Goal: Task Accomplishment & Management: Manage account settings

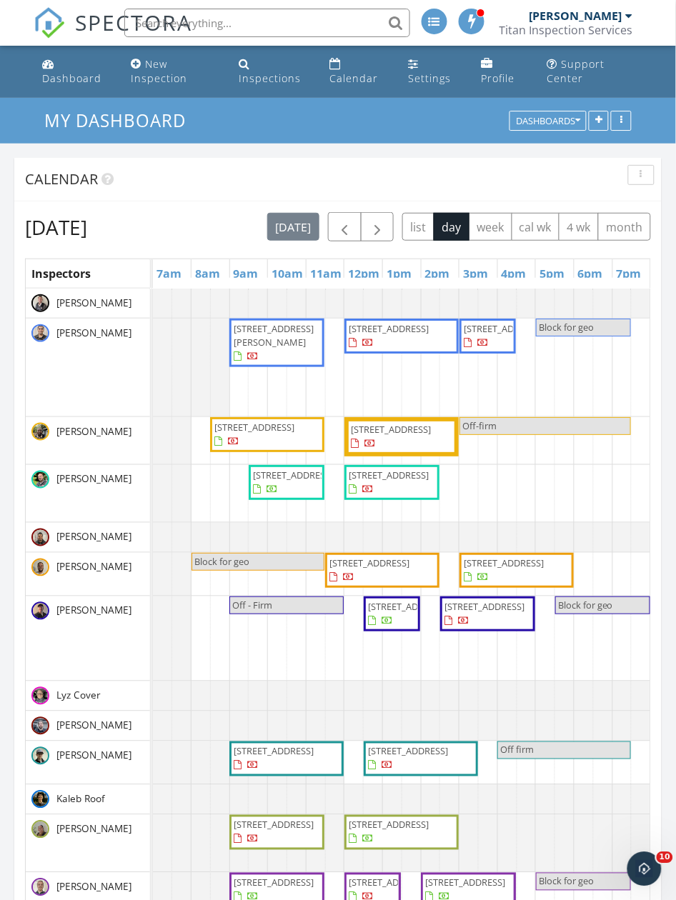
scroll to position [3179, 698]
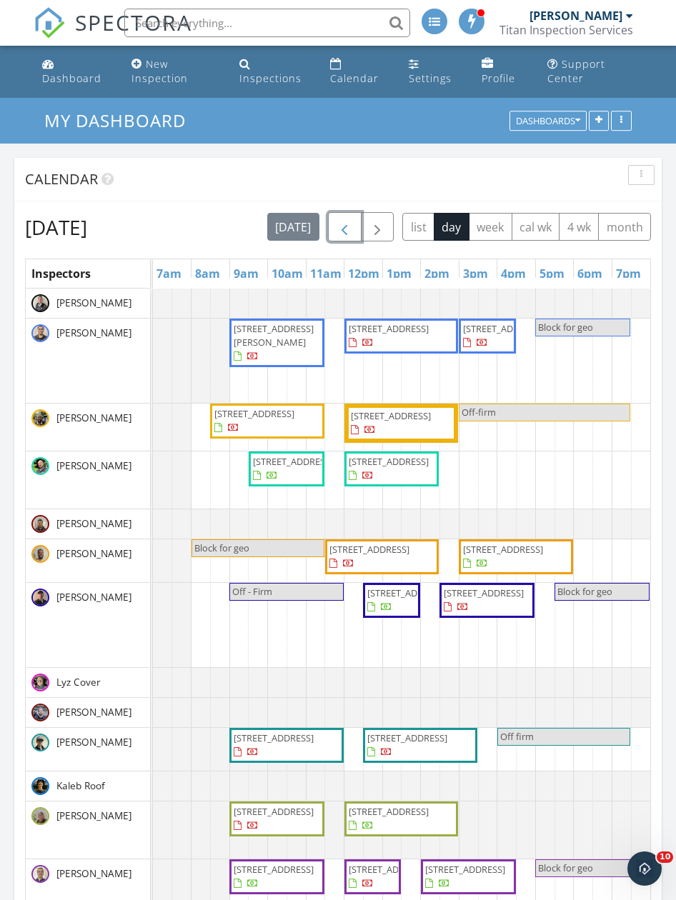
click at [353, 226] on span "button" at bounding box center [344, 227] width 17 height 17
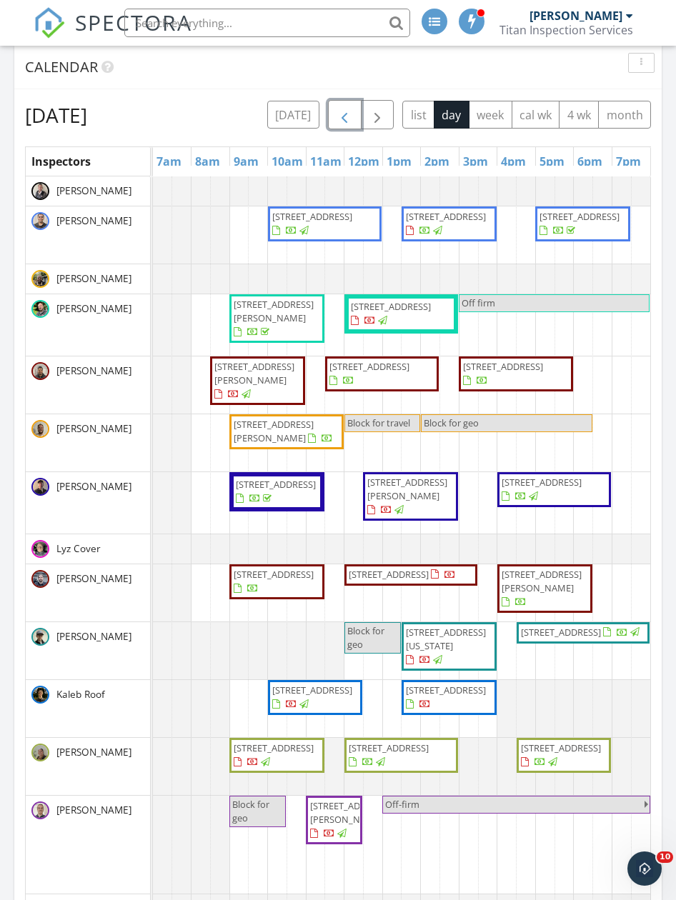
scroll to position [286, 0]
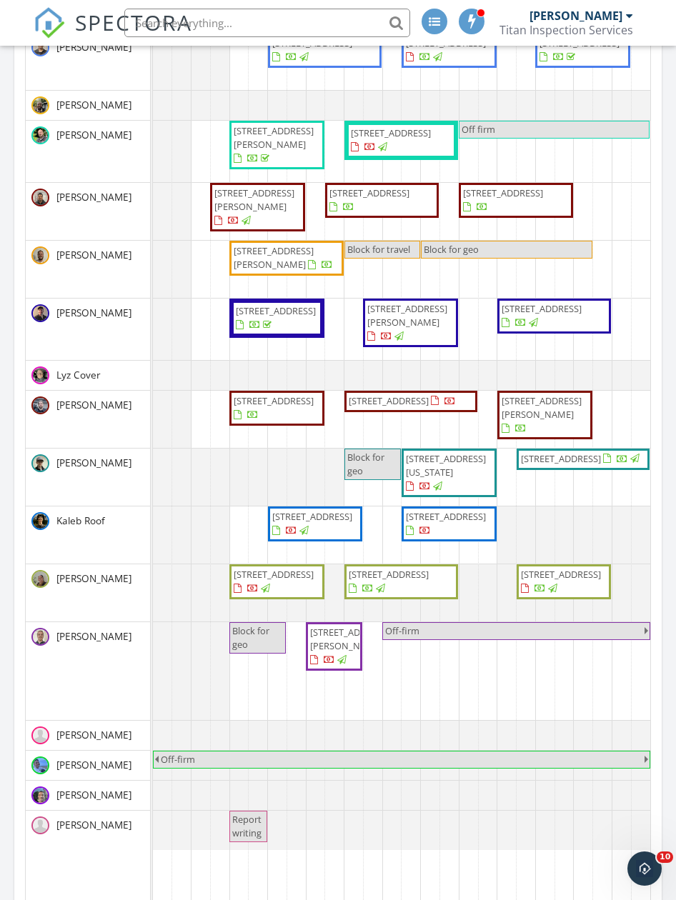
click at [282, 407] on span "18002 Tualco Rd, Monroe 98272" at bounding box center [274, 400] width 80 height 13
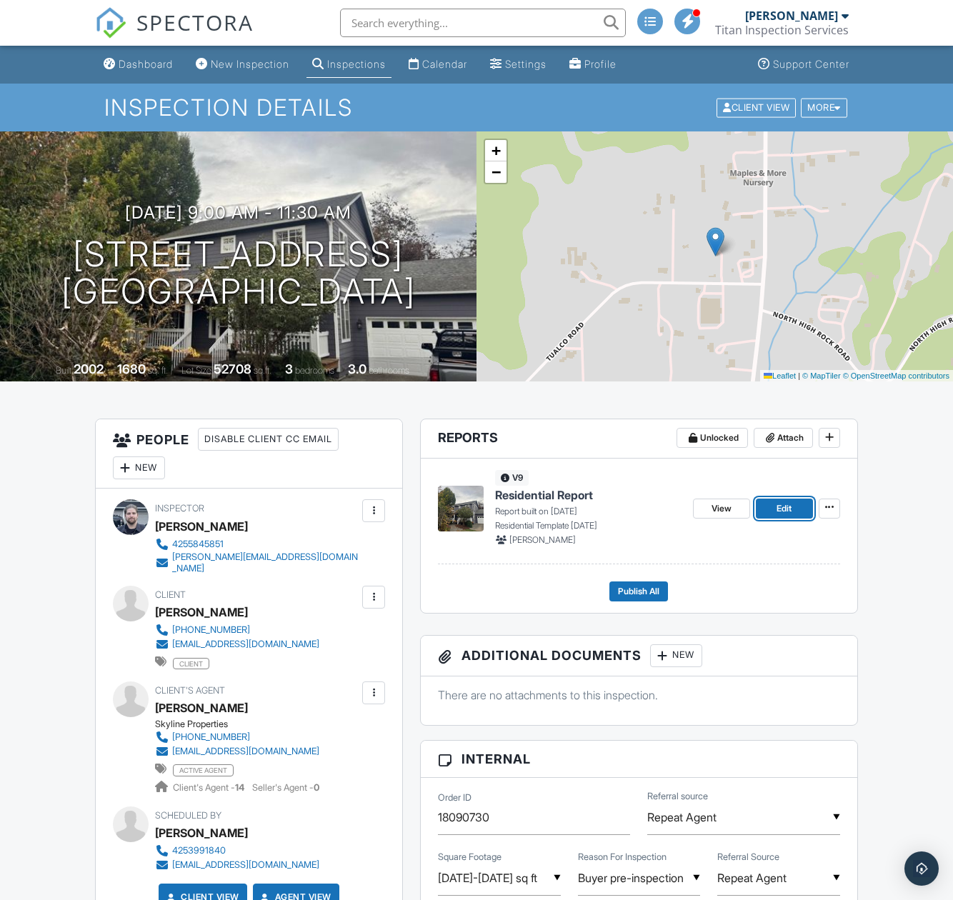
click at [675, 507] on span "Edit" at bounding box center [783, 508] width 15 height 14
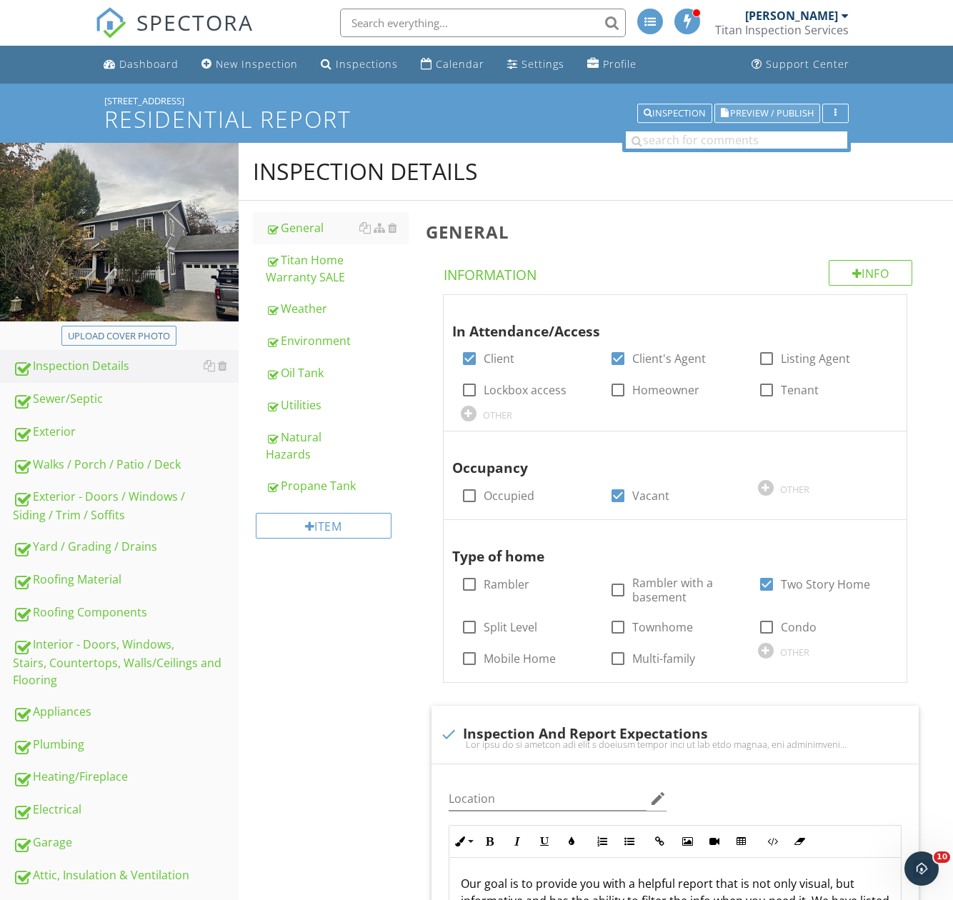
click at [738, 104] on button "Preview / Publish" at bounding box center [767, 114] width 106 height 20
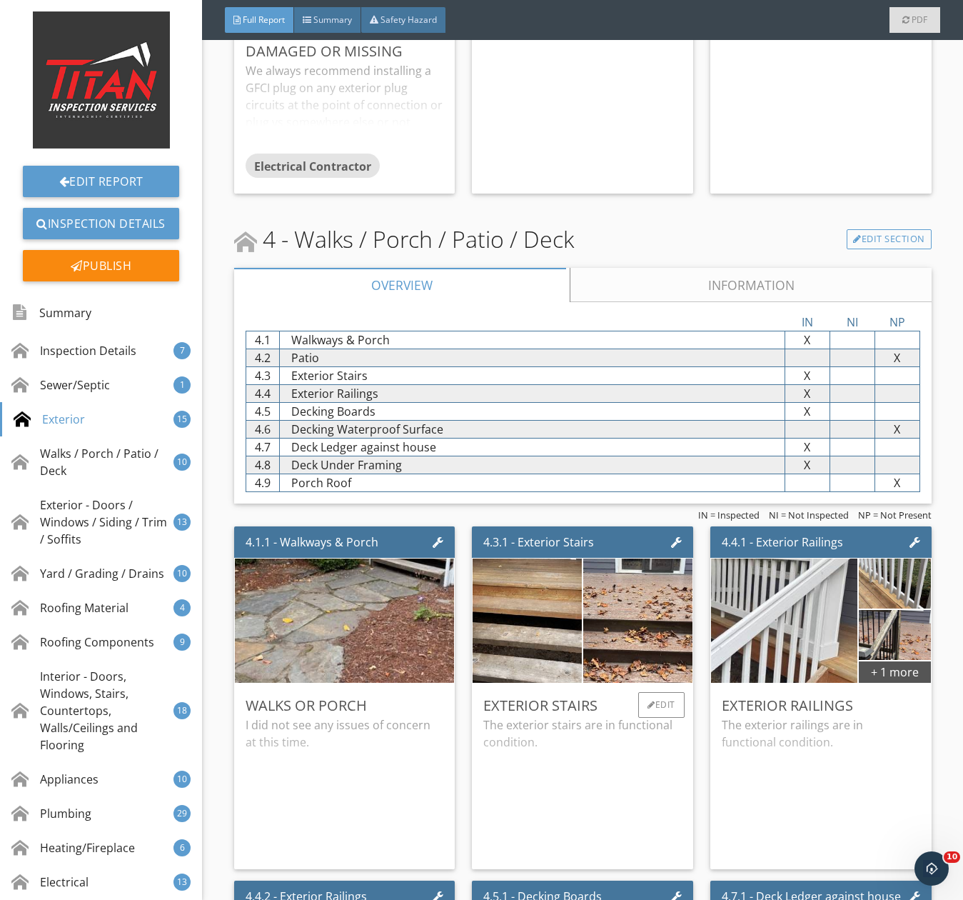
scroll to position [5356, 0]
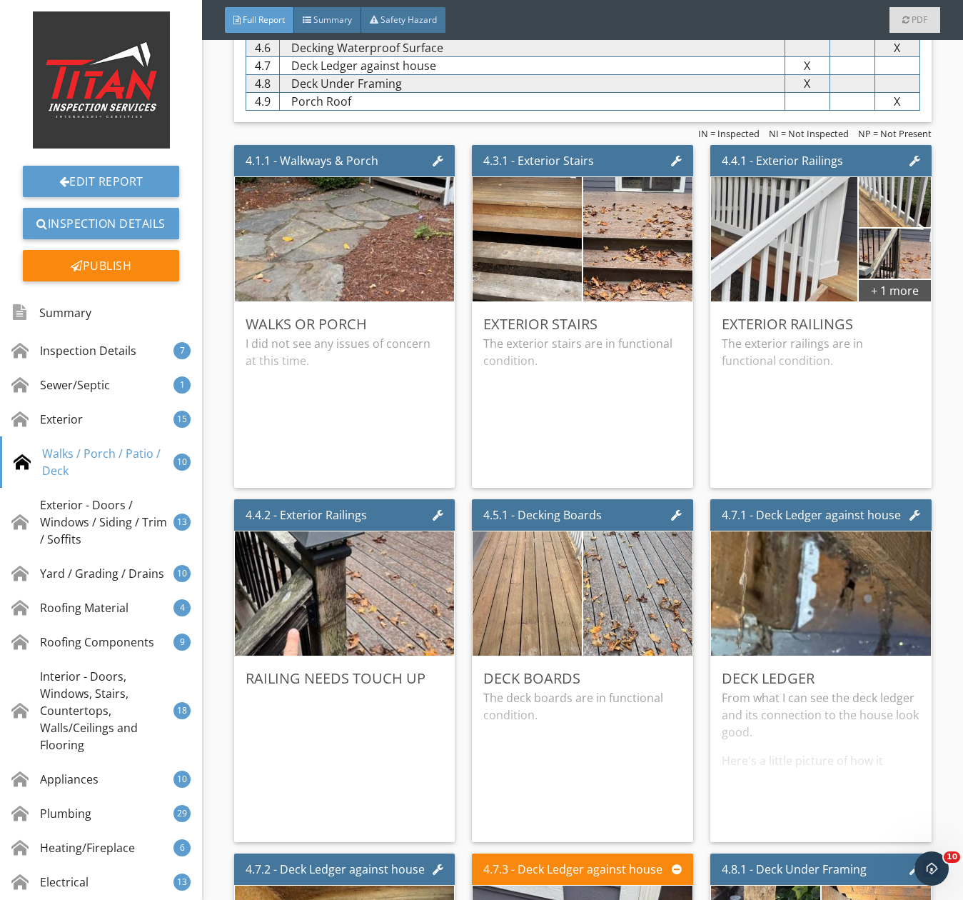
click at [234, 139] on div "IN = Inspected NI = Not Inspected NP = Not Present" at bounding box center [583, 133] width 698 height 11
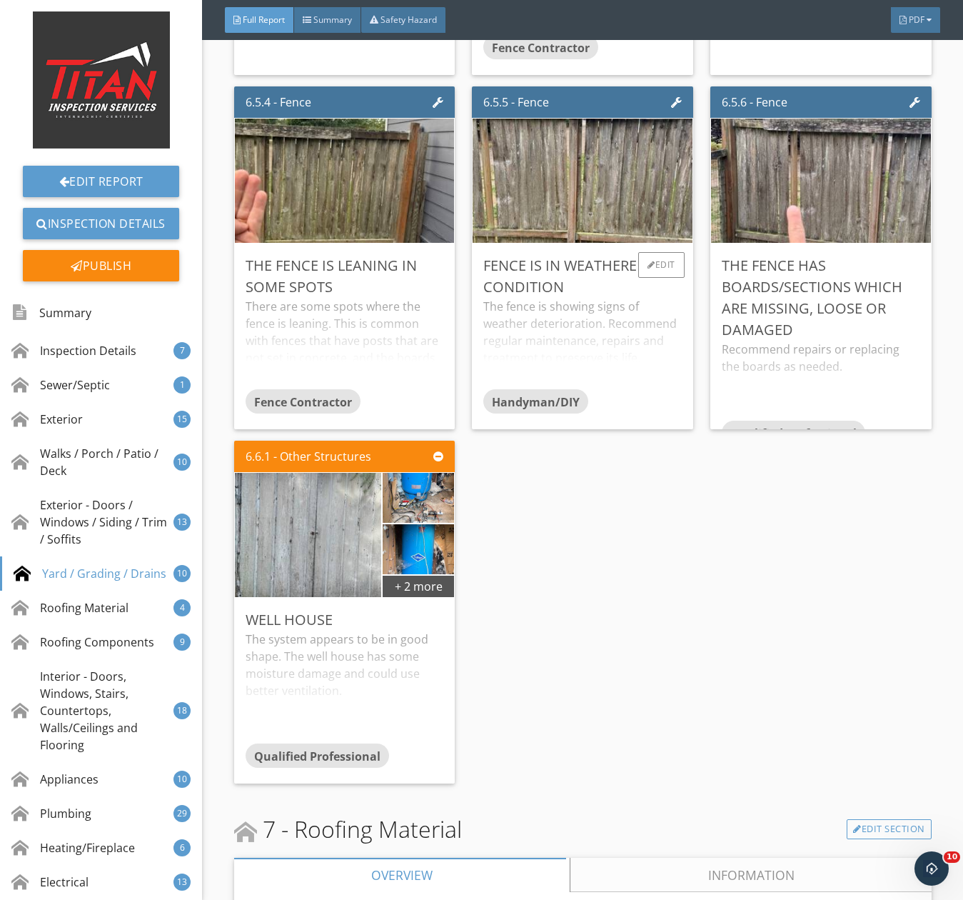
scroll to position [10213, 0]
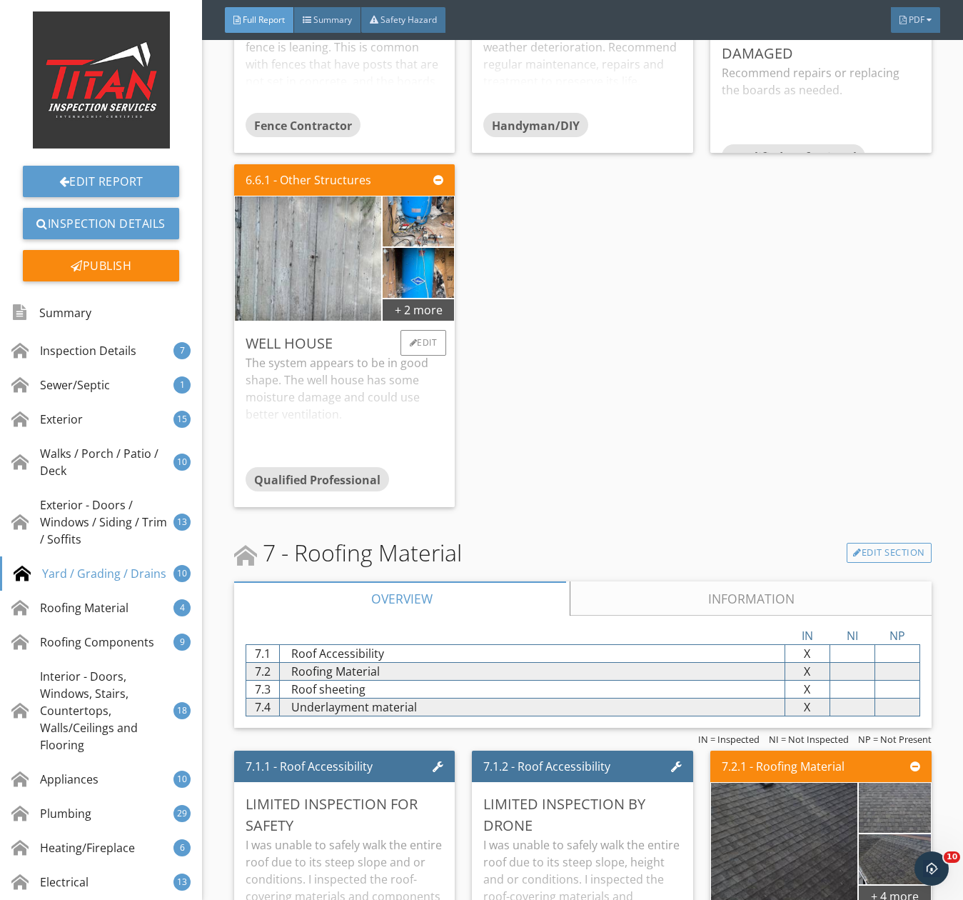
click at [386, 394] on div "The system appears to be in good shape. The well house has some moisture damage…" at bounding box center [345, 410] width 199 height 113
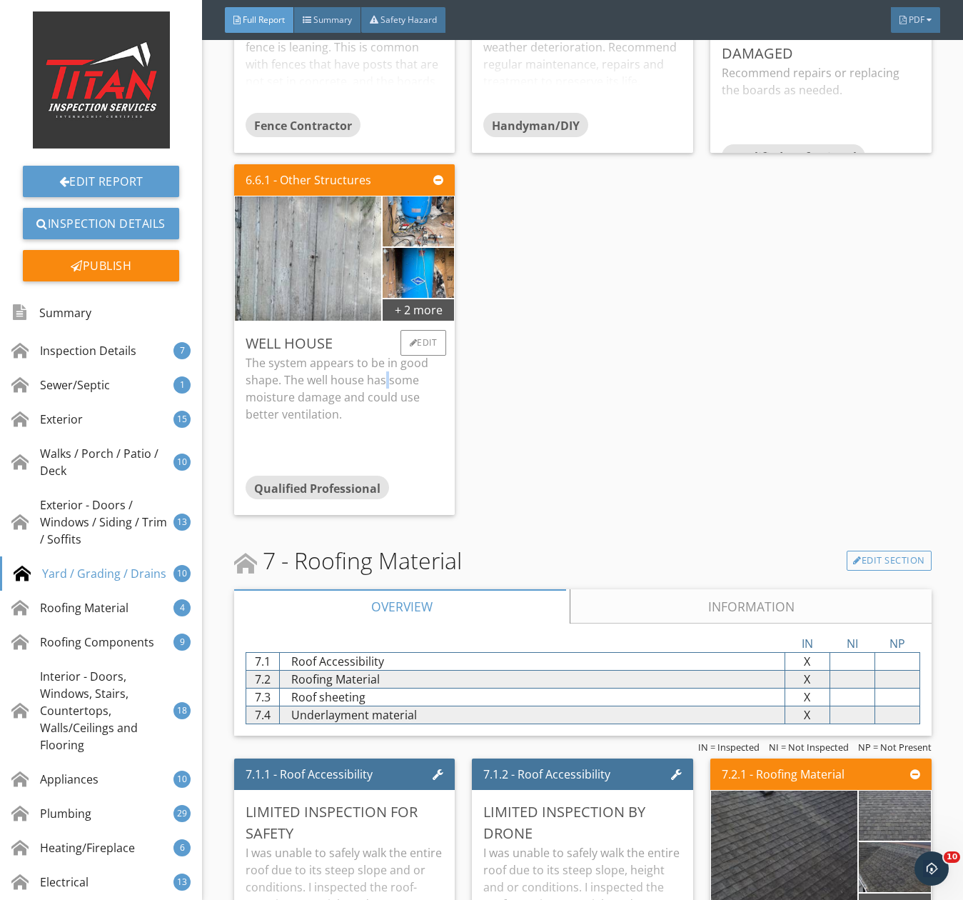
click at [386, 394] on p "The system appears to be in good shape. The well house has some moisture damage…" at bounding box center [345, 388] width 199 height 69
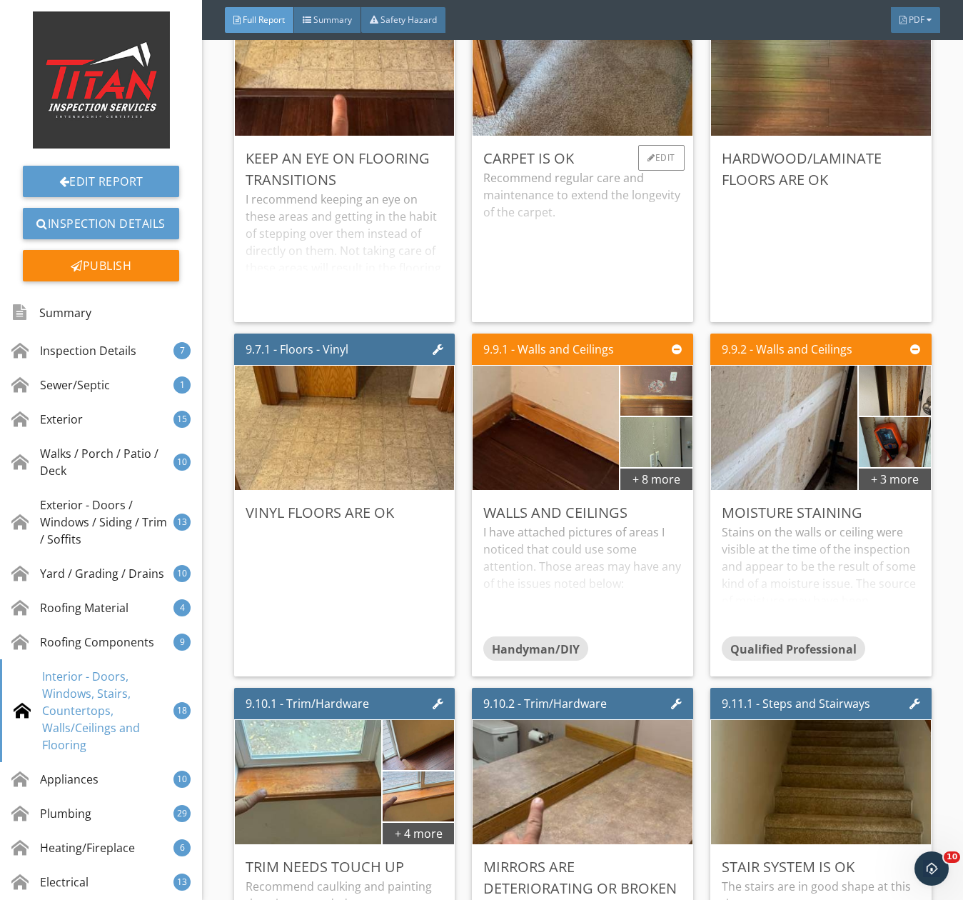
scroll to position [13998, 0]
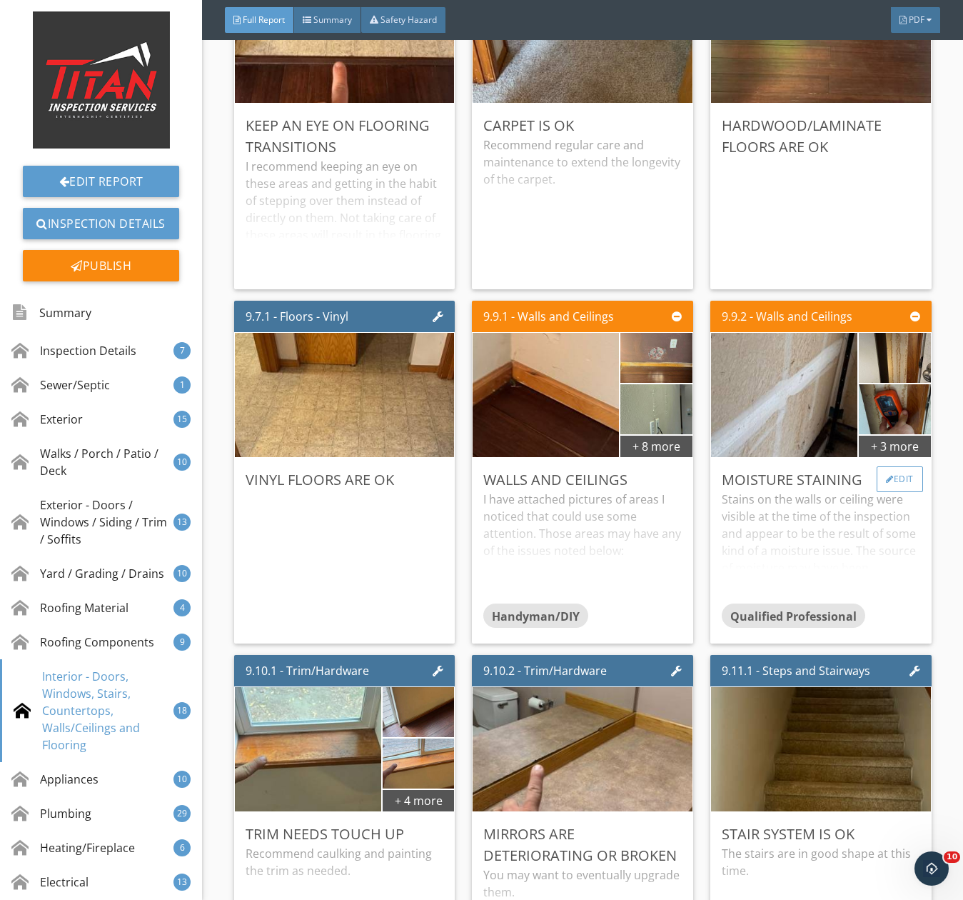
click at [888, 487] on div "Edit" at bounding box center [900, 479] width 46 height 26
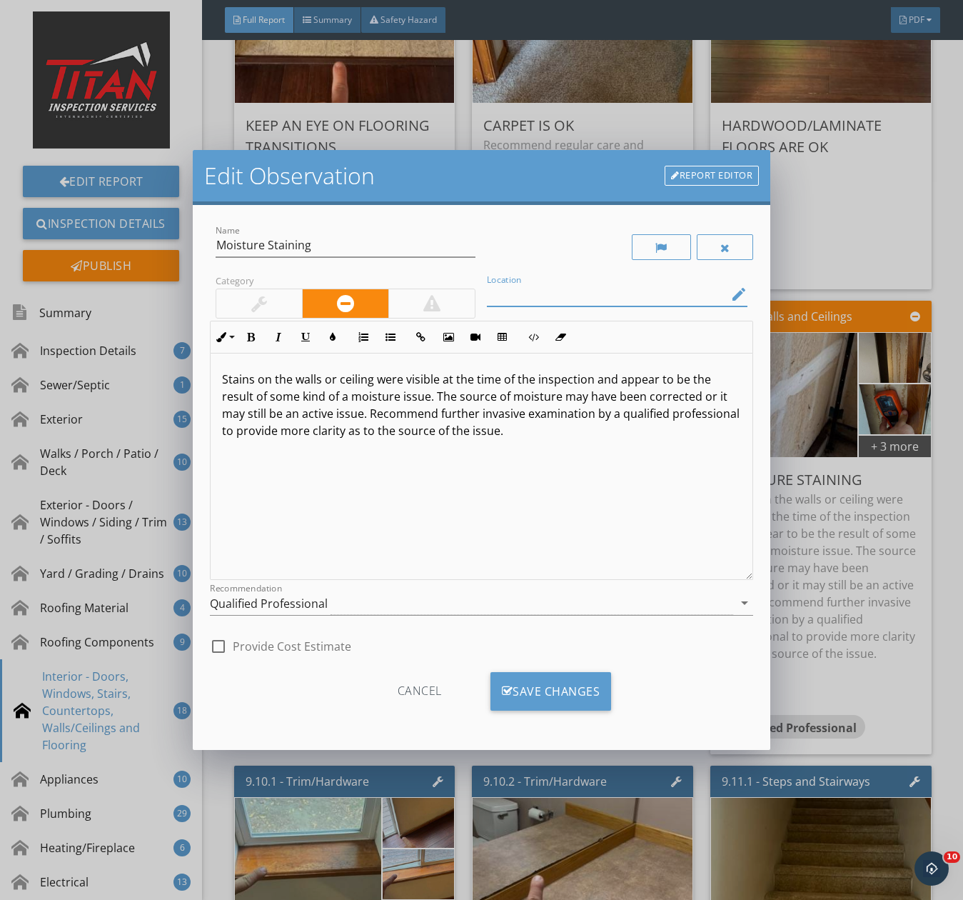
click at [522, 294] on input "Location" at bounding box center [607, 295] width 241 height 24
type input "Garage"
click at [621, 426] on p "Stains on the walls or ceiling were visible at the time of the inspection and a…" at bounding box center [481, 405] width 519 height 69
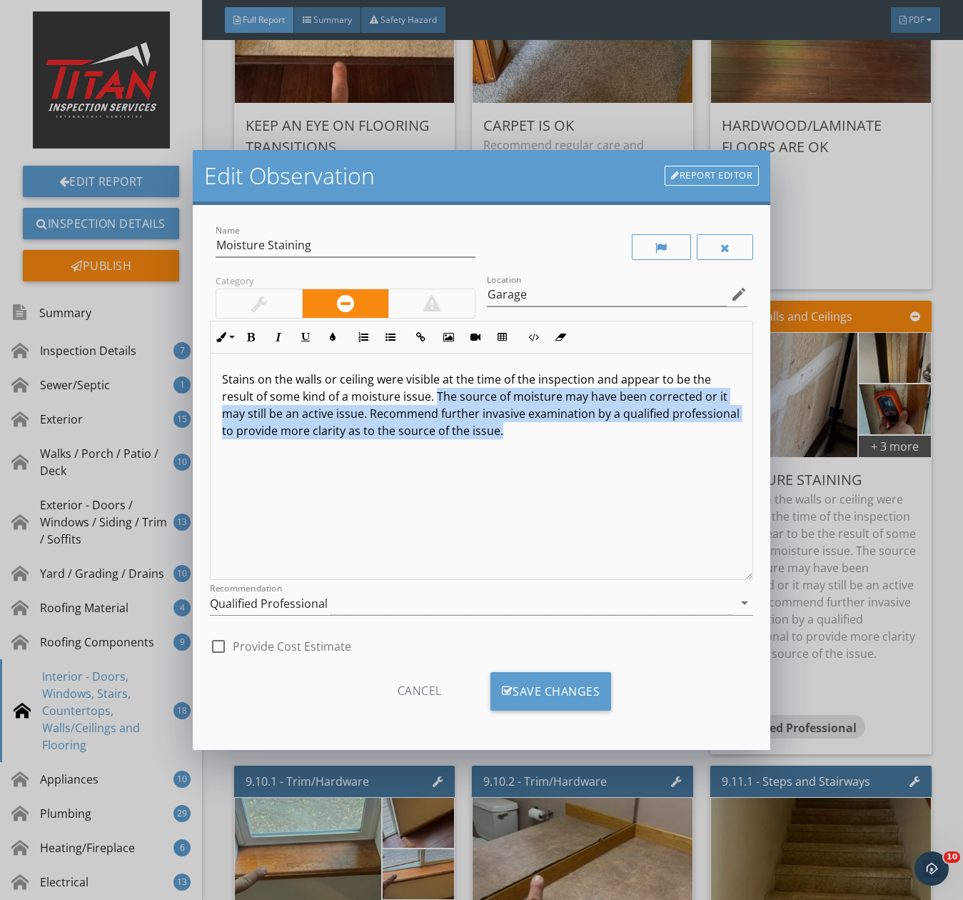
drag, startPoint x: 437, startPoint y: 399, endPoint x: 636, endPoint y: 474, distance: 213.2
click at [636, 474] on div "Stains on the walls or ceiling were visible at the time of the inspection and a…" at bounding box center [482, 467] width 542 height 226
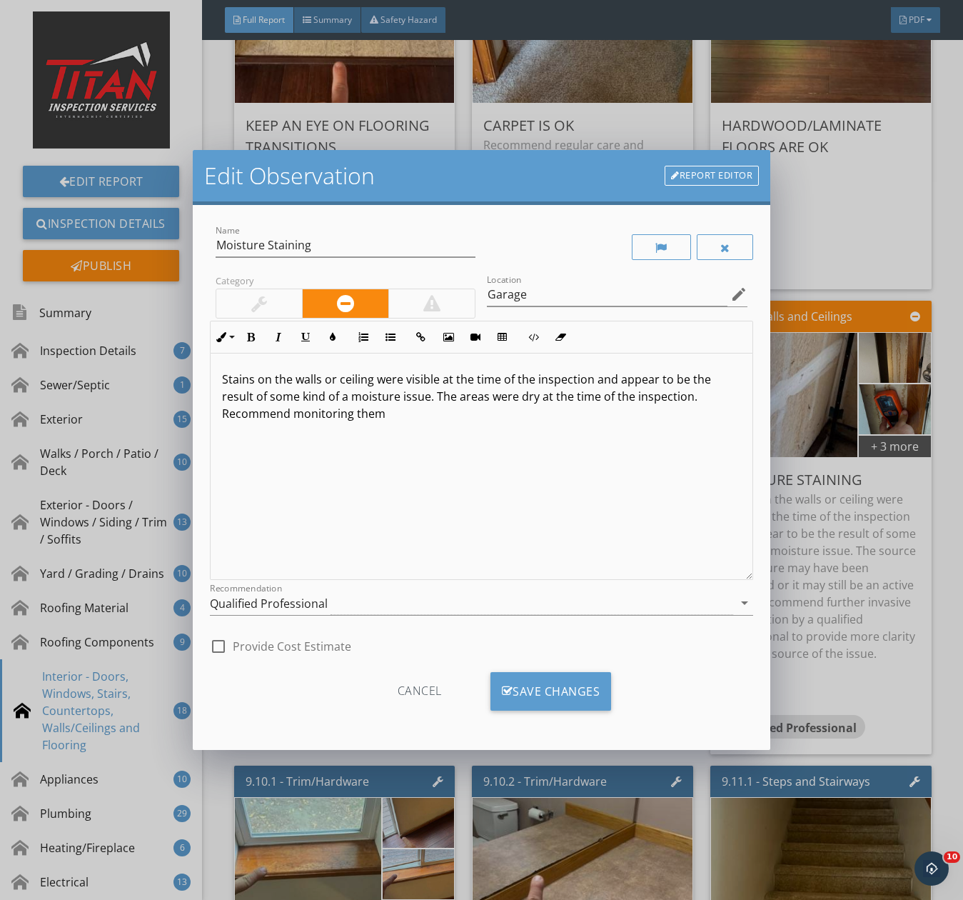
click at [474, 408] on p "Stains on the walls or ceiling were visible at the time of the inspection and a…" at bounding box center [481, 396] width 519 height 51
click at [311, 601] on div "Qualified Professional" at bounding box center [269, 603] width 118 height 13
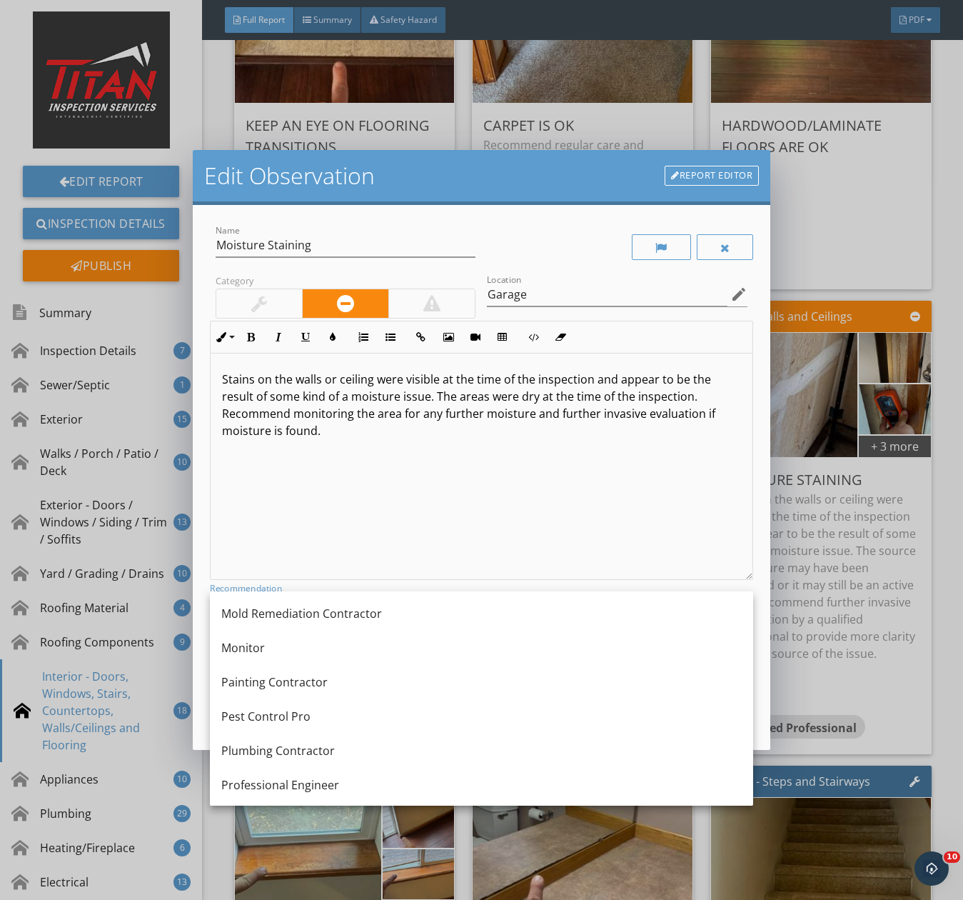
scroll to position [1411, 0]
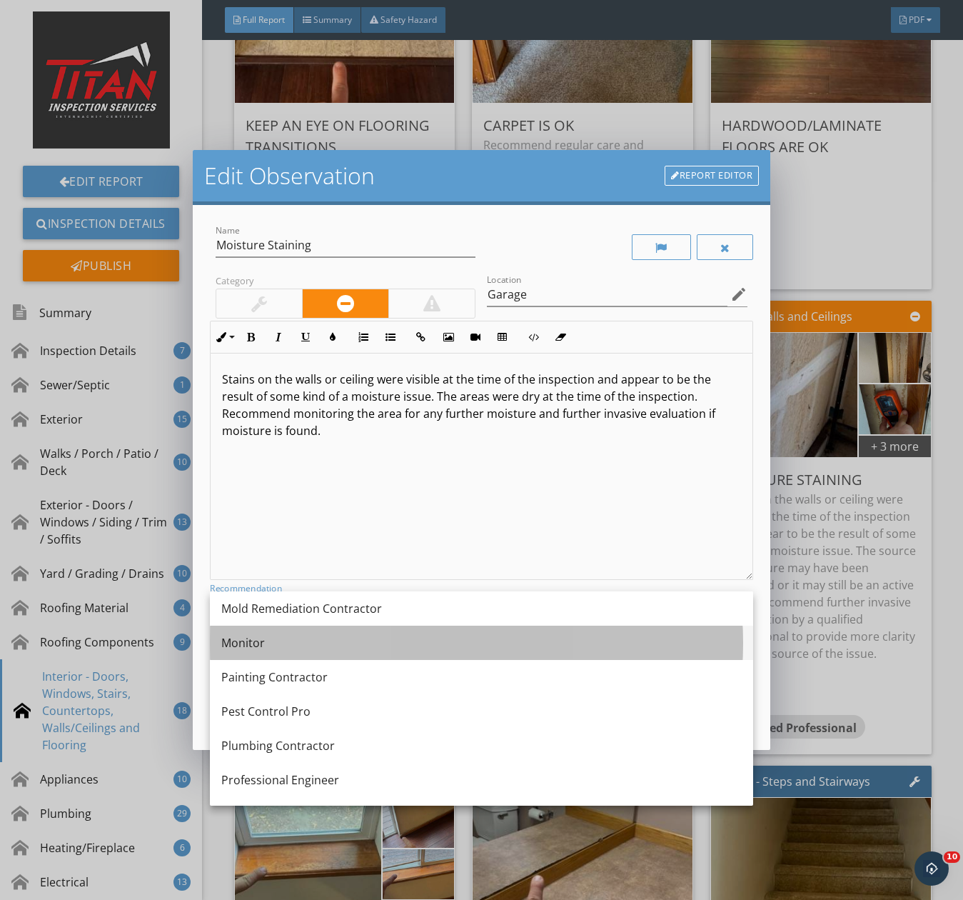
click at [272, 638] on div "Monitor" at bounding box center [481, 642] width 521 height 17
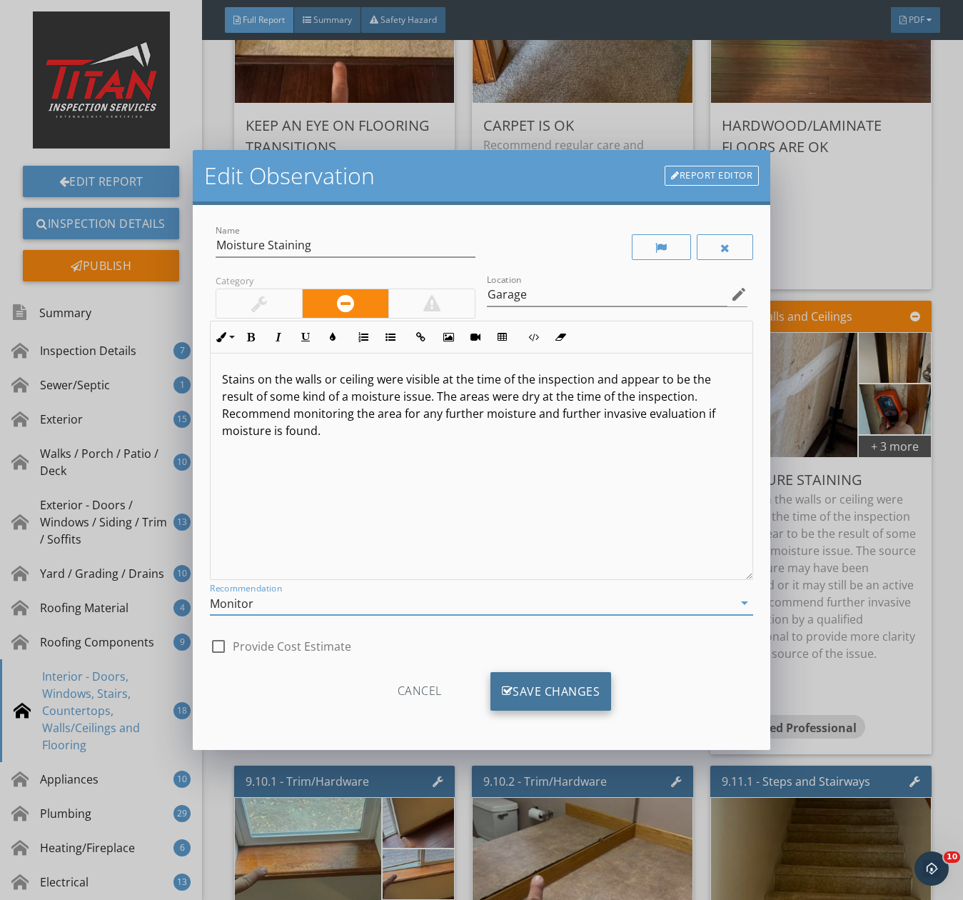
click at [518, 686] on div "Save Changes" at bounding box center [551, 691] width 121 height 39
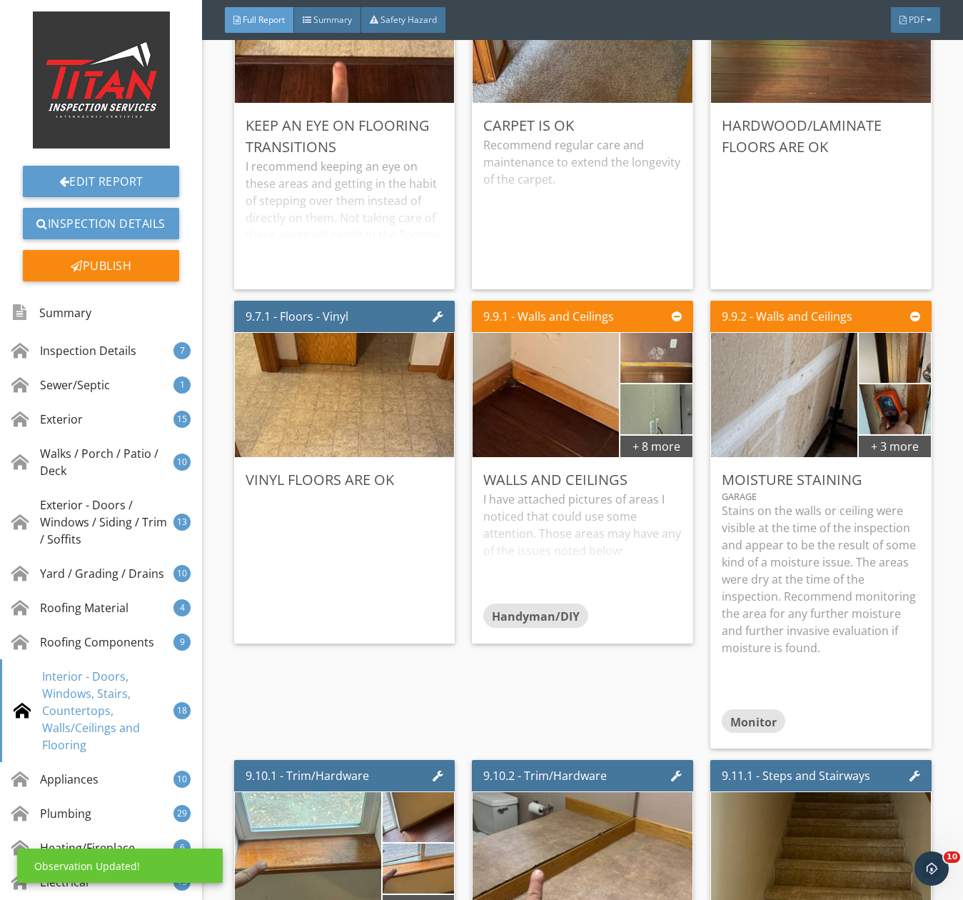
click at [806, 547] on p "Stains on the walls or ceiling were visible at the time of the inspection and a…" at bounding box center [821, 579] width 199 height 154
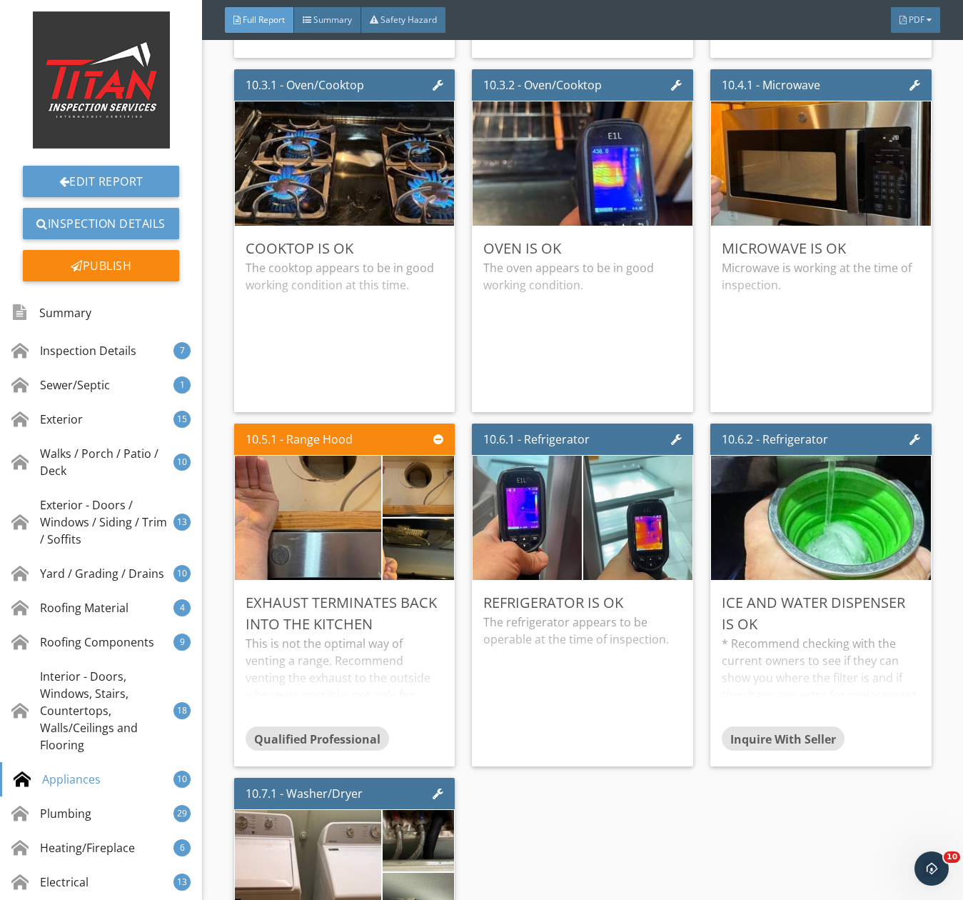
scroll to position [16926, 0]
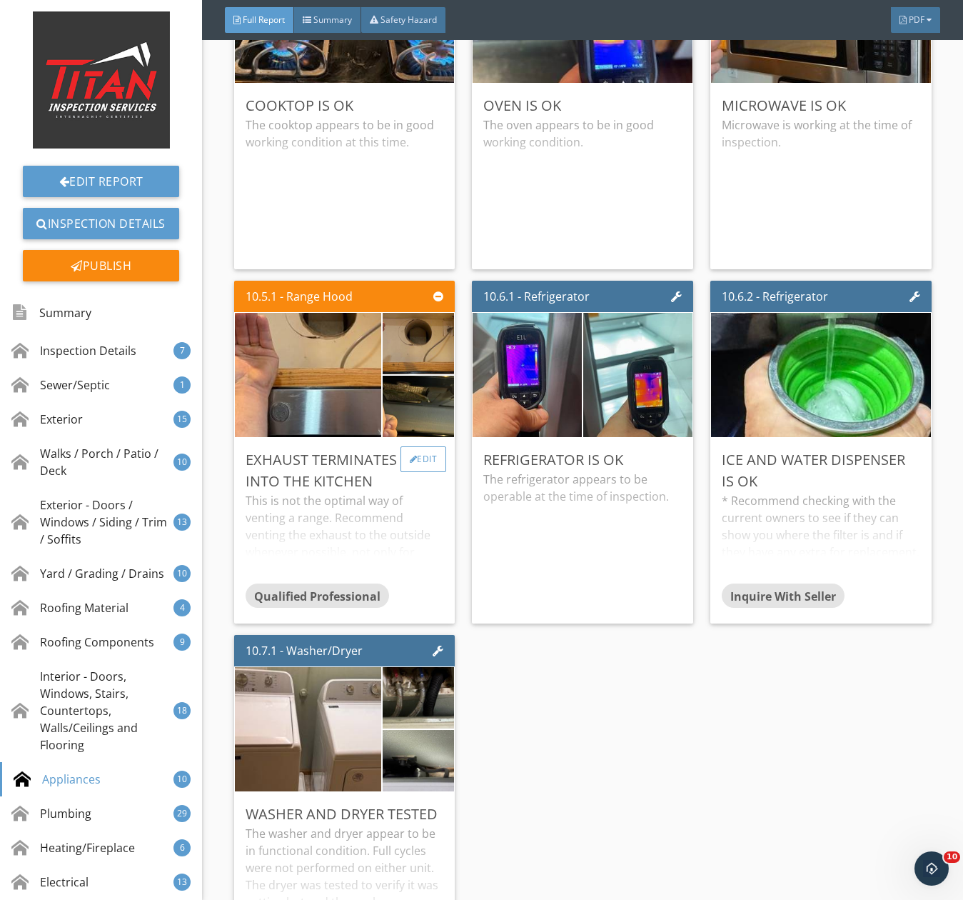
click at [414, 471] on div "Edit" at bounding box center [424, 459] width 46 height 26
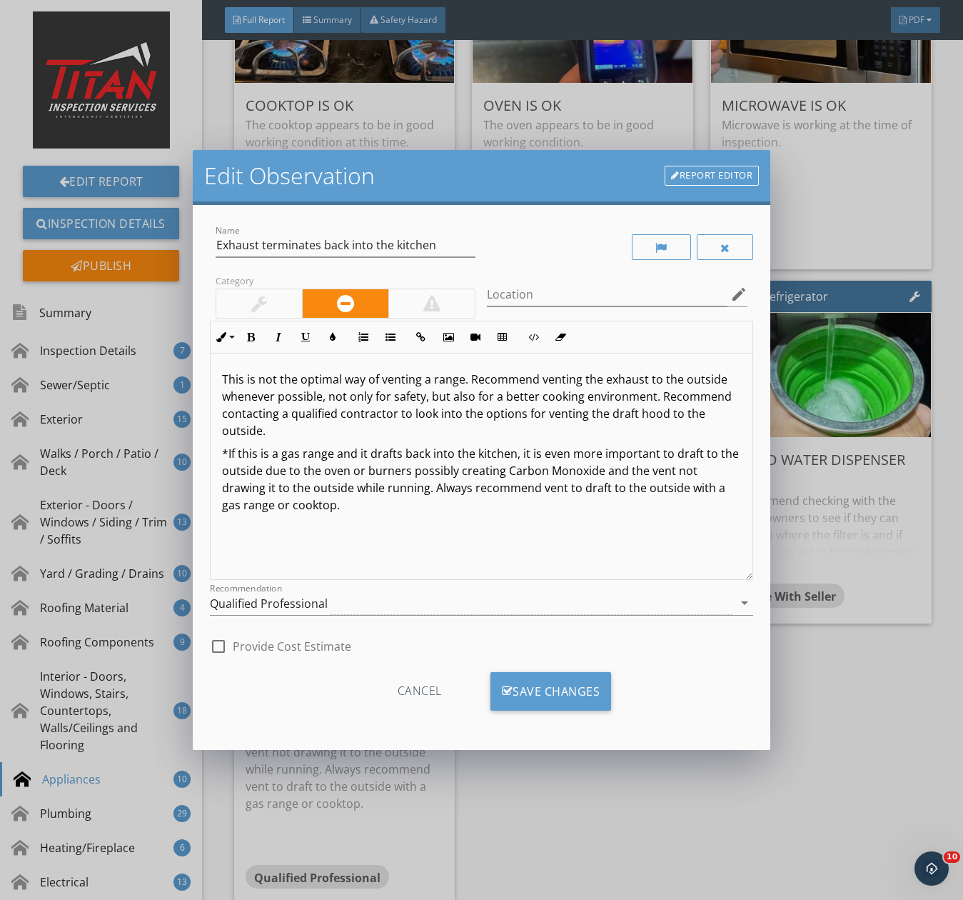
click at [217, 379] on div "This is not the optimal way of venting a range. Recommend venting the exhaust t…" at bounding box center [482, 467] width 542 height 226
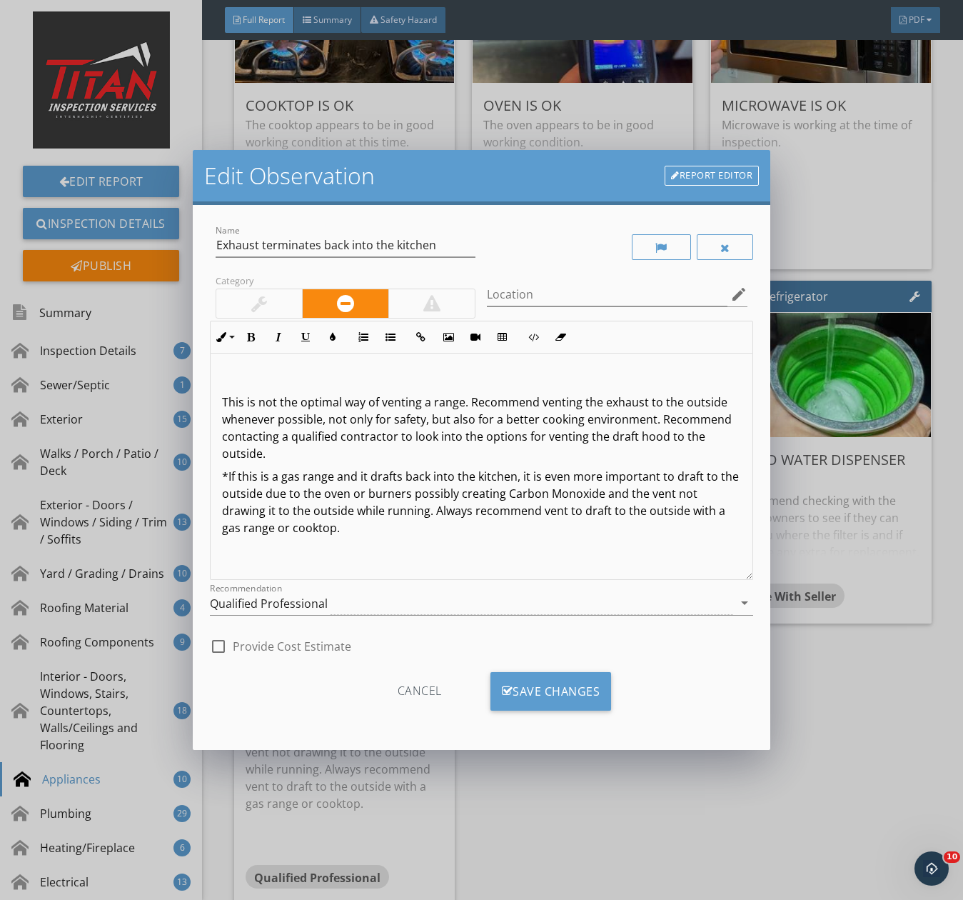
click at [226, 369] on div "This is not the optimal way of venting a range. Recommend venting the exhaust t…" at bounding box center [482, 467] width 542 height 226
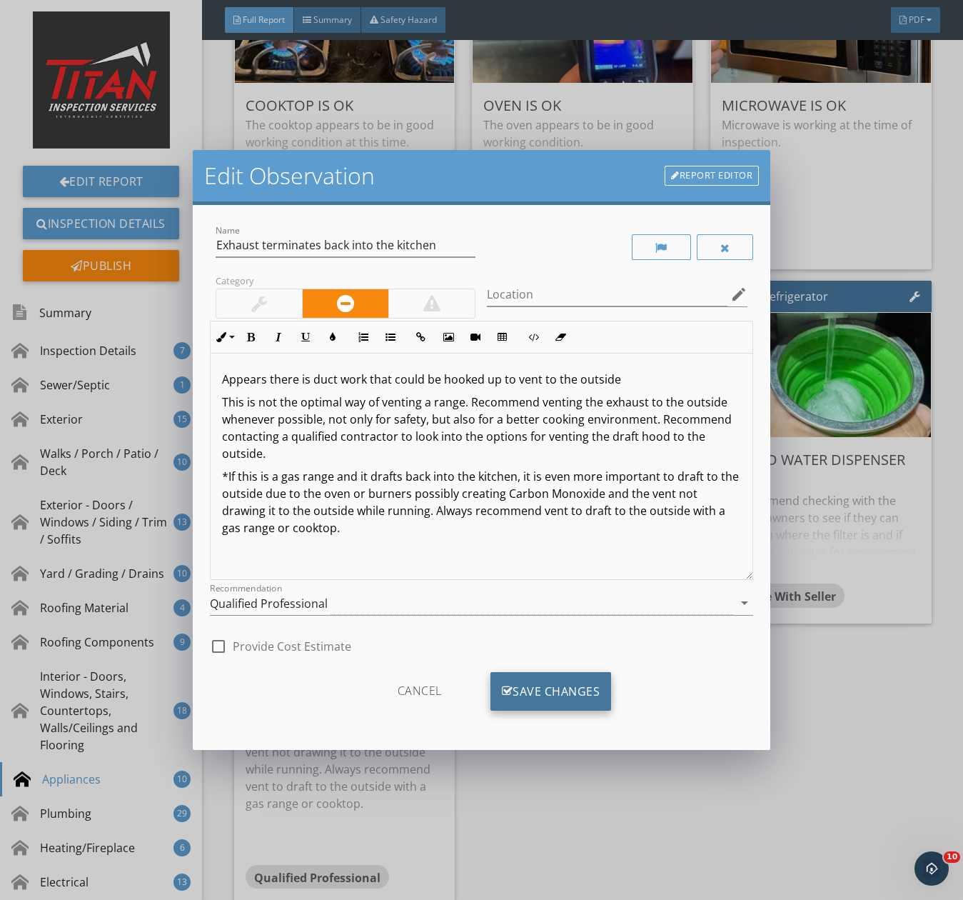
click at [555, 688] on div "Save Changes" at bounding box center [551, 691] width 121 height 39
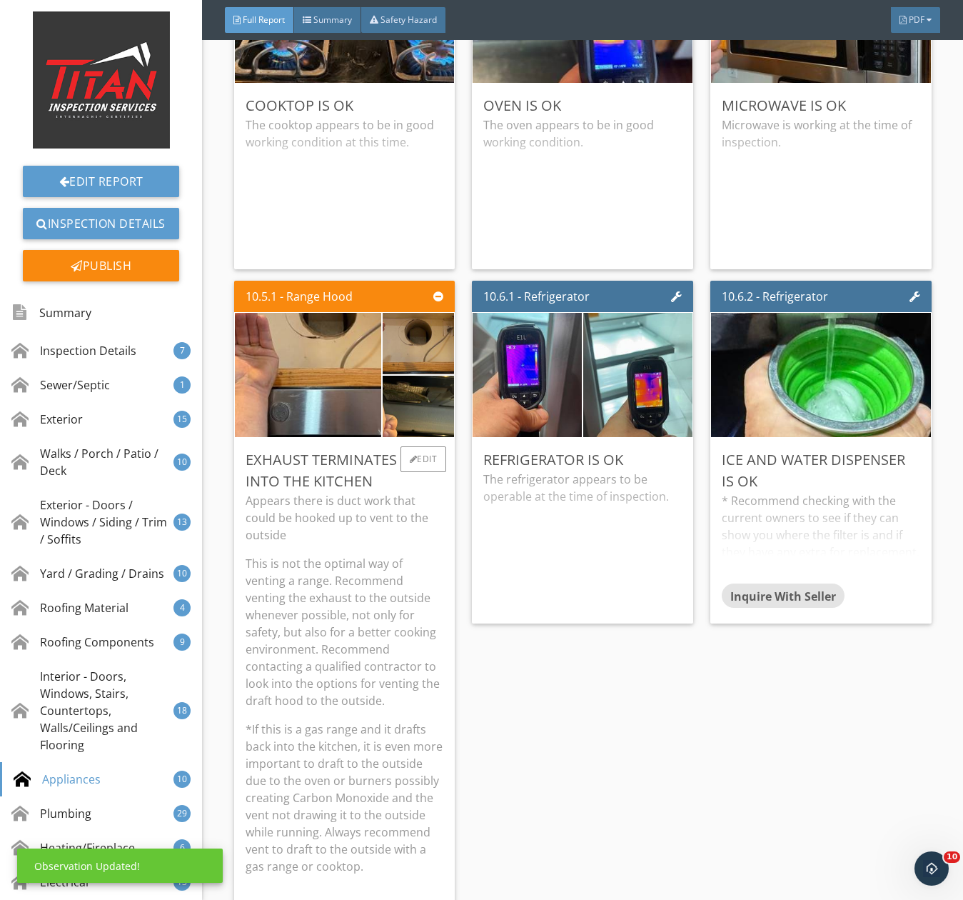
scroll to position [17140, 0]
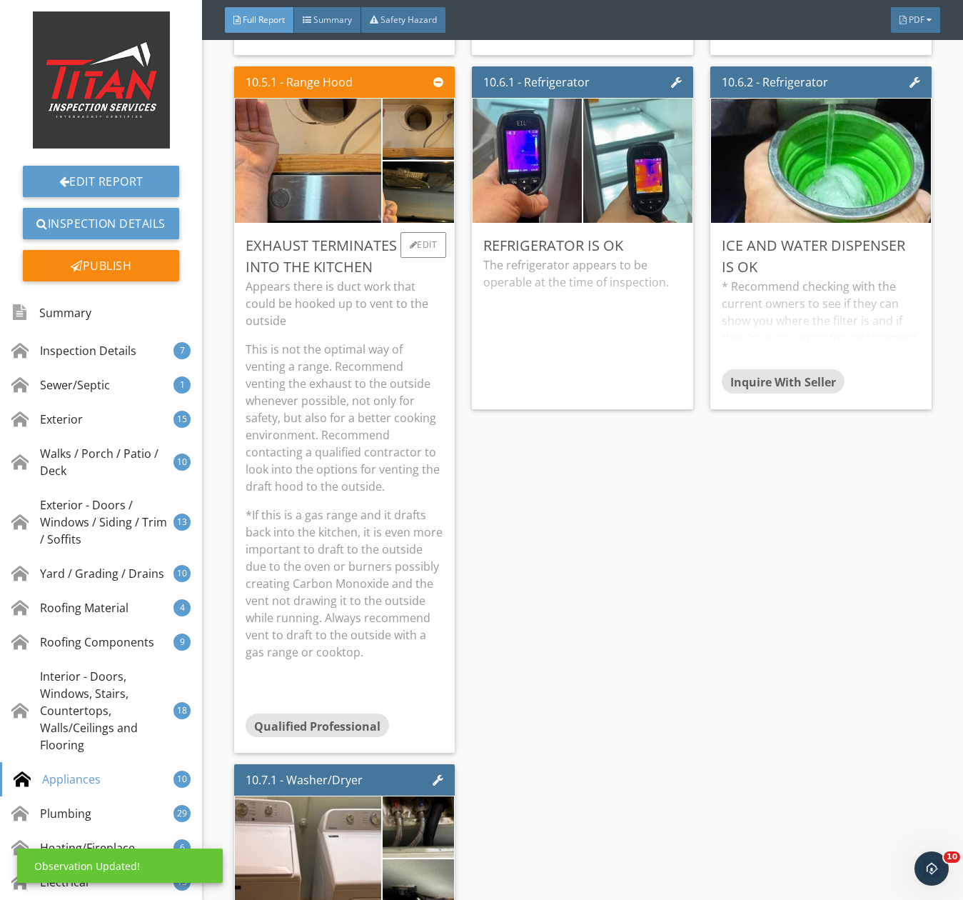
click at [407, 241] on div "Exhaust terminates back into the kitchen Appears there is duct work that could …" at bounding box center [344, 488] width 221 height 529
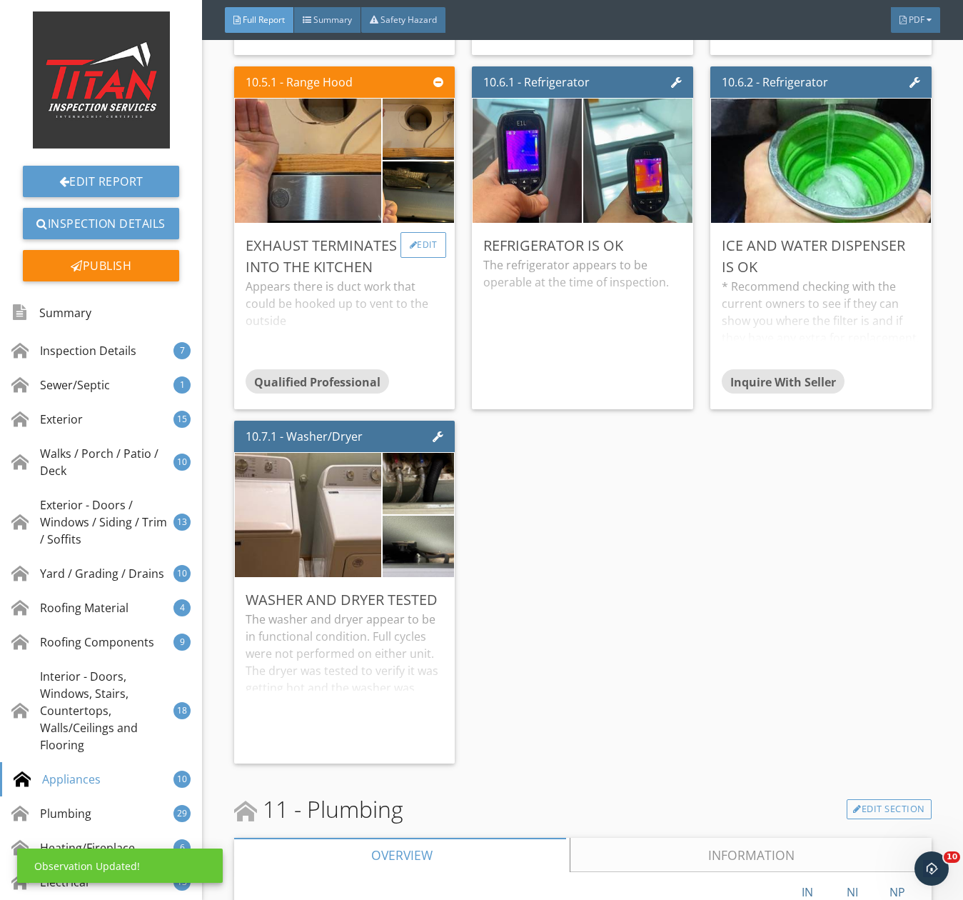
click at [410, 249] on div at bounding box center [414, 245] width 8 height 9
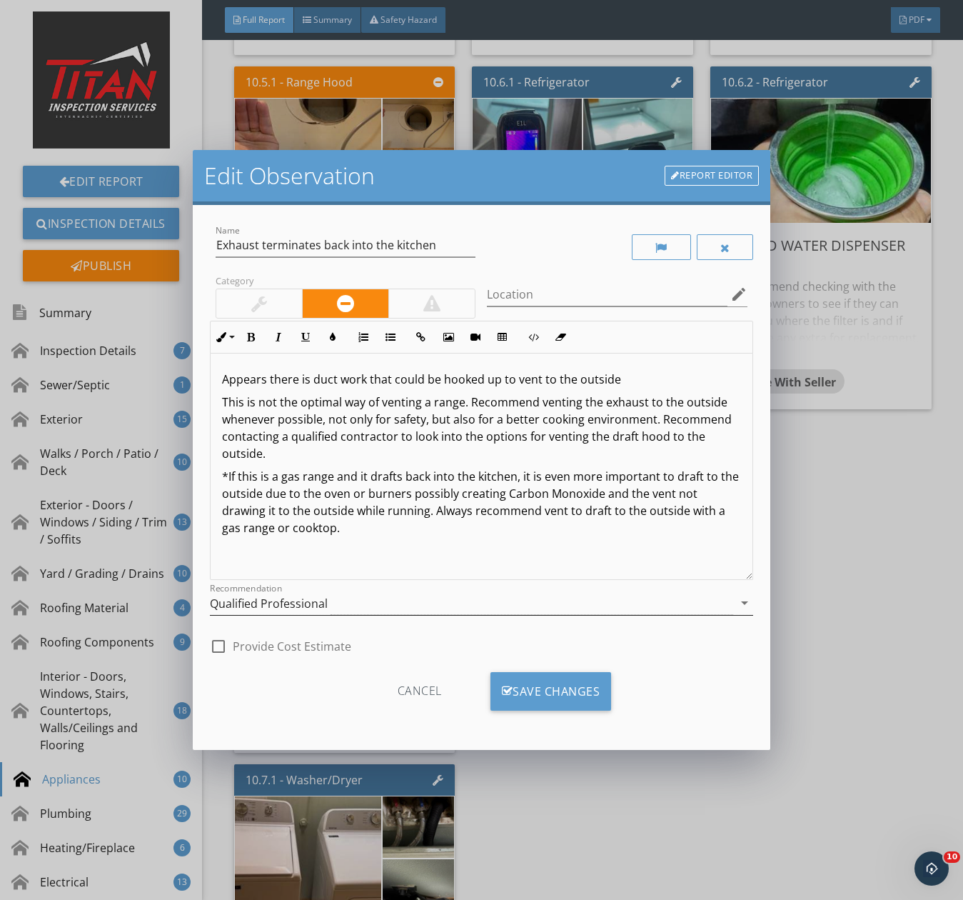
click at [293, 606] on div "Qualified Professional" at bounding box center [269, 603] width 118 height 13
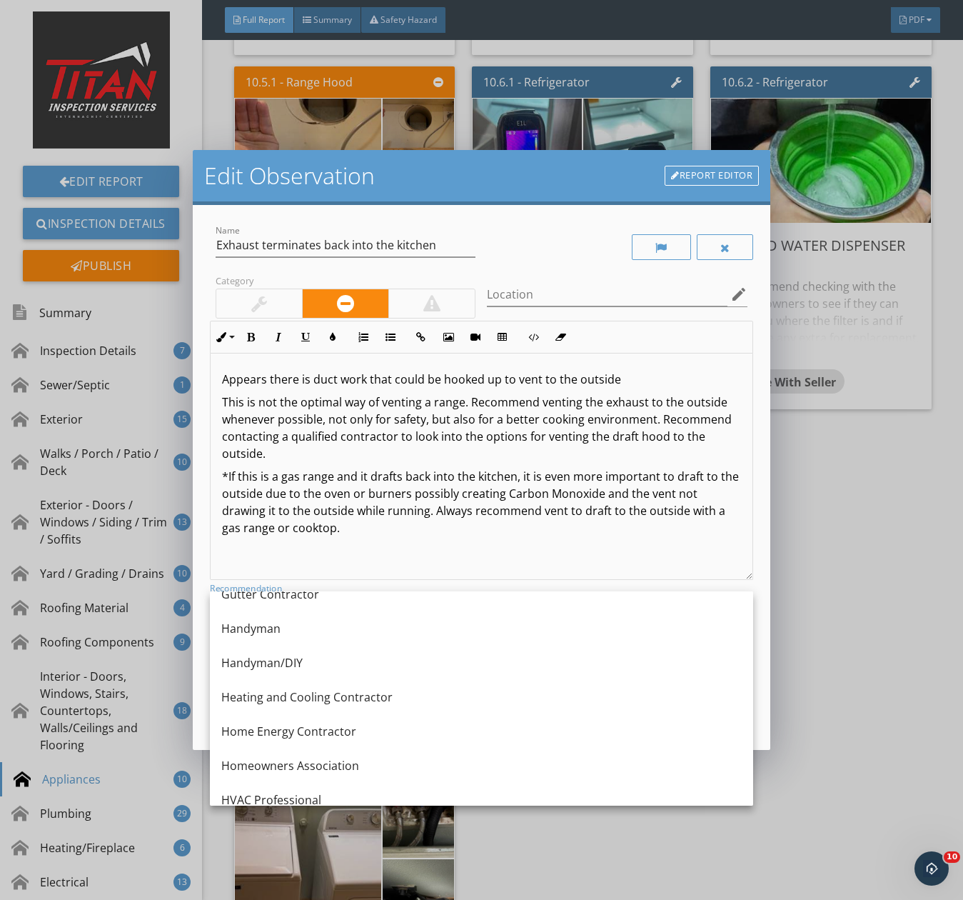
scroll to position [983, 0]
click at [284, 603] on div "Handyman/DIY" at bounding box center [481, 591] width 521 height 34
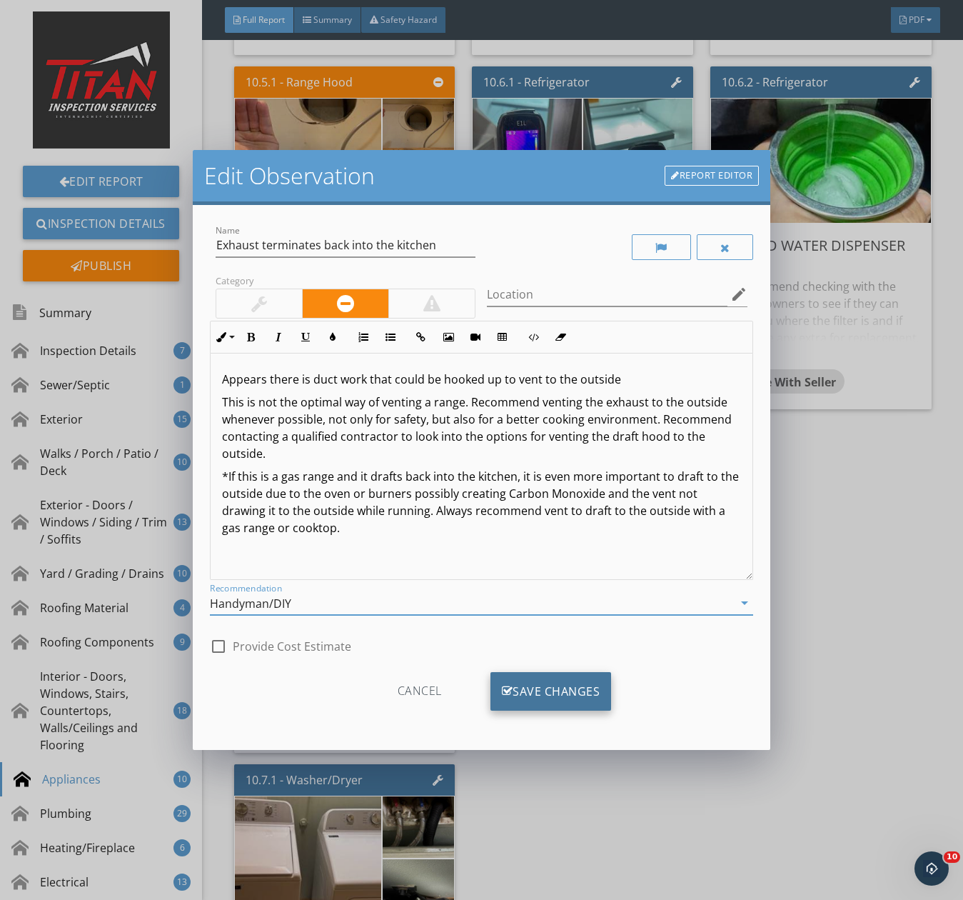
click at [546, 707] on div "Save Changes" at bounding box center [551, 691] width 121 height 39
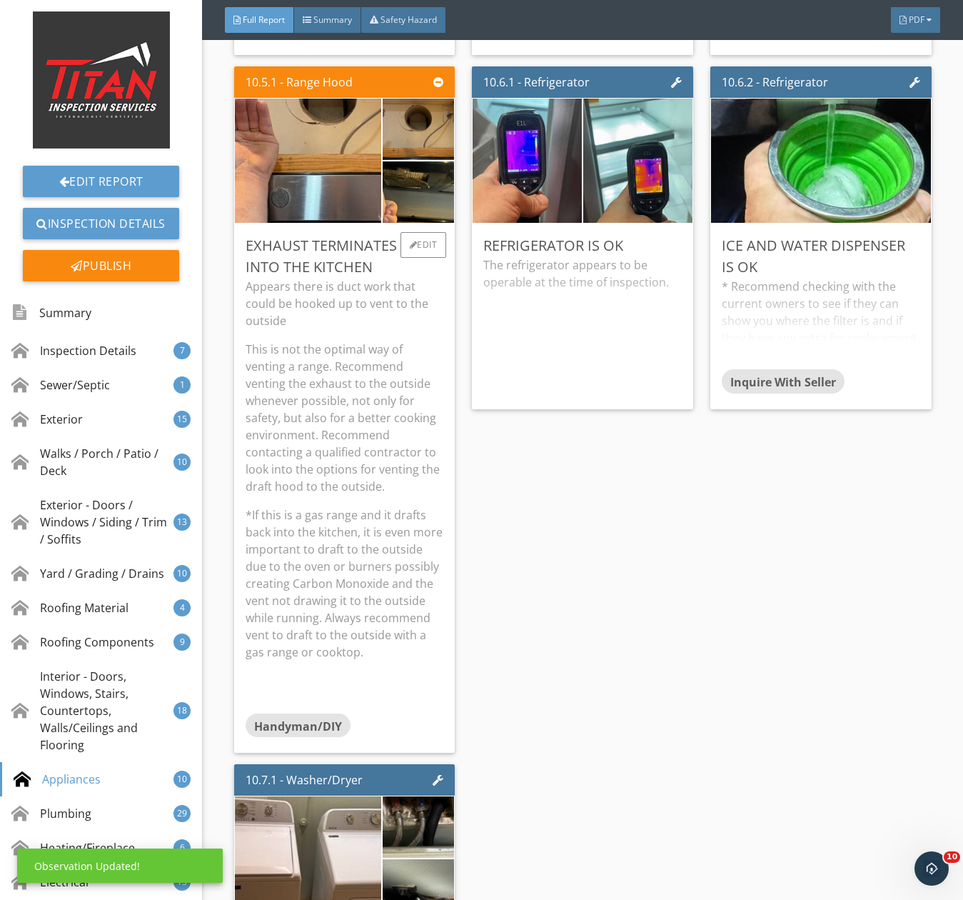
click at [317, 419] on p "This is not the optimal way of venting a range. Recommend venting the exhaust t…" at bounding box center [345, 418] width 199 height 154
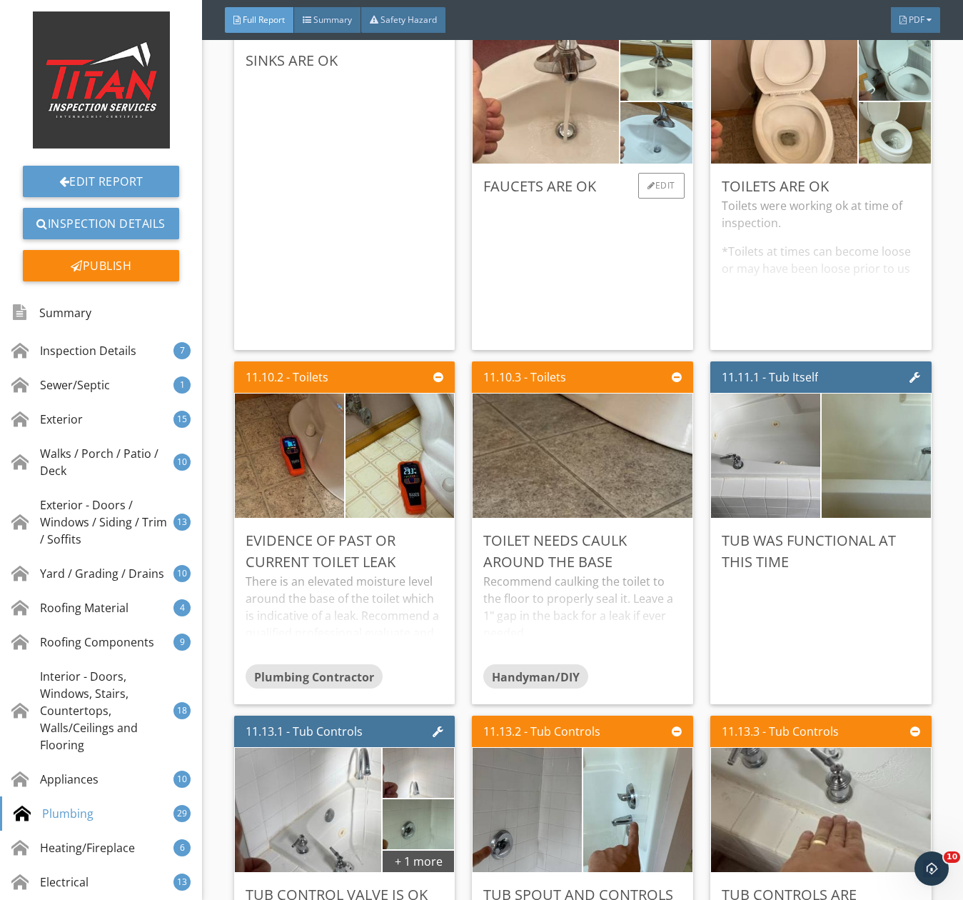
scroll to position [19783, 0]
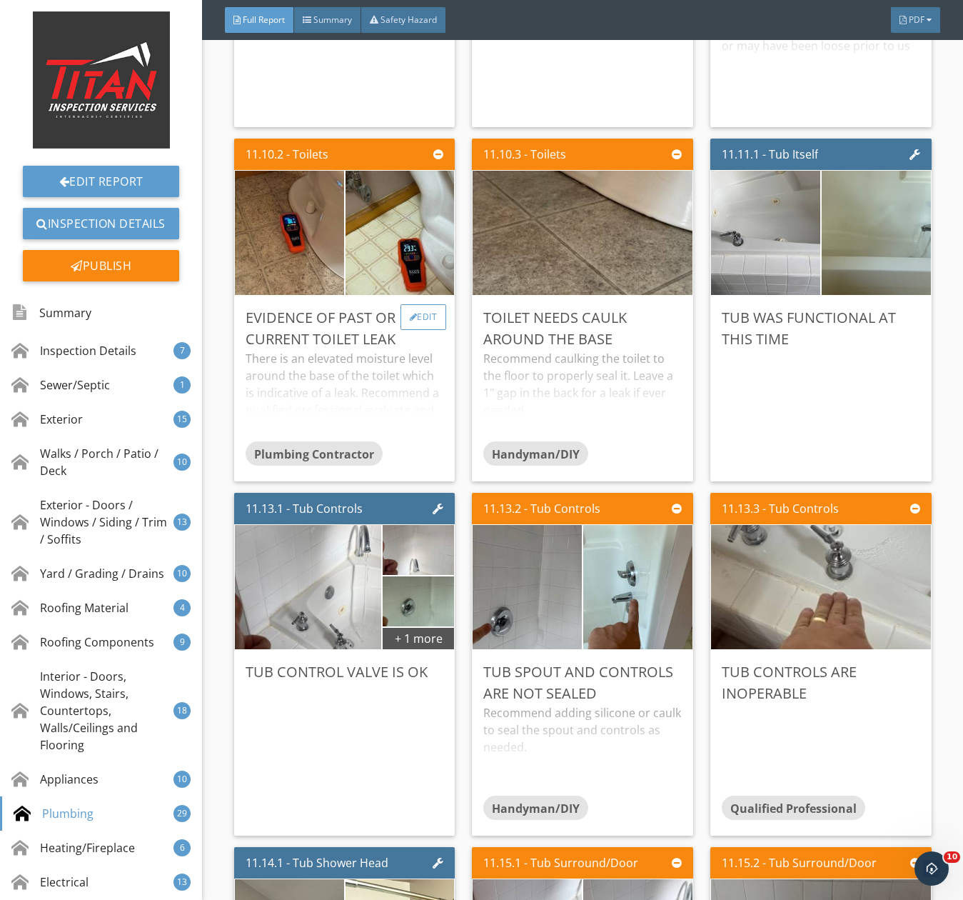
click at [410, 321] on div at bounding box center [414, 317] width 8 height 9
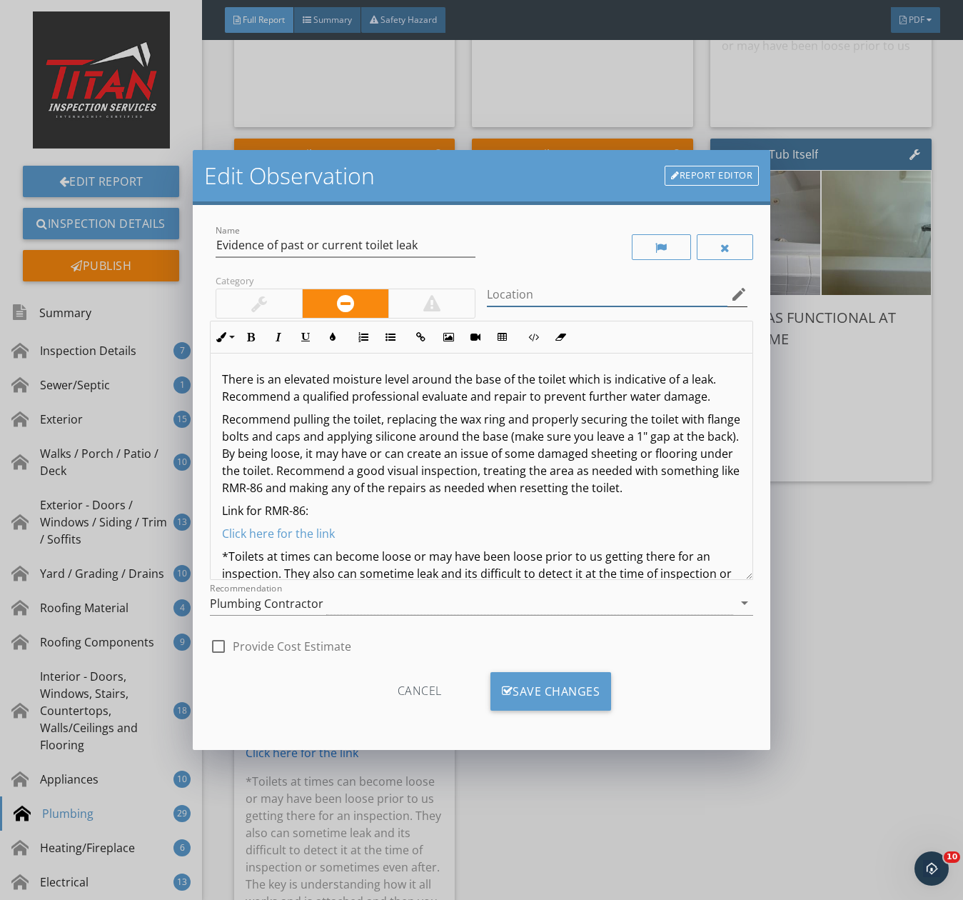
click at [542, 294] on input "Location" at bounding box center [607, 295] width 241 height 24
click at [222, 380] on p "There is an elevated moisture level around the base of the toilet which is indi…" at bounding box center [481, 388] width 519 height 34
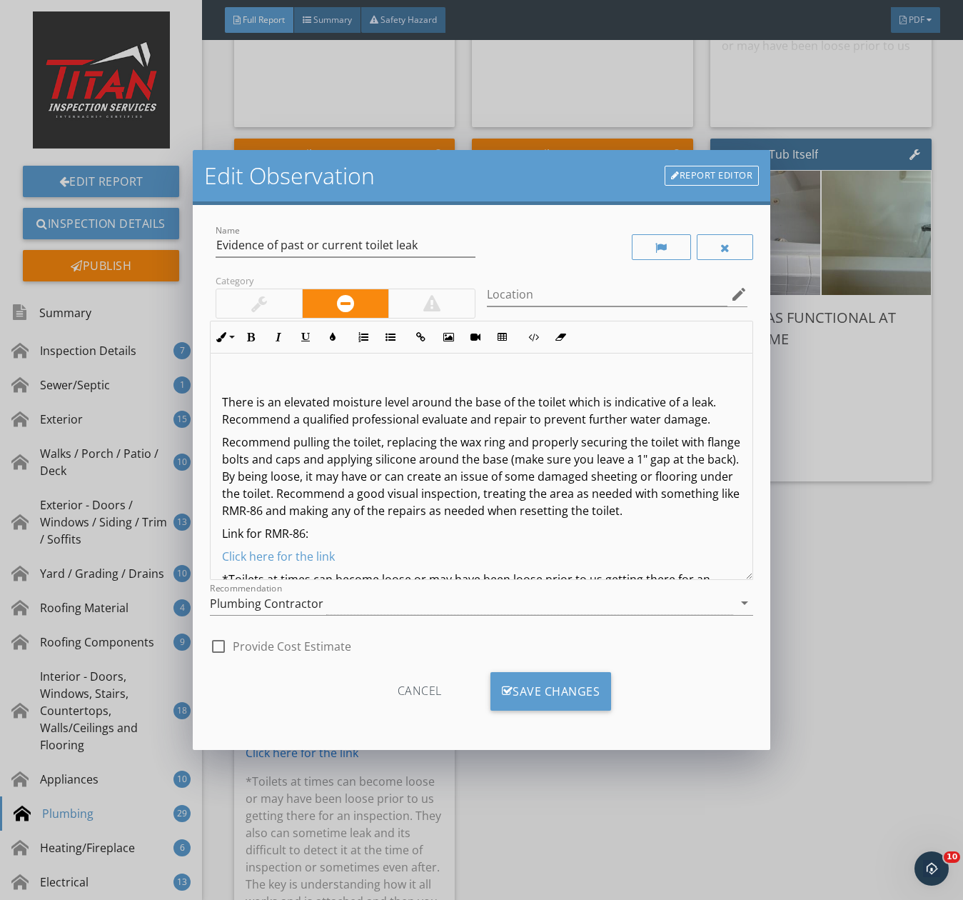
click at [231, 369] on div "There is an elevated moisture level around the base of the toilet which is indi…" at bounding box center [482, 737] width 542 height 766
click at [557, 709] on div "Save Changes" at bounding box center [551, 691] width 121 height 39
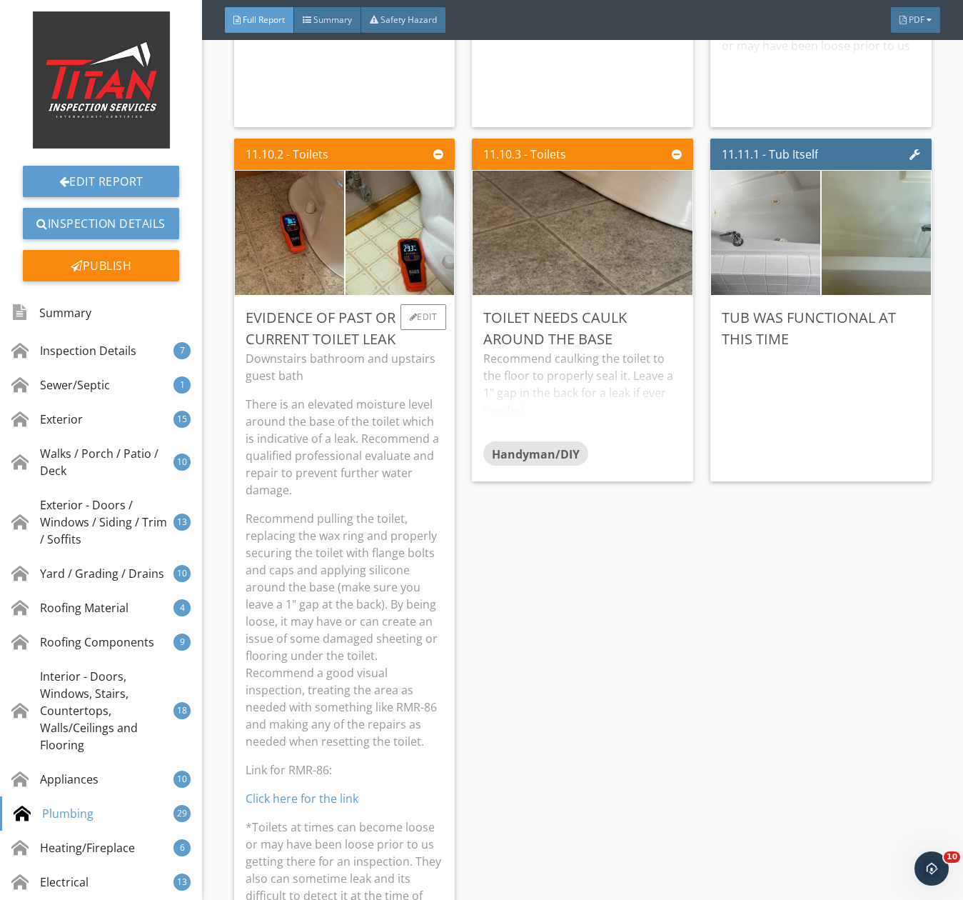
click at [349, 409] on p "There is an elevated moisture level around the base of the toilet which is indi…" at bounding box center [345, 447] width 199 height 103
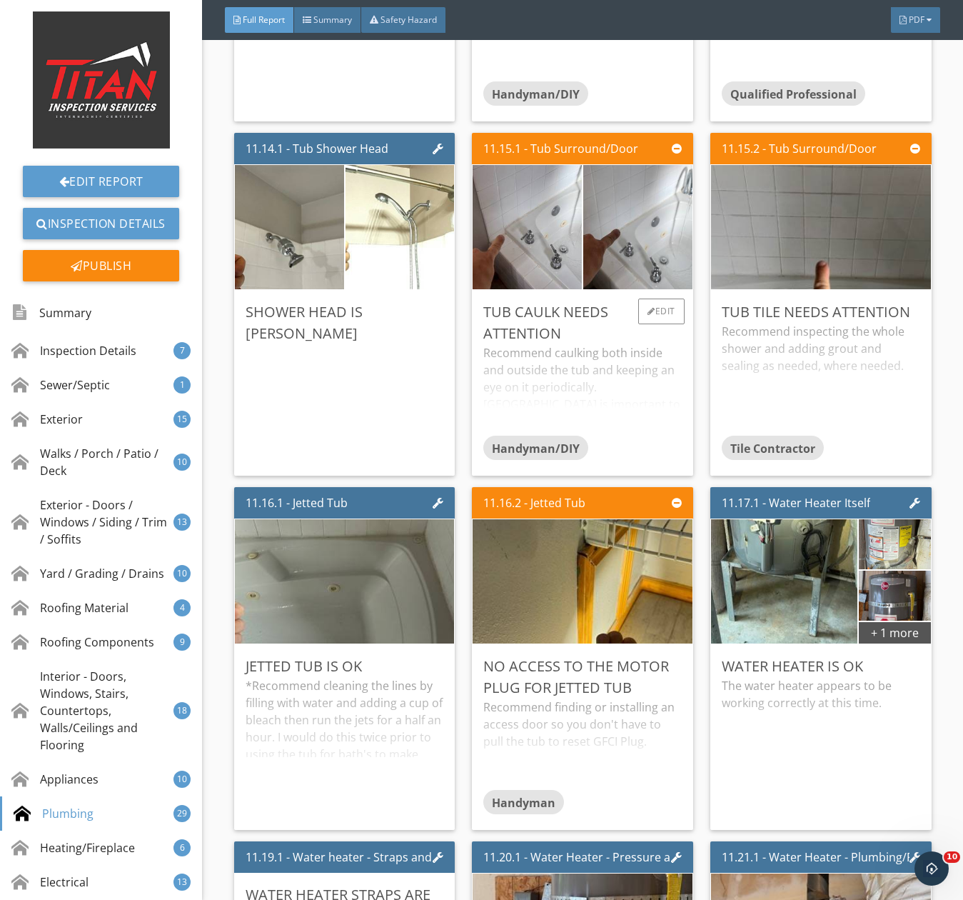
scroll to position [20711, 0]
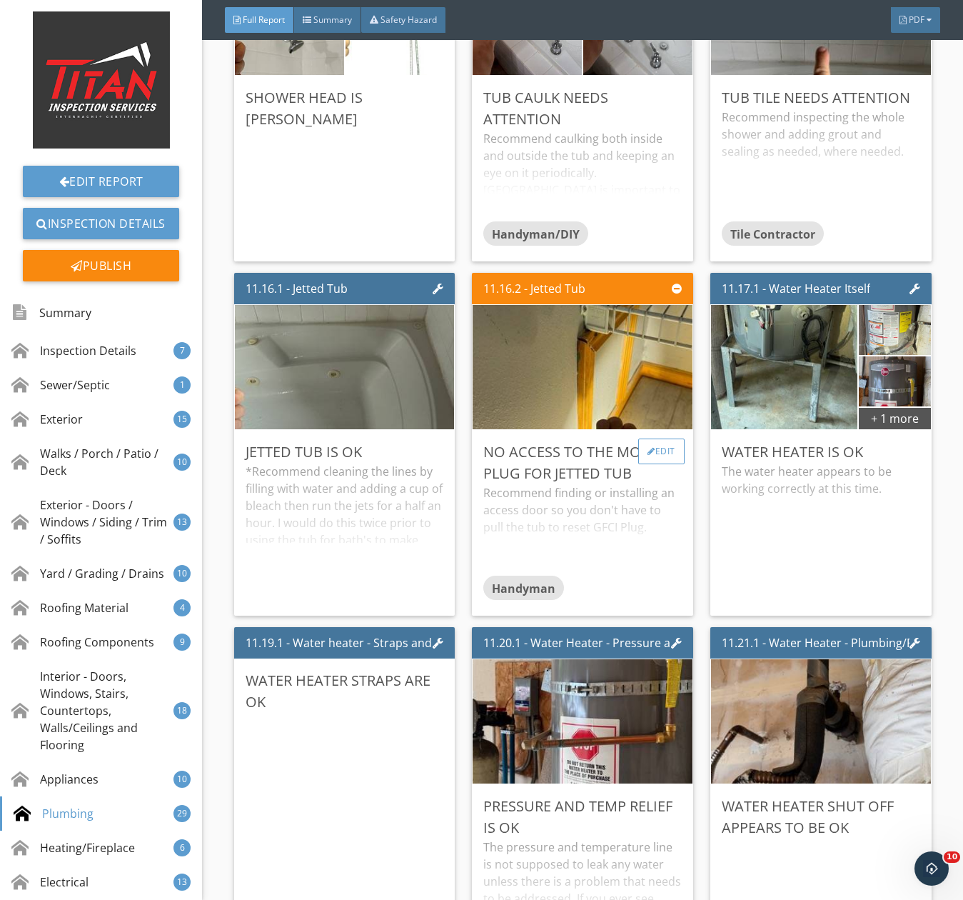
click at [656, 463] on div "Edit" at bounding box center [661, 452] width 46 height 26
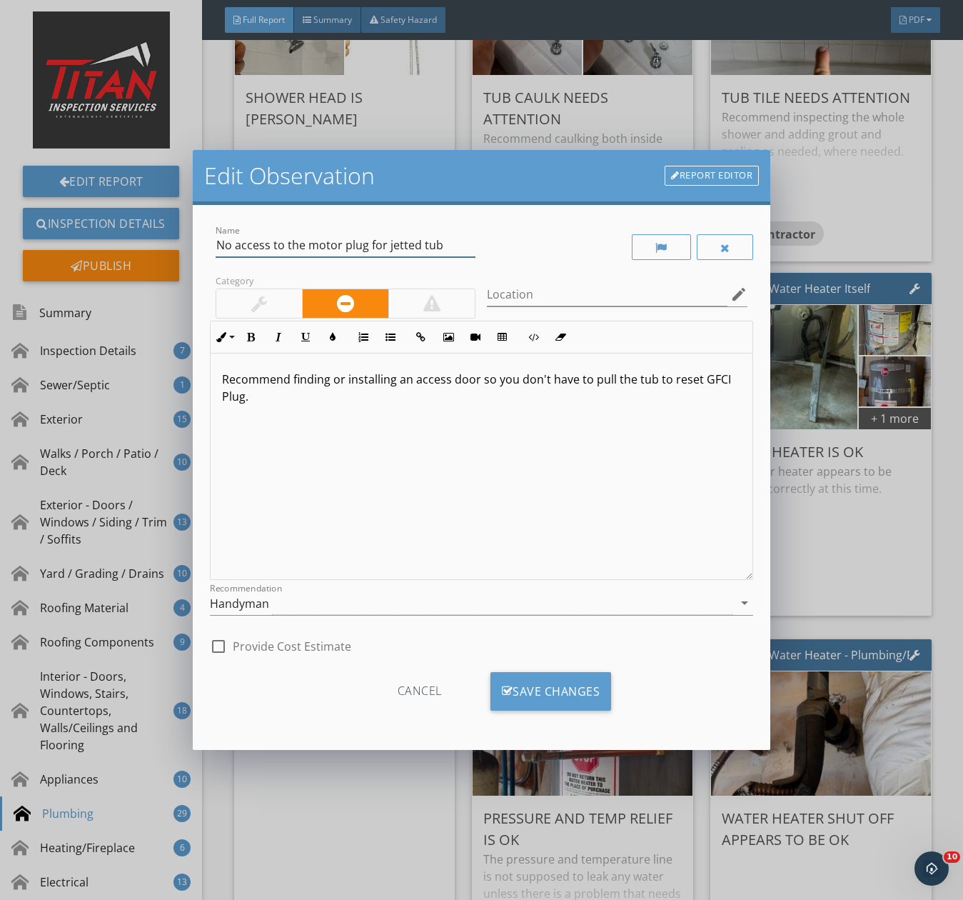
click at [224, 244] on input "No access to the motor plug for jetted tub" at bounding box center [346, 246] width 261 height 24
click at [251, 244] on input "access to the motor plug for jetted tub" at bounding box center [346, 246] width 261 height 24
click at [427, 247] on input "access to the motor plug for jetted tub" at bounding box center [346, 246] width 261 height 24
type input "access to the motor plug for jetted tub"
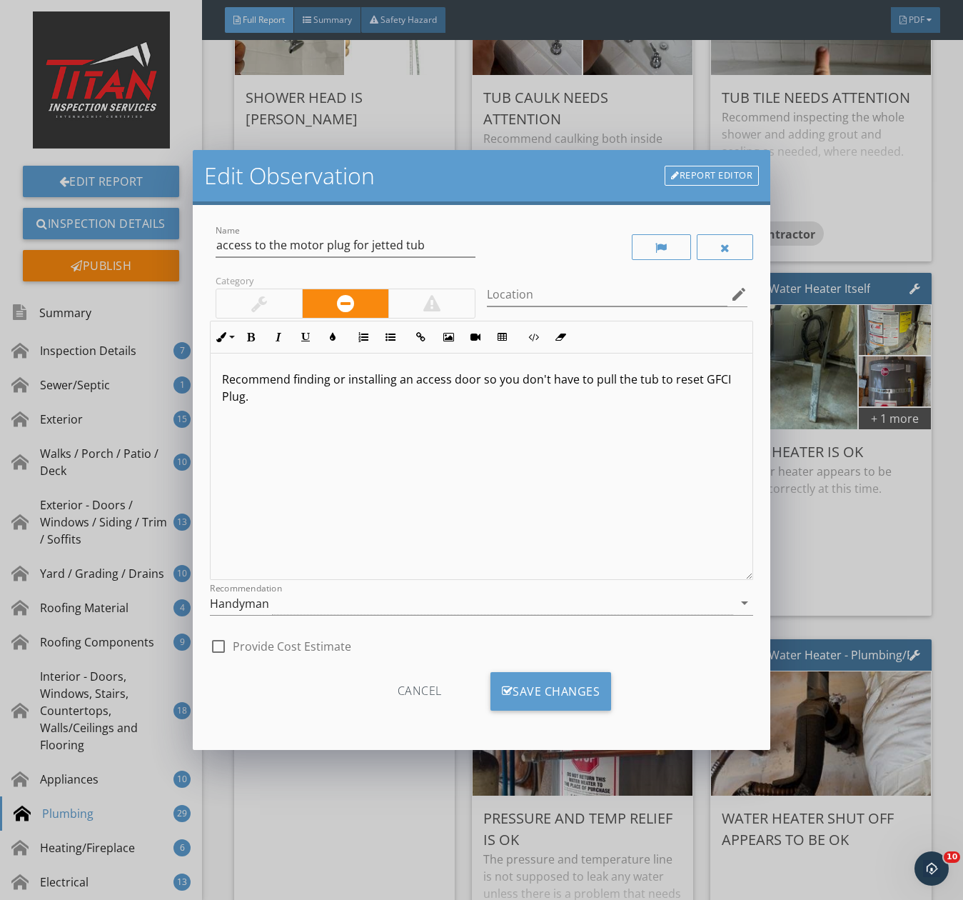
click at [262, 381] on p "Recommend finding or installing an access door so you don't have to pull the tu…" at bounding box center [481, 388] width 519 height 34
click at [296, 609] on div "Handyman" at bounding box center [471, 603] width 523 height 24
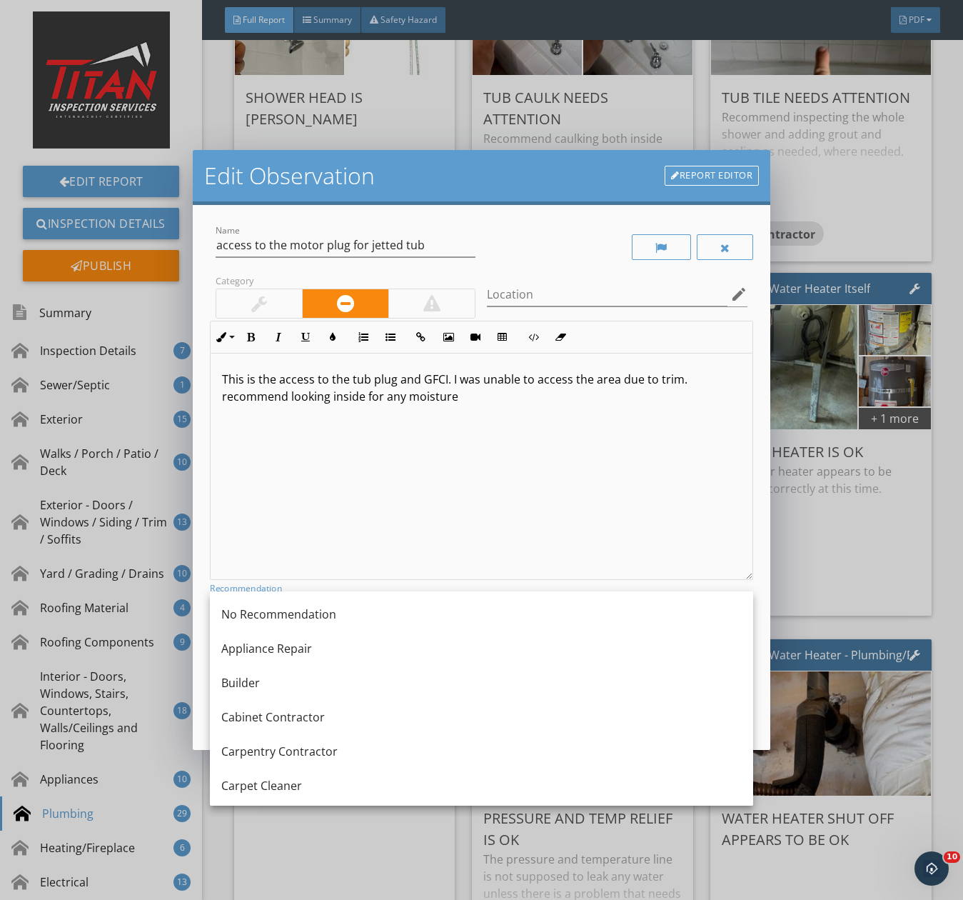
click at [423, 521] on div "This is the access to the tub plug and GFCI. I was unable to access the area du…" at bounding box center [482, 467] width 542 height 226
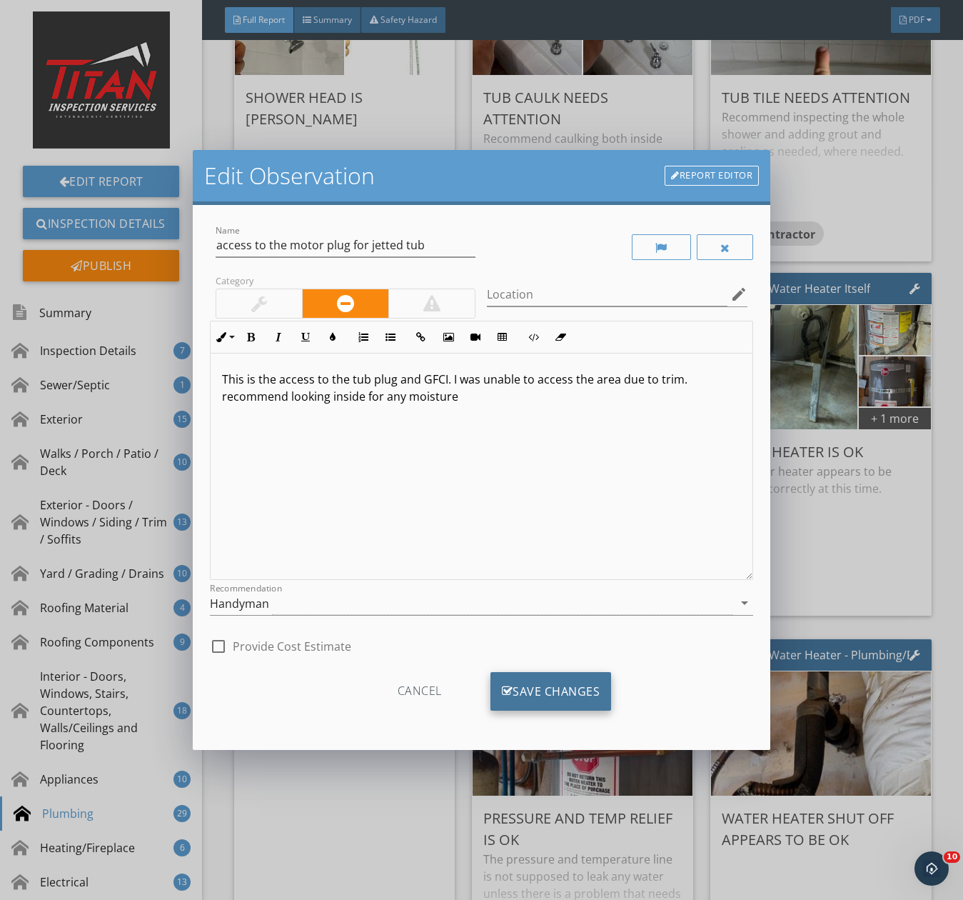
click at [526, 693] on div "Save Changes" at bounding box center [551, 691] width 121 height 39
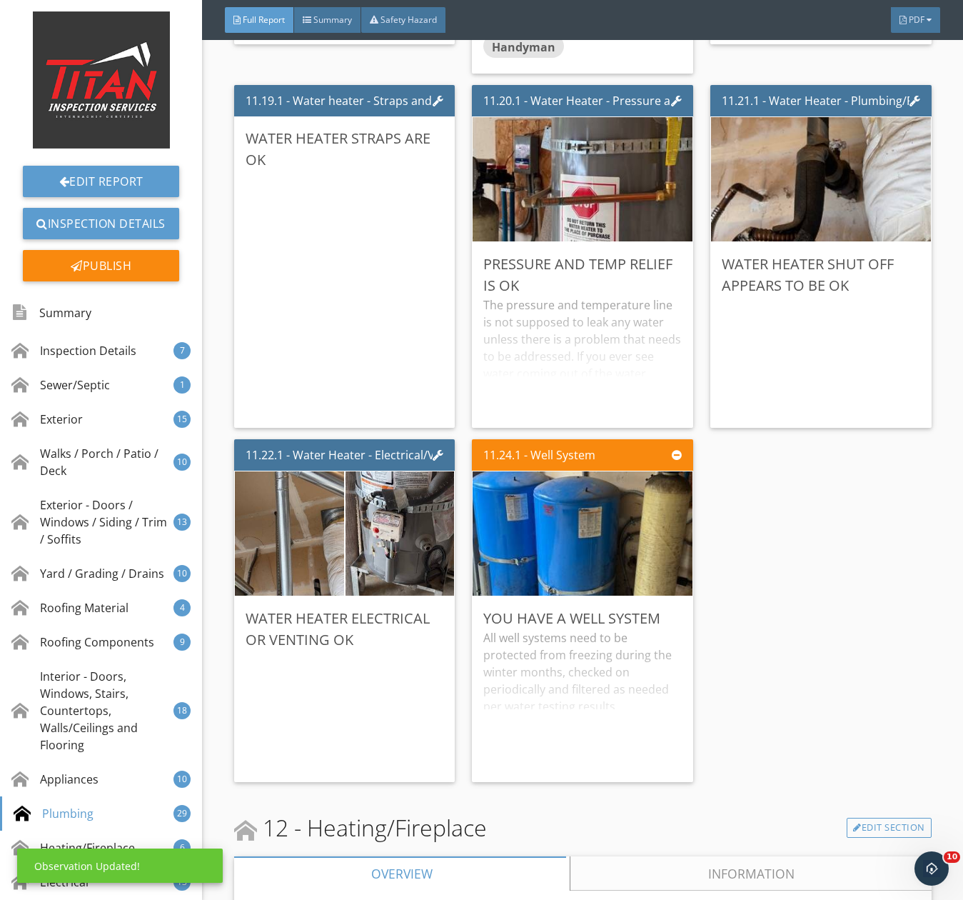
scroll to position [21425, 0]
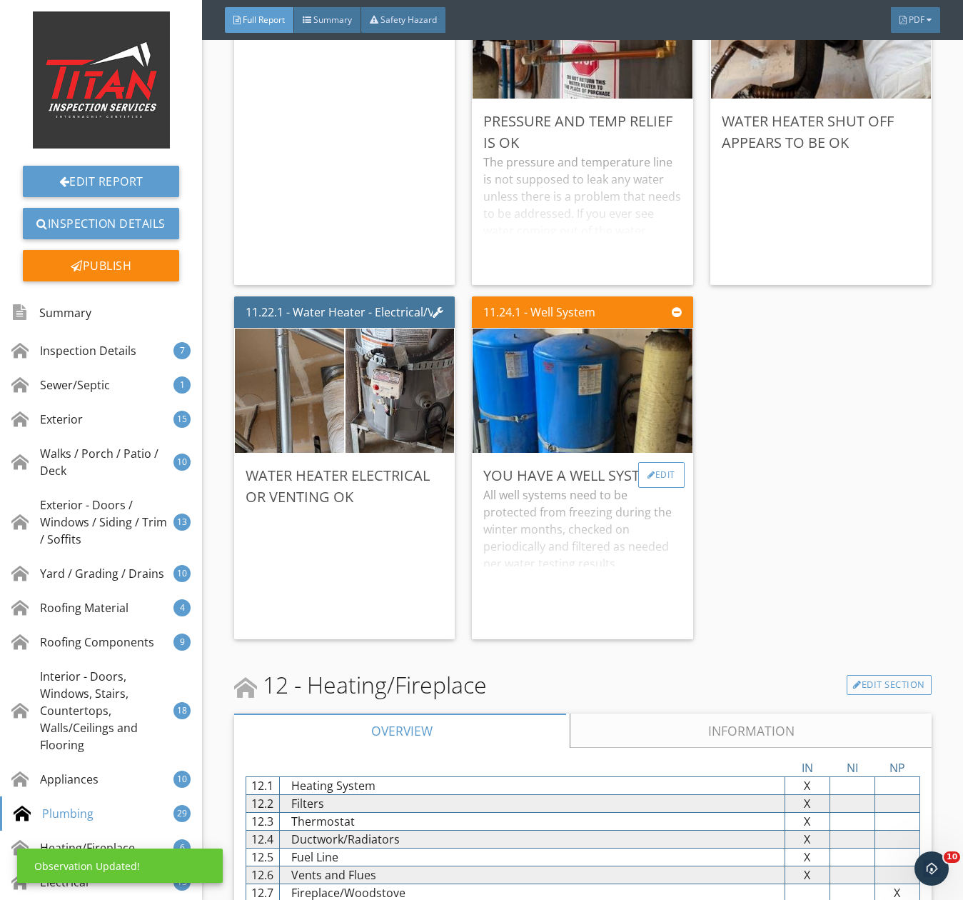
click at [668, 488] on div "Edit" at bounding box center [661, 475] width 46 height 26
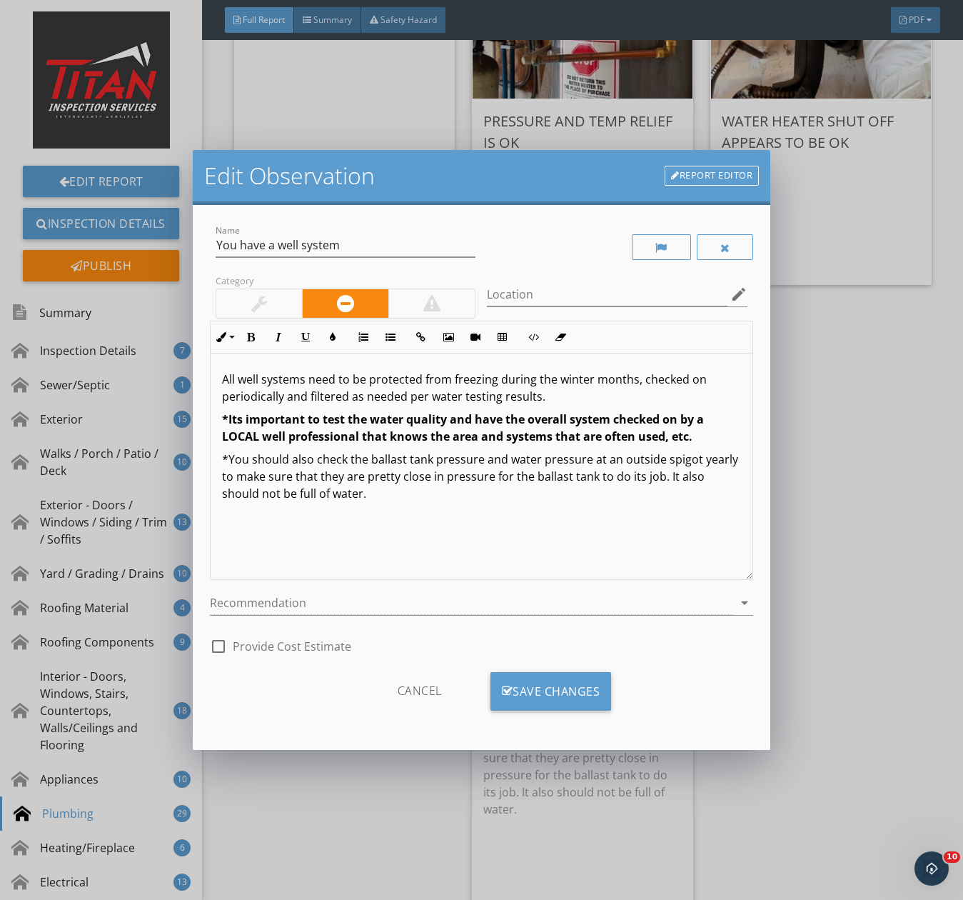
click at [279, 304] on div at bounding box center [259, 303] width 86 height 29
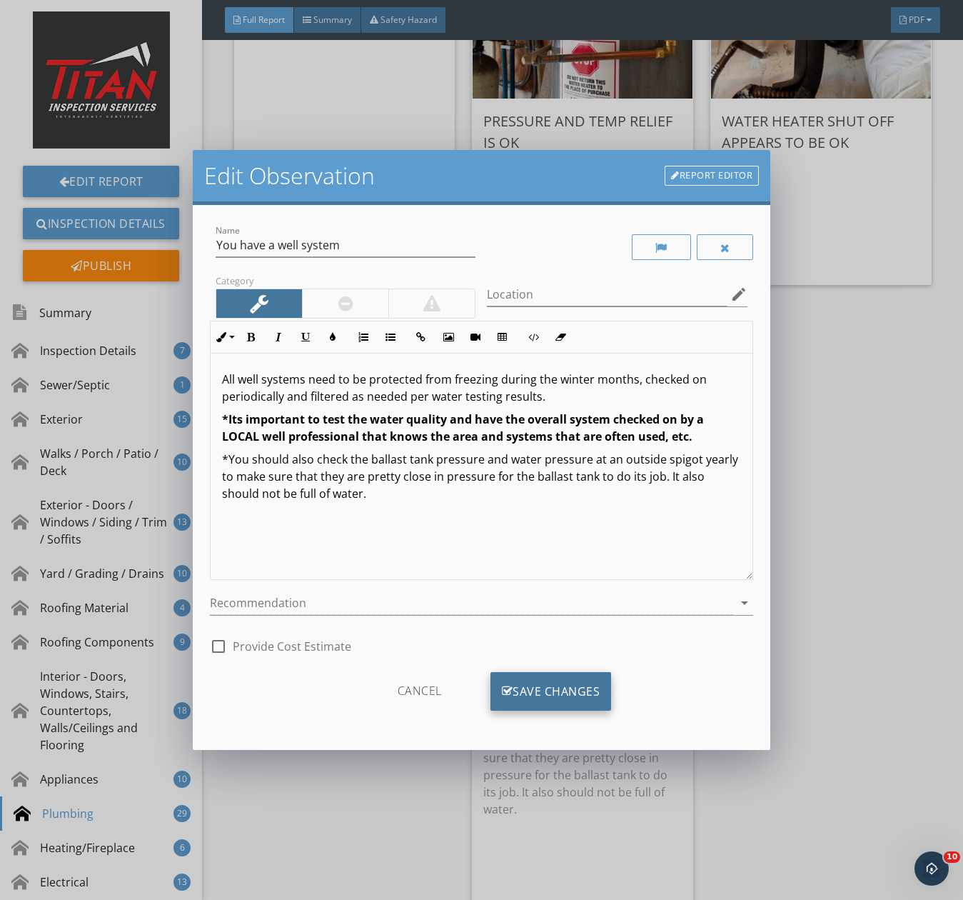
click at [571, 695] on div "Save Changes" at bounding box center [551, 691] width 121 height 39
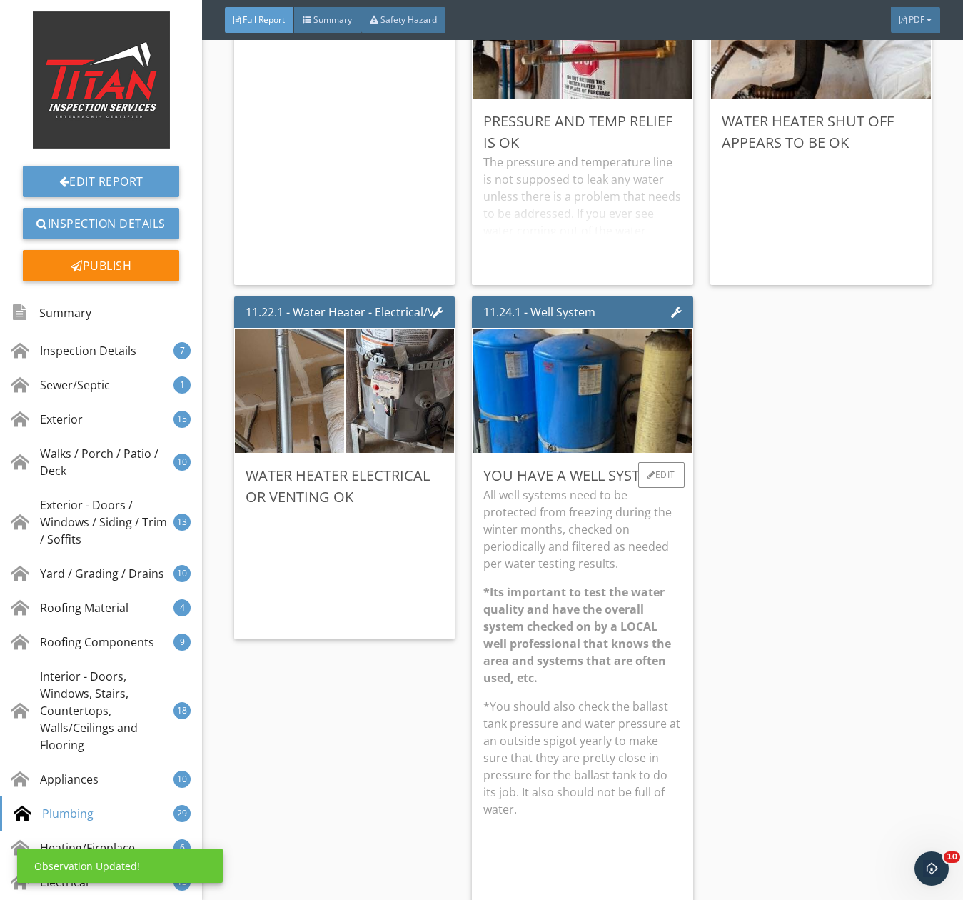
click at [557, 563] on p "All well systems need to be protected from freezing during the winter months, c…" at bounding box center [582, 529] width 199 height 86
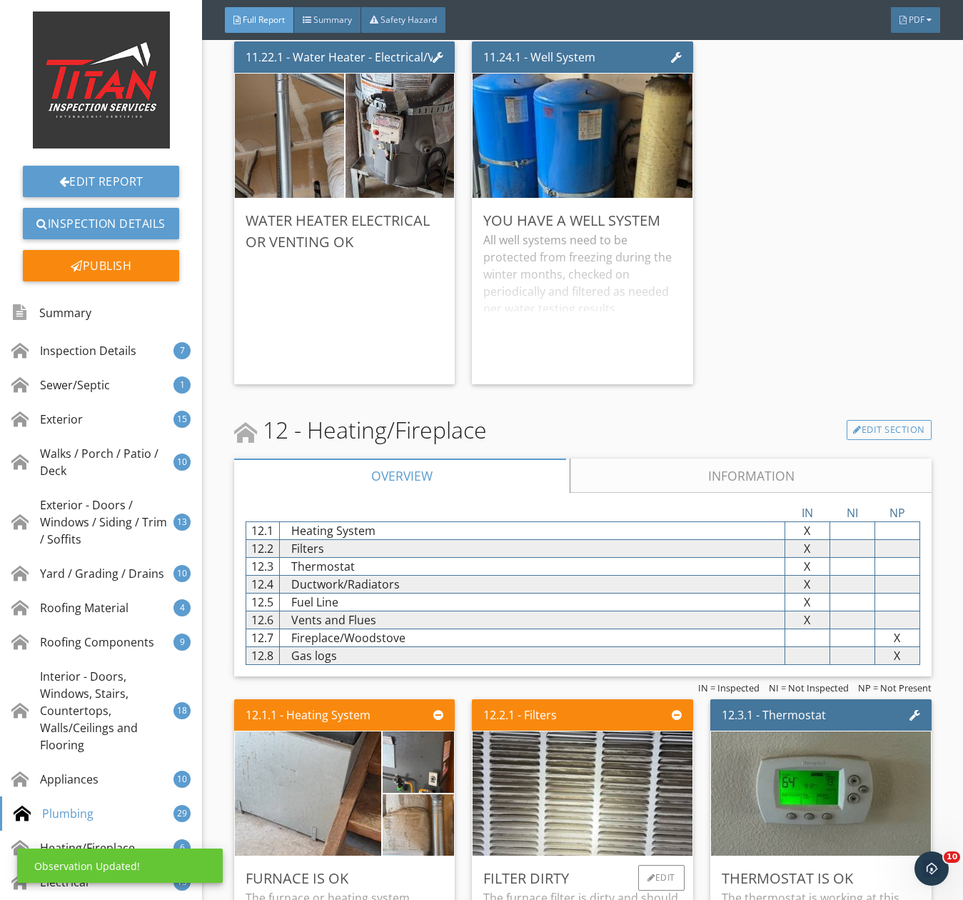
scroll to position [22139, 0]
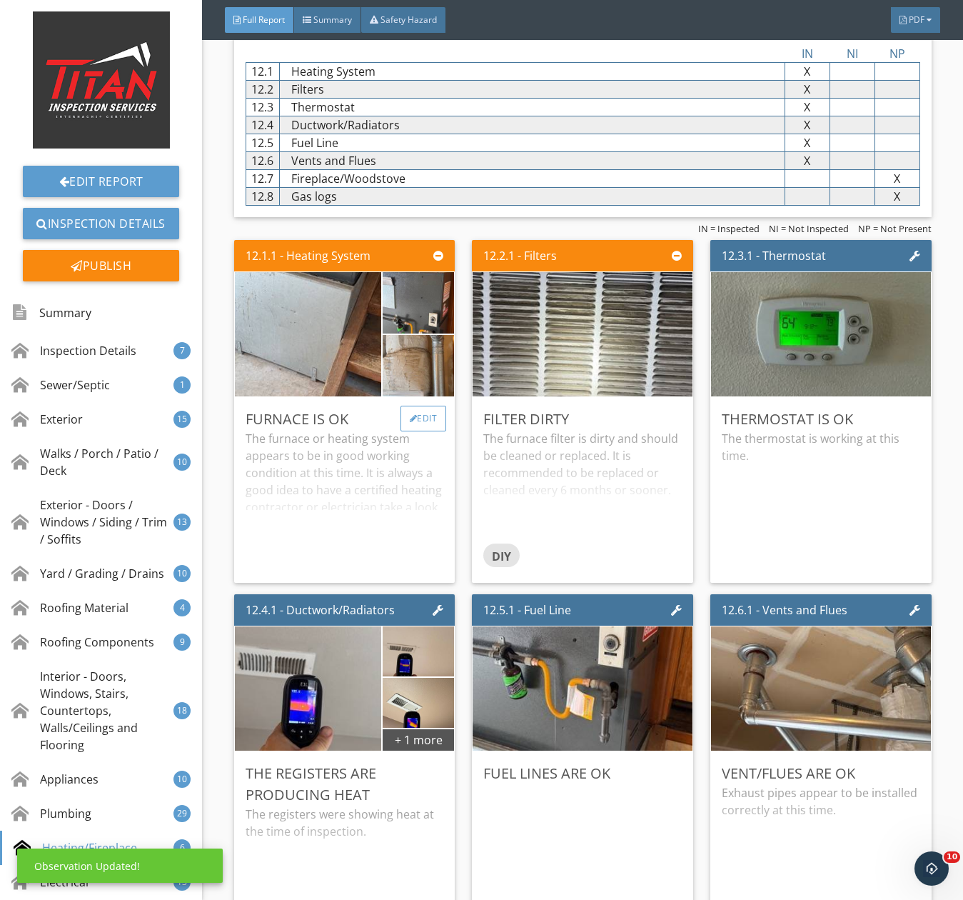
click at [414, 431] on div "Edit" at bounding box center [424, 419] width 46 height 26
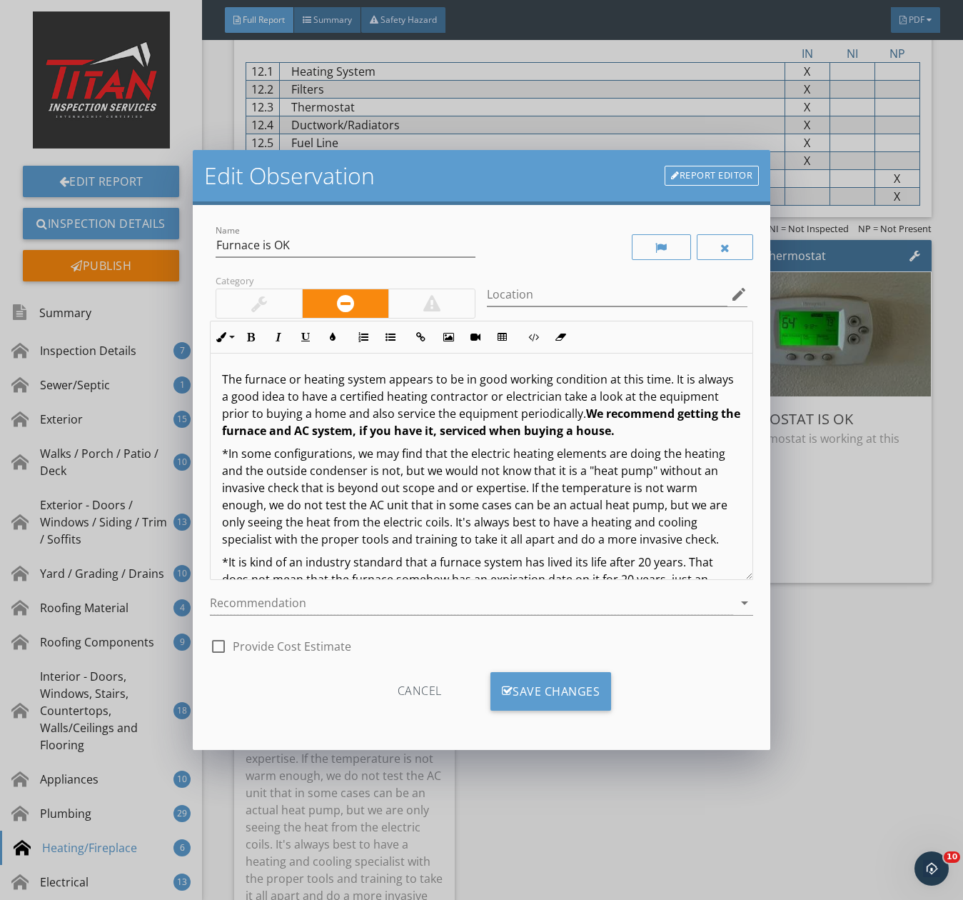
click at [258, 295] on div at bounding box center [259, 303] width 16 height 17
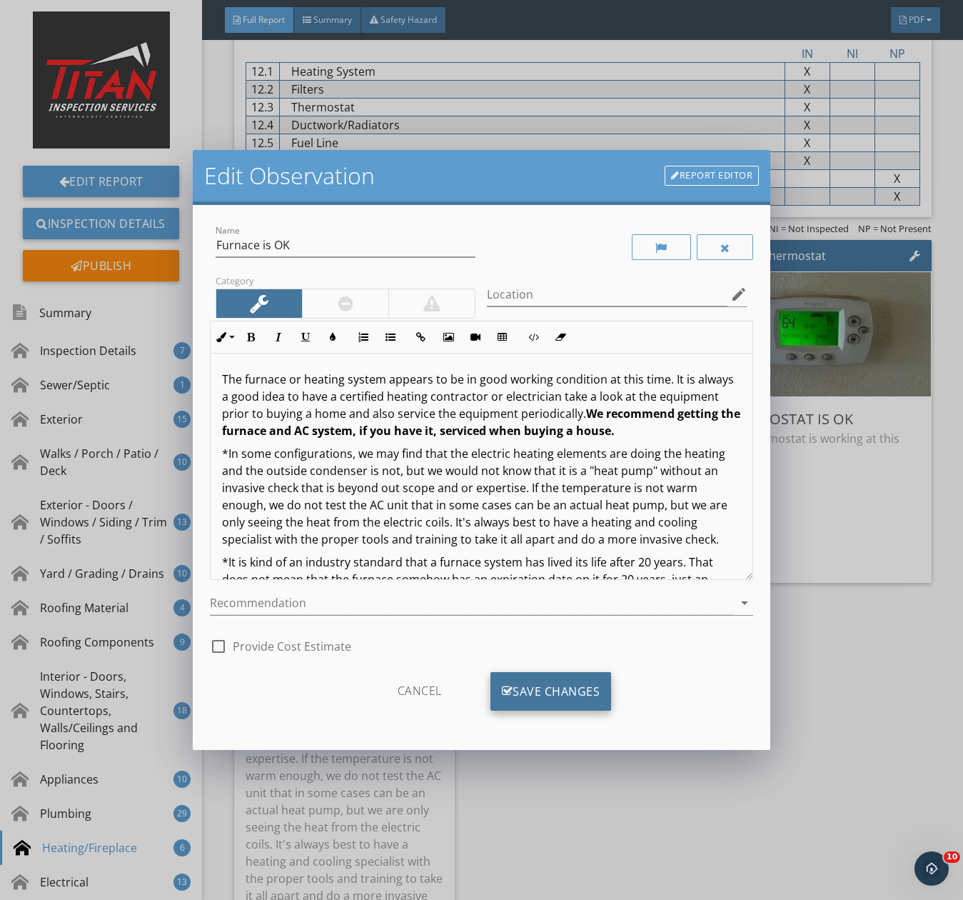
click at [544, 701] on div "Save Changes" at bounding box center [551, 691] width 121 height 39
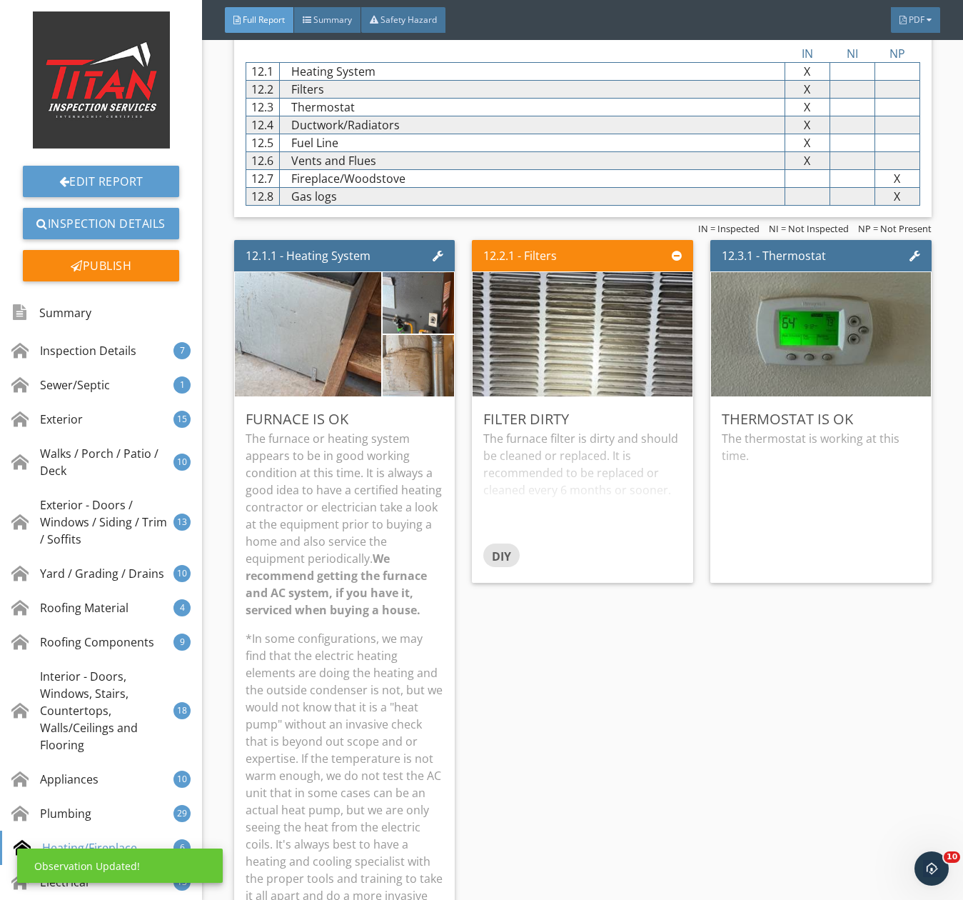
click at [331, 471] on p "The furnace or heating system appears to be in good working condition at this t…" at bounding box center [345, 524] width 199 height 189
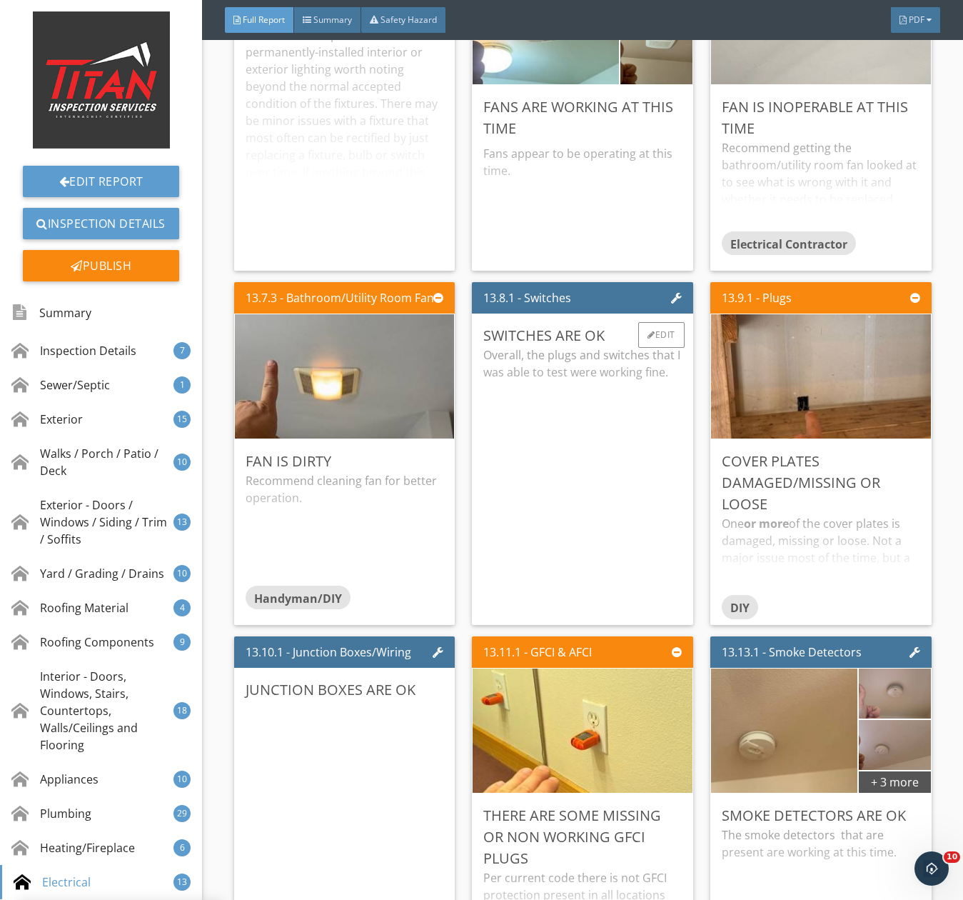
scroll to position [23711, 0]
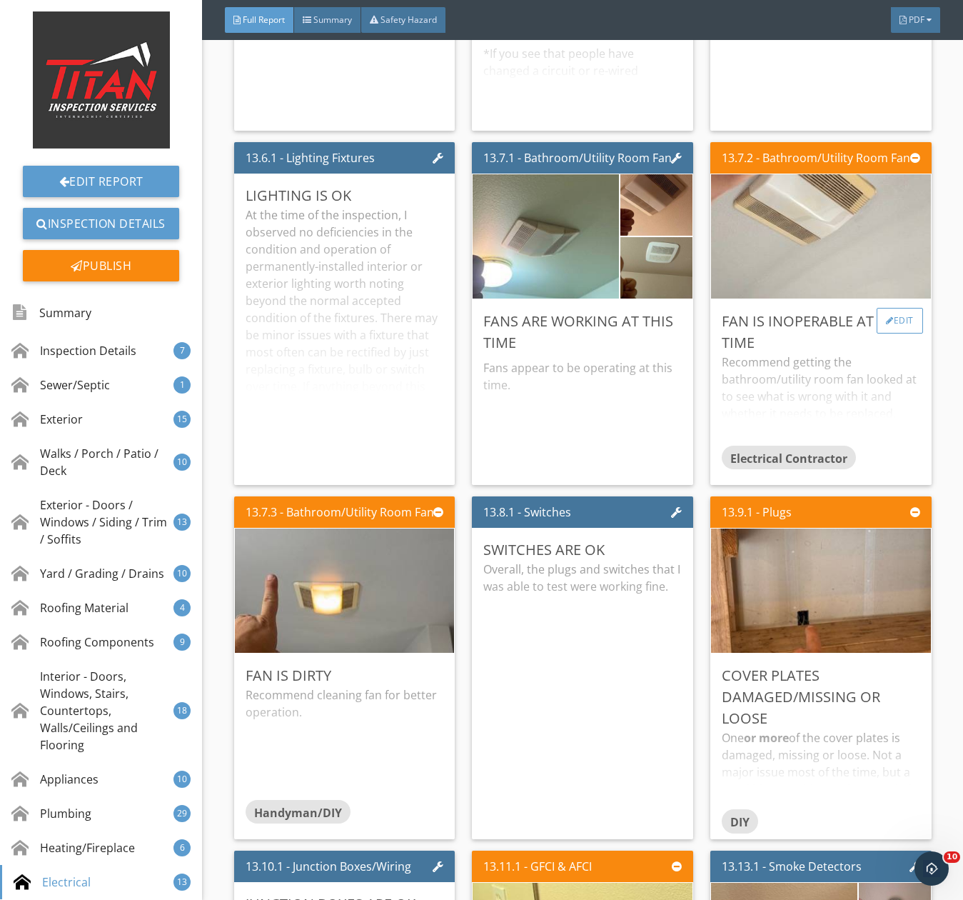
click at [886, 325] on div at bounding box center [890, 320] width 8 height 9
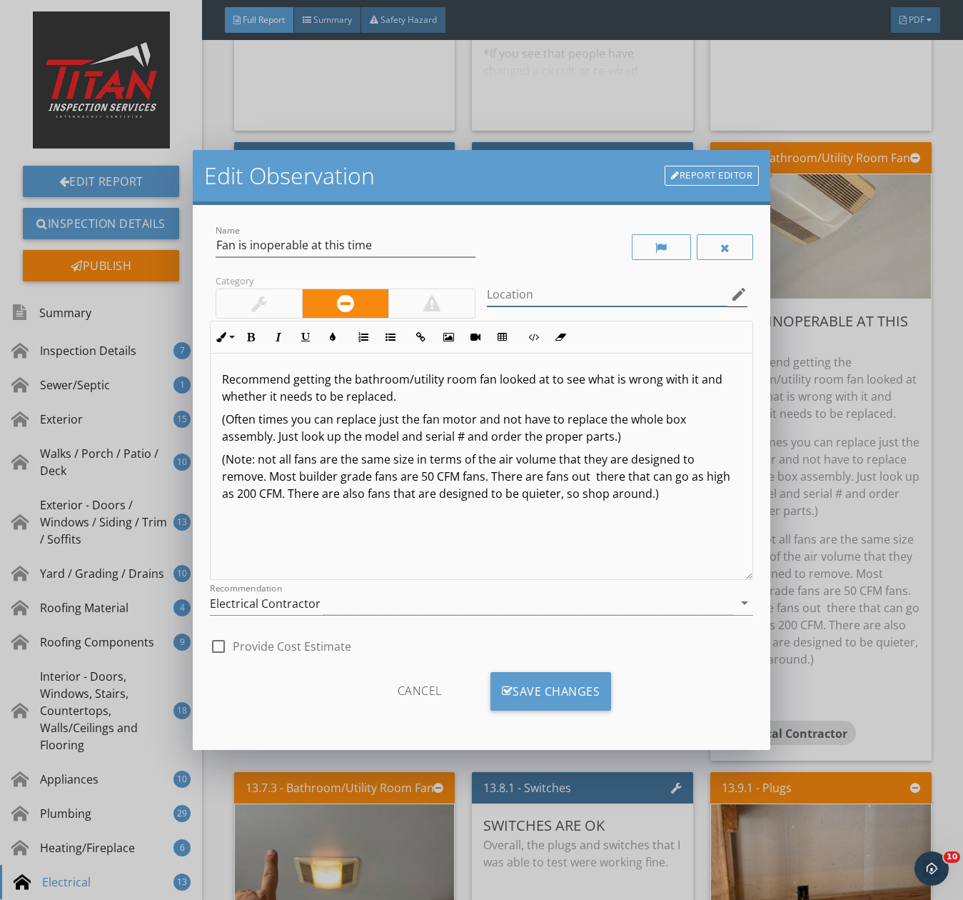
click at [528, 297] on input "Location" at bounding box center [607, 295] width 241 height 24
type input "Primary bathroom"
click at [542, 684] on div "Save Changes" at bounding box center [551, 691] width 121 height 39
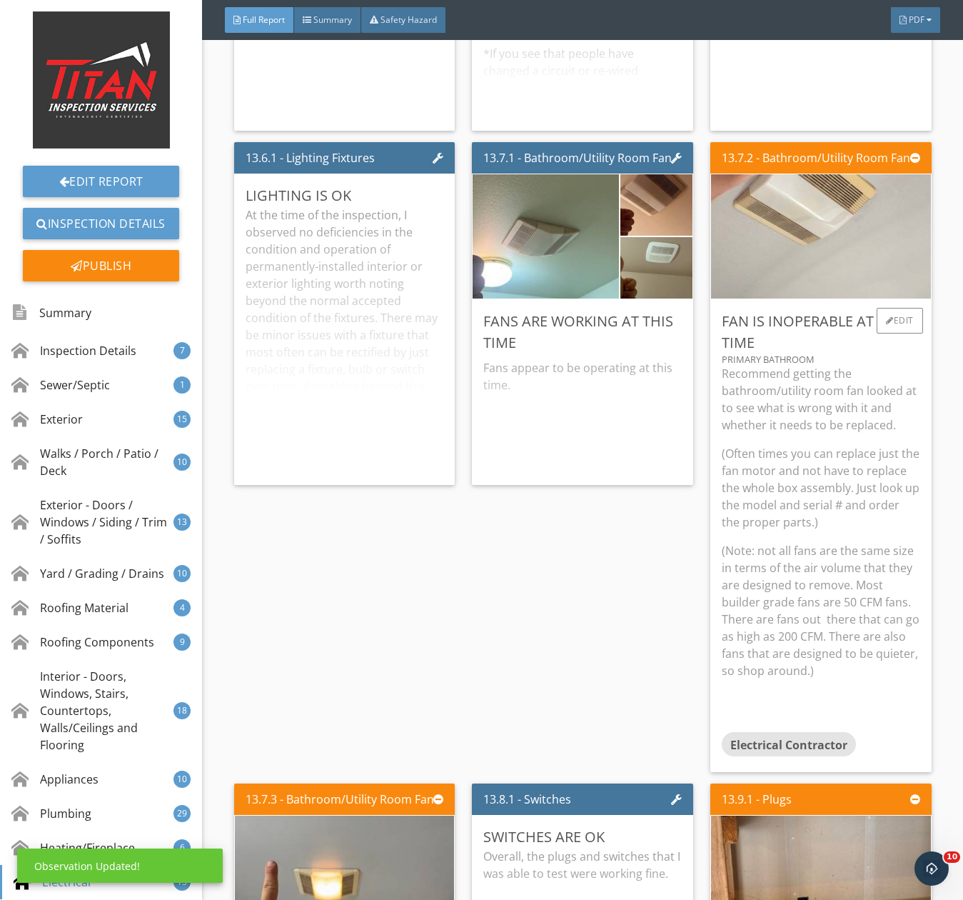
click at [863, 478] on p "(Often times you can replace just the fan motor and not have to replace the who…" at bounding box center [821, 488] width 199 height 86
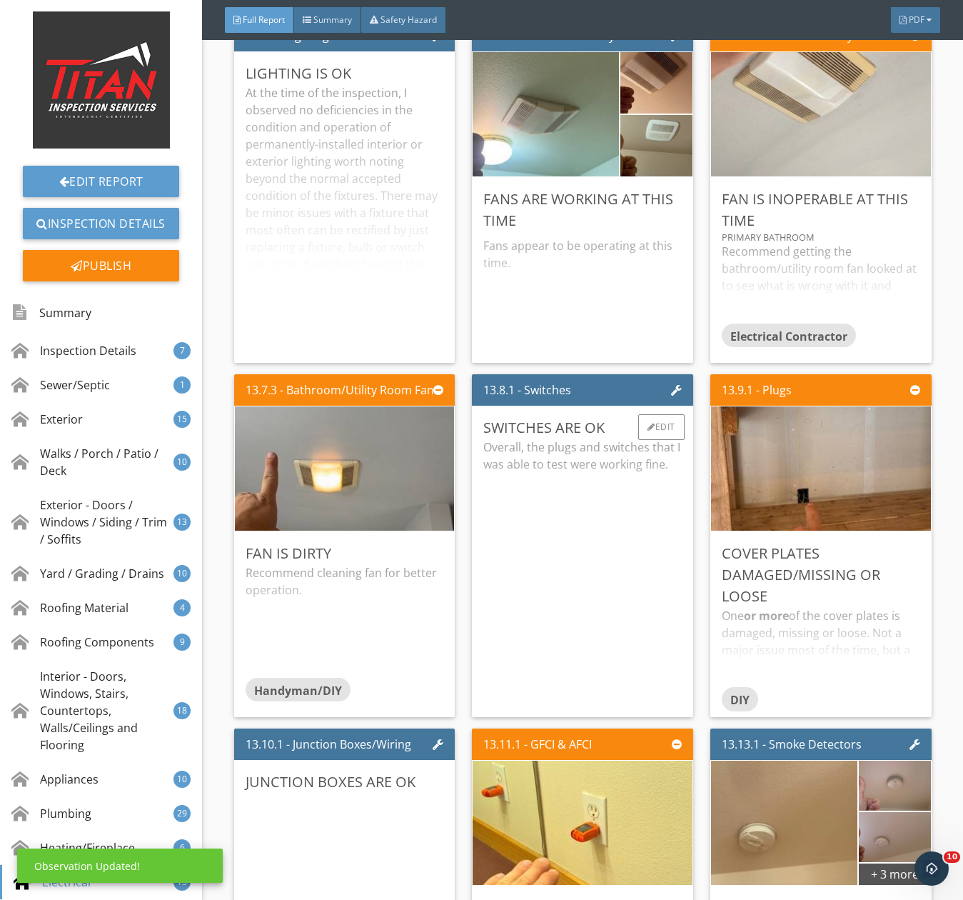
scroll to position [23925, 0]
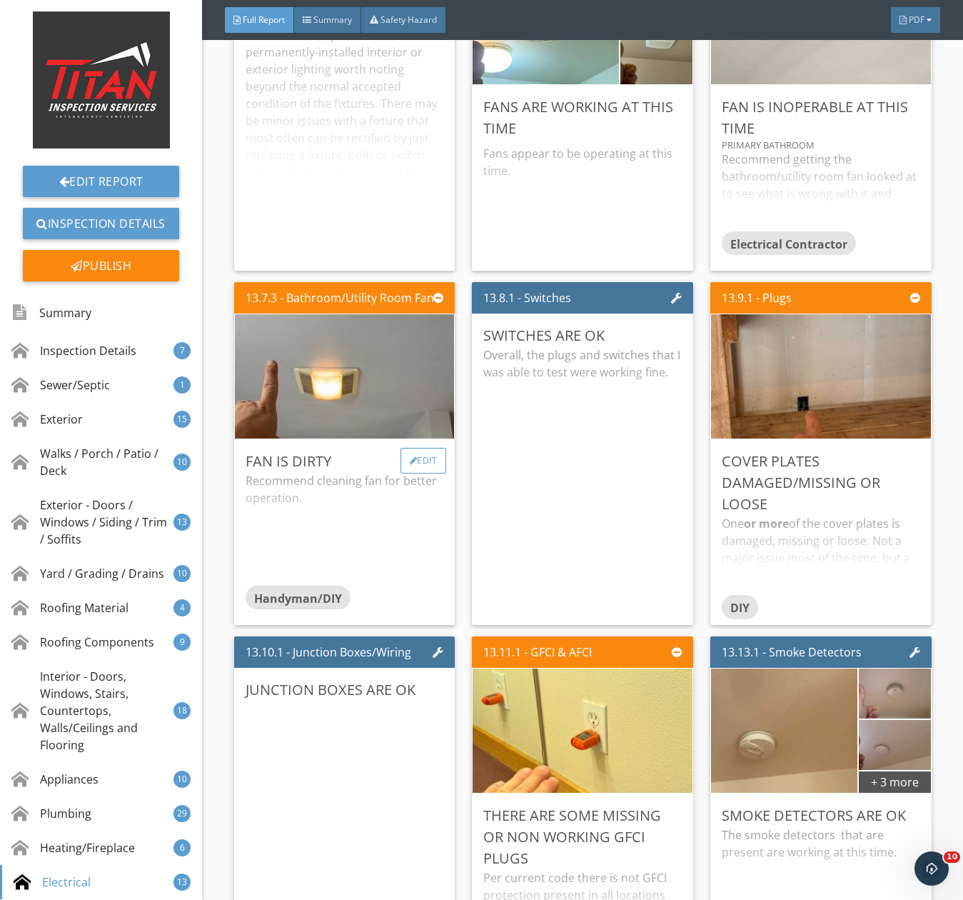
click at [415, 466] on div "Edit" at bounding box center [424, 461] width 46 height 26
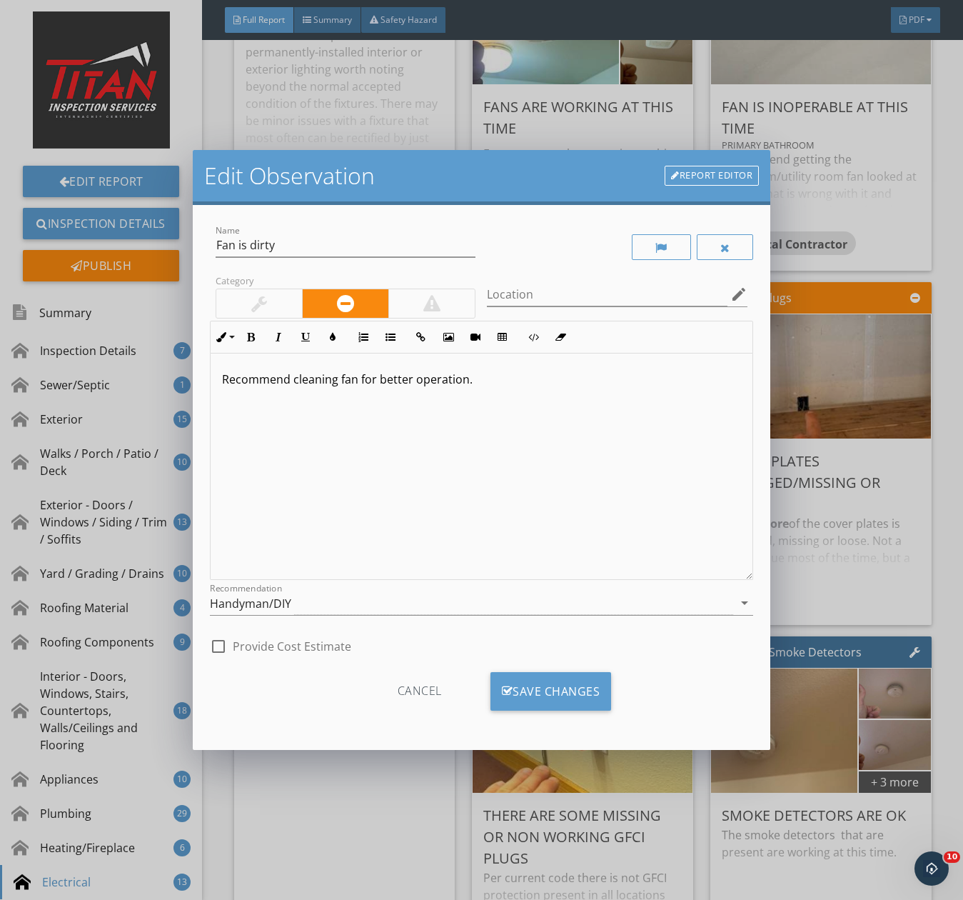
click at [263, 298] on div at bounding box center [259, 303] width 16 height 17
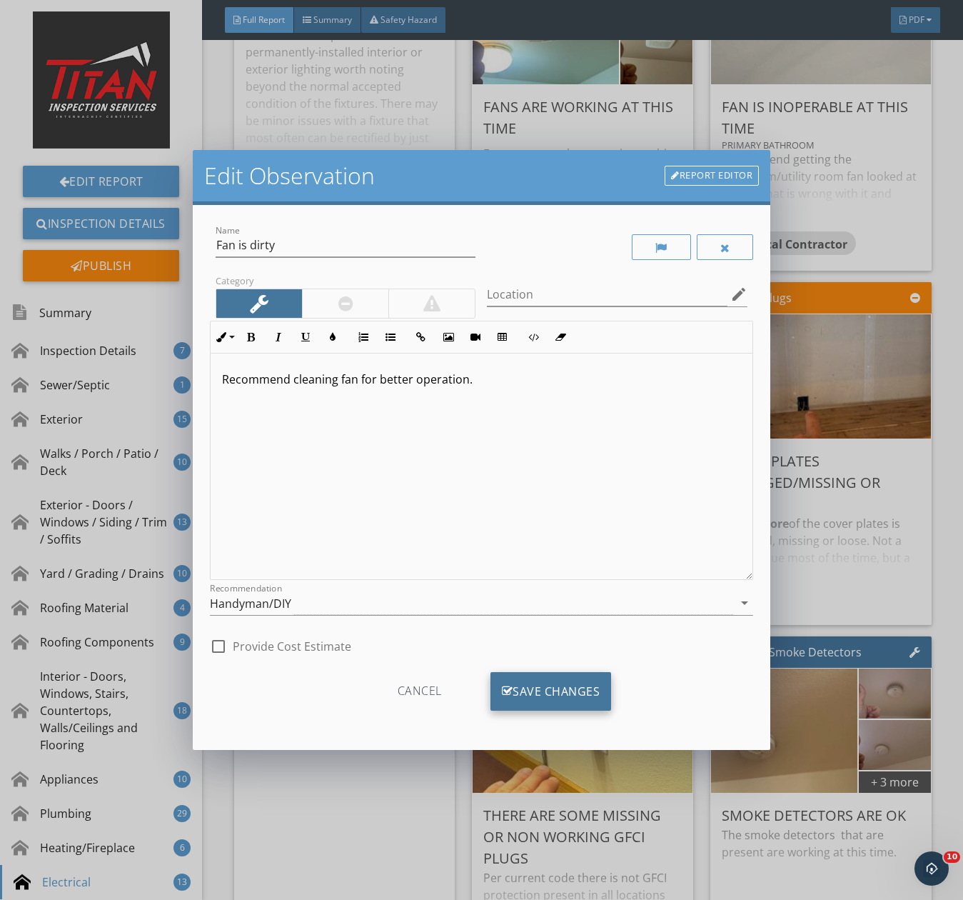
click at [578, 707] on div "Save Changes" at bounding box center [551, 691] width 121 height 39
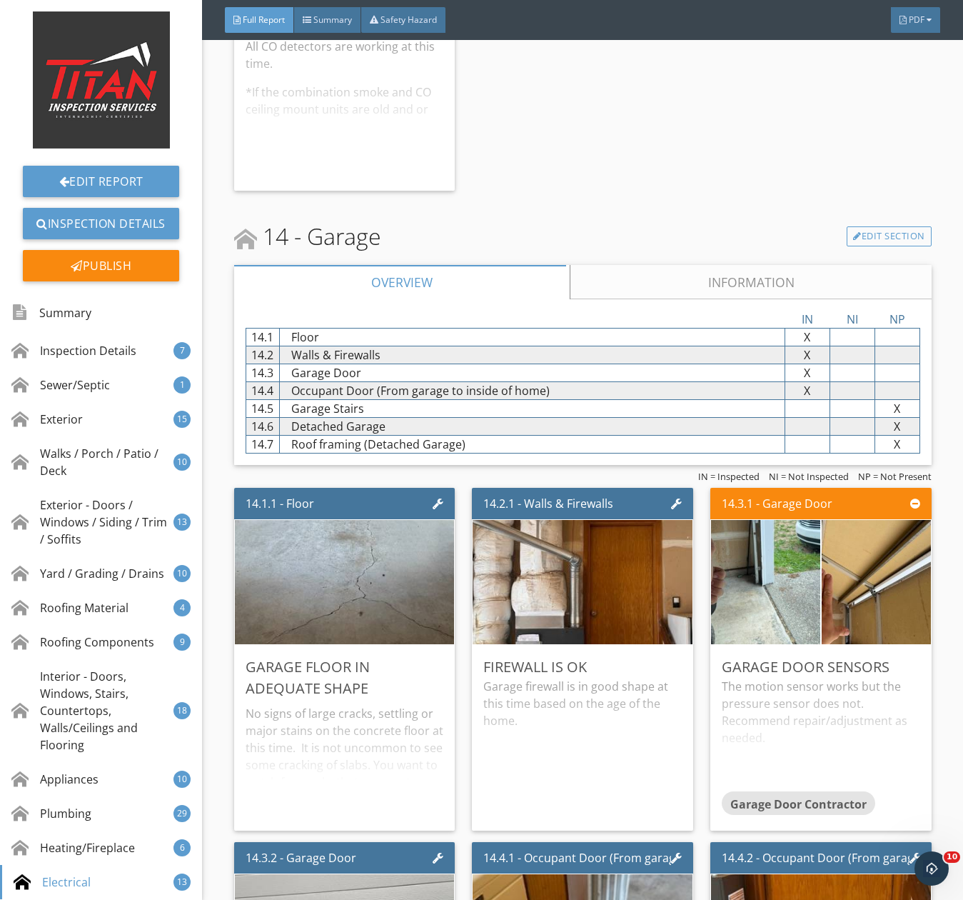
scroll to position [25496, 0]
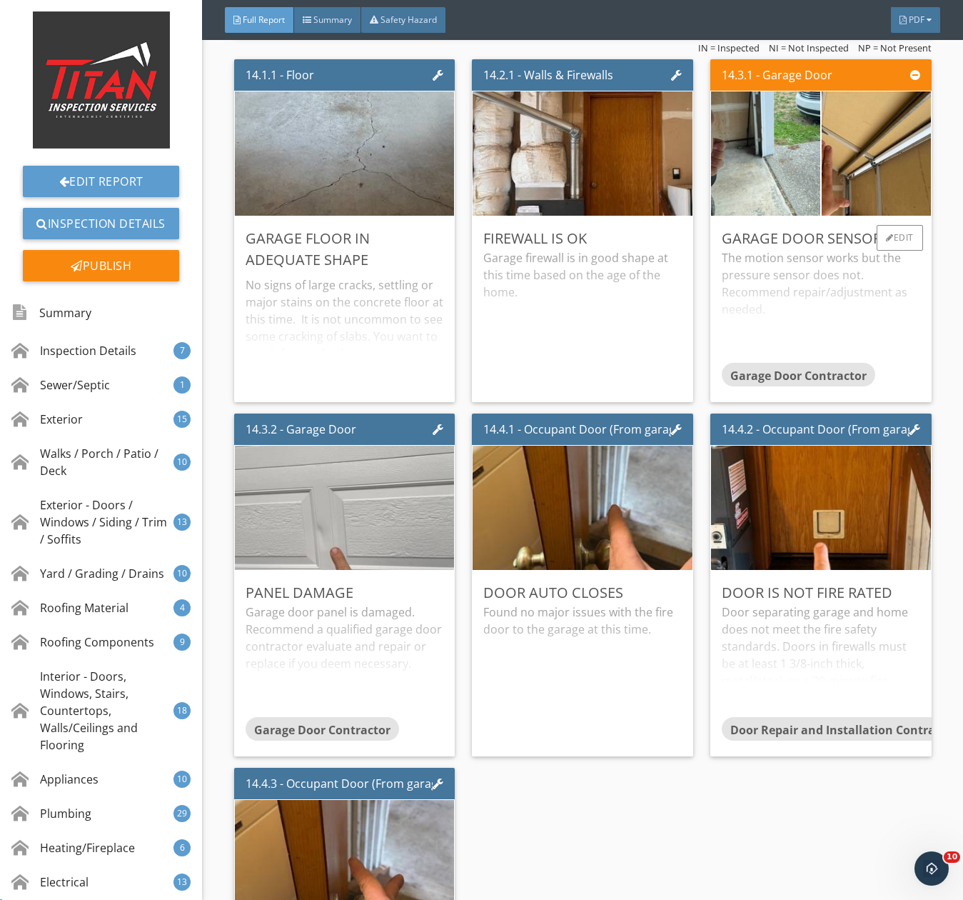
click at [826, 292] on div "The motion sensor works but the pressure sensor does not. Recommend repair/adju…" at bounding box center [821, 305] width 199 height 113
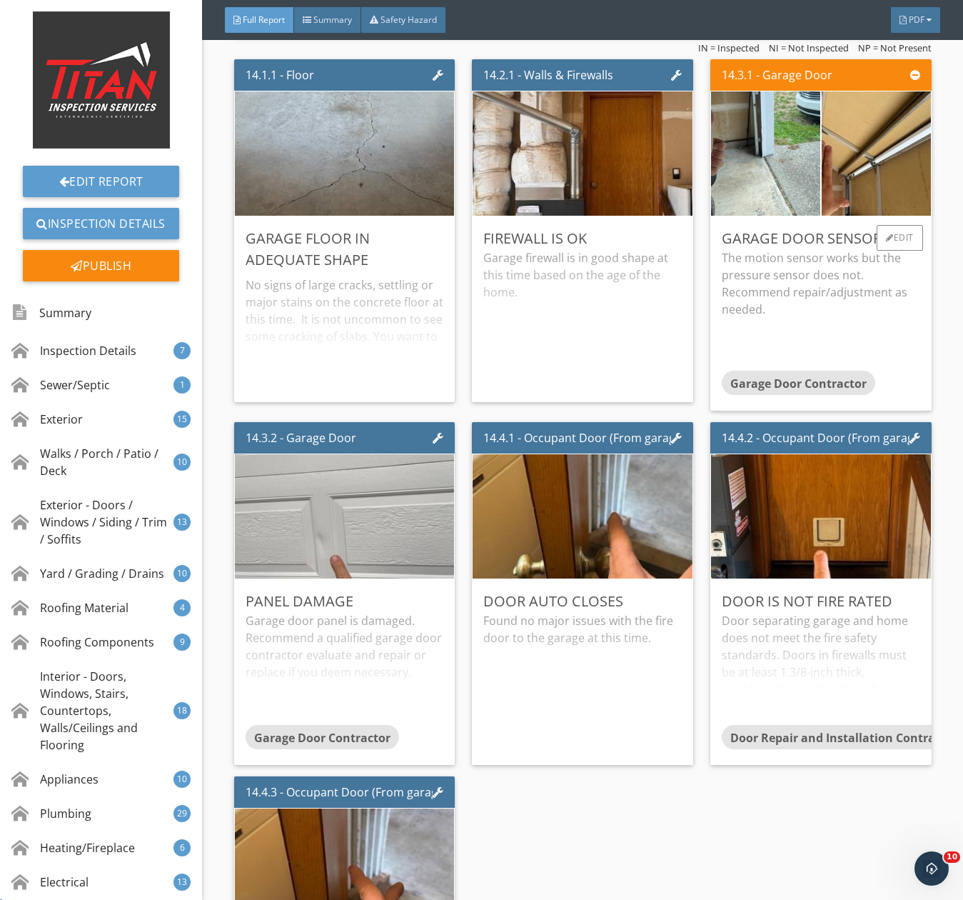
click at [826, 292] on p "The motion sensor works but the pressure sensor does not. Recommend repair/adju…" at bounding box center [821, 283] width 199 height 69
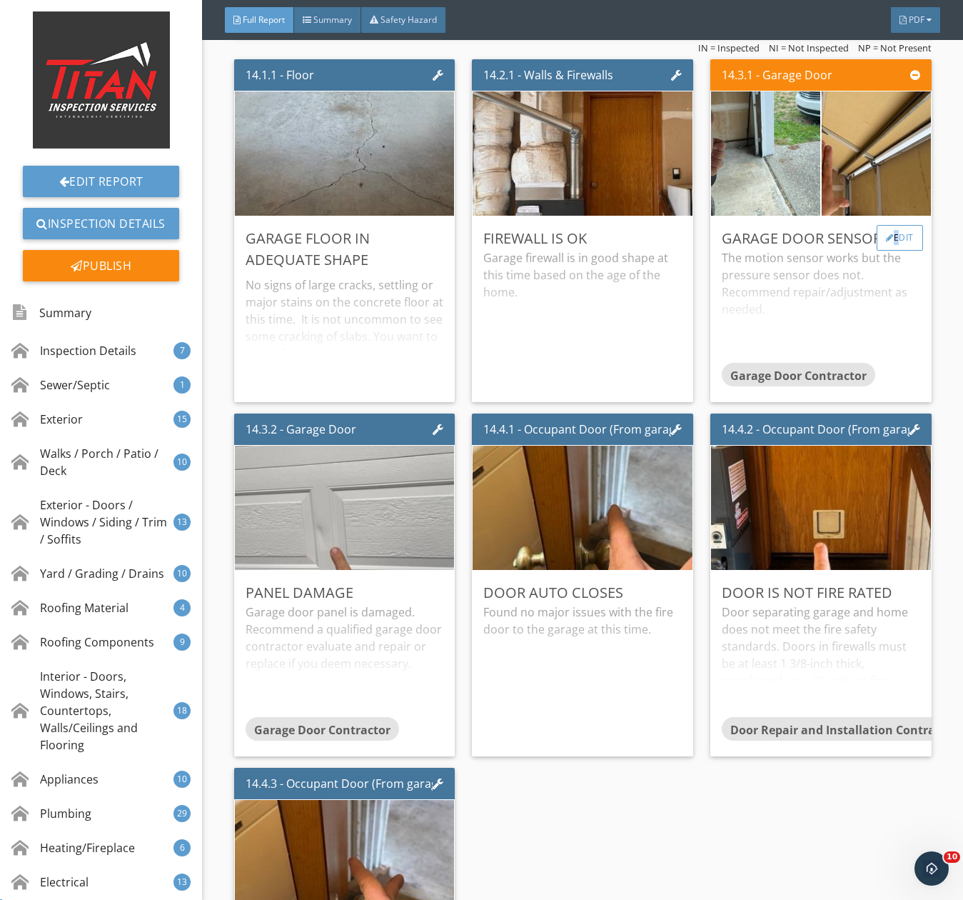
click at [881, 249] on div "Edit" at bounding box center [900, 238] width 46 height 26
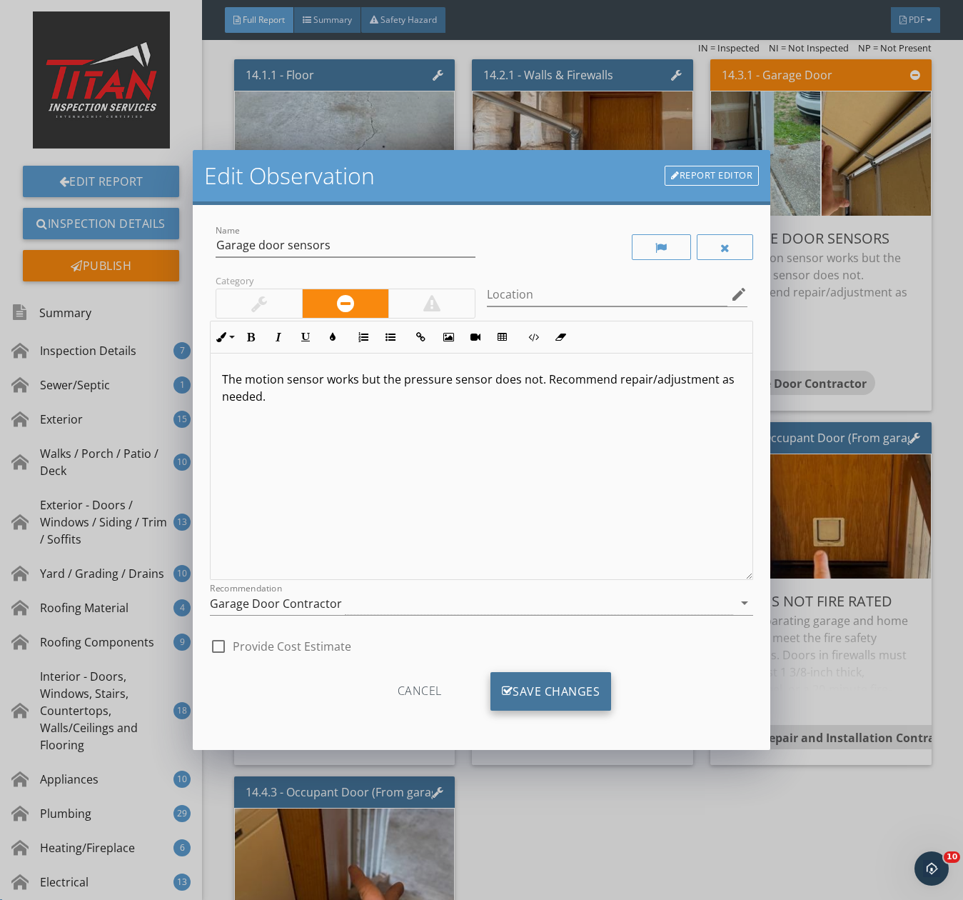
click at [511, 690] on div "Save Changes" at bounding box center [551, 691] width 121 height 39
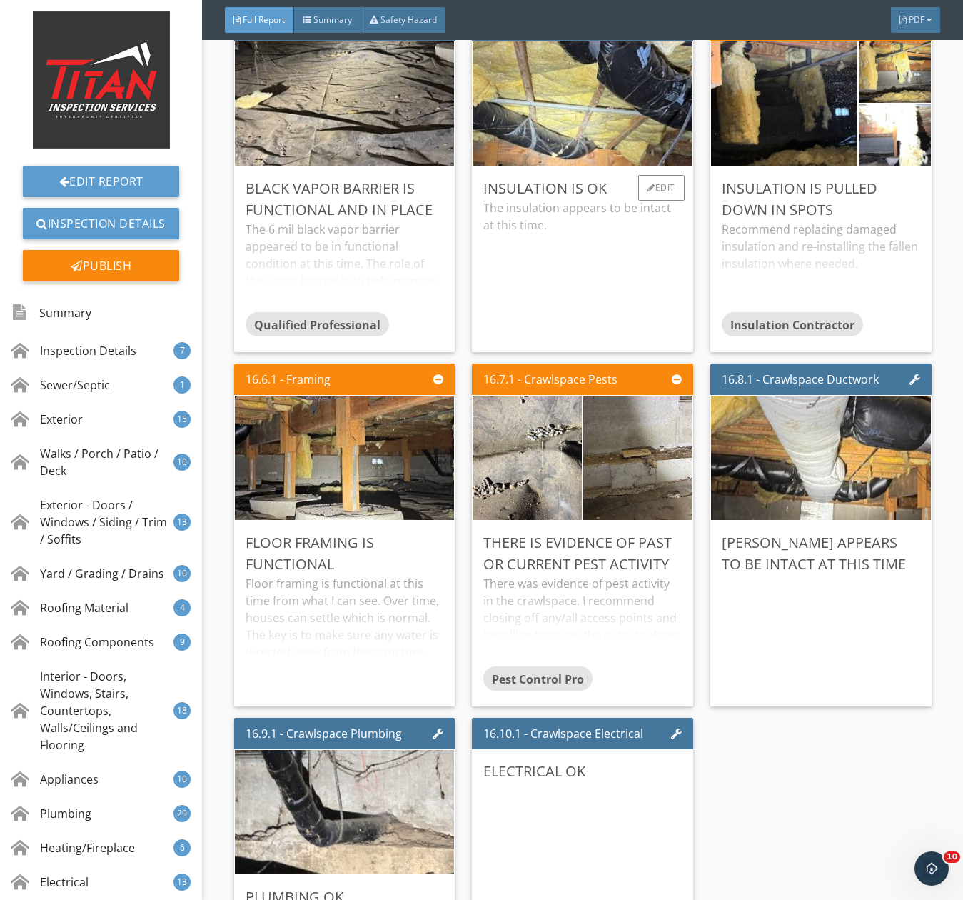
scroll to position [29138, 0]
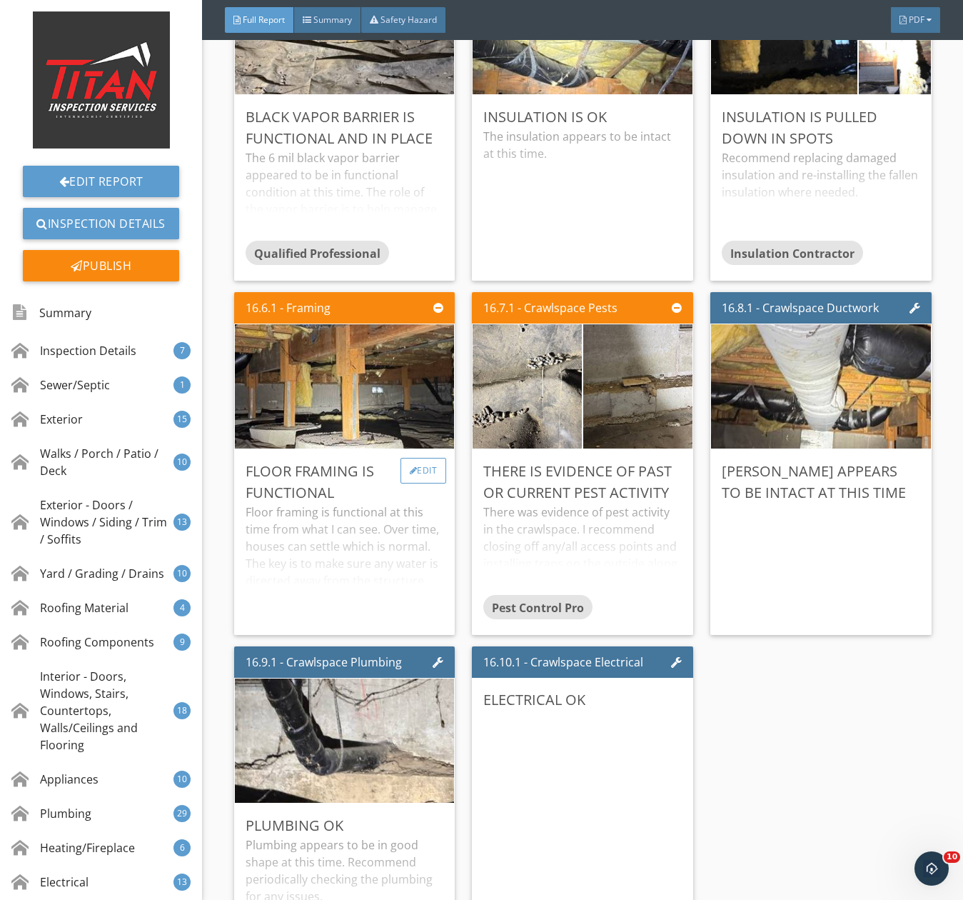
click at [426, 483] on div "Edit" at bounding box center [424, 471] width 46 height 26
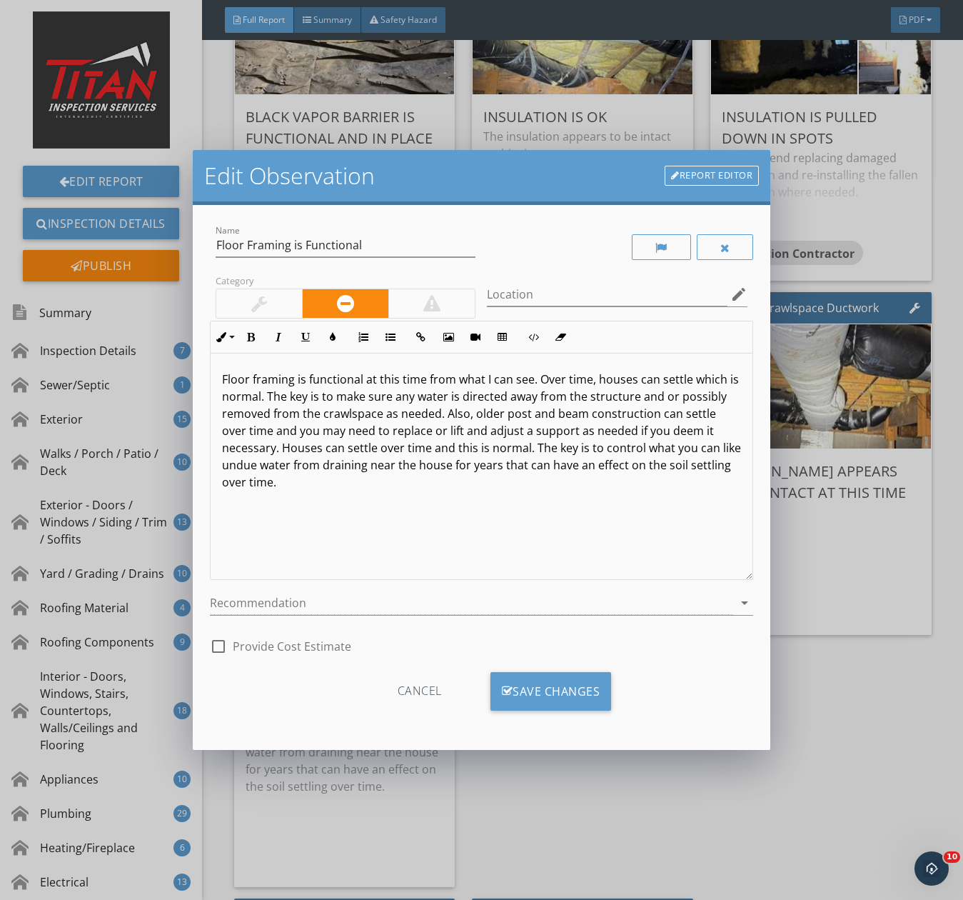
click at [246, 295] on div at bounding box center [259, 303] width 86 height 29
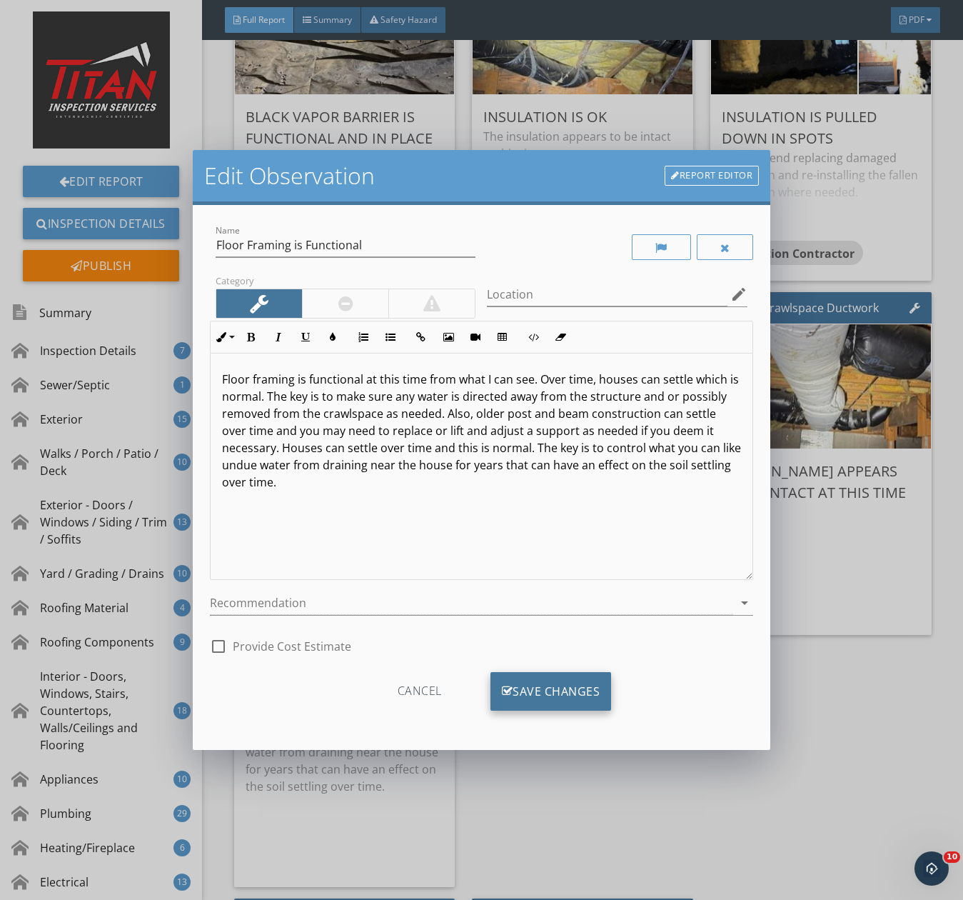
click at [536, 686] on div "Save Changes" at bounding box center [551, 691] width 121 height 39
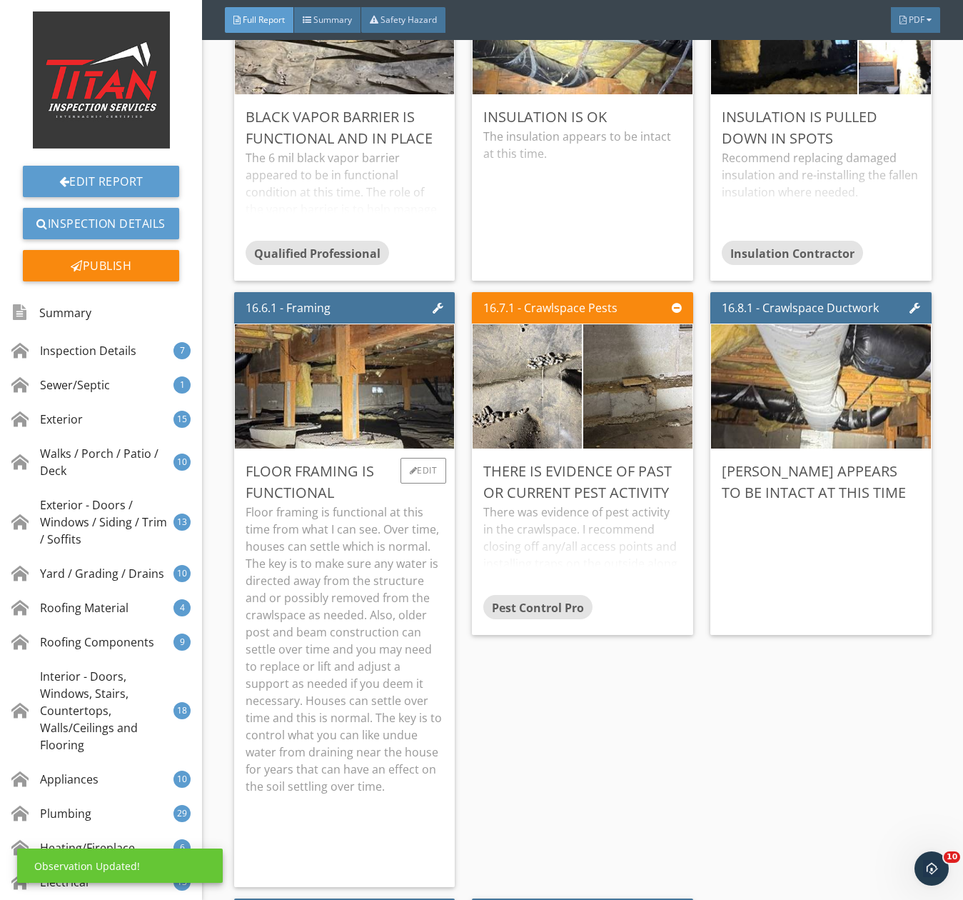
click at [374, 503] on div "Floor Framing is Functional" at bounding box center [345, 482] width 199 height 43
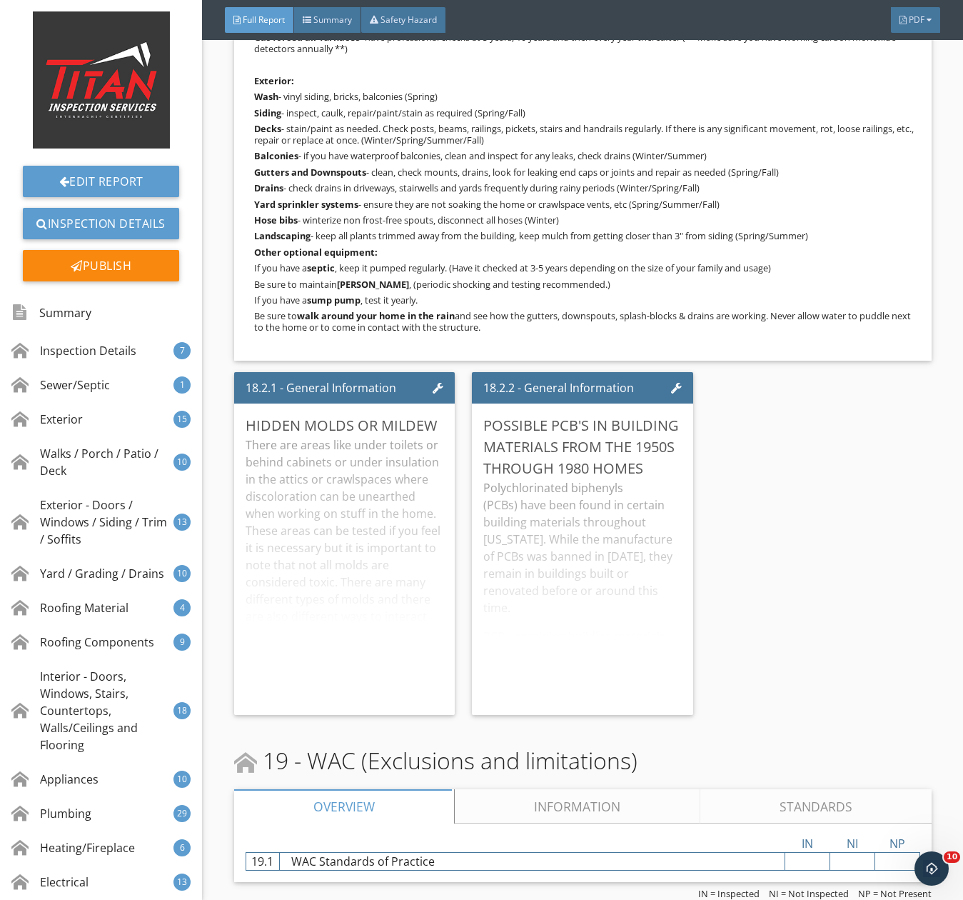
scroll to position [30110, 0]
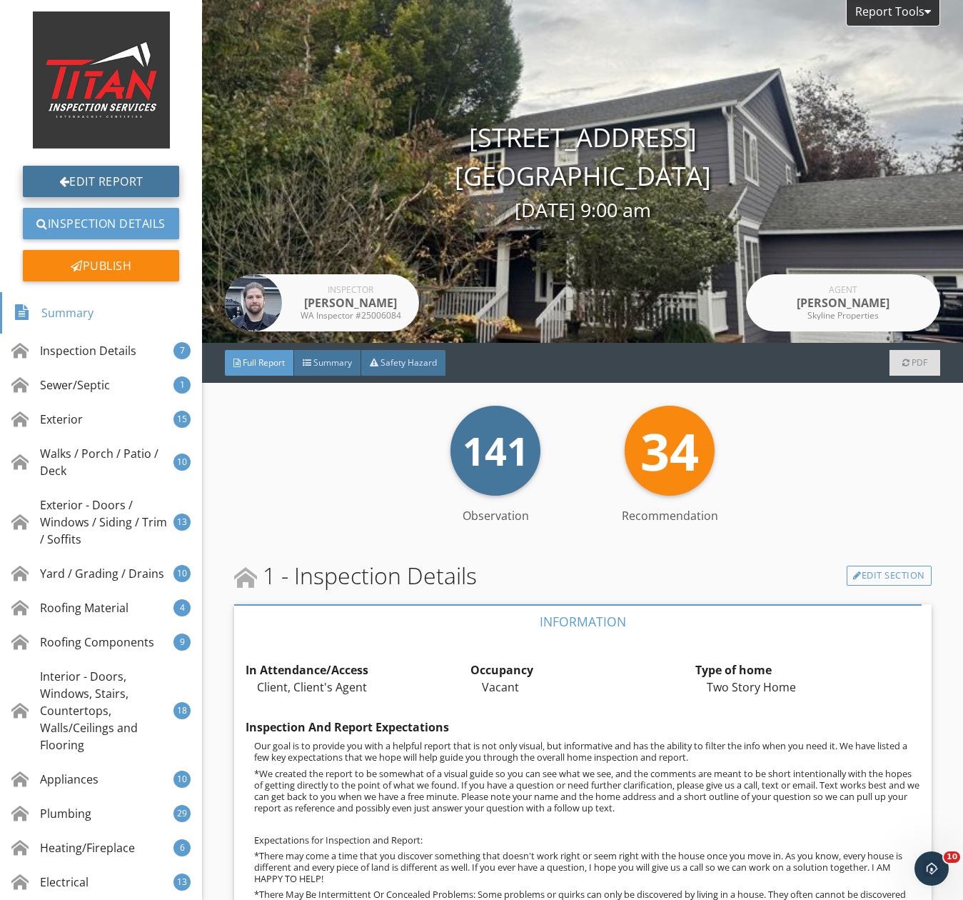
click at [70, 186] on link "Edit Report" at bounding box center [101, 181] width 156 height 31
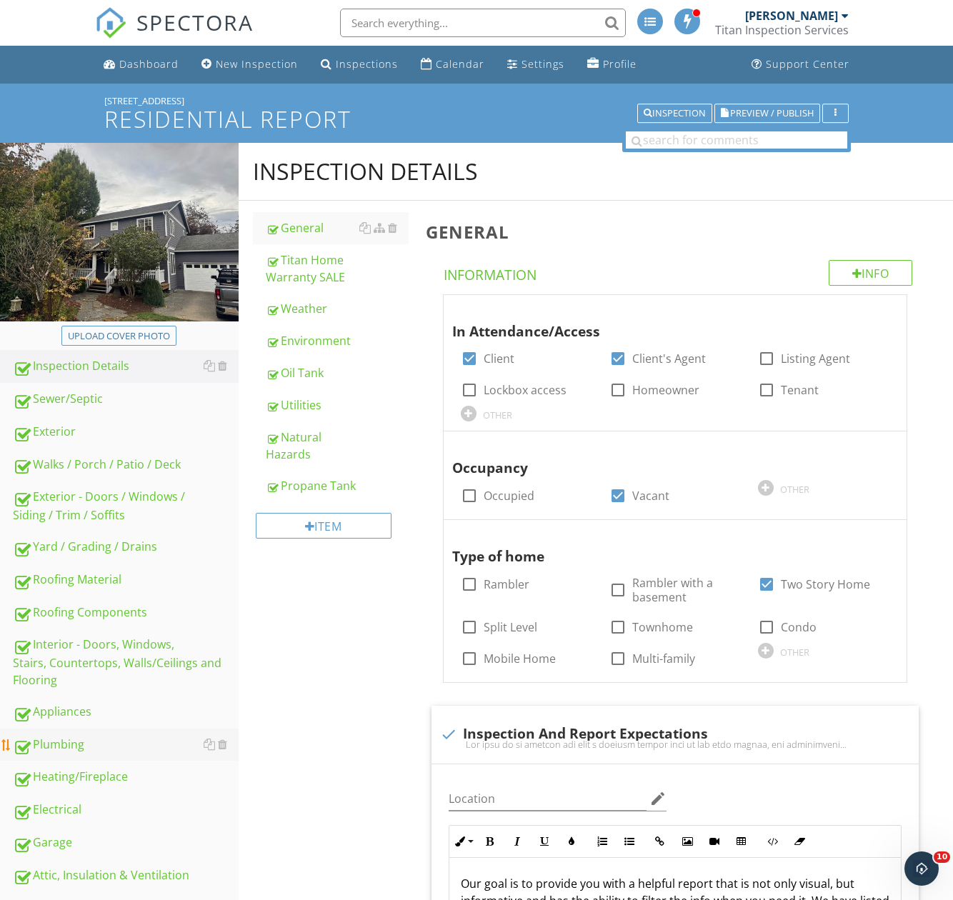
click at [70, 751] on div "Plumbing" at bounding box center [126, 745] width 226 height 19
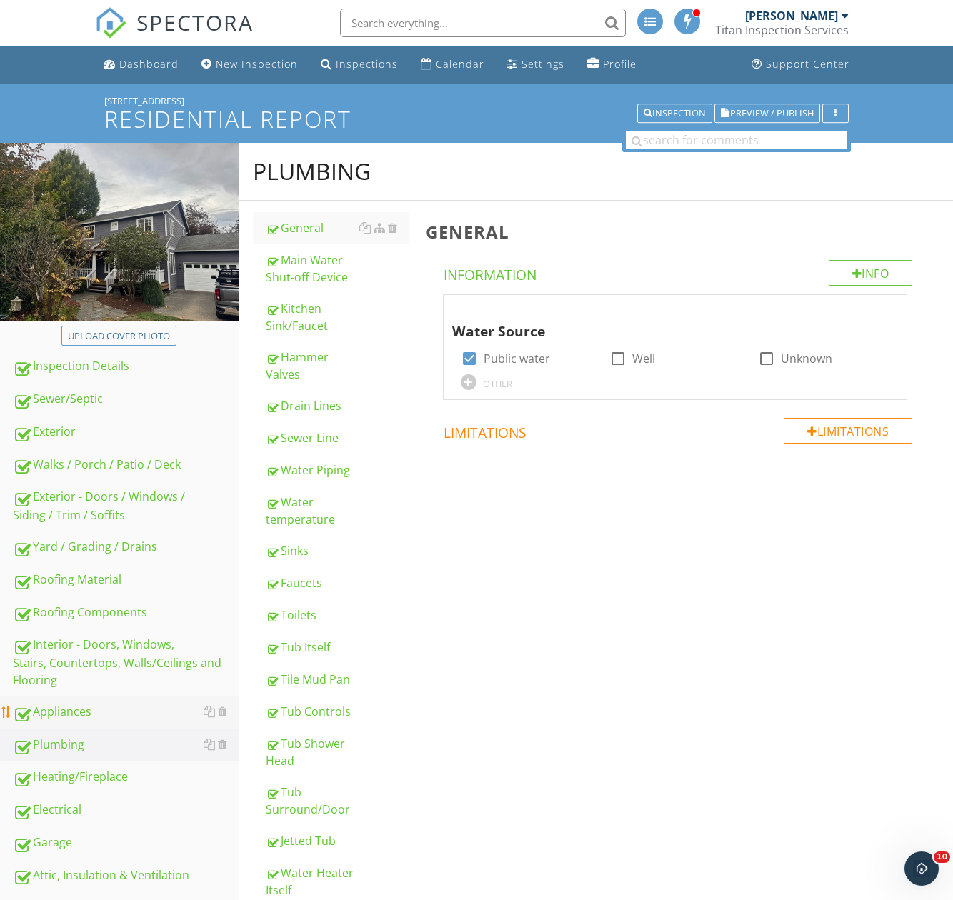
click at [60, 710] on div "Appliances" at bounding box center [126, 712] width 226 height 19
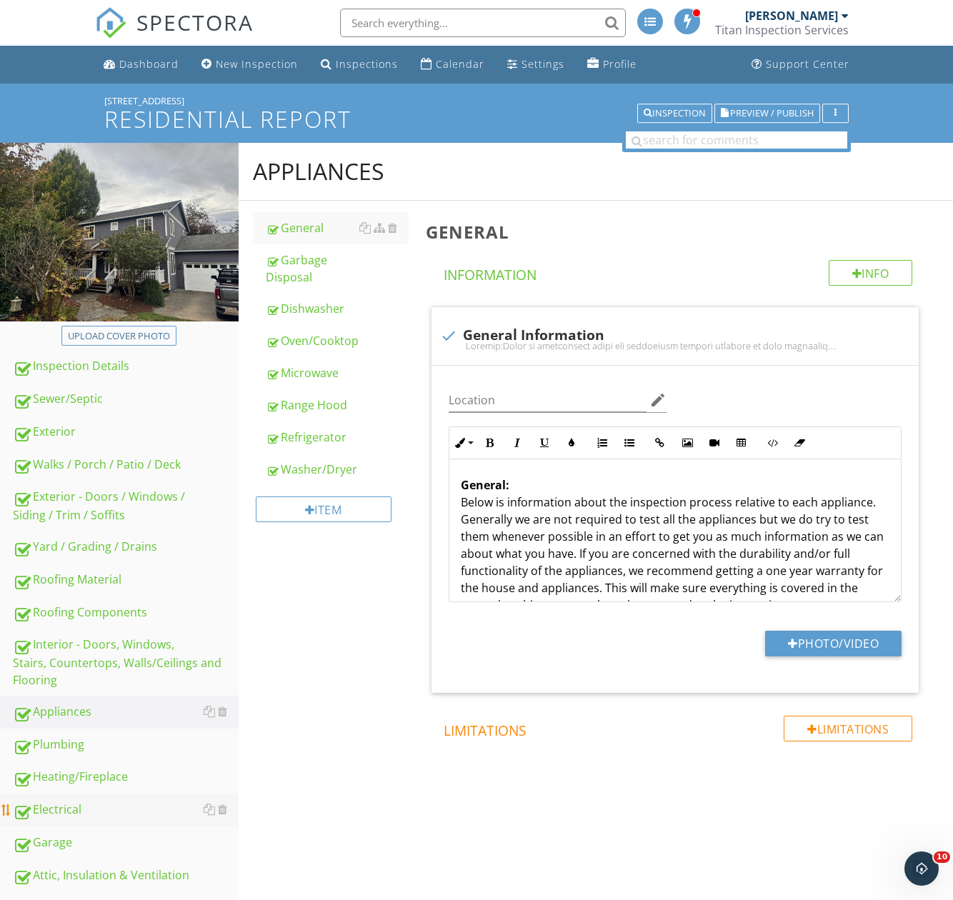
click at [52, 817] on div "Electrical" at bounding box center [126, 810] width 226 height 19
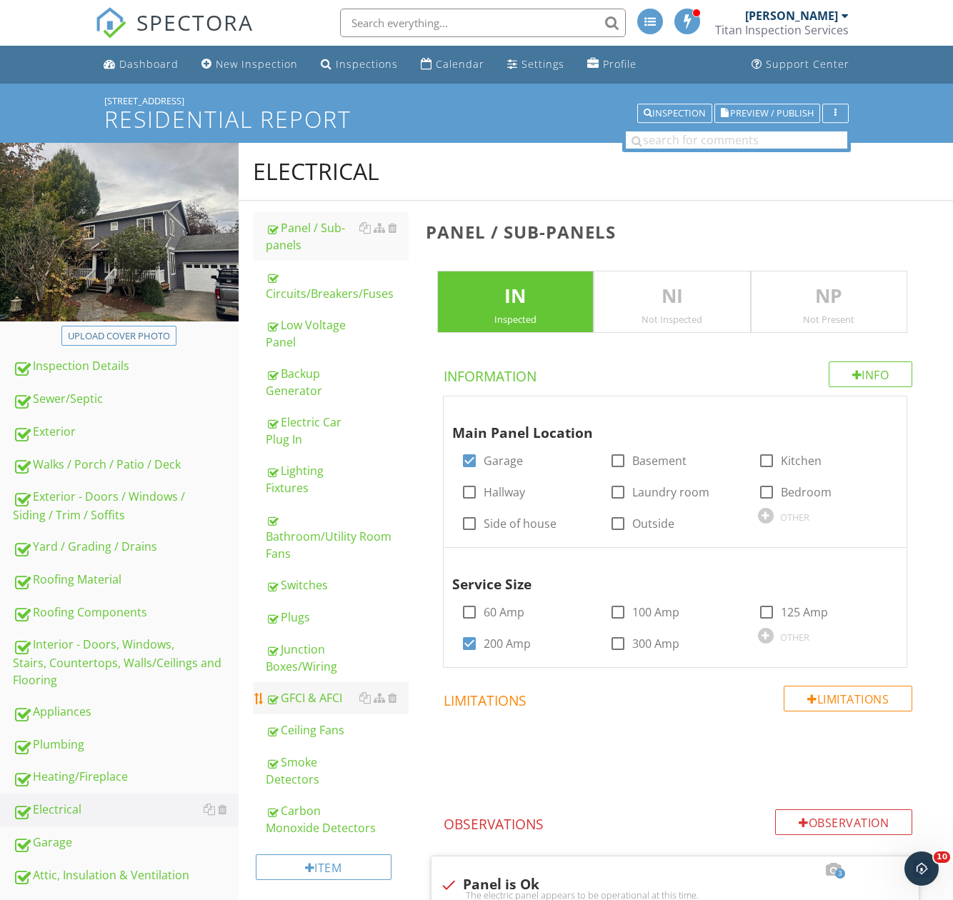
click at [303, 701] on div "GFCI & AFCI" at bounding box center [337, 697] width 143 height 17
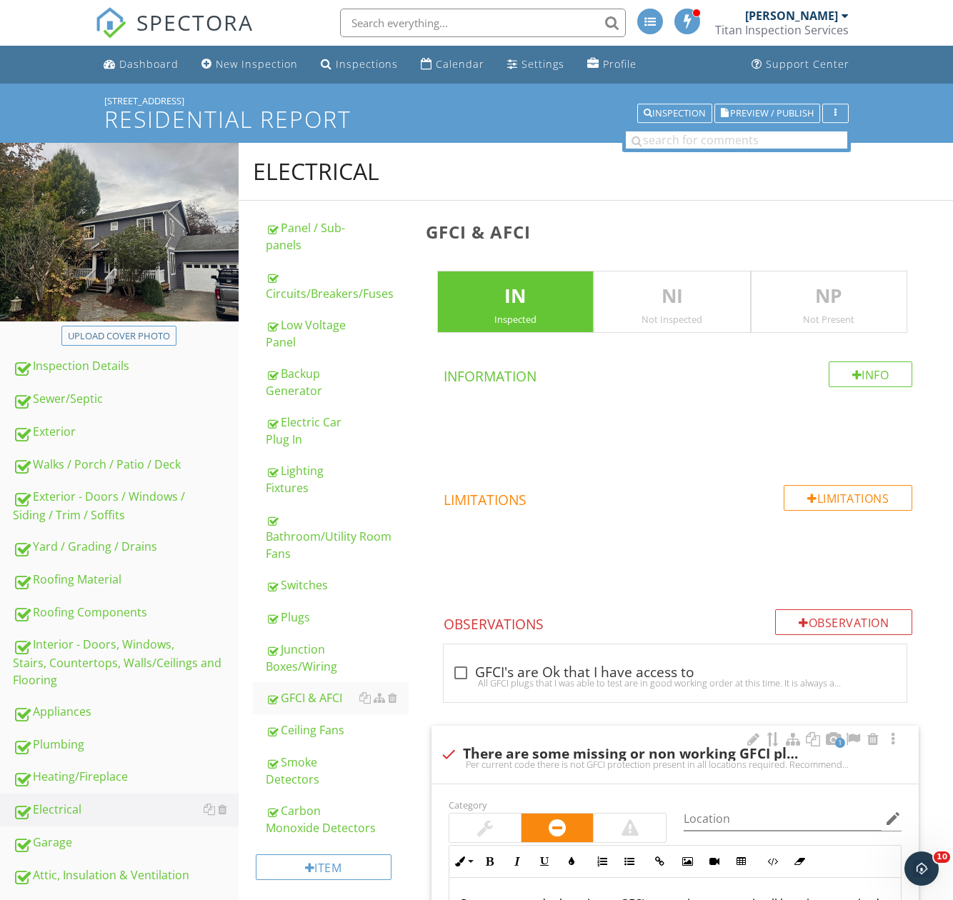
scroll to position [476, 0]
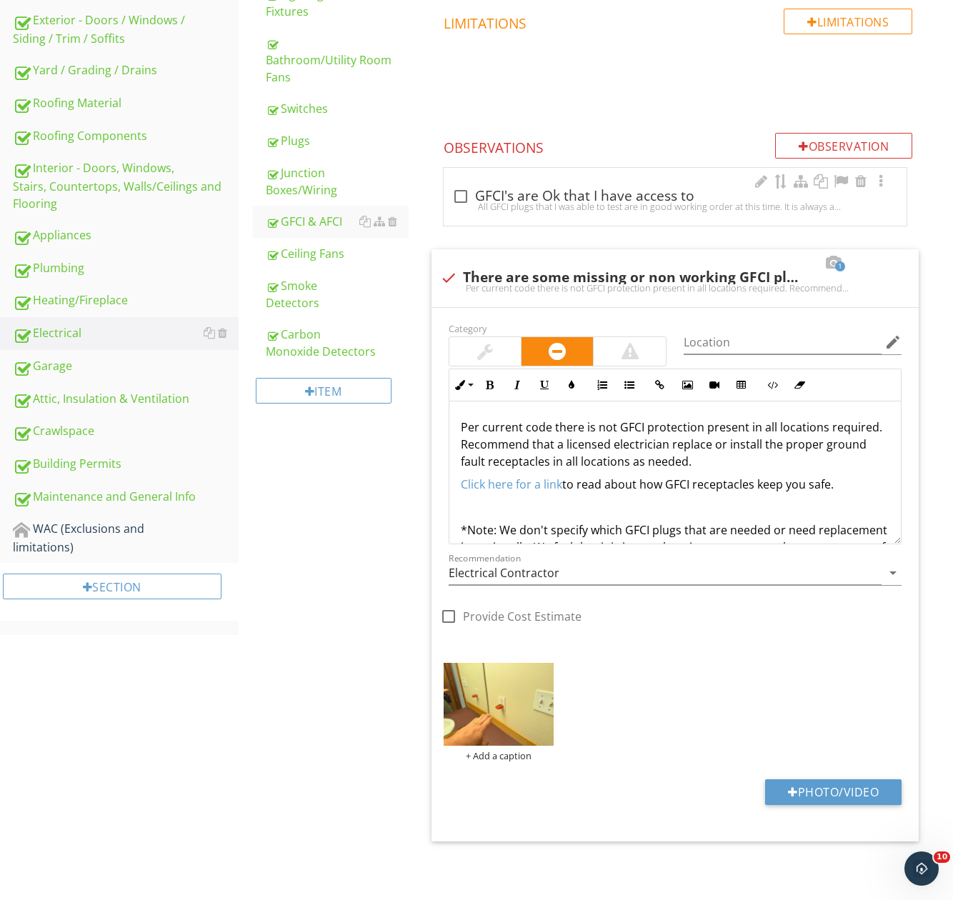
click at [531, 197] on div "check_box_outline_blank GFCI's are Ok that I have access to" at bounding box center [675, 196] width 446 height 17
checkbox input "true"
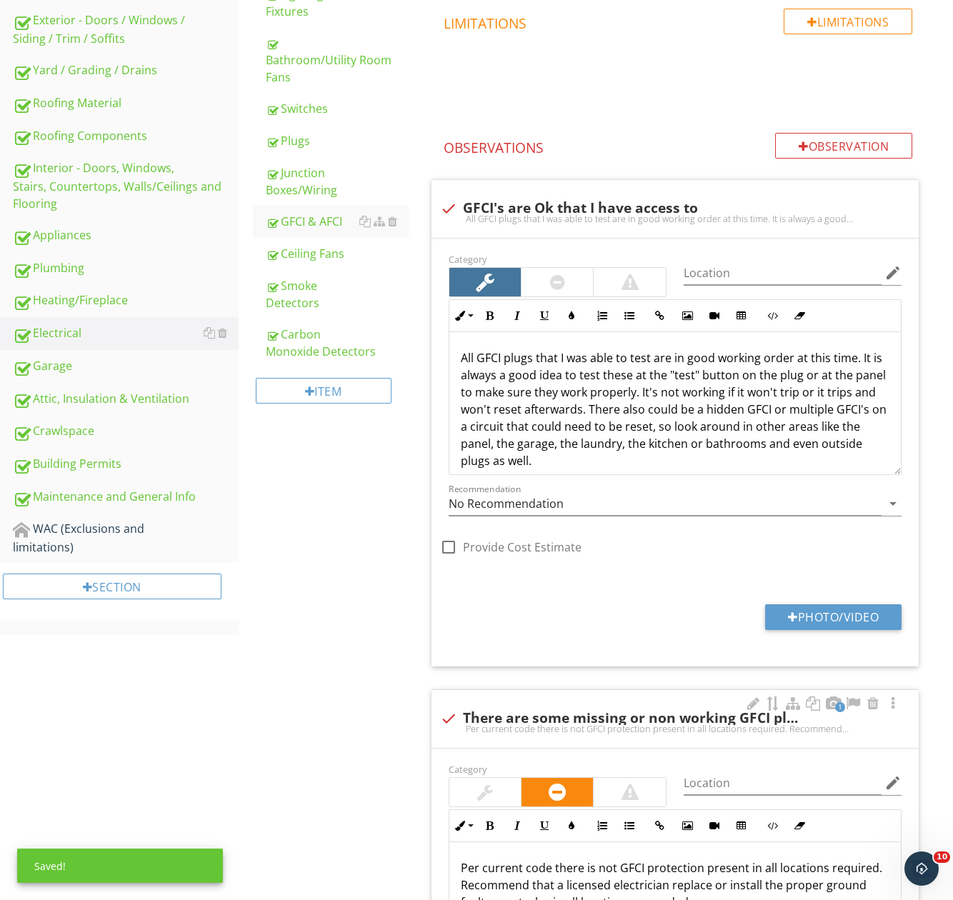
click at [599, 724] on div "Per current code there is not GFCI protection present in all locations required…" at bounding box center [675, 728] width 470 height 11
checkbox input "true"
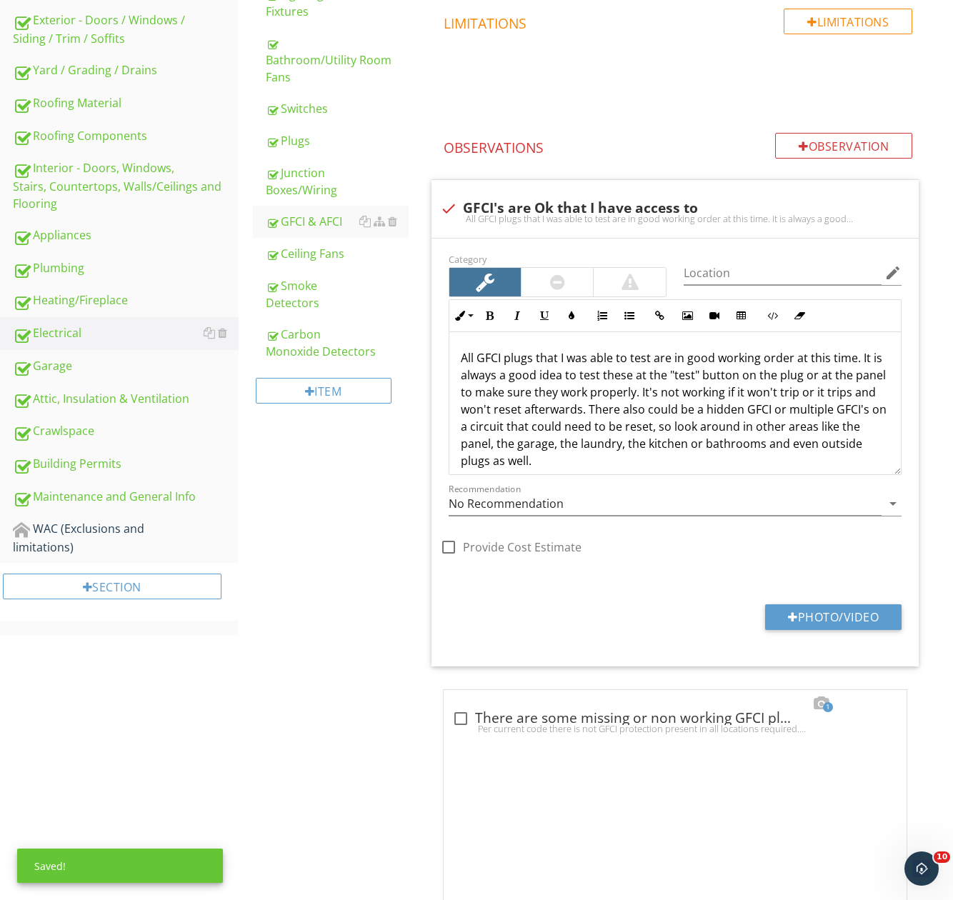
scroll to position [361, 0]
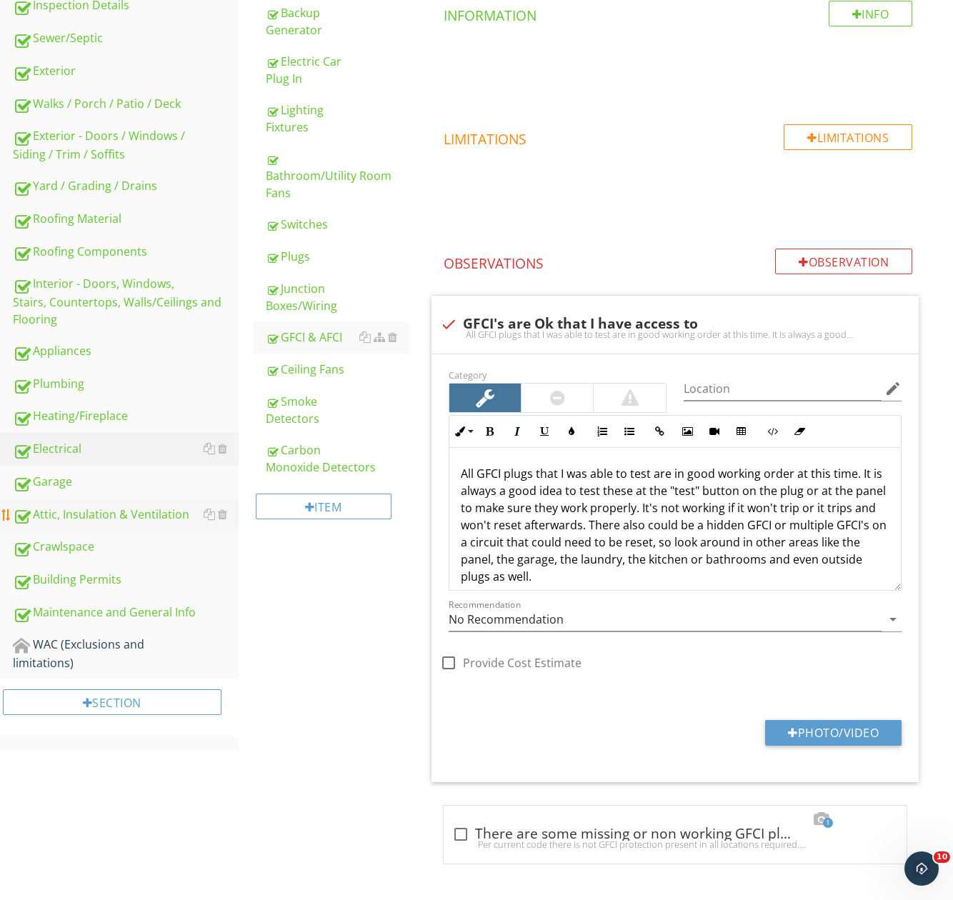
click at [64, 513] on div "Attic, Insulation & Ventilation" at bounding box center [126, 515] width 226 height 19
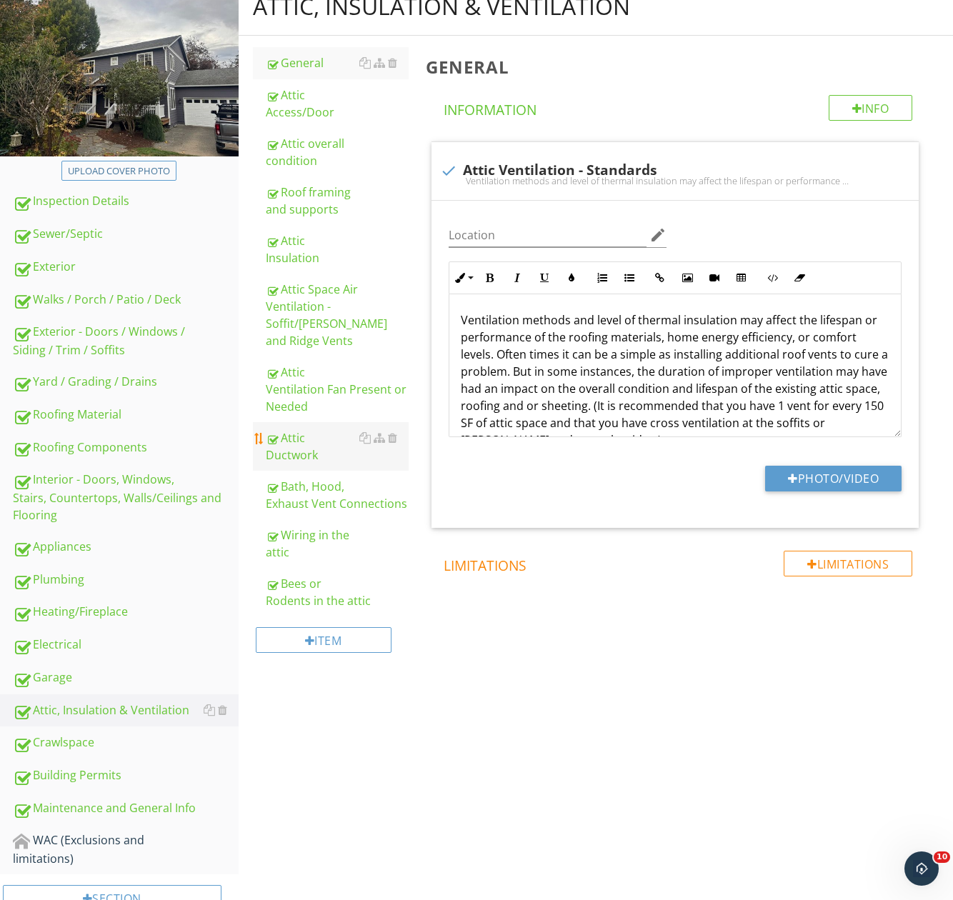
scroll to position [140, 0]
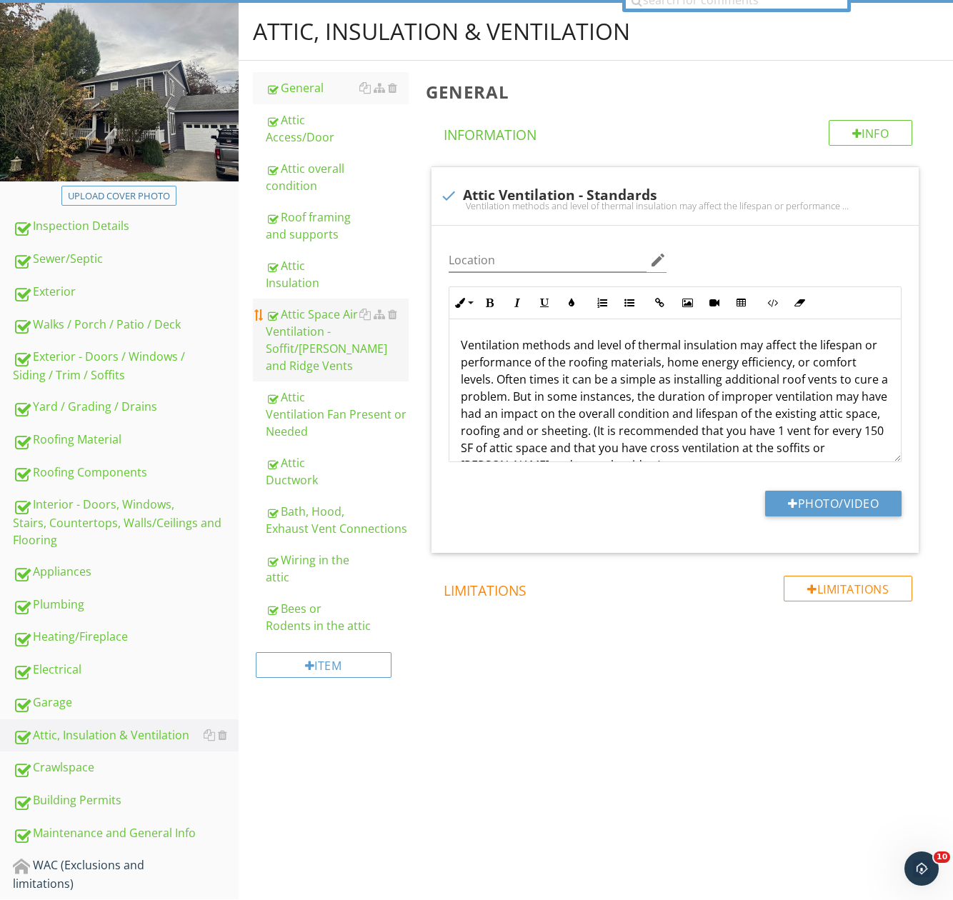
click at [314, 336] on div "Attic Space Air Ventilation - Soffit/Gable and Ridge Vents" at bounding box center [337, 340] width 143 height 69
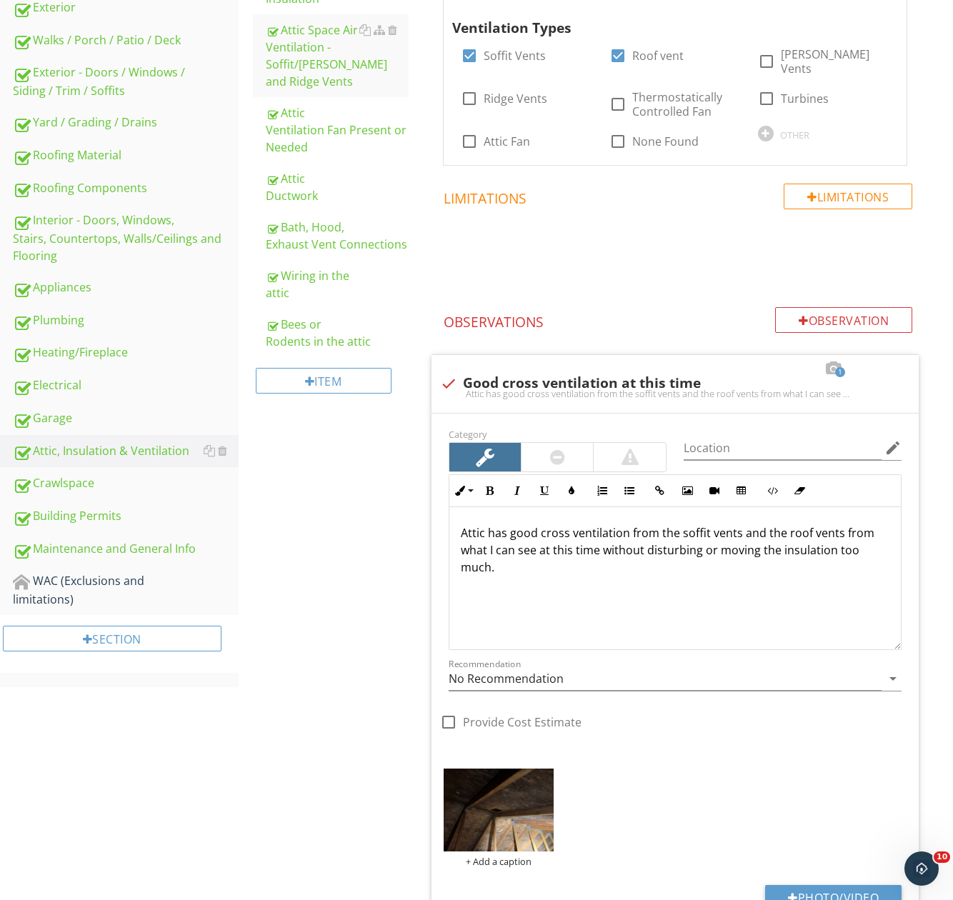
scroll to position [568, 0]
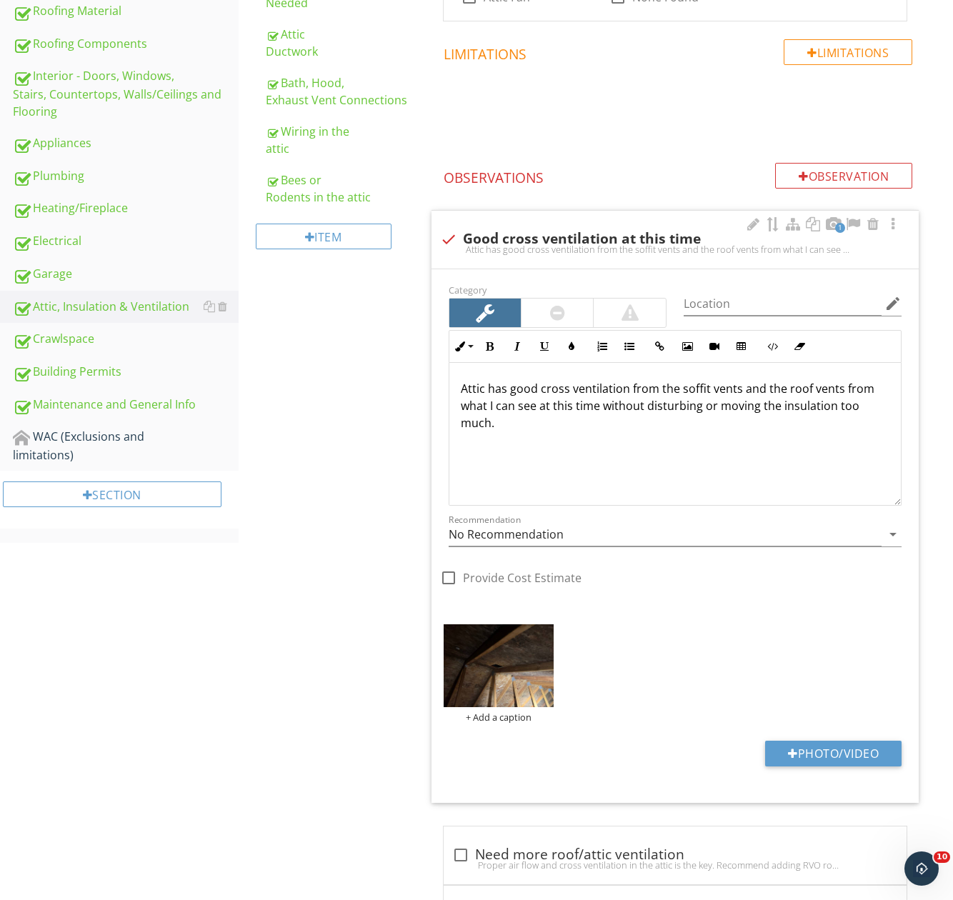
click at [540, 231] on div "check Good cross ventilation at this time" at bounding box center [675, 239] width 470 height 17
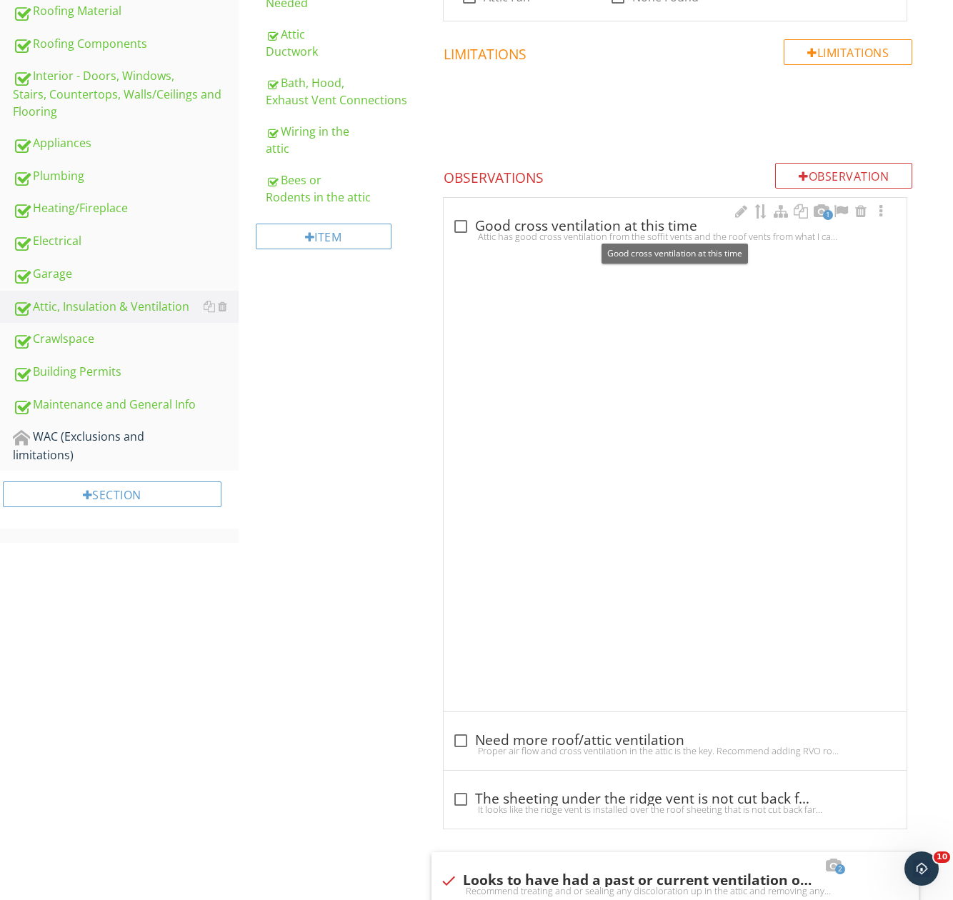
checkbox input "true"
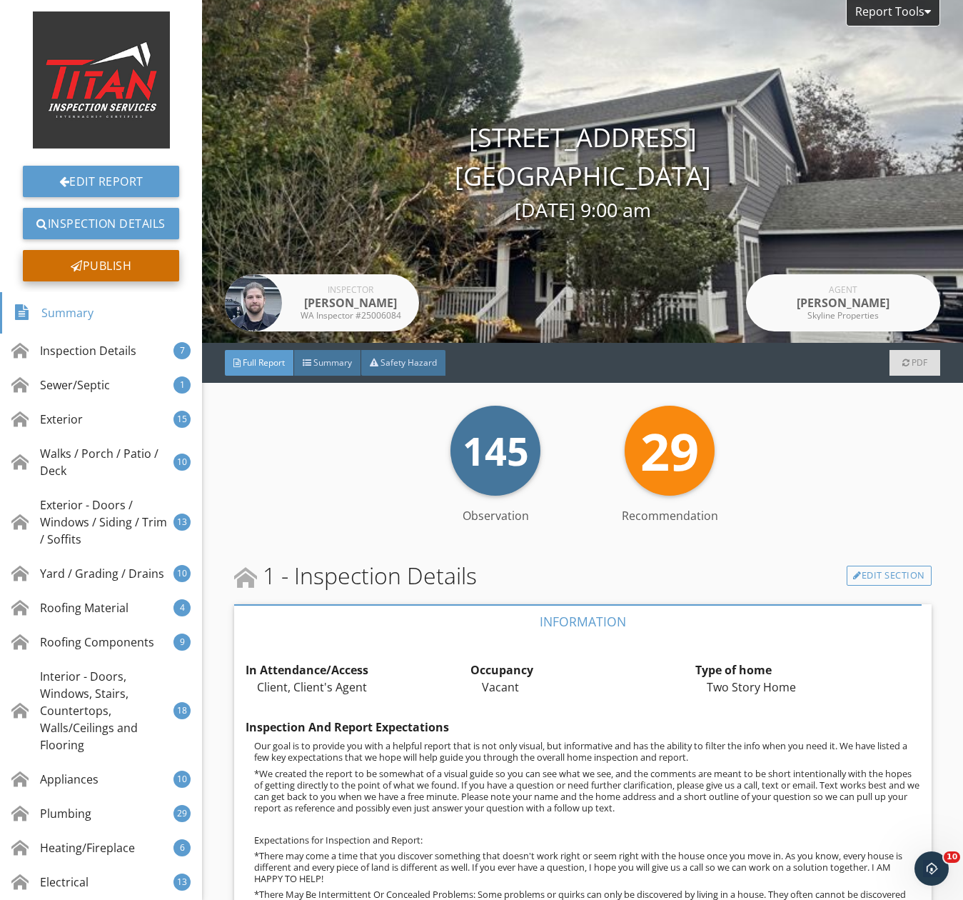
click at [63, 256] on div "Publish" at bounding box center [101, 265] width 156 height 31
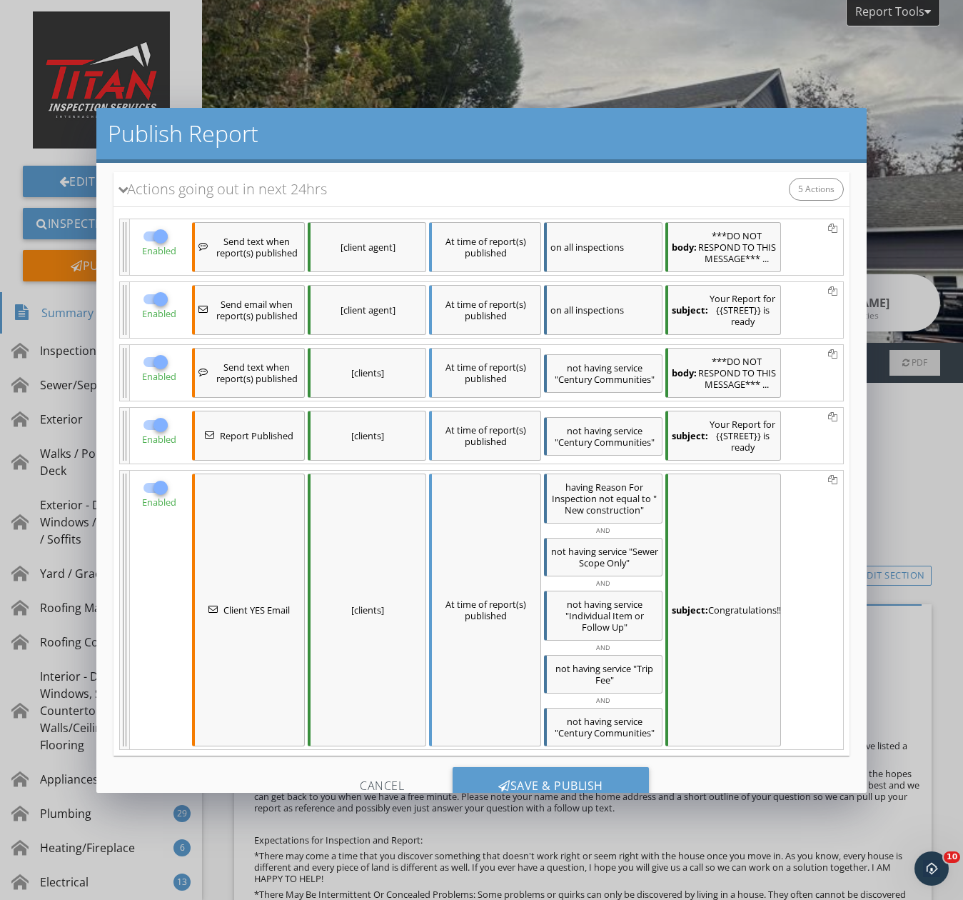
scroll to position [149, 0]
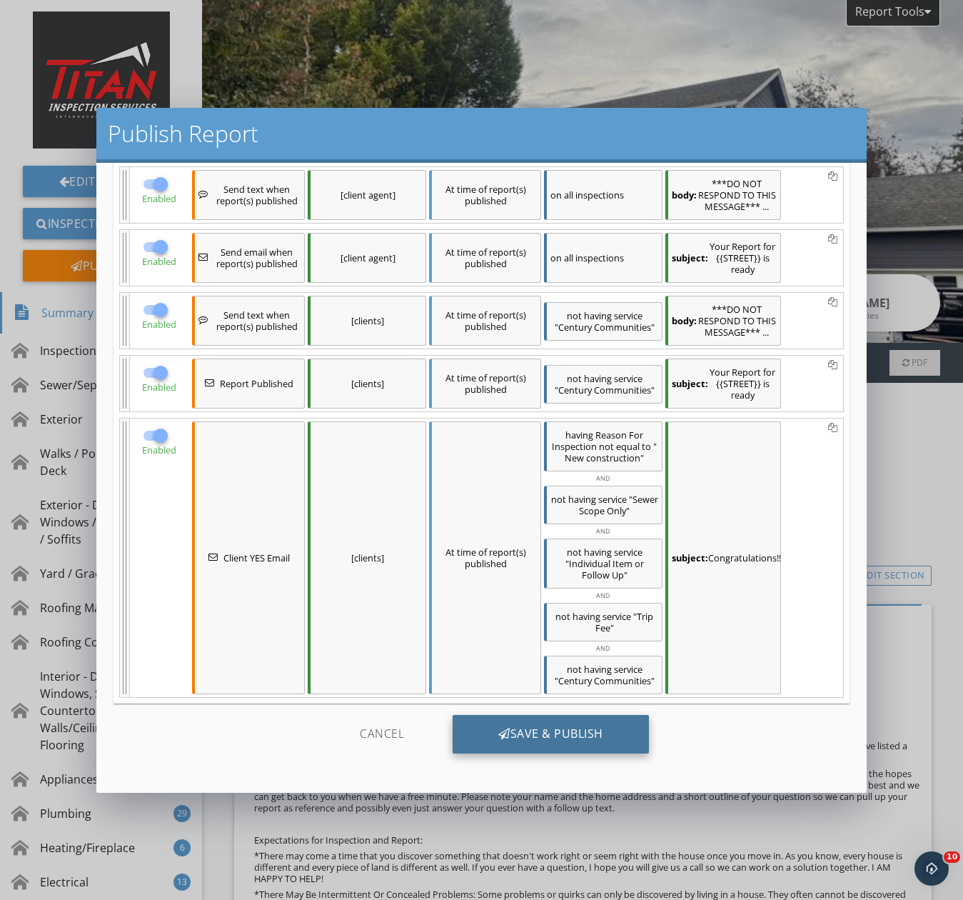
click at [531, 734] on div "Save & Publish" at bounding box center [551, 734] width 196 height 39
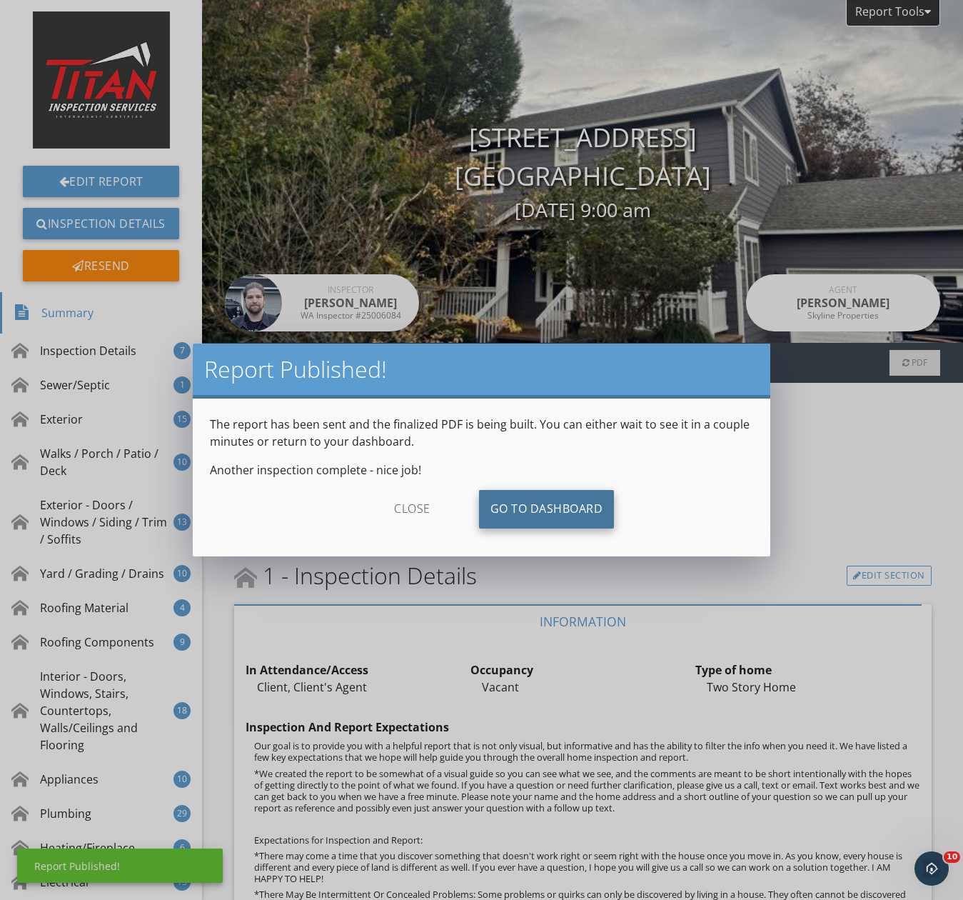
click at [529, 518] on link "Go To Dashboard" at bounding box center [547, 509] width 136 height 39
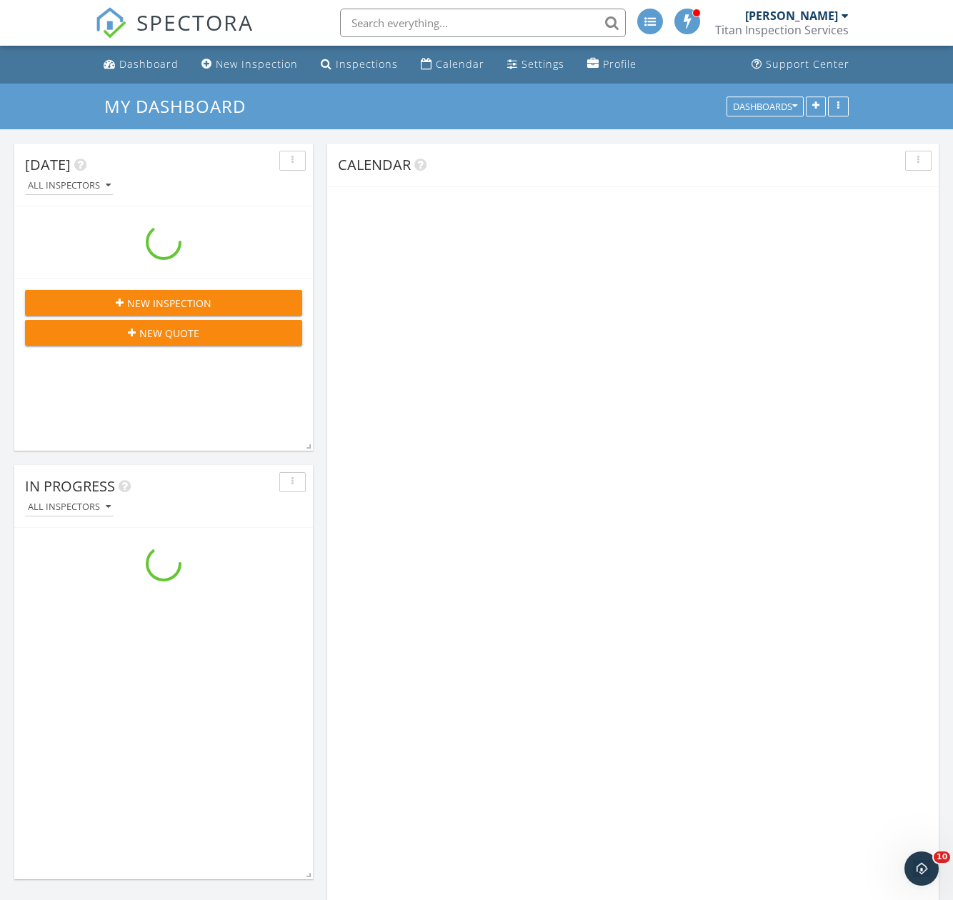
scroll to position [2286, 975]
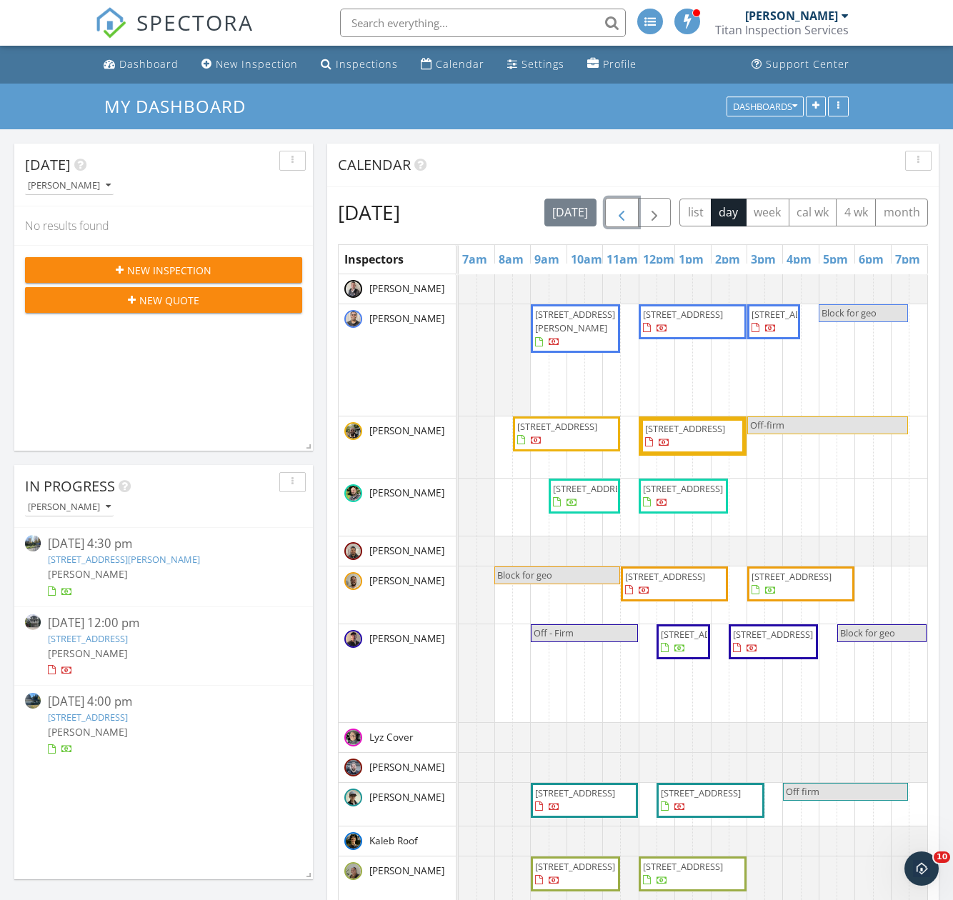
click at [630, 207] on span "button" at bounding box center [621, 212] width 17 height 17
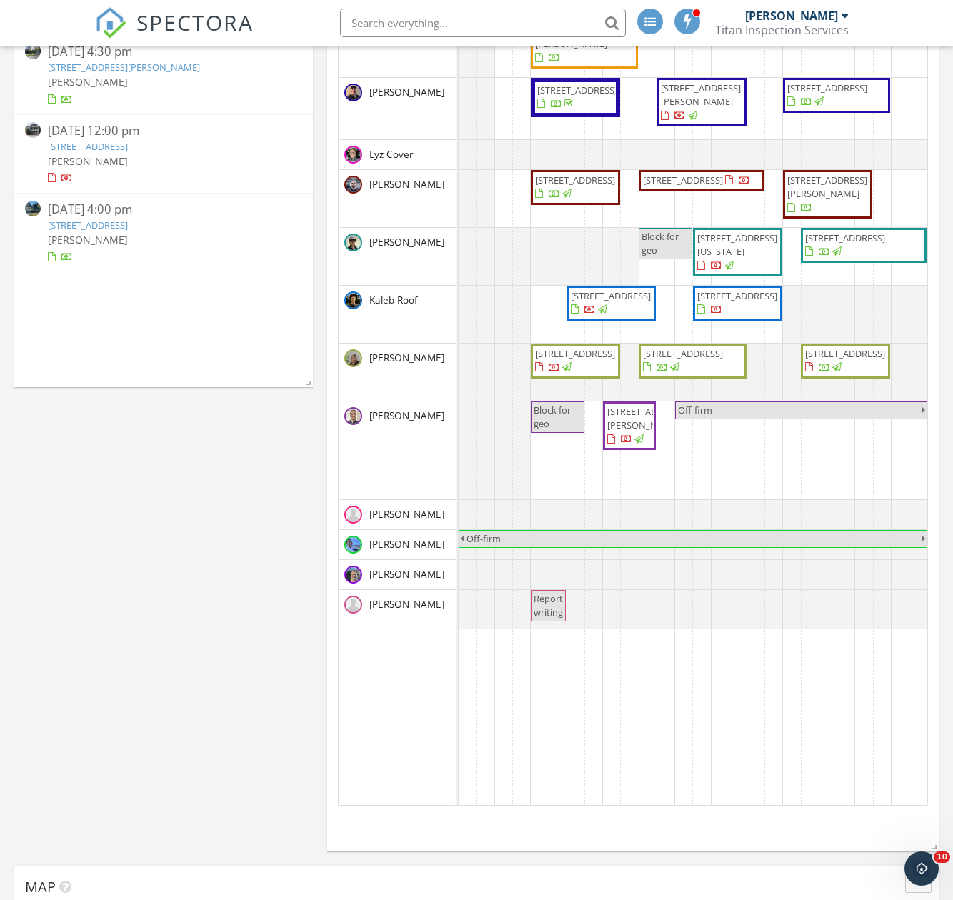
scroll to position [429, 0]
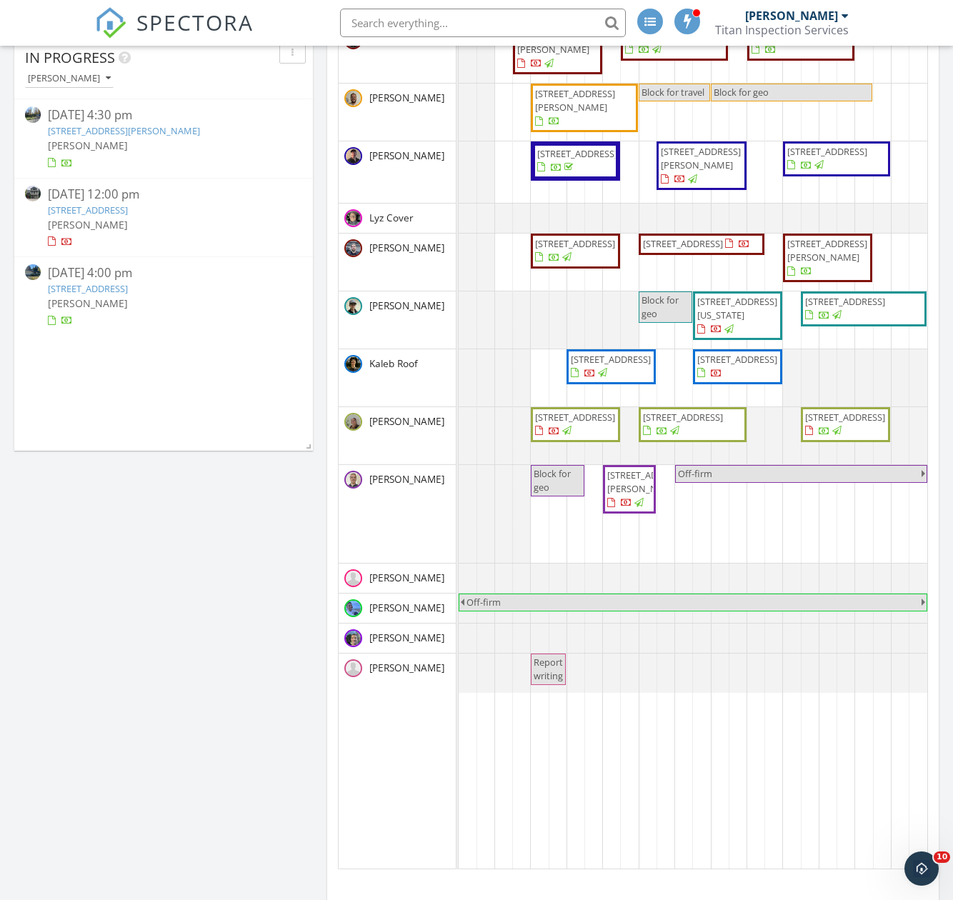
click at [686, 250] on span "[STREET_ADDRESS]" at bounding box center [683, 243] width 80 height 13
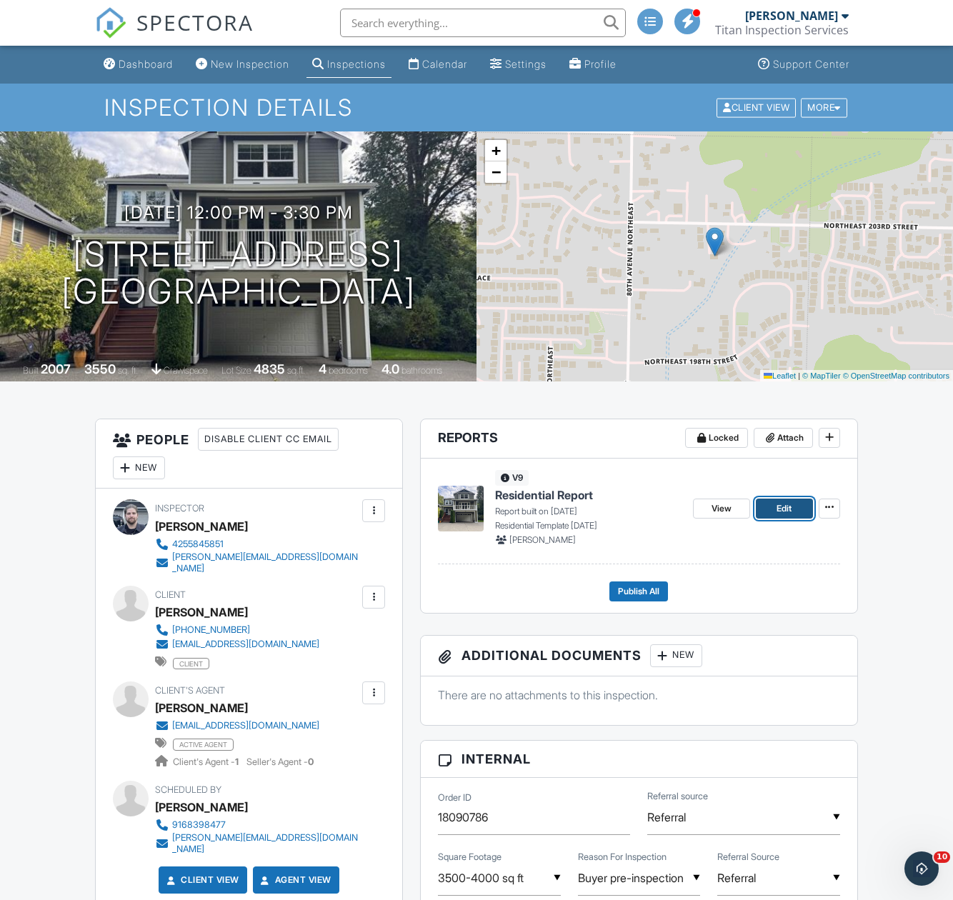
click at [776, 508] on span "Edit" at bounding box center [783, 508] width 15 height 14
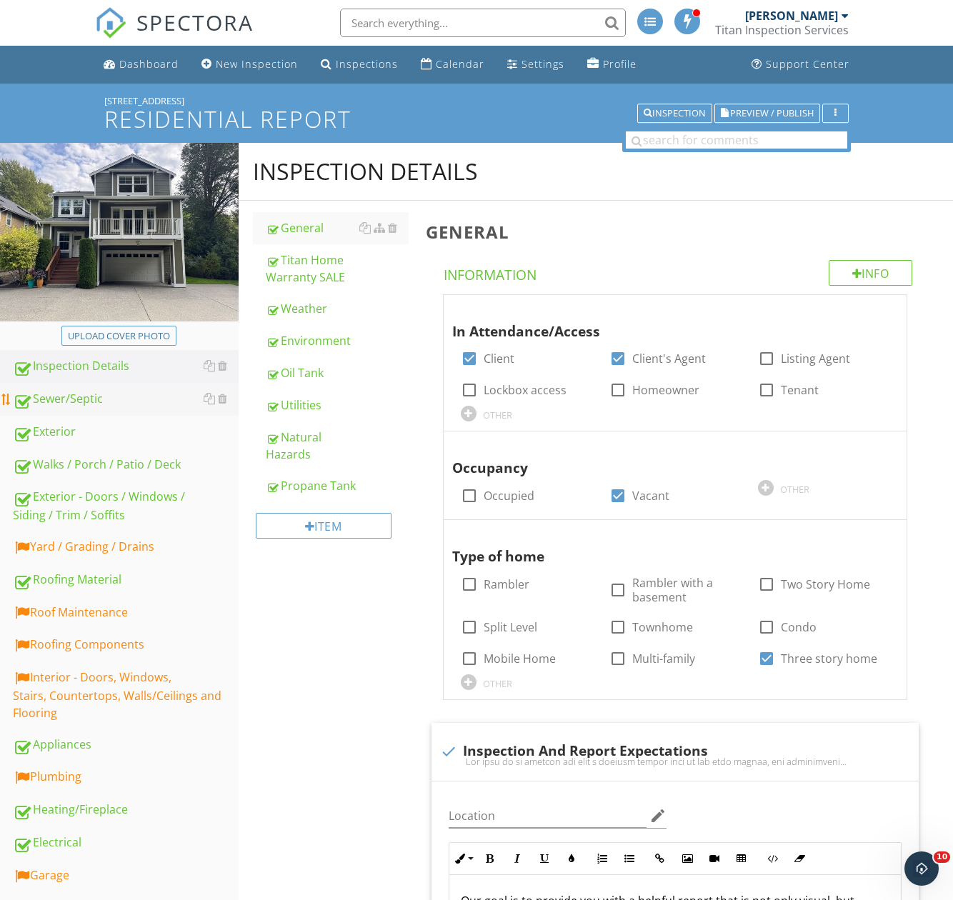
click at [77, 400] on div "Sewer/Septic" at bounding box center [126, 399] width 226 height 19
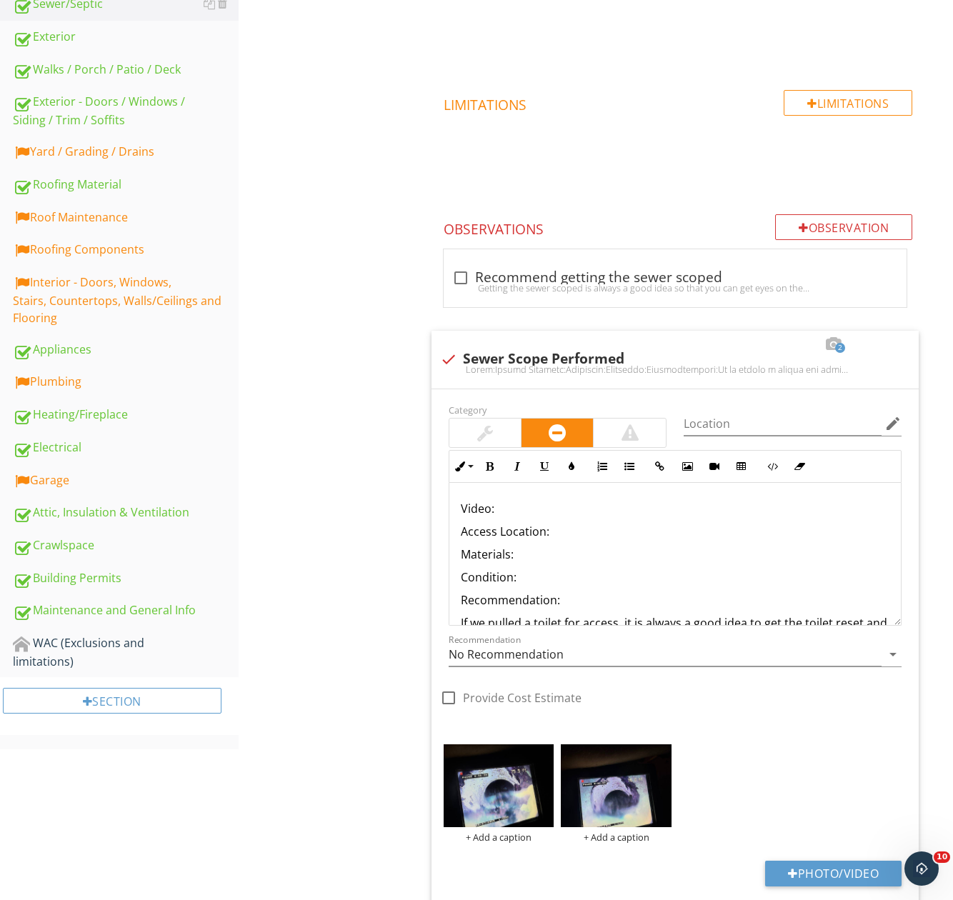
scroll to position [536, 0]
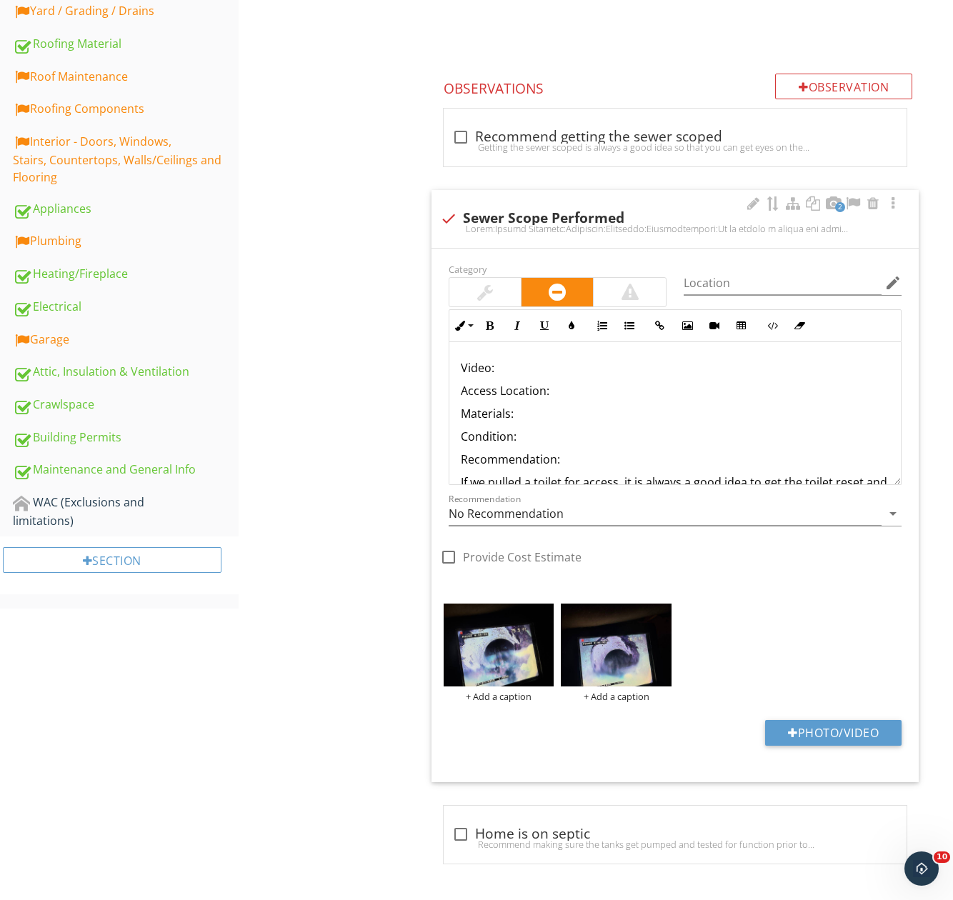
click at [529, 367] on p "Video:" at bounding box center [675, 367] width 429 height 17
click at [660, 326] on icon "button" at bounding box center [660, 326] width 10 height 10
click at [582, 383] on input "URL" at bounding box center [660, 373] width 214 height 34
paste input "https://youtu.be/9DPrQU5Afp4"
type input "https://youtu.be/9DPrQU5Afp4"
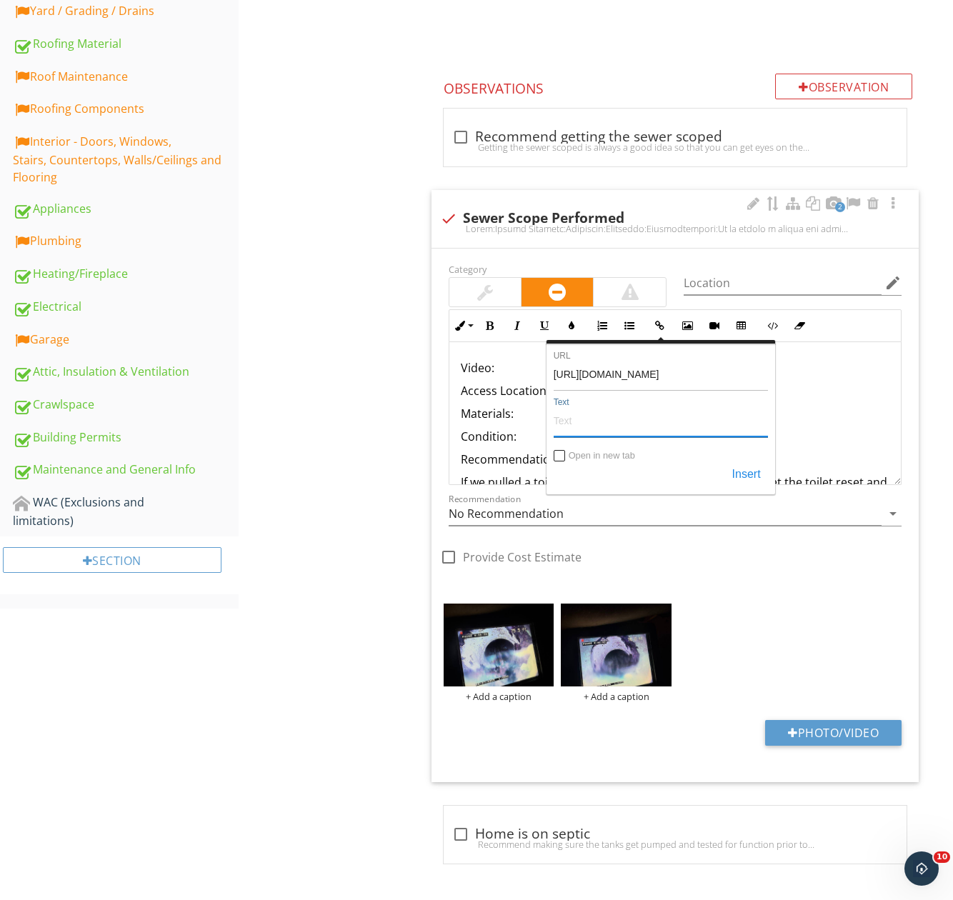
click at [580, 407] on input "Text" at bounding box center [660, 420] width 214 height 34
paste input "https://youtu.be/9DPrQU5Afp4"
type input "https://youtu.be/9DPrQU5Afp4"
click at [558, 454] on input "Open in new tab" at bounding box center [559, 456] width 11 height 11
checkbox input "true"
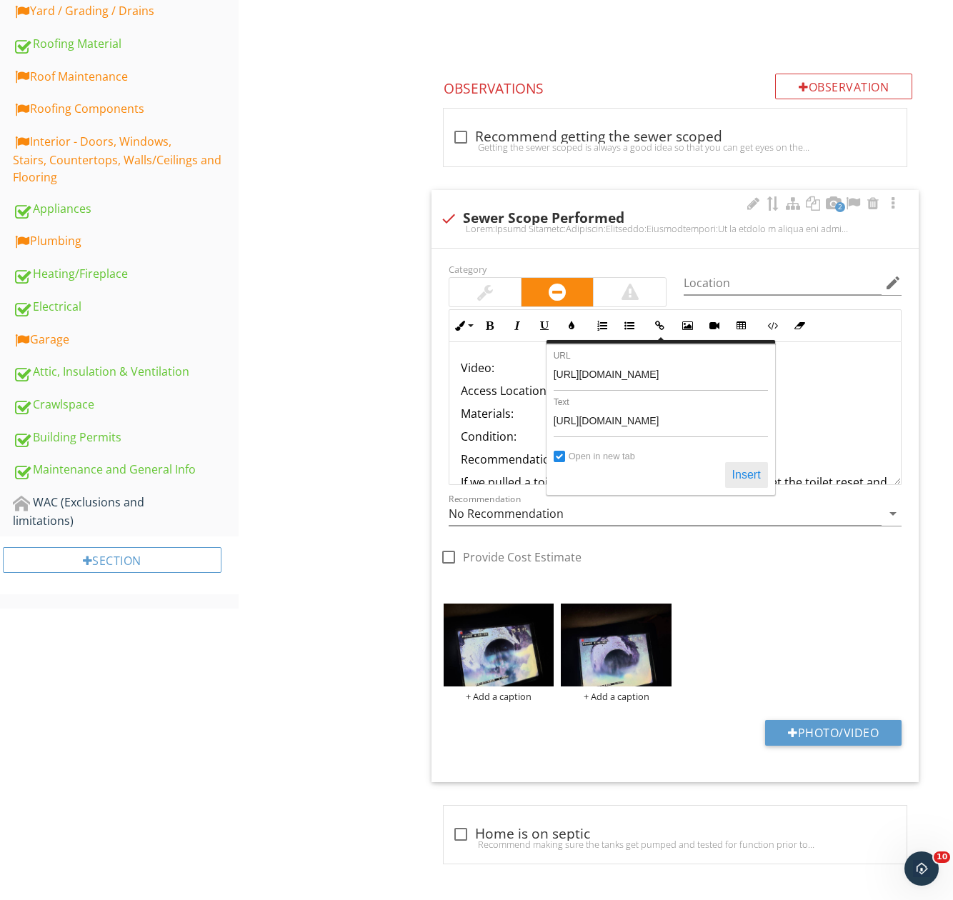
click at [727, 476] on button "Insert" at bounding box center [746, 475] width 43 height 26
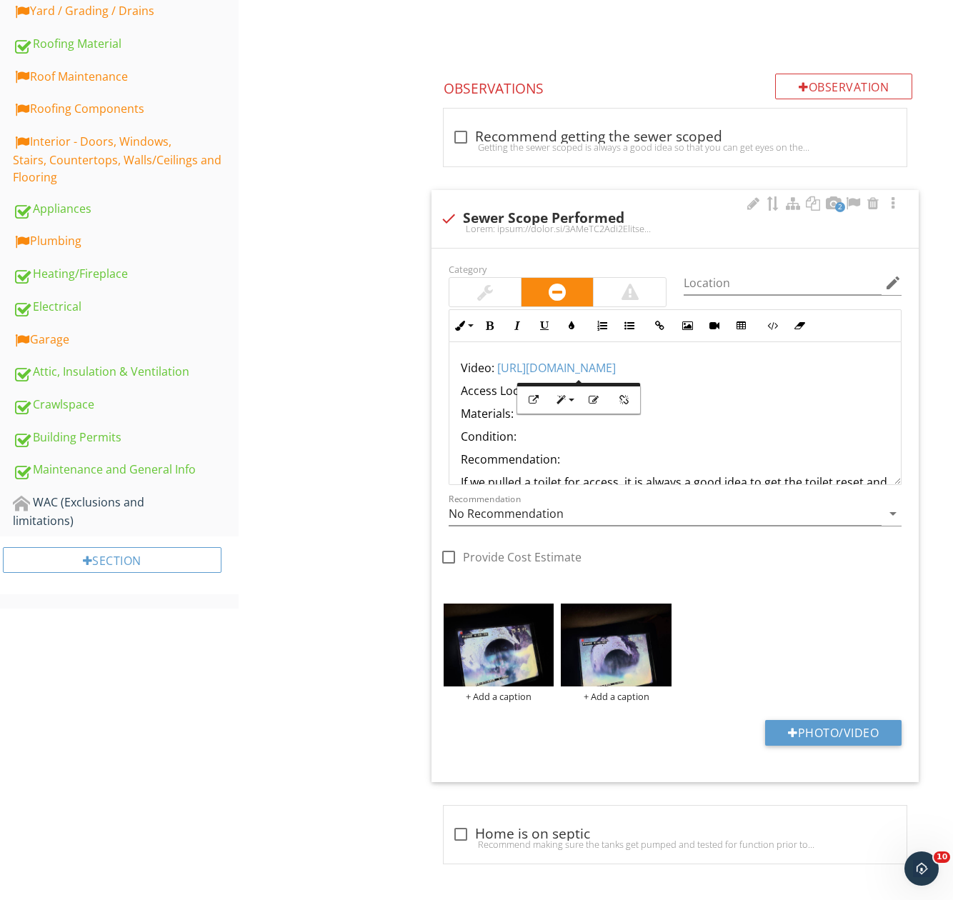
click at [788, 411] on p "Materials:" at bounding box center [675, 413] width 429 height 17
click at [696, 396] on p "Access Location:" at bounding box center [675, 390] width 429 height 17
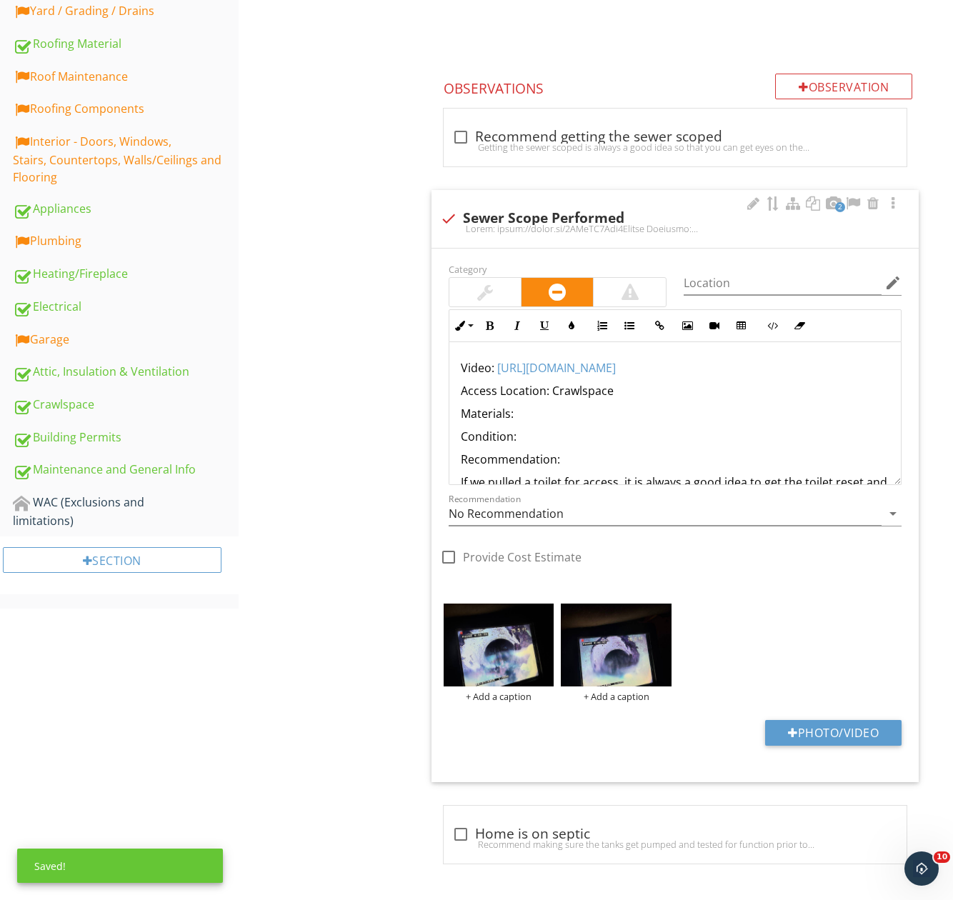
click at [535, 411] on p "Materials:" at bounding box center [675, 413] width 429 height 17
click at [534, 433] on p "Condition:" at bounding box center [675, 436] width 429 height 17
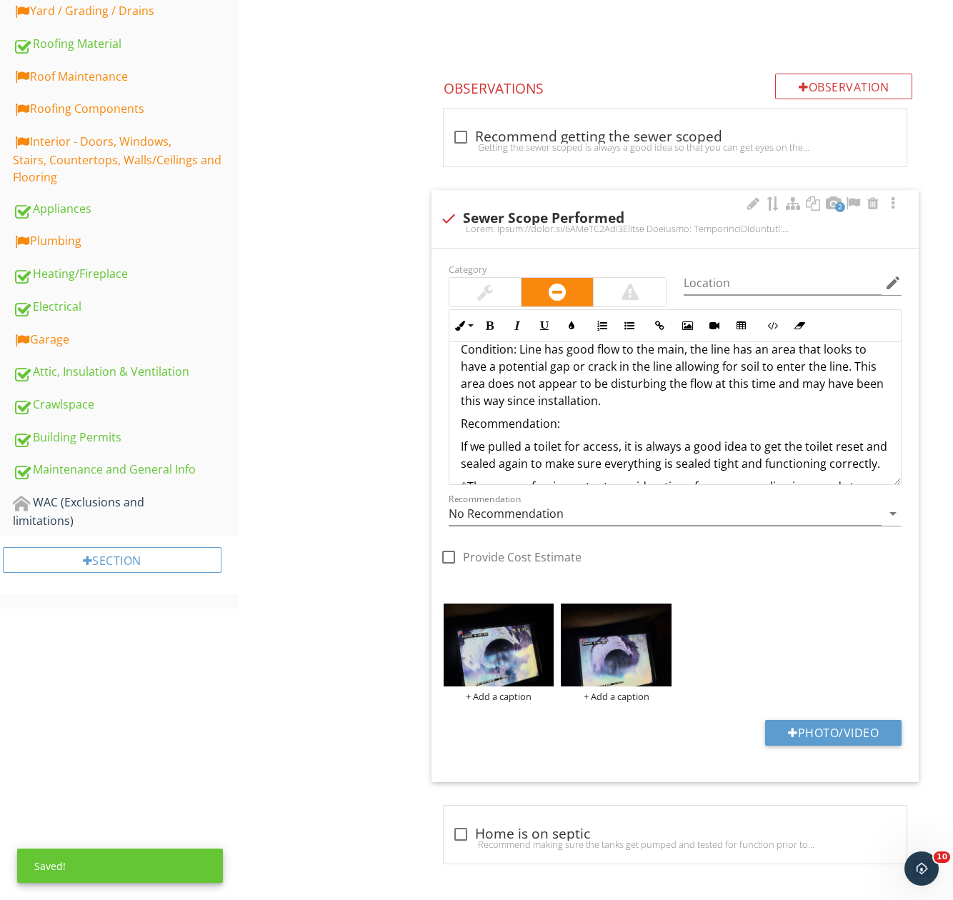
scroll to position [154, 0]
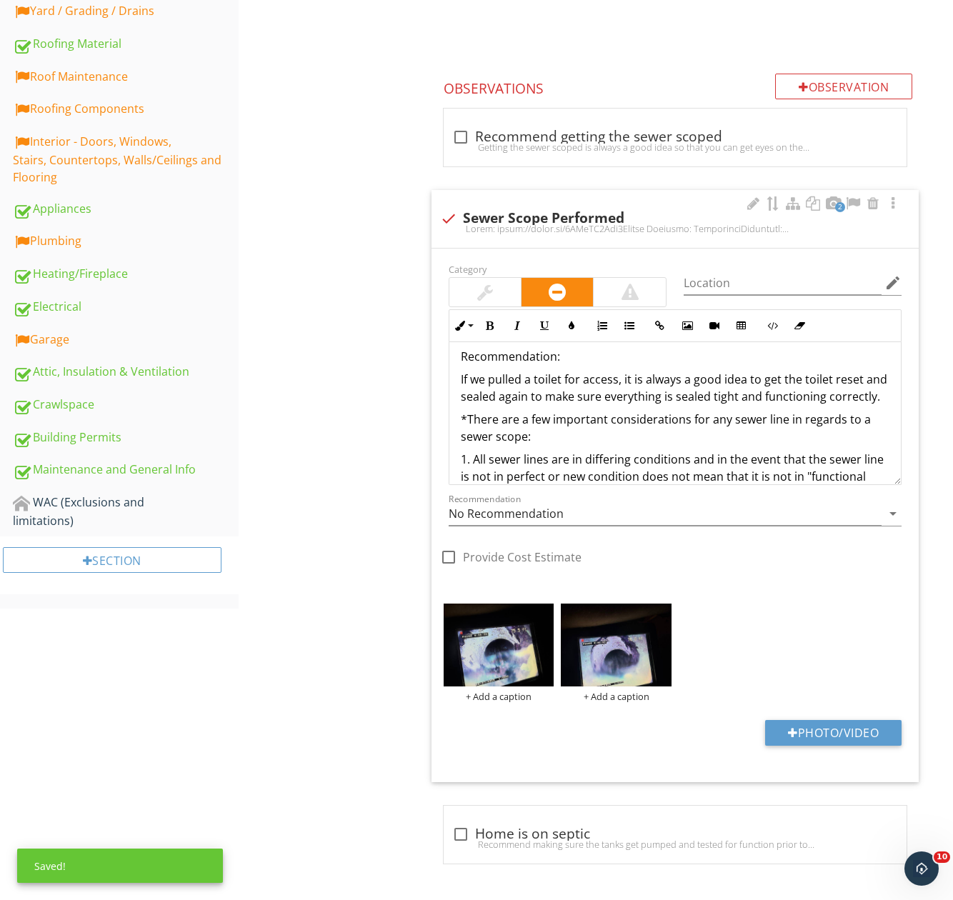
click at [579, 359] on p "Recommendation:" at bounding box center [675, 356] width 429 height 17
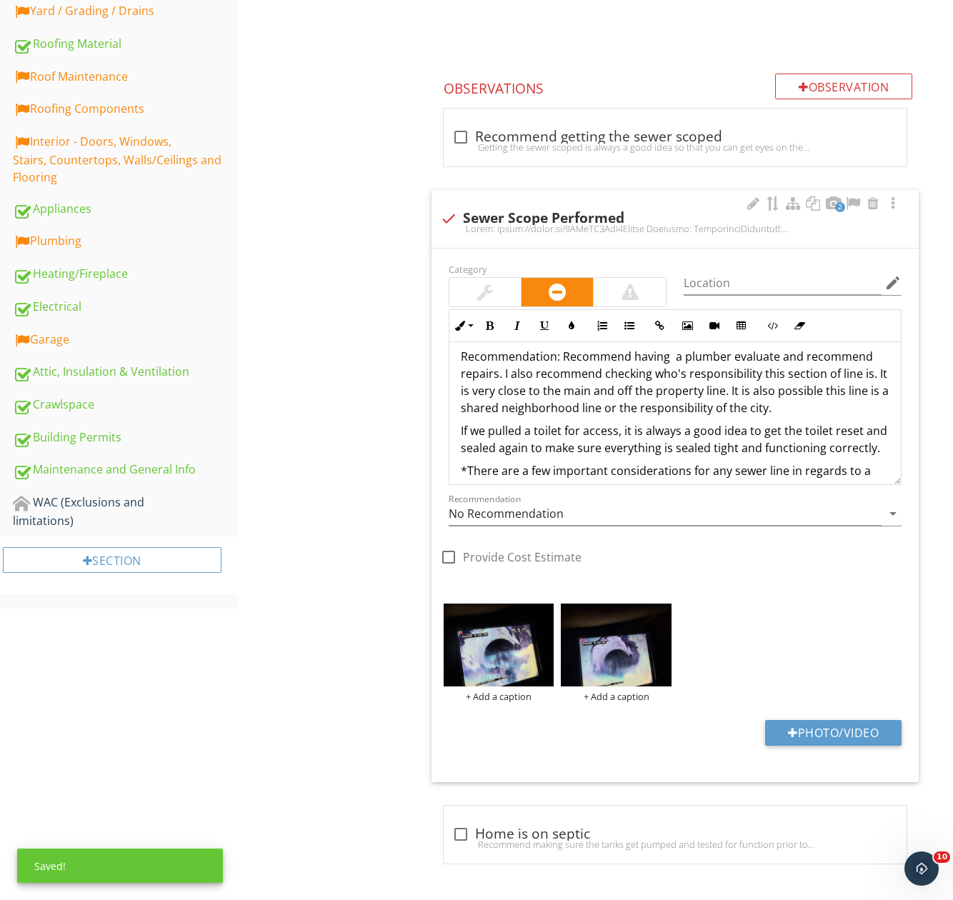
click at [803, 410] on p "Recommendation: Recommend having a plumber evaluate and recommend repairs. I al…" at bounding box center [675, 382] width 429 height 69
click at [586, 441] on p "If we pulled a toilet for access, it is always a good idea to get the toilet re…" at bounding box center [675, 439] width 429 height 34
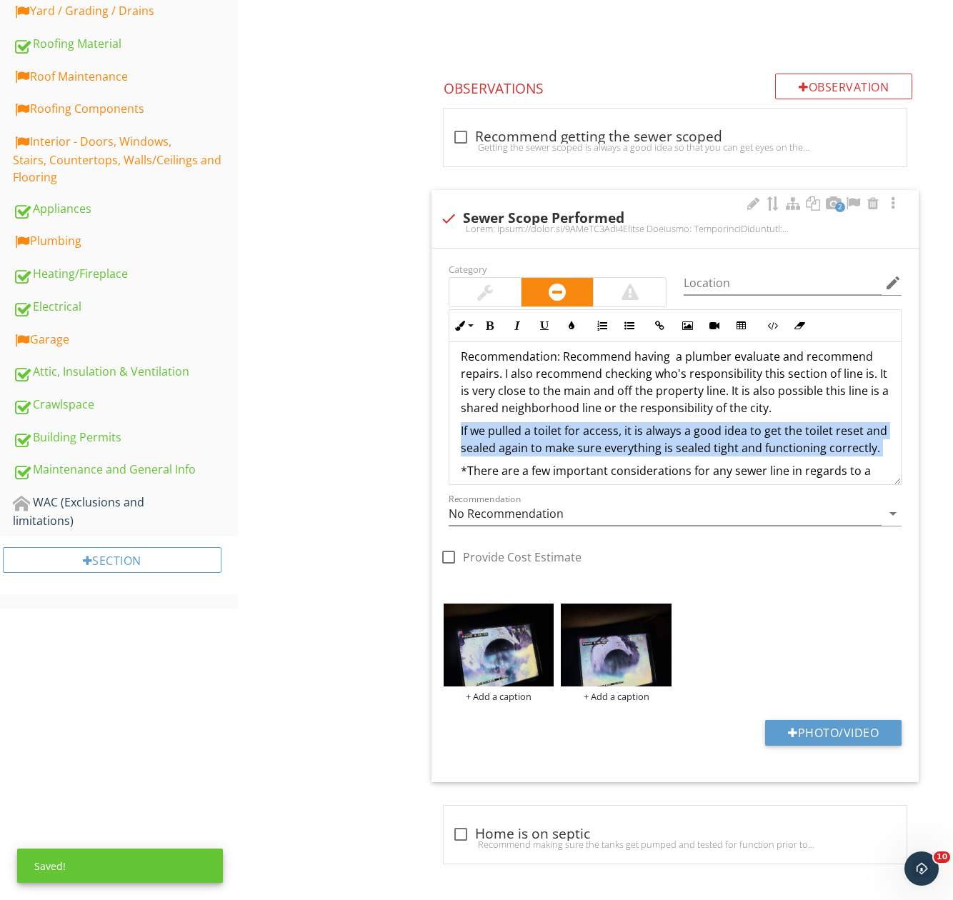
click at [587, 441] on p "If we pulled a toilet for access, it is always a good idea to get the toilet re…" at bounding box center [675, 439] width 429 height 34
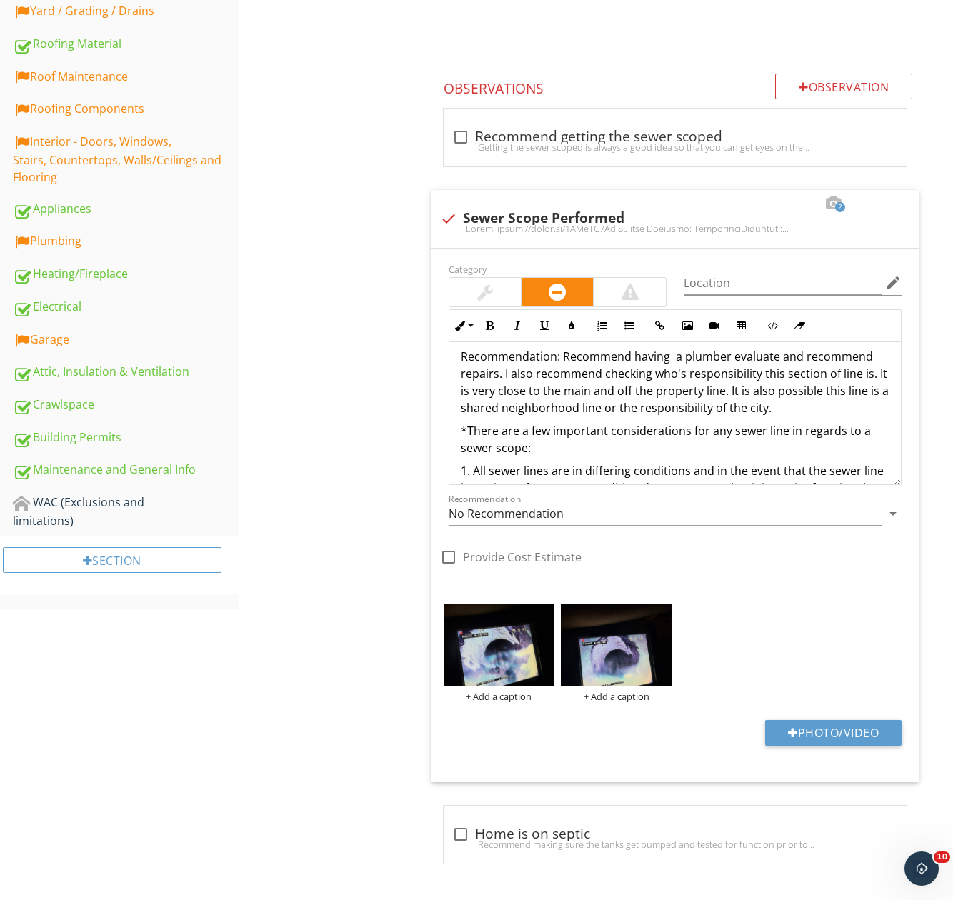
click at [349, 439] on div "Sewer/Septic Sewer/Septic Item Sewer/Septic IN Inspected NI Not Inspected NP No…" at bounding box center [596, 253] width 715 height 1292
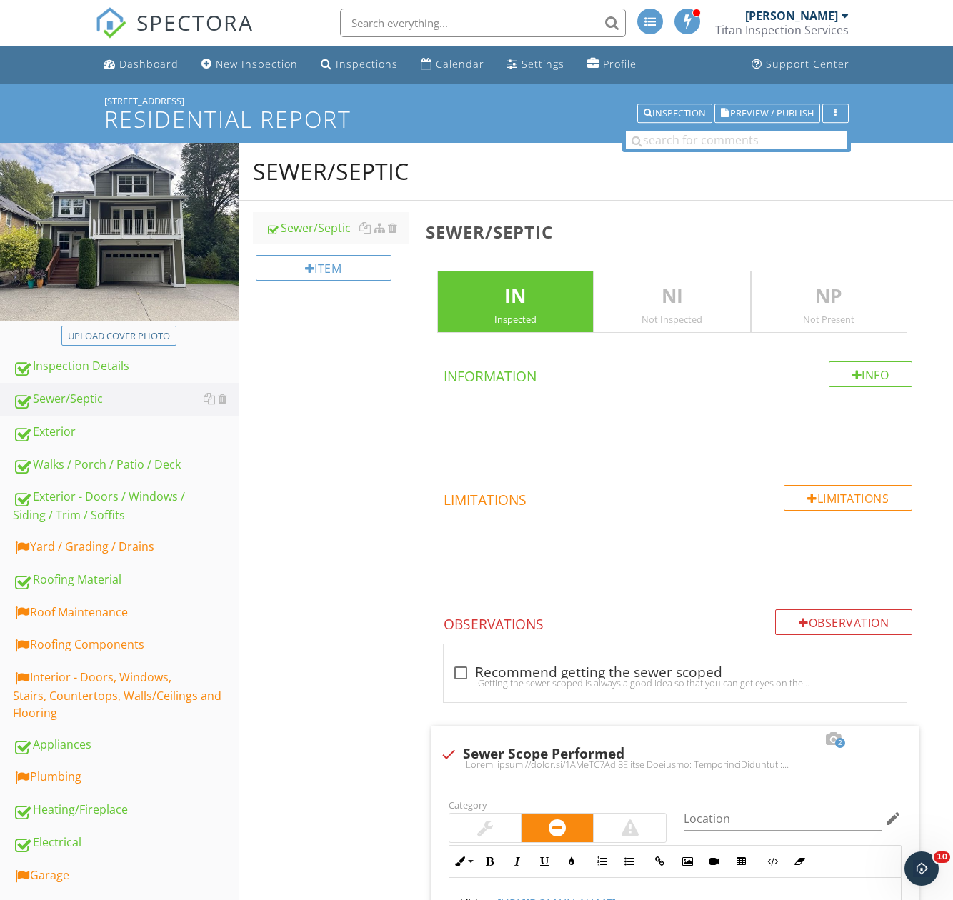
scroll to position [214, 0]
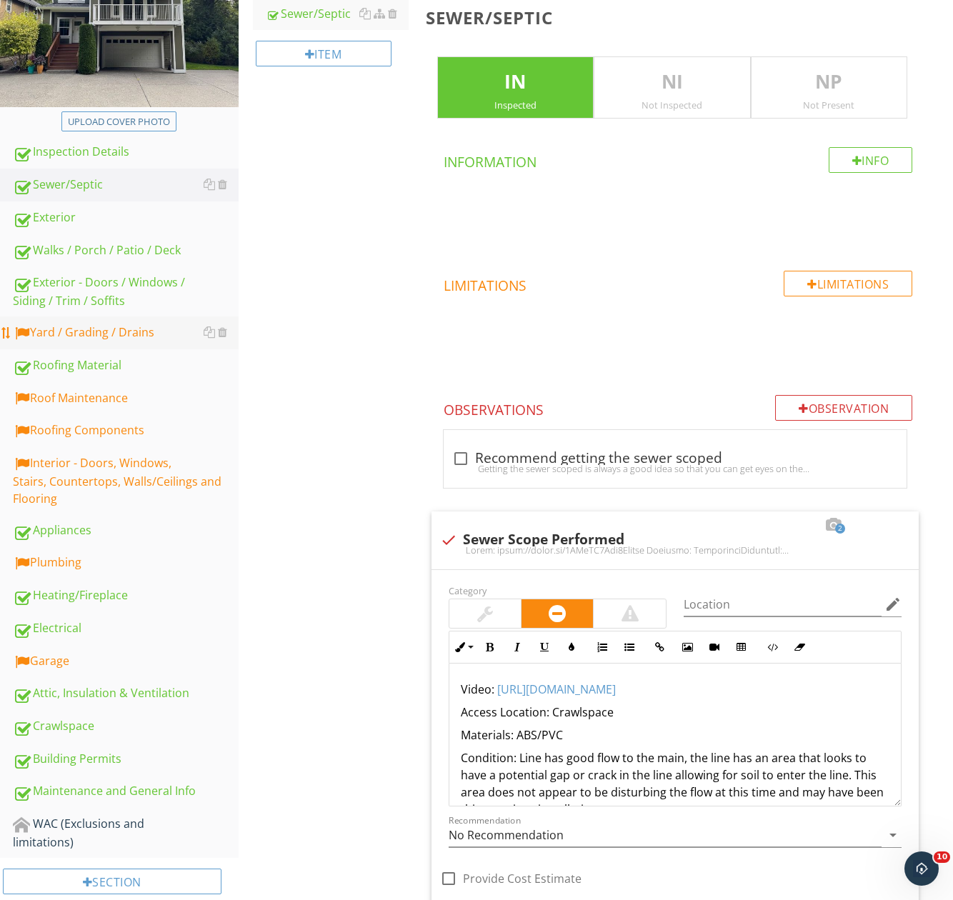
click at [92, 341] on div "Yard / Grading / Drains" at bounding box center [126, 333] width 226 height 19
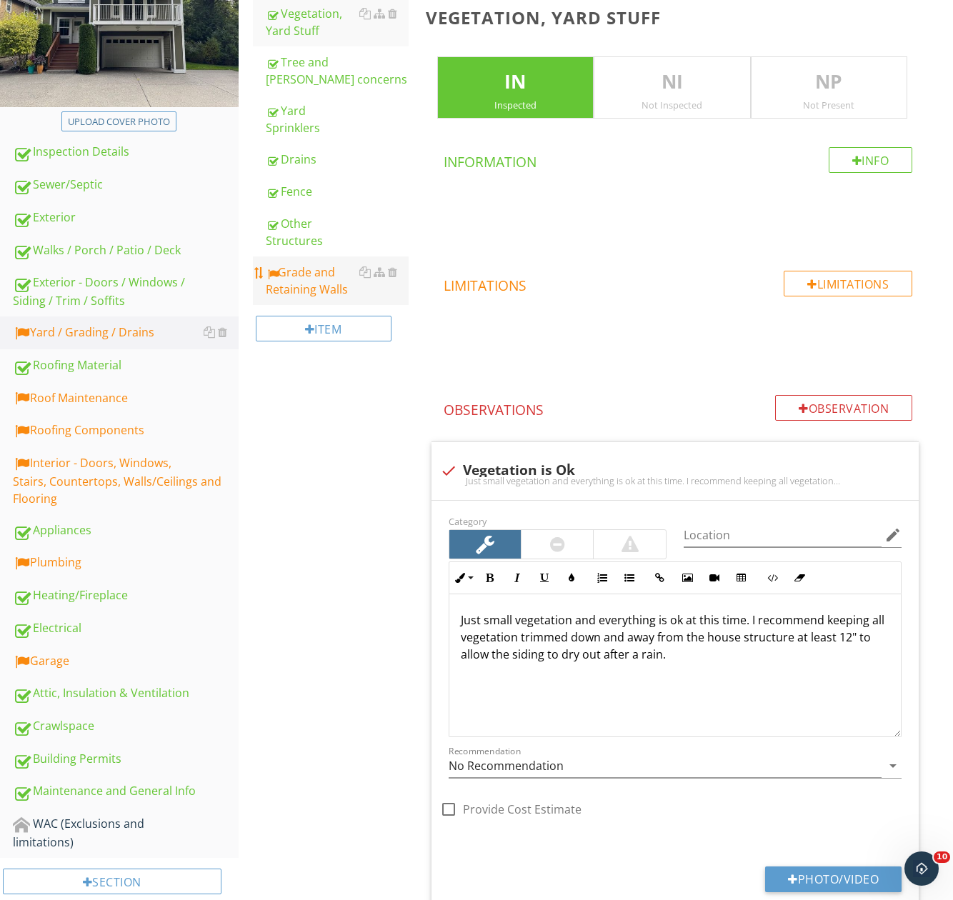
scroll to position [143, 0]
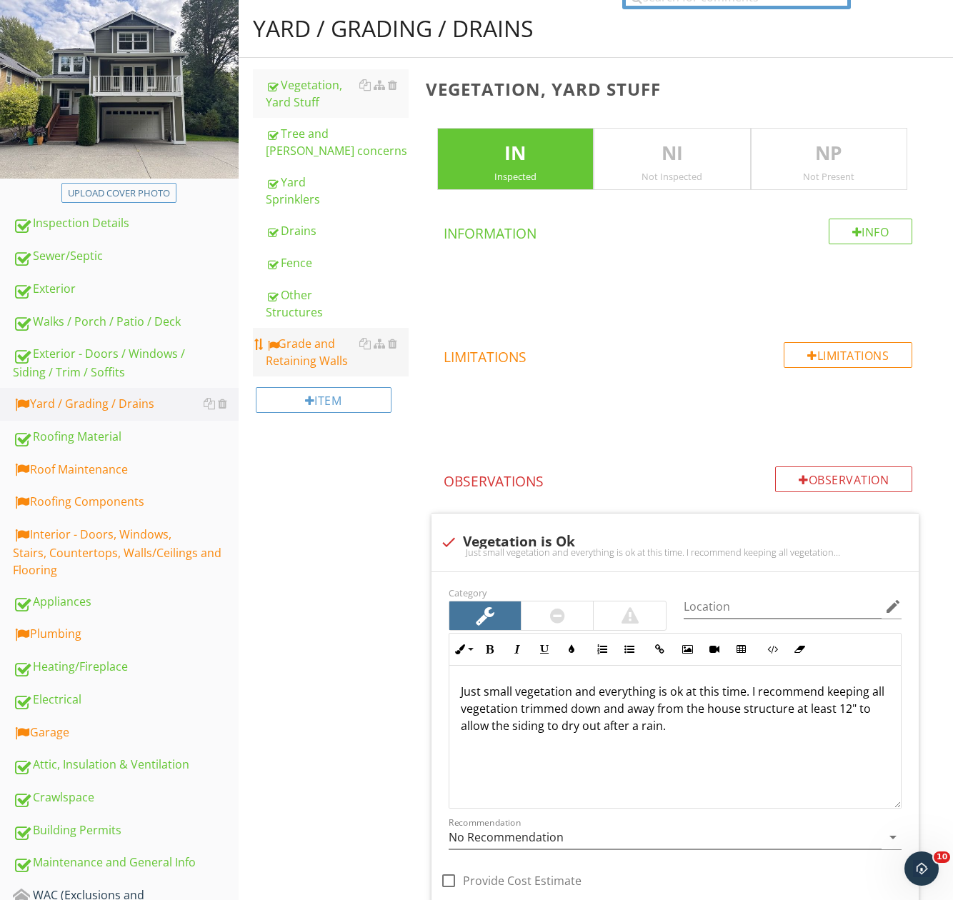
click at [314, 353] on div "Grade and Retaining Walls" at bounding box center [337, 352] width 143 height 34
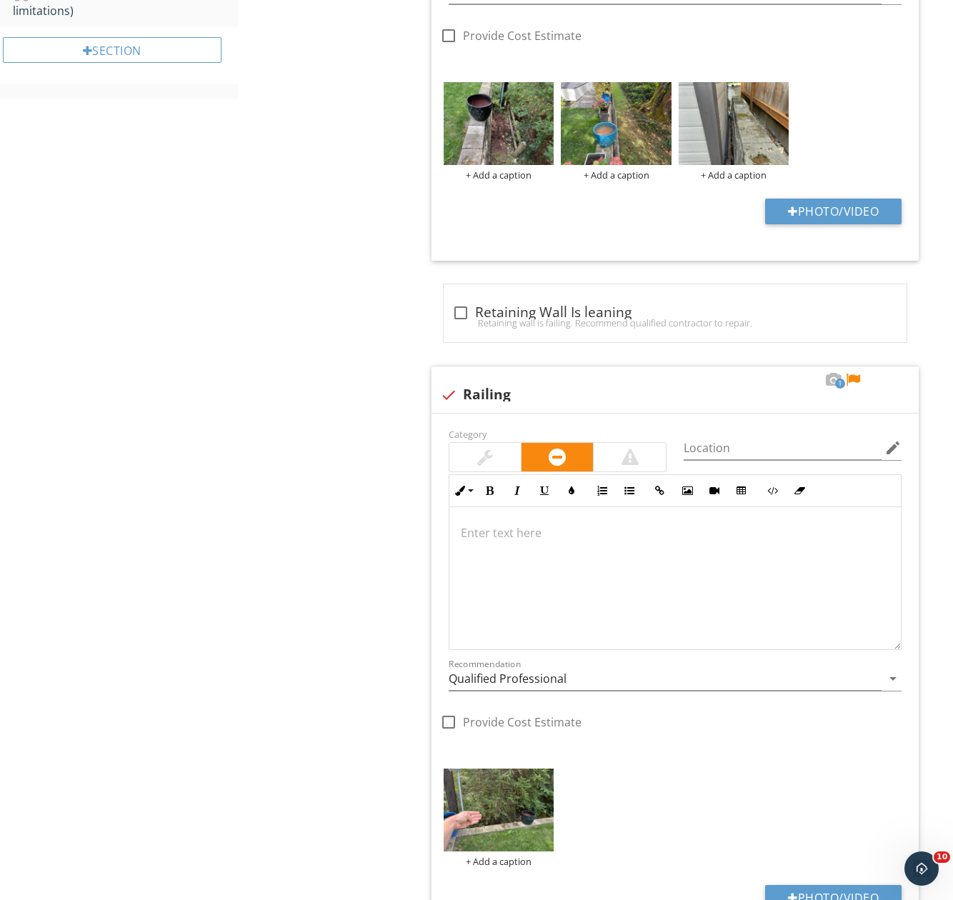
scroll to position [1270, 0]
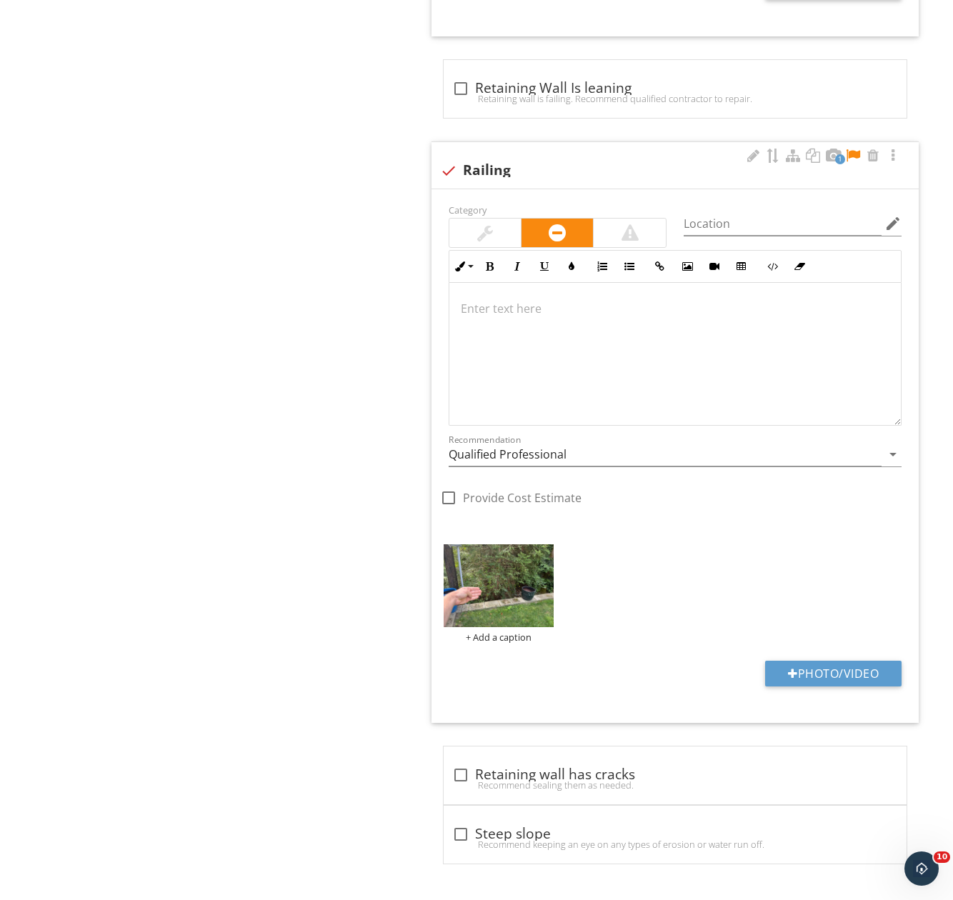
click at [853, 155] on div at bounding box center [852, 156] width 17 height 14
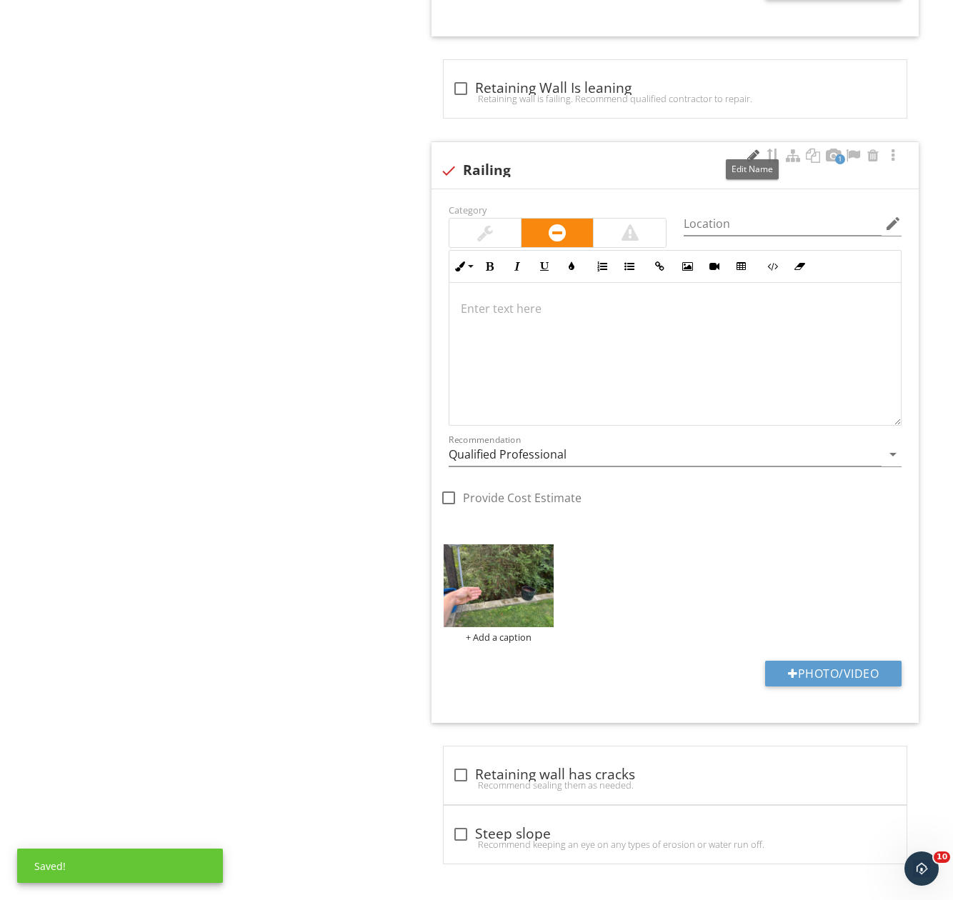
click at [755, 157] on div at bounding box center [752, 156] width 17 height 14
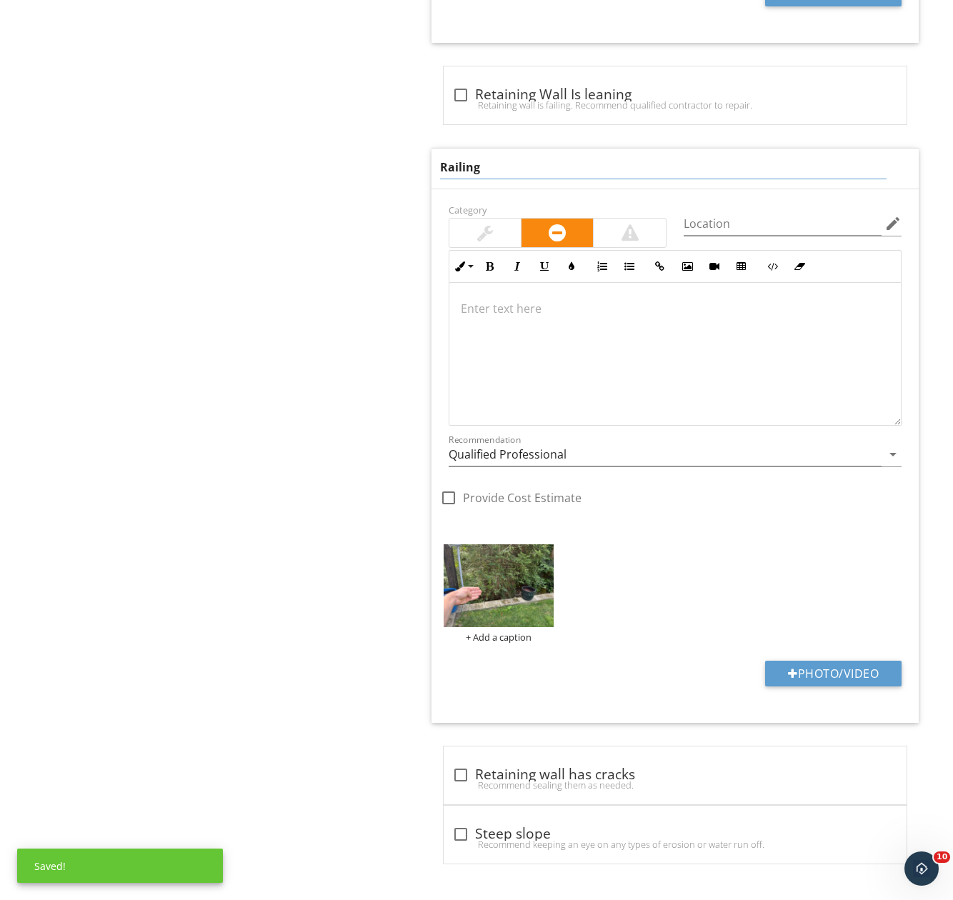
click at [440, 169] on input "Railing" at bounding box center [663, 168] width 446 height 24
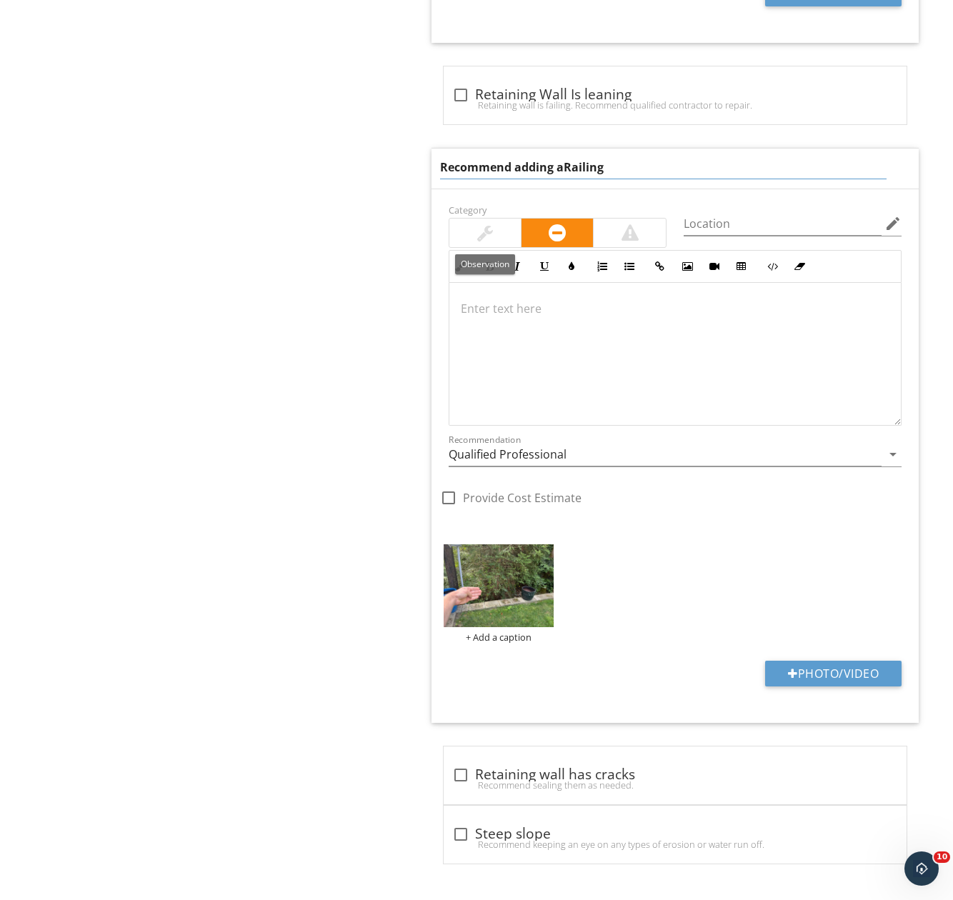
type input "Recommend adding a Railing"
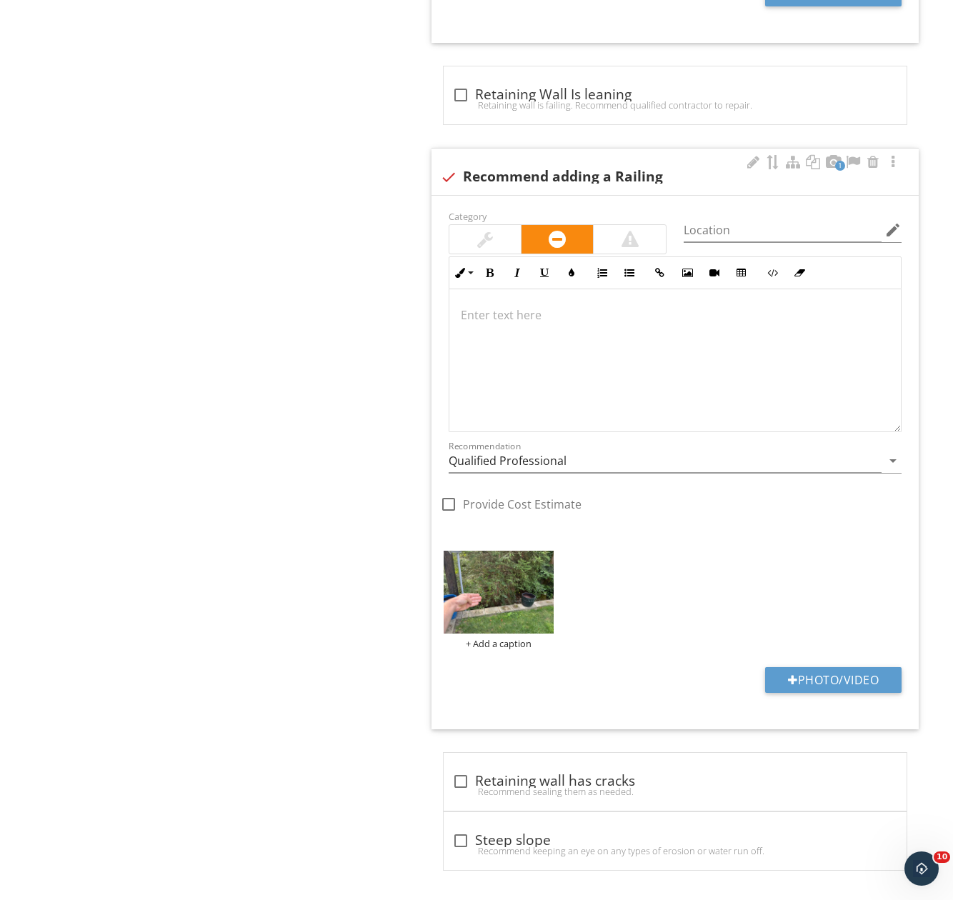
click at [579, 356] on div at bounding box center [674, 360] width 451 height 143
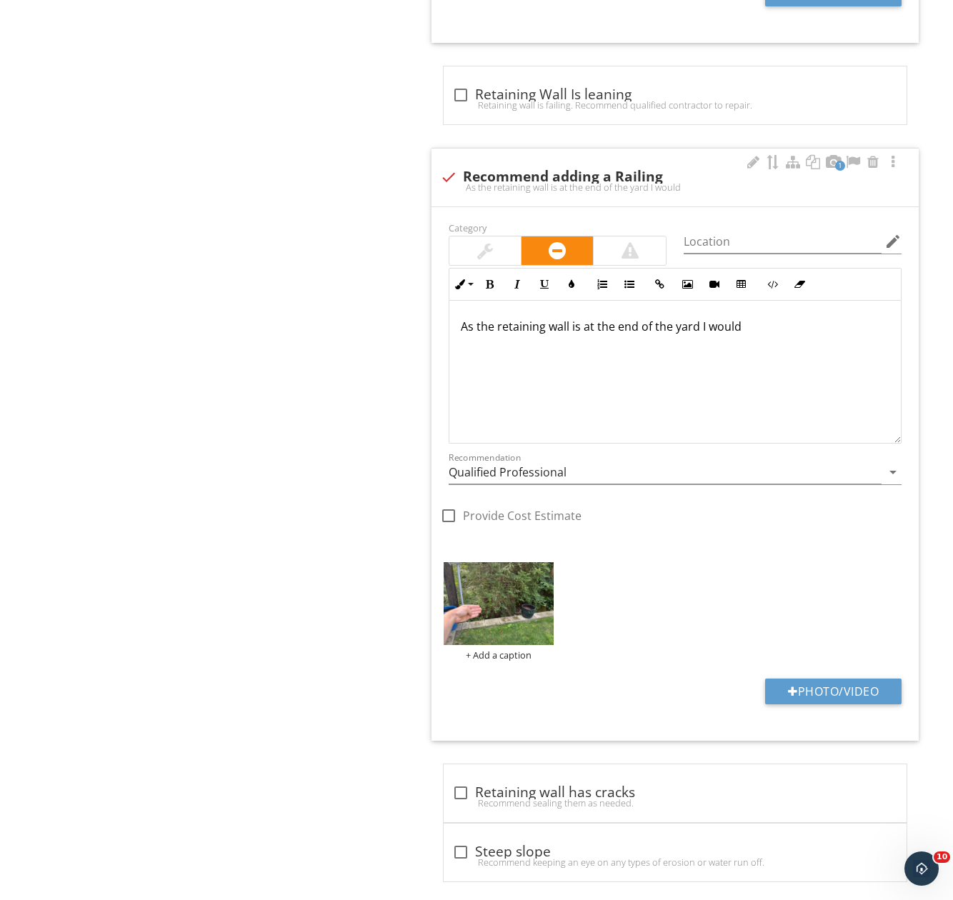
scroll to position [1275, 0]
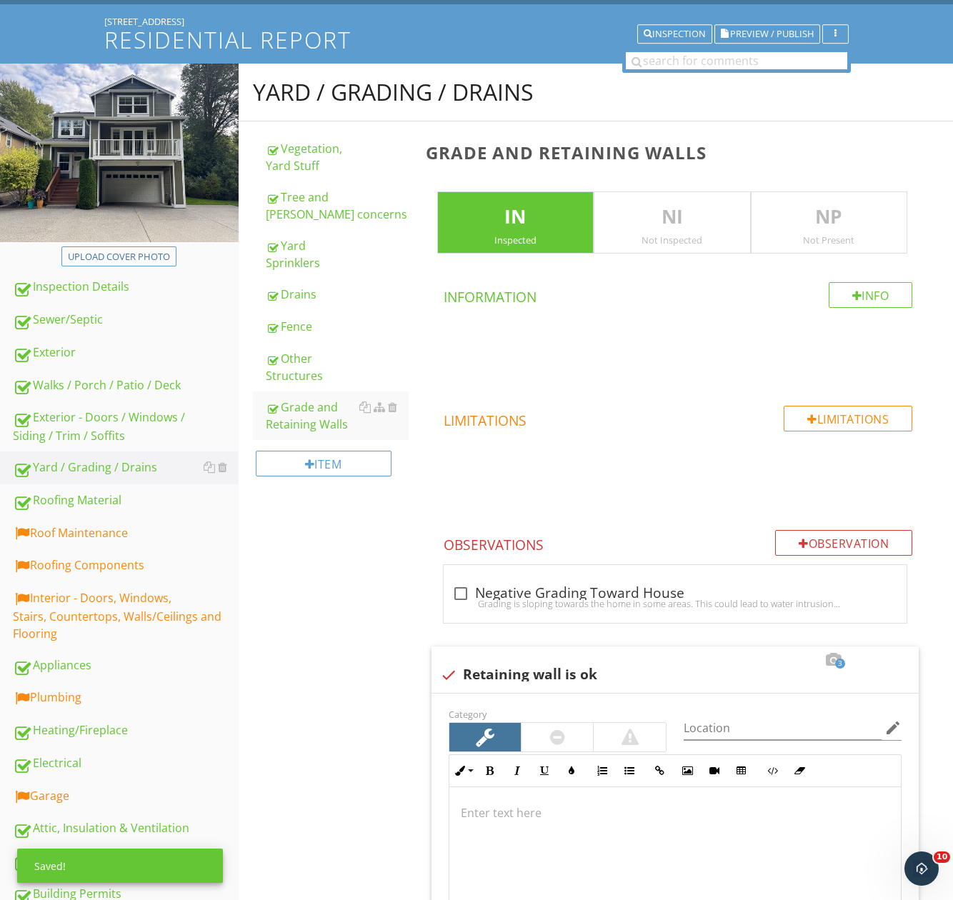
scroll to position [214, 0]
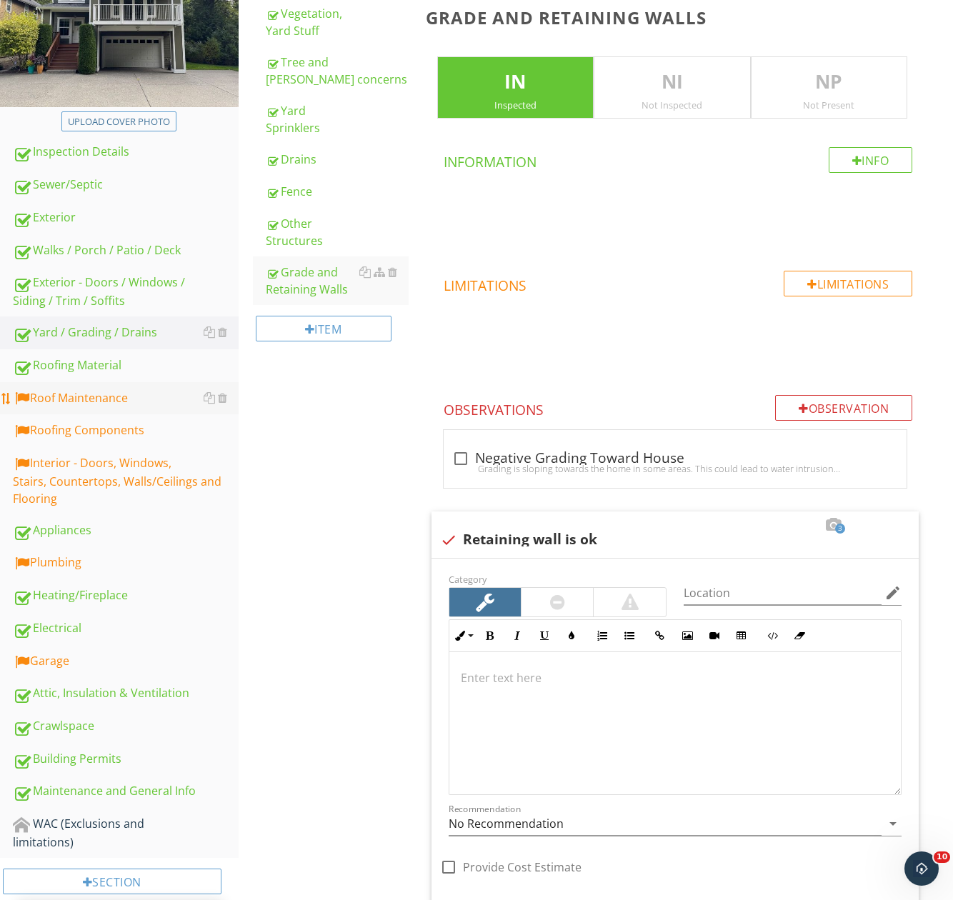
click at [36, 397] on div "Roof Maintenance" at bounding box center [126, 398] width 226 height 19
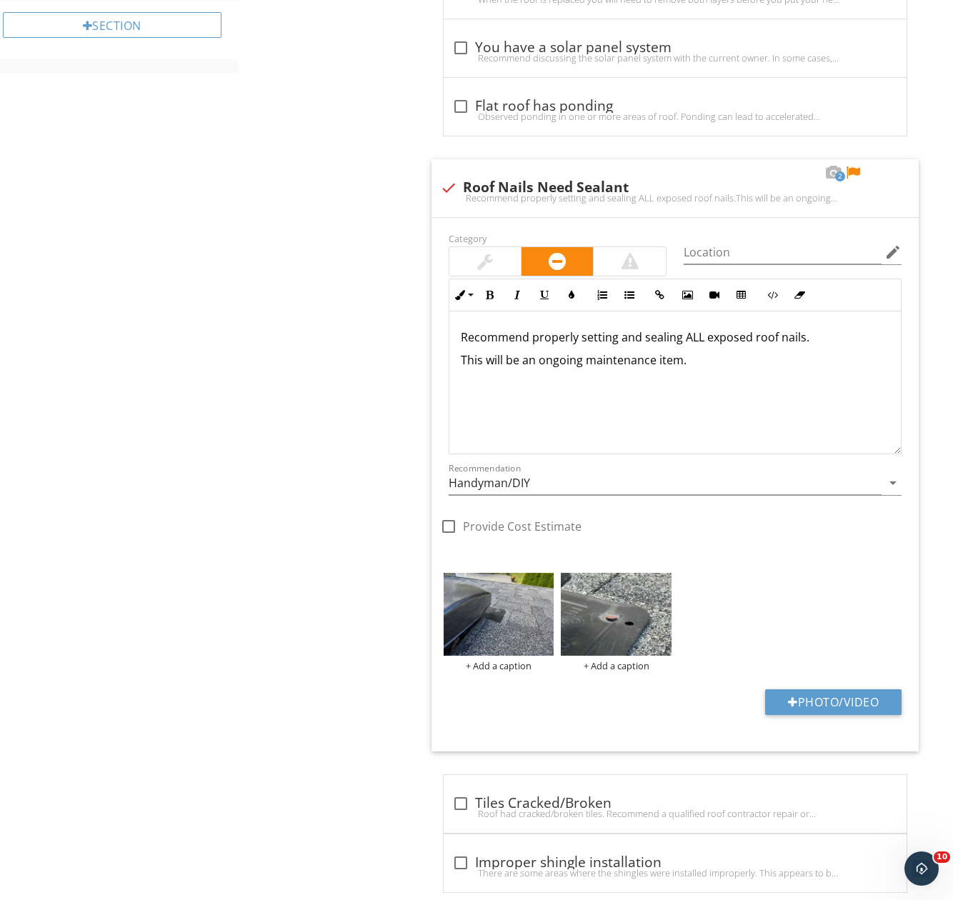
scroll to position [1071, 0]
click at [851, 171] on div at bounding box center [852, 172] width 17 height 14
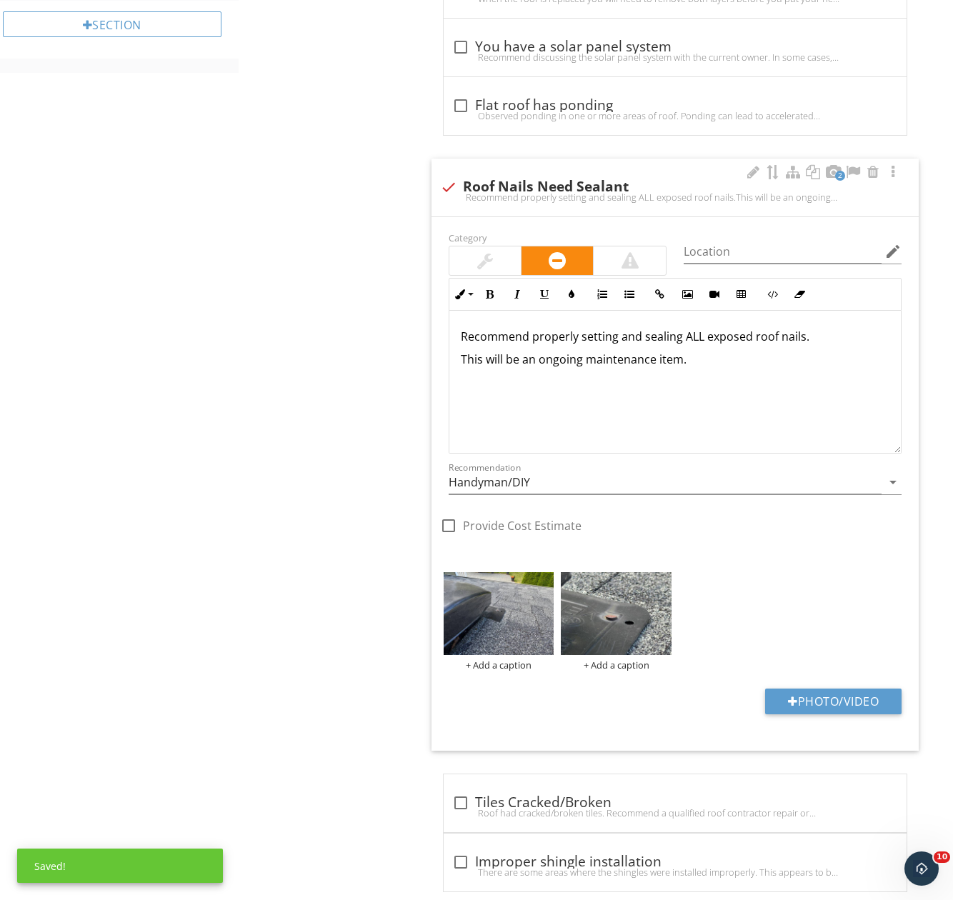
click at [458, 338] on div "Recommend properly setting and sealing ALL exposed roof nails. This will be an …" at bounding box center [674, 382] width 451 height 143
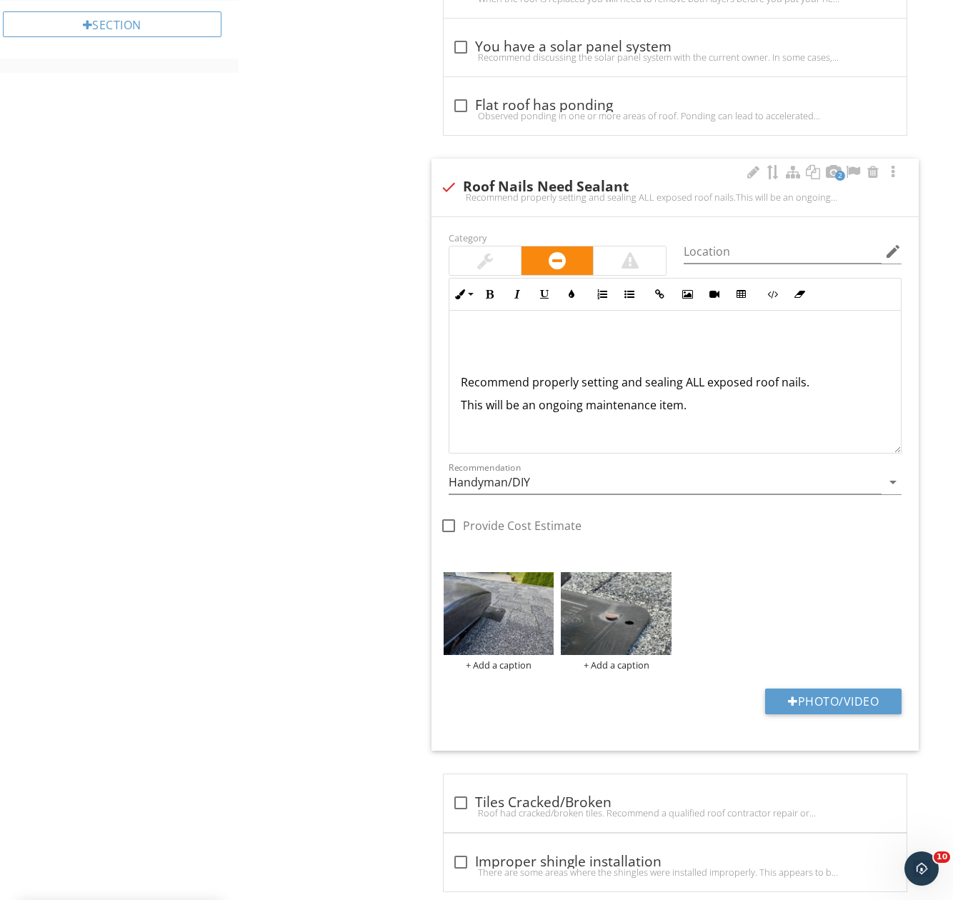
click at [462, 339] on p at bounding box center [675, 336] width 429 height 17
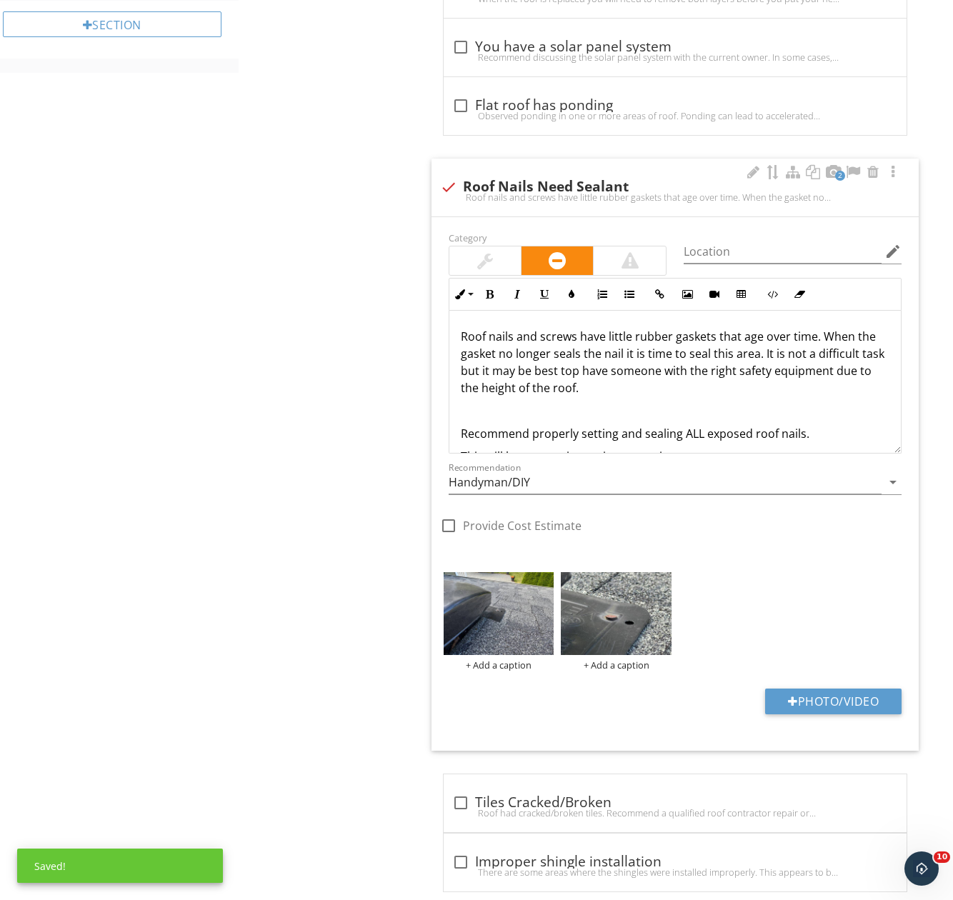
click at [642, 386] on p "Roof nails and screws have little rubber gaskets that age over time. When the g…" at bounding box center [675, 362] width 429 height 69
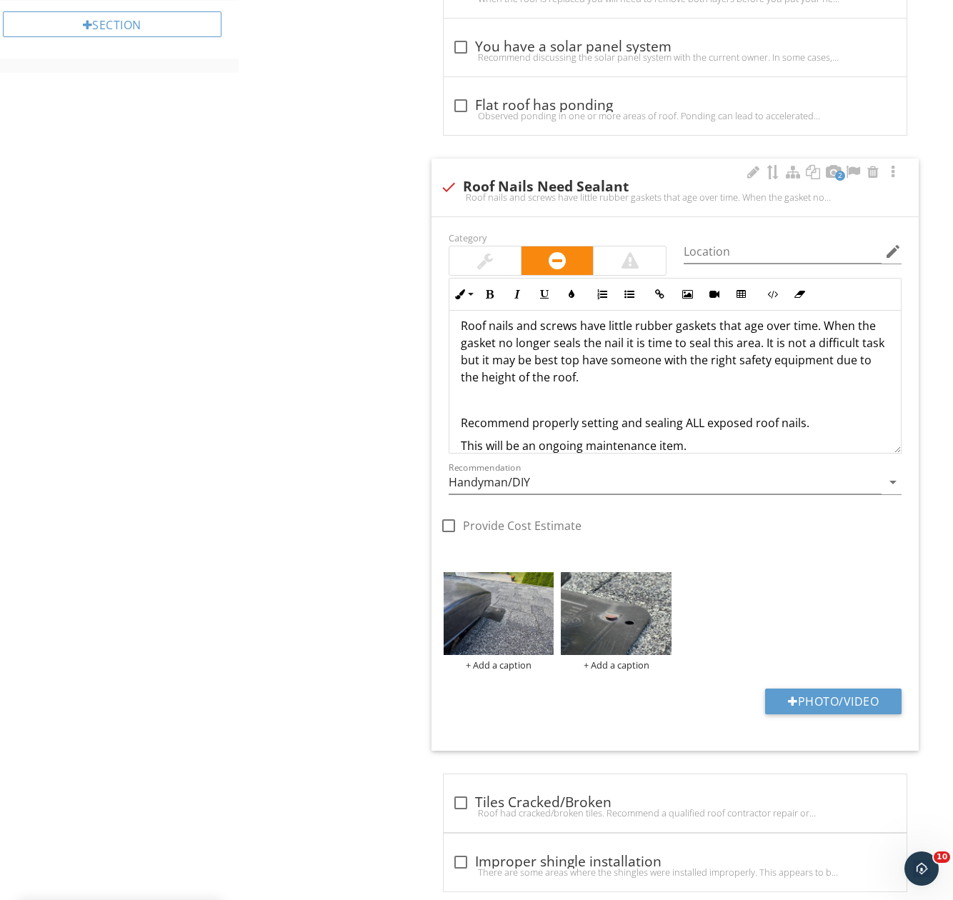
scroll to position [29, 0]
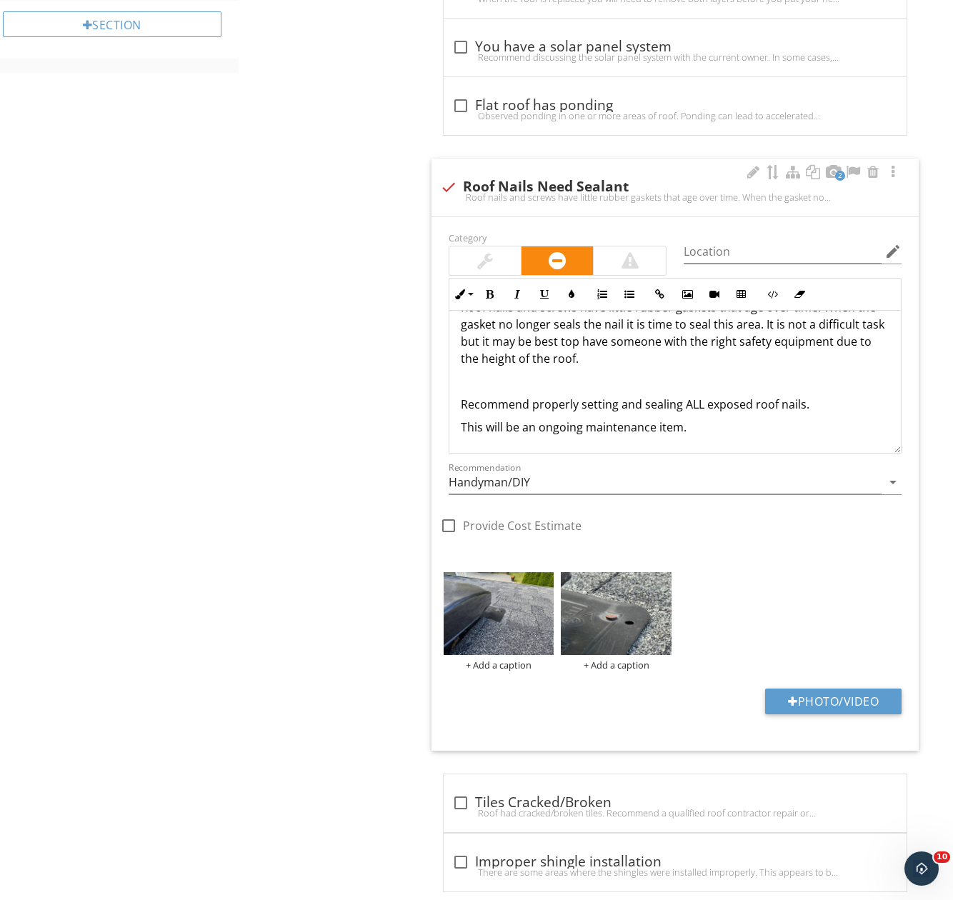
drag, startPoint x: 461, startPoint y: 405, endPoint x: 471, endPoint y: 412, distance: 11.7
click at [461, 405] on p "Recommend properly setting and sealing ALL exposed roof nails." at bounding box center [675, 404] width 429 height 17
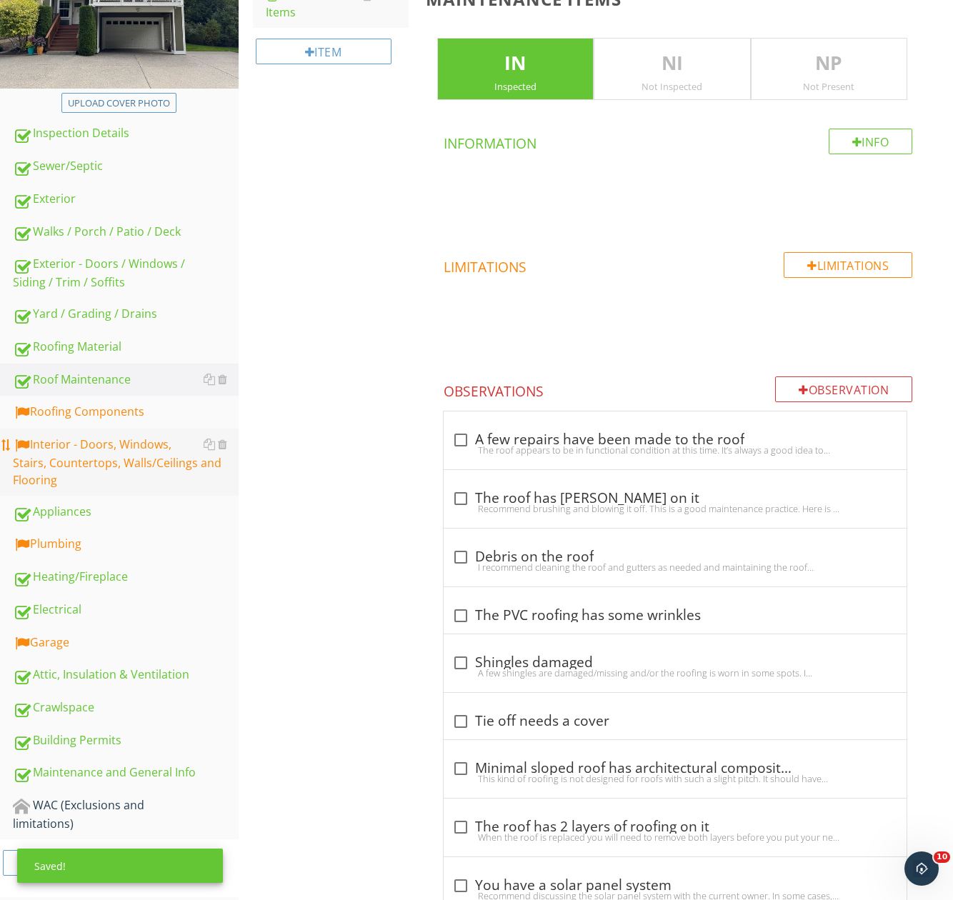
scroll to position [380, 0]
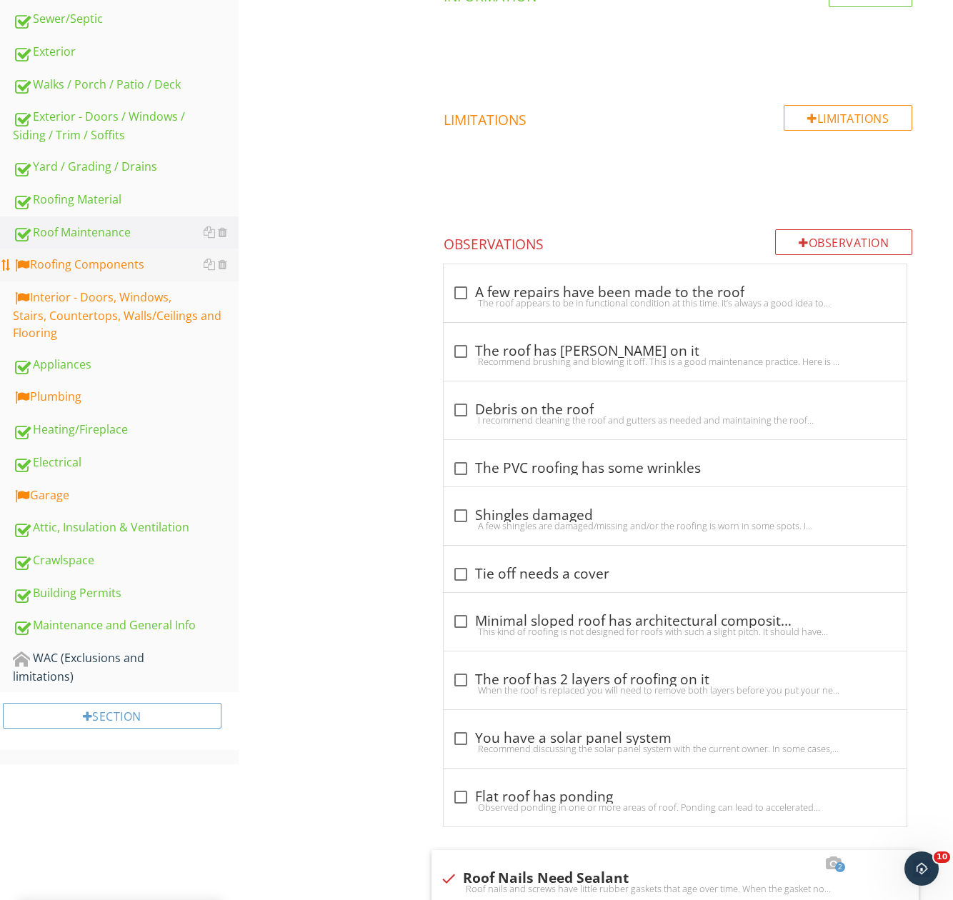
click at [93, 274] on div "Roofing Components" at bounding box center [126, 265] width 226 height 19
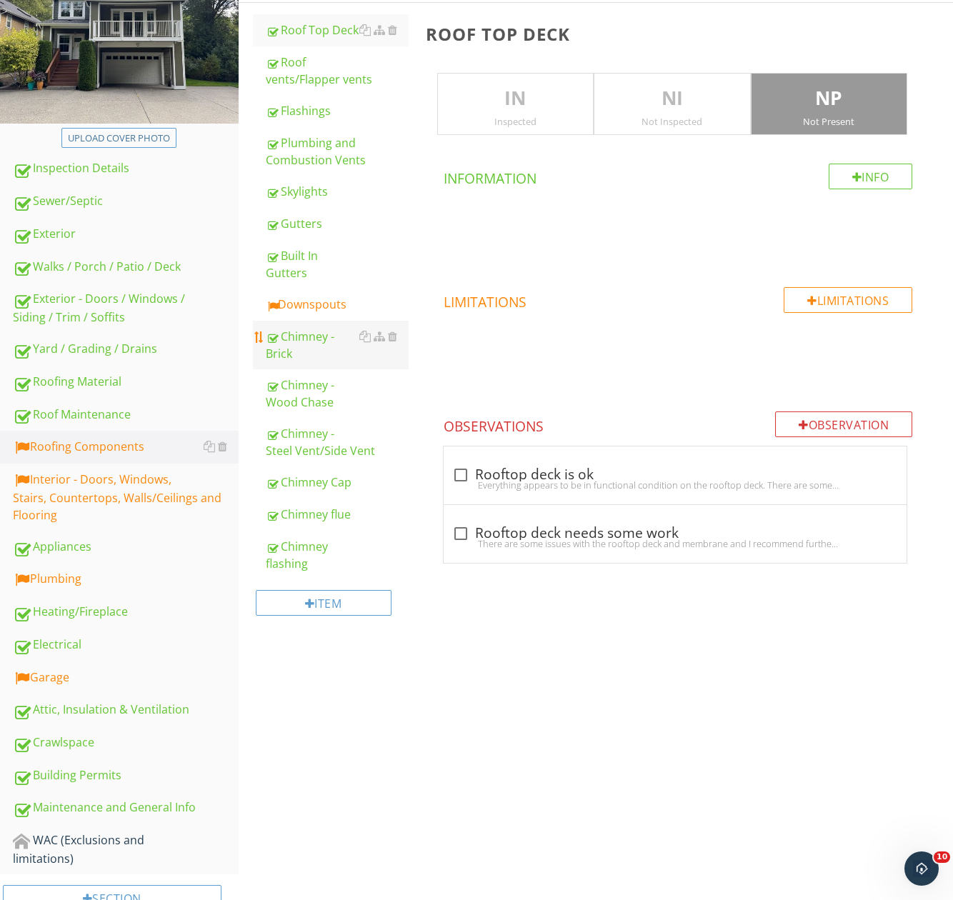
scroll to position [173, 0]
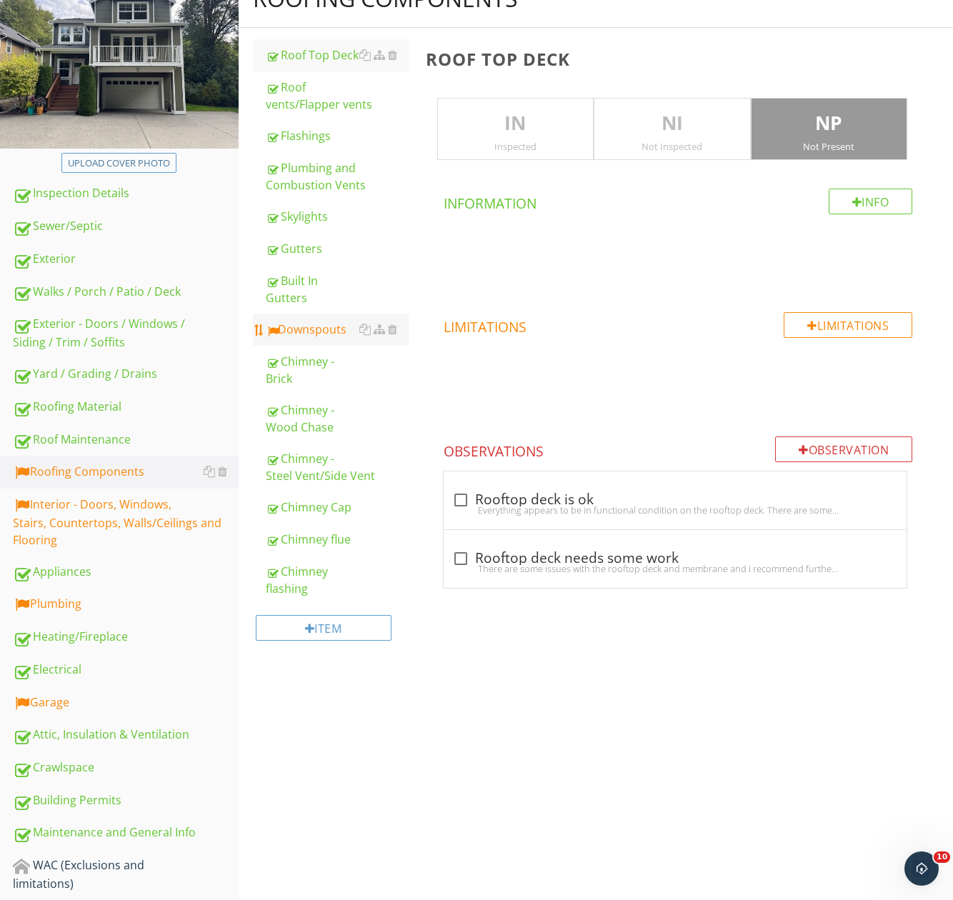
click at [310, 342] on link "Downspouts" at bounding box center [337, 329] width 143 height 31
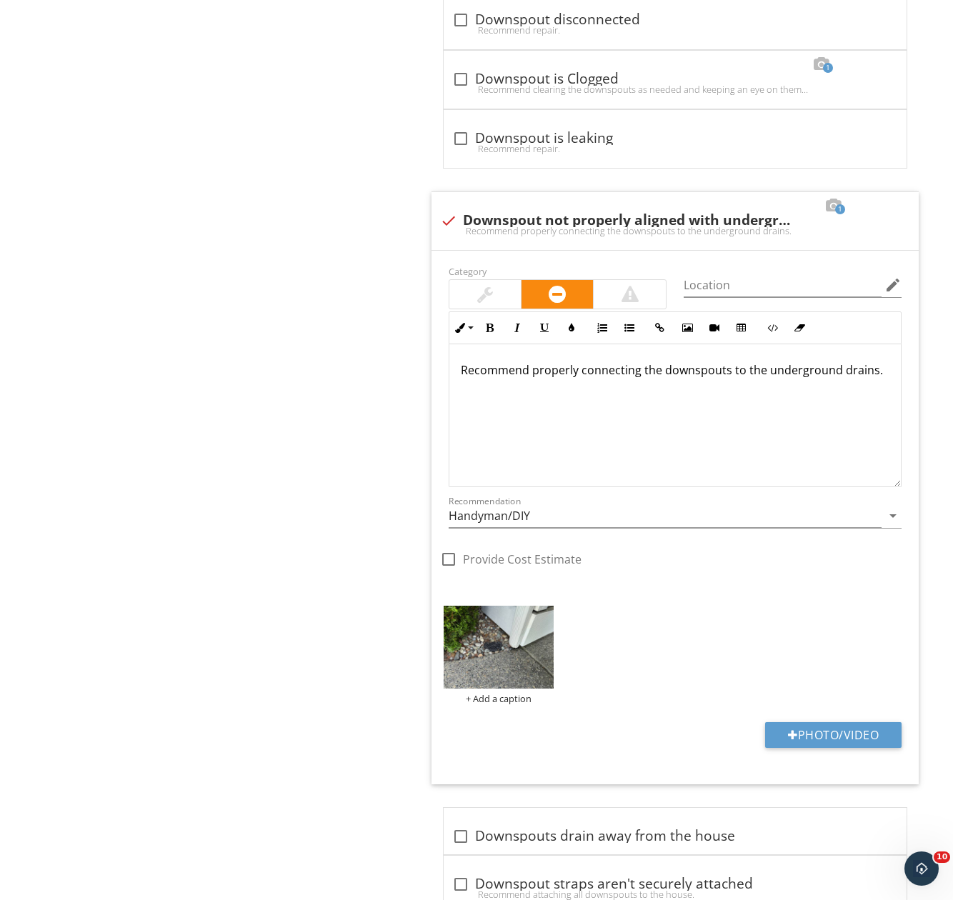
scroll to position [1530, 0]
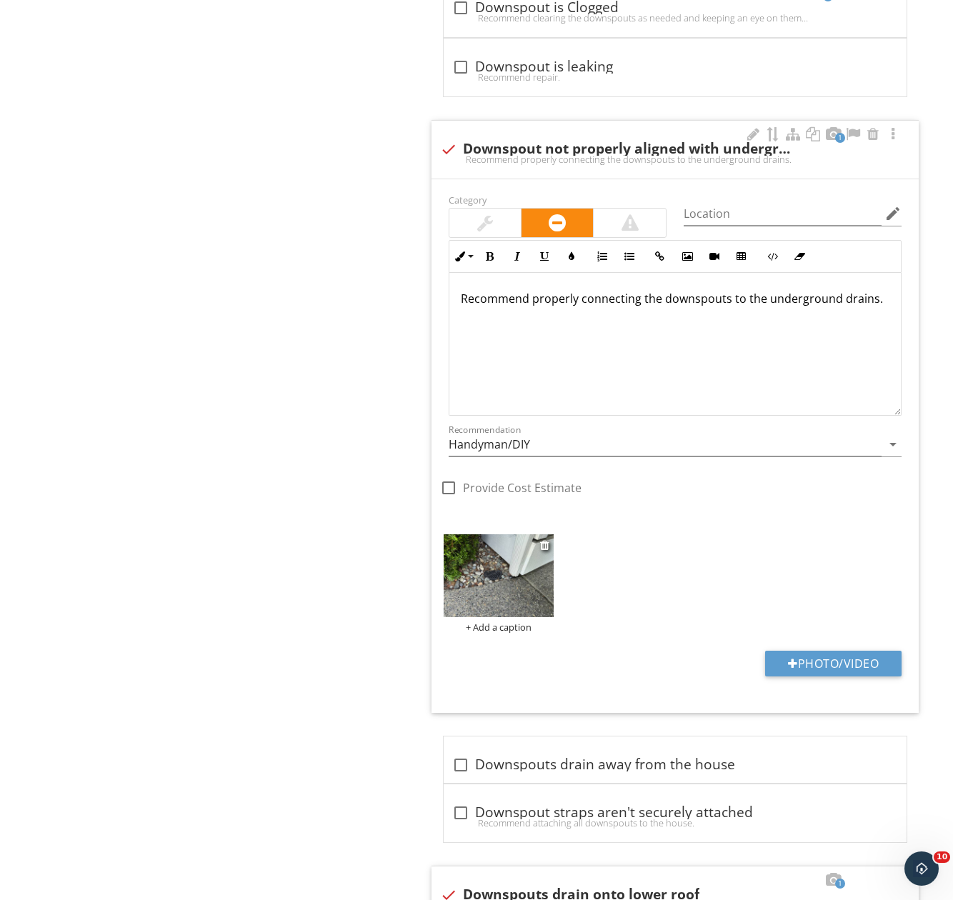
click at [483, 574] on img at bounding box center [499, 575] width 111 height 83
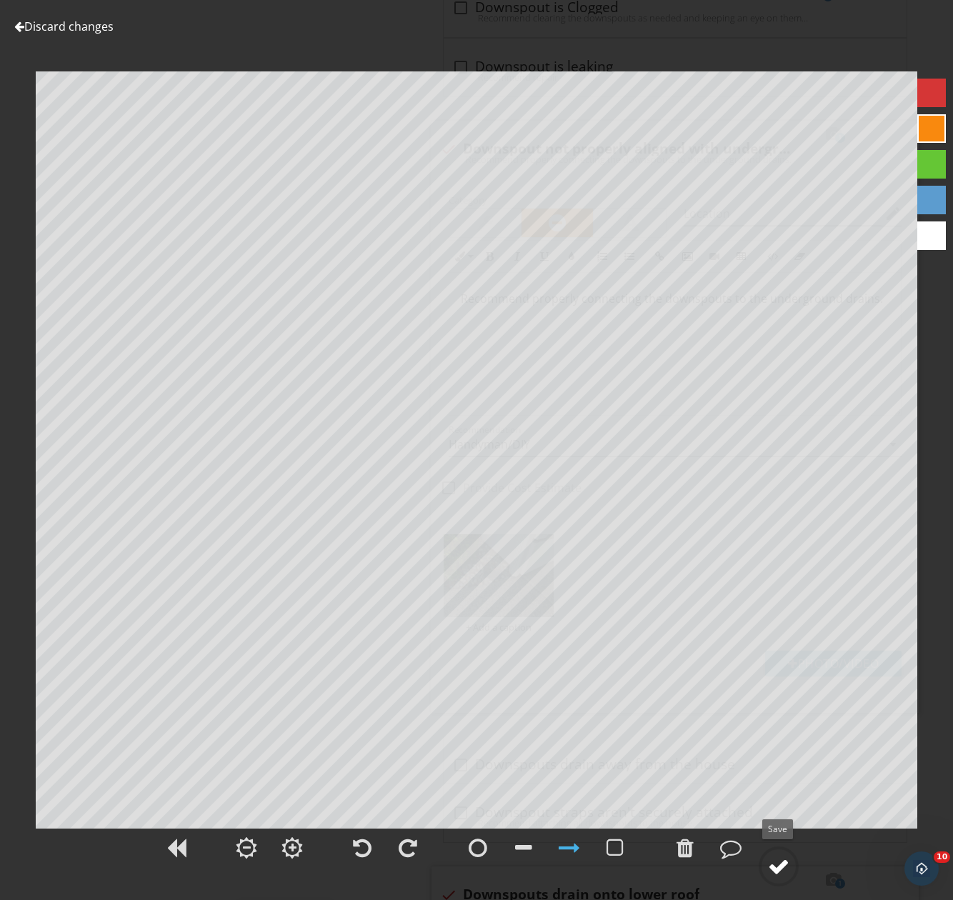
click at [778, 868] on div at bounding box center [778, 866] width 21 height 21
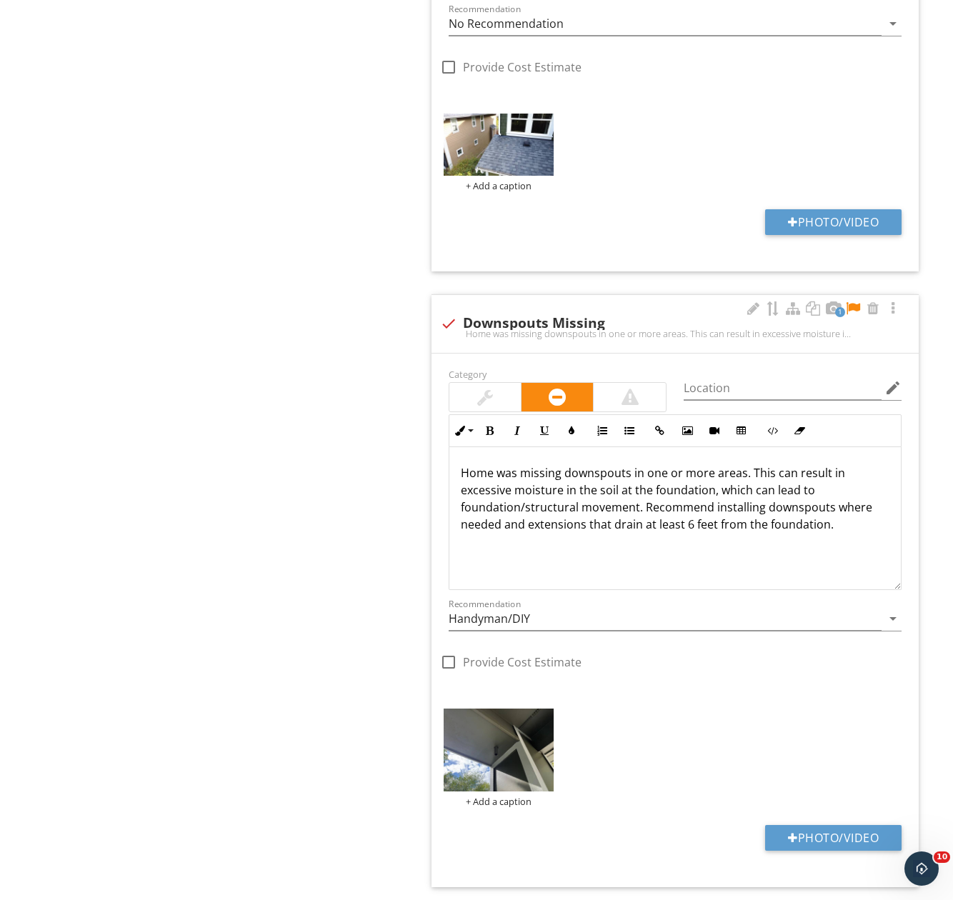
scroll to position [2801, 0]
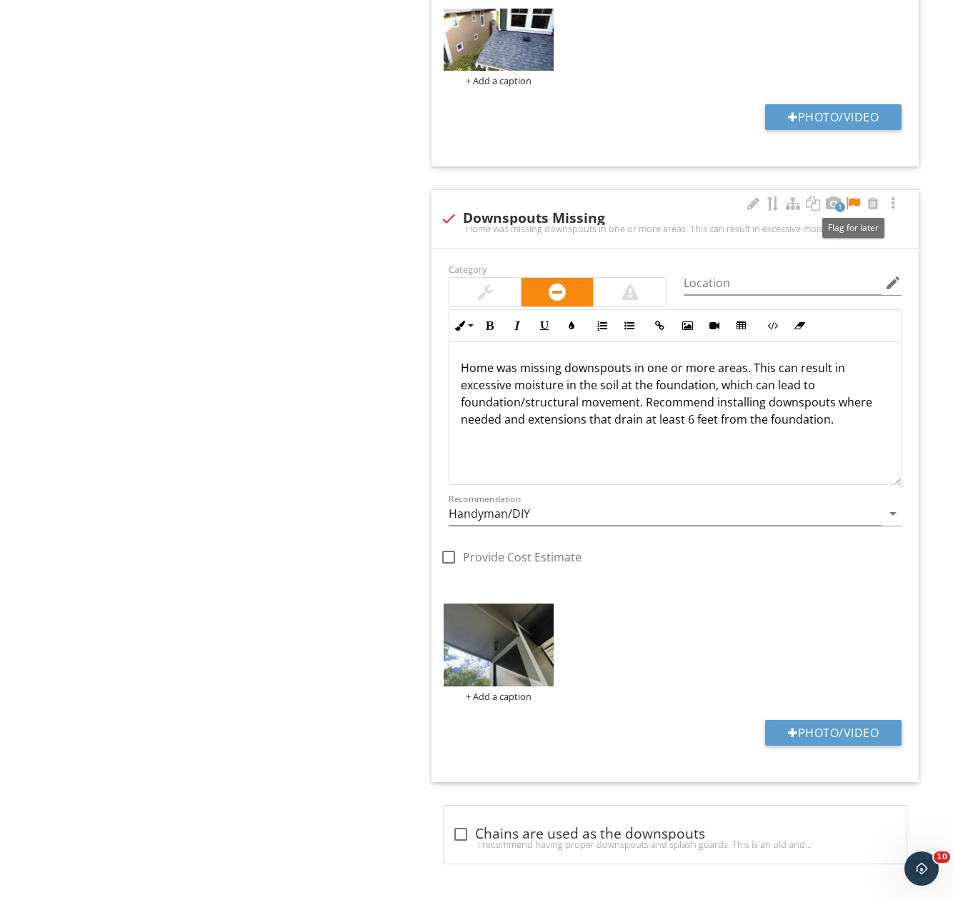
click at [853, 202] on div at bounding box center [852, 203] width 17 height 14
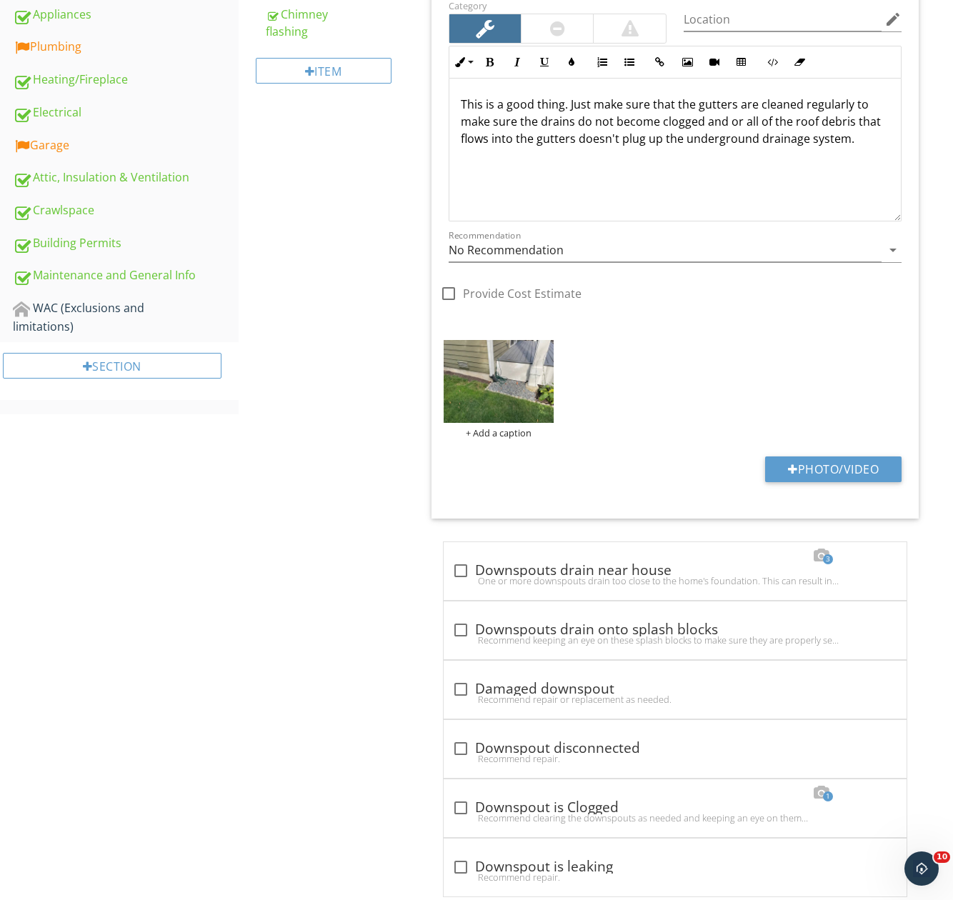
scroll to position [301, 0]
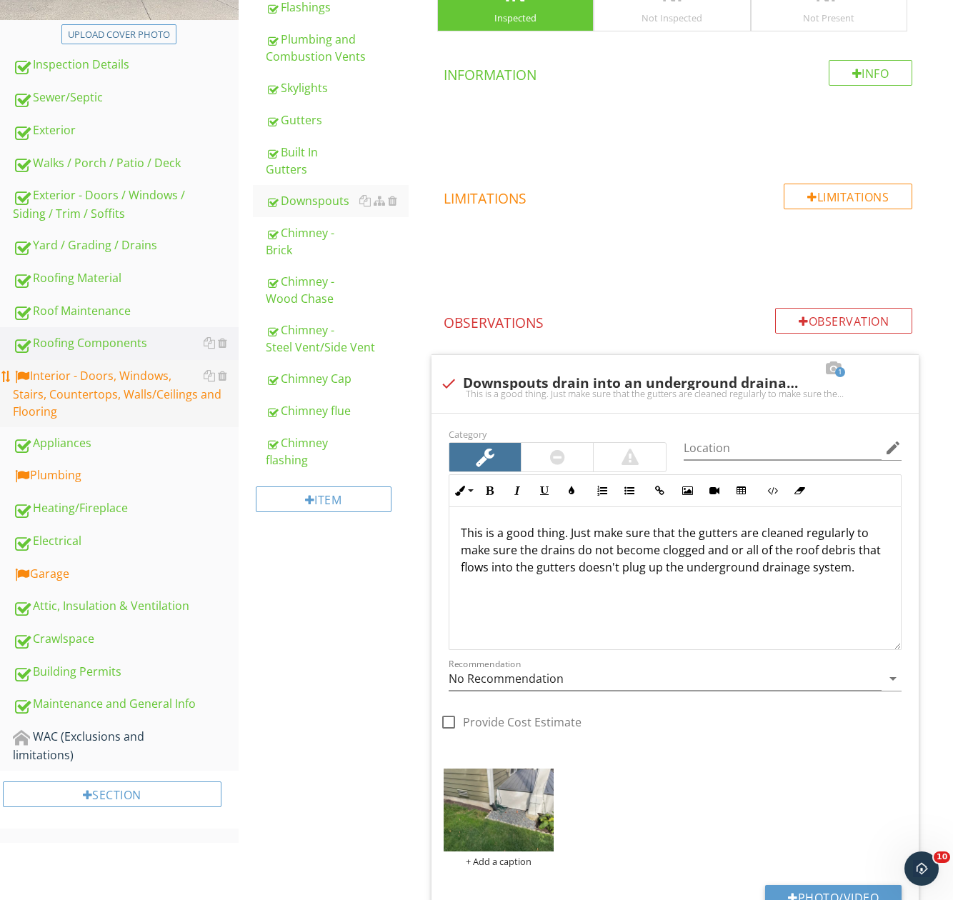
click at [120, 390] on div "Interior - Doors, Windows, Stairs, Countertops, Walls/Ceilings and Flooring" at bounding box center [126, 393] width 226 height 53
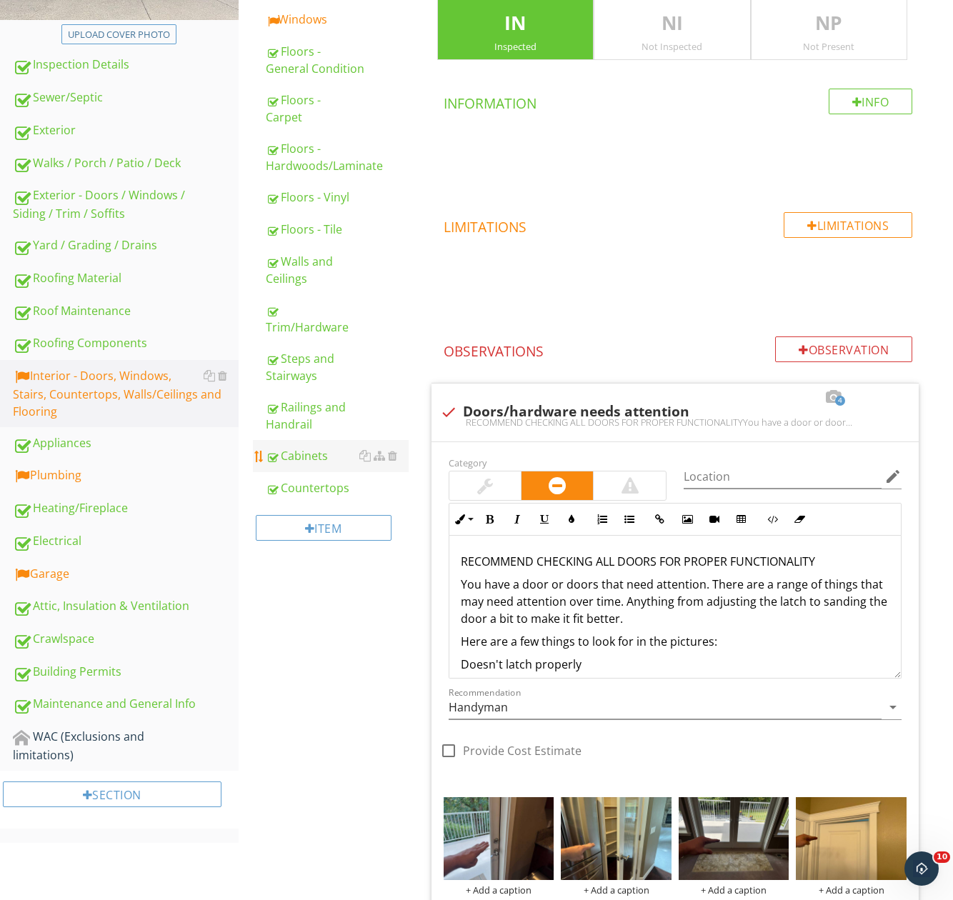
scroll to position [87, 0]
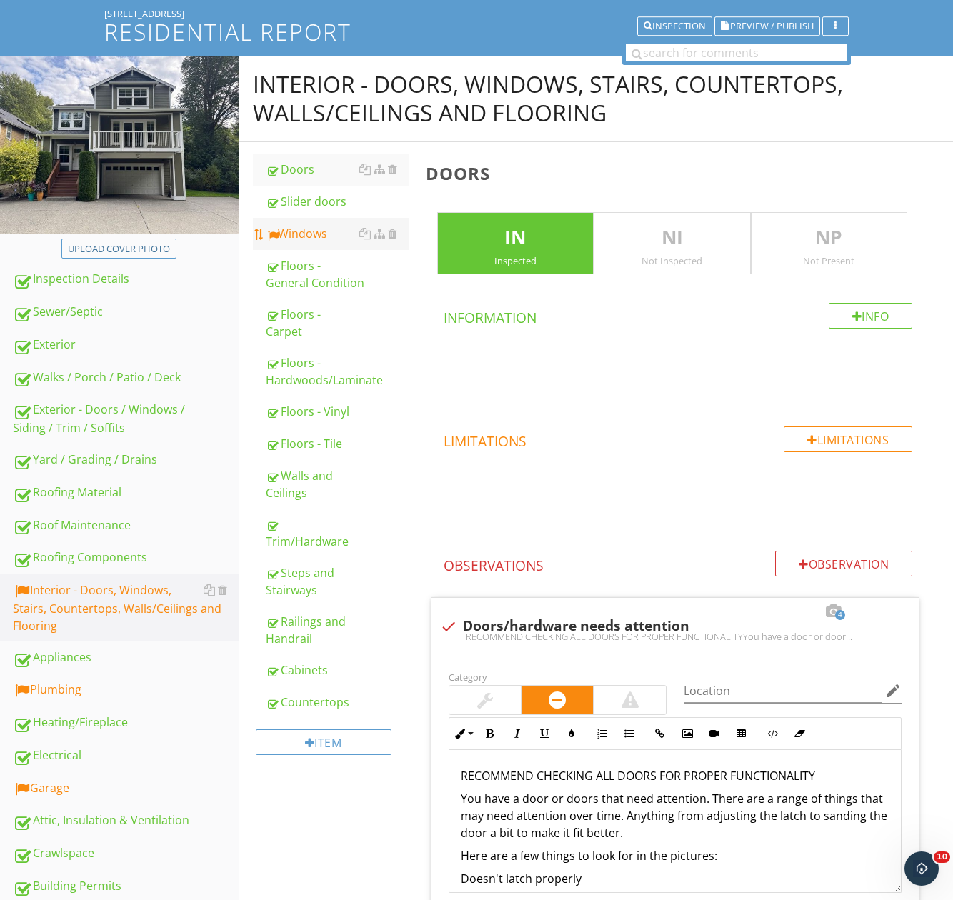
click at [297, 230] on div "Windows" at bounding box center [337, 233] width 143 height 17
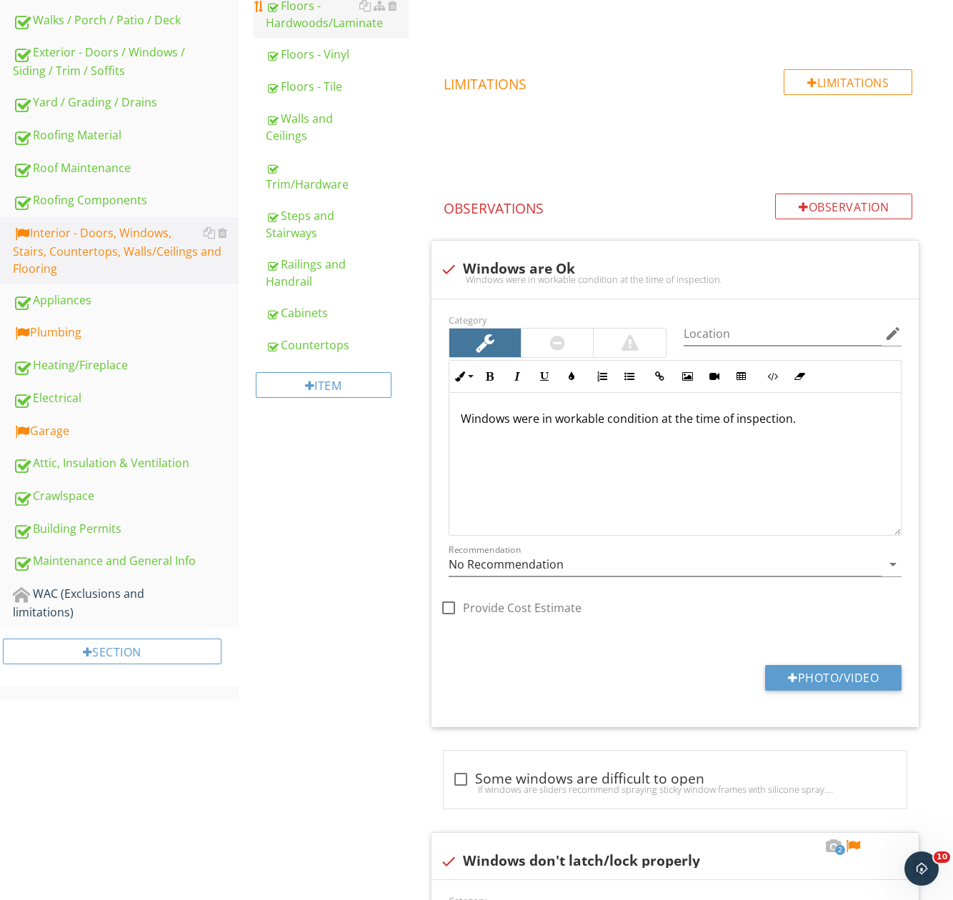
scroll to position [1158, 0]
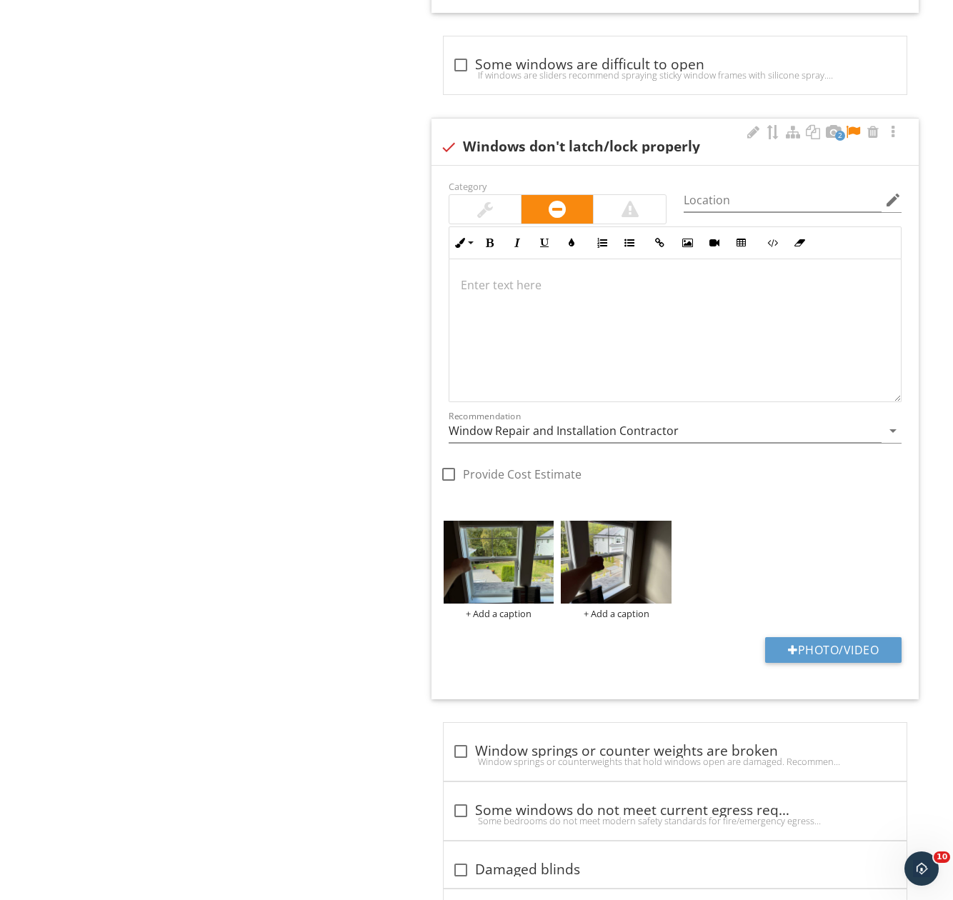
click at [851, 127] on div at bounding box center [852, 132] width 17 height 14
click at [474, 354] on div at bounding box center [674, 330] width 451 height 143
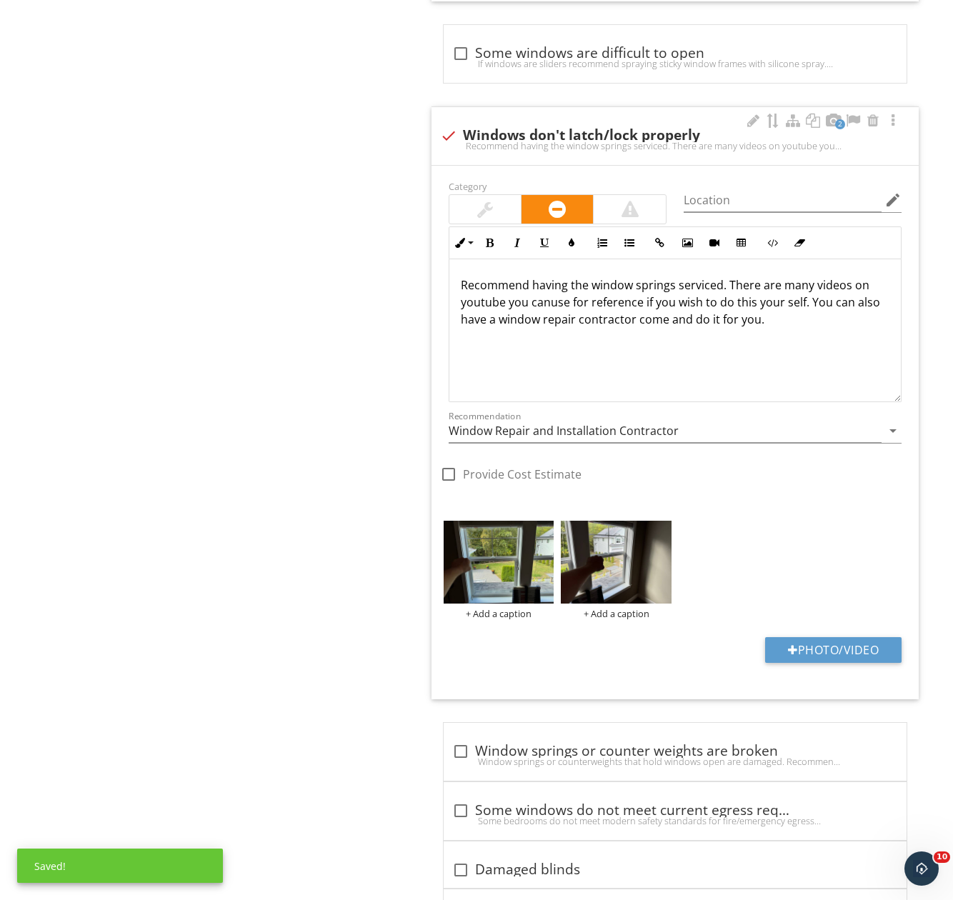
click at [548, 305] on p "Recommend having the window springs serviced. There are many videos on youtube …" at bounding box center [675, 301] width 429 height 51
click at [812, 331] on div "Recommend having the window springs serviced. There are many videos on you tube…" at bounding box center [674, 330] width 451 height 143
click at [483, 308] on p "Recommend having the window springs serviced. There are many videos on you tube…" at bounding box center [675, 301] width 429 height 51
click at [768, 325] on p "Recommend having the window springs serviced. There are many videos on youtube …" at bounding box center [675, 301] width 429 height 51
drag, startPoint x: 296, startPoint y: 448, endPoint x: 315, endPoint y: 468, distance: 28.3
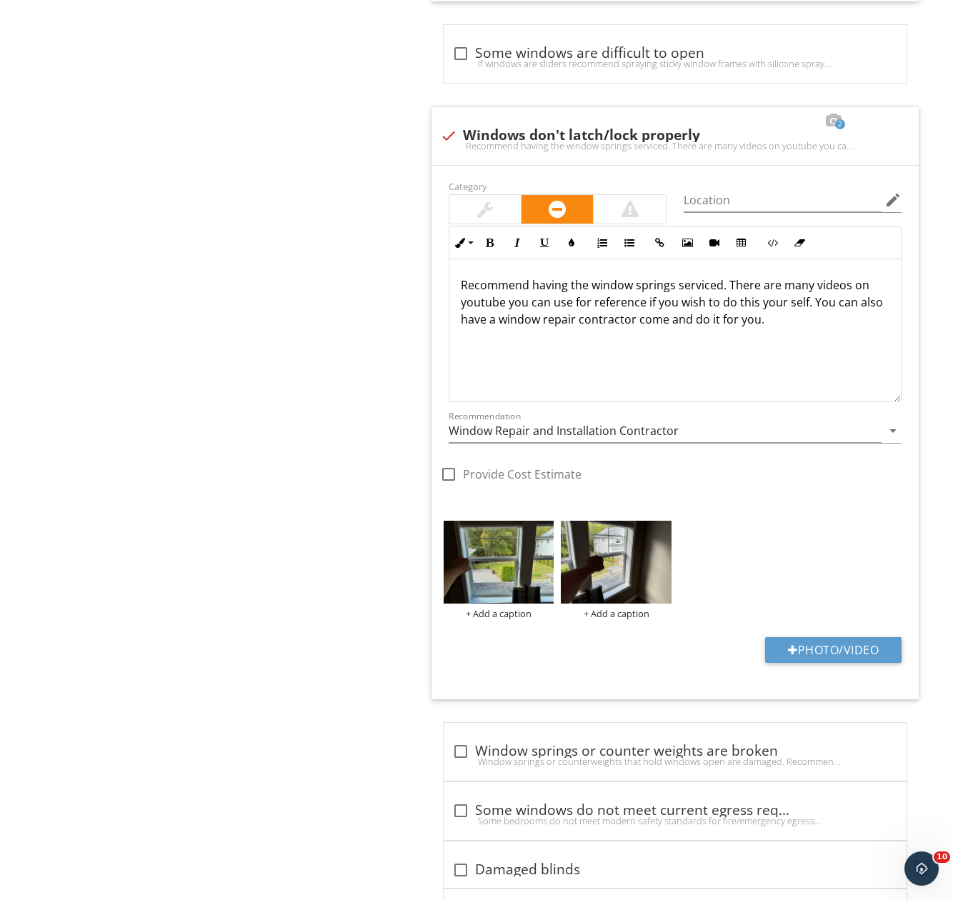
click at [295, 448] on div "Interior - Doors, Windows, Stairs, Countertops, Walls/Ceilings and Flooring Doo…" at bounding box center [596, 85] width 715 height 2225
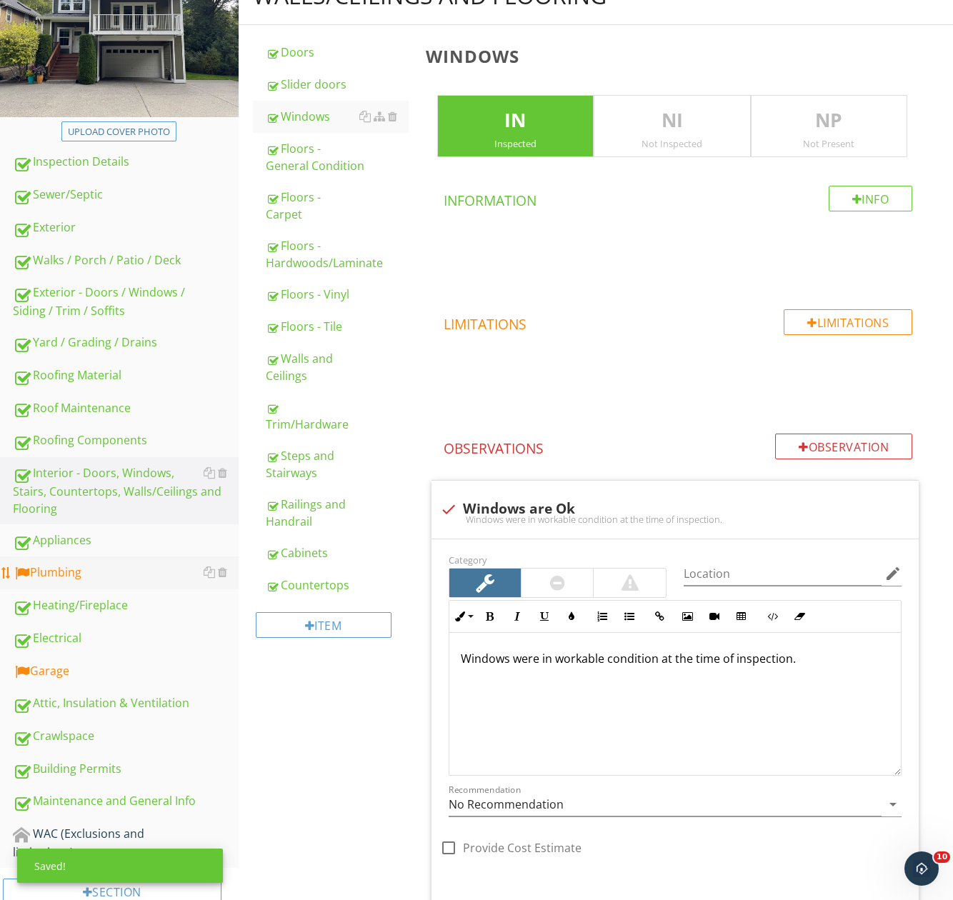
scroll to position [313, 0]
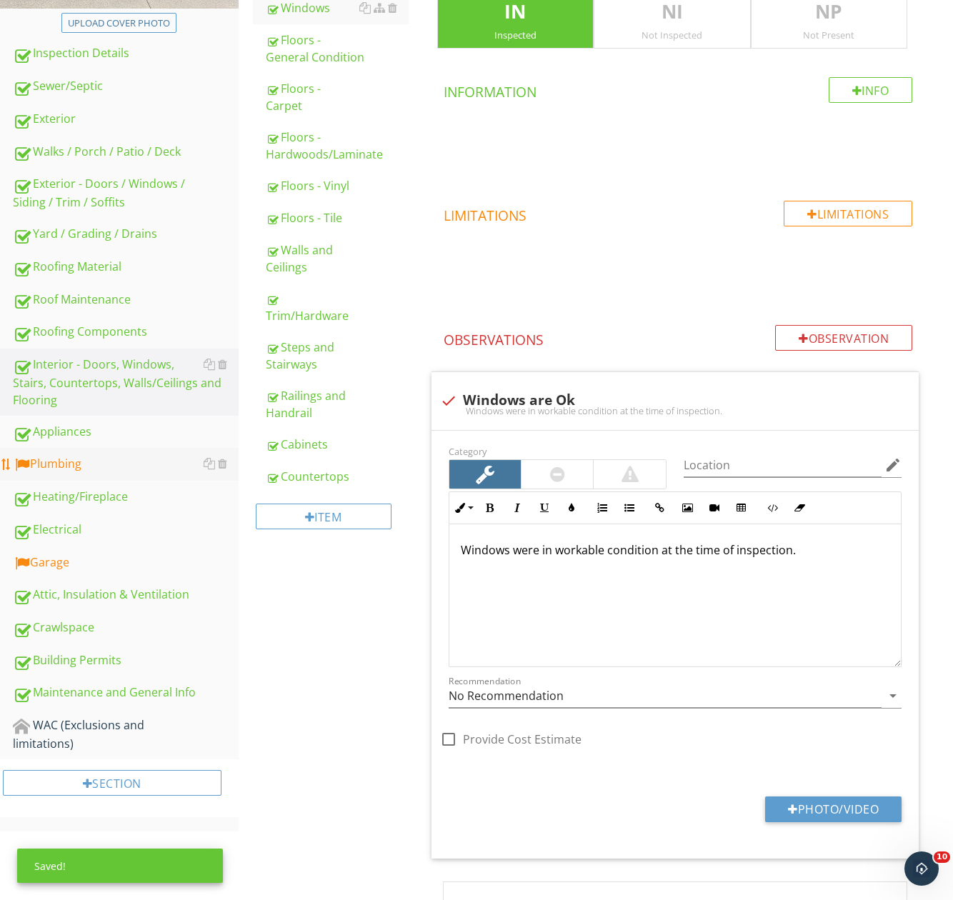
click at [109, 463] on div "Plumbing" at bounding box center [126, 464] width 226 height 19
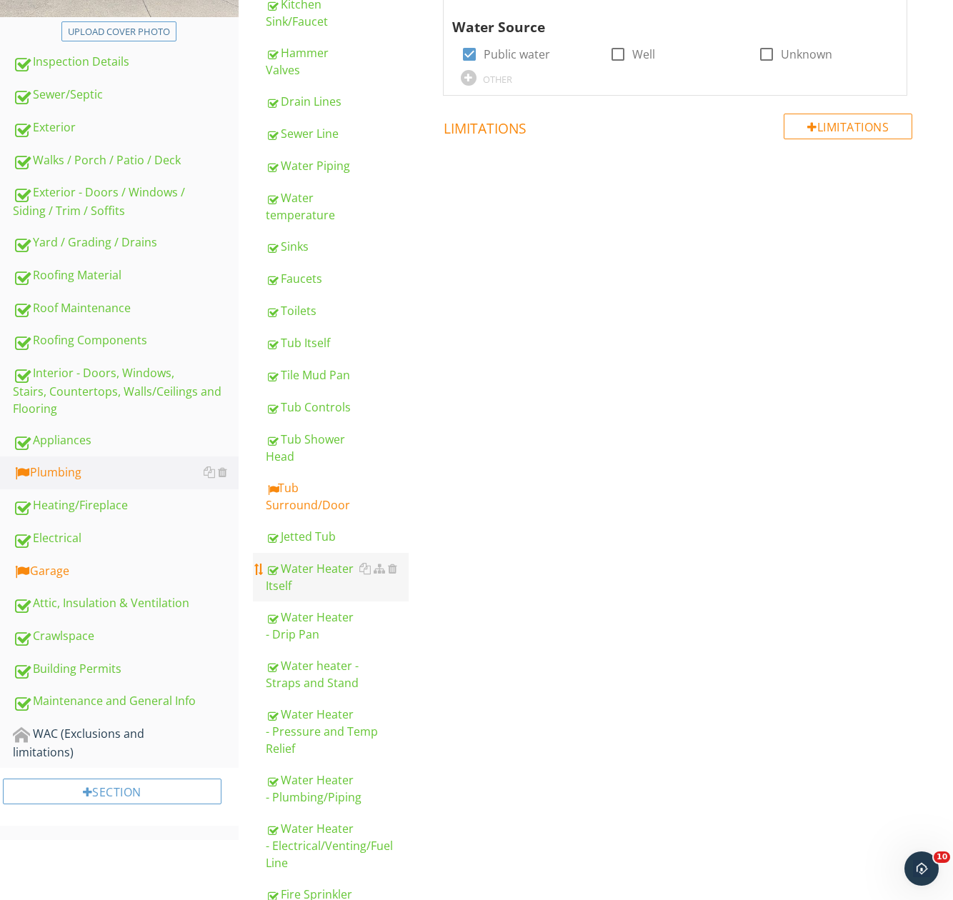
scroll to position [440, 0]
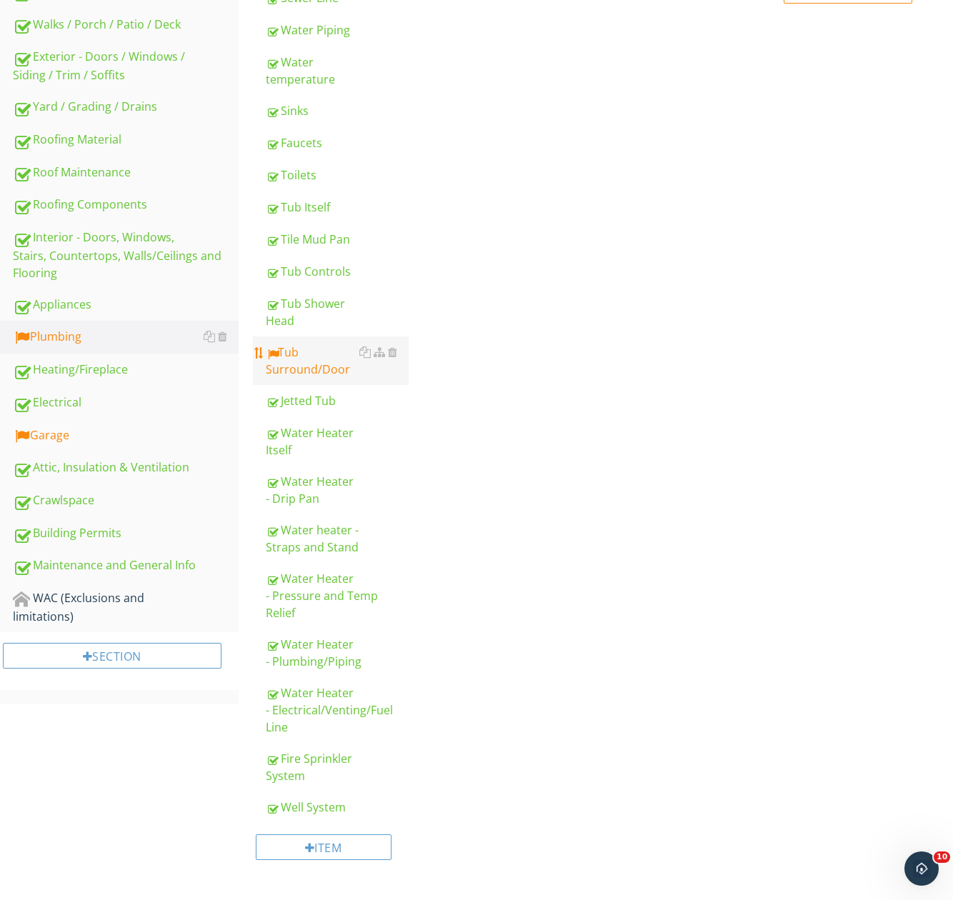
click at [304, 363] on div "Tub Surround/Door" at bounding box center [337, 361] width 143 height 34
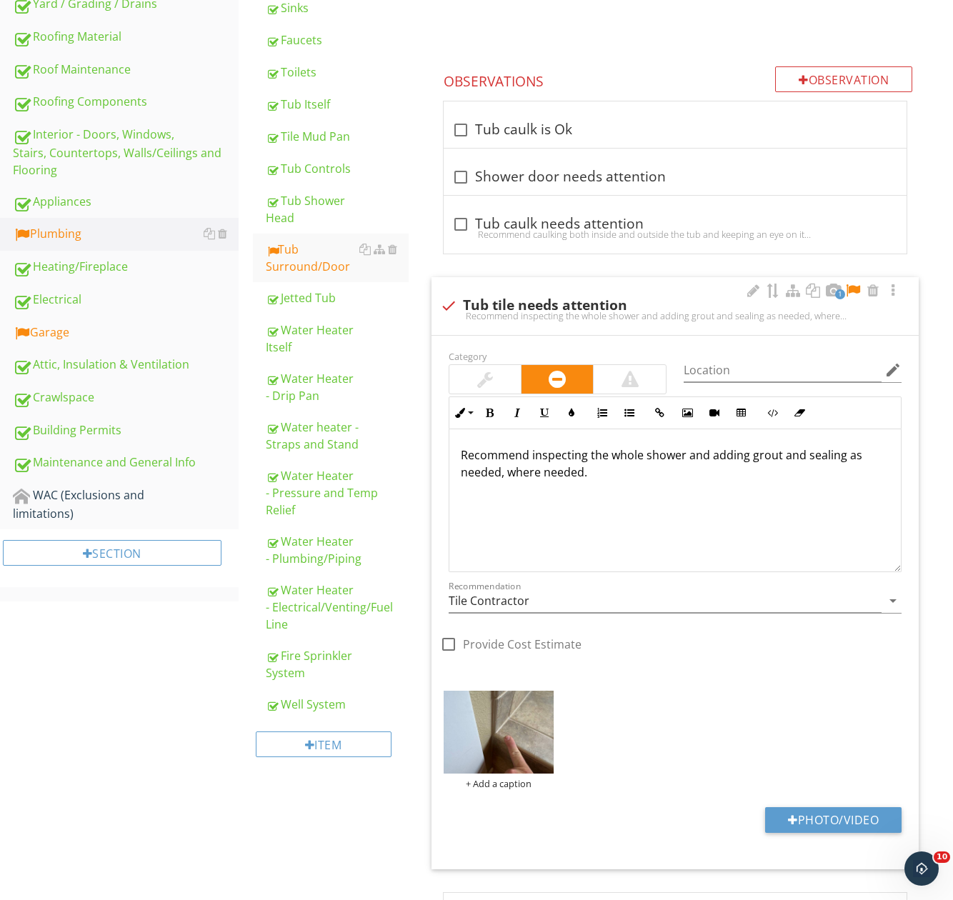
scroll to position [630, 0]
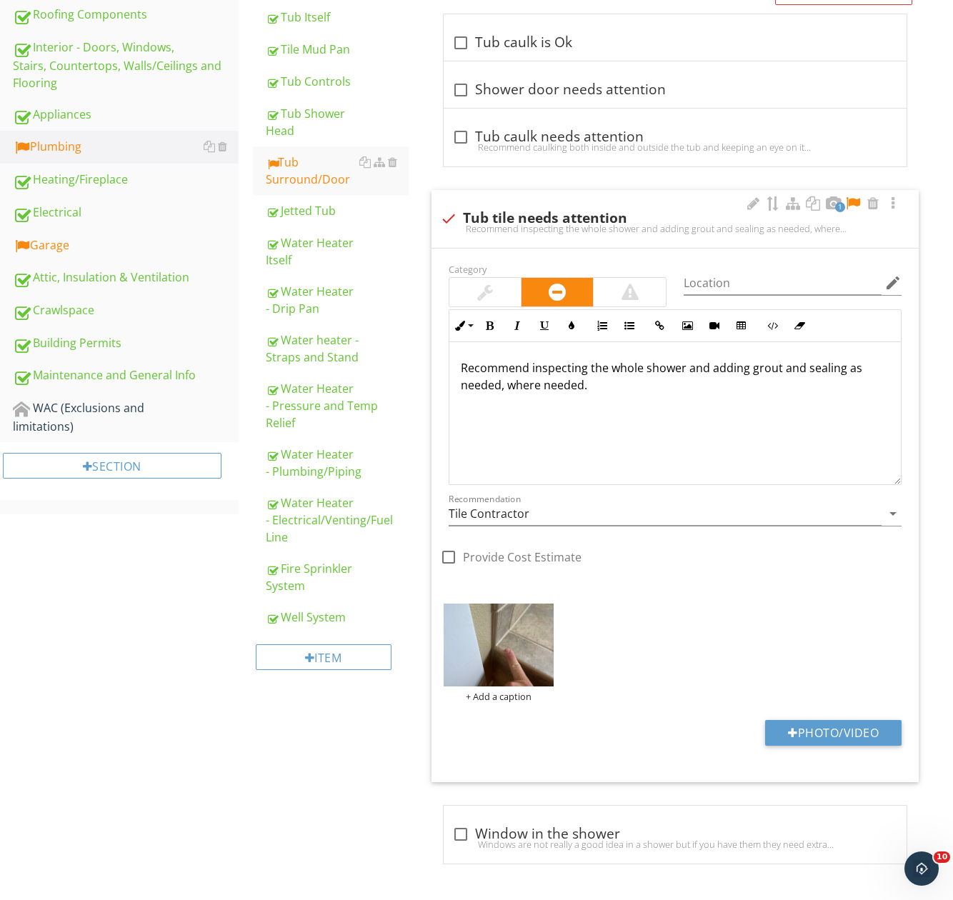
click at [853, 202] on div at bounding box center [852, 203] width 17 height 14
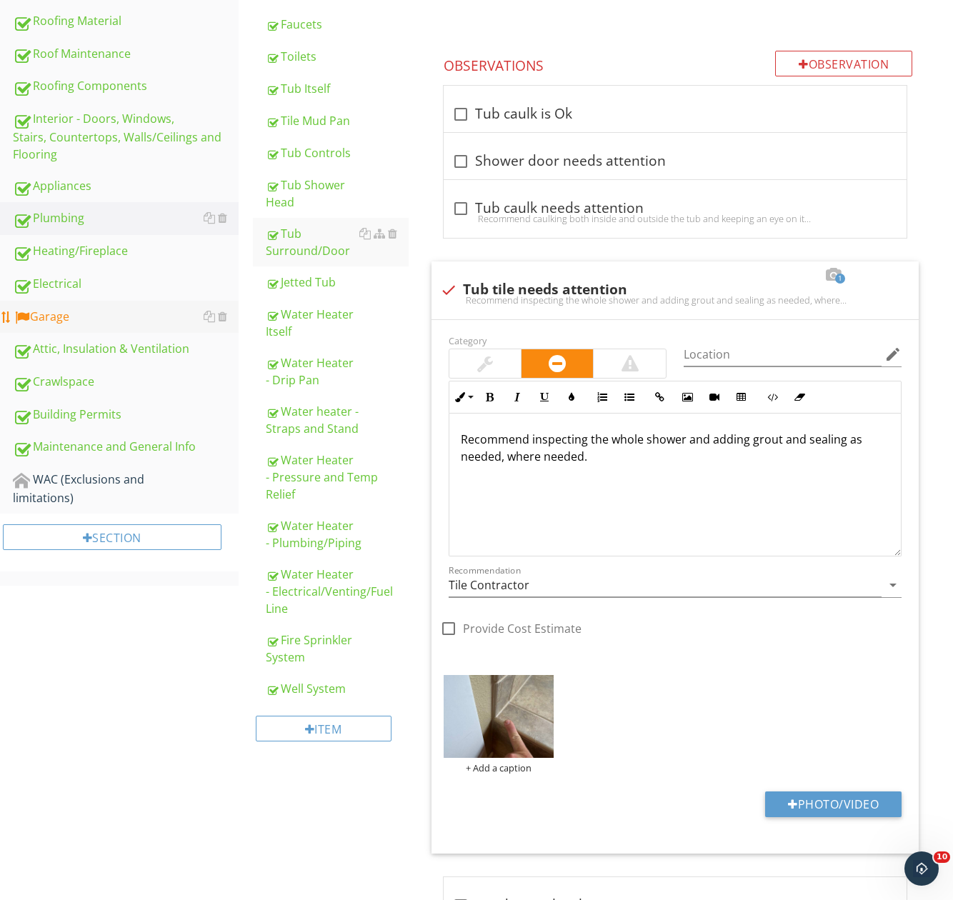
click at [55, 317] on div "Garage" at bounding box center [126, 317] width 226 height 19
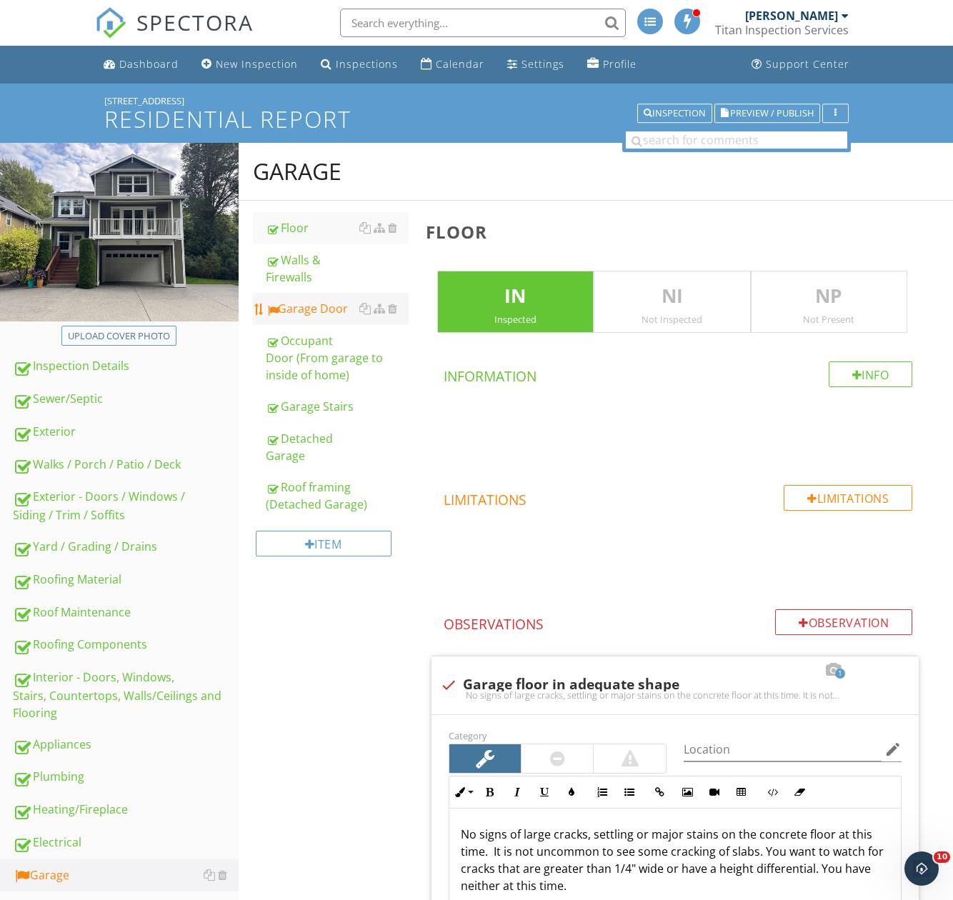
click at [315, 301] on div "Garage Door" at bounding box center [337, 308] width 143 height 17
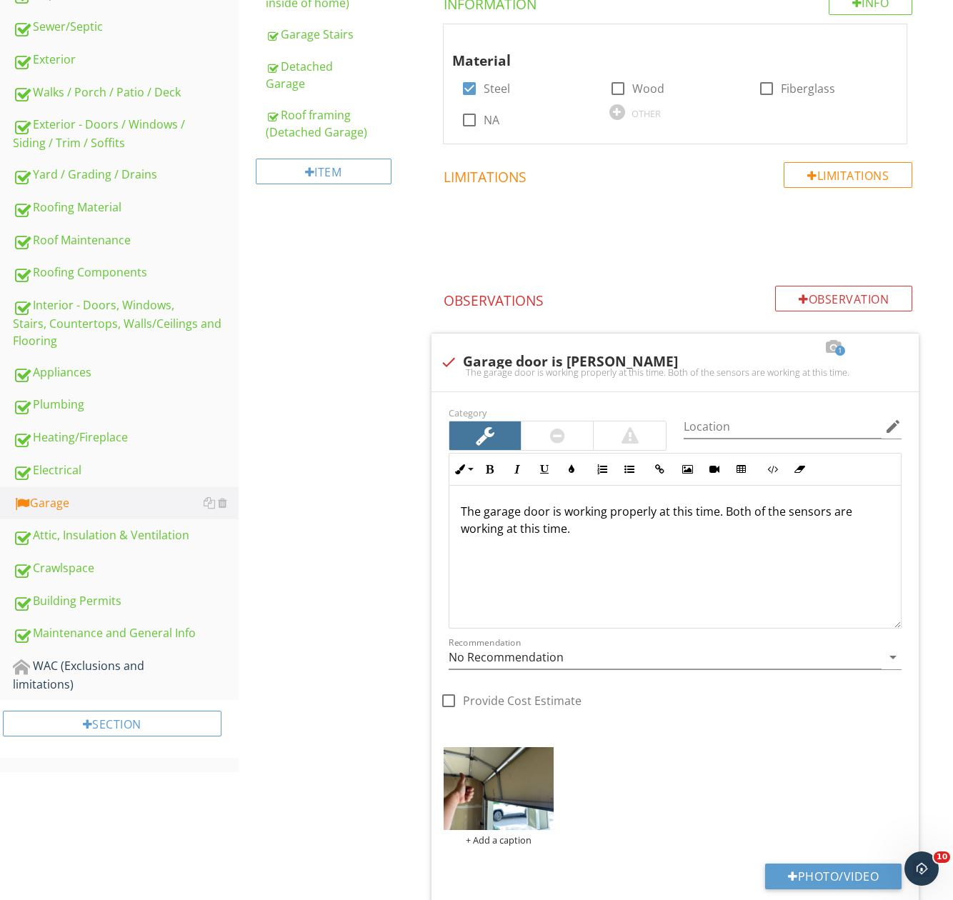
scroll to position [500, 0]
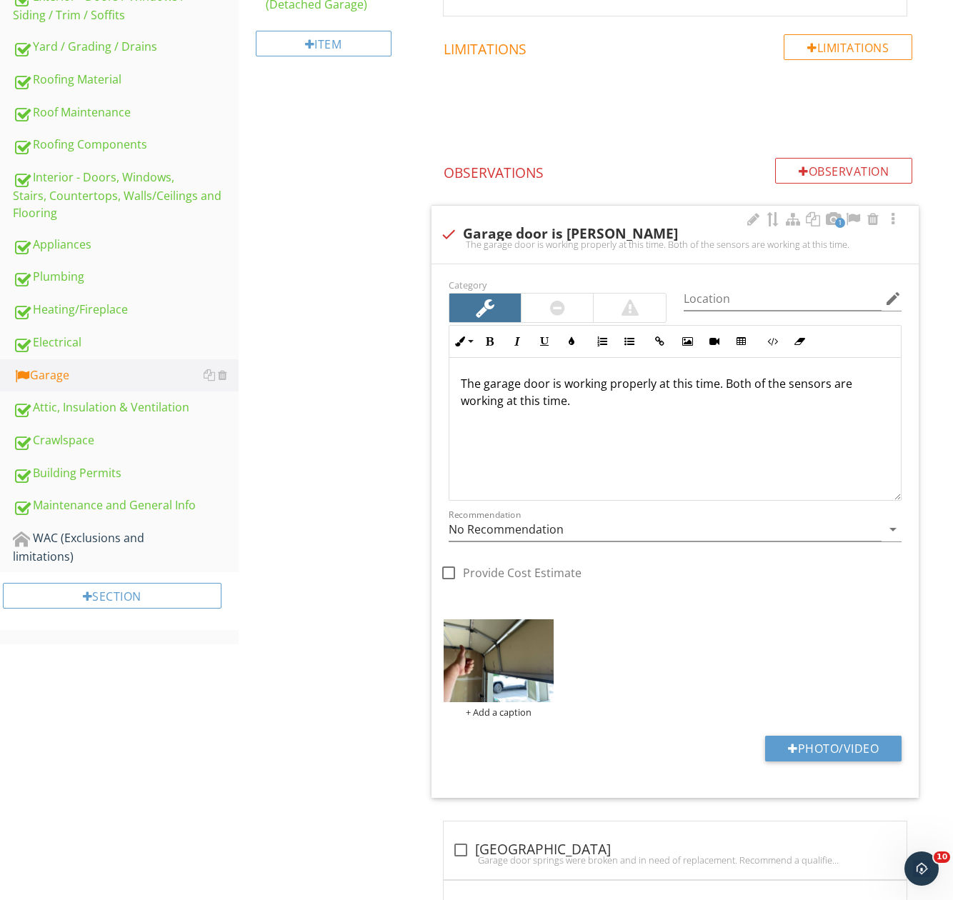
click at [534, 306] on div at bounding box center [556, 308] width 71 height 29
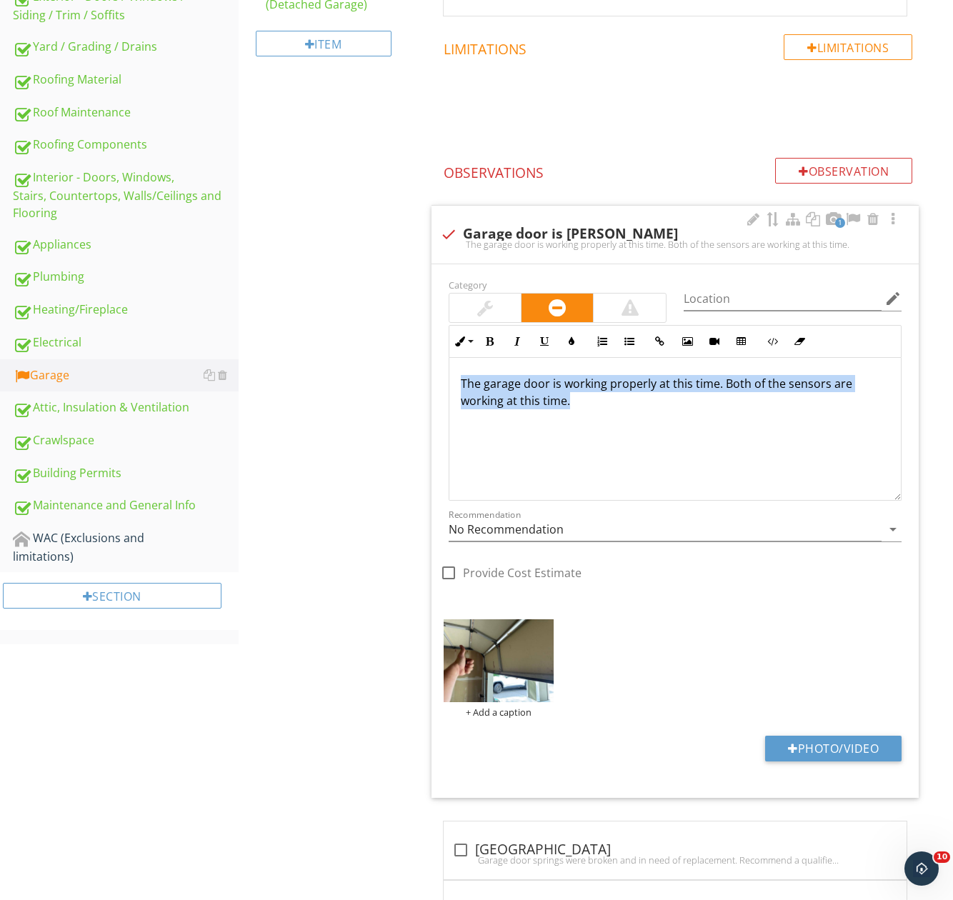
drag, startPoint x: 461, startPoint y: 385, endPoint x: 615, endPoint y: 416, distance: 156.7
click at [615, 416] on div "The garage door is working properly at this time. Both of the sensors are worki…" at bounding box center [674, 429] width 451 height 143
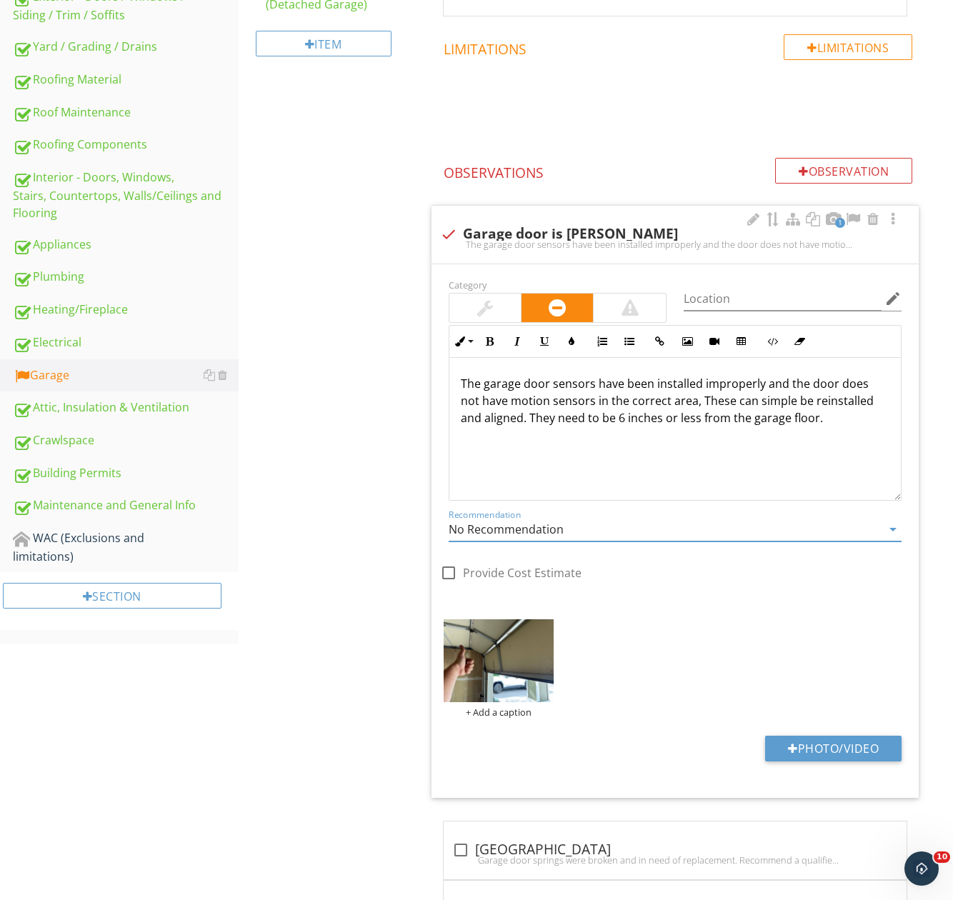
click at [502, 532] on input "No Recommendation" at bounding box center [665, 530] width 433 height 24
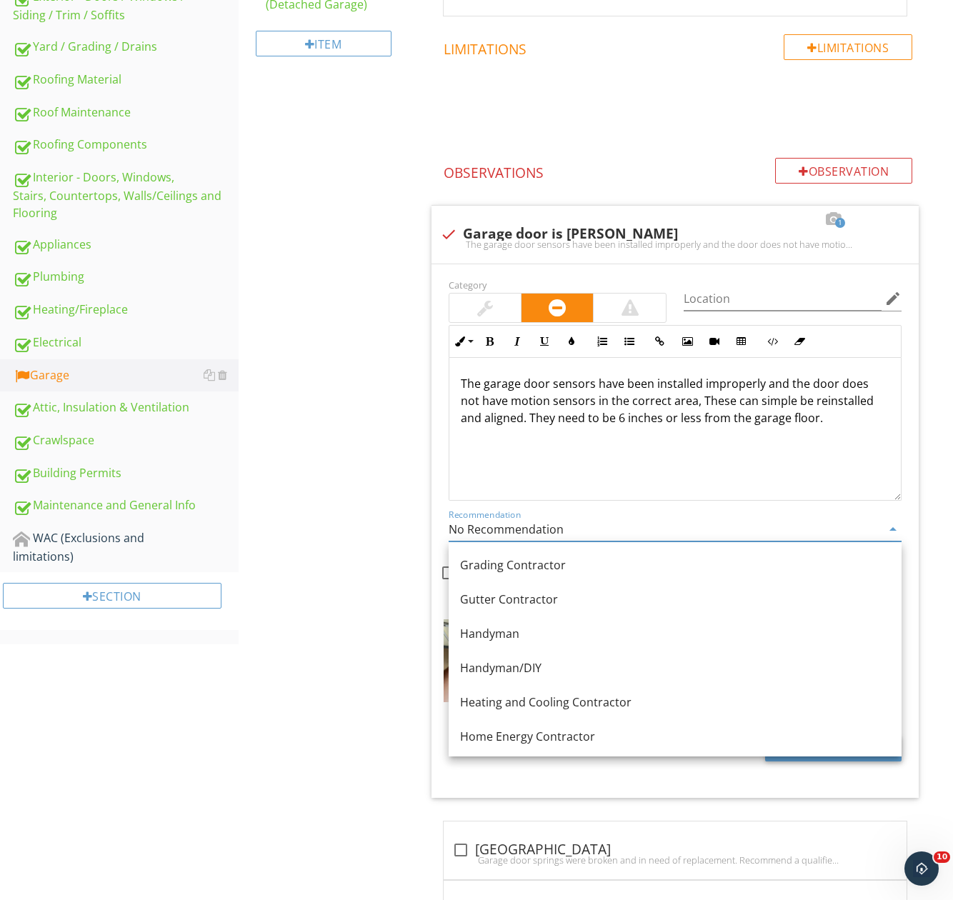
scroll to position [786, 0]
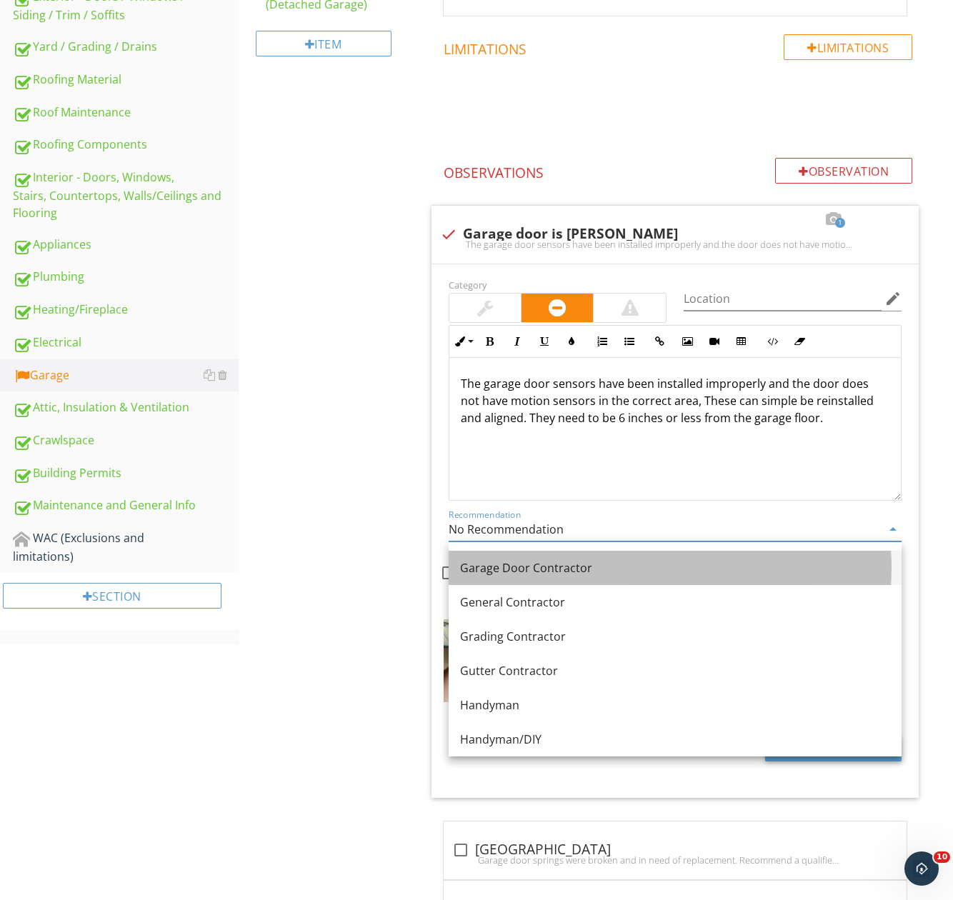
click at [516, 567] on div "Garage Door Contractor" at bounding box center [675, 567] width 430 height 17
type input "Garage Door Contractor"
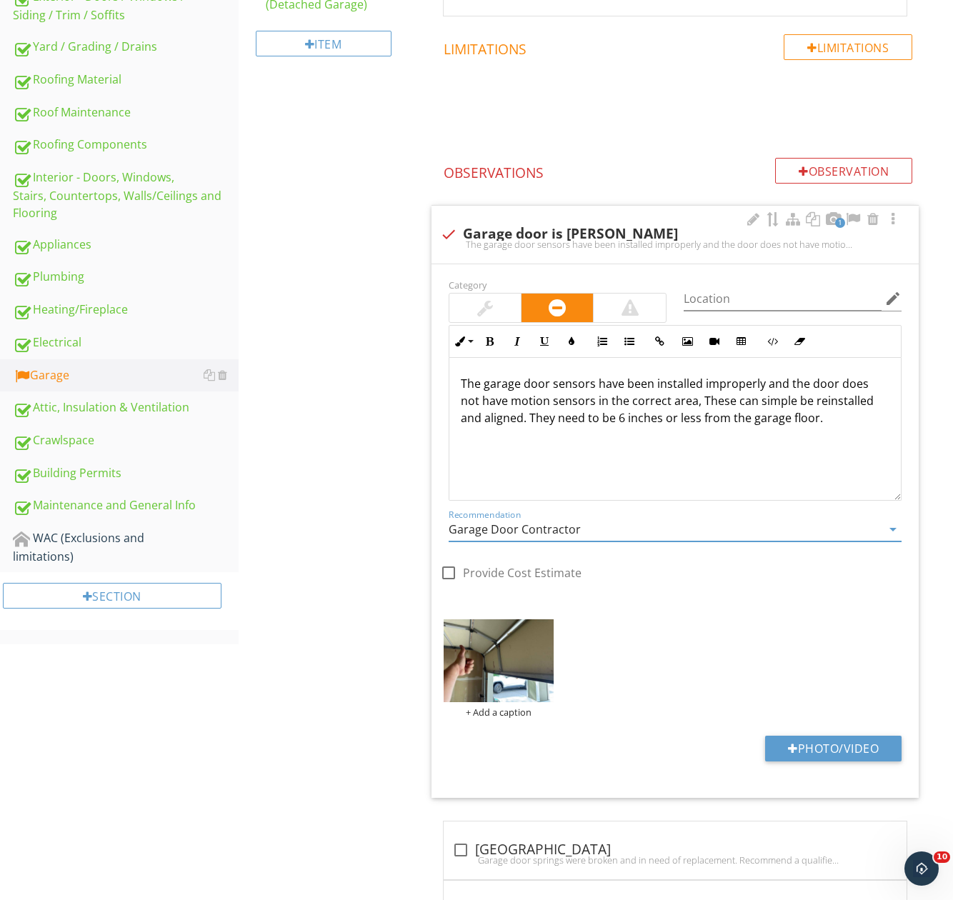
click at [822, 420] on p "The garage door sensors have been installed improperly and the door does not ha…" at bounding box center [675, 400] width 429 height 51
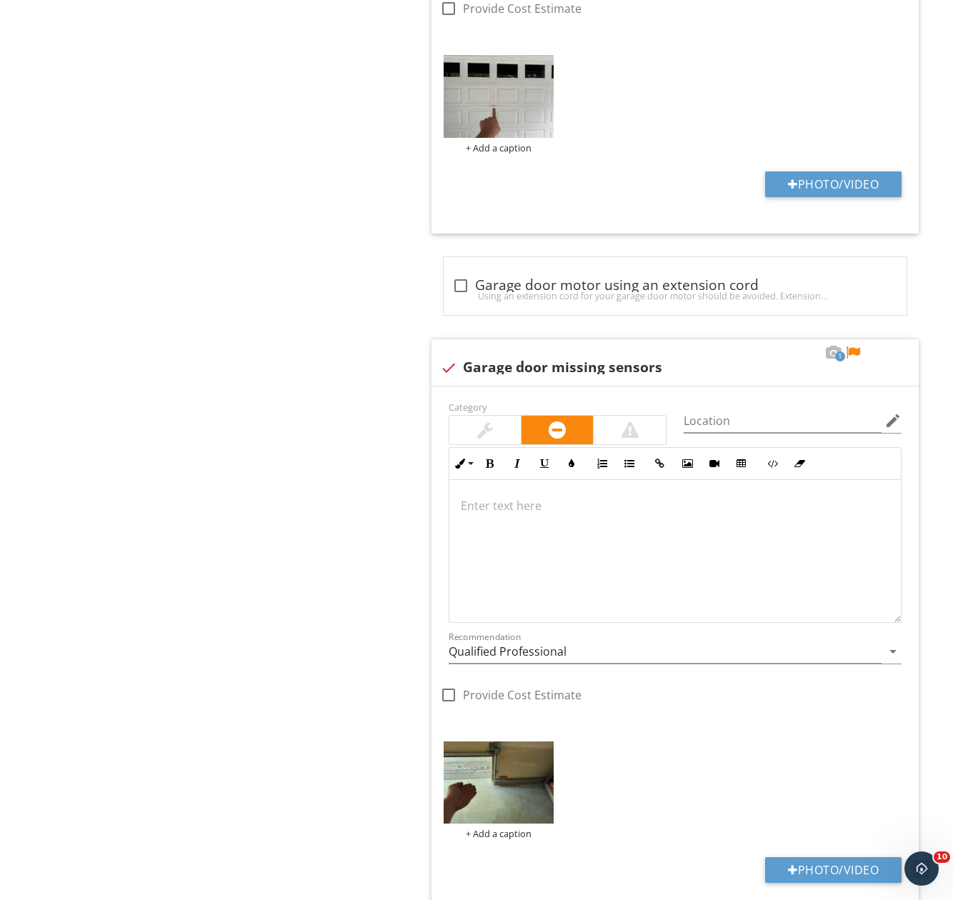
scroll to position [2989, 0]
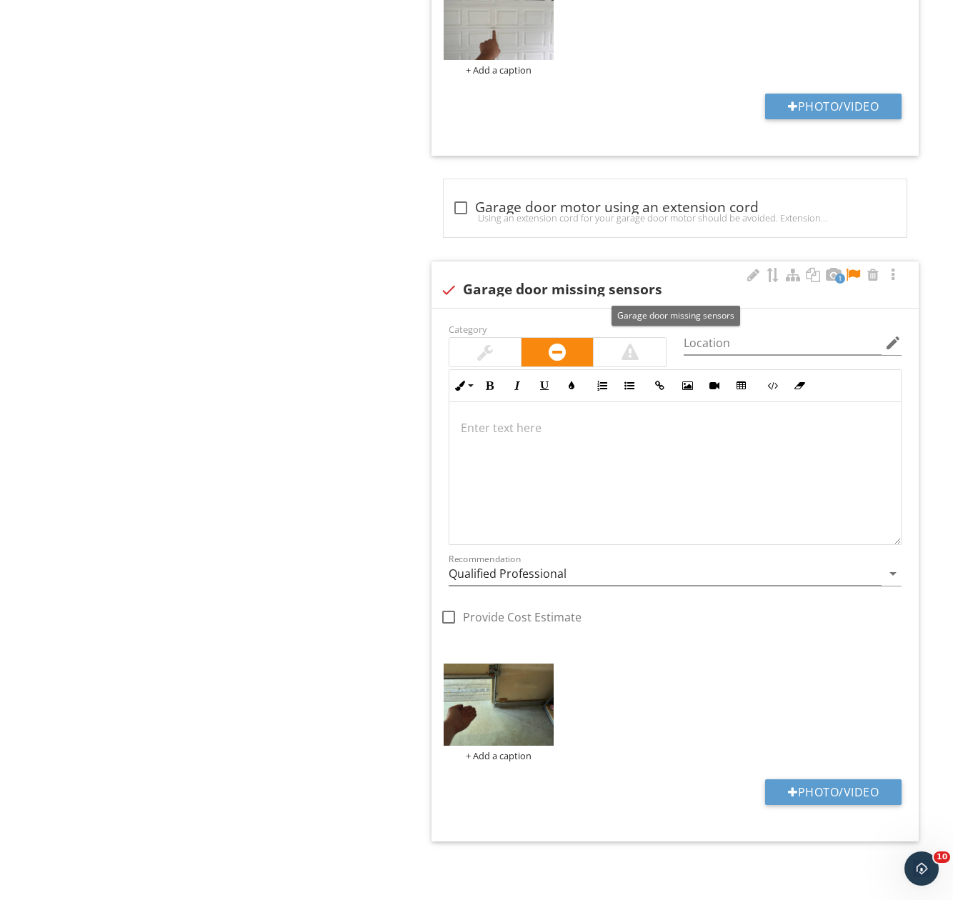
click at [853, 278] on div at bounding box center [852, 275] width 17 height 14
click at [723, 285] on div "check Garage door missing sensors" at bounding box center [675, 289] width 470 height 17
checkbox input "true"
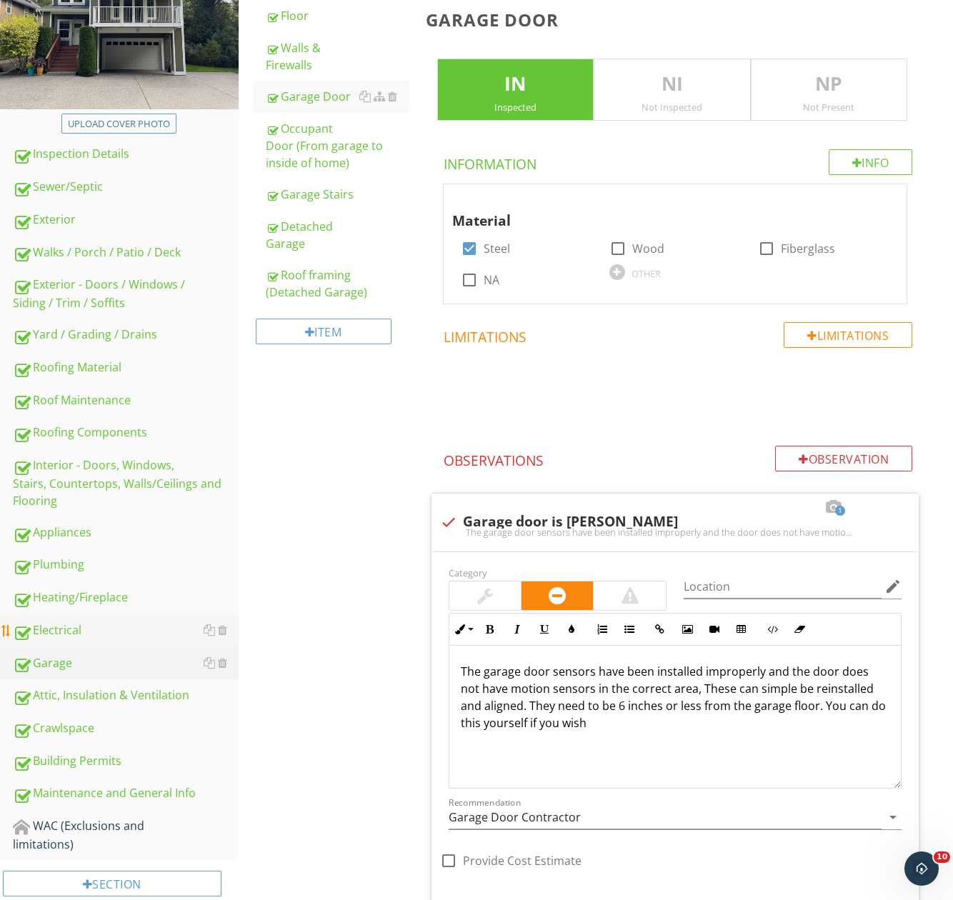
scroll to position [143, 0]
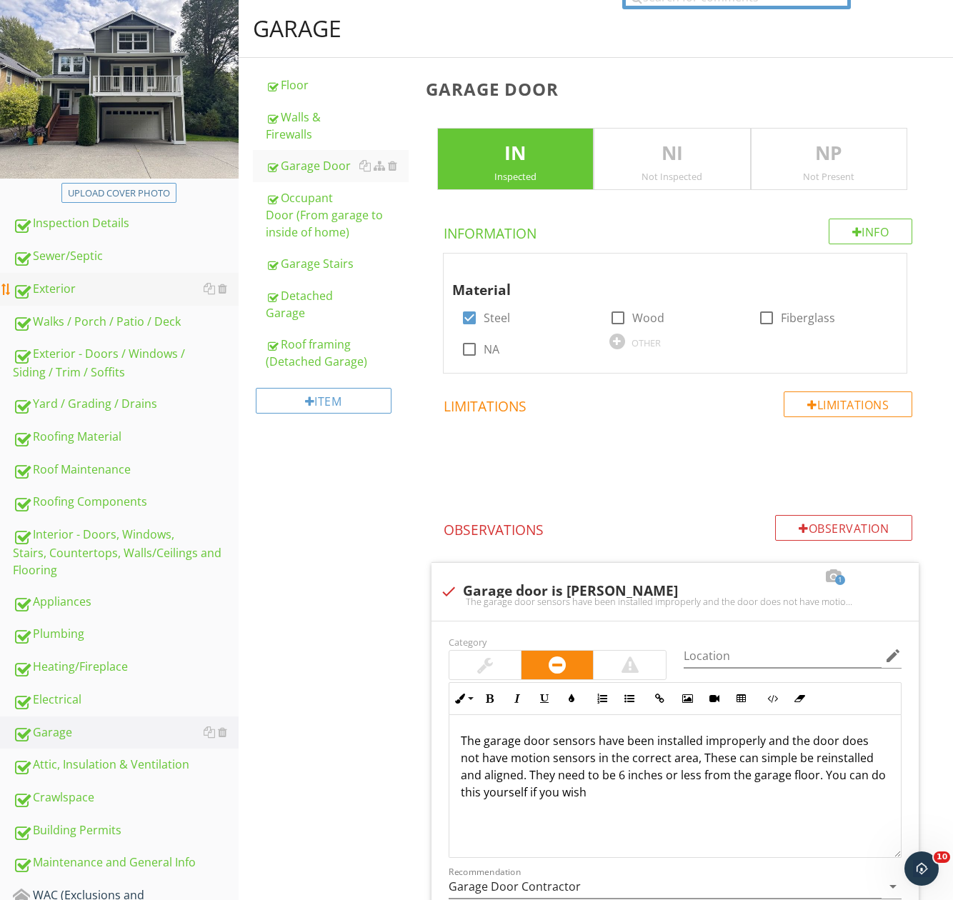
click at [66, 289] on div "Exterior" at bounding box center [126, 289] width 226 height 19
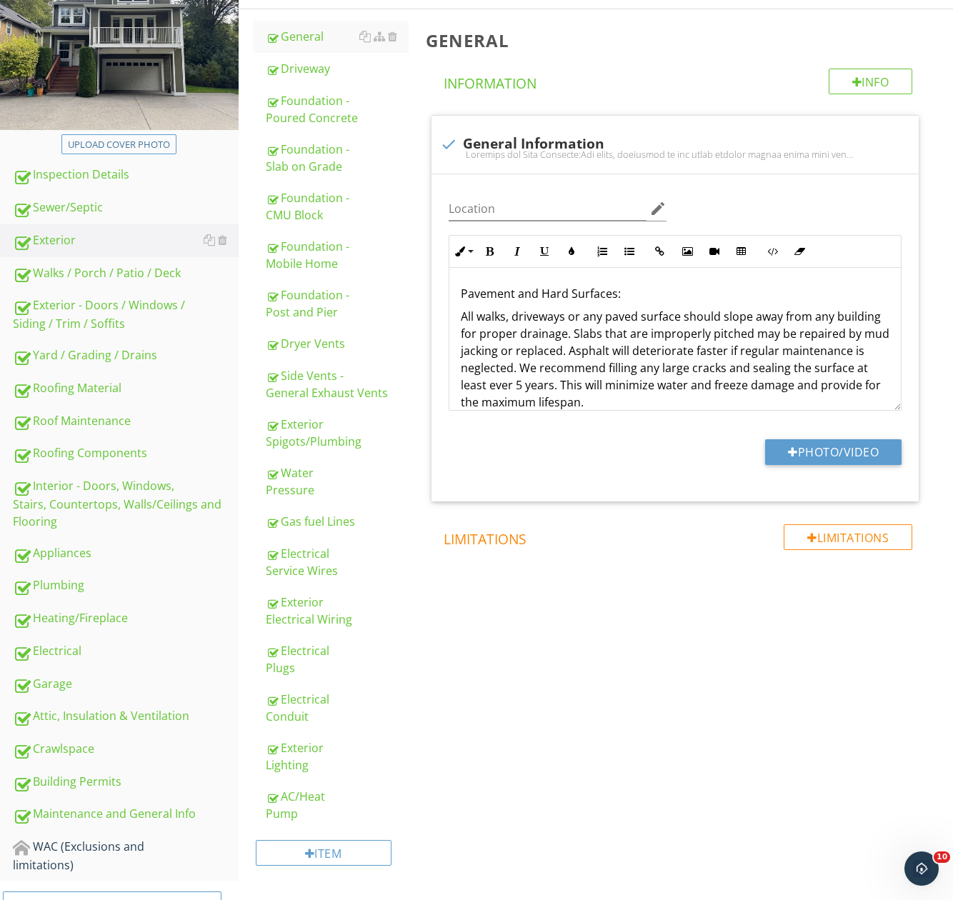
scroll to position [214, 0]
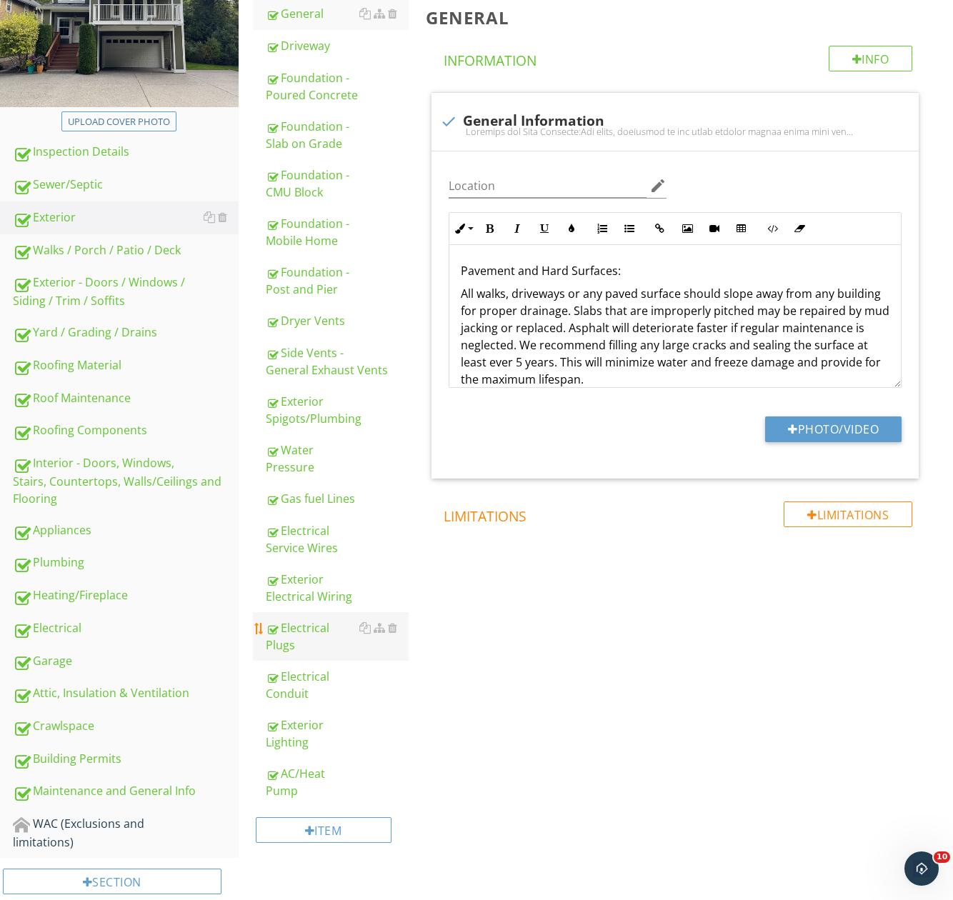
click at [301, 641] on div "Electrical Plugs" at bounding box center [337, 636] width 143 height 34
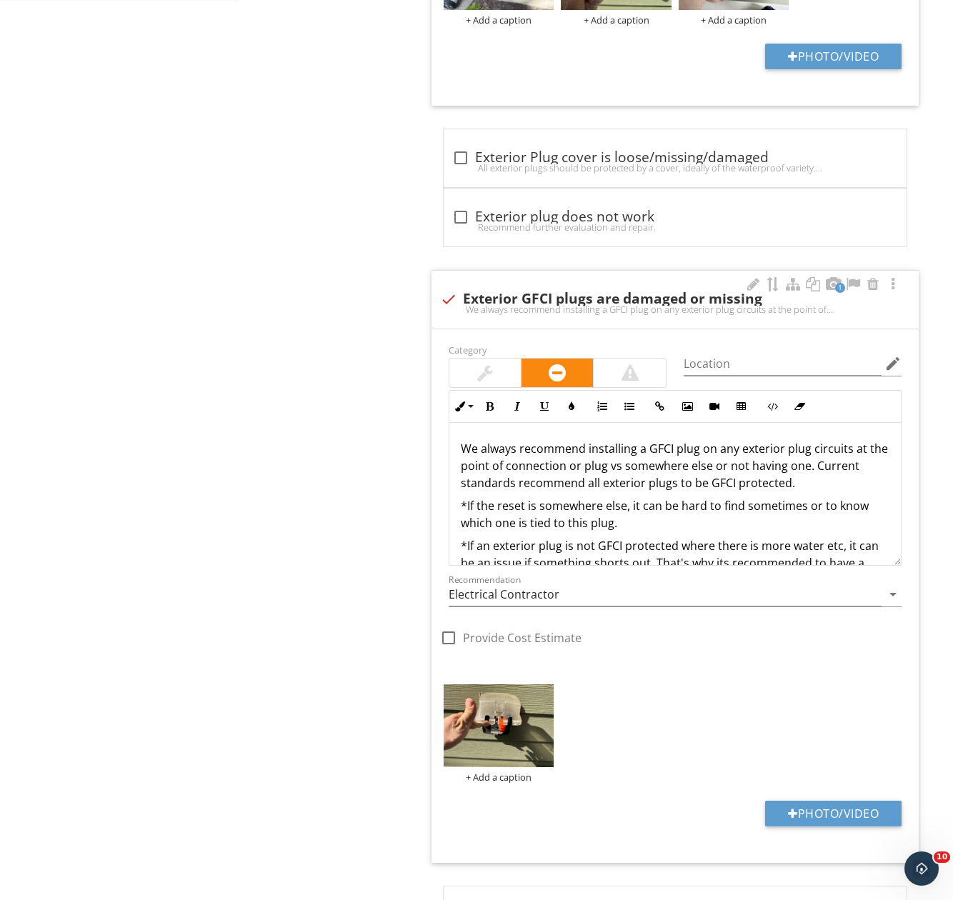
click at [543, 292] on div "check Exterior GFCI plugs are damaged or missing" at bounding box center [675, 299] width 470 height 17
checkbox input "true"
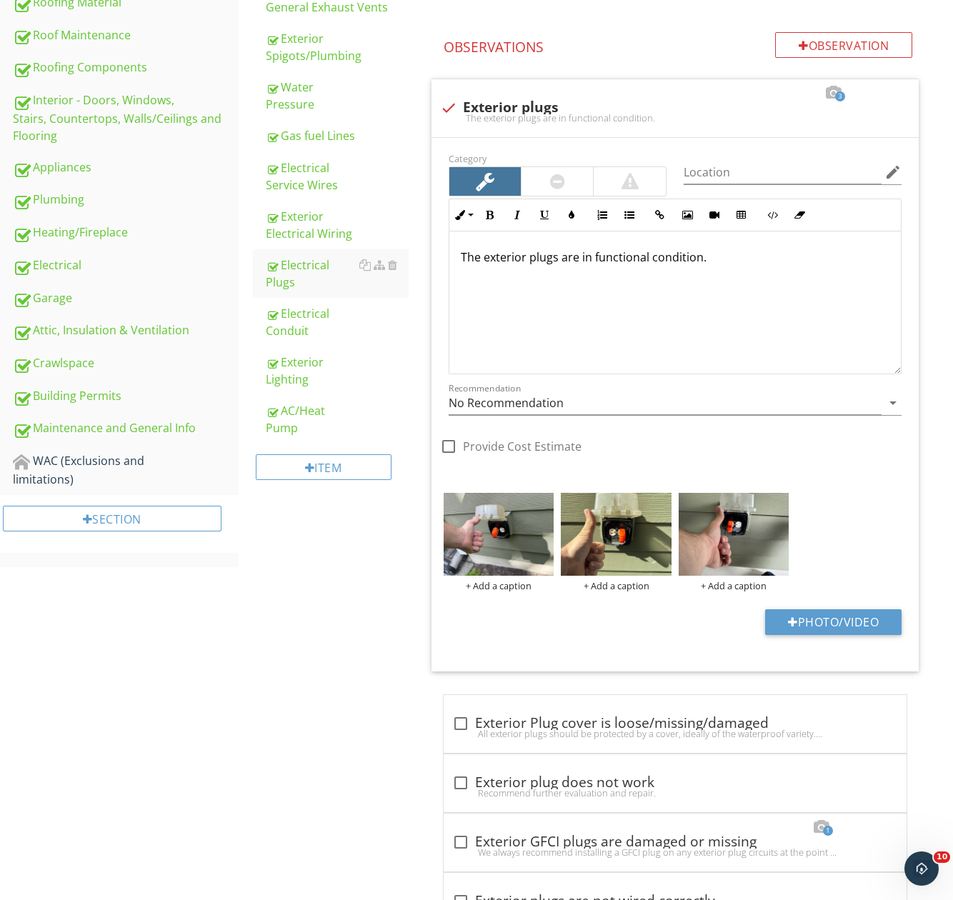
scroll to position [286, 0]
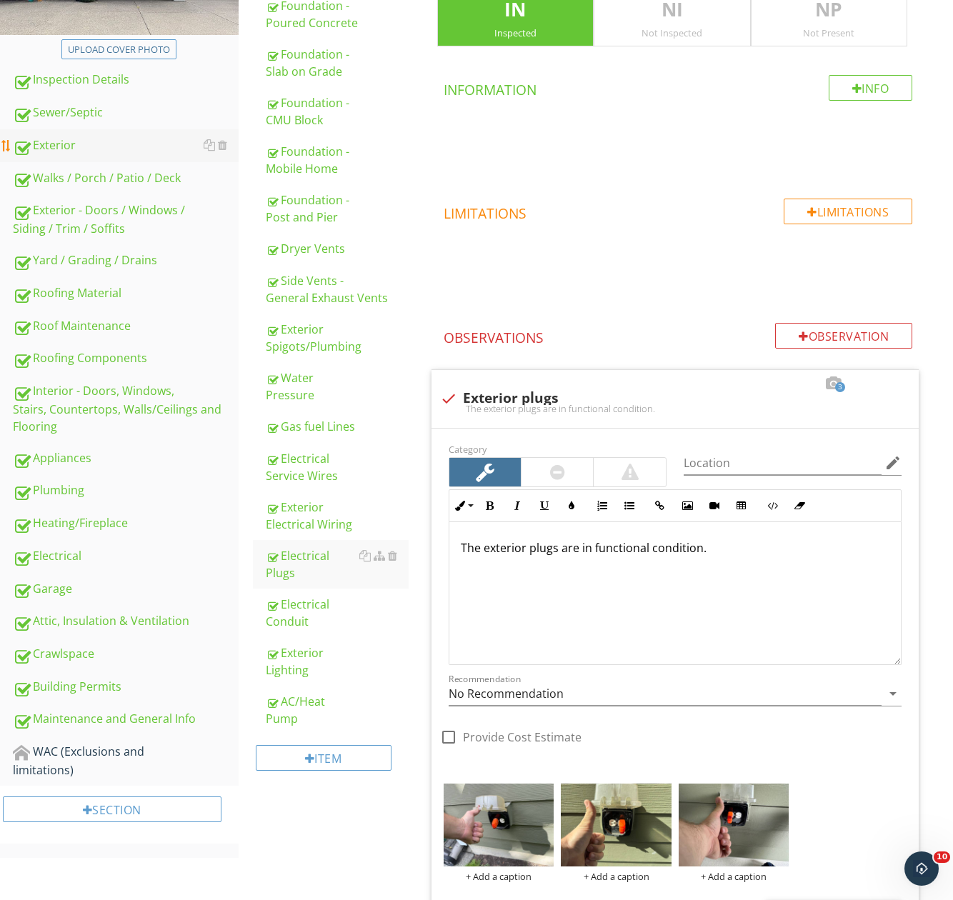
click at [88, 159] on link "Exterior" at bounding box center [126, 145] width 226 height 33
click at [86, 176] on div "Walks / Porch / Patio / Deck" at bounding box center [126, 178] width 226 height 19
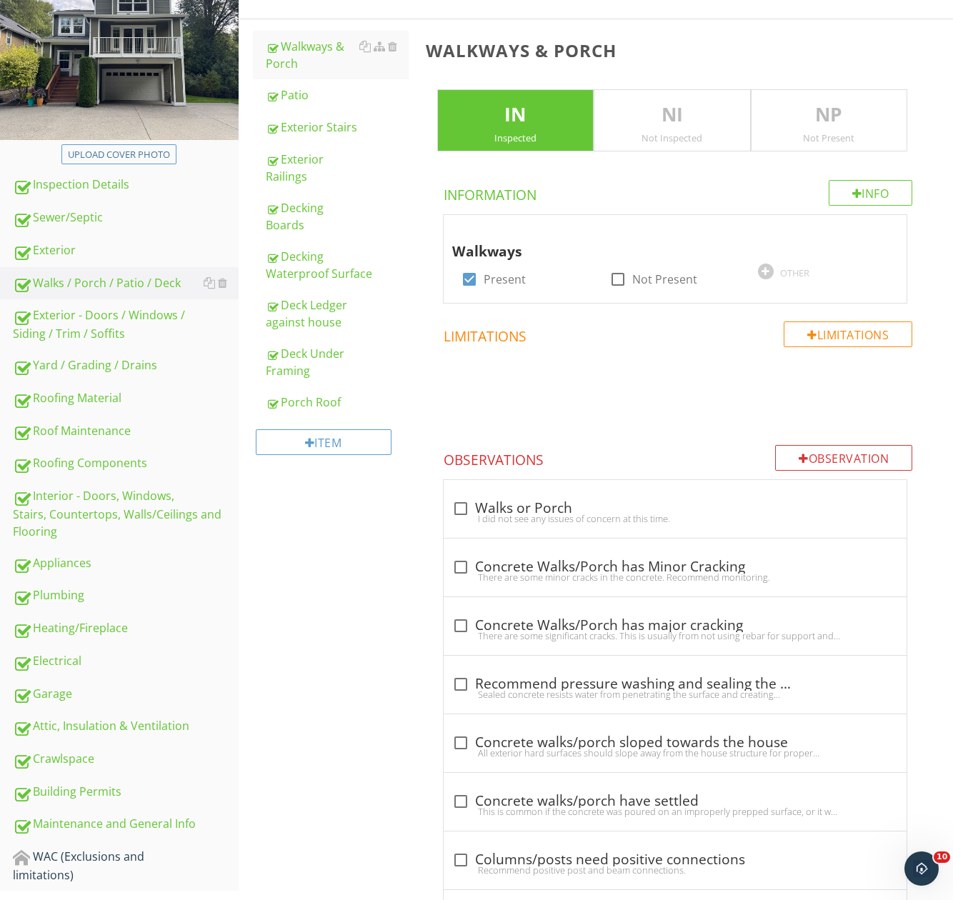
scroll to position [72, 0]
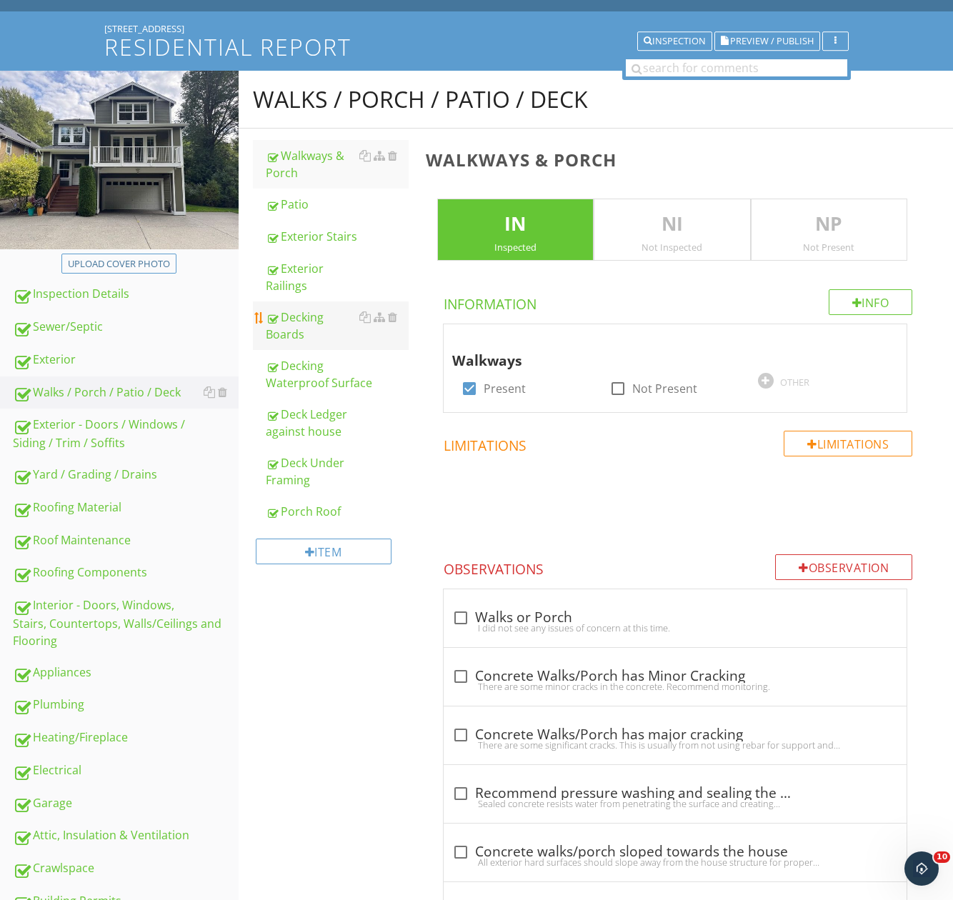
click at [303, 320] on div "Decking Boards" at bounding box center [337, 326] width 143 height 34
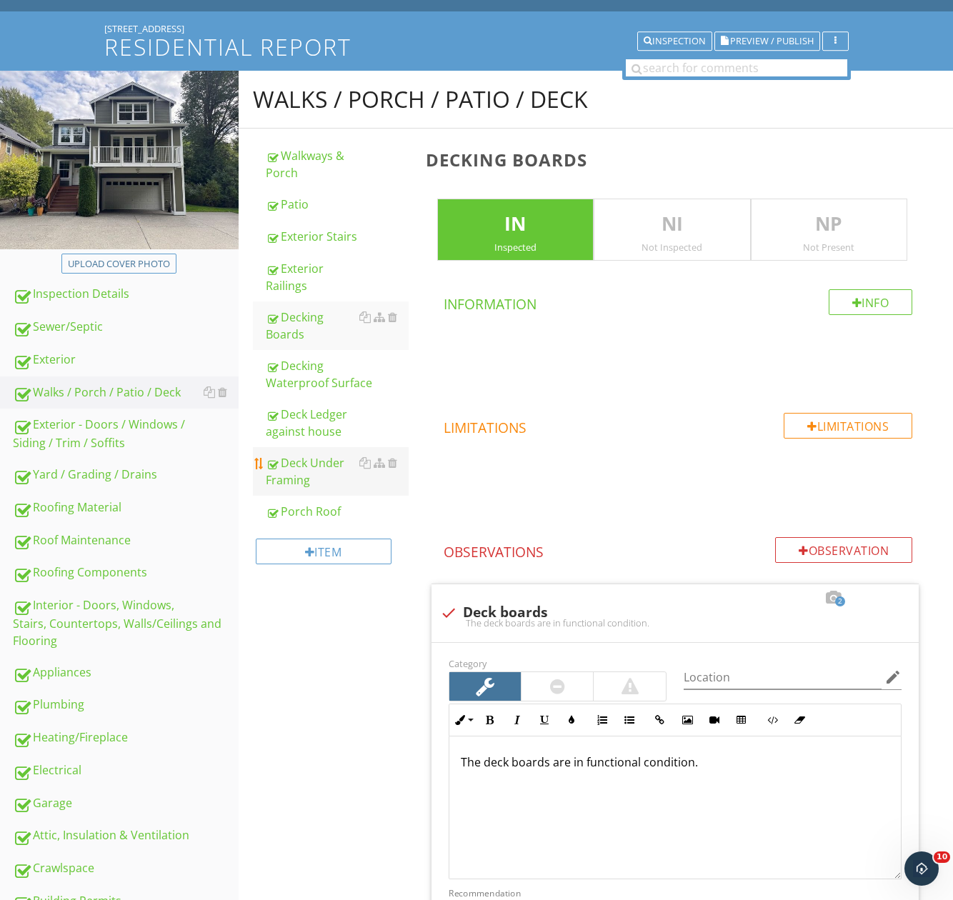
click at [327, 472] on div "Deck Under Framing" at bounding box center [337, 471] width 143 height 34
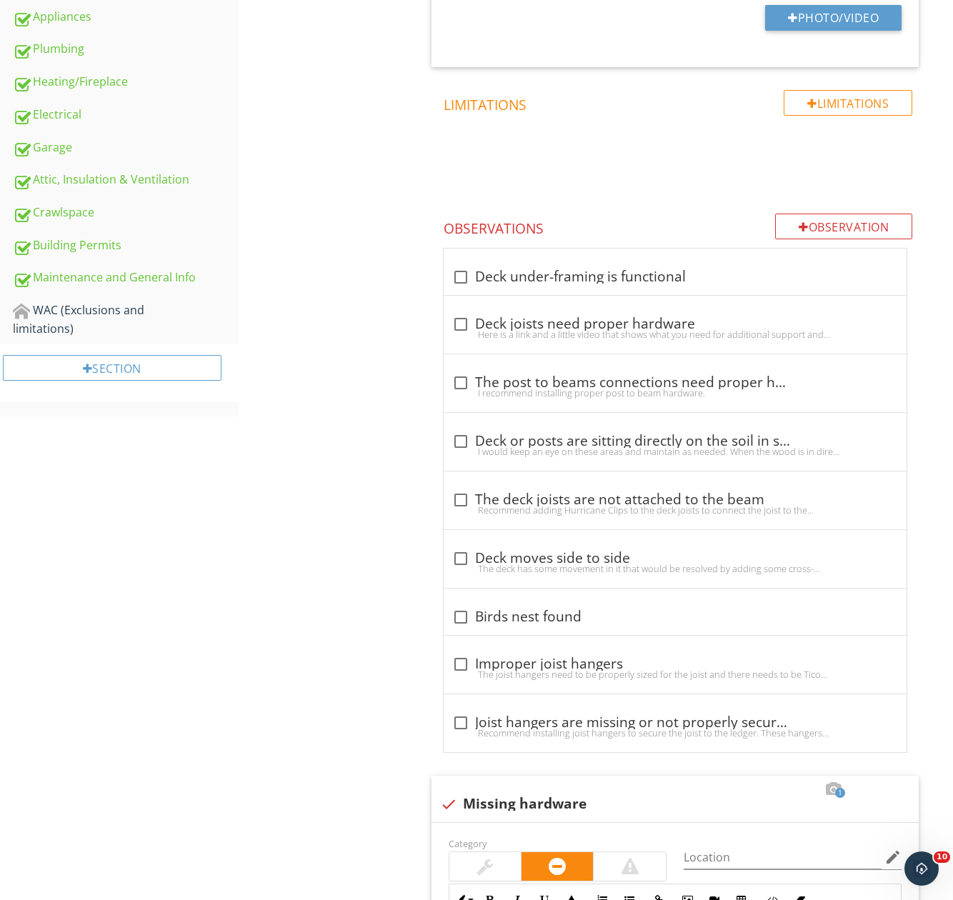
scroll to position [814, 0]
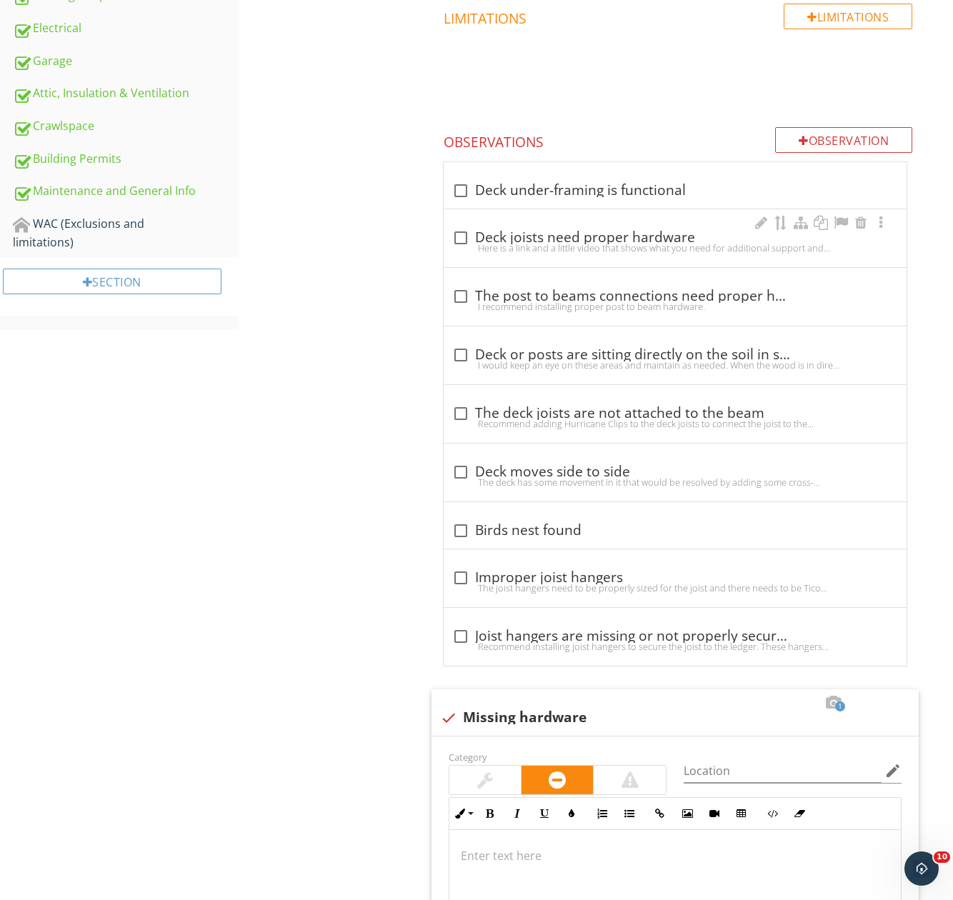
click at [557, 235] on div "check_box_outline_blank Deck joists need proper hardware" at bounding box center [675, 237] width 446 height 17
checkbox input "true"
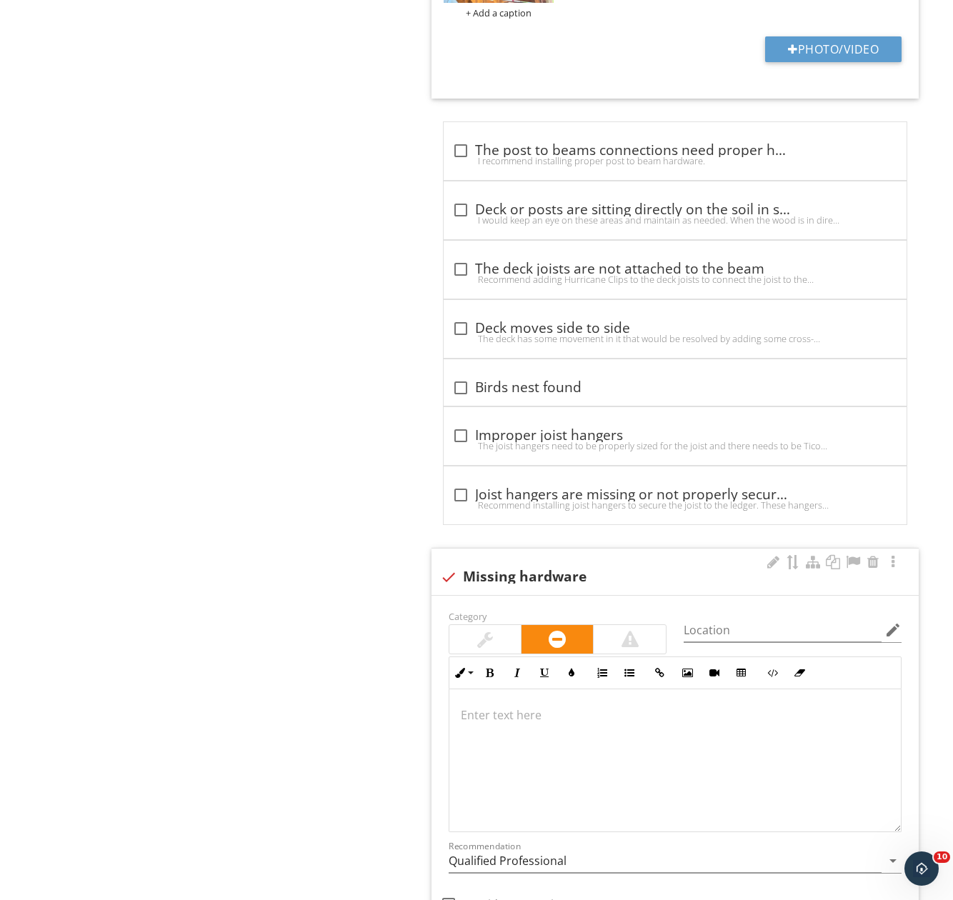
scroll to position [1555, 0]
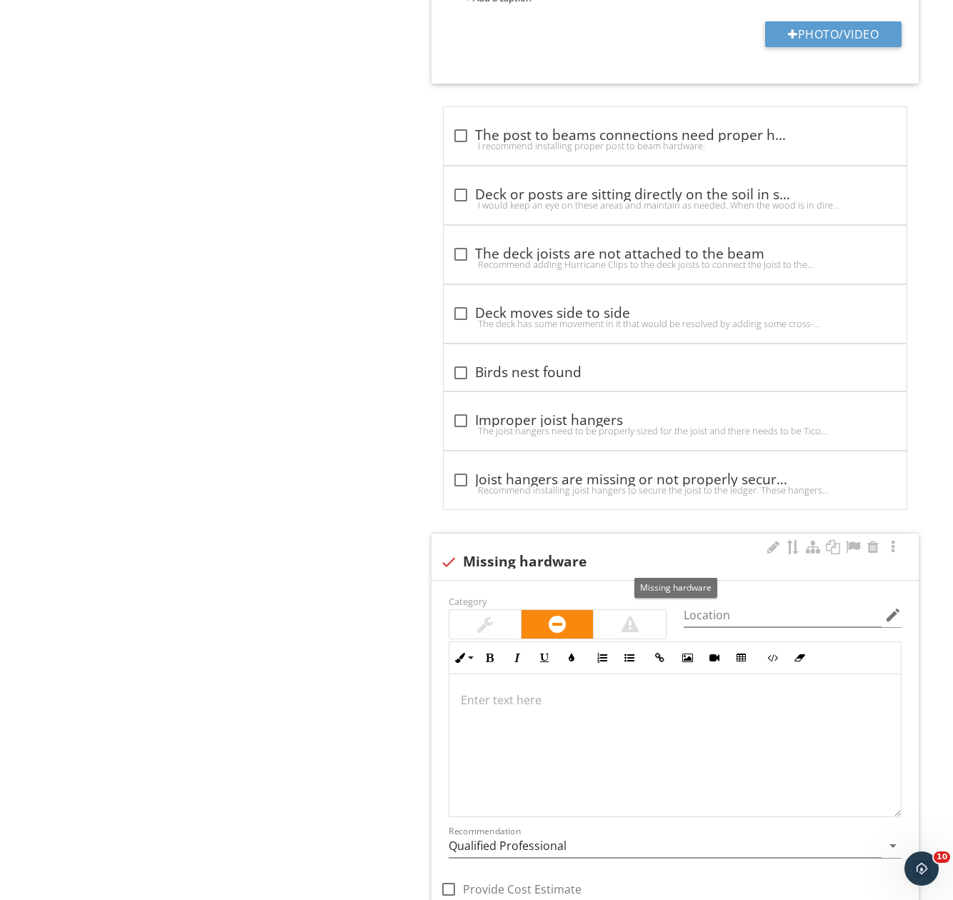
click at [516, 559] on div "check Missing hardware" at bounding box center [675, 561] width 470 height 17
checkbox input "true"
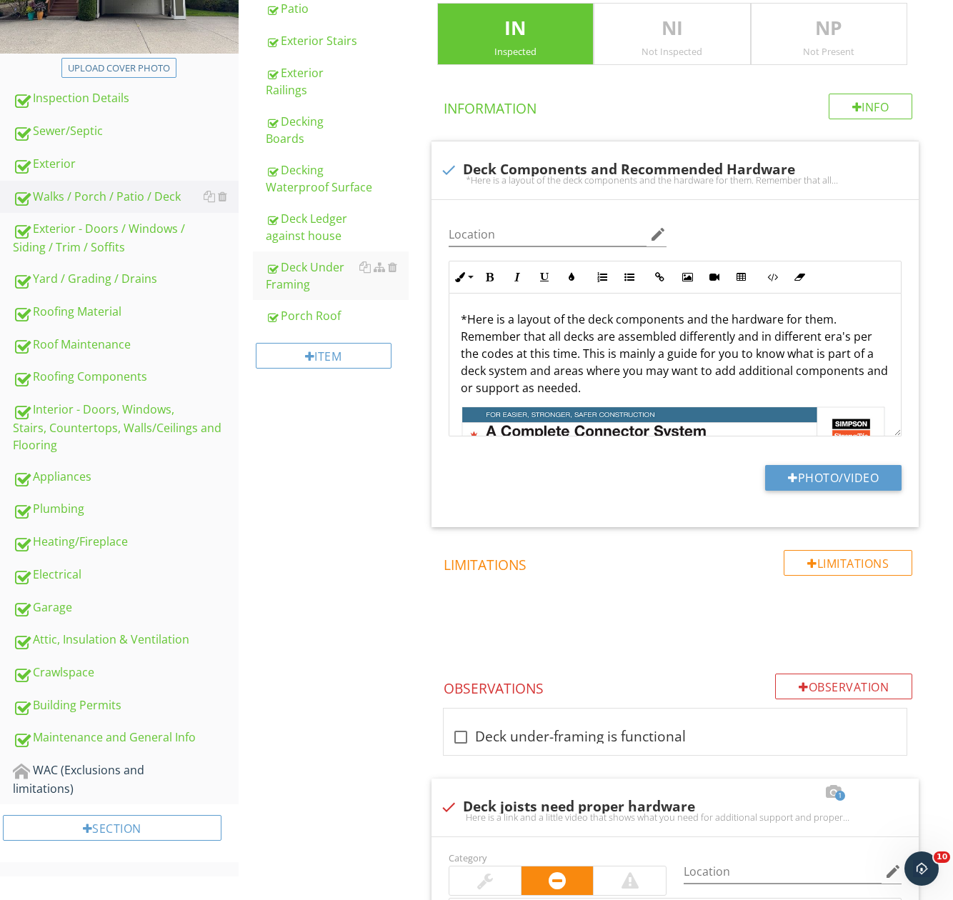
scroll to position [0, 0]
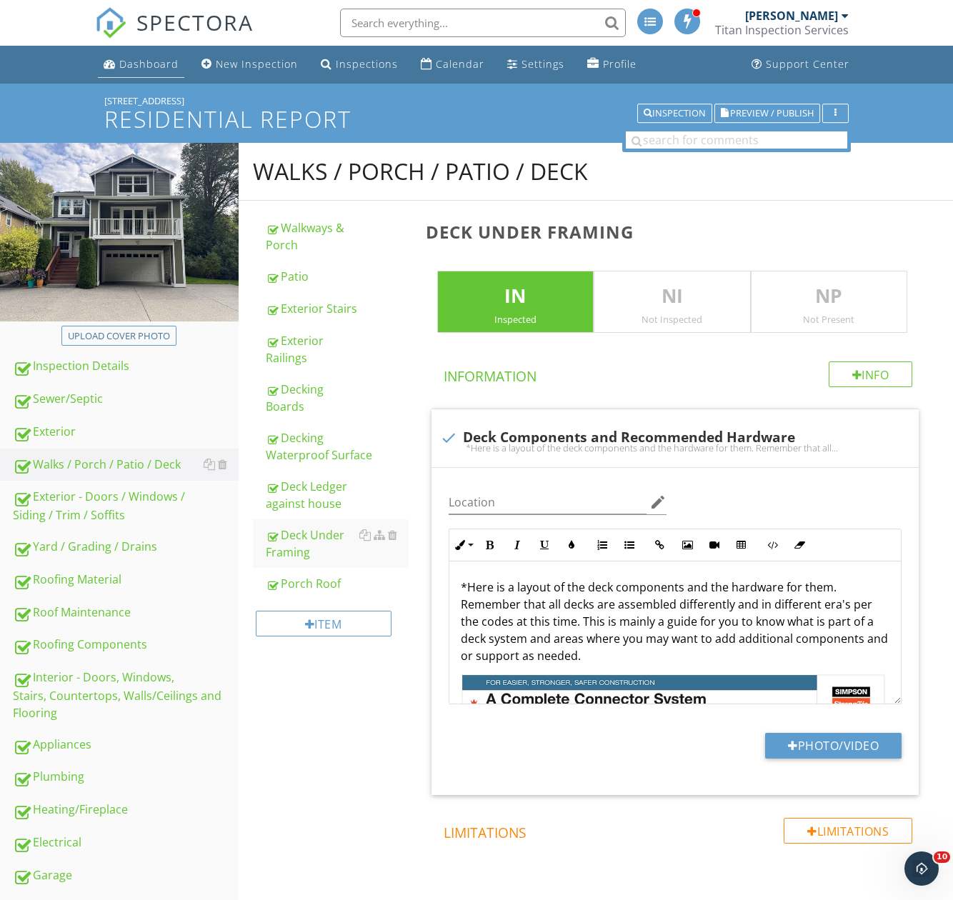
click at [143, 66] on div "Dashboard" at bounding box center [148, 64] width 59 height 14
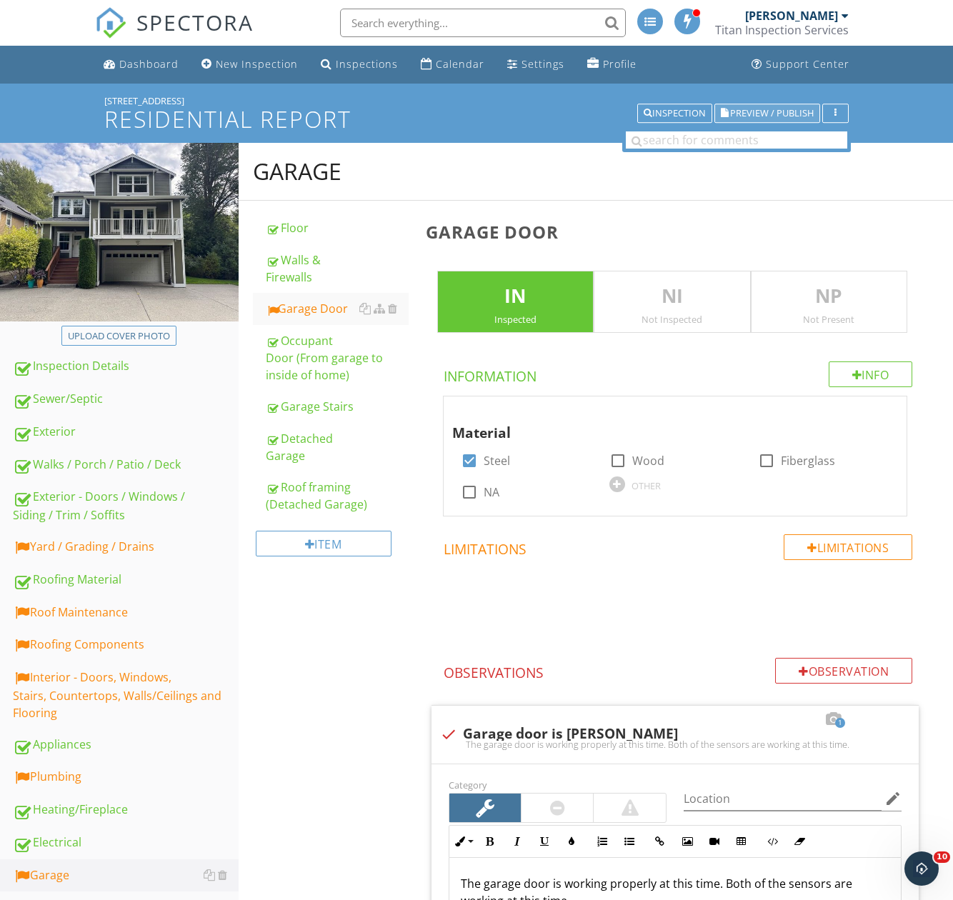
click at [768, 109] on span "Preview / Publish" at bounding box center [772, 113] width 84 height 9
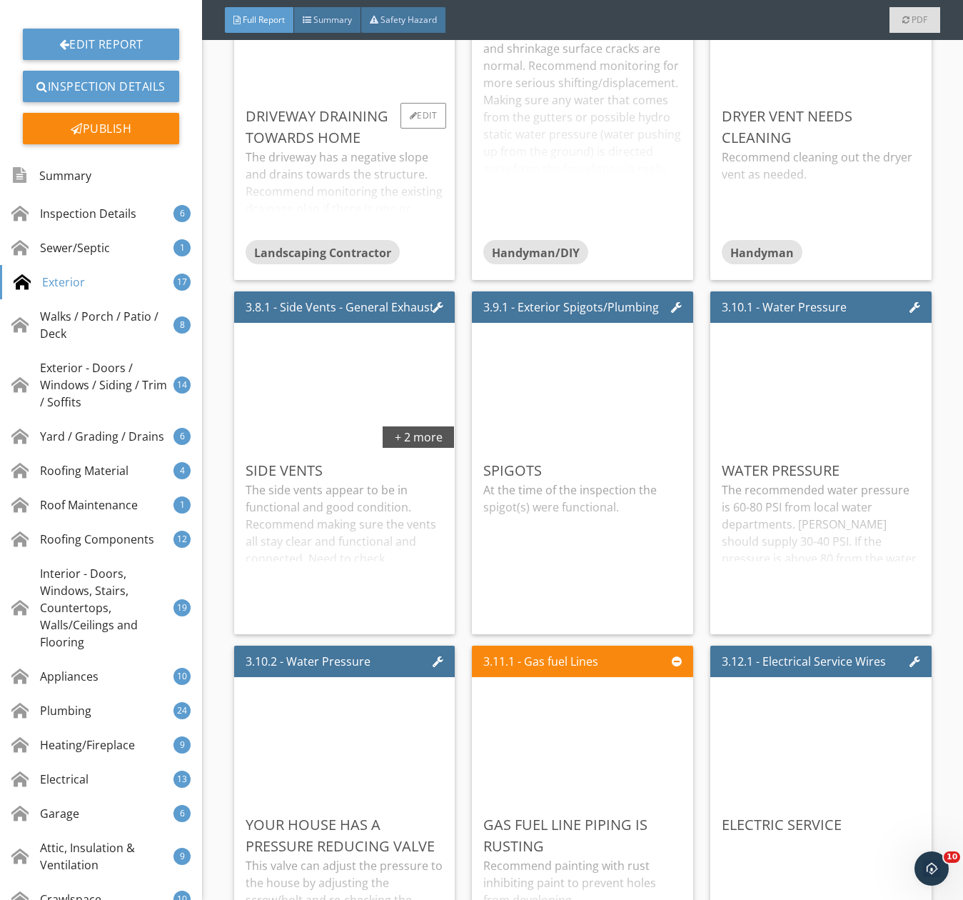
scroll to position [3357, 0]
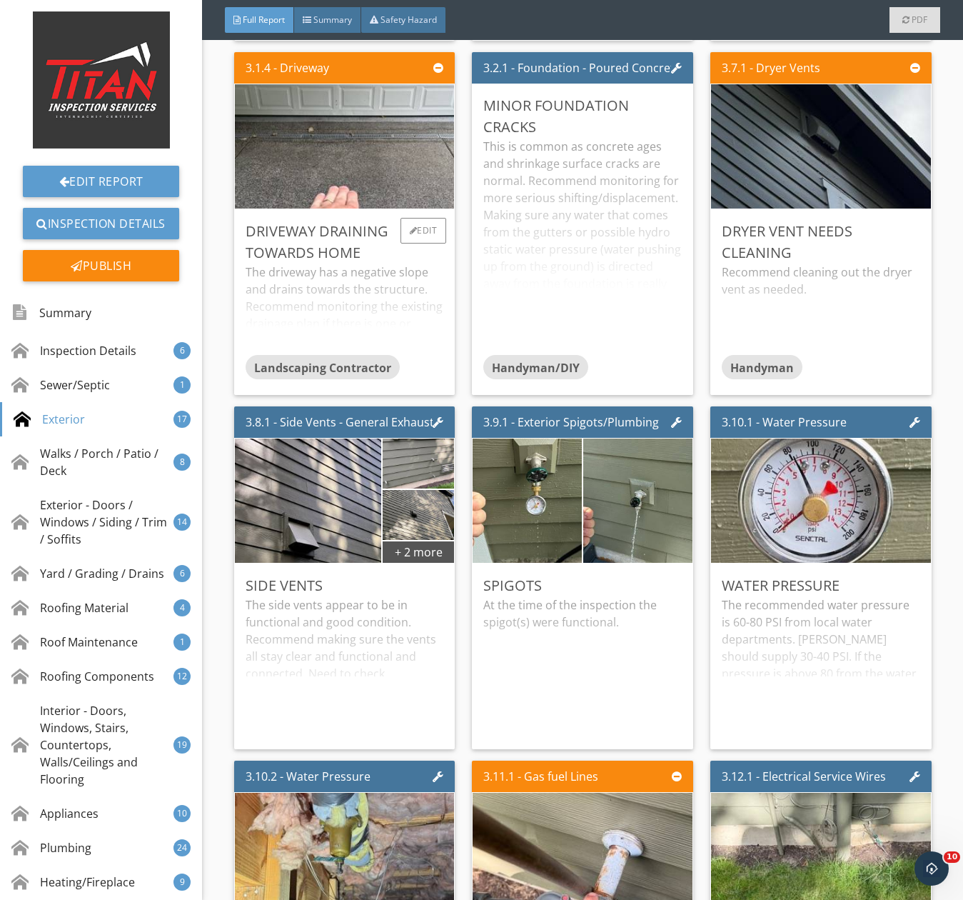
click at [372, 298] on div "The driveway has a negative slope and drains towards the structure. Recommend m…" at bounding box center [345, 309] width 199 height 91
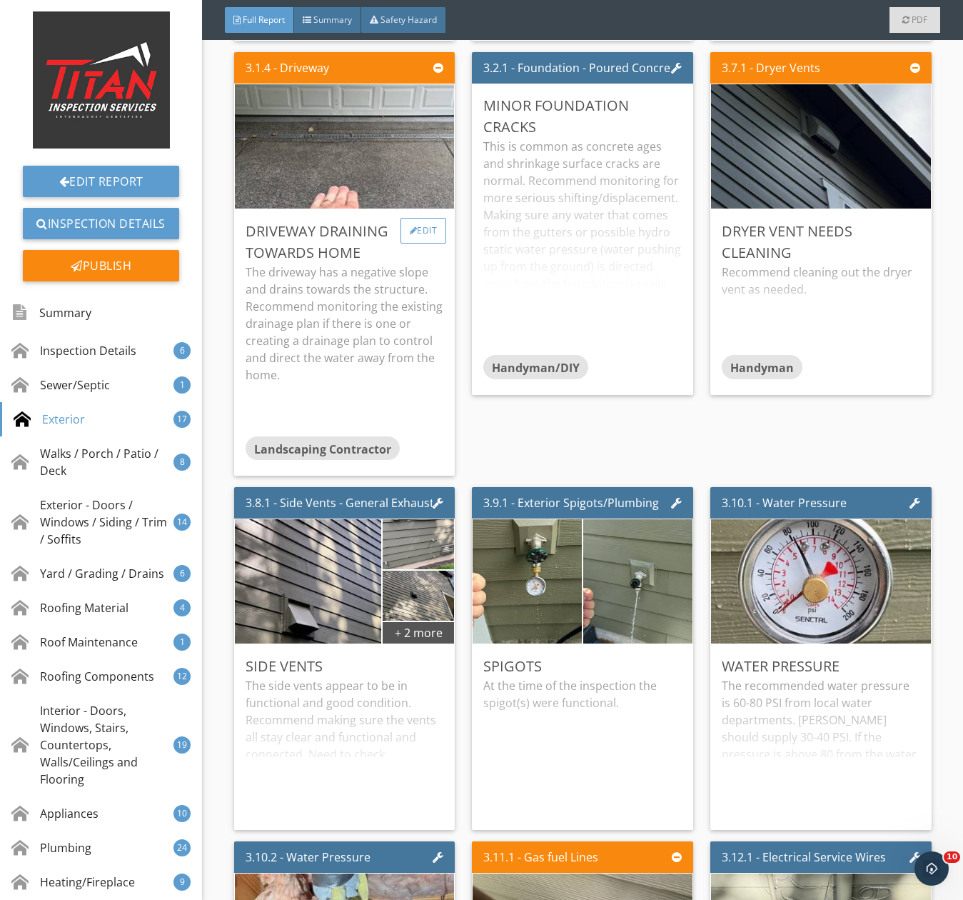
click at [425, 235] on div "Edit" at bounding box center [424, 231] width 46 height 26
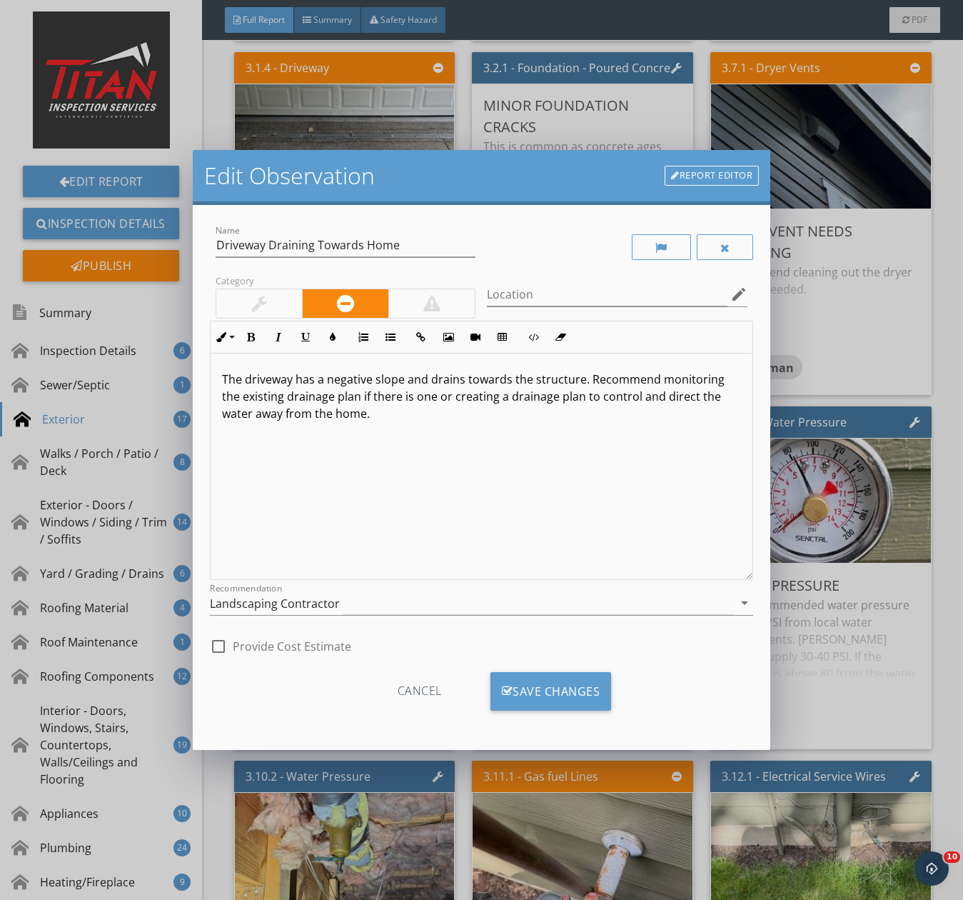
click at [281, 311] on div at bounding box center [259, 303] width 86 height 29
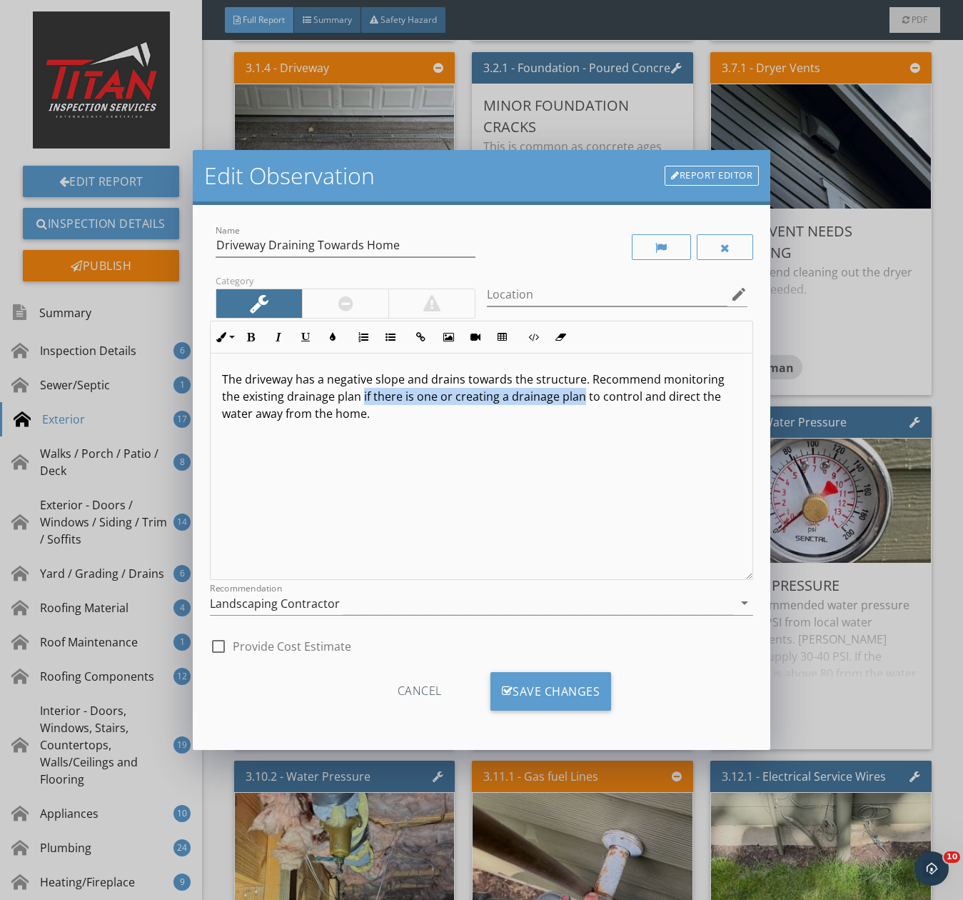
drag, startPoint x: 362, startPoint y: 397, endPoint x: 581, endPoint y: 402, distance: 218.6
click at [581, 402] on p "The driveway has a negative slope and drains towards the structure. Recommend m…" at bounding box center [481, 396] width 519 height 51
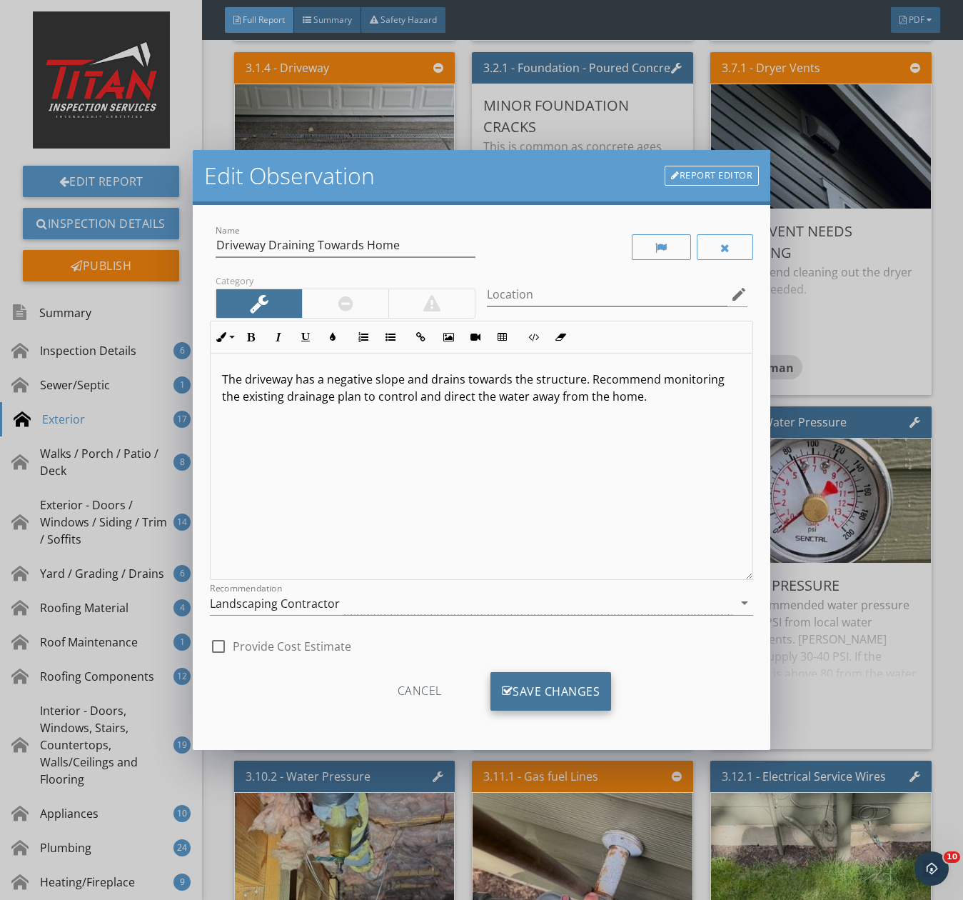
click at [518, 693] on div "Save Changes" at bounding box center [551, 691] width 121 height 39
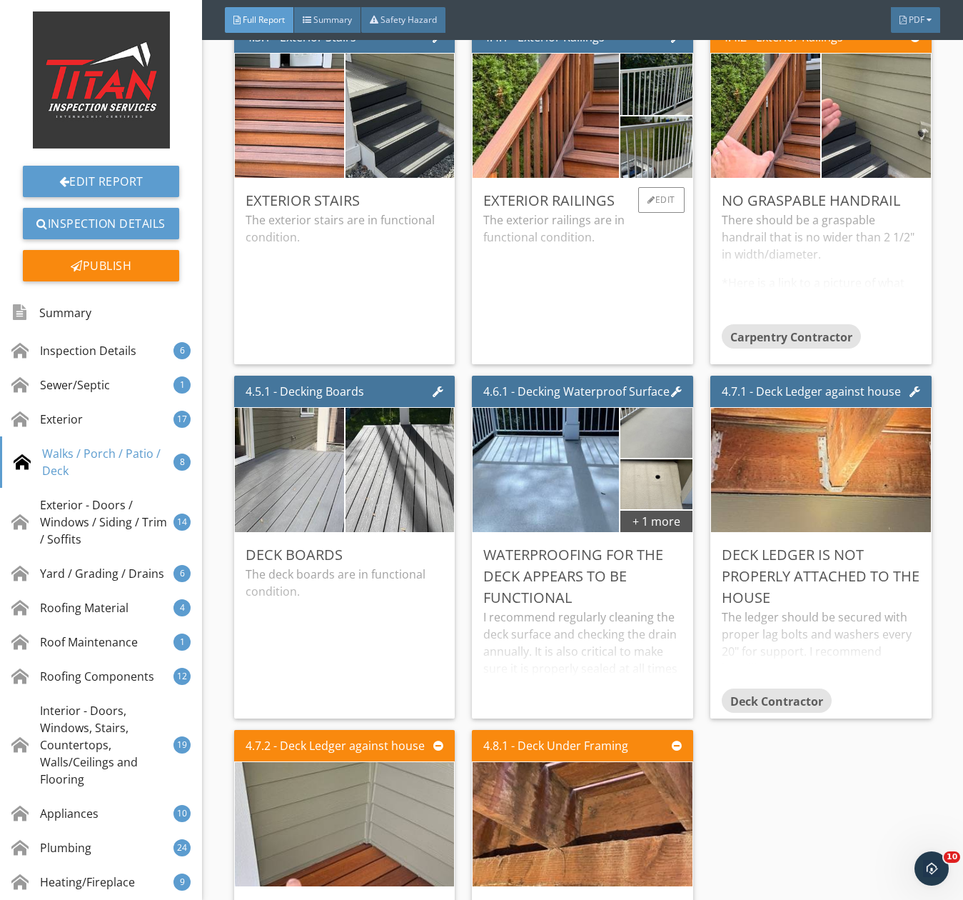
scroll to position [5356, 0]
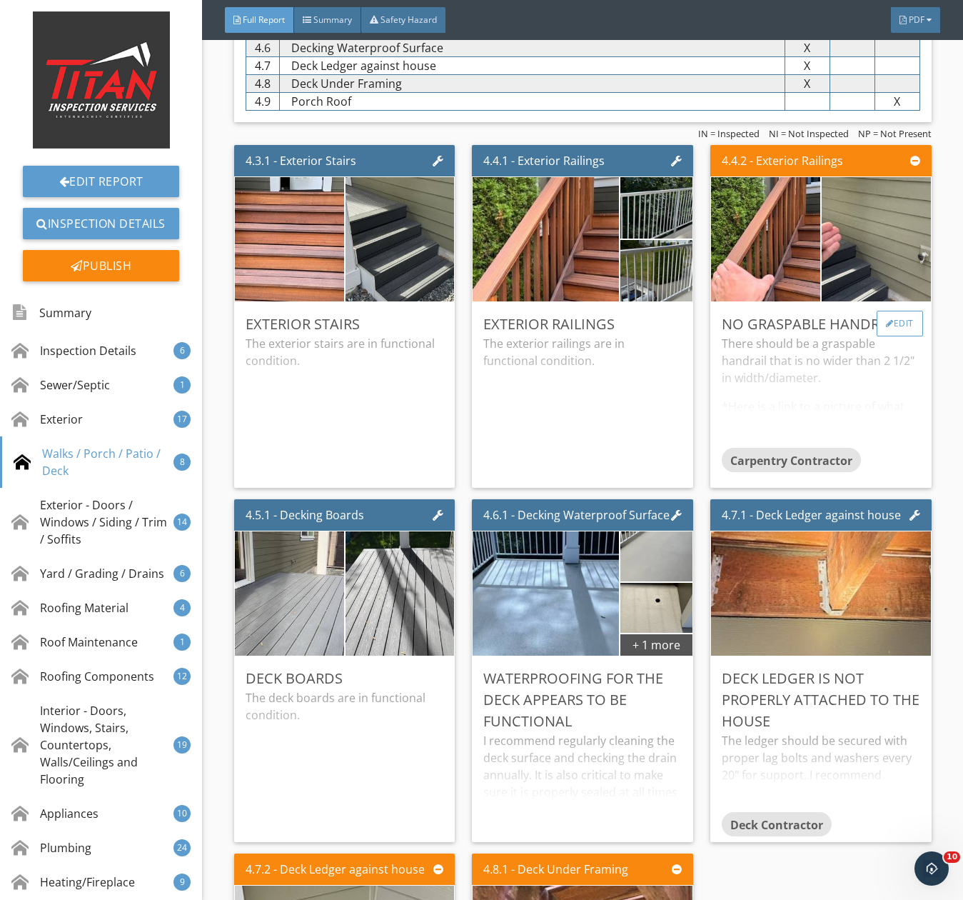
click at [889, 331] on div "Edit" at bounding box center [900, 324] width 46 height 26
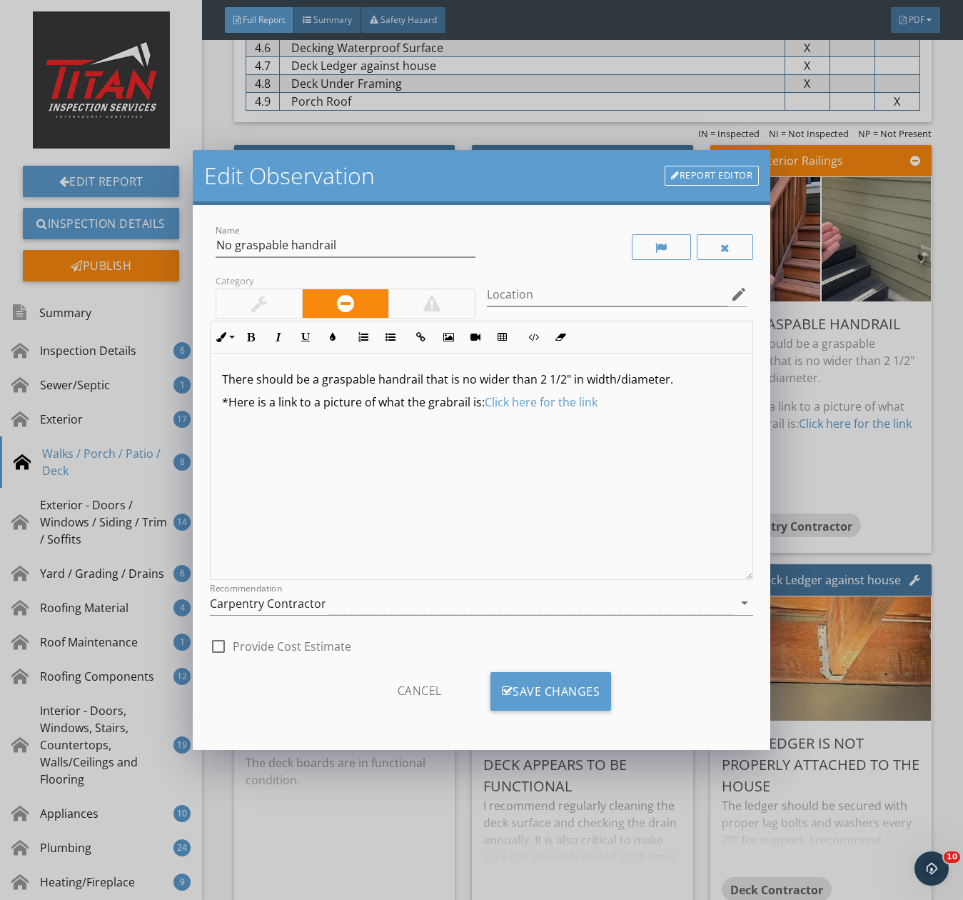
click at [266, 299] on div at bounding box center [259, 303] width 16 height 17
click at [342, 305] on div at bounding box center [346, 303] width 15 height 17
click at [539, 691] on div "Save Changes" at bounding box center [551, 691] width 121 height 39
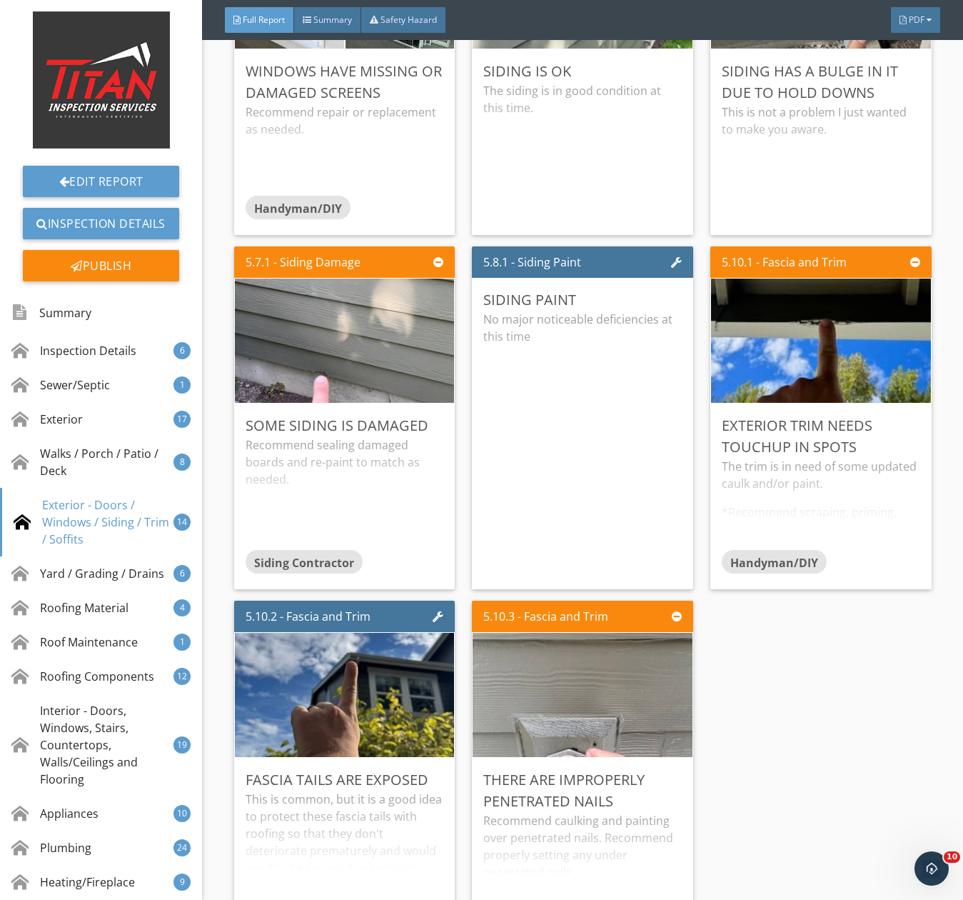
scroll to position [7856, 0]
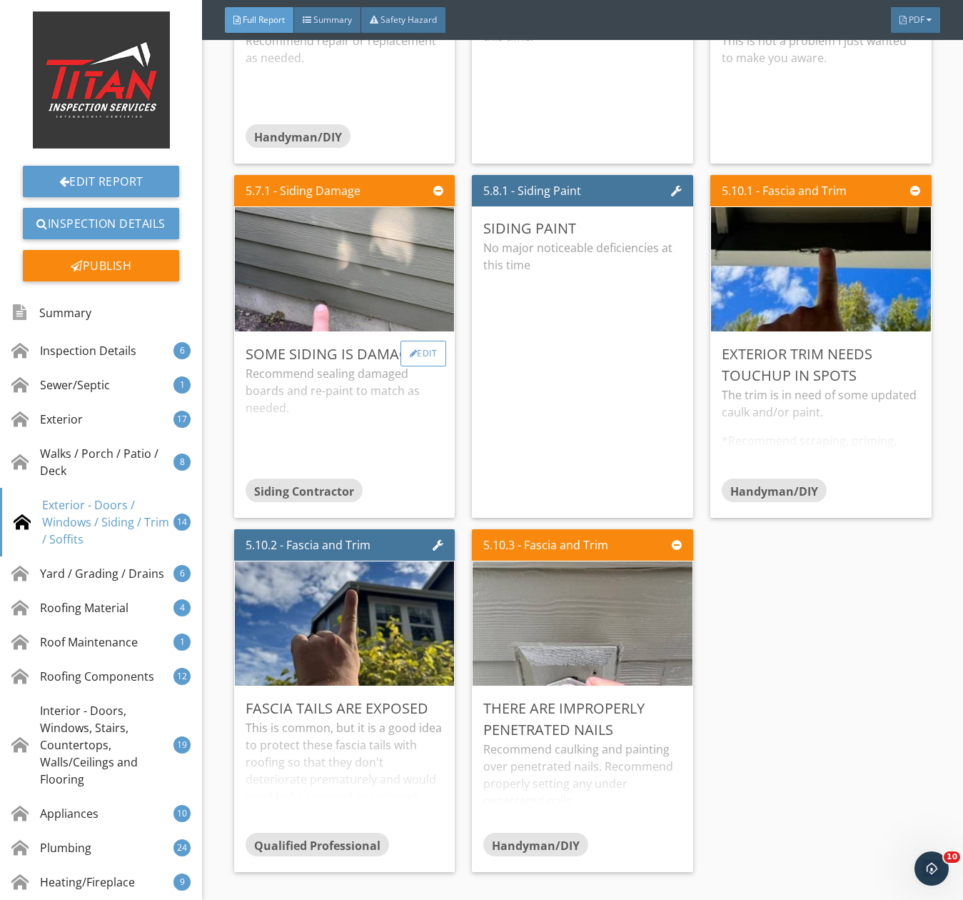
click at [418, 366] on div "Edit" at bounding box center [424, 354] width 46 height 26
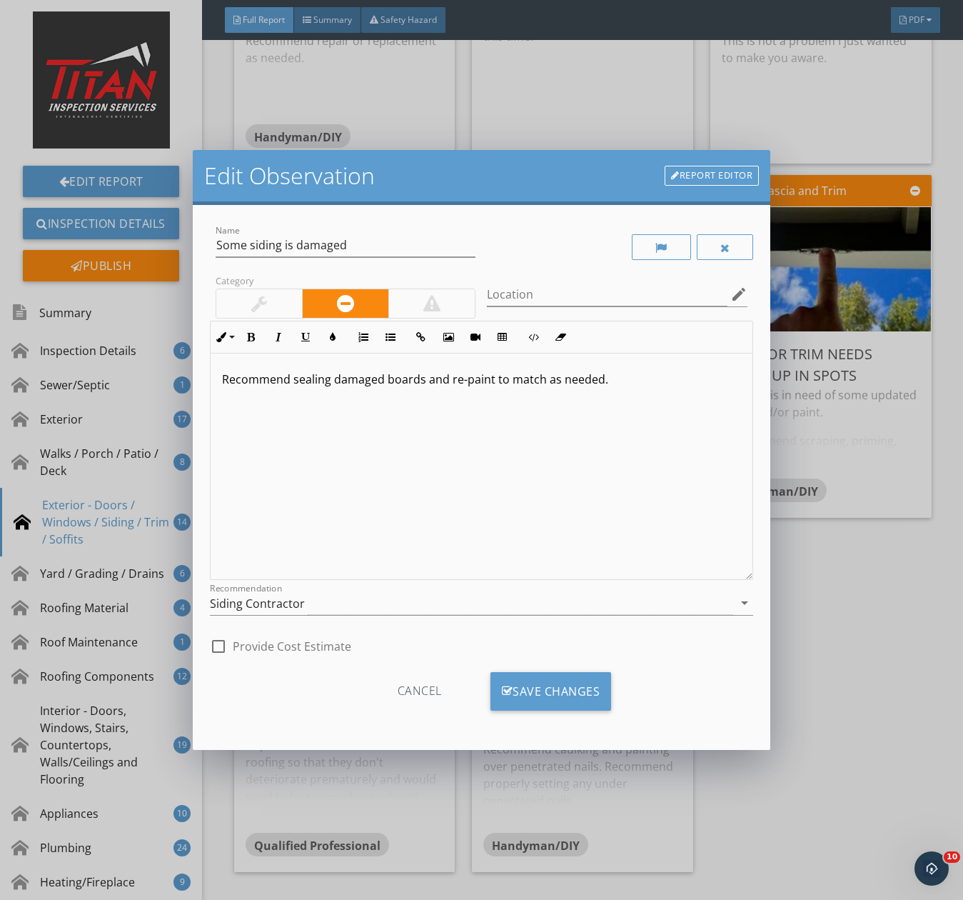
click at [269, 304] on div at bounding box center [259, 303] width 86 height 29
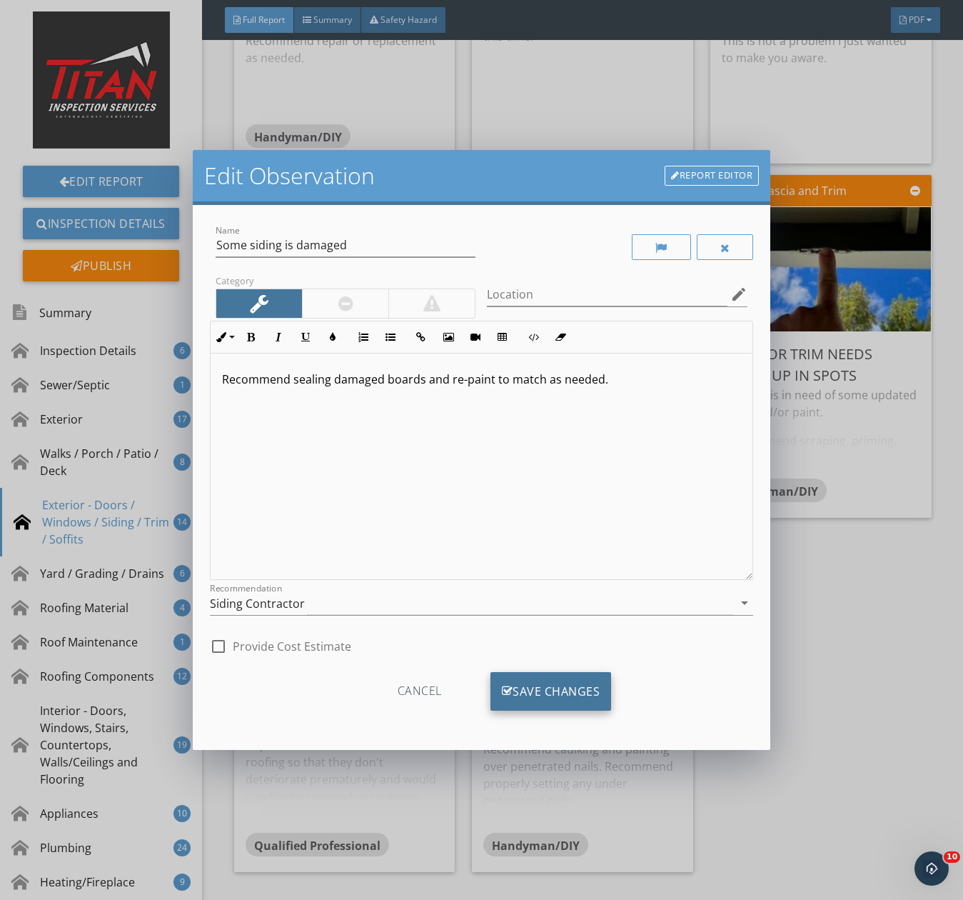
click at [544, 678] on div "Save Changes" at bounding box center [551, 691] width 121 height 39
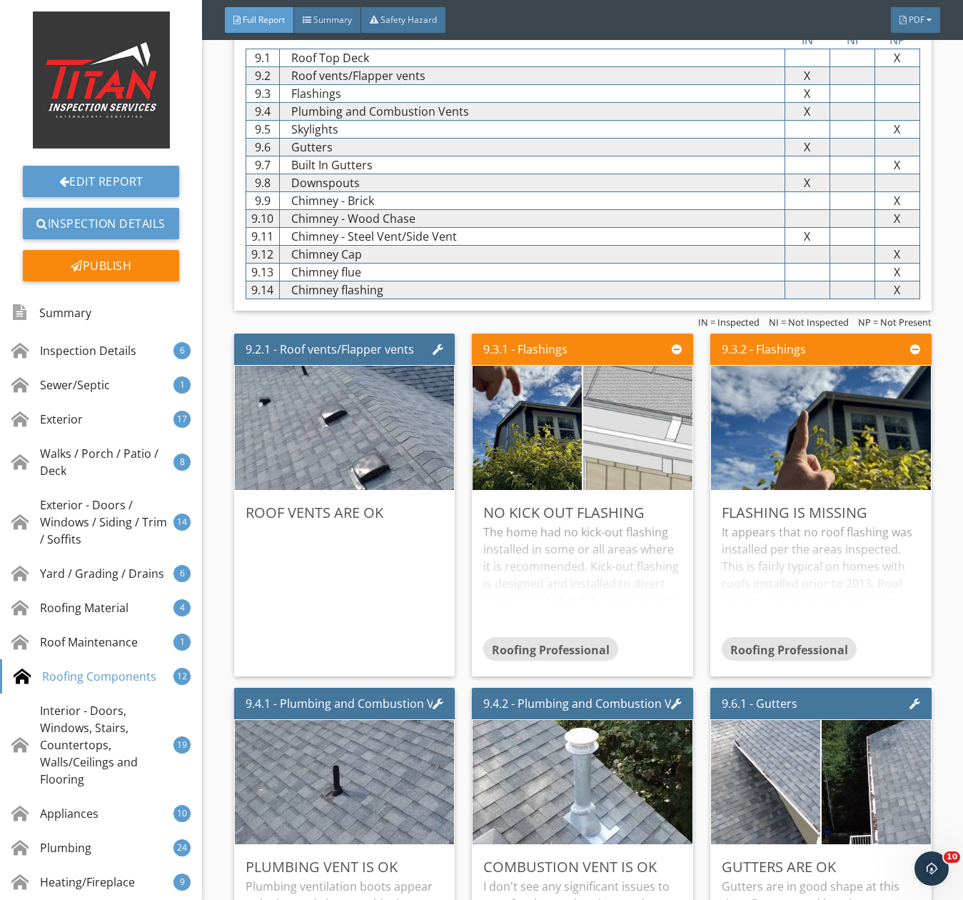
scroll to position [11355, 0]
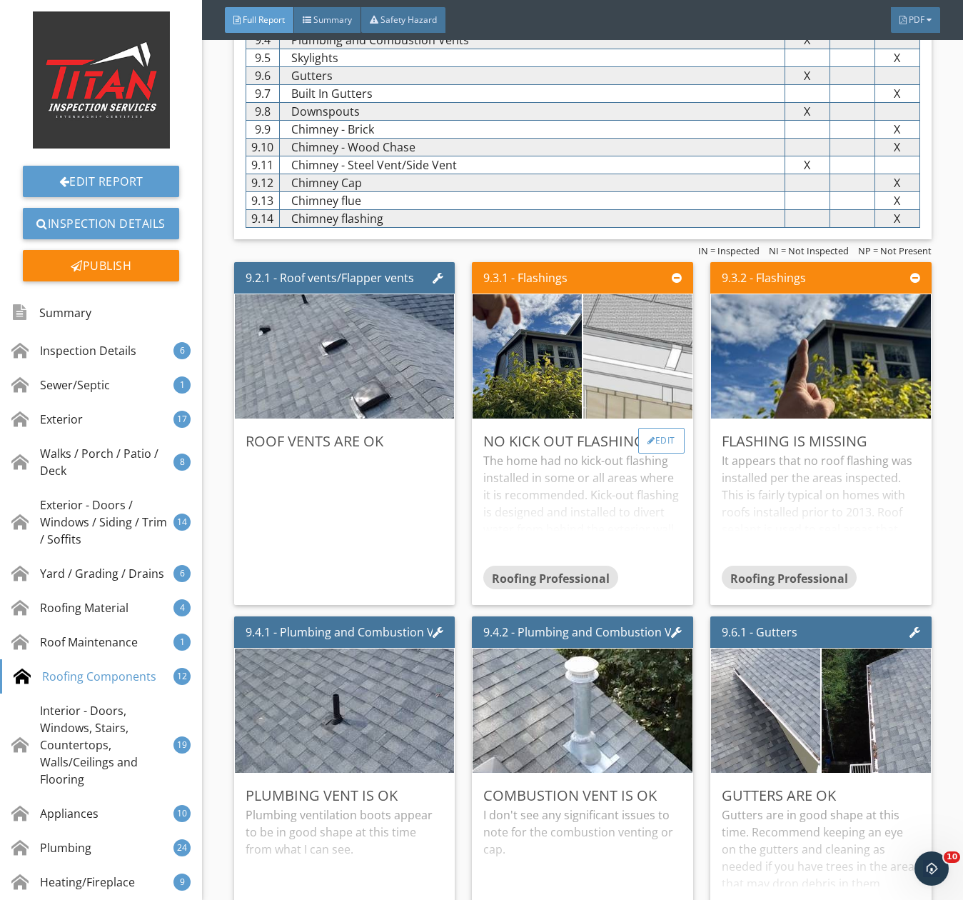
click at [648, 445] on div at bounding box center [652, 440] width 8 height 9
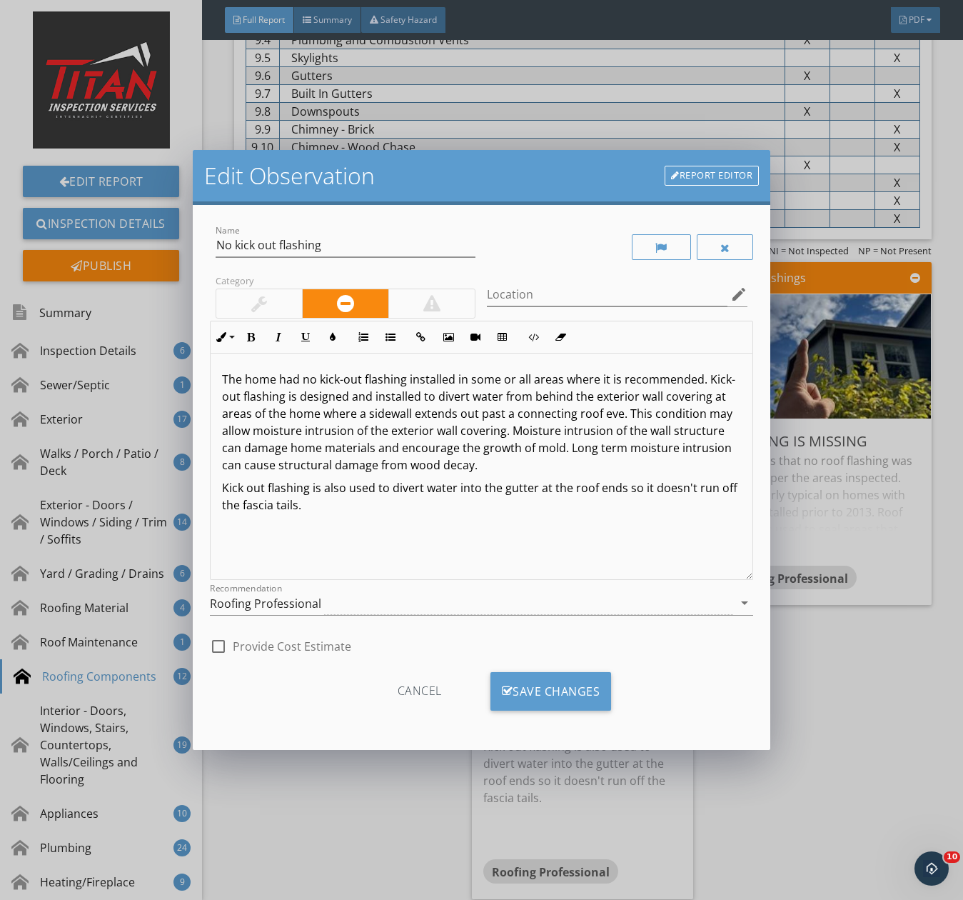
click at [261, 301] on div at bounding box center [259, 303] width 16 height 17
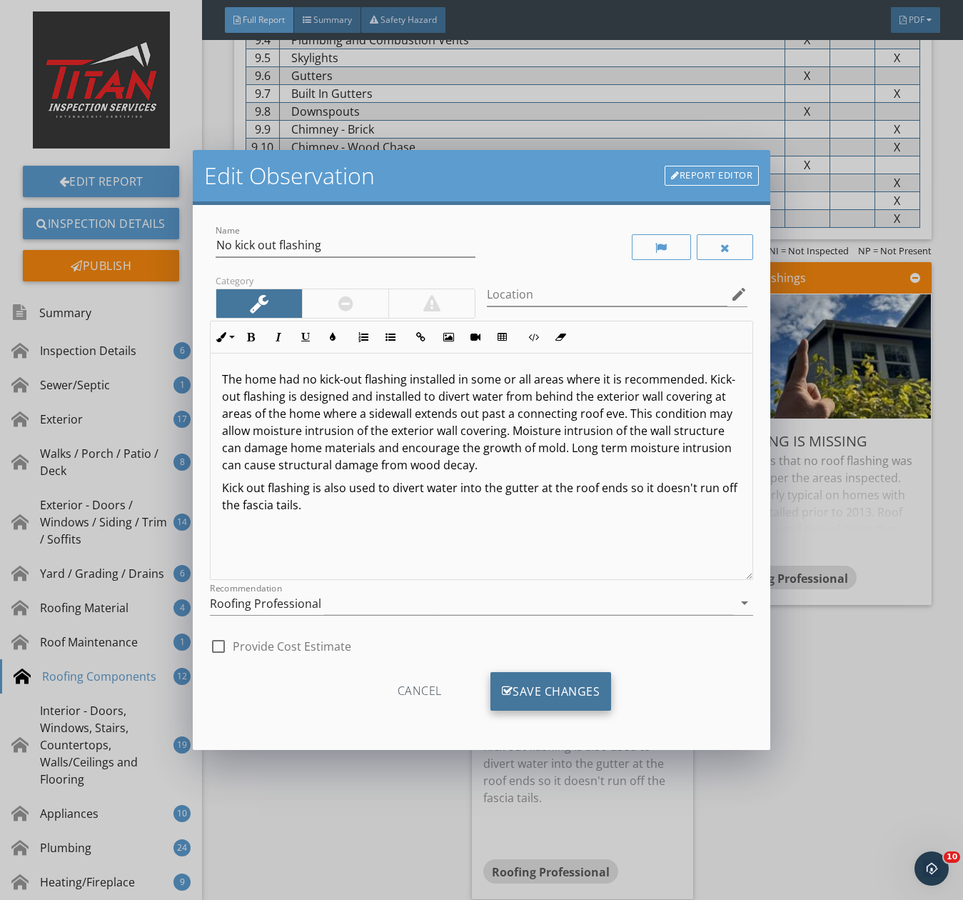
click at [546, 686] on div "Save Changes" at bounding box center [551, 691] width 121 height 39
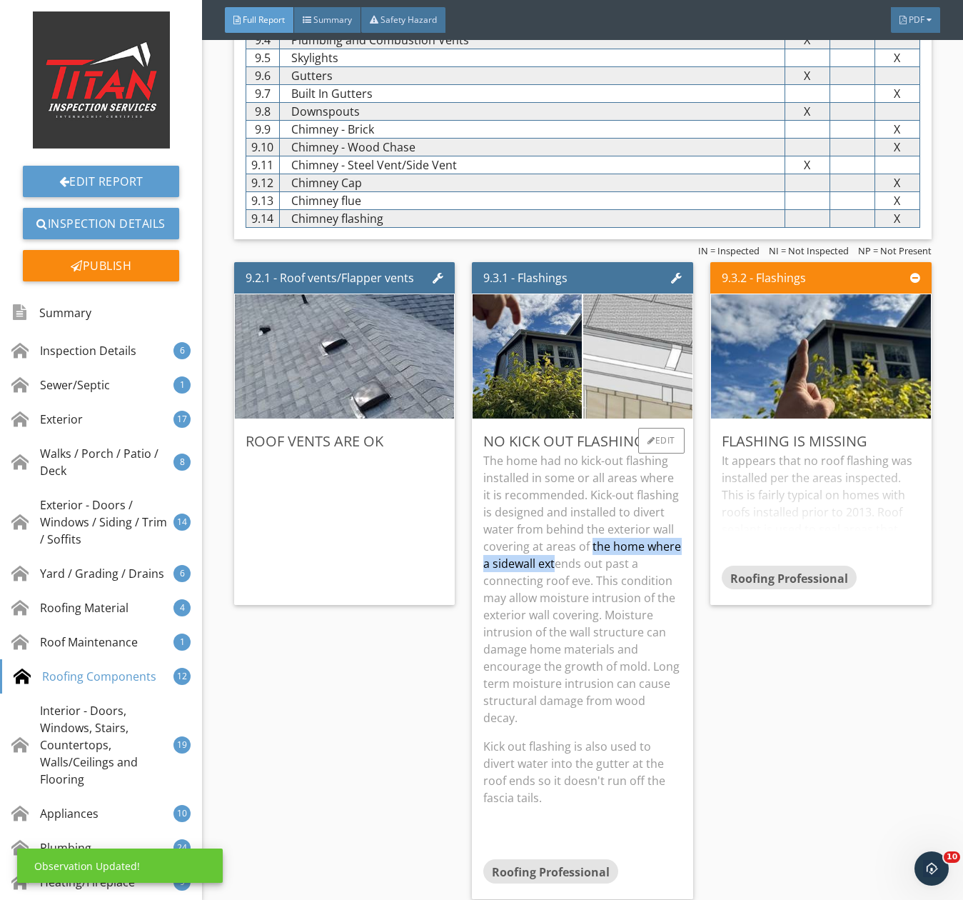
click at [586, 570] on p "The home had no kick-out flashing installed in some or all areas where it is re…" at bounding box center [582, 589] width 199 height 274
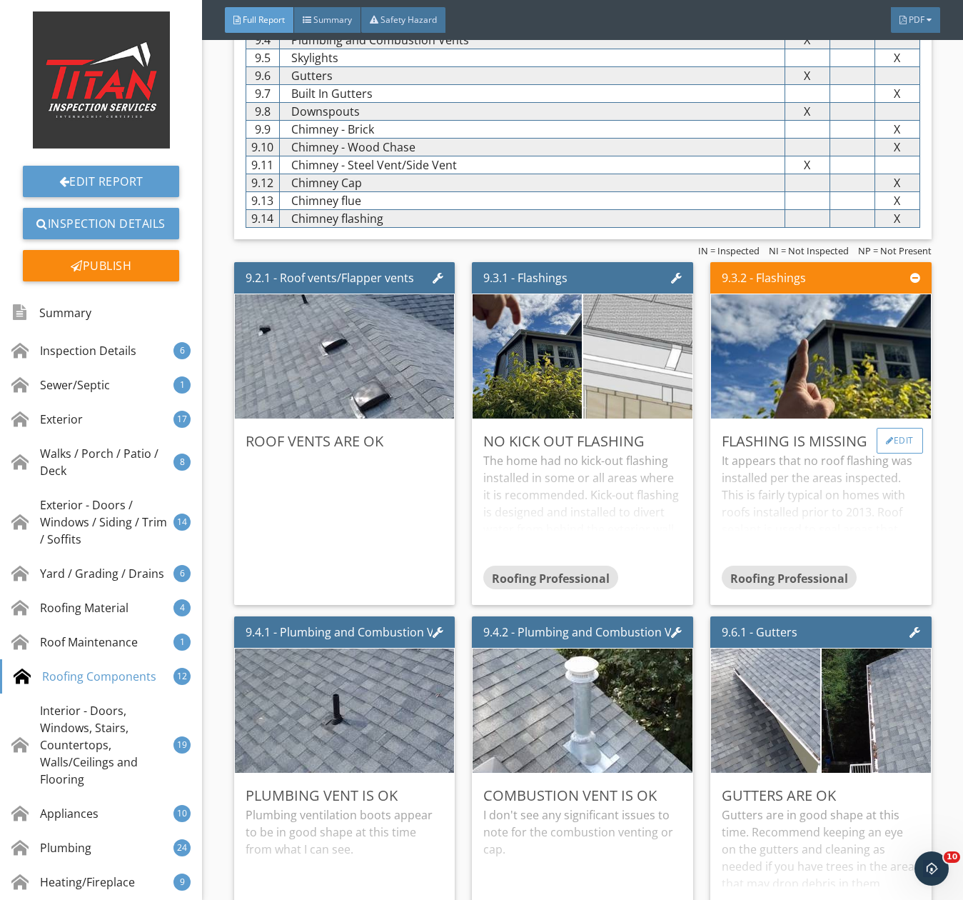
click at [886, 445] on div at bounding box center [890, 440] width 8 height 9
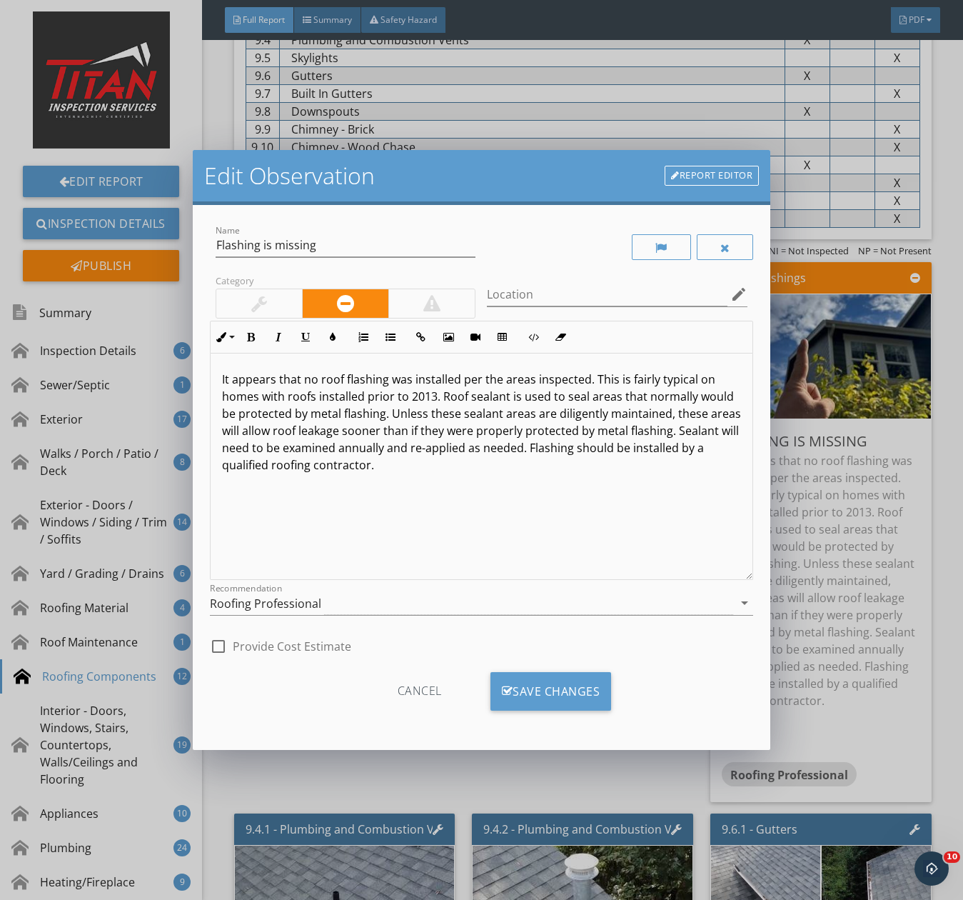
click at [256, 297] on div at bounding box center [259, 303] width 16 height 17
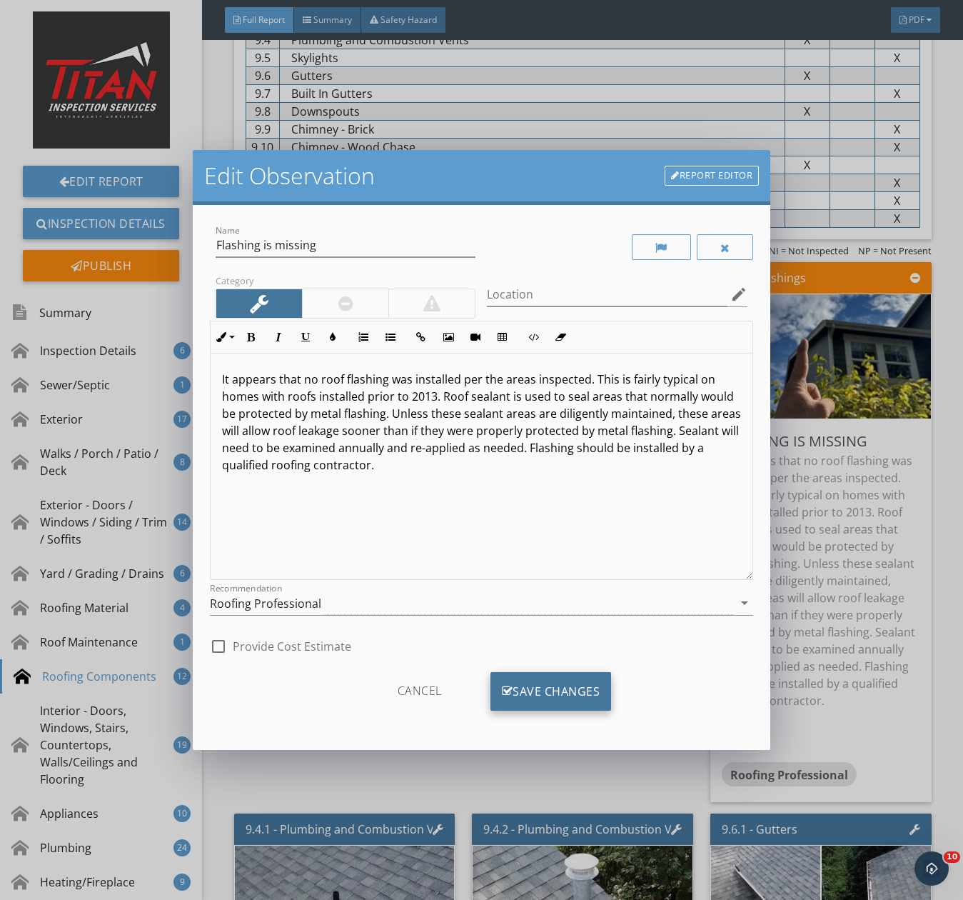
click at [553, 698] on div "Save Changes" at bounding box center [551, 691] width 121 height 39
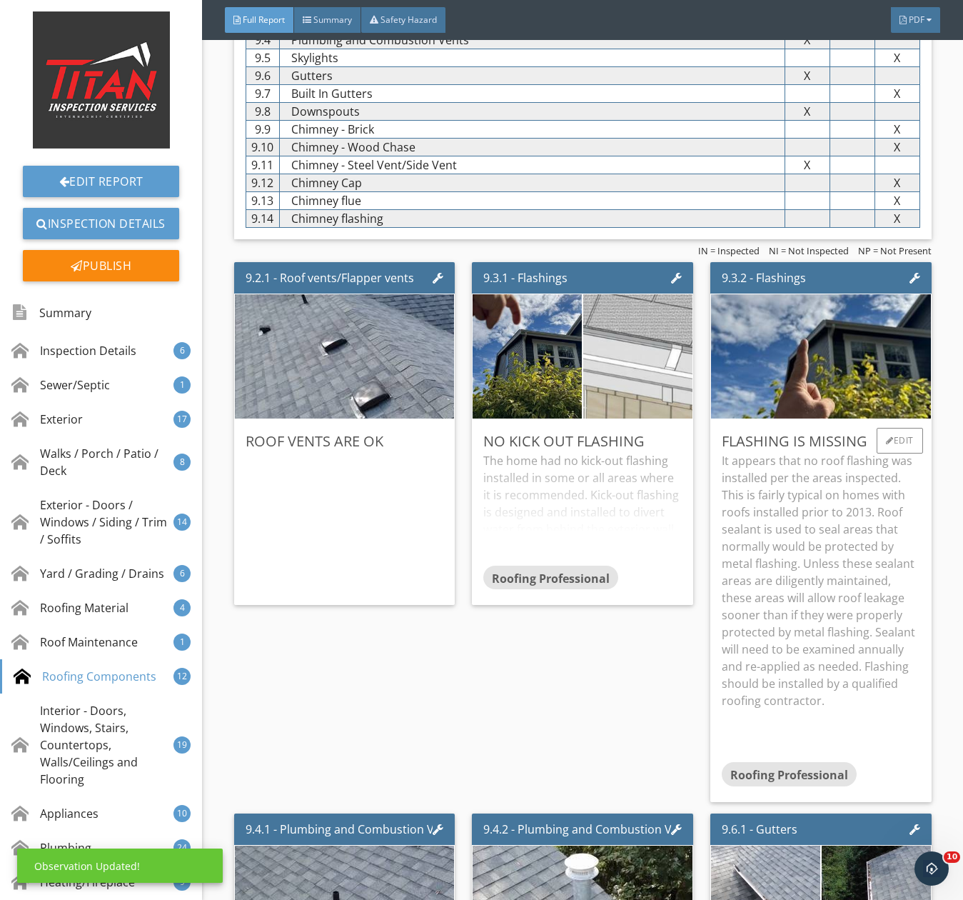
click at [801, 503] on p "It appears that no roof flashing was installed per the areas inspected. This is…" at bounding box center [821, 580] width 199 height 257
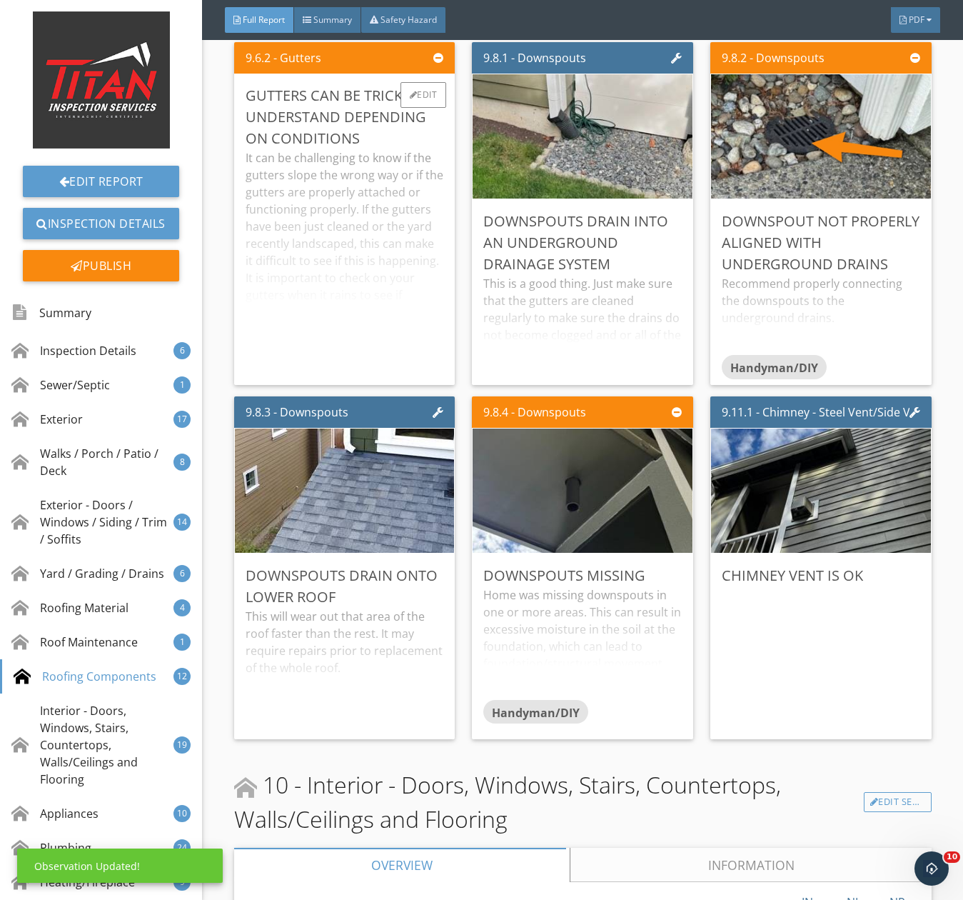
scroll to position [12141, 0]
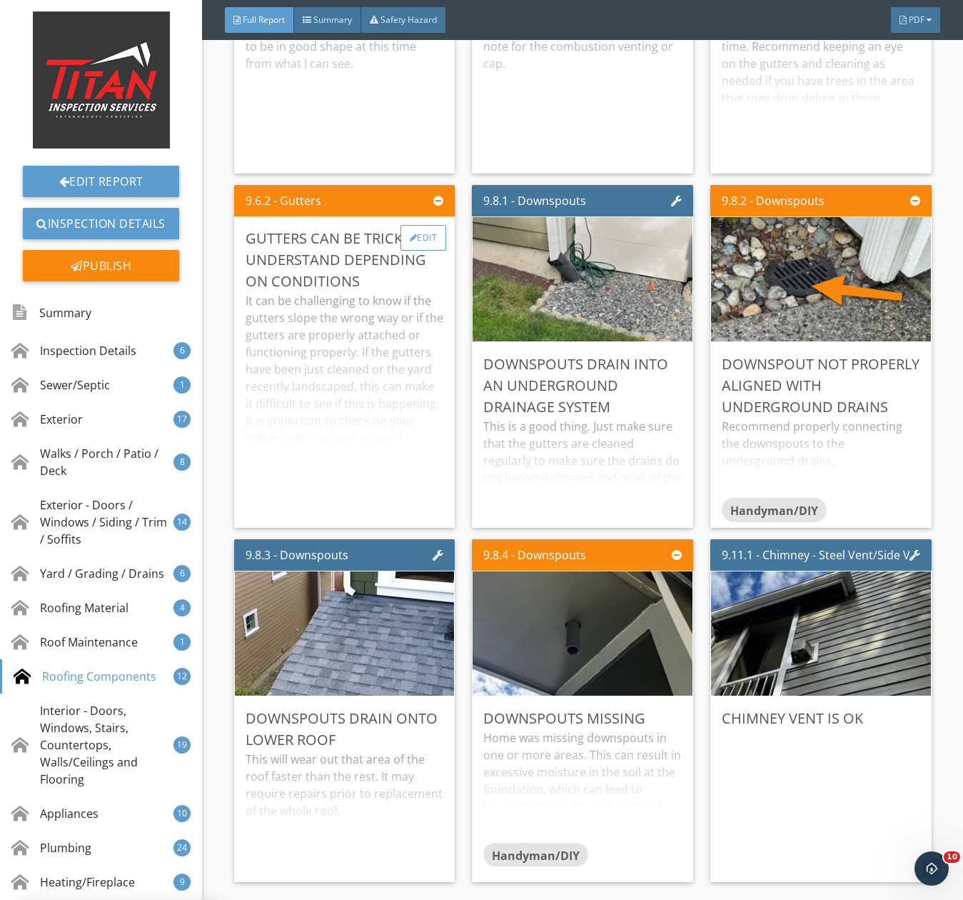
click at [414, 248] on div "Edit" at bounding box center [424, 238] width 46 height 26
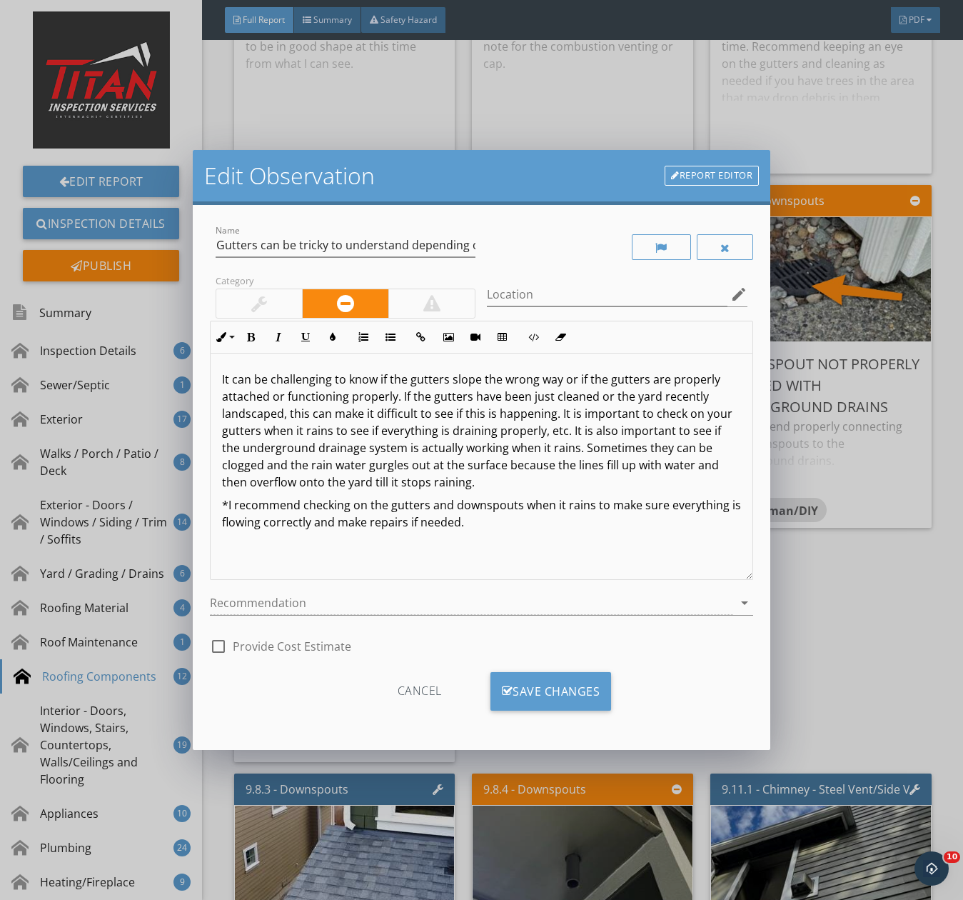
click at [249, 291] on div at bounding box center [259, 303] width 86 height 29
click at [544, 714] on div "Cancel Save Changes" at bounding box center [481, 696] width 543 height 49
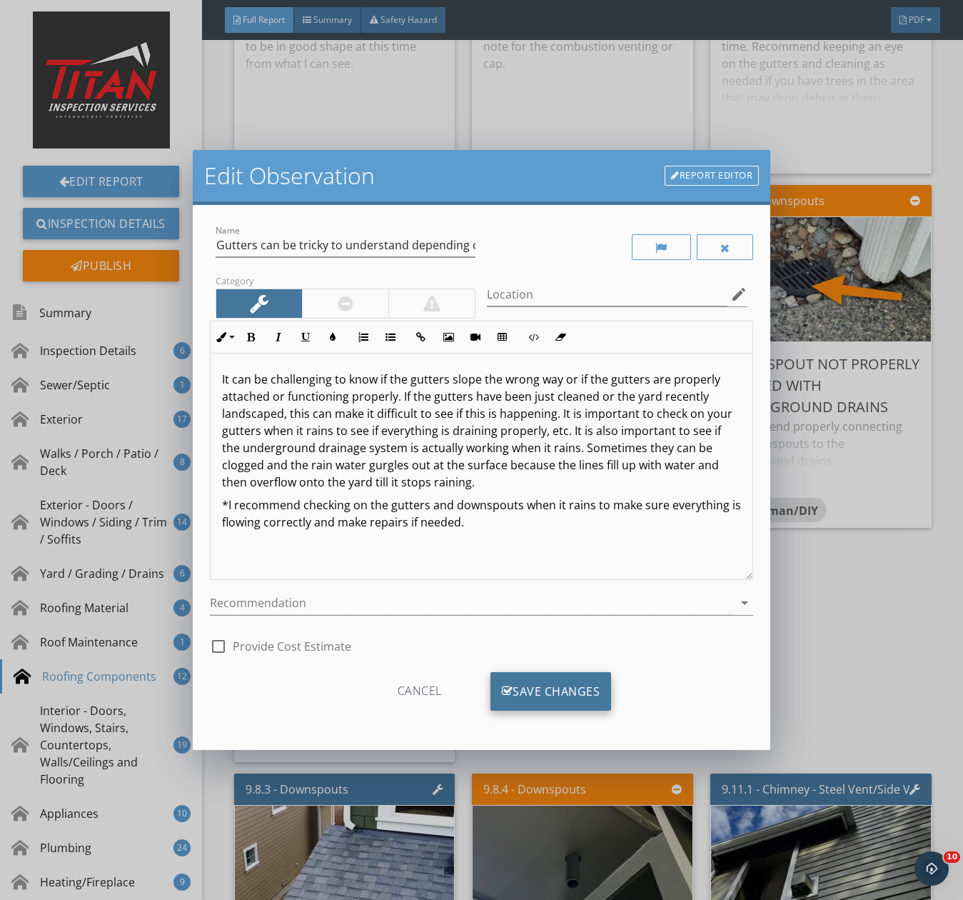
click at [543, 677] on div "Save Changes" at bounding box center [551, 691] width 121 height 39
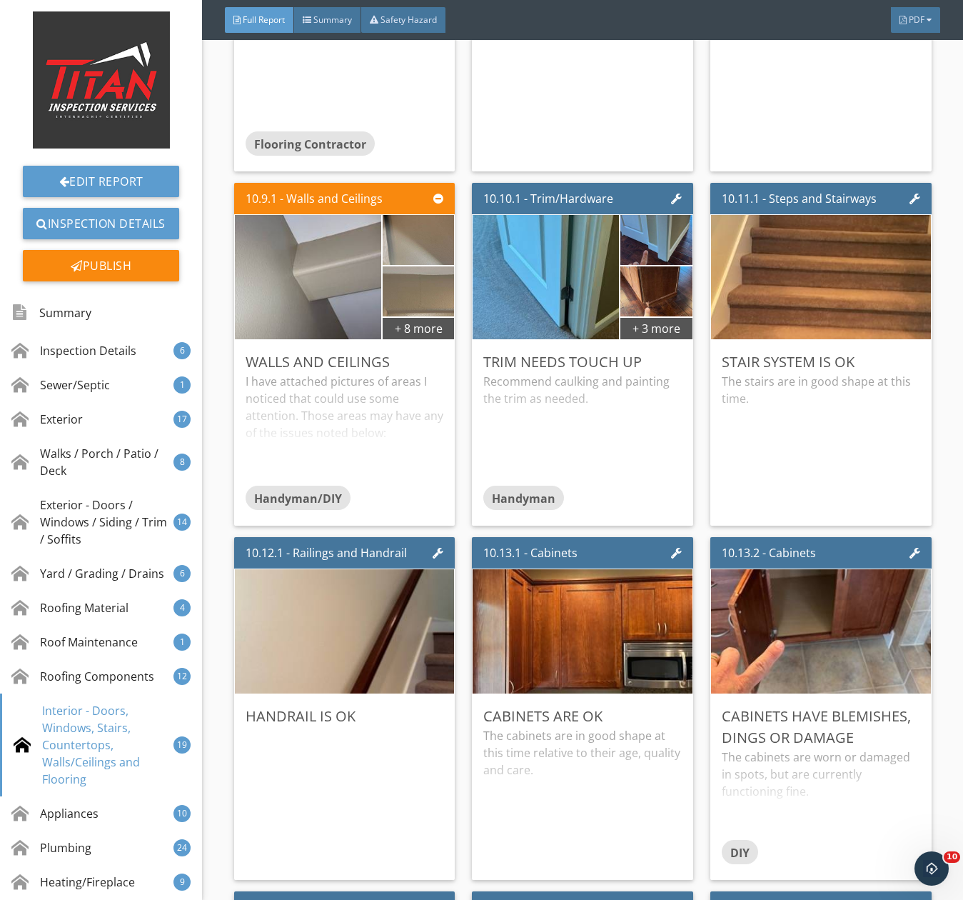
scroll to position [14641, 0]
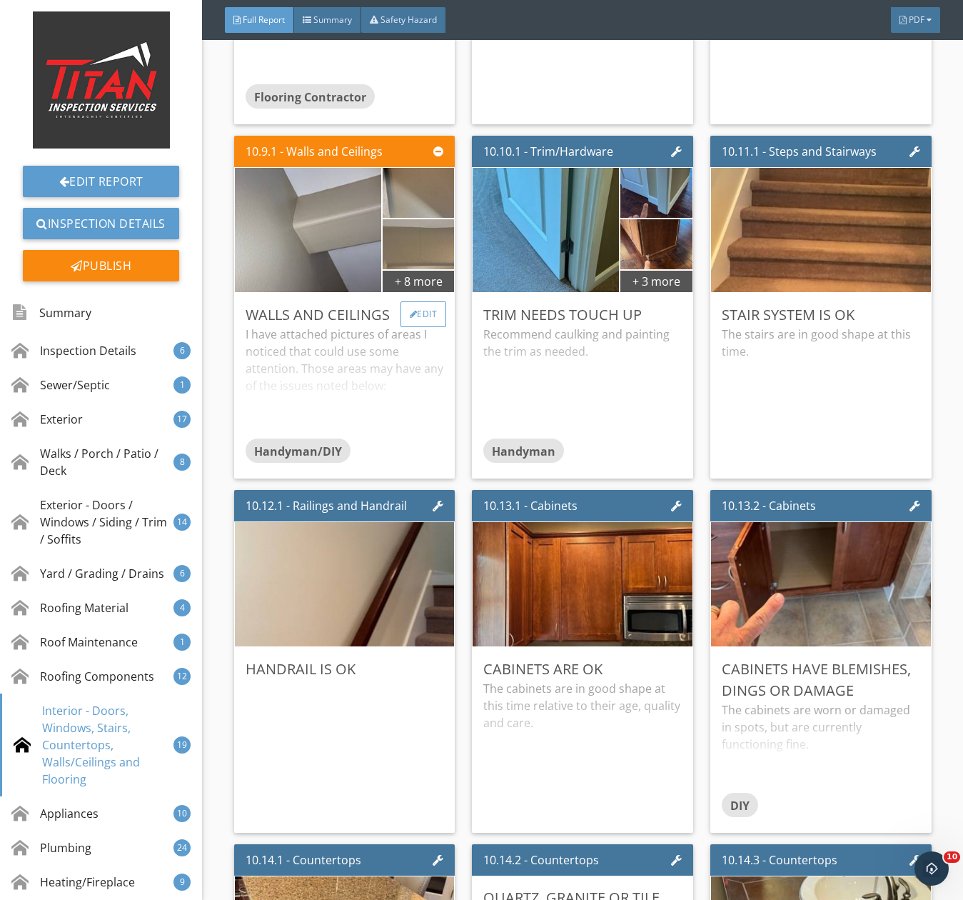
click at [410, 319] on div at bounding box center [414, 314] width 8 height 9
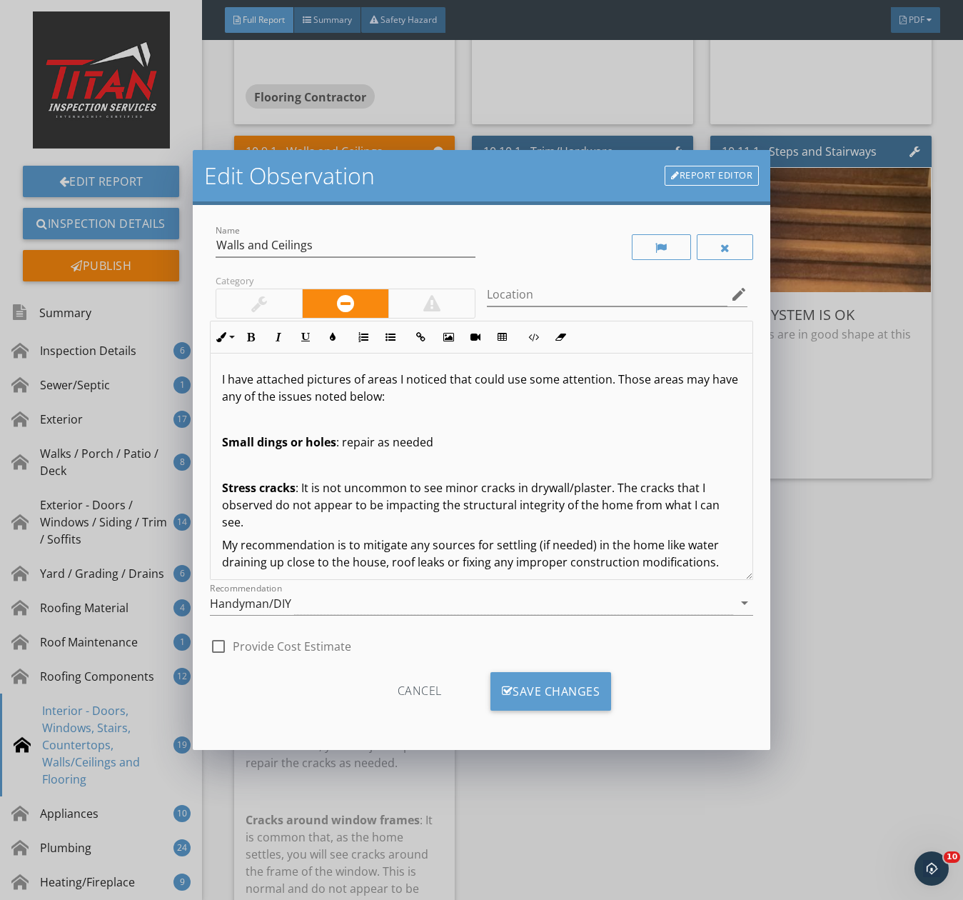
click at [263, 306] on div at bounding box center [259, 303] width 16 height 17
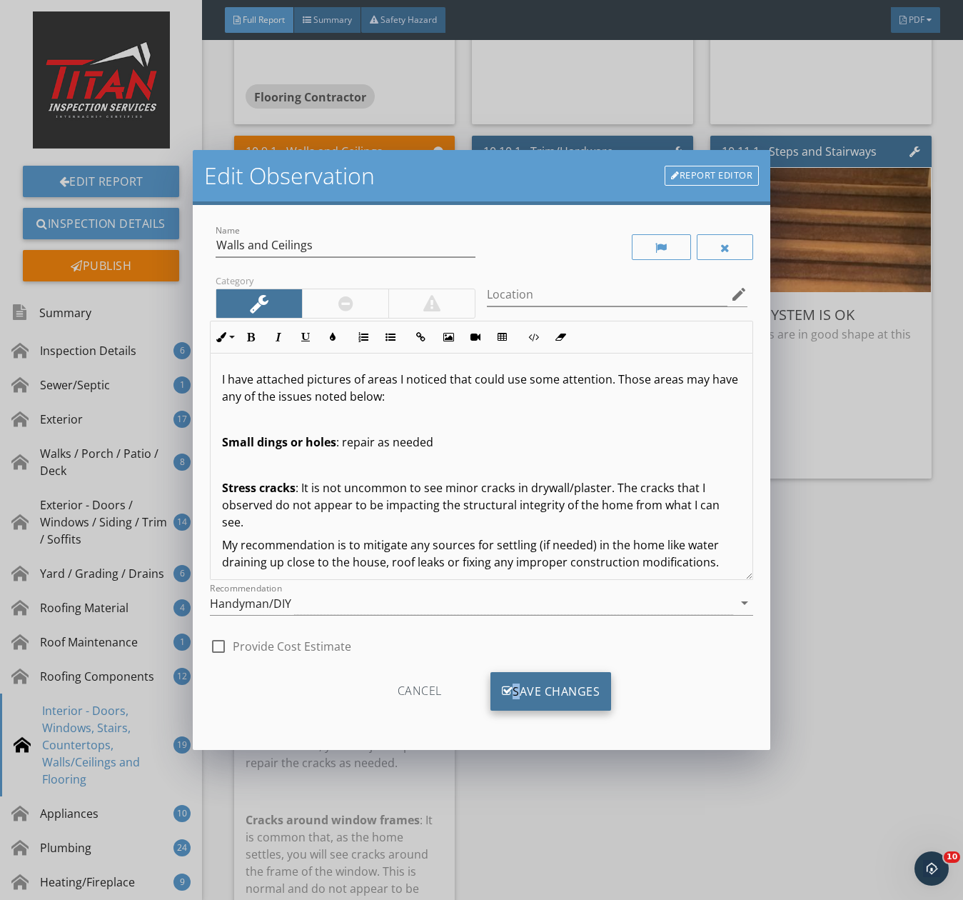
click at [513, 691] on div "Save Changes" at bounding box center [551, 691] width 121 height 39
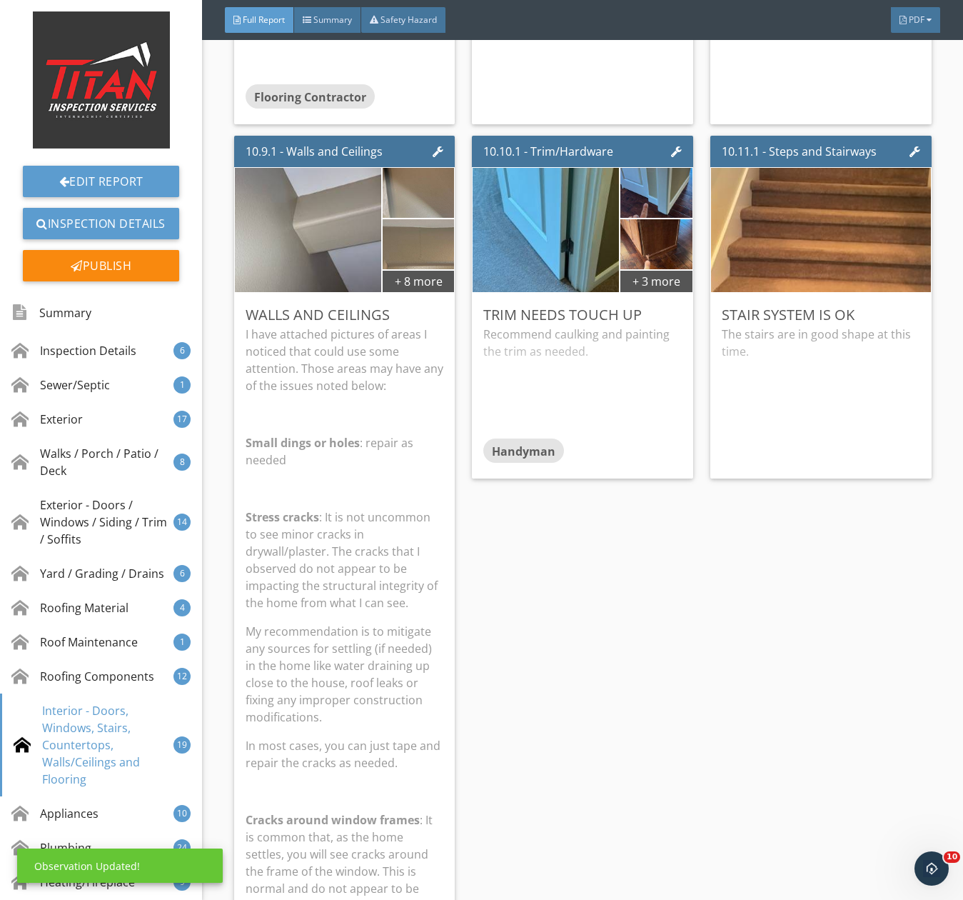
click at [352, 392] on p "I have attached pictures of areas I noticed that could use some attention. Thos…" at bounding box center [345, 360] width 199 height 69
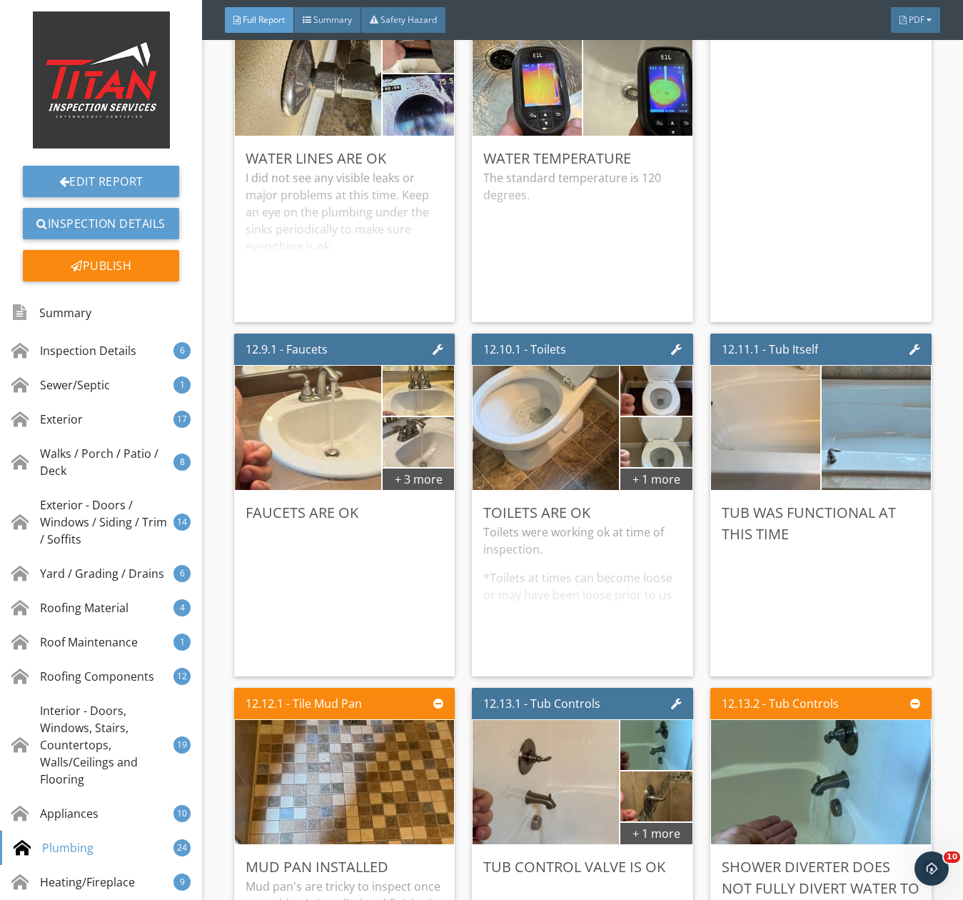
scroll to position [20283, 0]
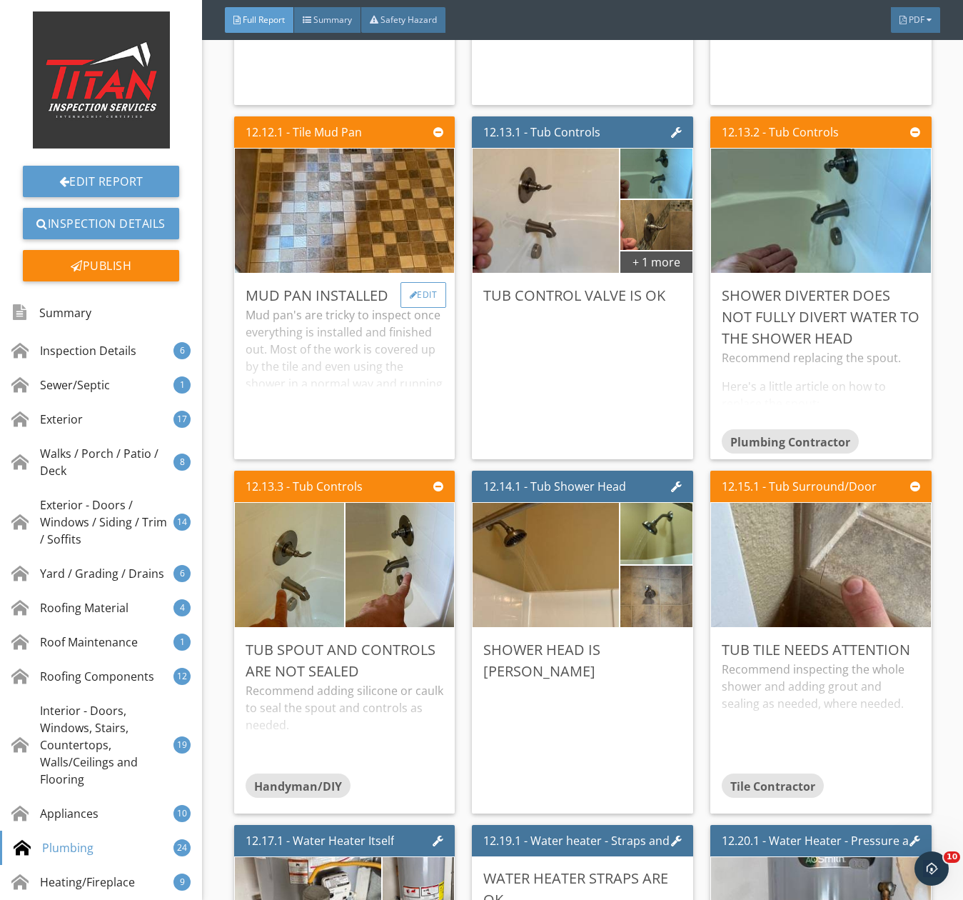
click at [401, 305] on div "Edit" at bounding box center [424, 295] width 46 height 26
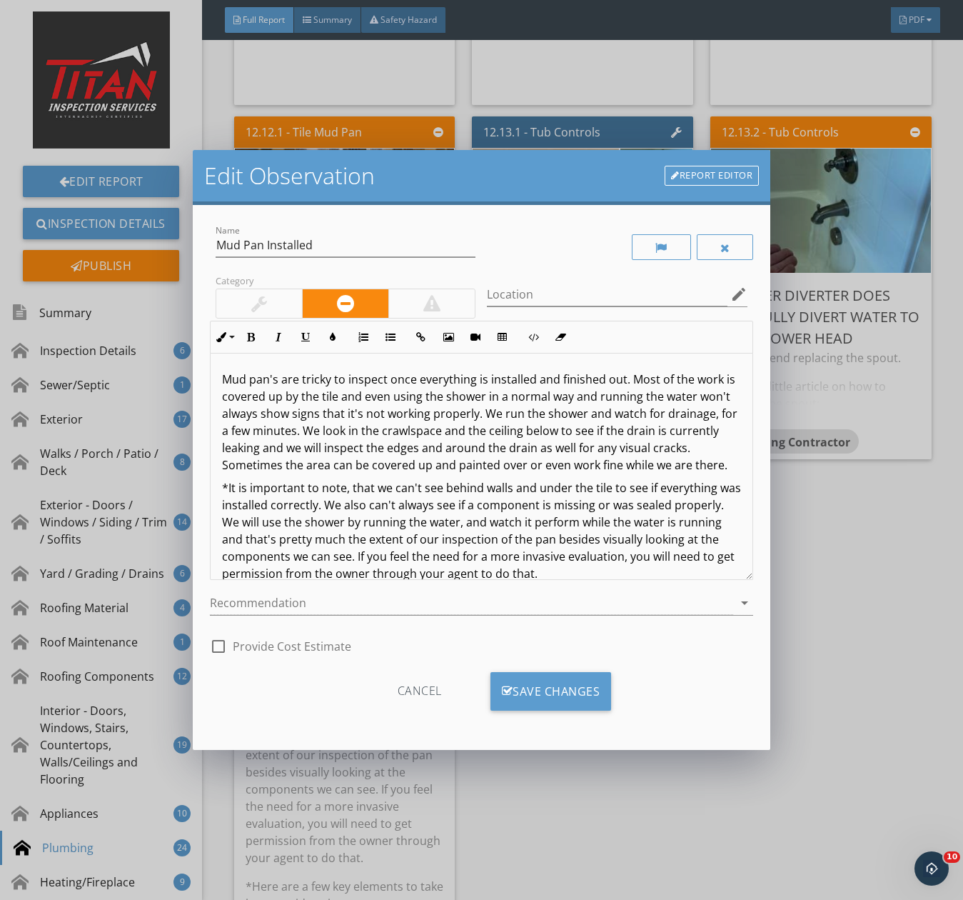
click at [226, 311] on div at bounding box center [259, 303] width 86 height 29
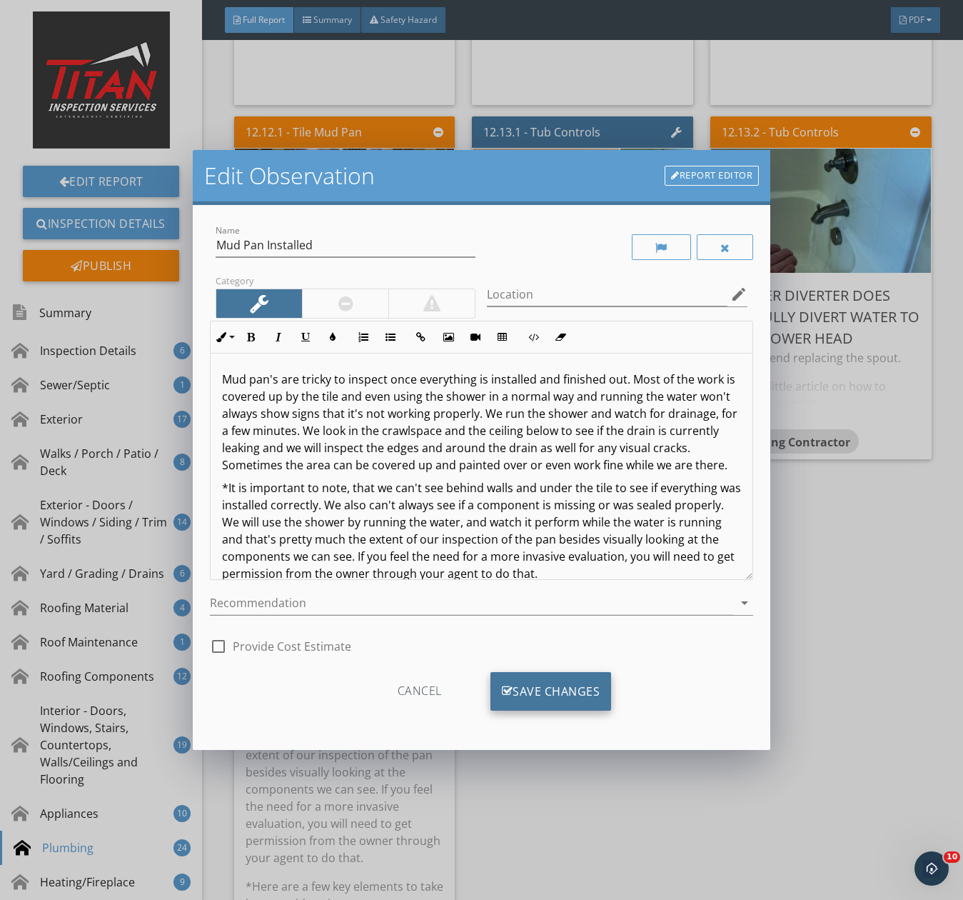
click at [547, 685] on div "Save Changes" at bounding box center [551, 691] width 121 height 39
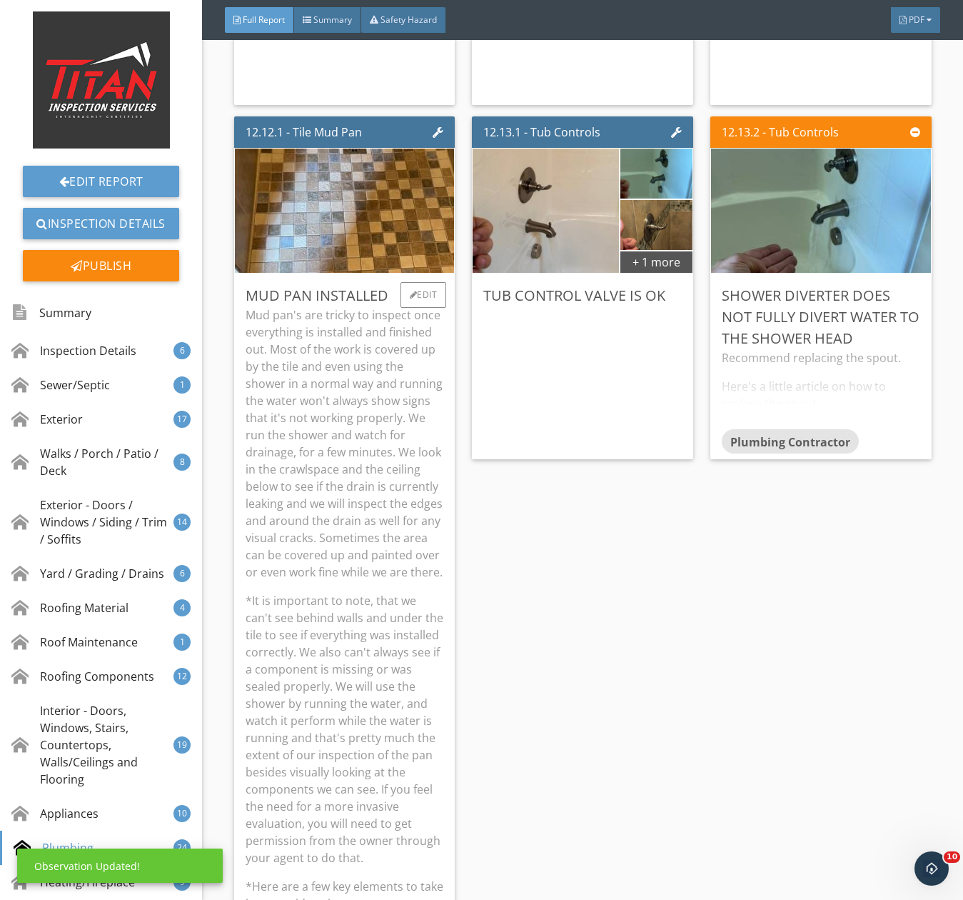
click at [329, 394] on p "Mud pan's are tricky to inspect once everything is installed and finished out. …" at bounding box center [345, 443] width 199 height 274
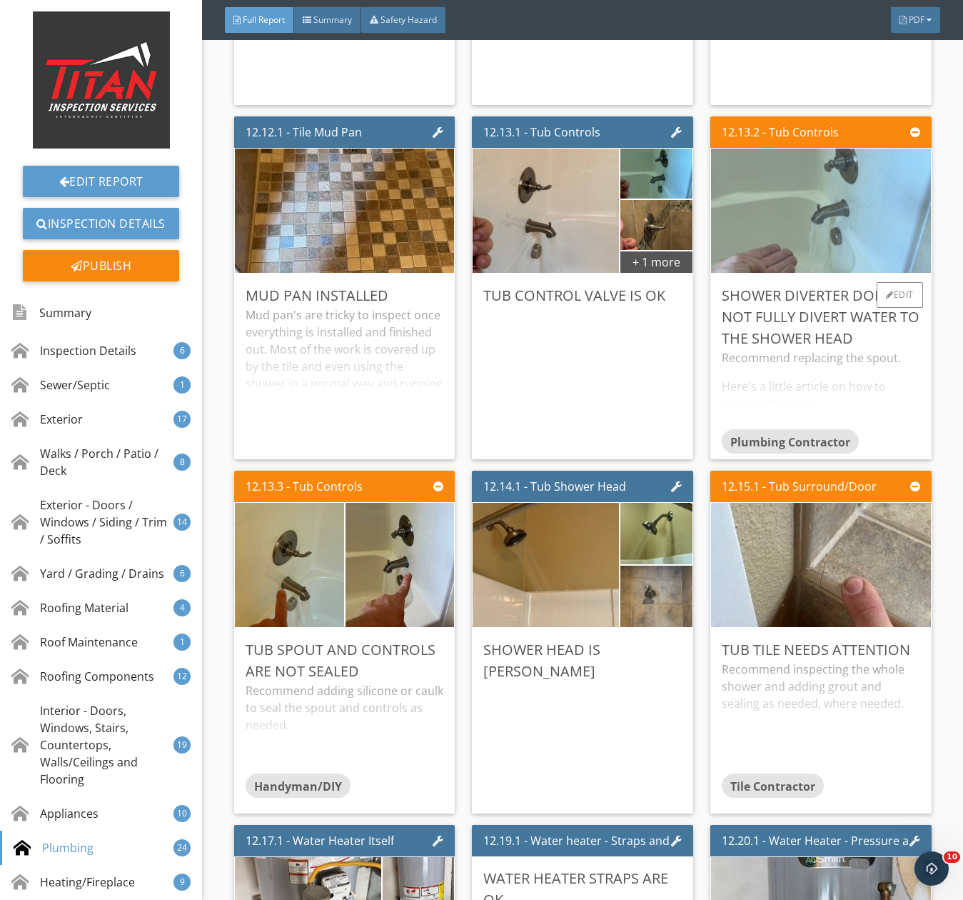
click at [833, 247] on img at bounding box center [821, 210] width 414 height 311
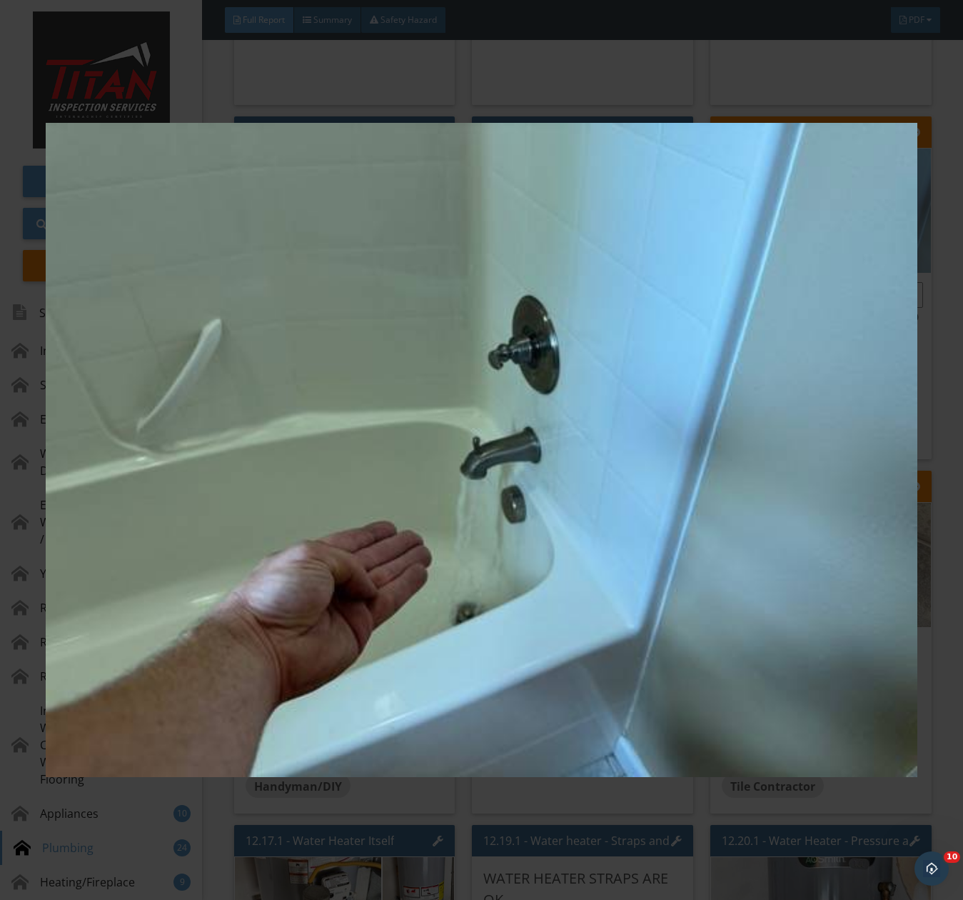
click at [833, 247] on img at bounding box center [482, 449] width 872 height 811
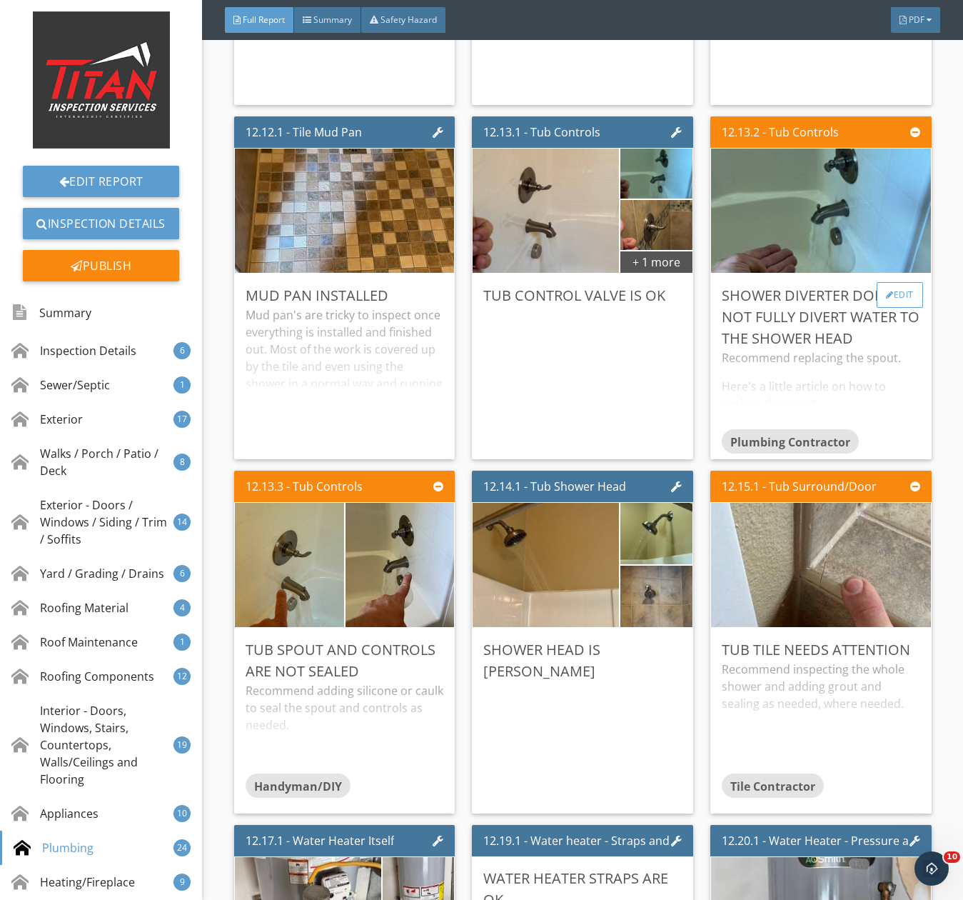
click at [891, 307] on div "Edit" at bounding box center [900, 295] width 46 height 26
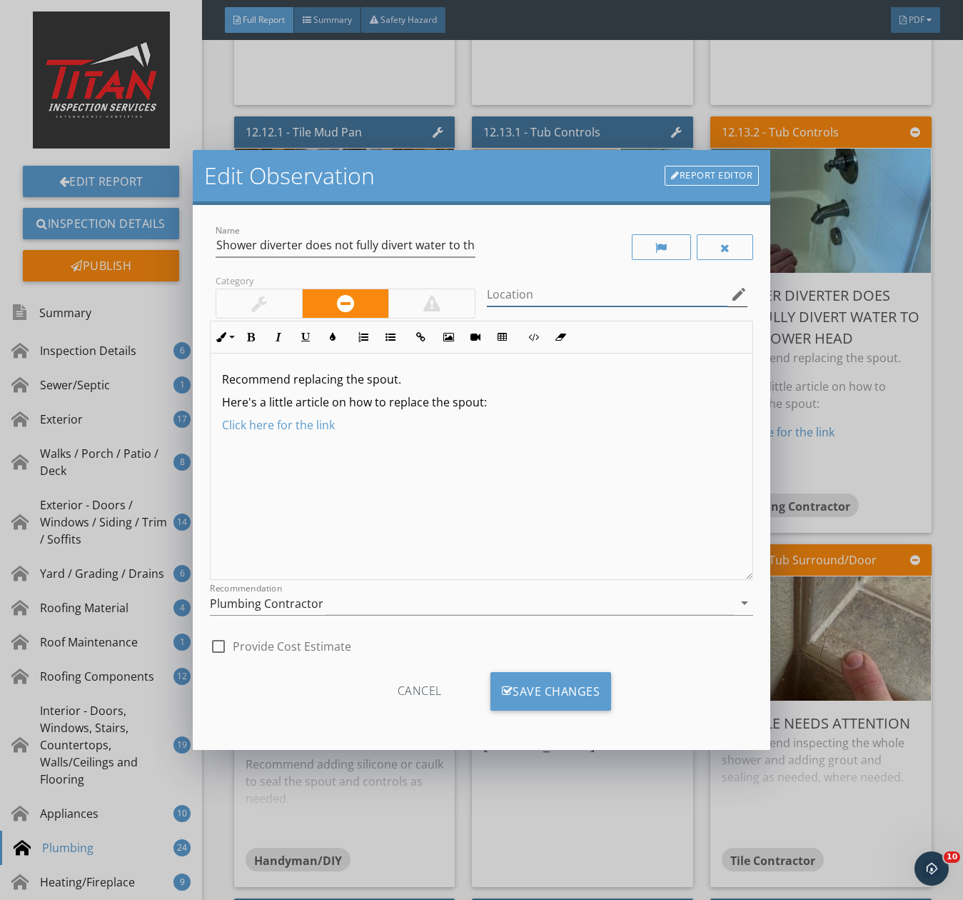
click at [523, 289] on input "Location" at bounding box center [607, 295] width 241 height 24
click at [528, 697] on div "Save Changes" at bounding box center [551, 691] width 121 height 39
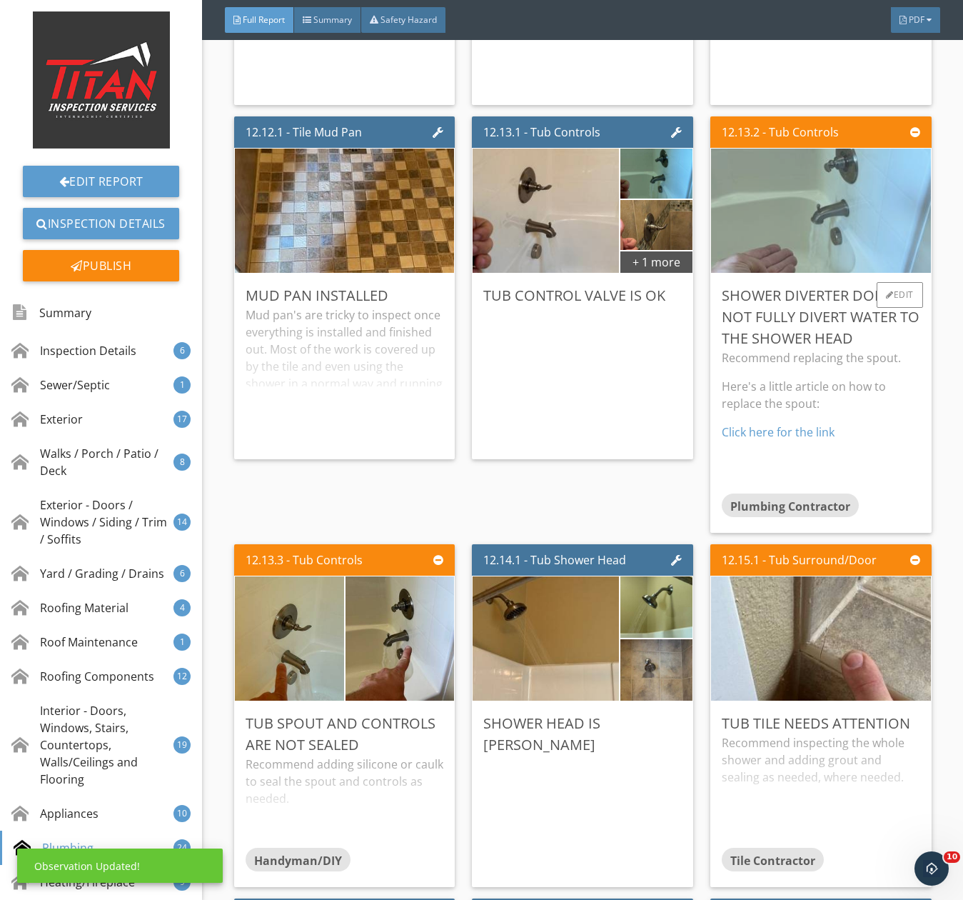
click at [797, 249] on img at bounding box center [821, 210] width 414 height 311
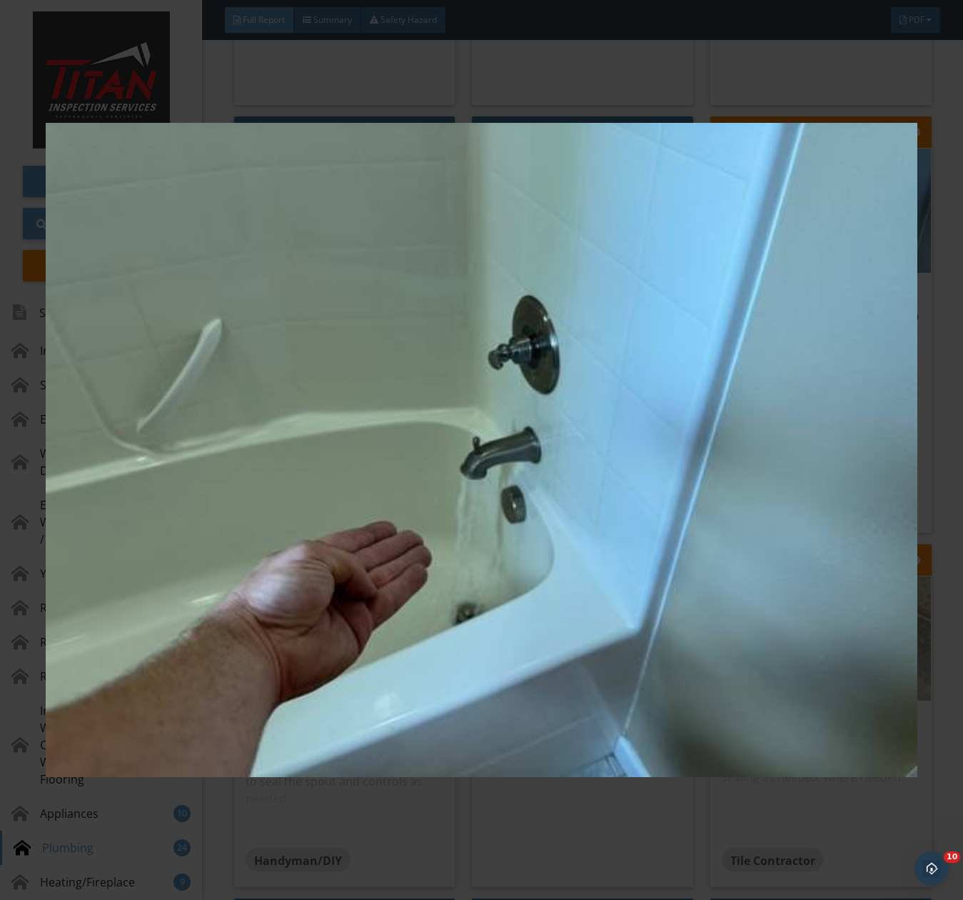
click at [803, 273] on img at bounding box center [482, 449] width 872 height 811
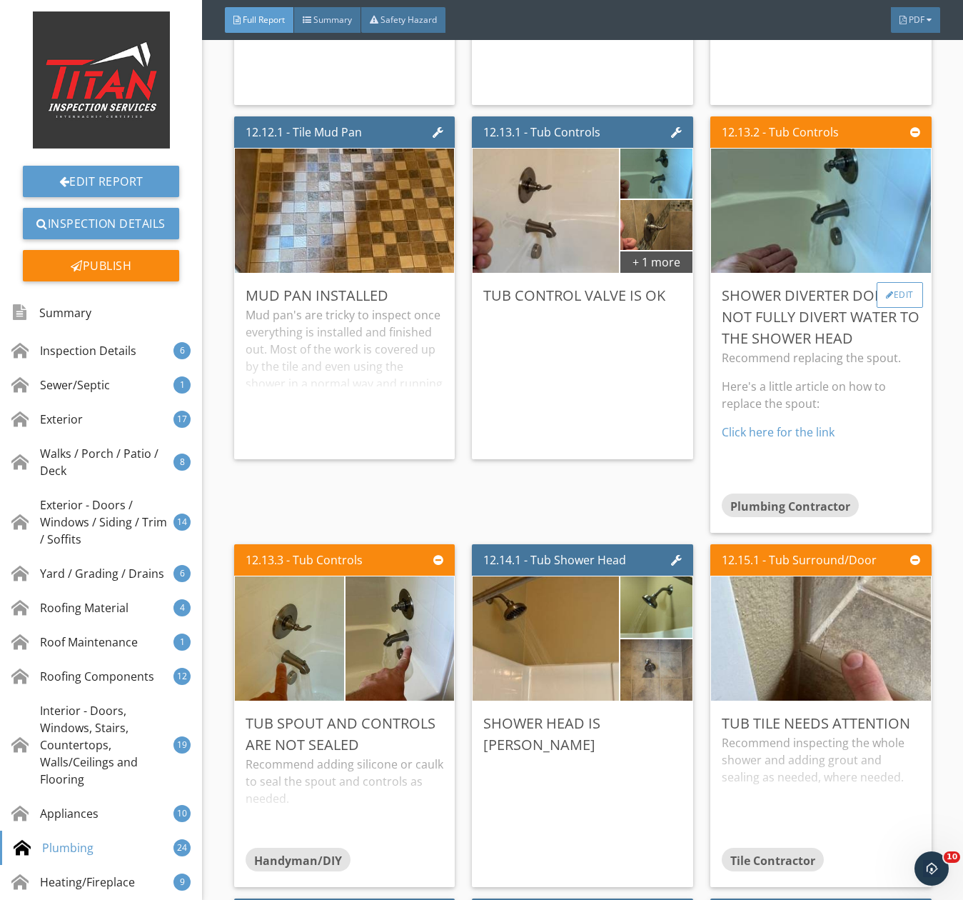
click at [886, 299] on div at bounding box center [890, 295] width 8 height 9
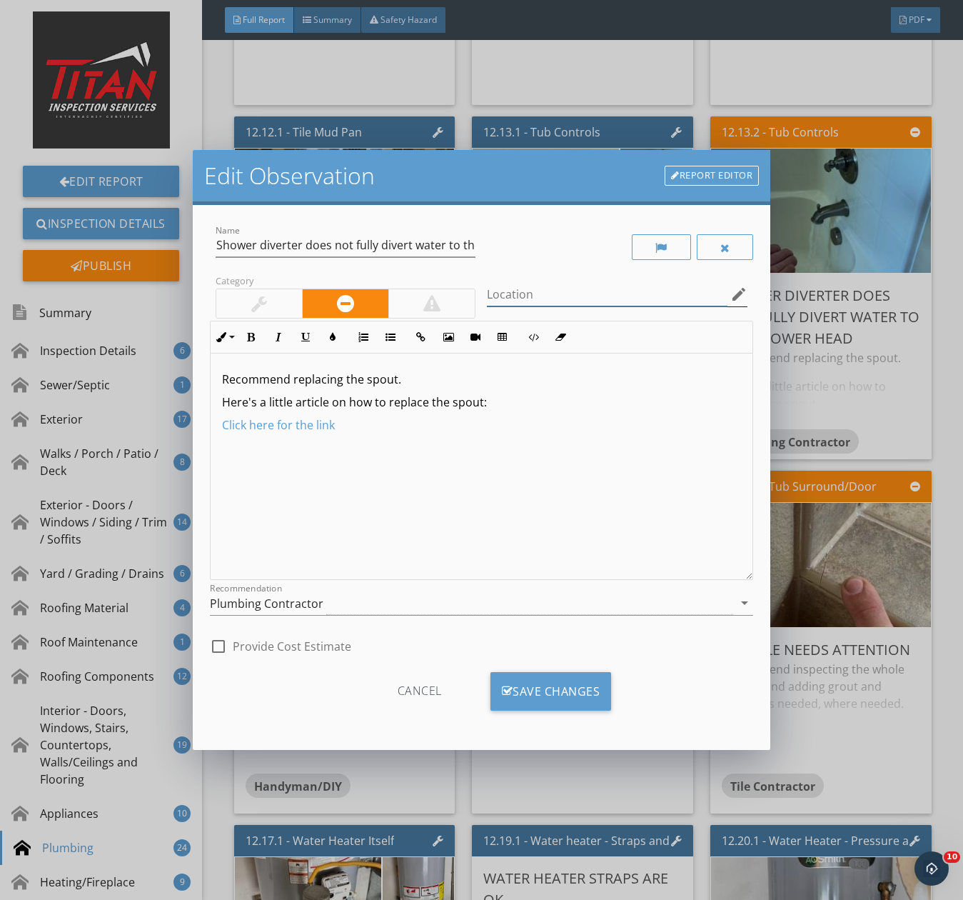
click at [561, 293] on input "Location" at bounding box center [607, 295] width 241 height 24
type input "Upstairs guest bath"
click at [537, 710] on div "Save Changes" at bounding box center [551, 691] width 121 height 39
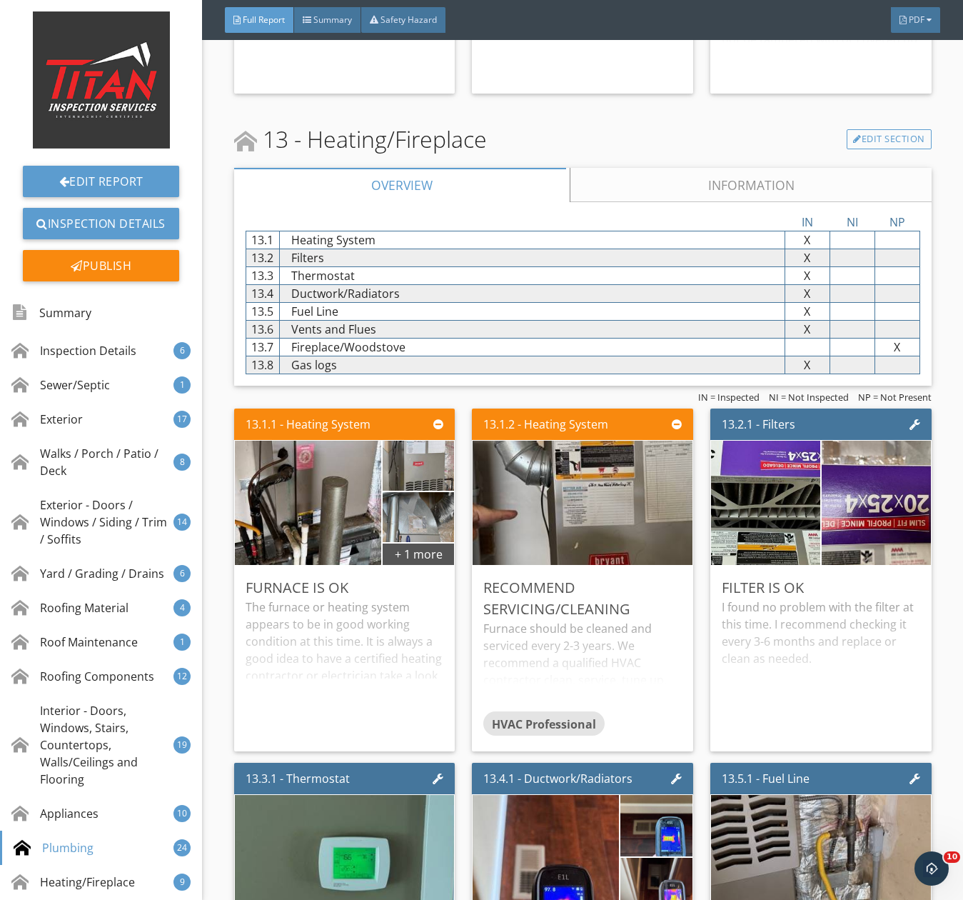
scroll to position [21997, 0]
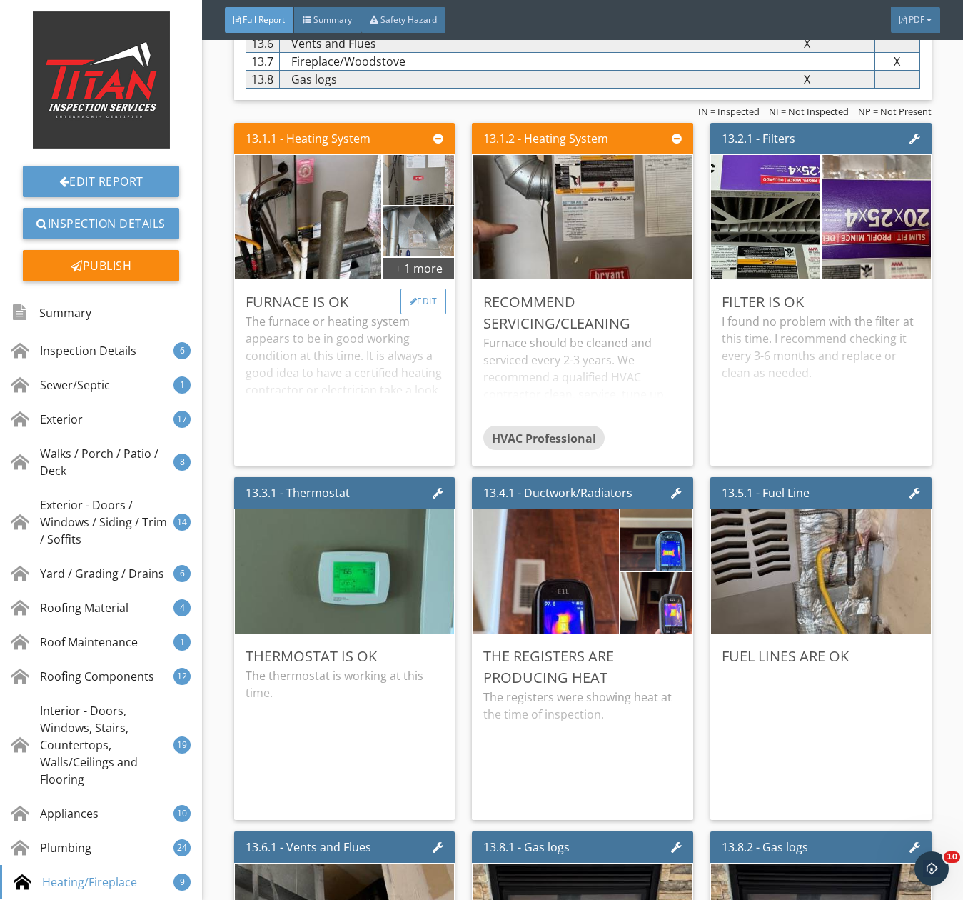
click at [419, 314] on div "Edit" at bounding box center [424, 302] width 46 height 26
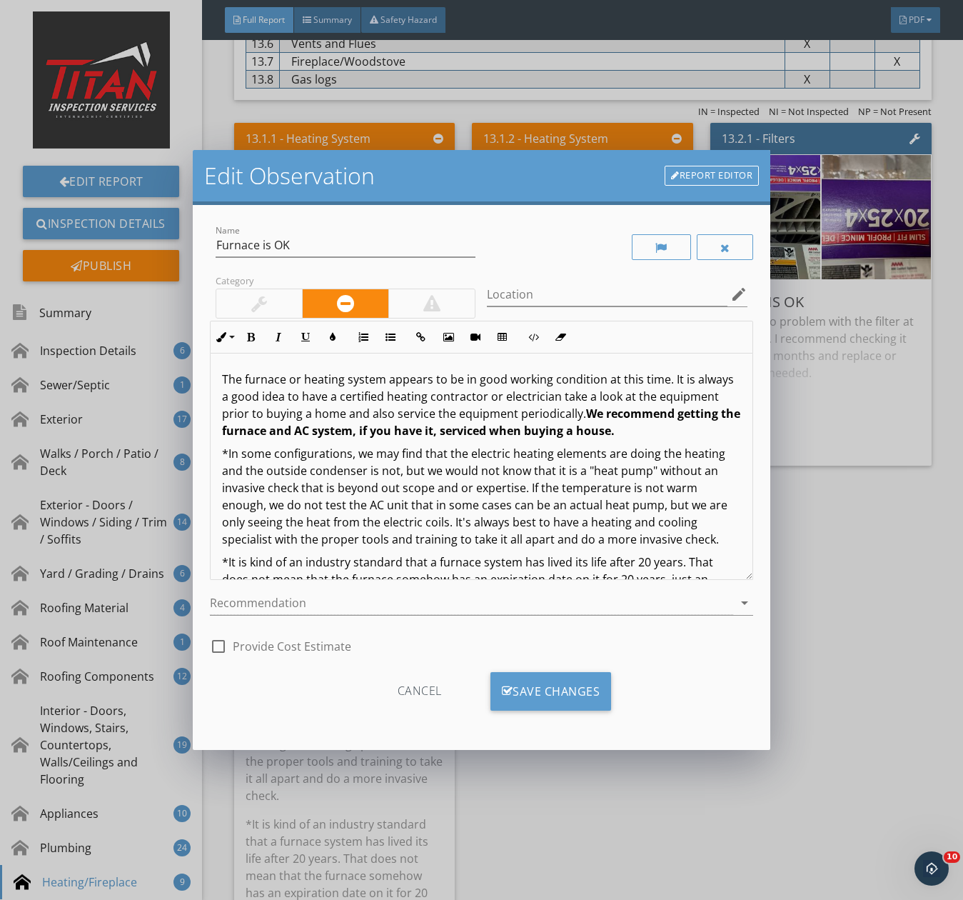
click at [270, 296] on div at bounding box center [259, 303] width 86 height 29
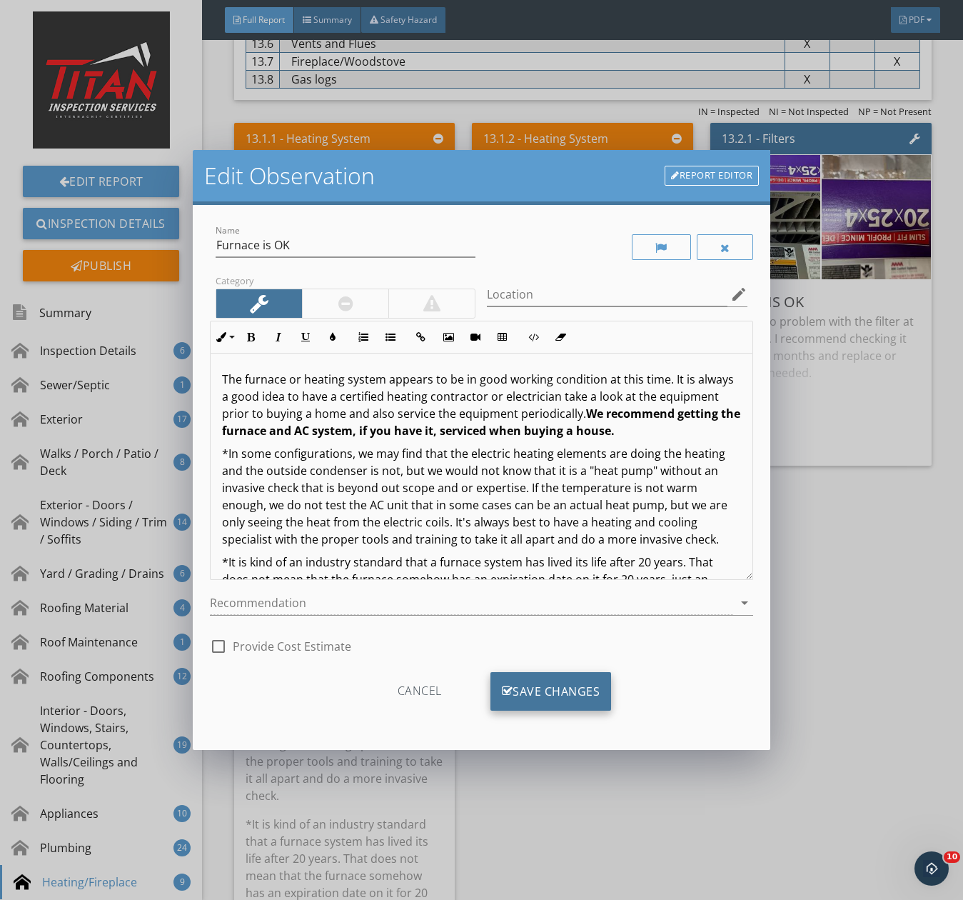
click at [539, 698] on div "Save Changes" at bounding box center [551, 691] width 121 height 39
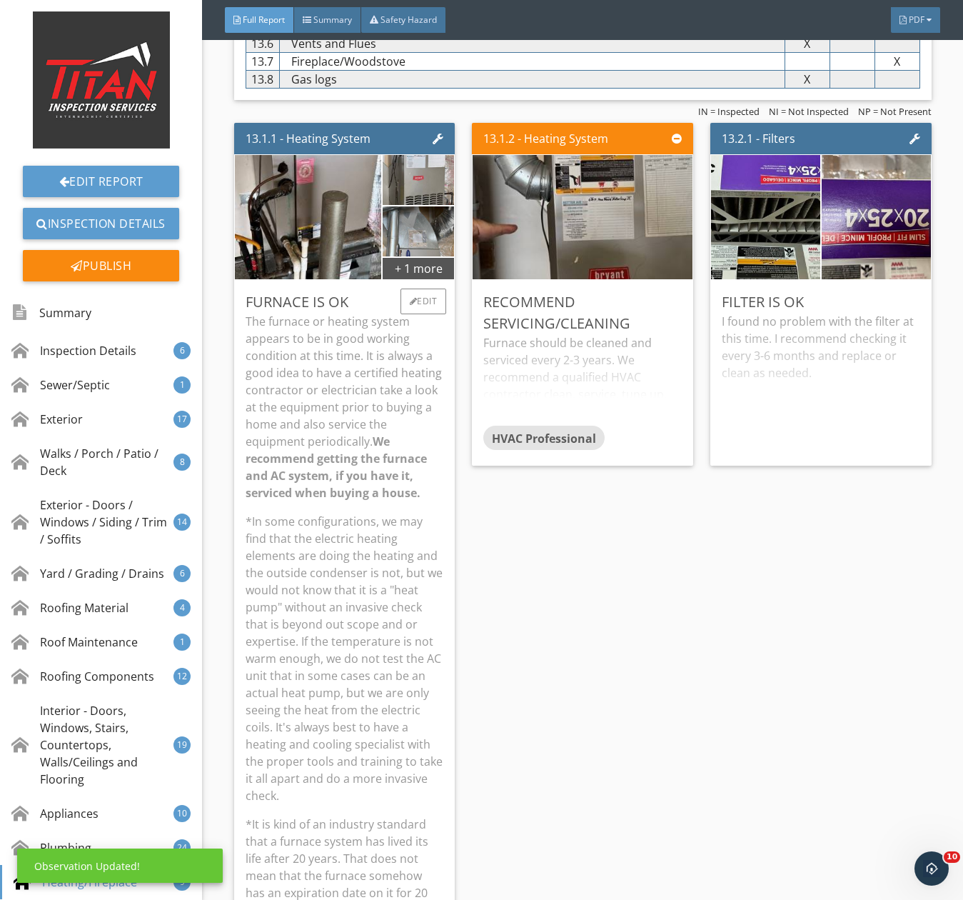
click at [358, 424] on p "The furnace or heating system appears to be in good working condition at this t…" at bounding box center [345, 407] width 199 height 189
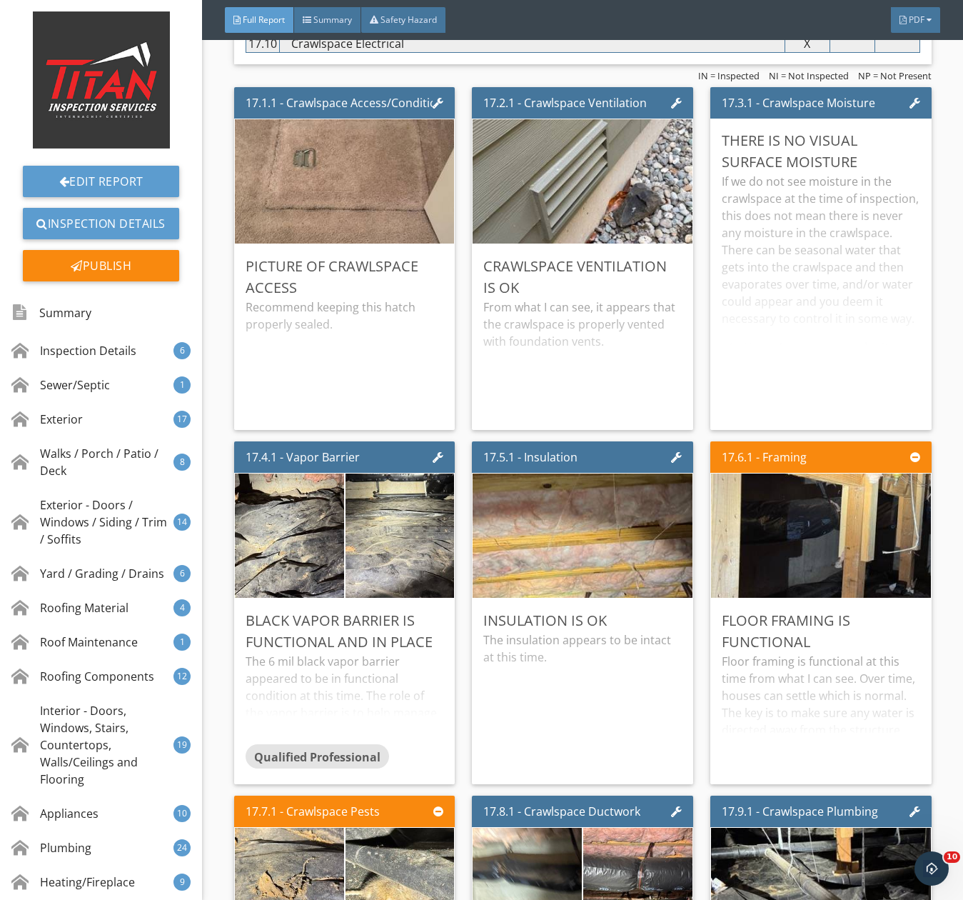
scroll to position [28353, 0]
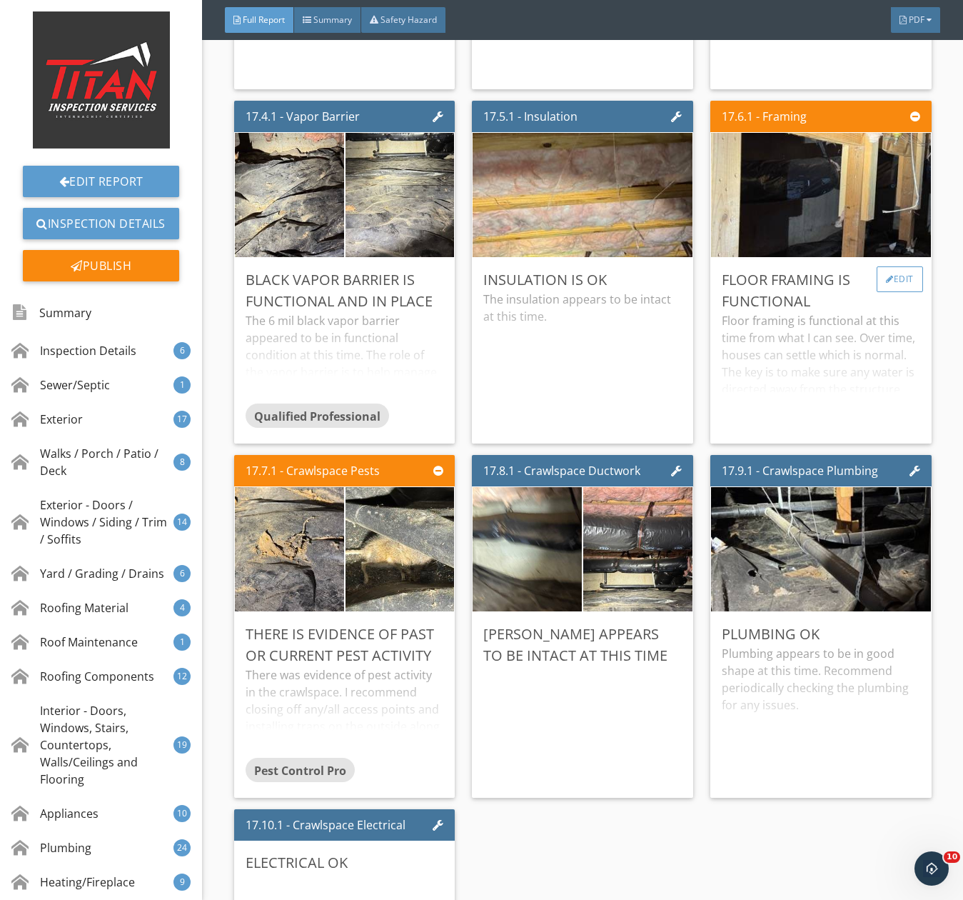
click at [902, 286] on div "Edit" at bounding box center [900, 279] width 46 height 26
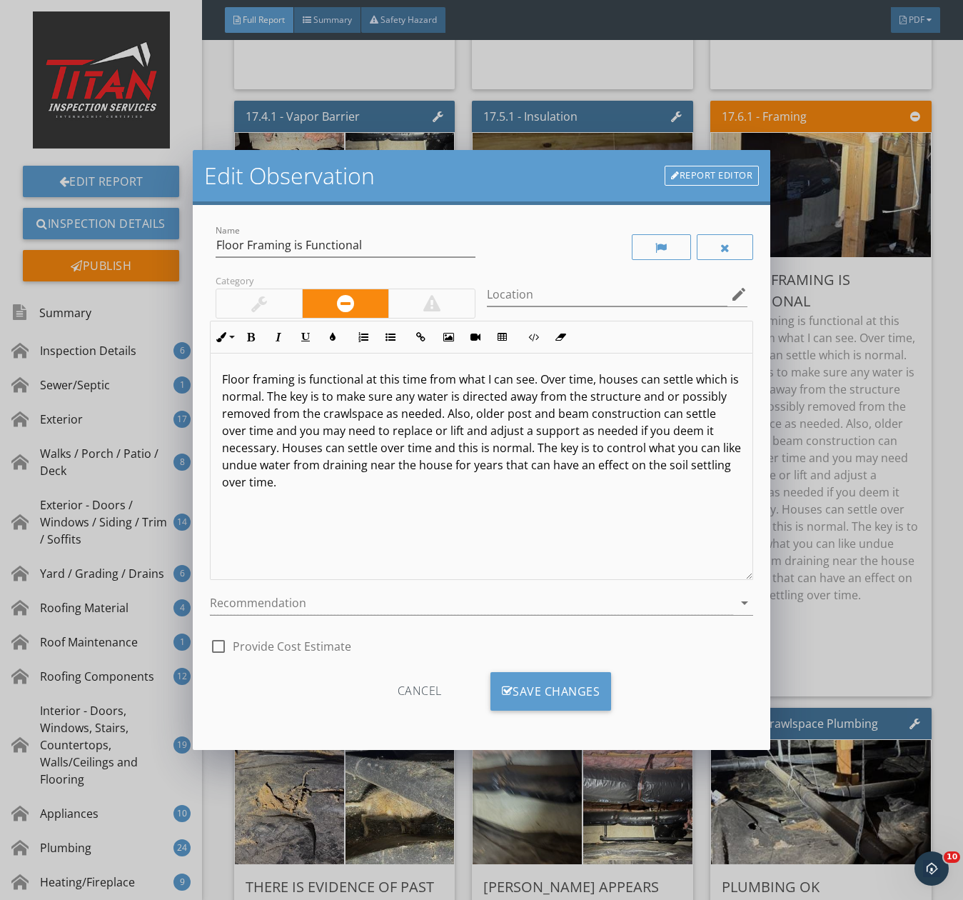
click at [258, 304] on div at bounding box center [259, 303] width 16 height 17
click at [562, 711] on div "Cancel Save Changes" at bounding box center [481, 696] width 543 height 49
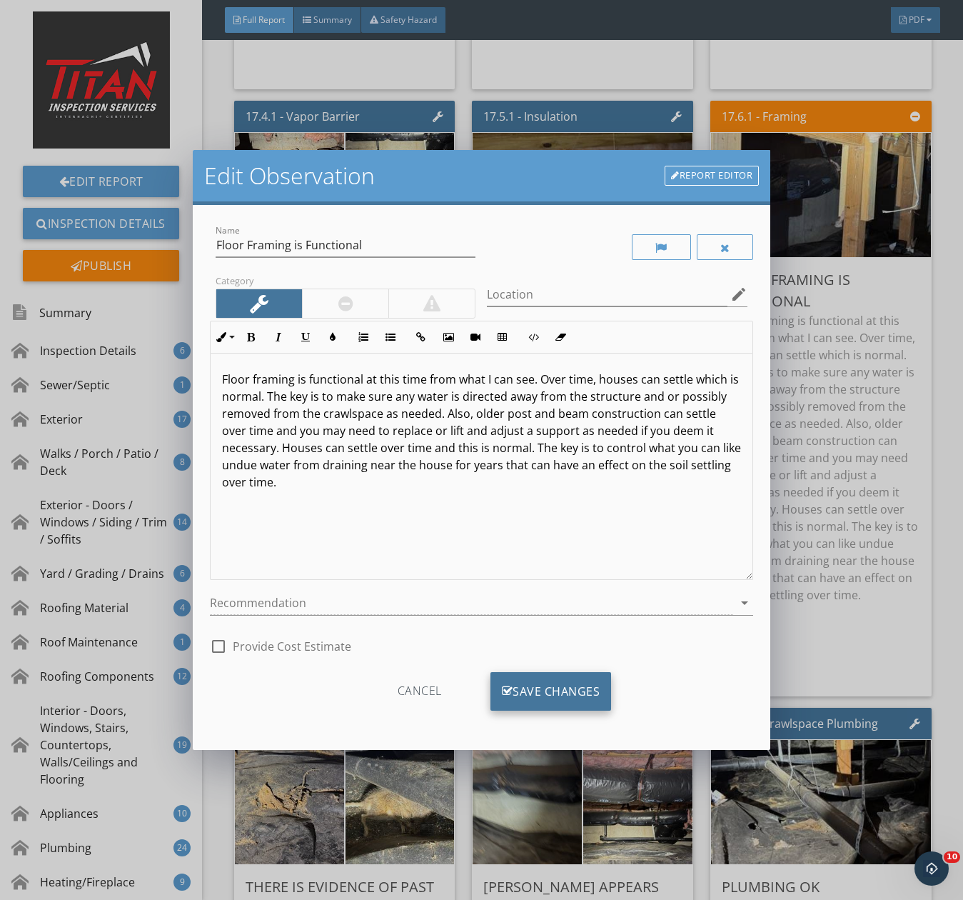
click at [565, 707] on div "Save Changes" at bounding box center [551, 691] width 121 height 39
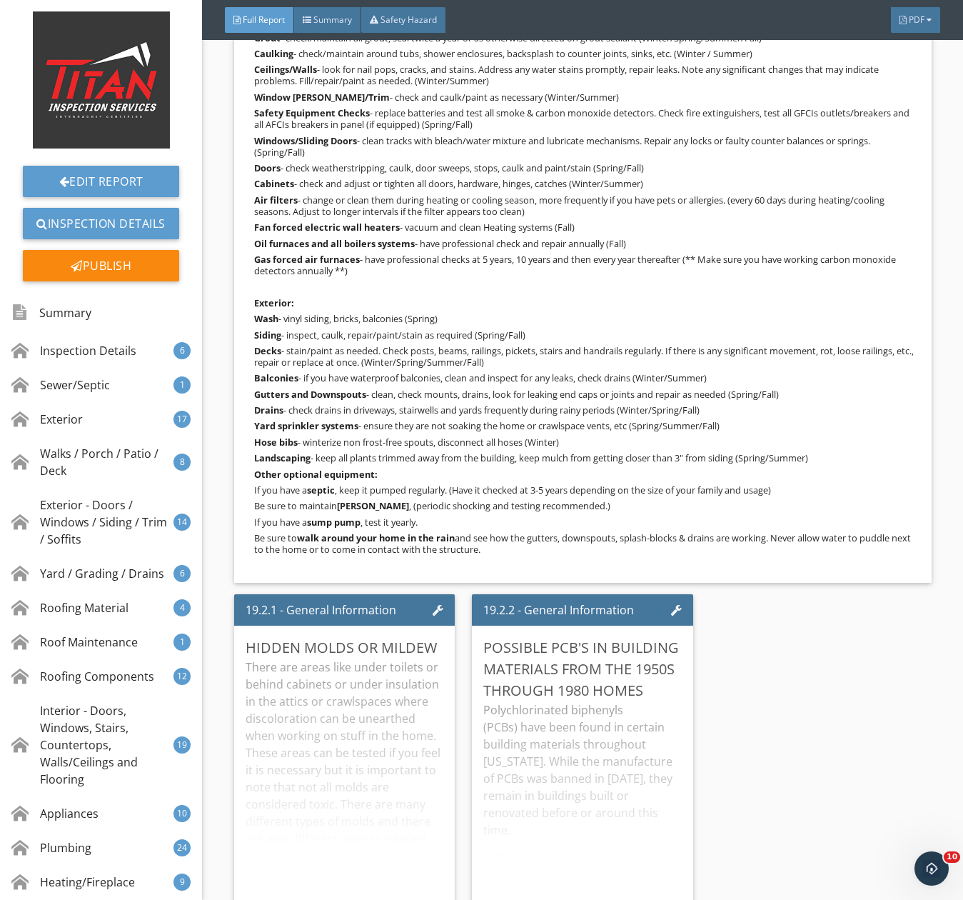
scroll to position [30454, 0]
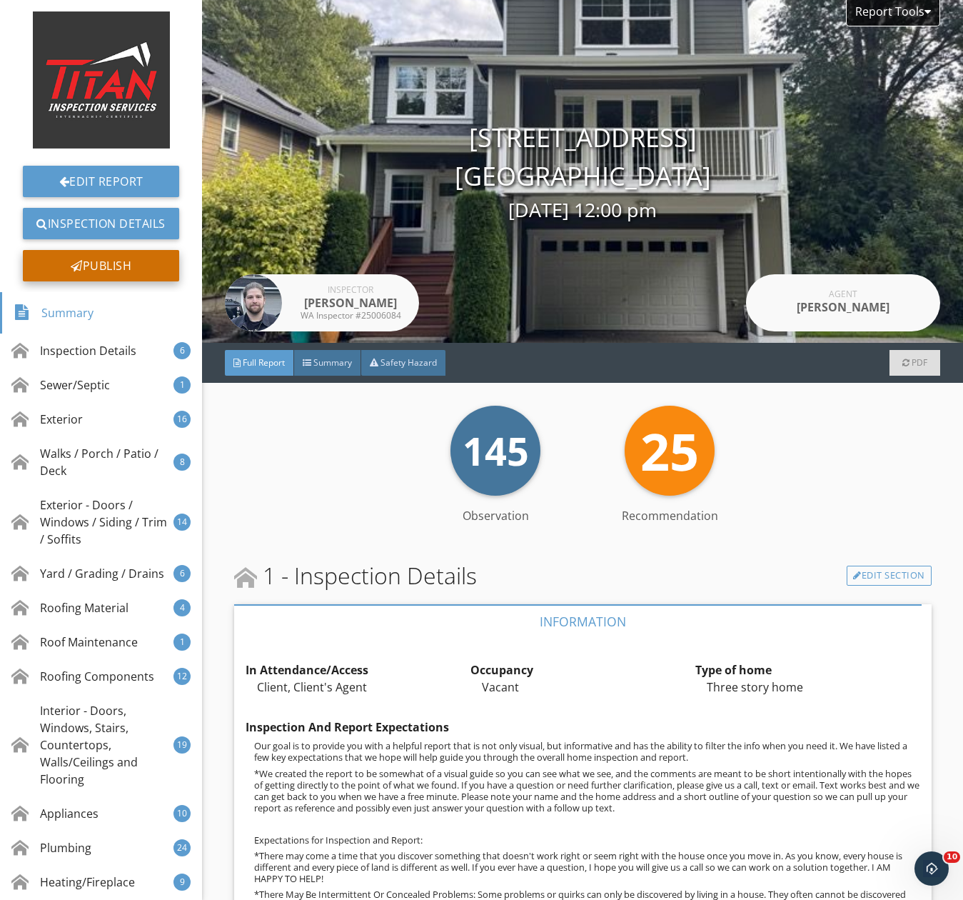
click at [77, 262] on div "Publish" at bounding box center [101, 265] width 156 height 31
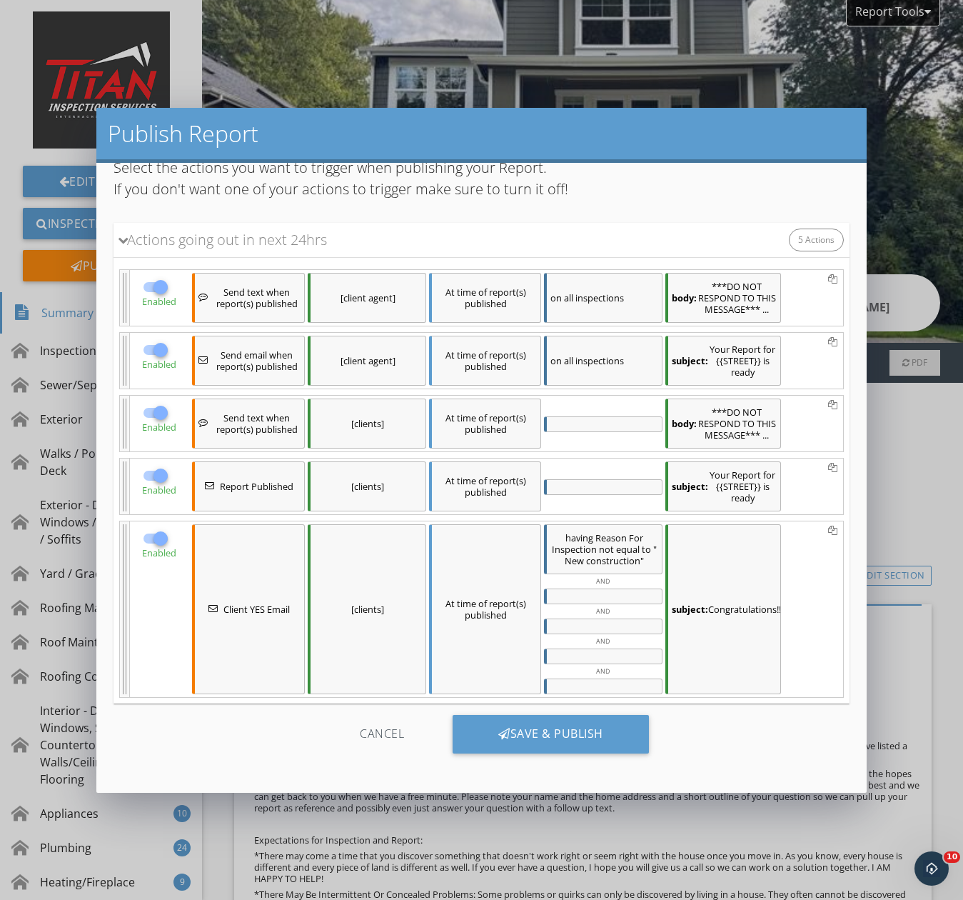
scroll to position [46, 0]
click at [533, 726] on div "Save & Publish" at bounding box center [551, 734] width 196 height 39
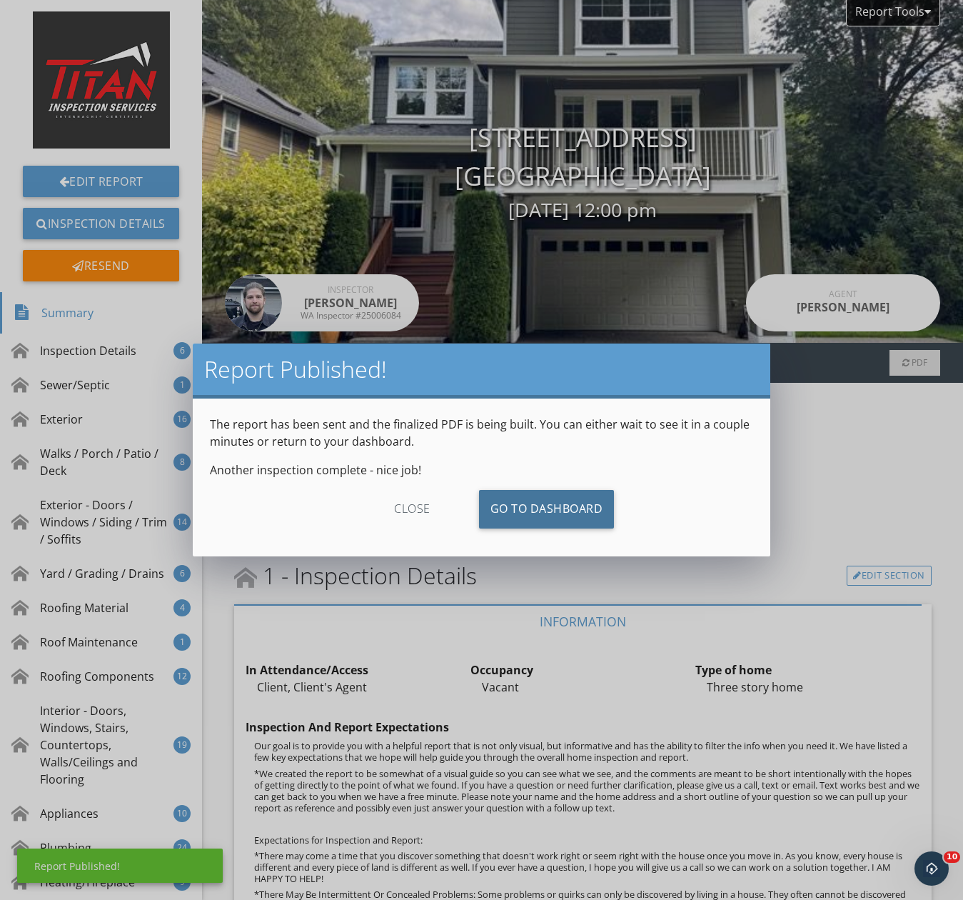
click at [550, 529] on div "close Go To Dashboard" at bounding box center [481, 514] width 543 height 49
click at [548, 508] on link "Go To Dashboard" at bounding box center [547, 509] width 136 height 39
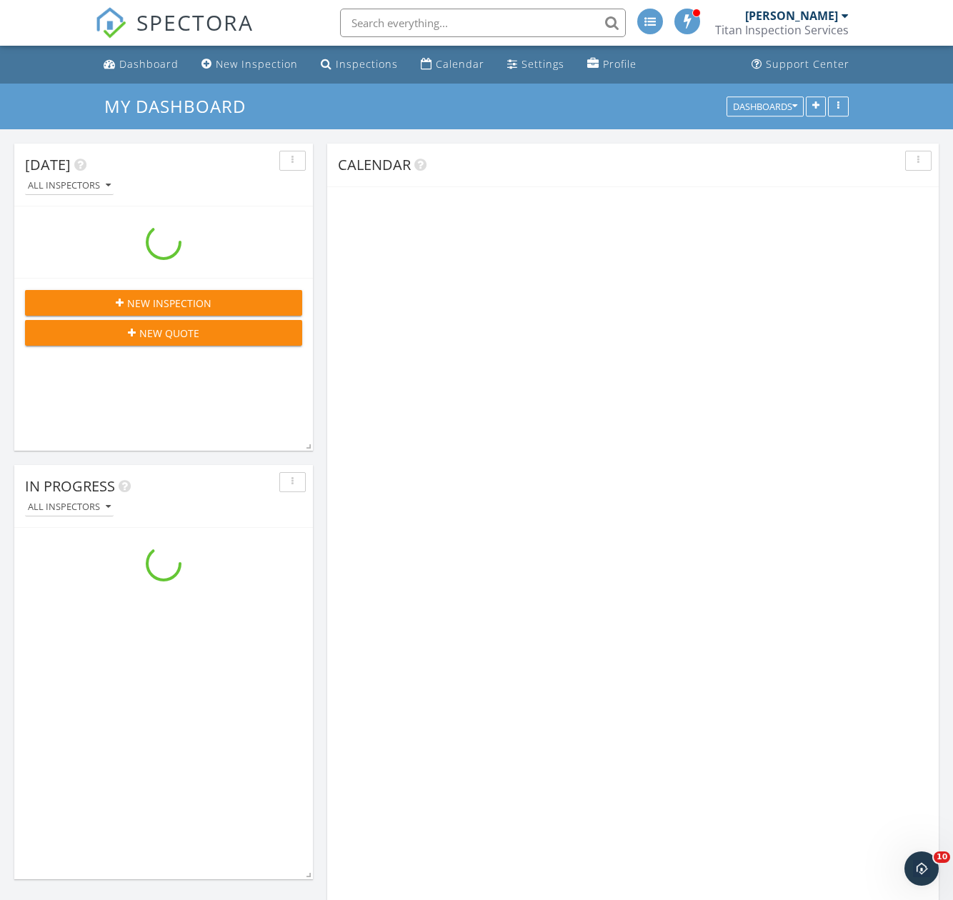
scroll to position [2286, 975]
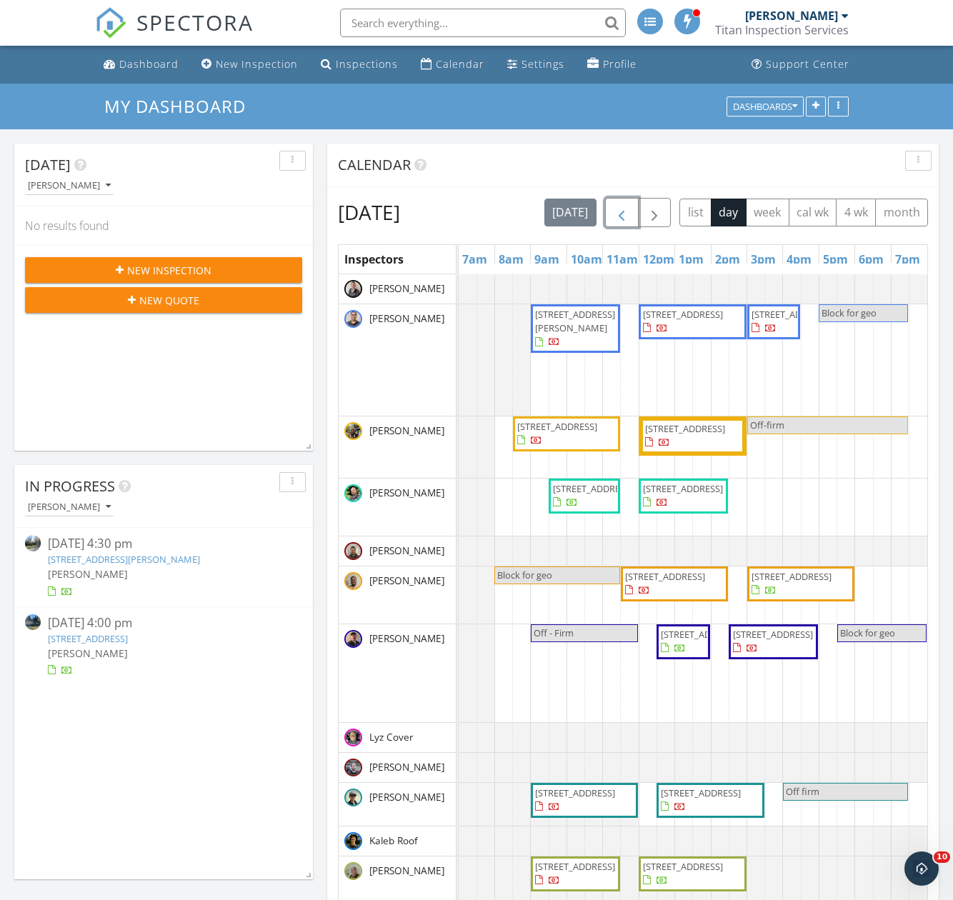
click at [630, 210] on span "button" at bounding box center [621, 212] width 17 height 17
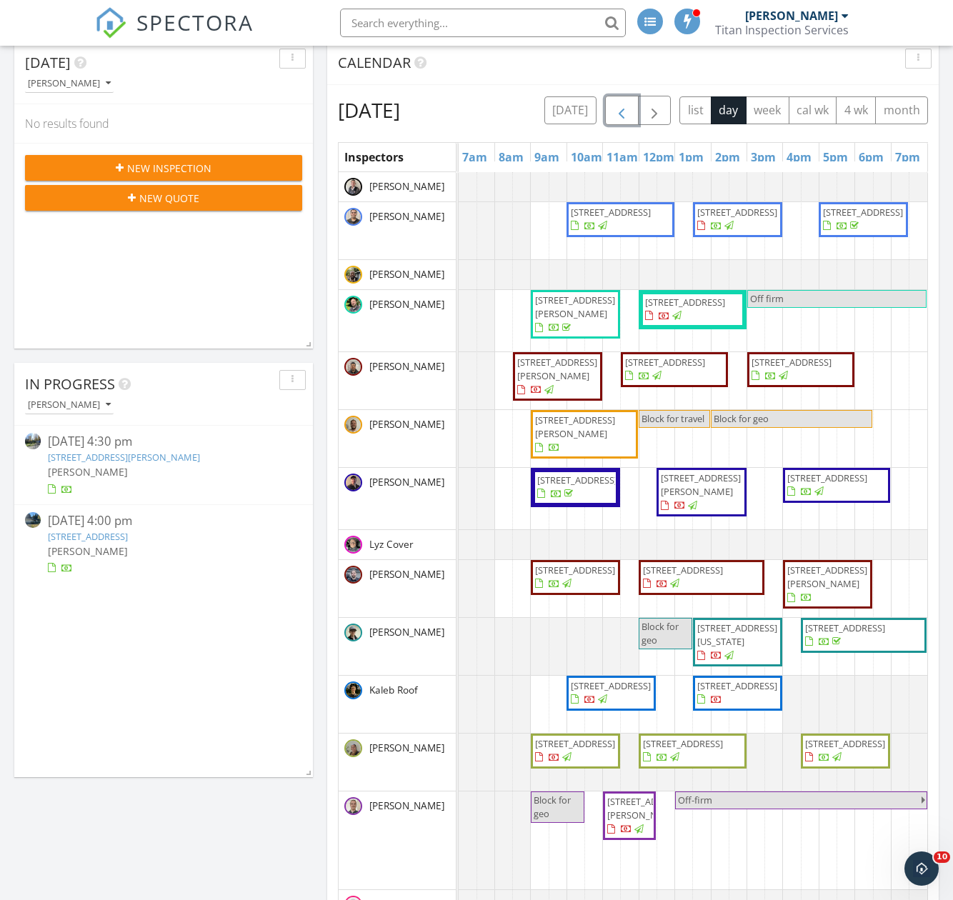
scroll to position [357, 0]
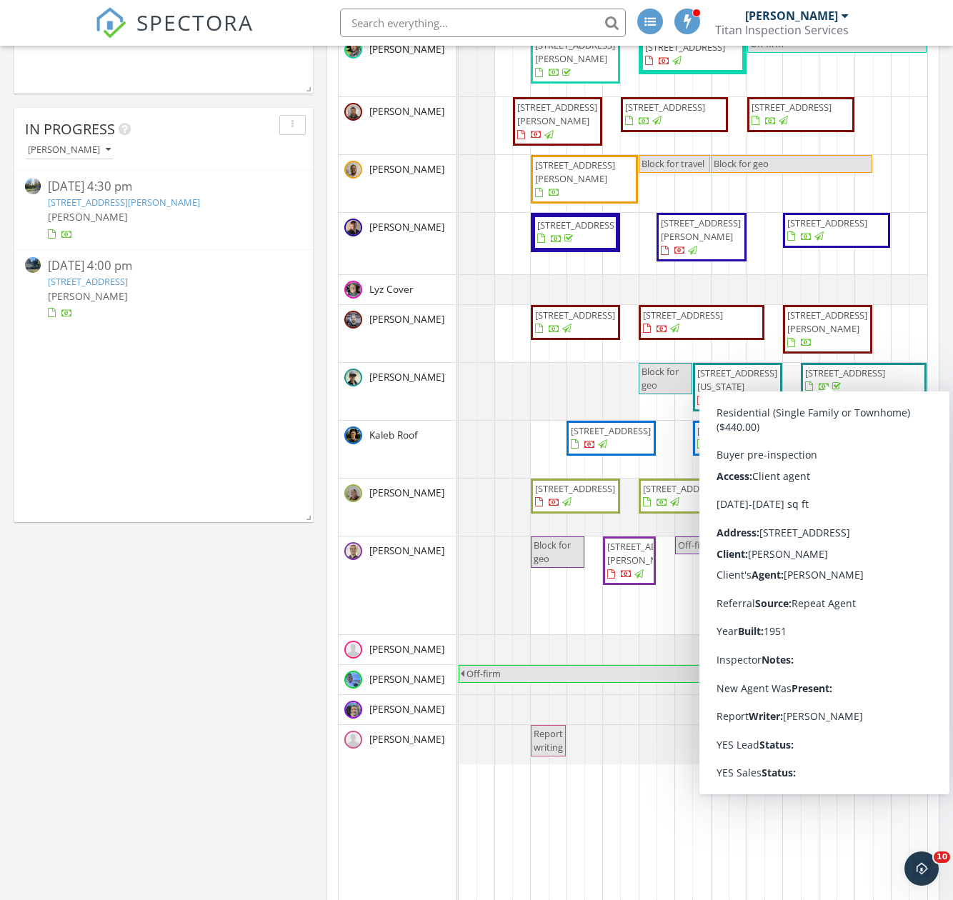
click at [812, 335] on span "[STREET_ADDRESS][PERSON_NAME]" at bounding box center [827, 322] width 80 height 26
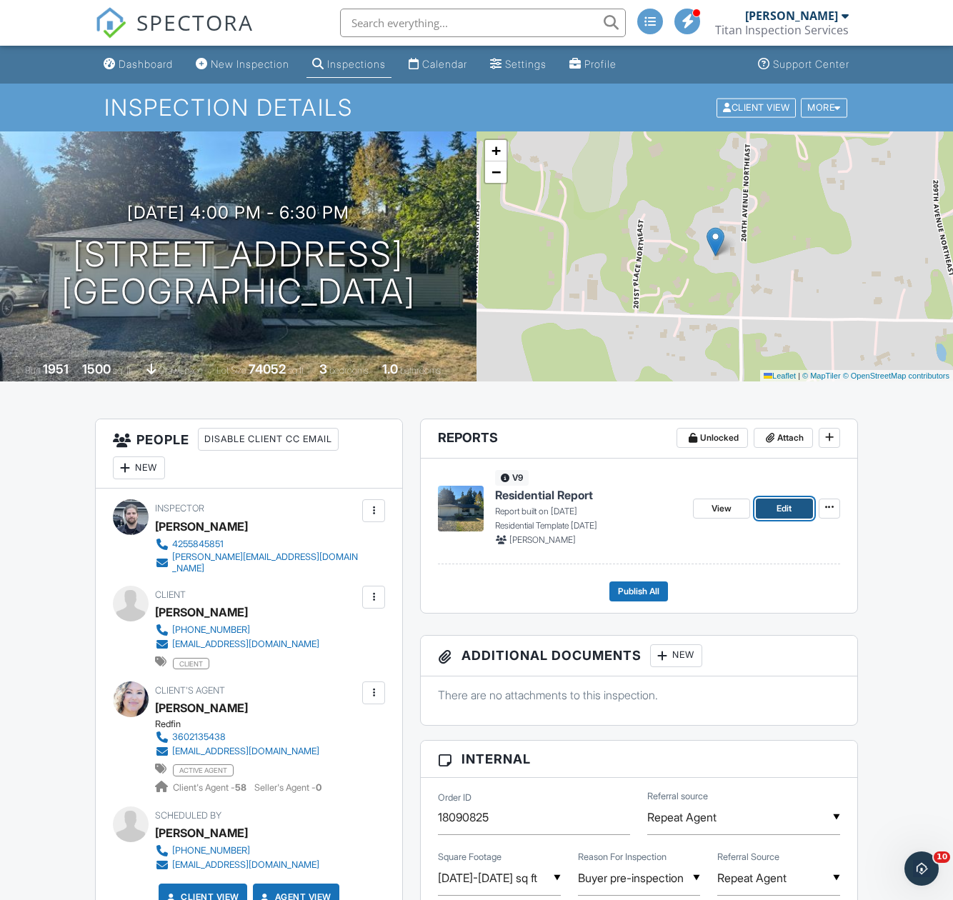
click at [782, 508] on span "Edit" at bounding box center [783, 508] width 15 height 14
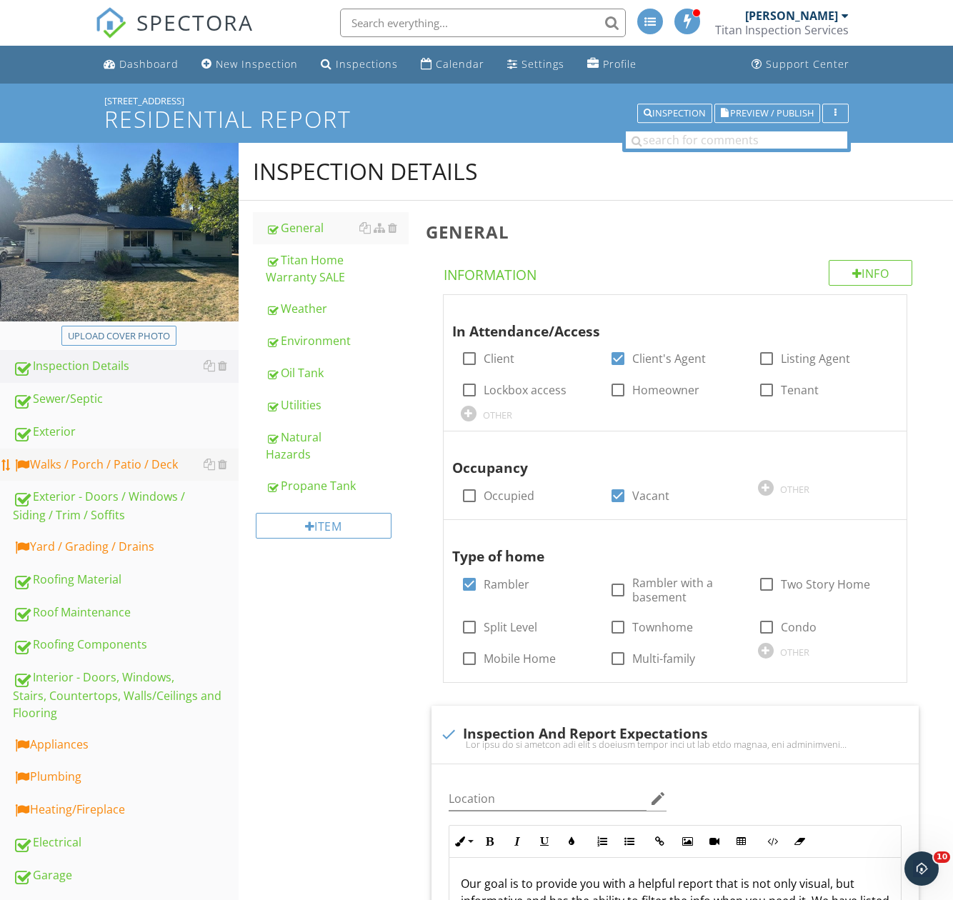
click at [137, 461] on div "Walks / Porch / Patio / Deck" at bounding box center [126, 465] width 226 height 19
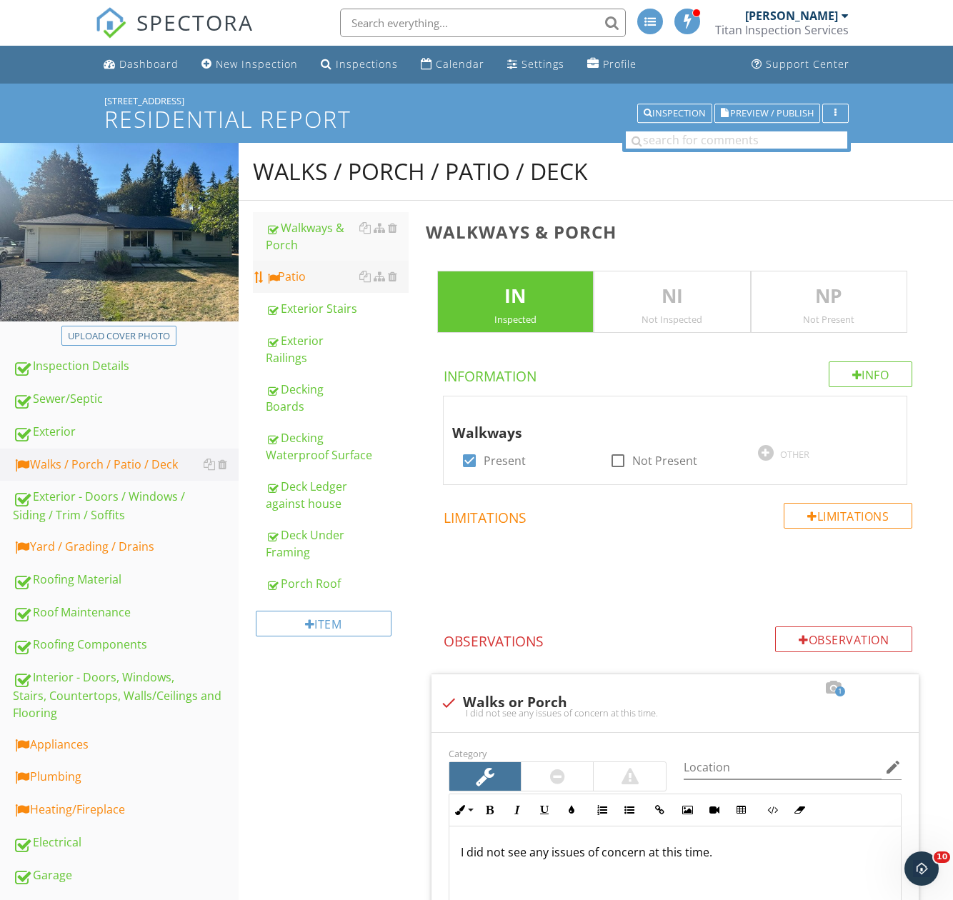
click at [304, 274] on div "Patio" at bounding box center [337, 276] width 143 height 17
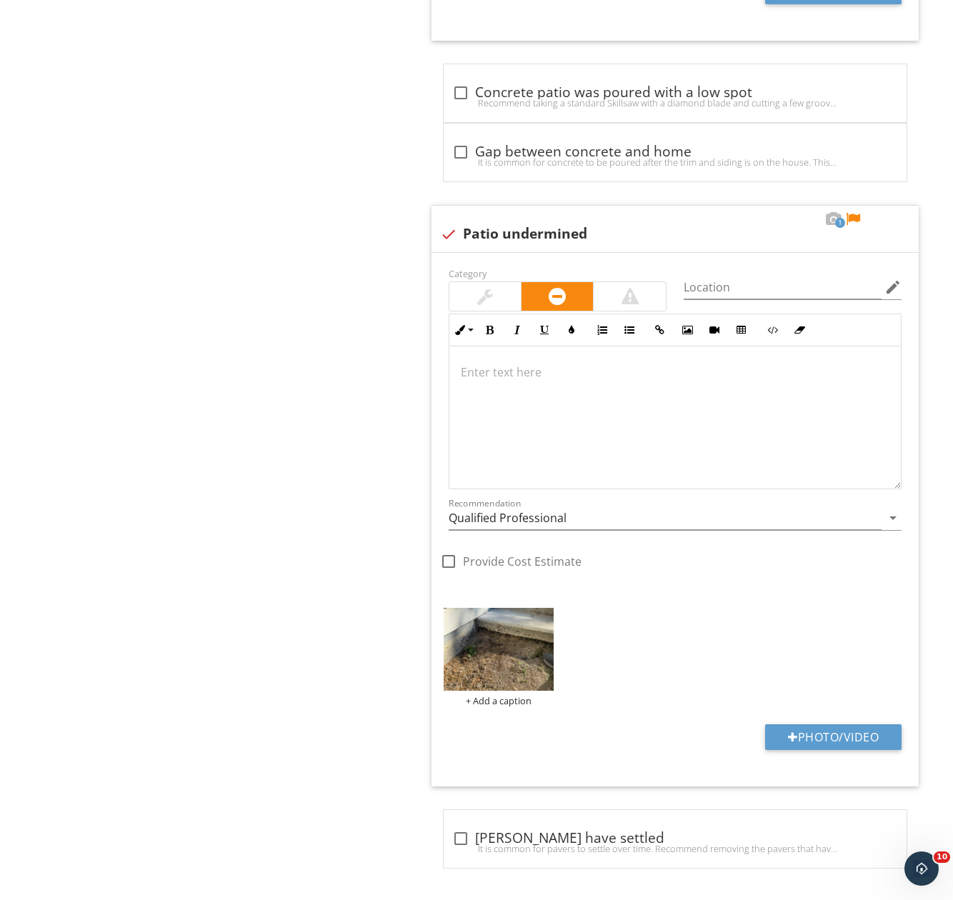
scroll to position [1975, 0]
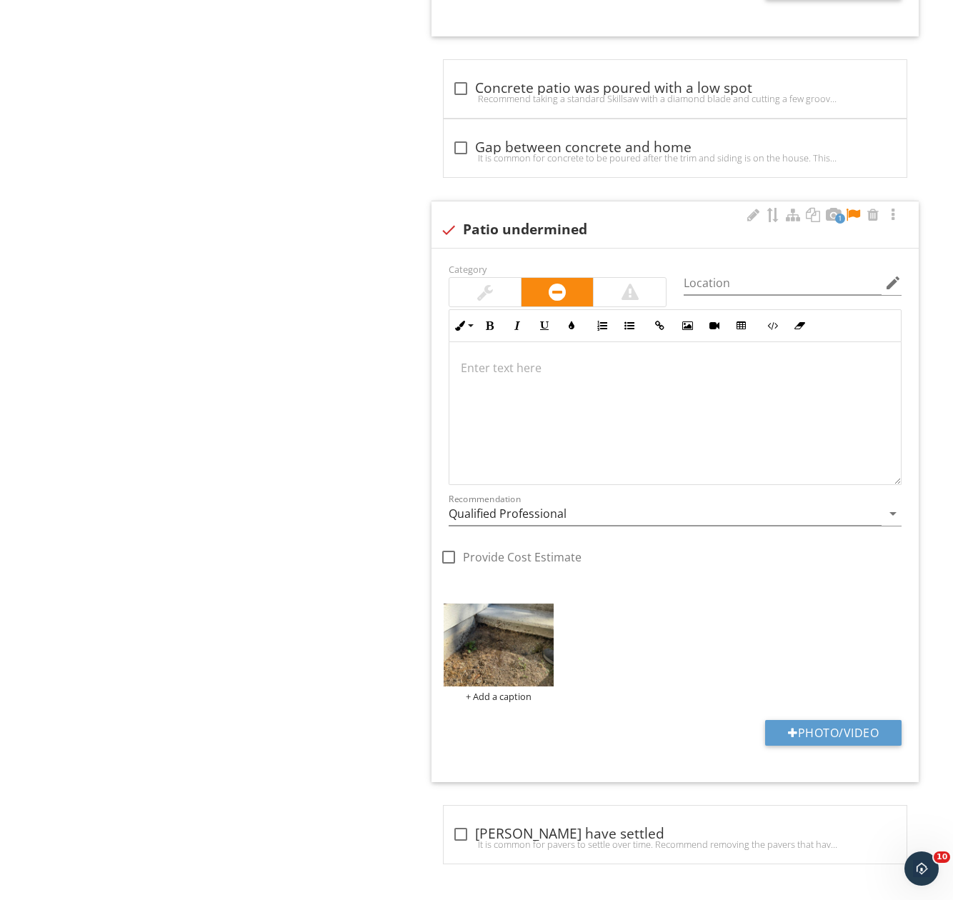
click at [853, 212] on div at bounding box center [852, 215] width 17 height 14
click at [493, 392] on div at bounding box center [674, 413] width 451 height 143
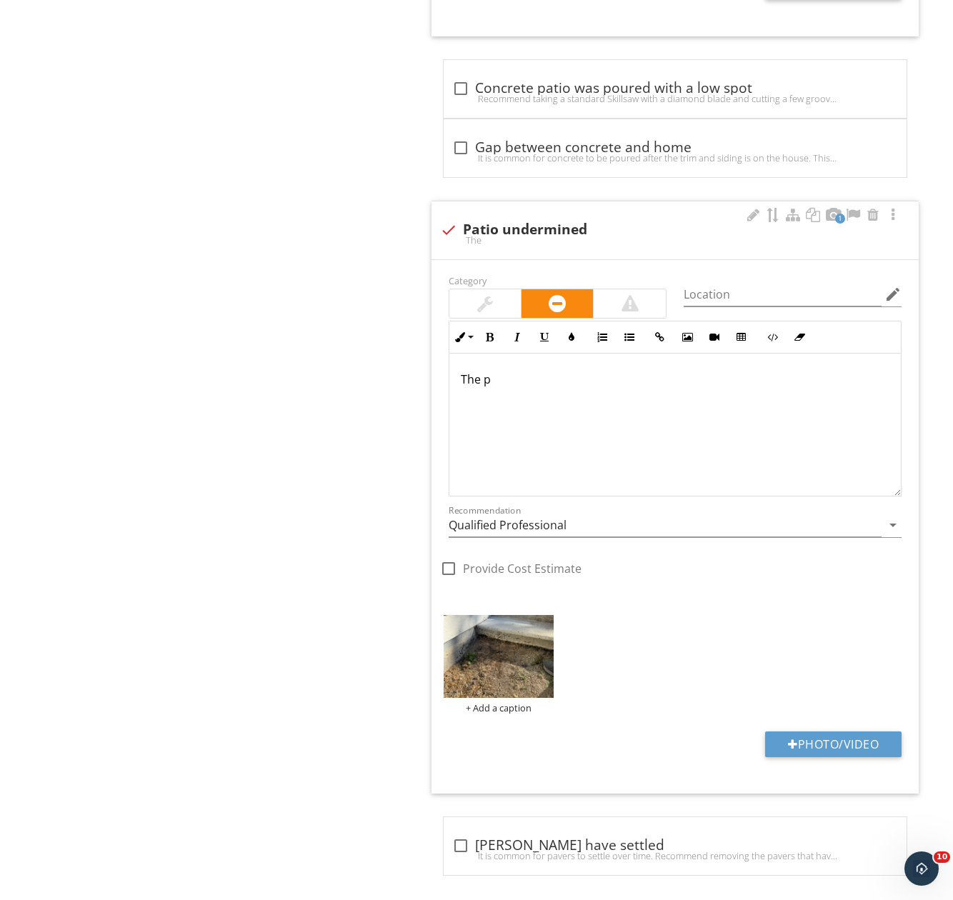
scroll to position [1987, 0]
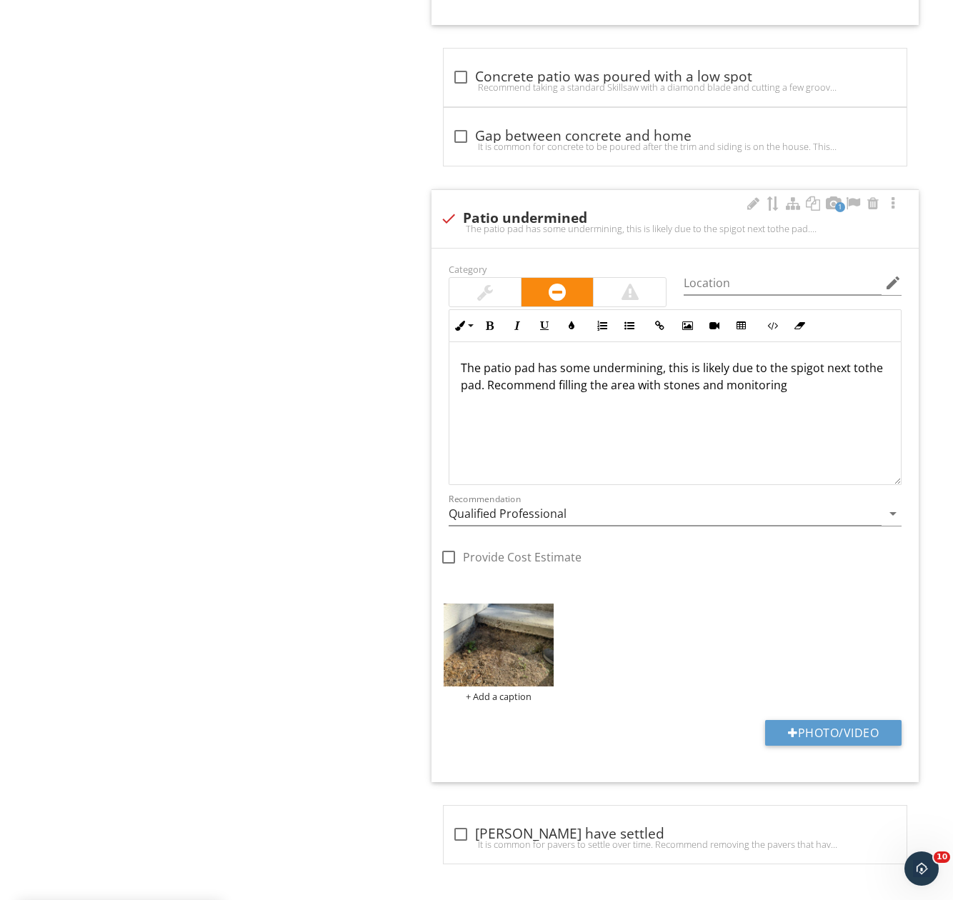
click at [860, 371] on p "The patio pad has some undermining, this is likely due to the spigot next tothe…" at bounding box center [675, 376] width 429 height 34
click at [543, 516] on input "Qualified Professional" at bounding box center [665, 514] width 433 height 24
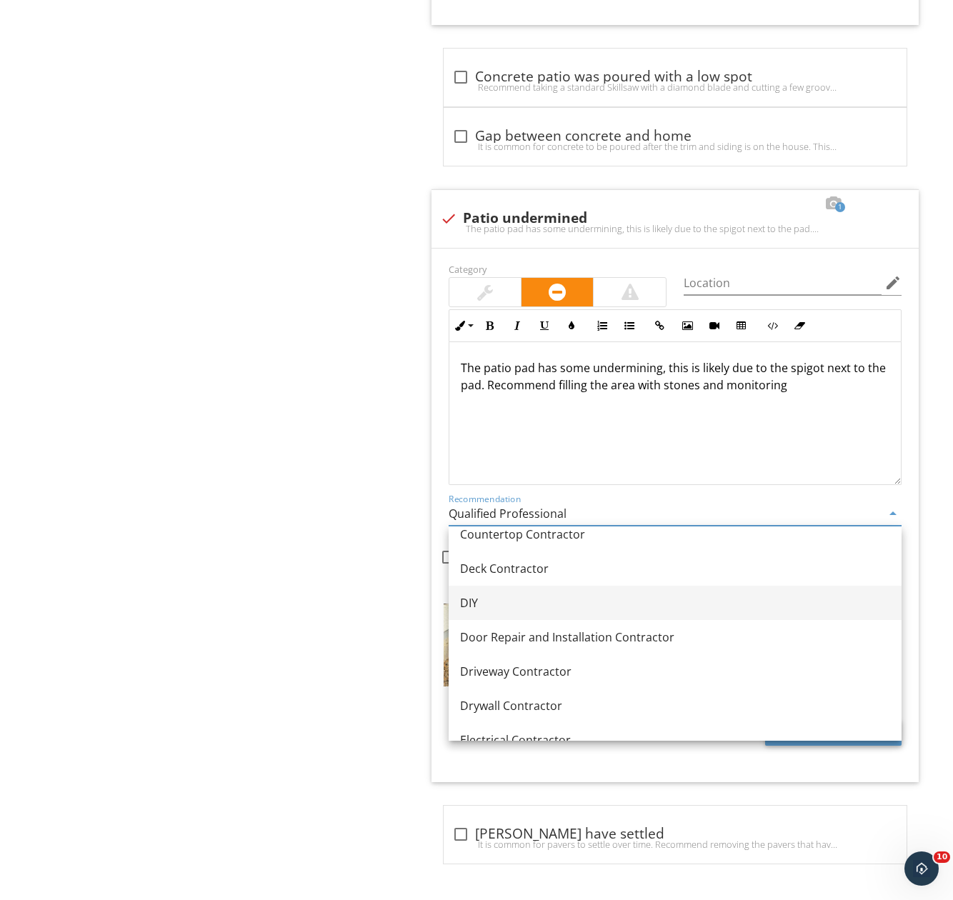
scroll to position [357, 0]
click at [536, 618] on link "DIY" at bounding box center [675, 603] width 453 height 34
type input "DIY"
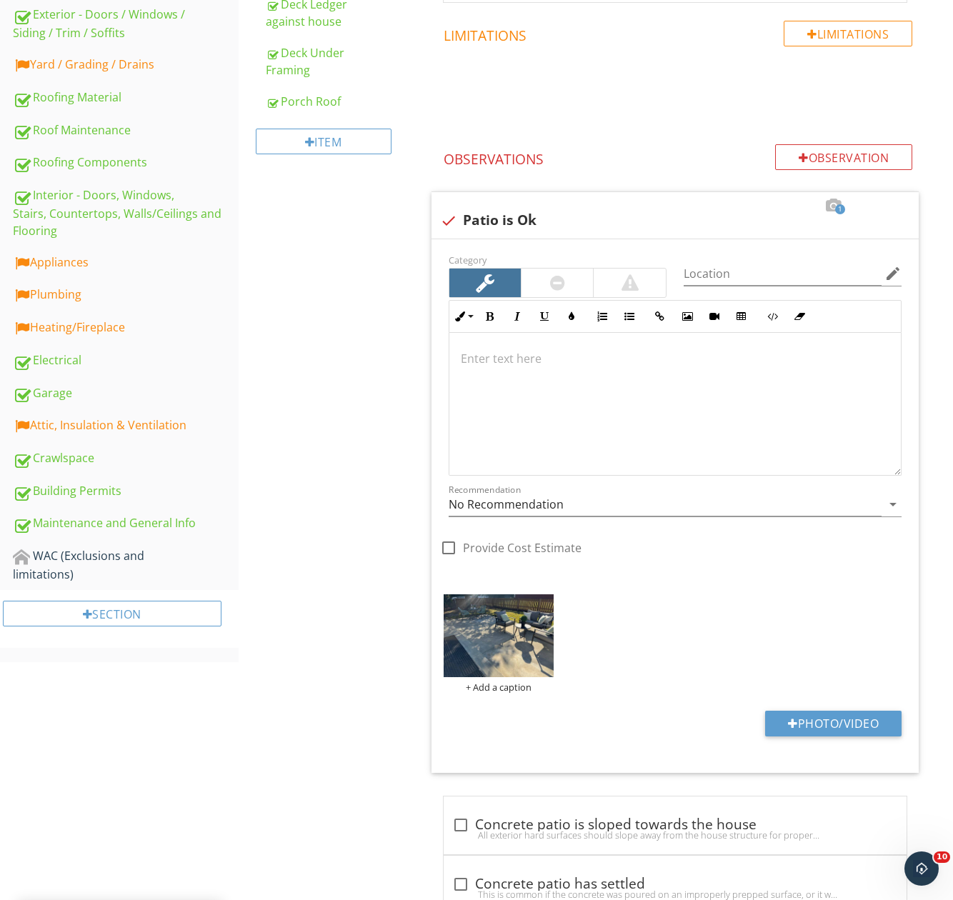
scroll to position [130, 0]
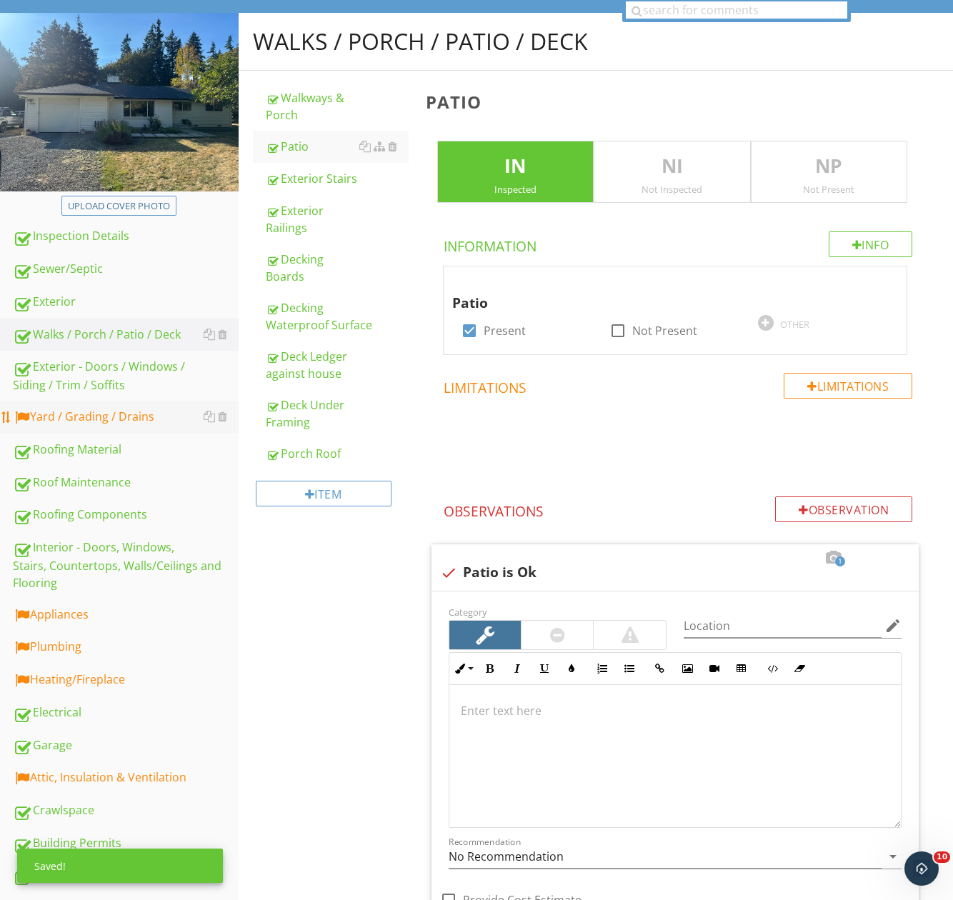
click at [92, 418] on div "Yard / Grading / Drains" at bounding box center [126, 417] width 226 height 19
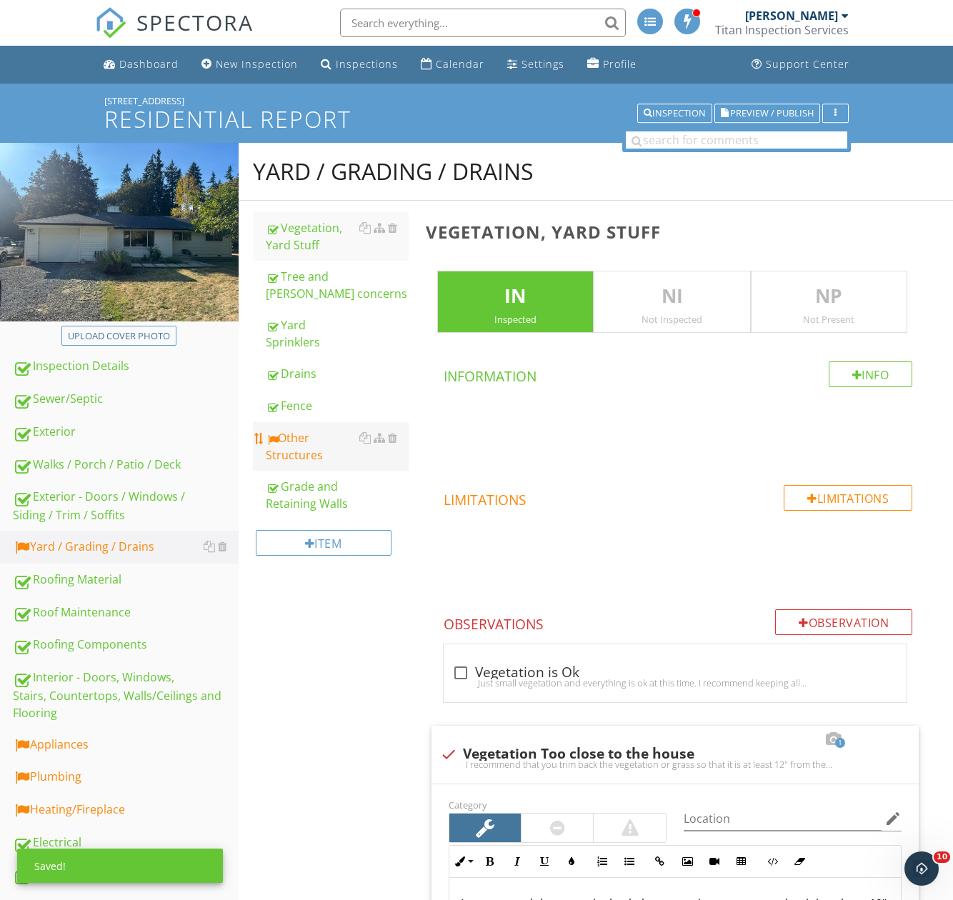
click at [306, 456] on div "Other Structures" at bounding box center [337, 446] width 143 height 34
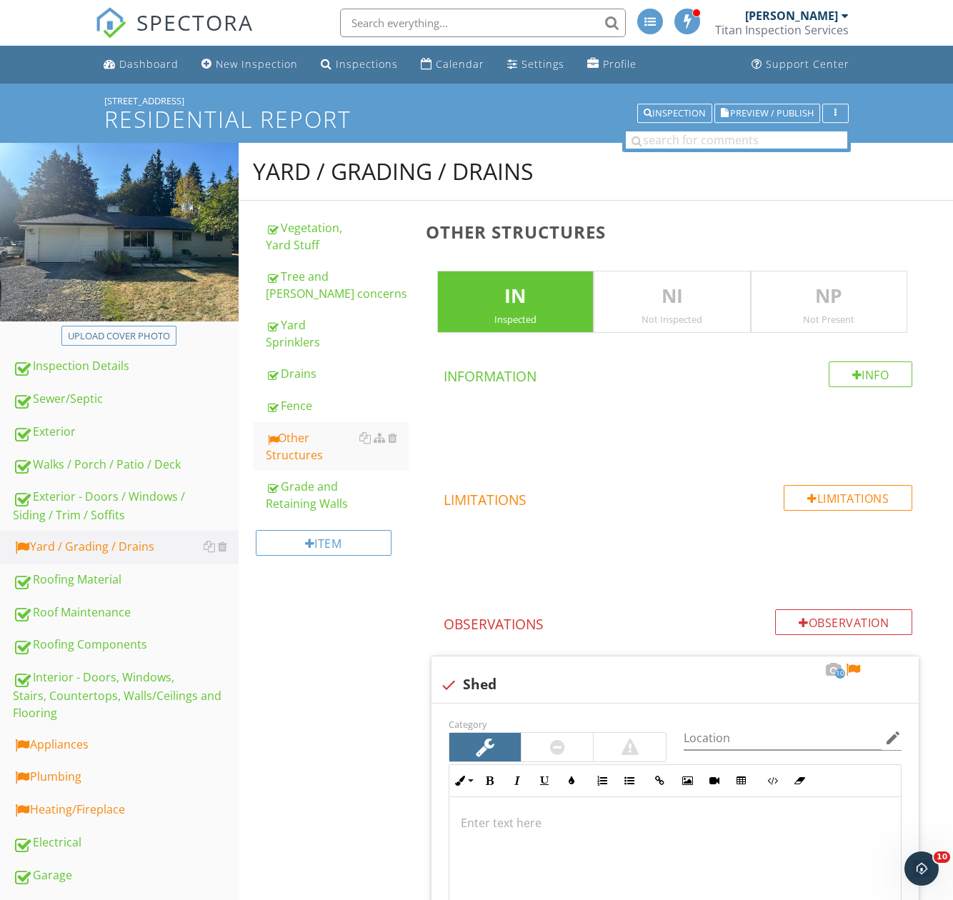
scroll to position [500, 0]
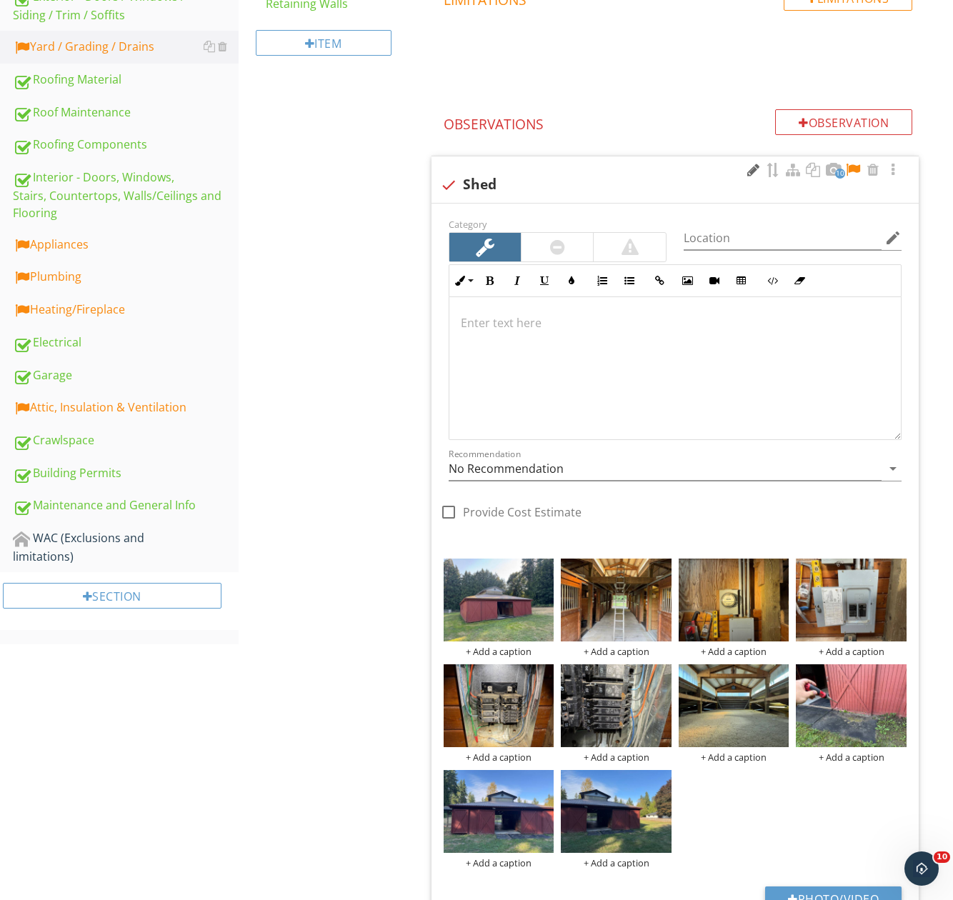
click at [754, 166] on div at bounding box center [752, 170] width 17 height 14
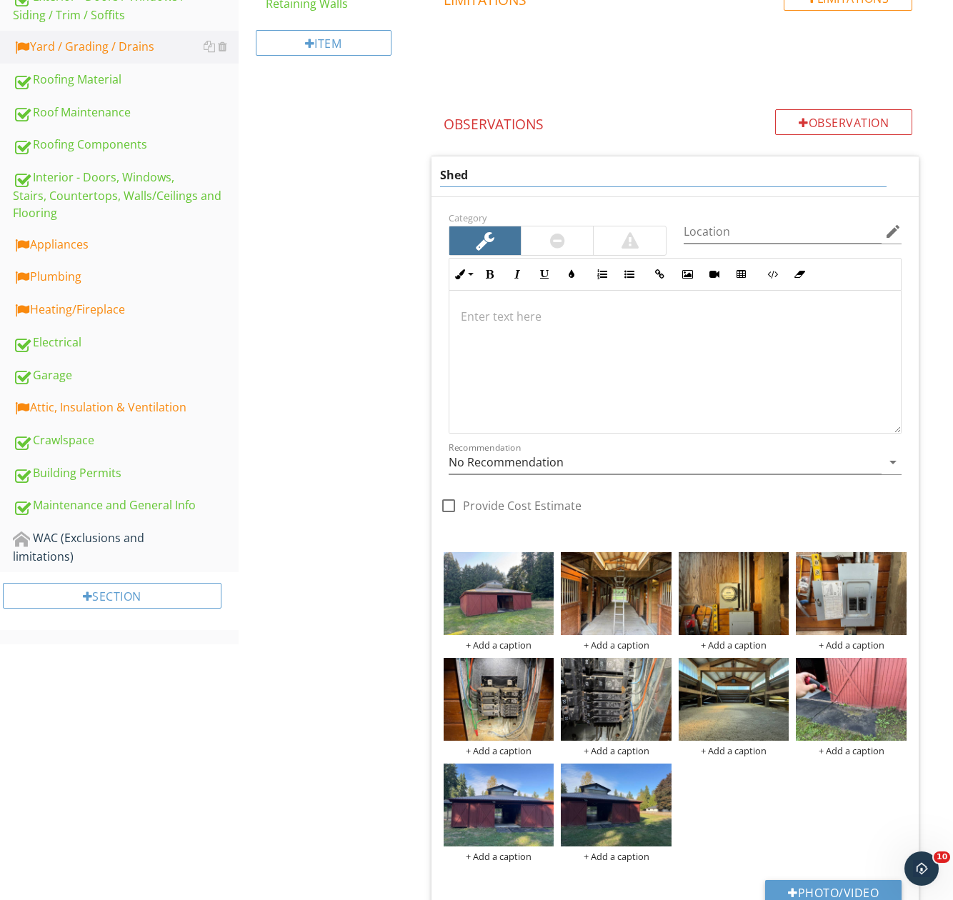
click at [449, 173] on input "Shed" at bounding box center [663, 176] width 446 height 24
type input "Horse barn"
click at [508, 304] on div at bounding box center [674, 362] width 451 height 143
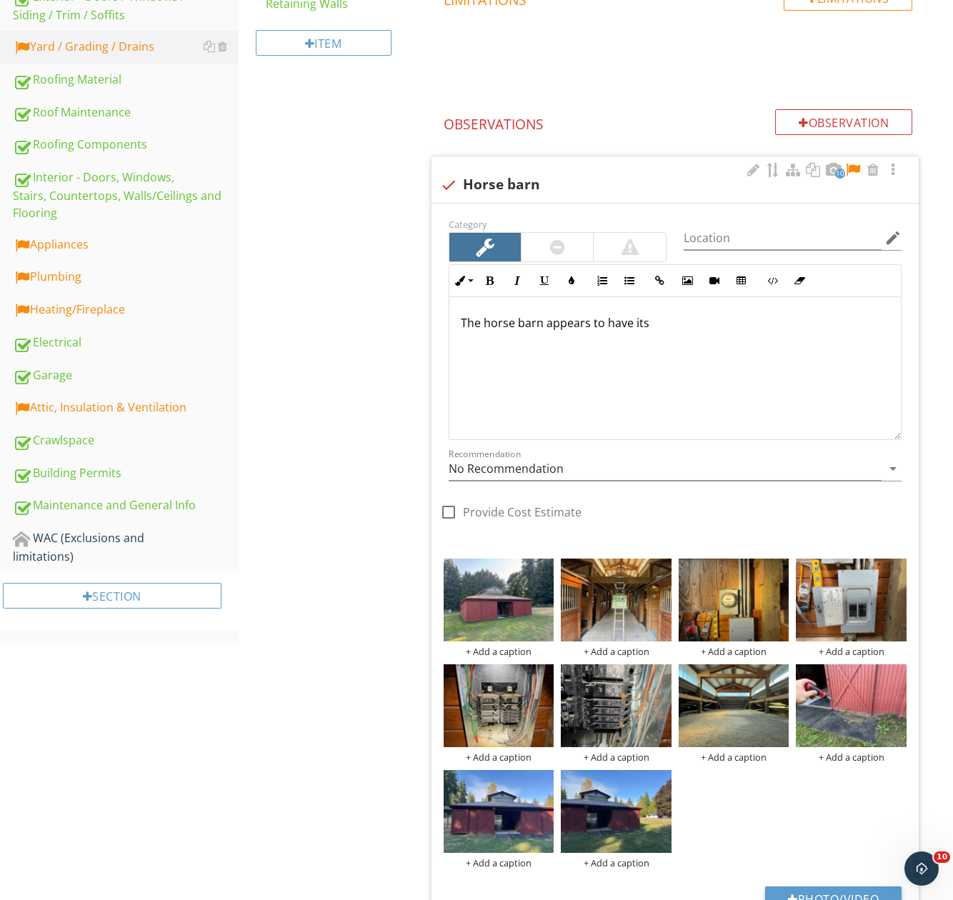
scroll to position [511, 0]
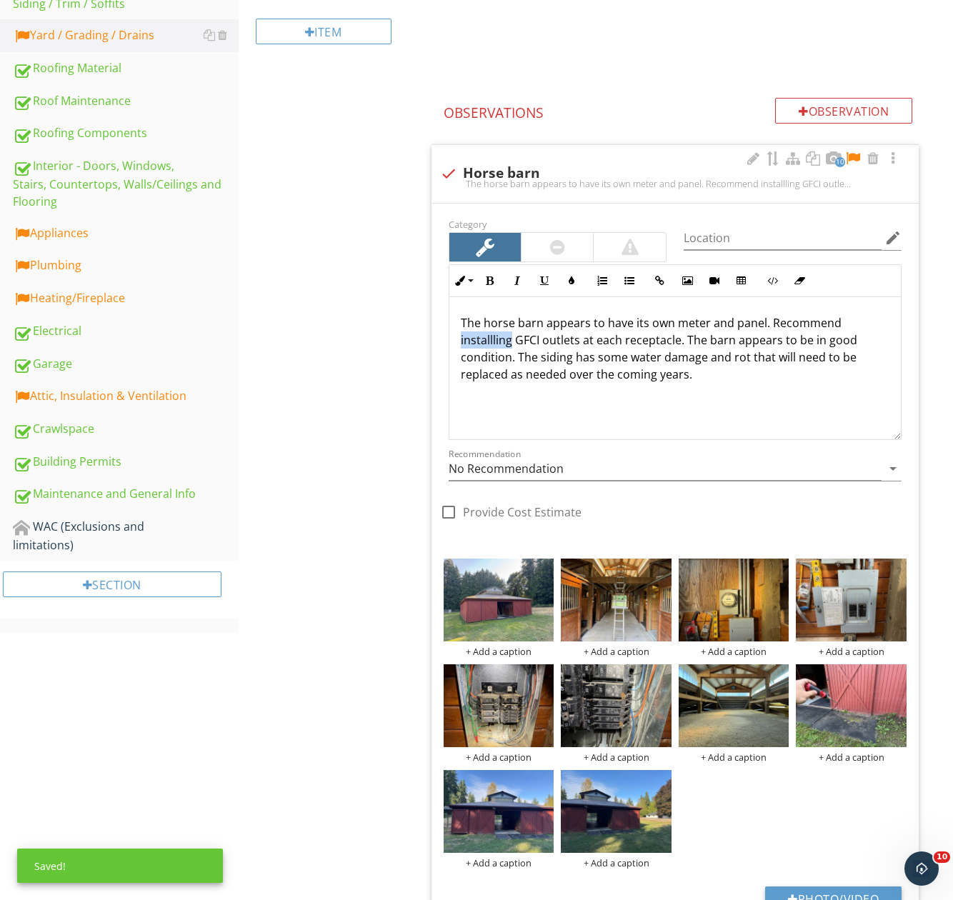
type textarea "<p>The horse barn appears to have its own meter and panel. Recommend installing…"
click at [760, 384] on div "The horse barn appears to have its own meter and panel. Recommend installing GF…" at bounding box center [674, 368] width 451 height 143
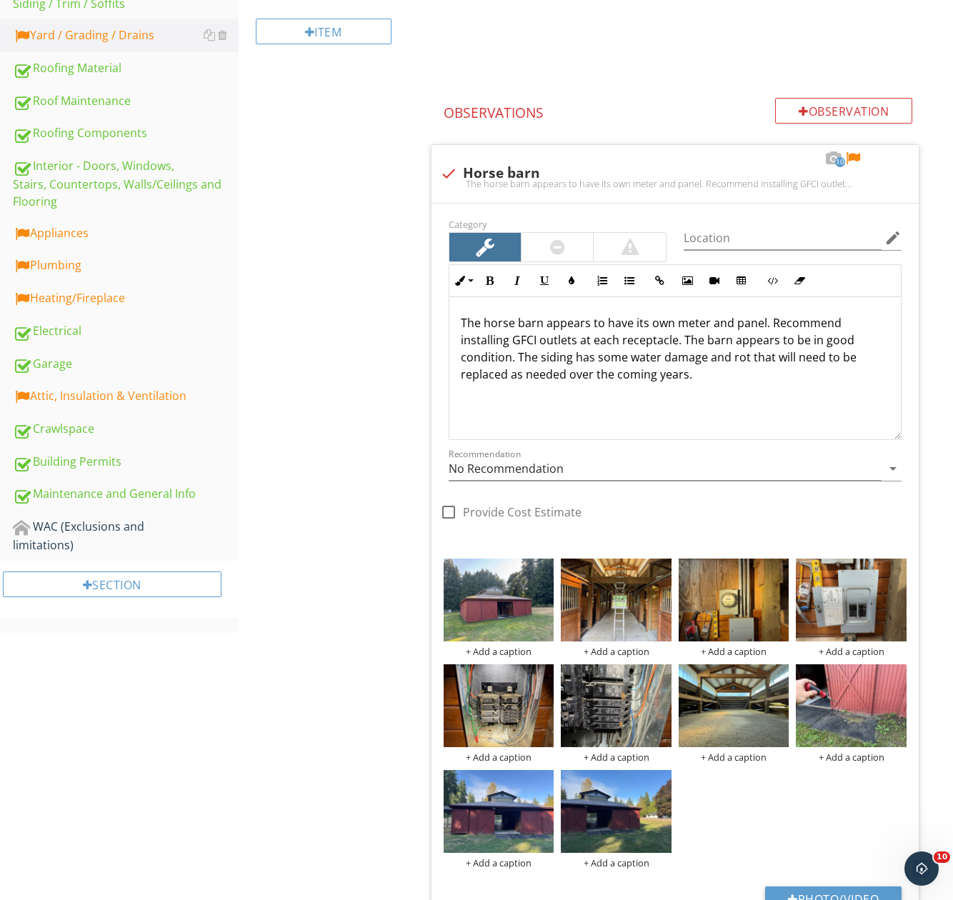
drag, startPoint x: 251, startPoint y: 424, endPoint x: 271, endPoint y: 460, distance: 41.9
click at [249, 426] on div "Yard / Grading / Drains Vegetation, Yard Stuff Tree and Bush concerns Yard Spri…" at bounding box center [596, 318] width 715 height 1375
click at [856, 155] on div at bounding box center [852, 158] width 17 height 14
click at [104, 236] on div "Appliances" at bounding box center [126, 233] width 226 height 19
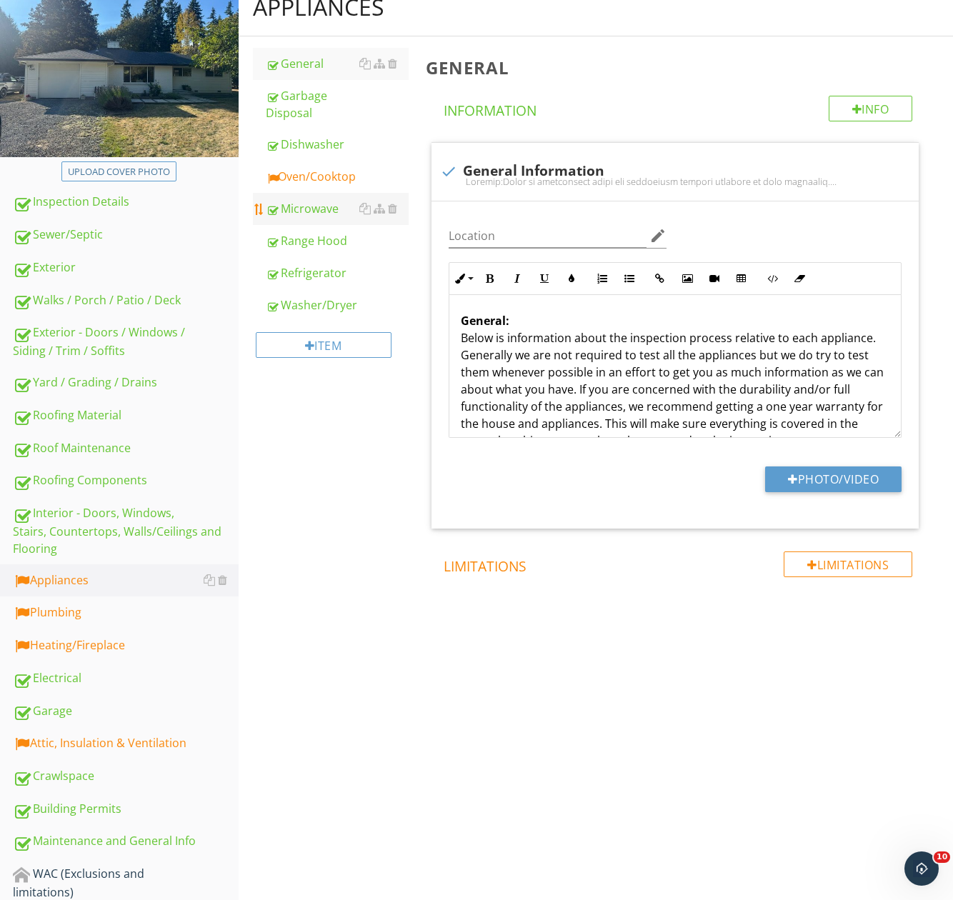
scroll to position [101, 0]
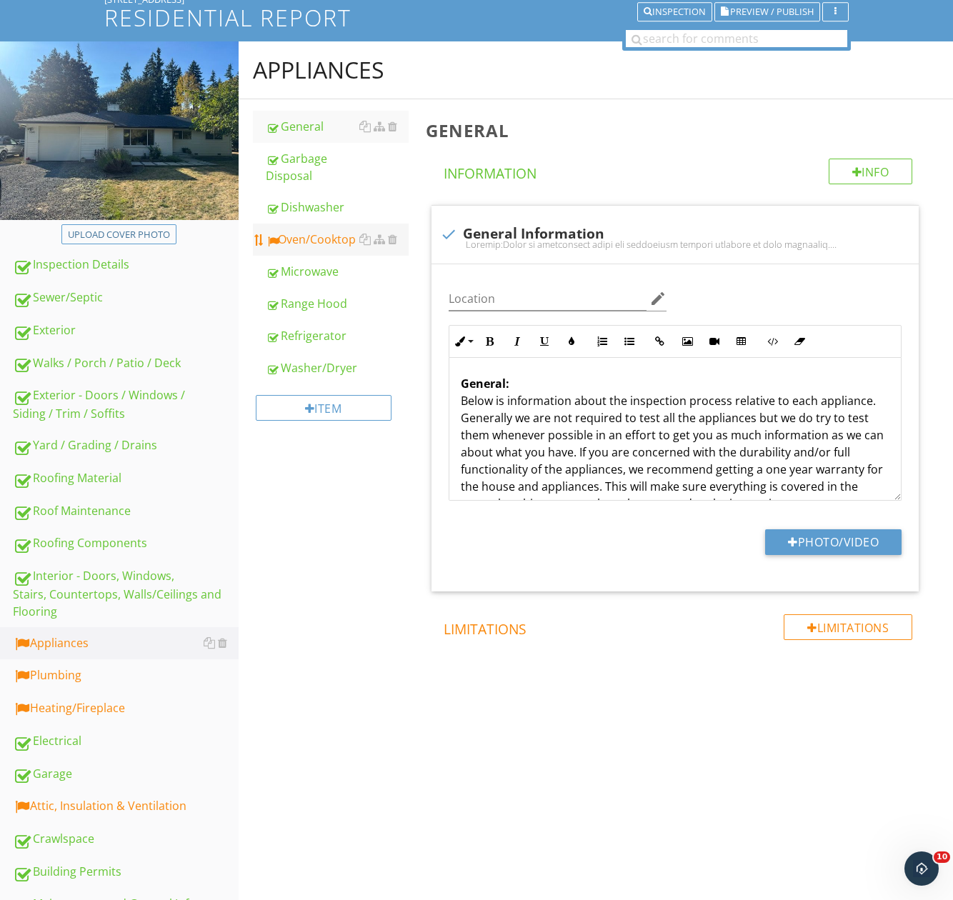
click at [311, 259] on link "Microwave" at bounding box center [337, 271] width 143 height 31
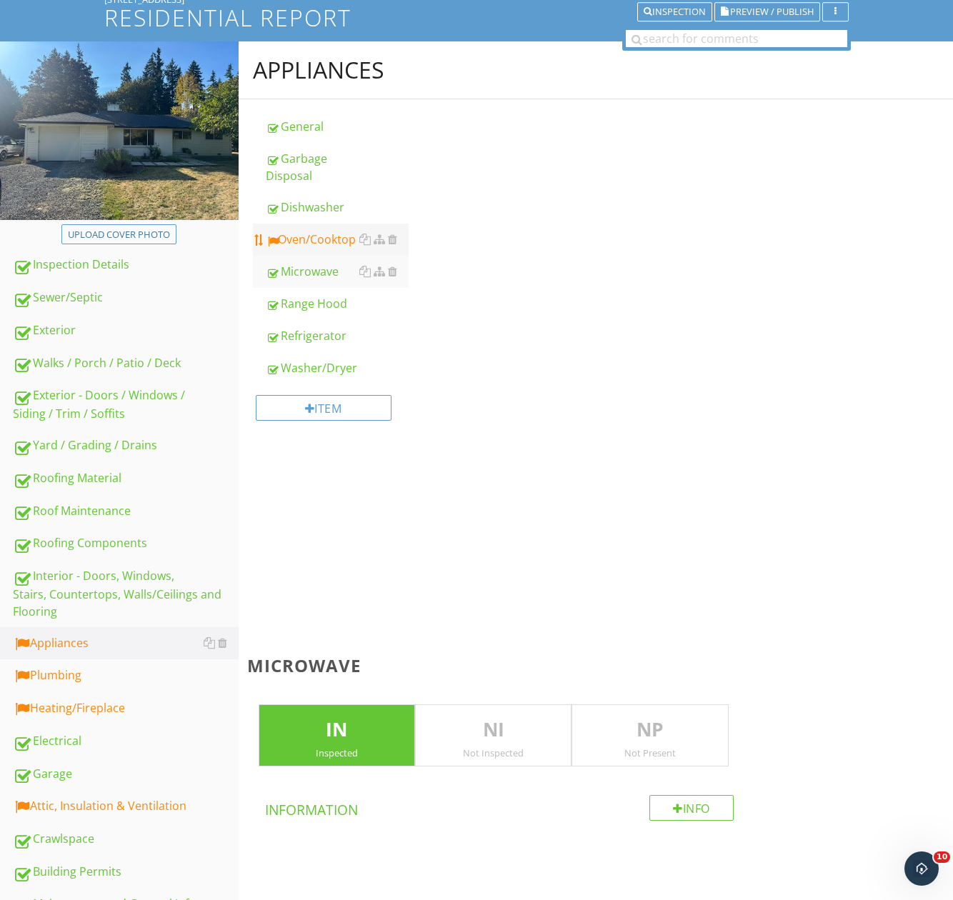
click at [311, 242] on div "Oven/Cooktop" at bounding box center [337, 239] width 143 height 17
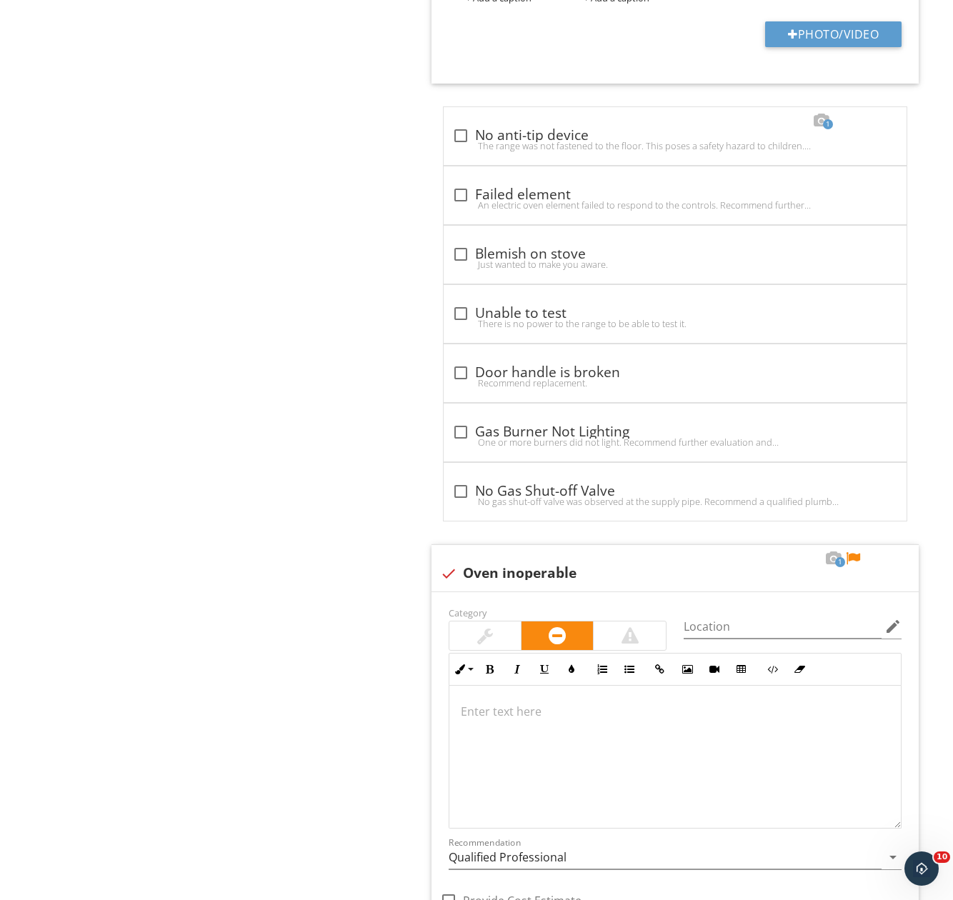
scroll to position [2173, 0]
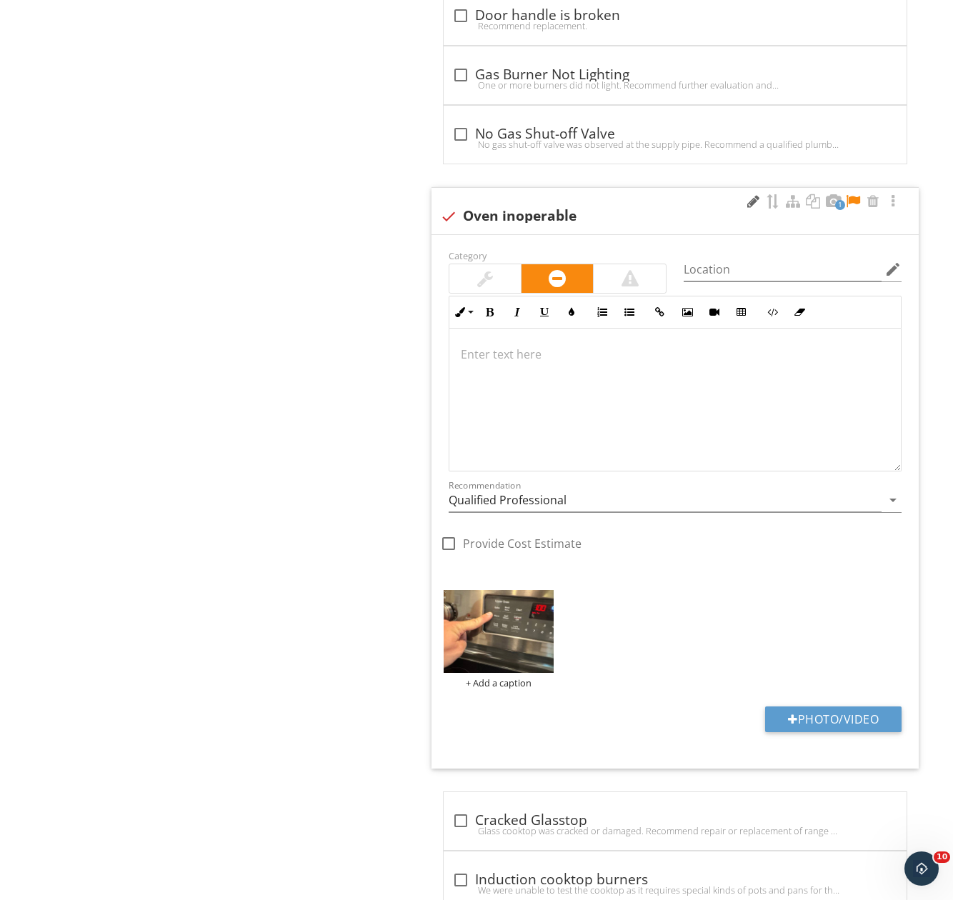
click at [744, 203] on div at bounding box center [752, 201] width 17 height 14
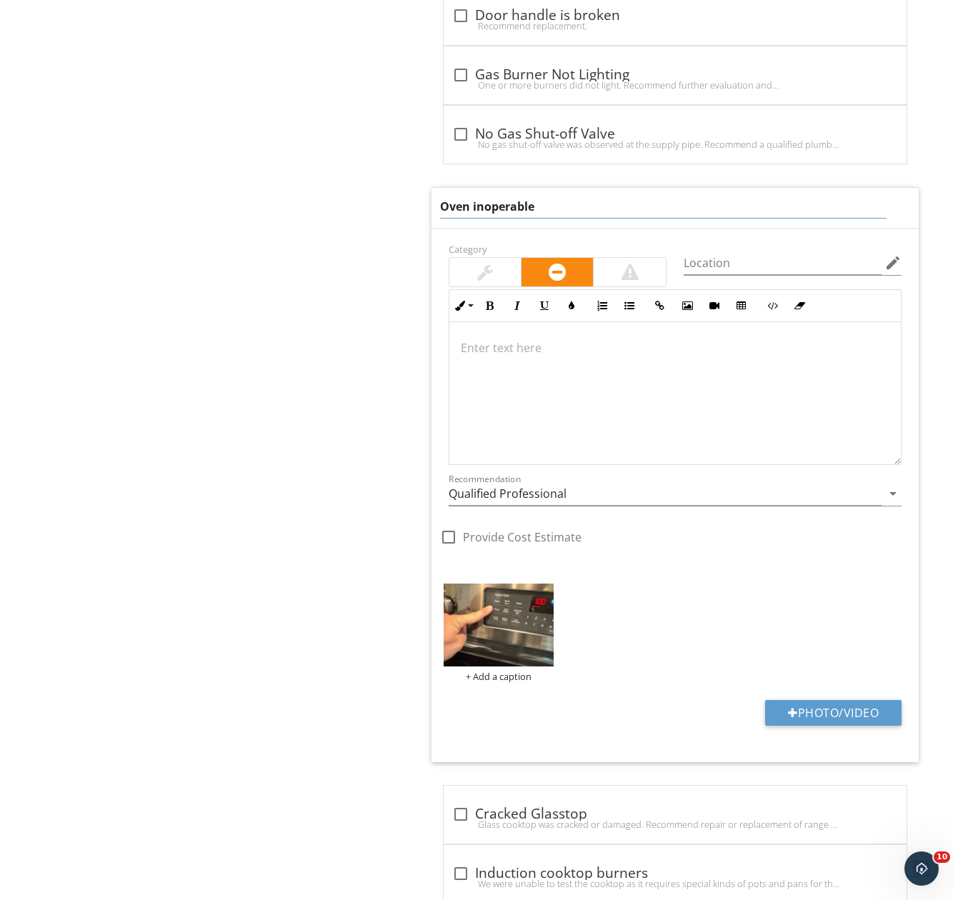
drag, startPoint x: 573, startPoint y: 209, endPoint x: 395, endPoint y: 214, distance: 177.9
type input "Oven control pad is loose"
click at [536, 381] on div at bounding box center [674, 393] width 451 height 143
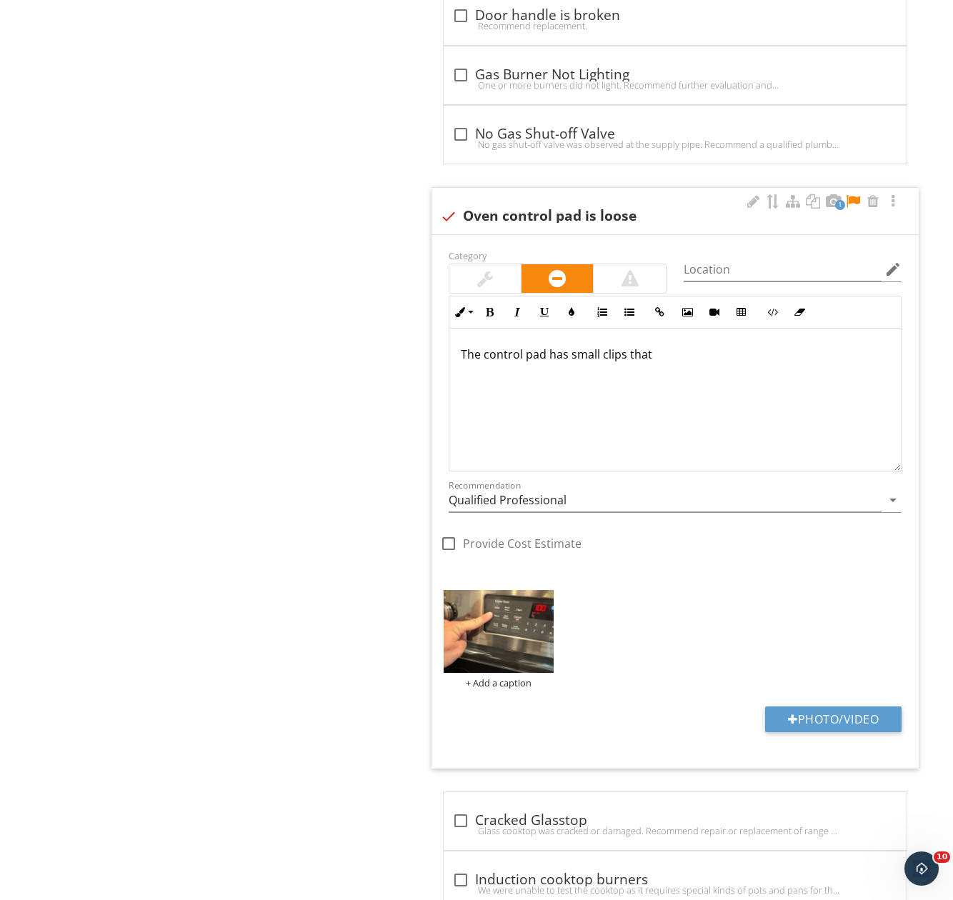
scroll to position [2184, 0]
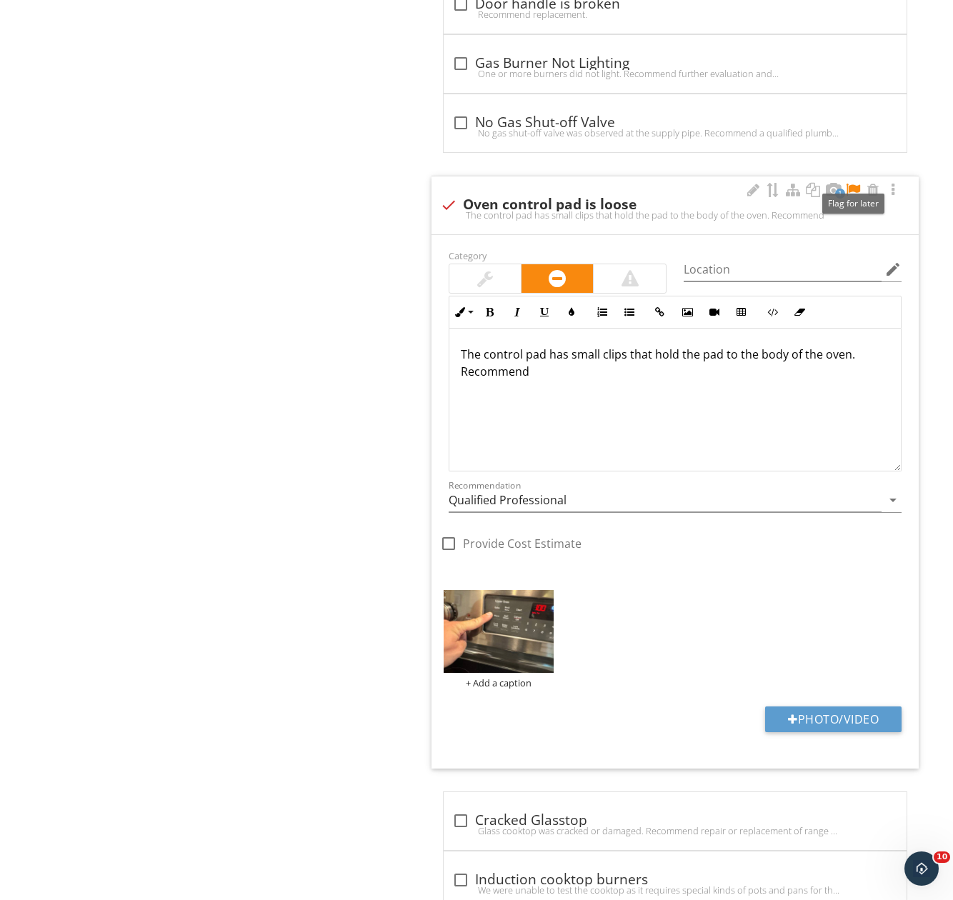
click at [855, 189] on div at bounding box center [852, 190] width 17 height 14
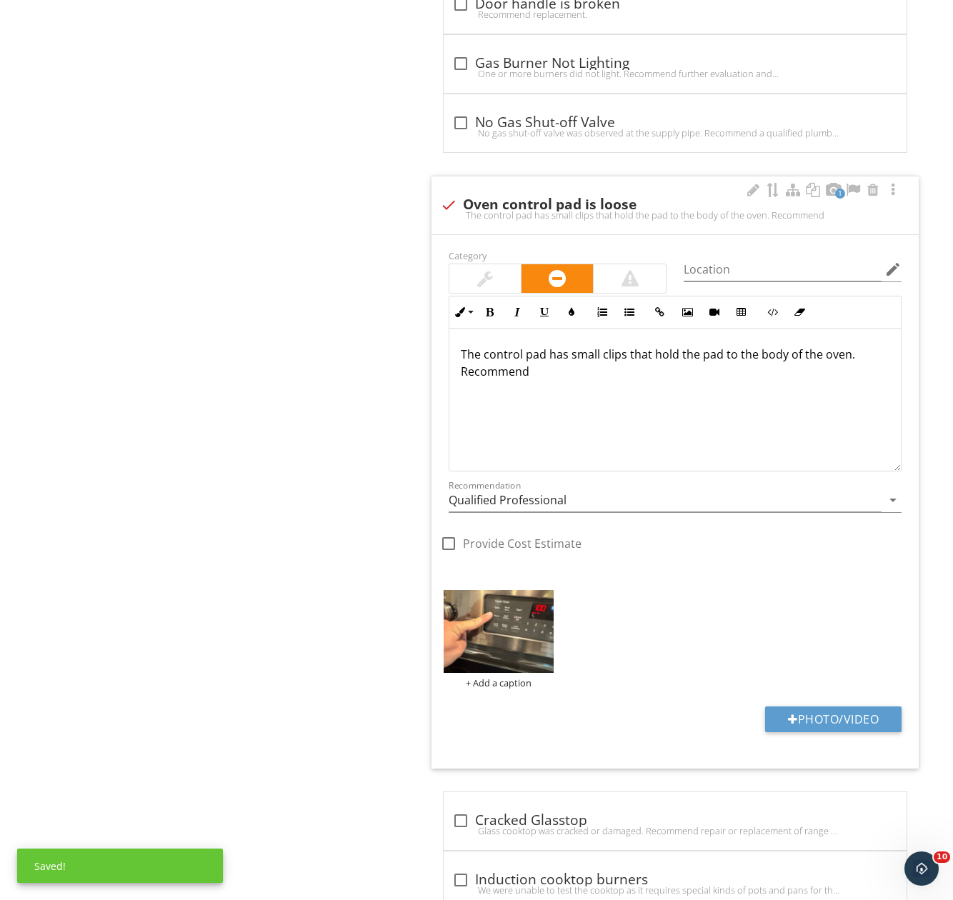
click at [658, 373] on p "The control pad has small clips that hold the pad to the body of the oven. Reco…" at bounding box center [675, 363] width 429 height 34
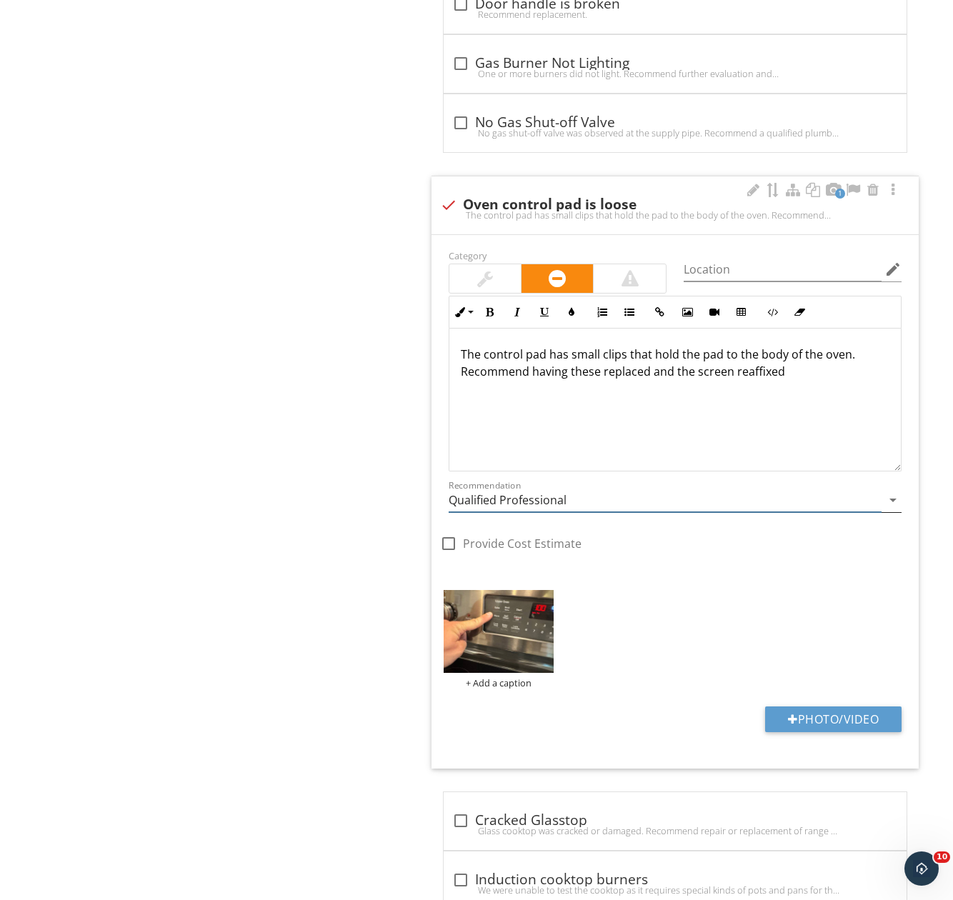
click at [489, 510] on input "Qualified Professional" at bounding box center [665, 500] width 433 height 24
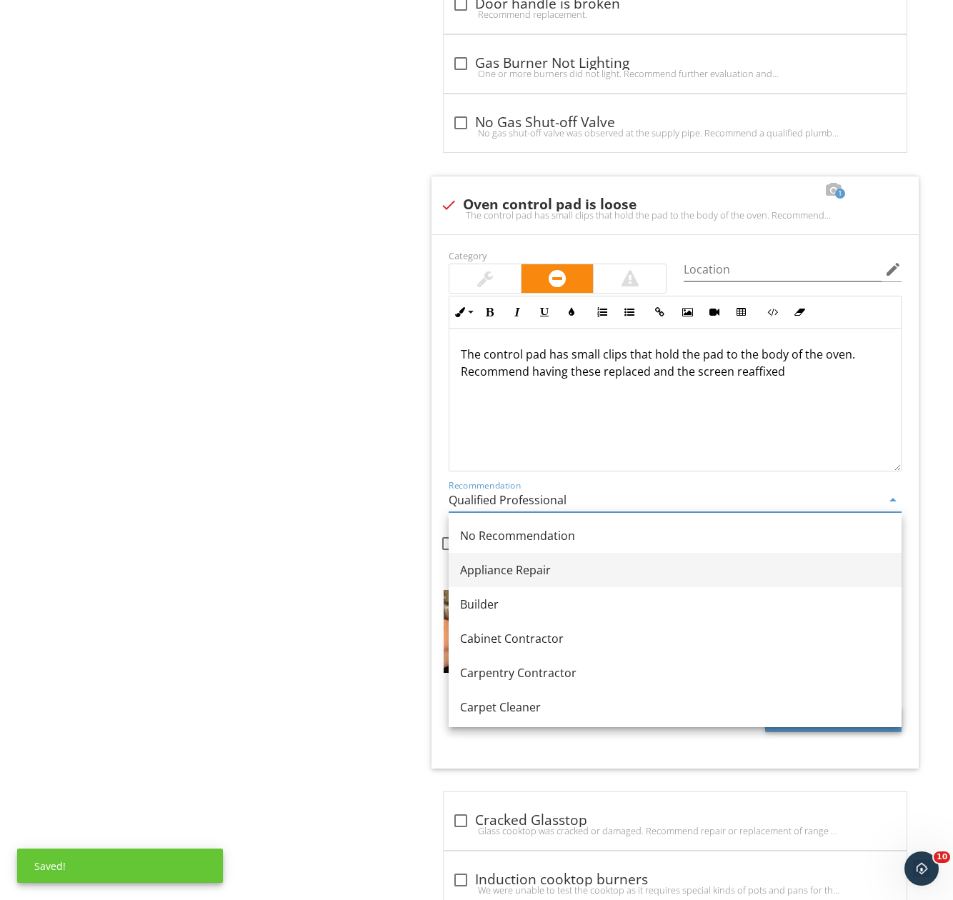
click at [520, 574] on div "Appliance Repair" at bounding box center [675, 569] width 430 height 17
type input "Appliance Repair"
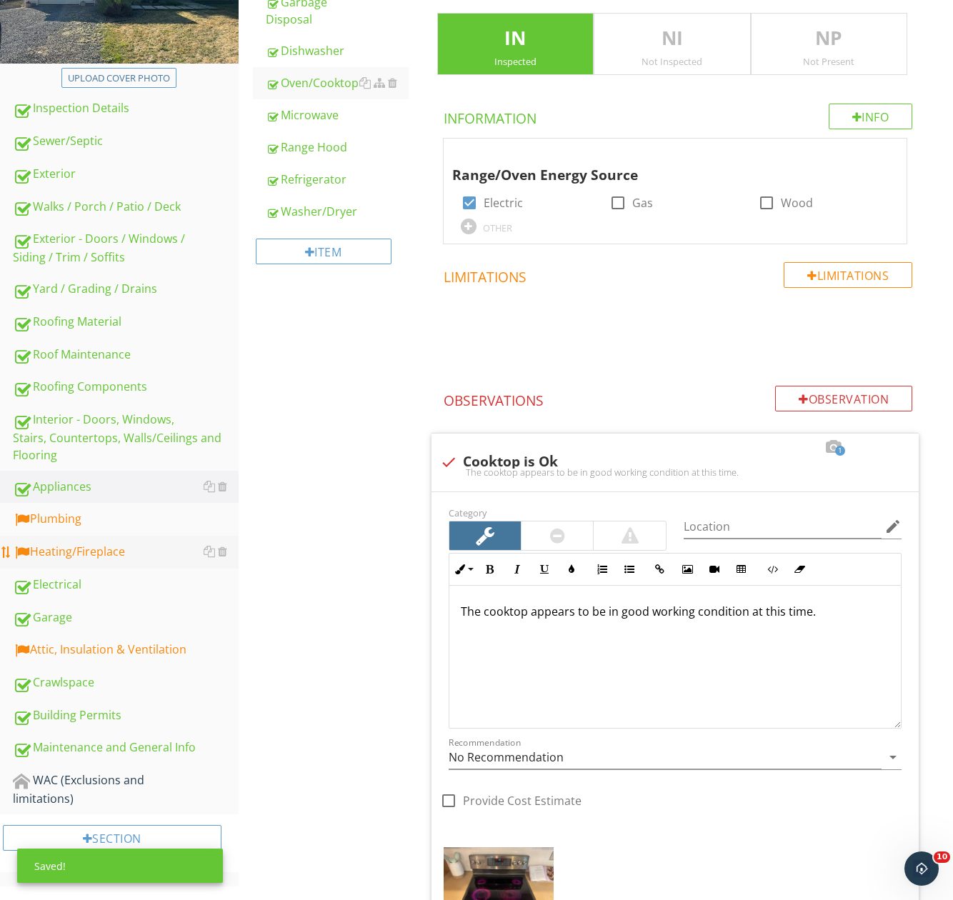
scroll to position [399, 0]
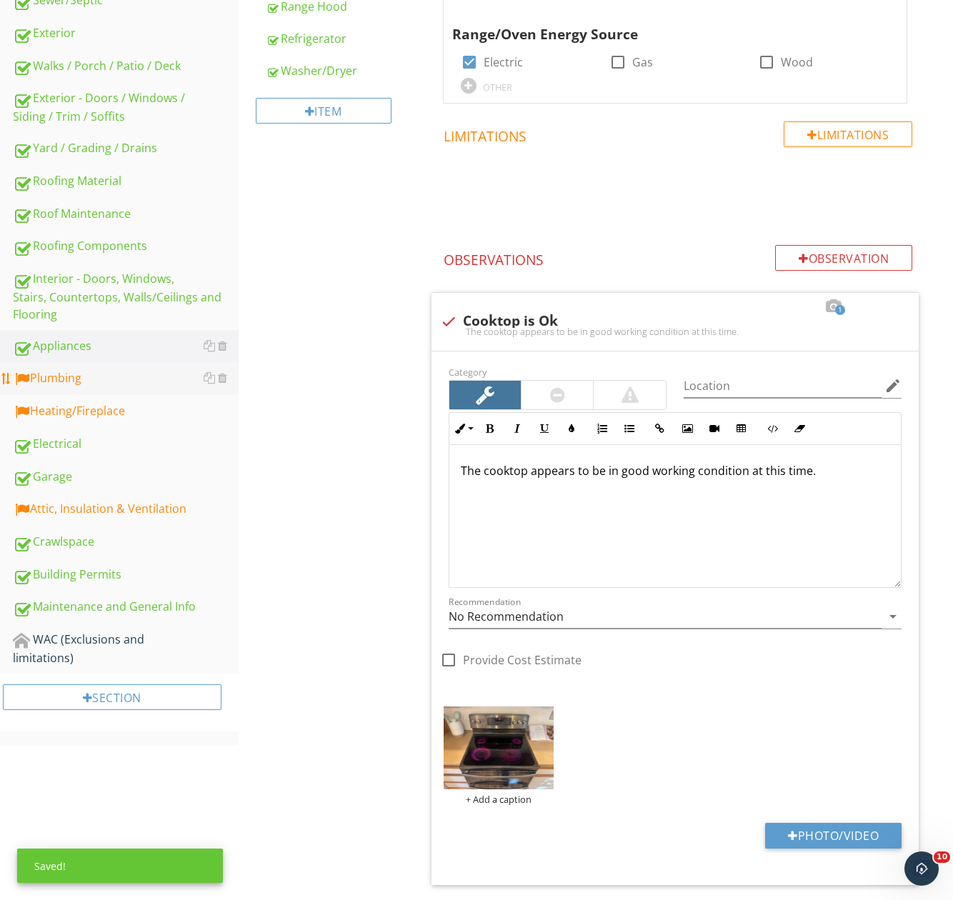
click at [84, 380] on div "Plumbing" at bounding box center [126, 378] width 226 height 19
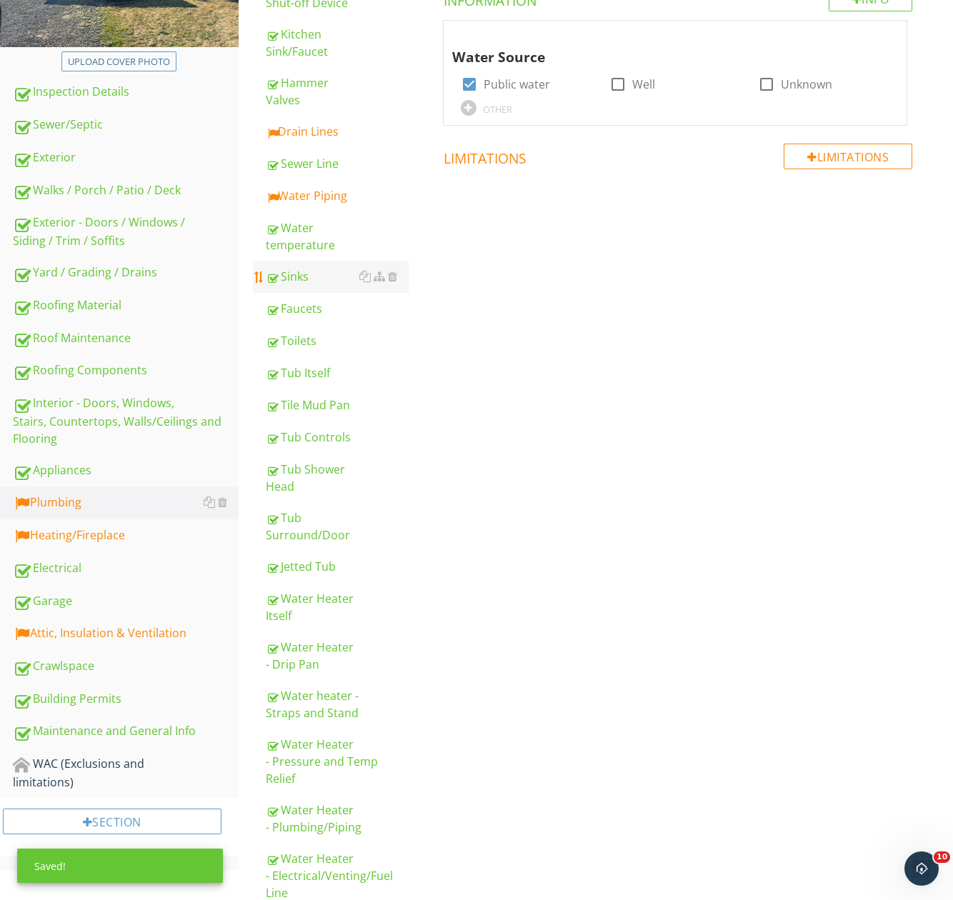
scroll to position [113, 0]
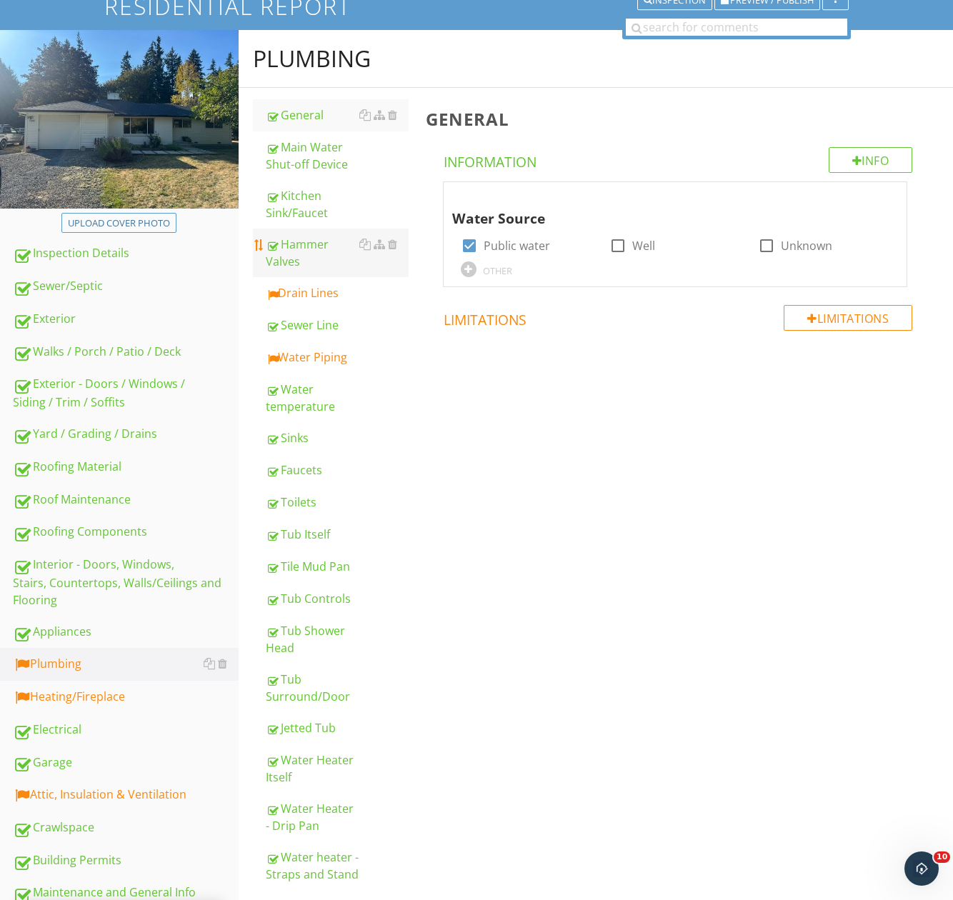
click at [321, 275] on link "Hammer Valves" at bounding box center [337, 253] width 143 height 49
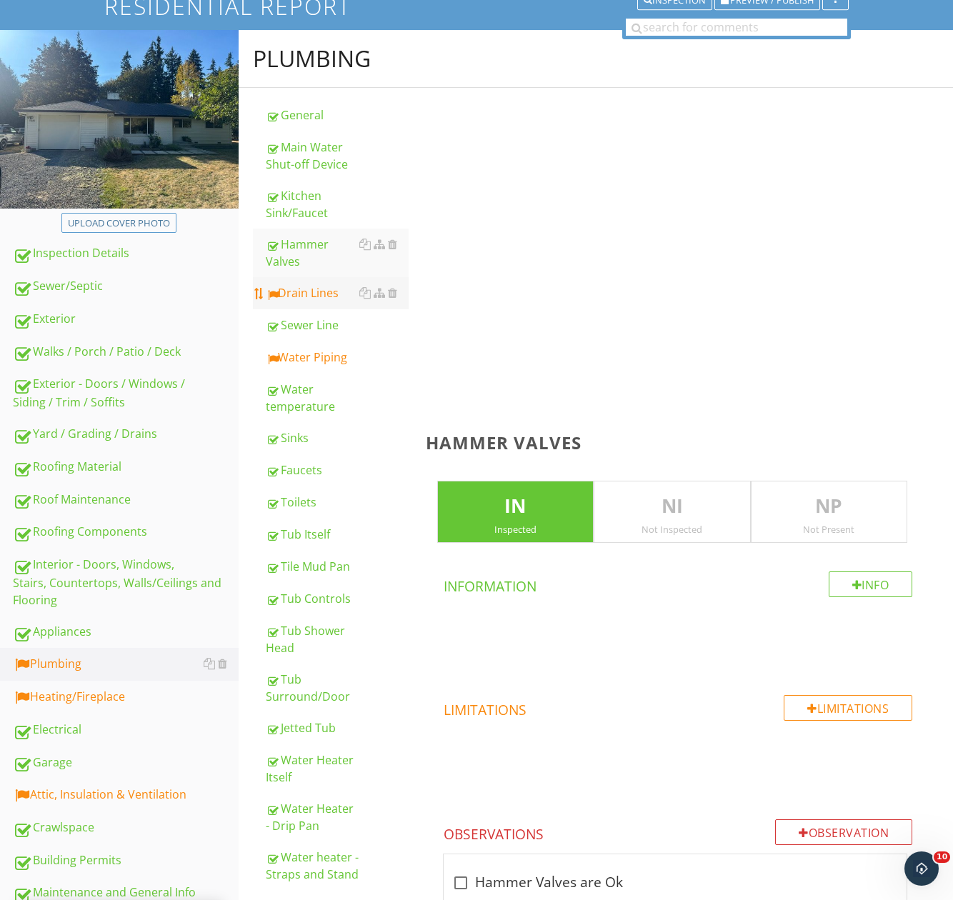
click at [317, 294] on div "Drain Lines" at bounding box center [337, 292] width 143 height 17
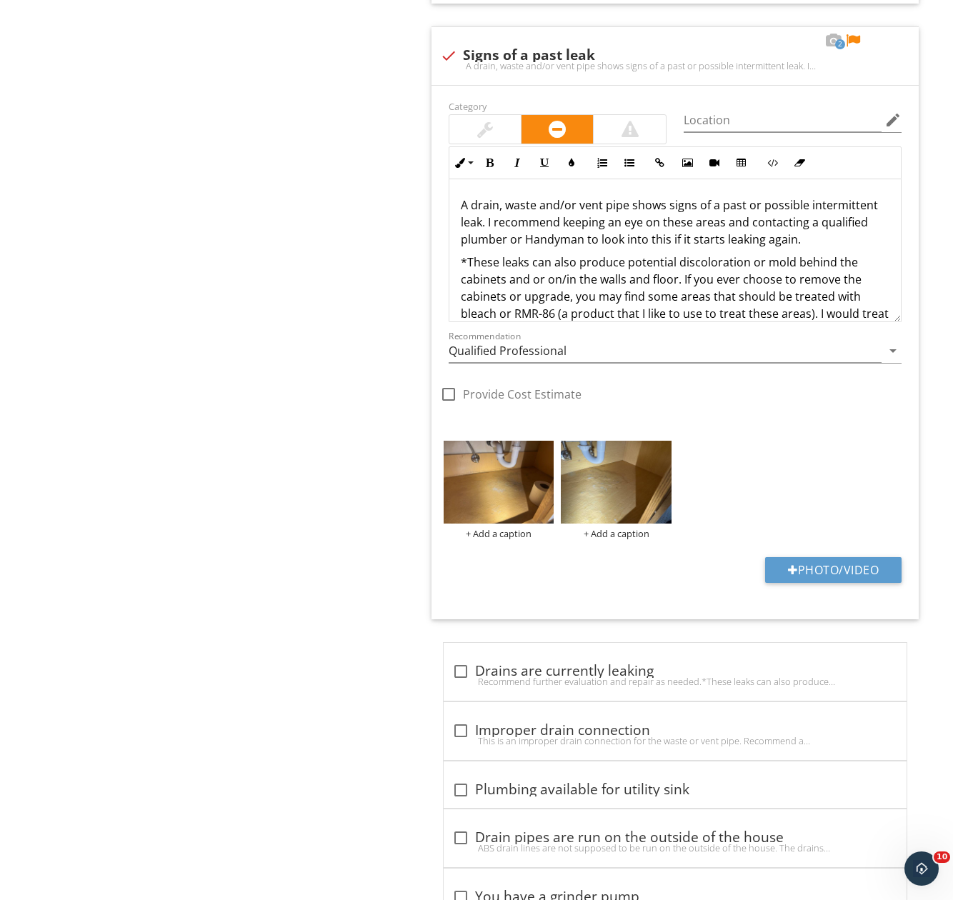
scroll to position [1256, 0]
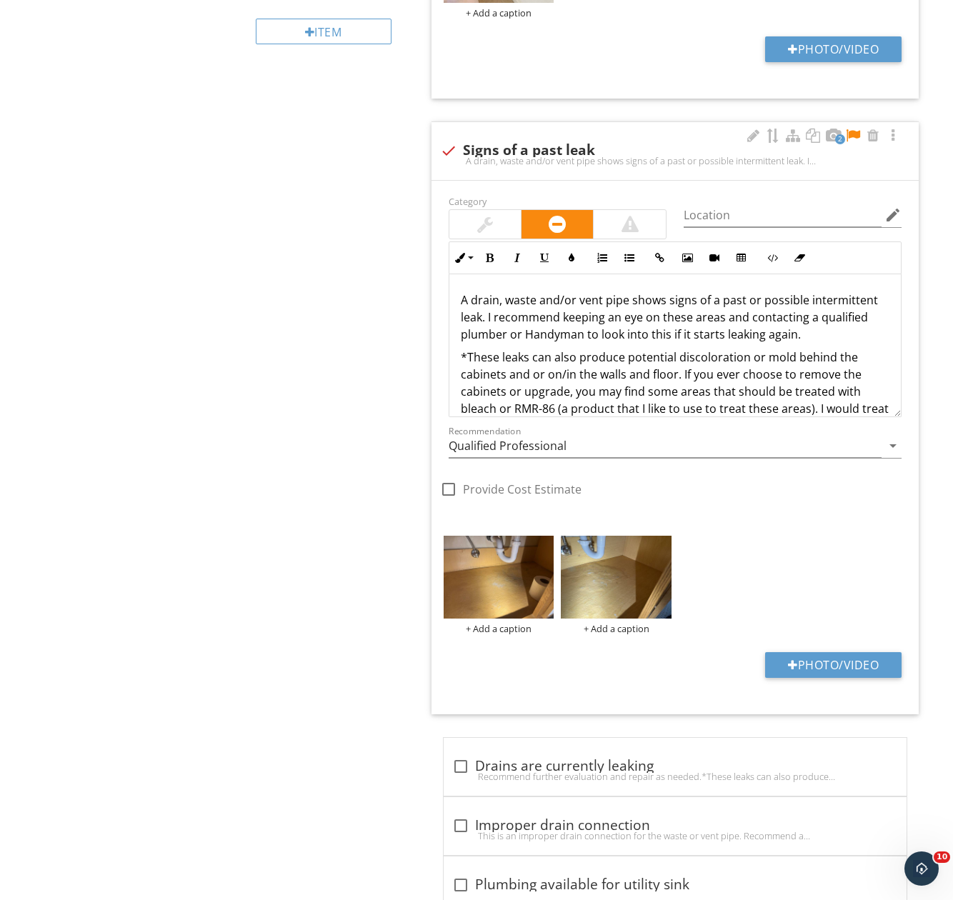
click at [851, 137] on div at bounding box center [852, 136] width 17 height 14
click at [630, 150] on div "check Signs of a past leak" at bounding box center [675, 150] width 470 height 17
checkbox input "true"
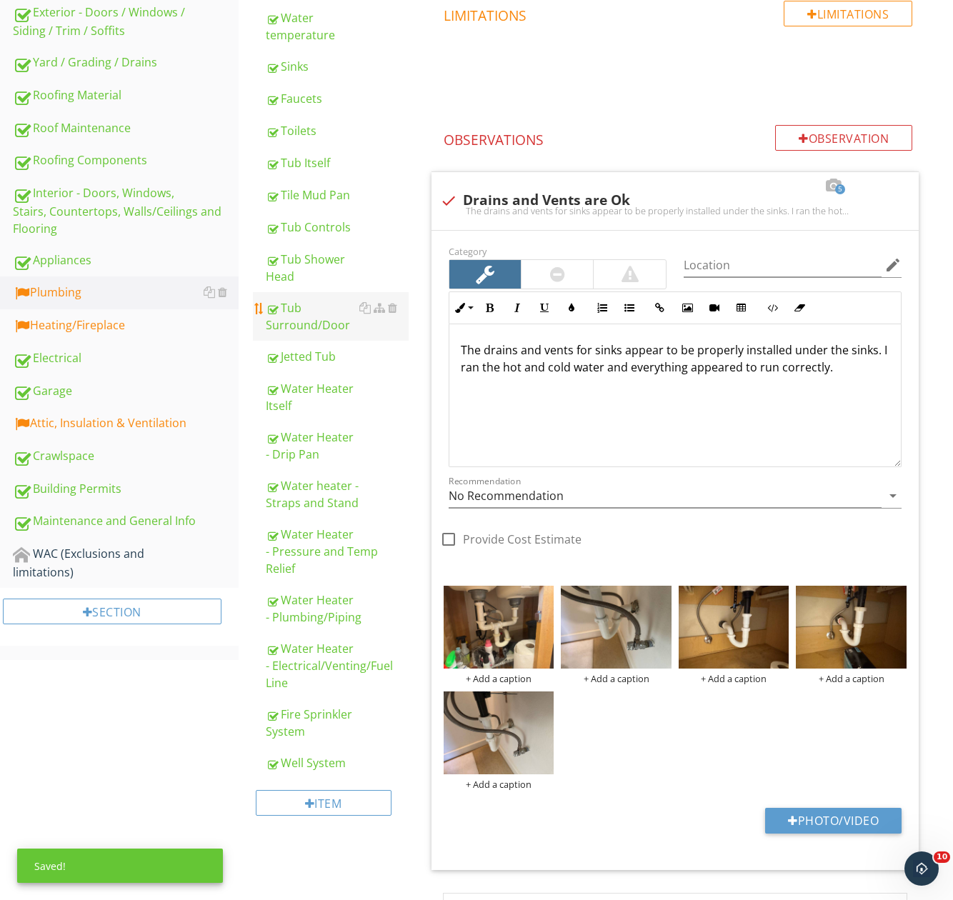
scroll to position [345, 0]
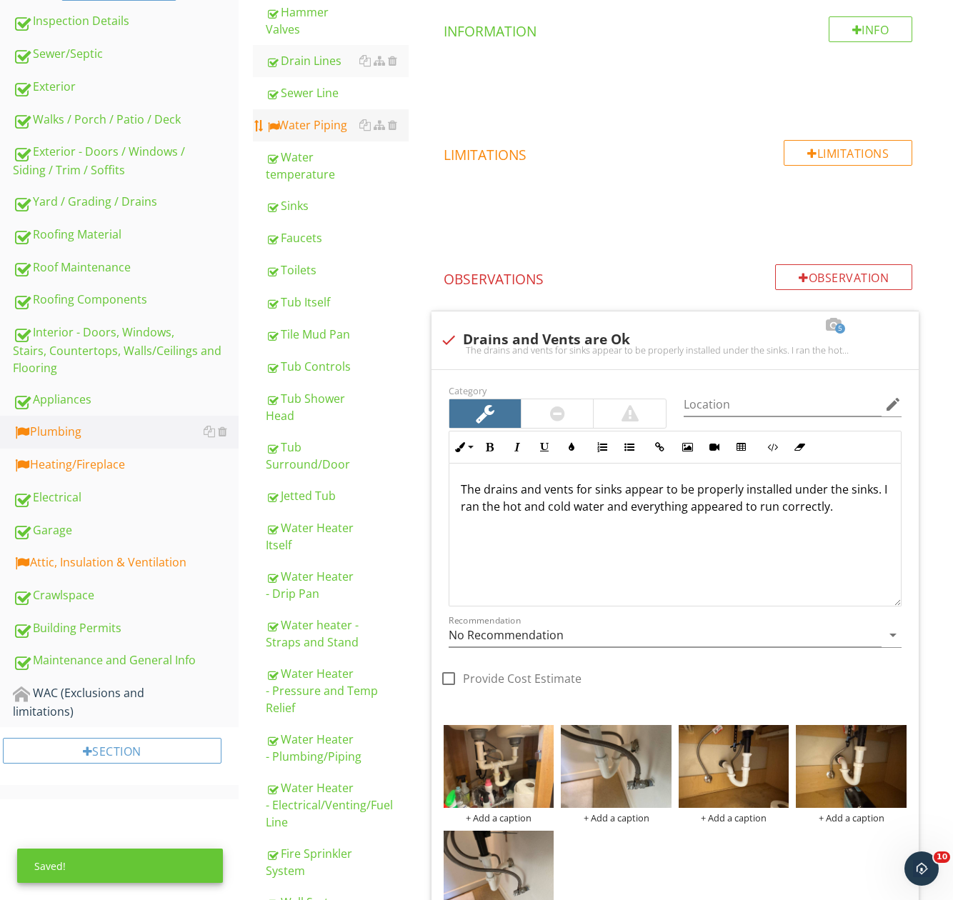
click at [320, 133] on div "Water Piping" at bounding box center [337, 124] width 143 height 17
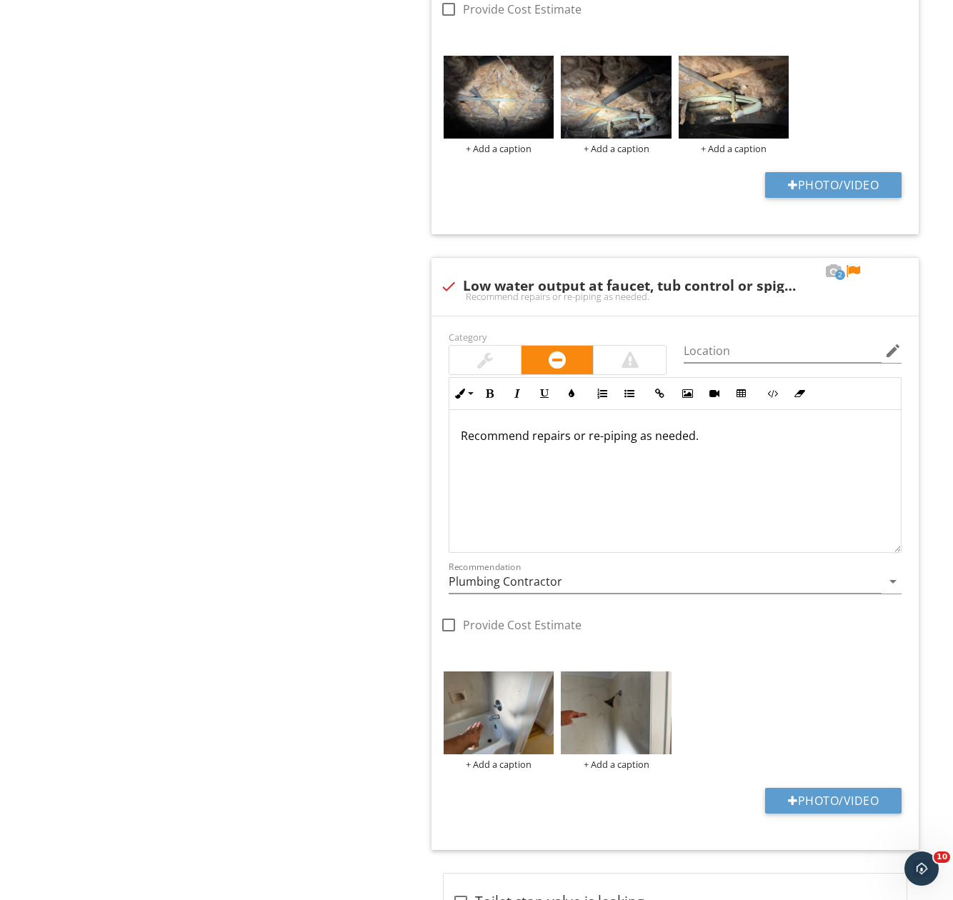
scroll to position [1845, 0]
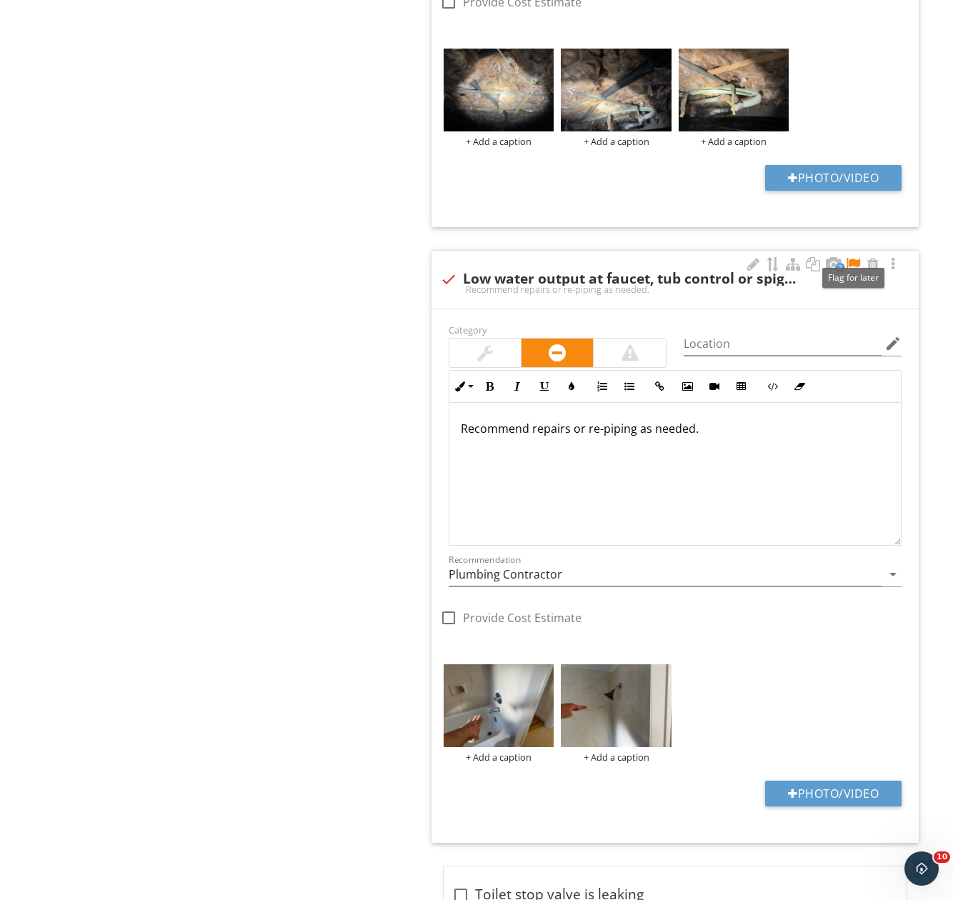
click at [855, 265] on div at bounding box center [852, 264] width 17 height 14
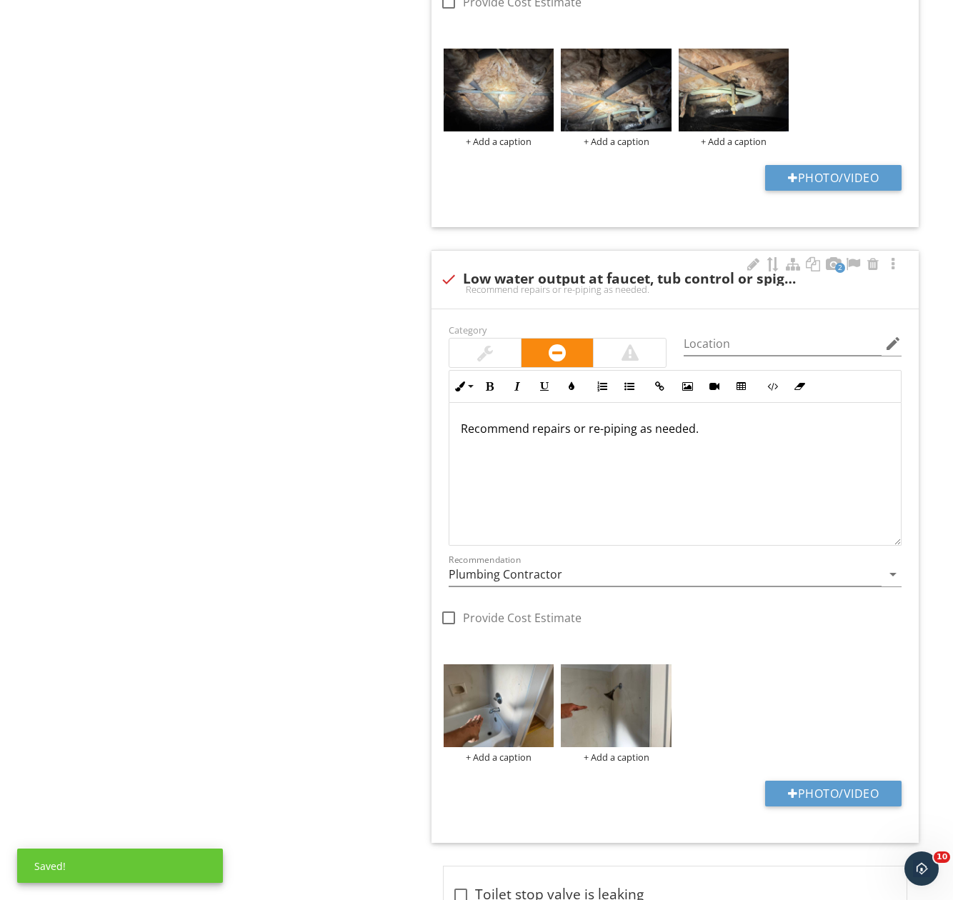
click at [780, 444] on div "Recommend repairs or re-piping as needed." at bounding box center [674, 474] width 451 height 143
click at [466, 428] on p "Recommend repairs or re-piping as needed." at bounding box center [675, 428] width 429 height 17
click at [458, 431] on div "Recommend repairs or re-piping as needed." at bounding box center [674, 474] width 451 height 143
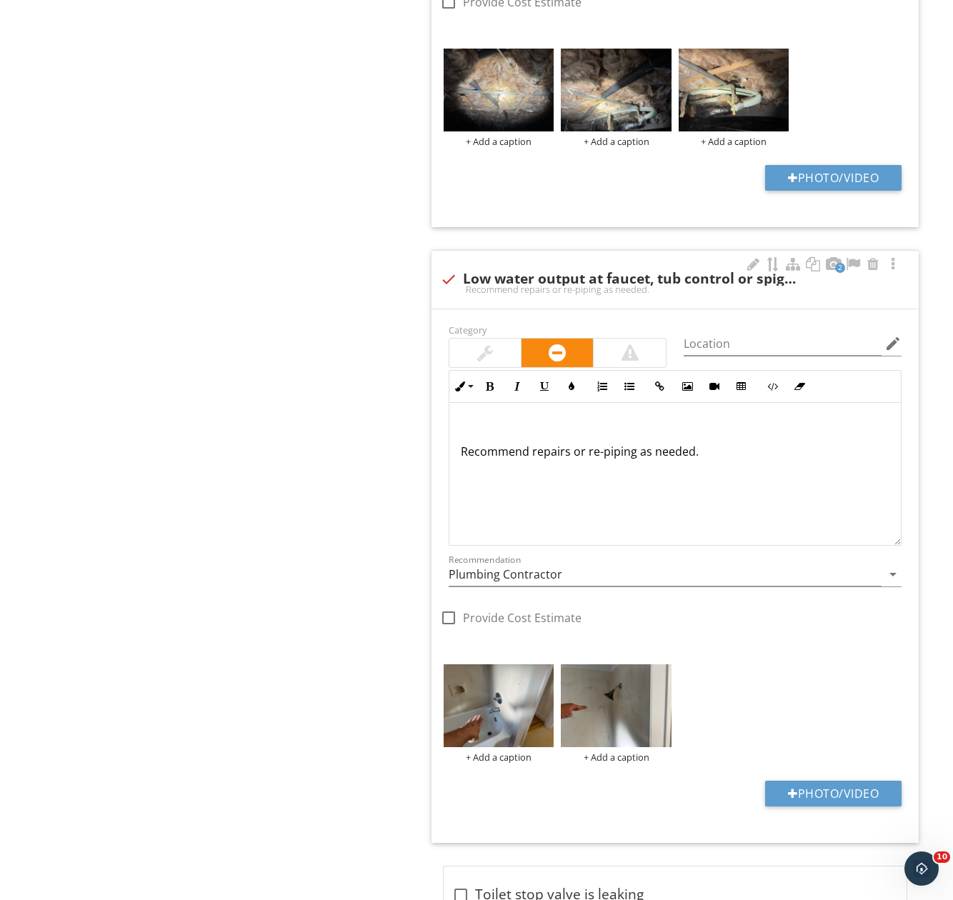
click at [458, 431] on div "Recommend repairs or re-piping as needed." at bounding box center [674, 474] width 451 height 143
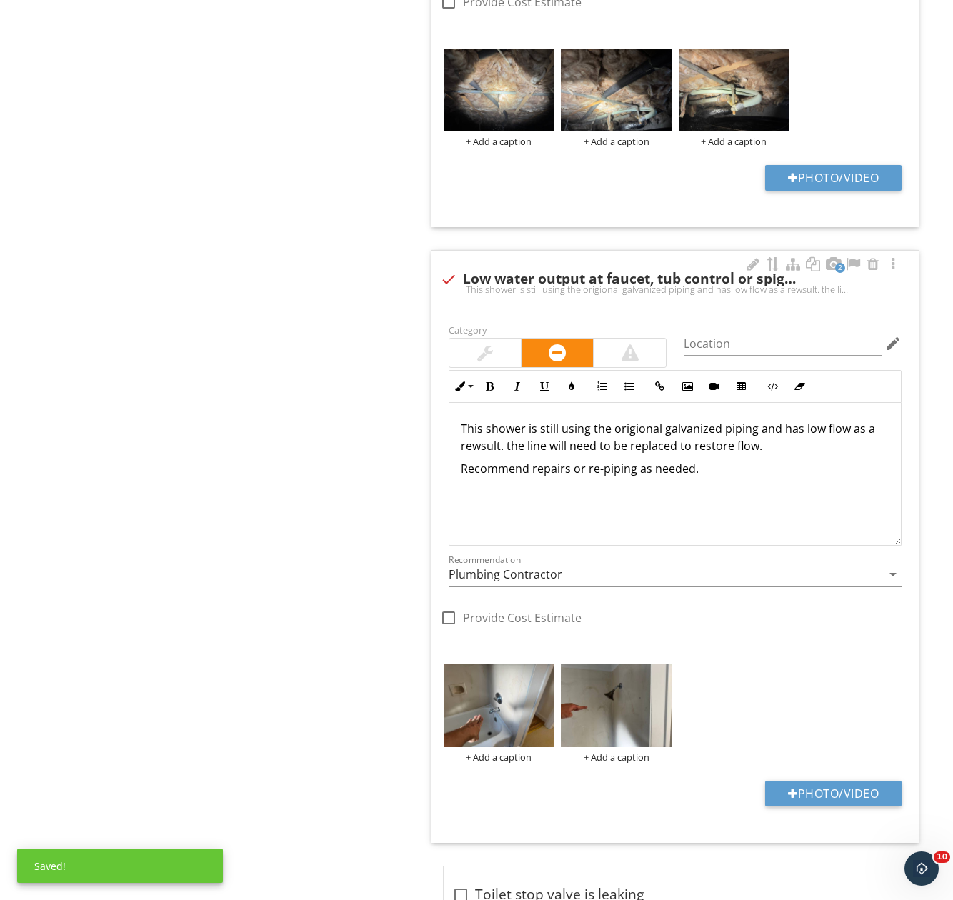
click at [510, 449] on p "This shower is still using the origional galvanized piping and has low flow as …" at bounding box center [675, 437] width 429 height 34
drag, startPoint x: 474, startPoint y: 450, endPoint x: 498, endPoint y: 456, distance: 24.9
click at [493, 455] on div "This shower is still using the origional galvanized piping and has low flow as …" at bounding box center [674, 474] width 451 height 143
click at [771, 443] on p "This shower is still using the original galvanized piping and has low flow as a…" at bounding box center [675, 437] width 429 height 34
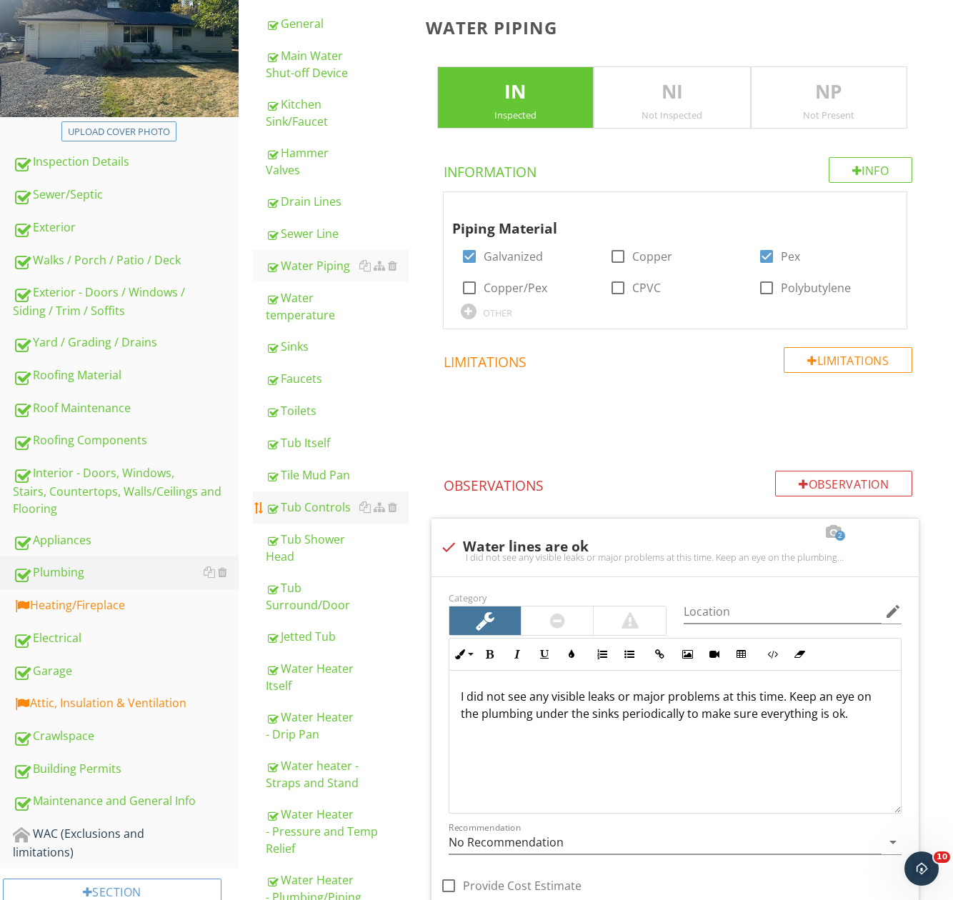
scroll to position [345, 0]
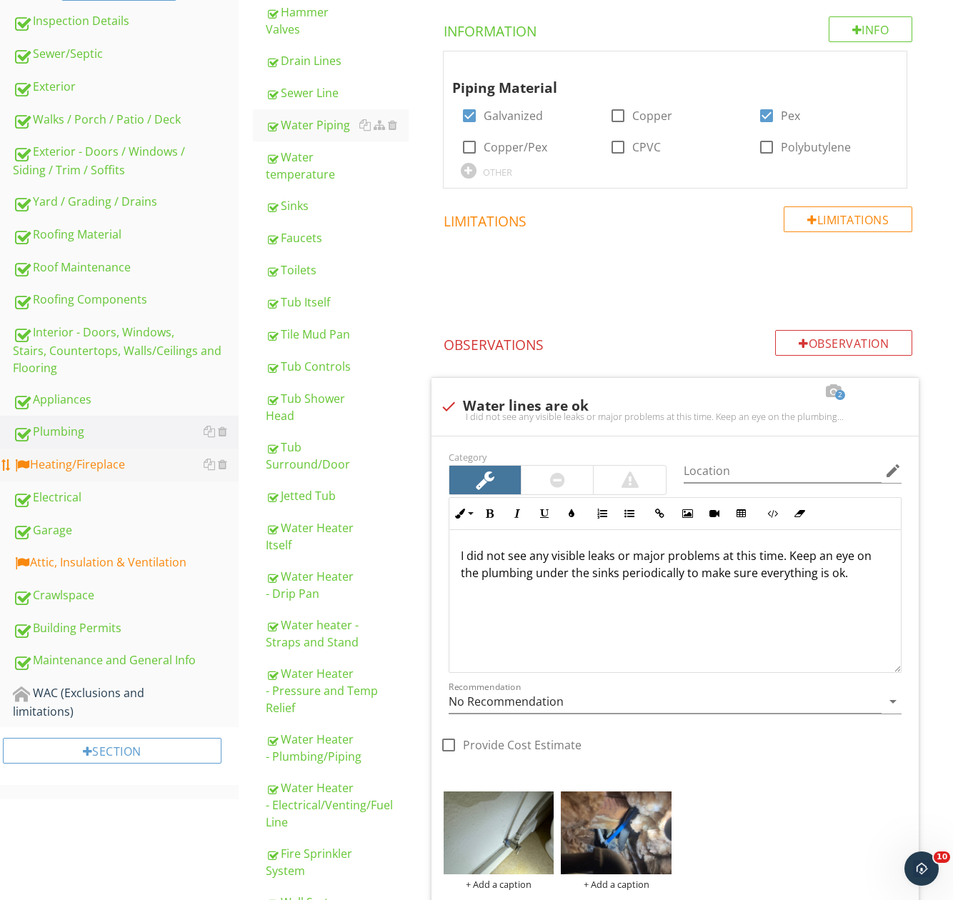
drag, startPoint x: 84, startPoint y: 464, endPoint x: 113, endPoint y: 466, distance: 29.3
click at [83, 464] on div "Heating/Fireplace" at bounding box center [126, 465] width 226 height 19
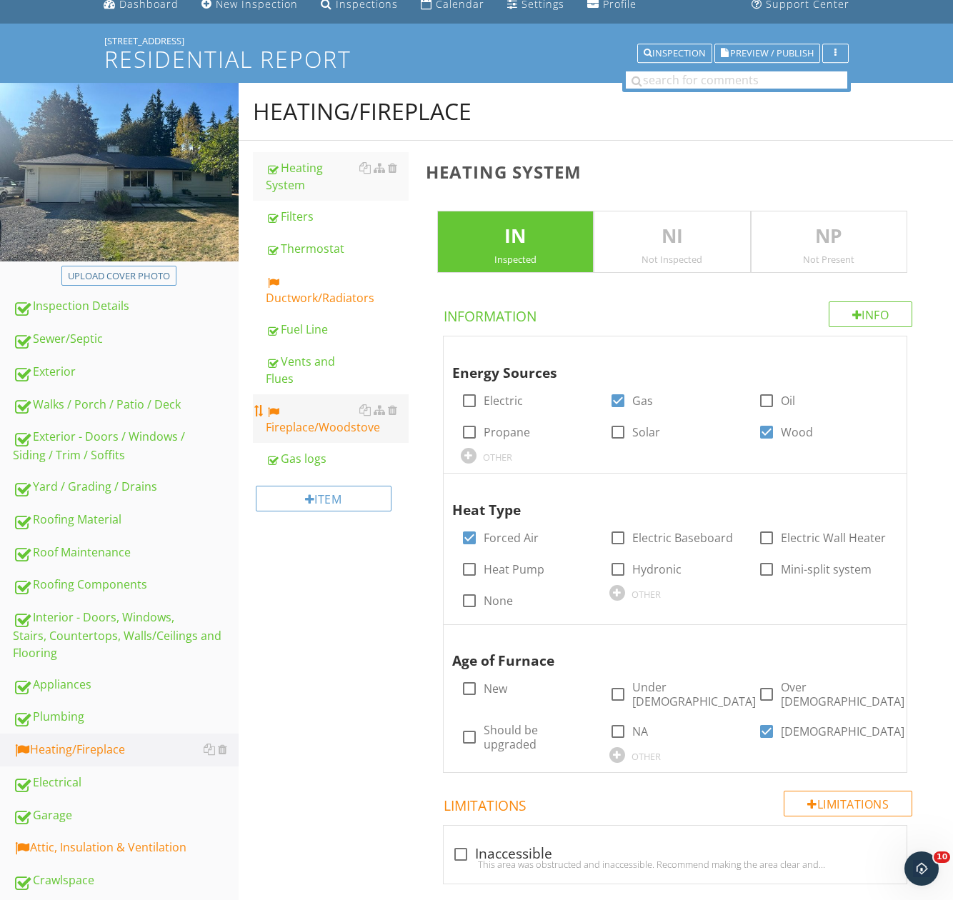
scroll to position [59, 0]
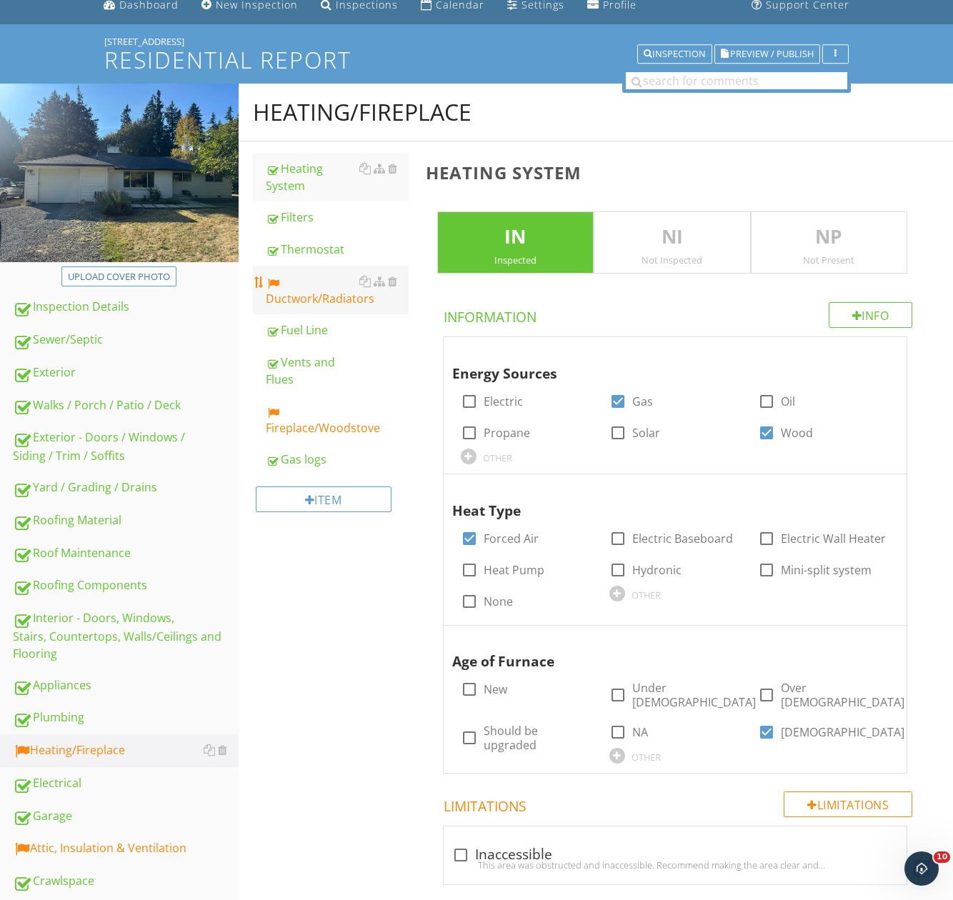
click at [304, 269] on link "Ductwork/Radiators" at bounding box center [337, 290] width 143 height 49
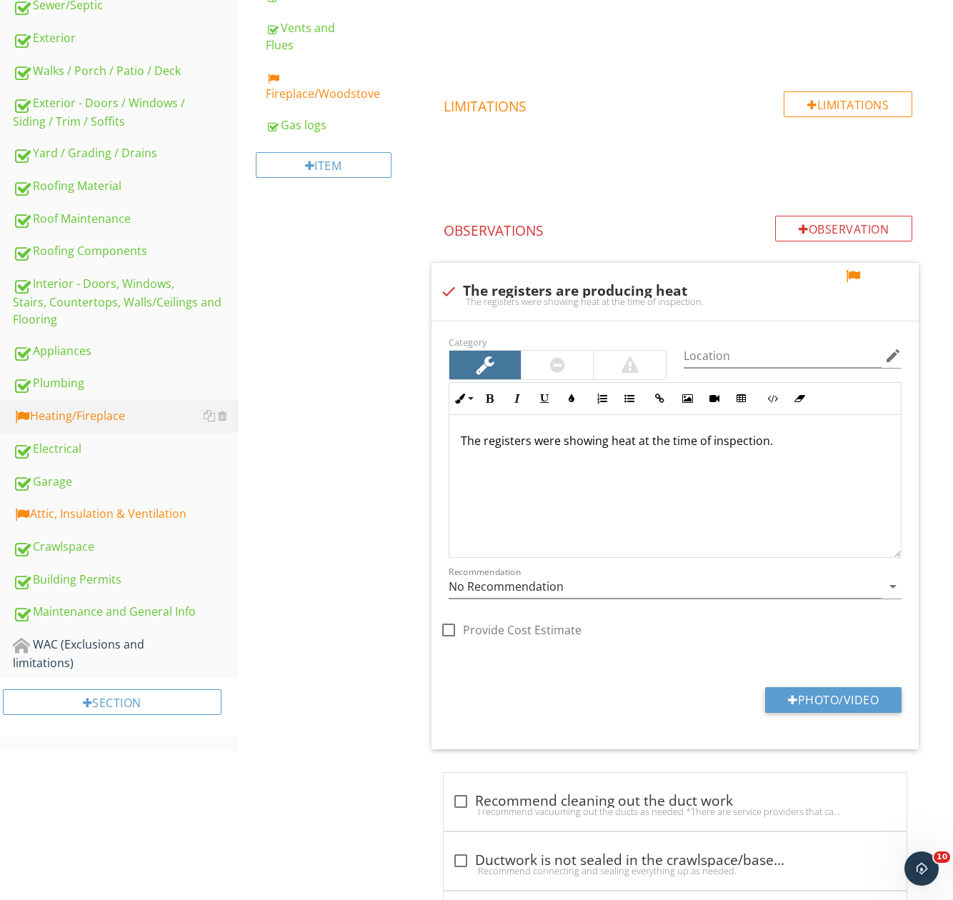
scroll to position [416, 0]
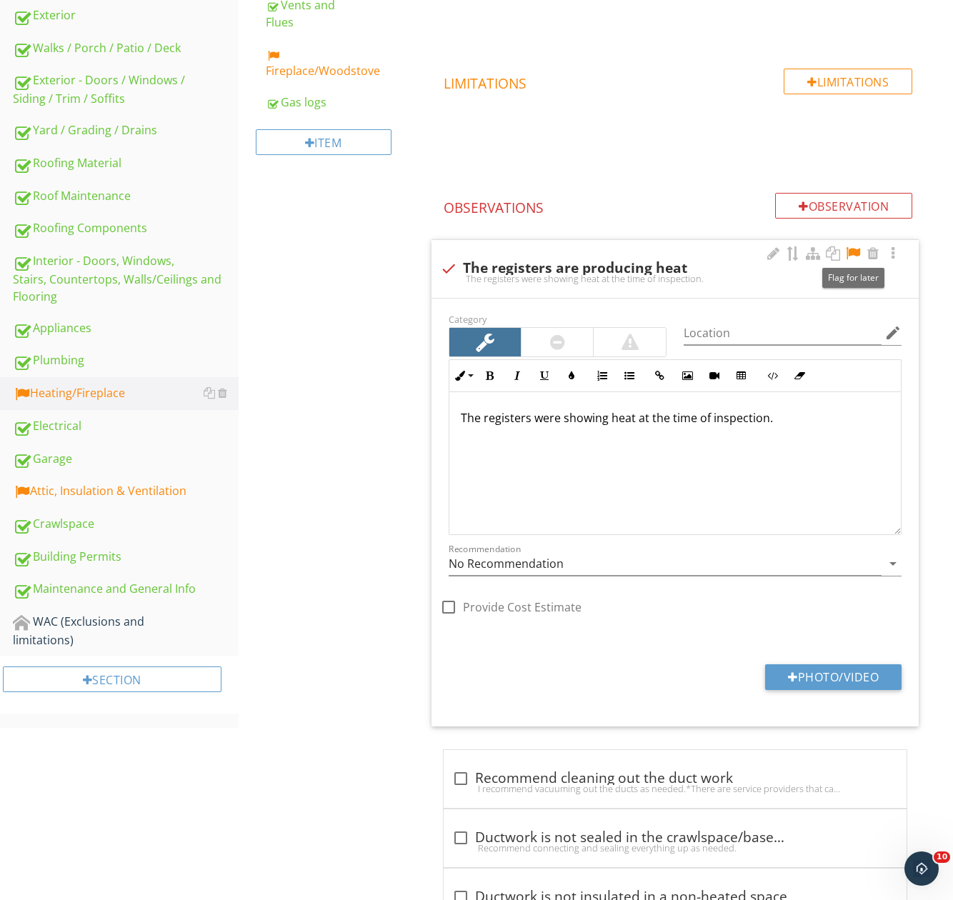
click at [852, 253] on div at bounding box center [852, 253] width 17 height 14
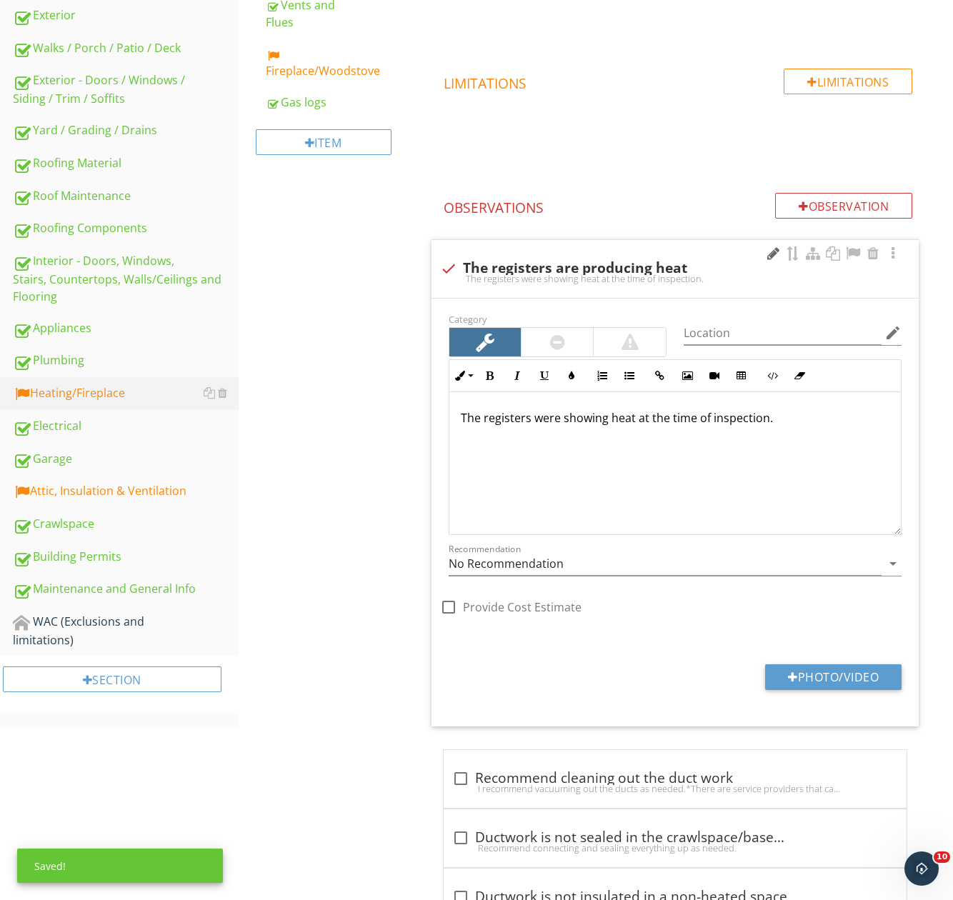
click at [774, 254] on div at bounding box center [772, 253] width 17 height 14
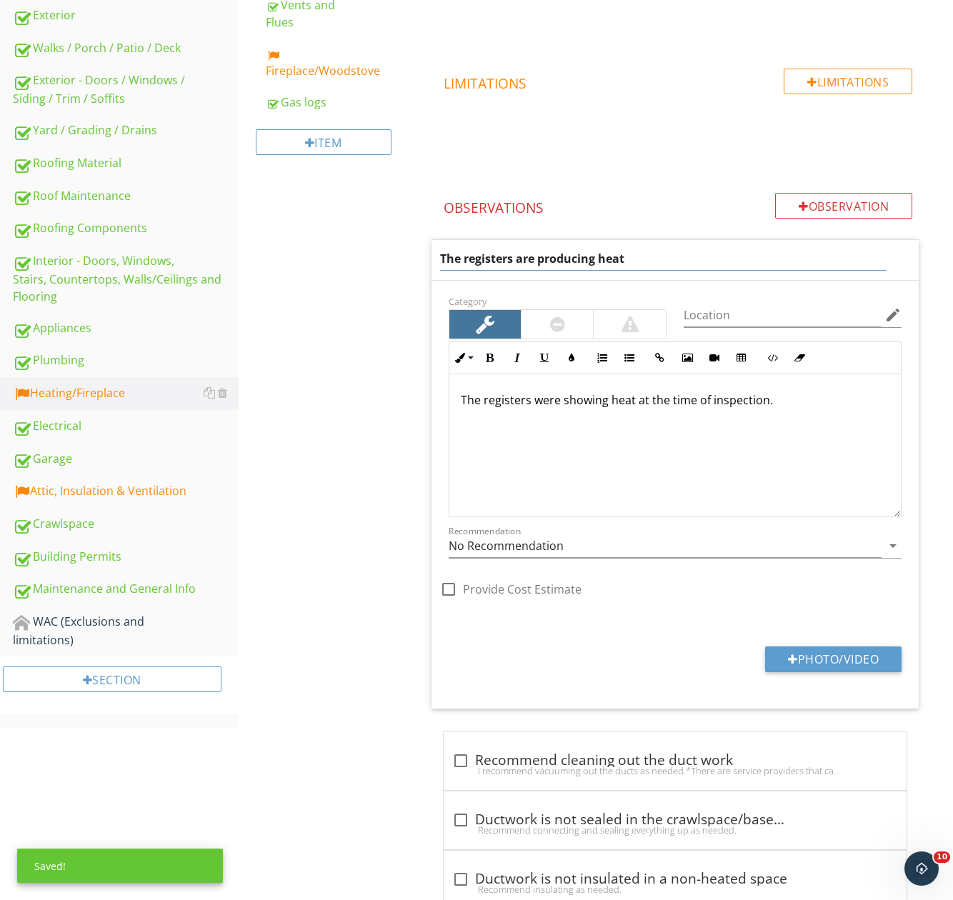
drag, startPoint x: 658, startPoint y: 262, endPoint x: 343, endPoint y: 264, distance: 315.0
click at [400, 261] on div "Heating/Fireplace Heating System Filters Thermostat Ductwork/Radiators Fuel Lin…" at bounding box center [596, 490] width 715 height 1528
type input "Unable to test the heating system"
click at [581, 403] on div "The registers were showing heat at the time of inspection." at bounding box center [674, 445] width 451 height 143
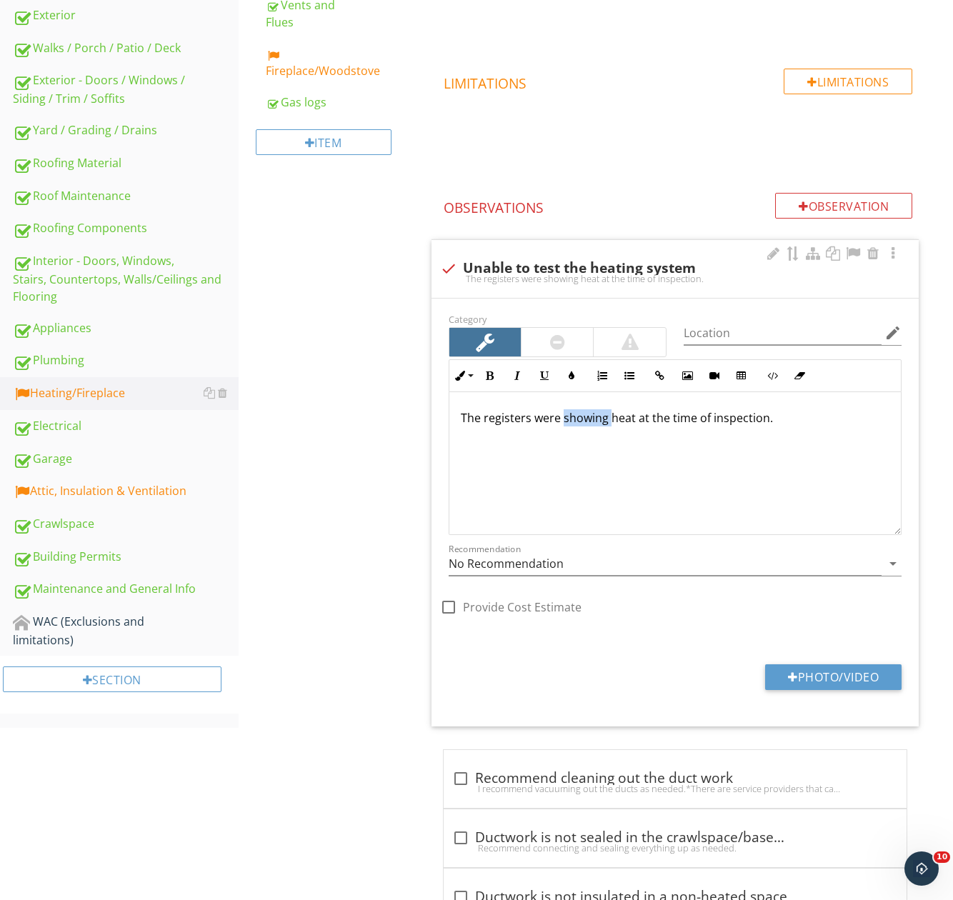
click at [581, 403] on div "The registers were showing heat at the time of inspection." at bounding box center [674, 463] width 451 height 143
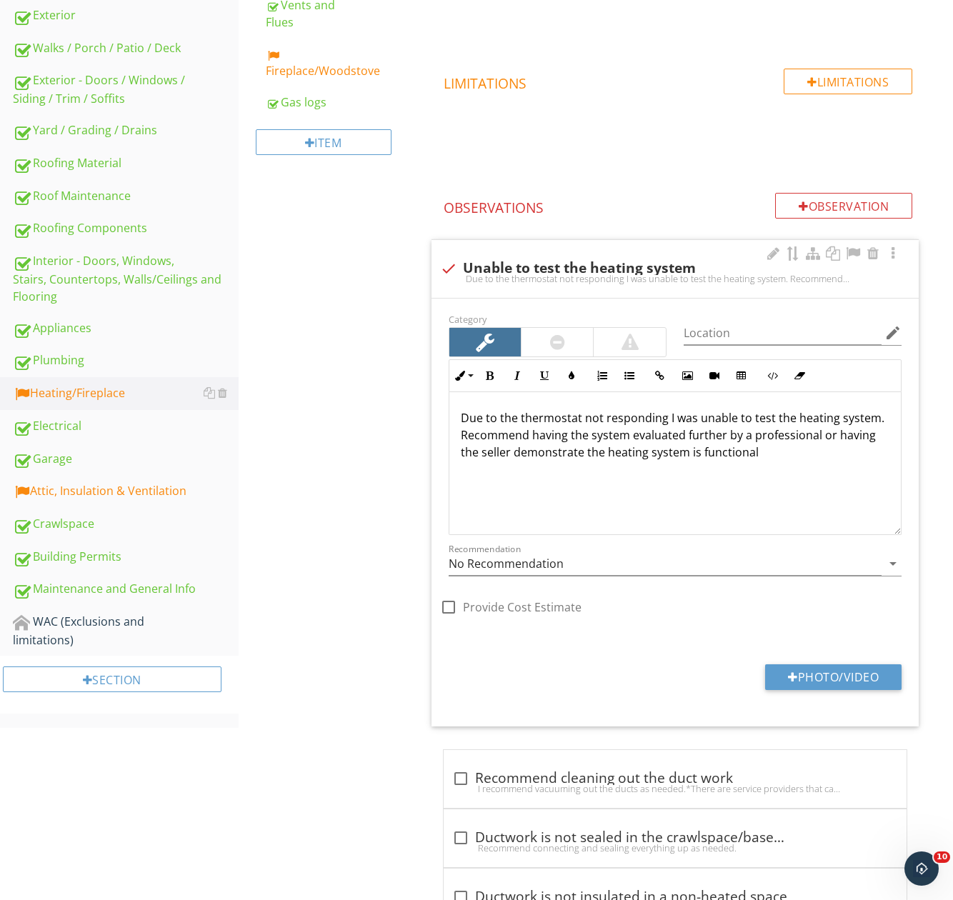
click at [590, 440] on p "Due to the thermostat not responding I was unable to test the heating system. R…" at bounding box center [675, 434] width 429 height 51
copy p "Due to the thermostat not responding I was unable to test the heating system. R…"
click at [384, 468] on div "Heating/Fireplace Heating System Filters Thermostat Ductwork/Radiators Fuel Lin…" at bounding box center [596, 499] width 715 height 1546
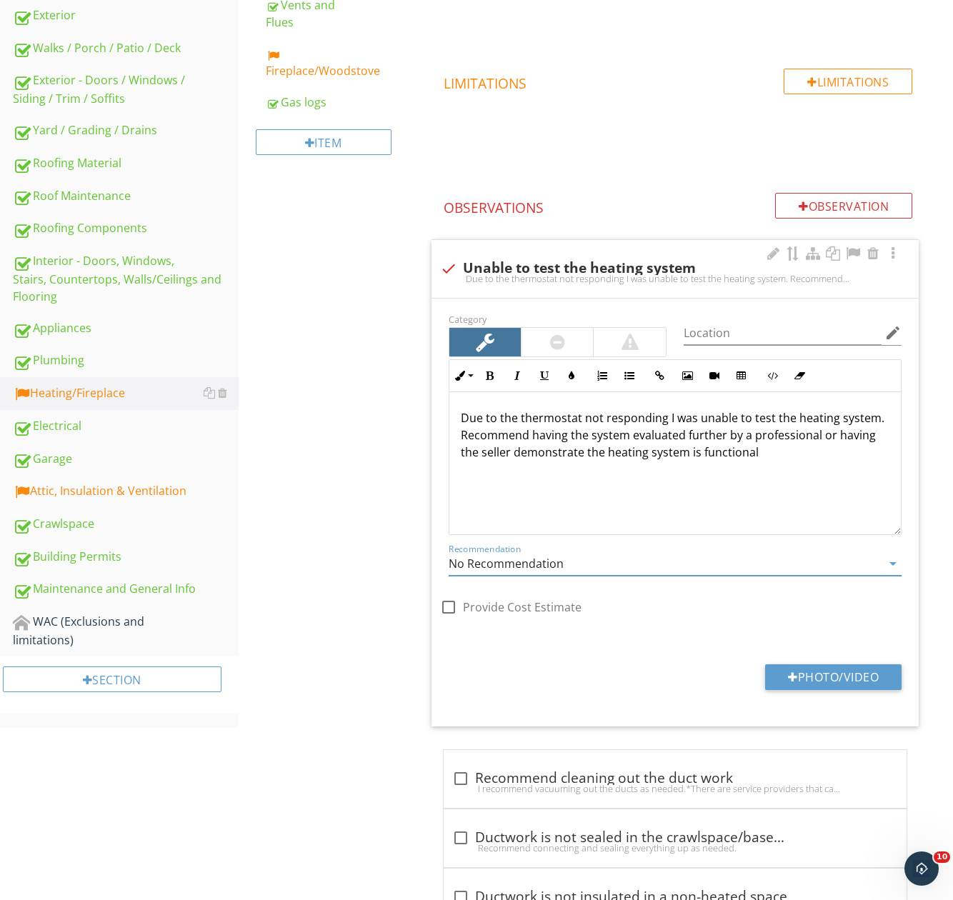
click at [571, 551] on div "Recommendation No Recommendation arrow_drop_down" at bounding box center [675, 566] width 453 height 46
click at [588, 564] on input "No Recommendation" at bounding box center [665, 564] width 433 height 24
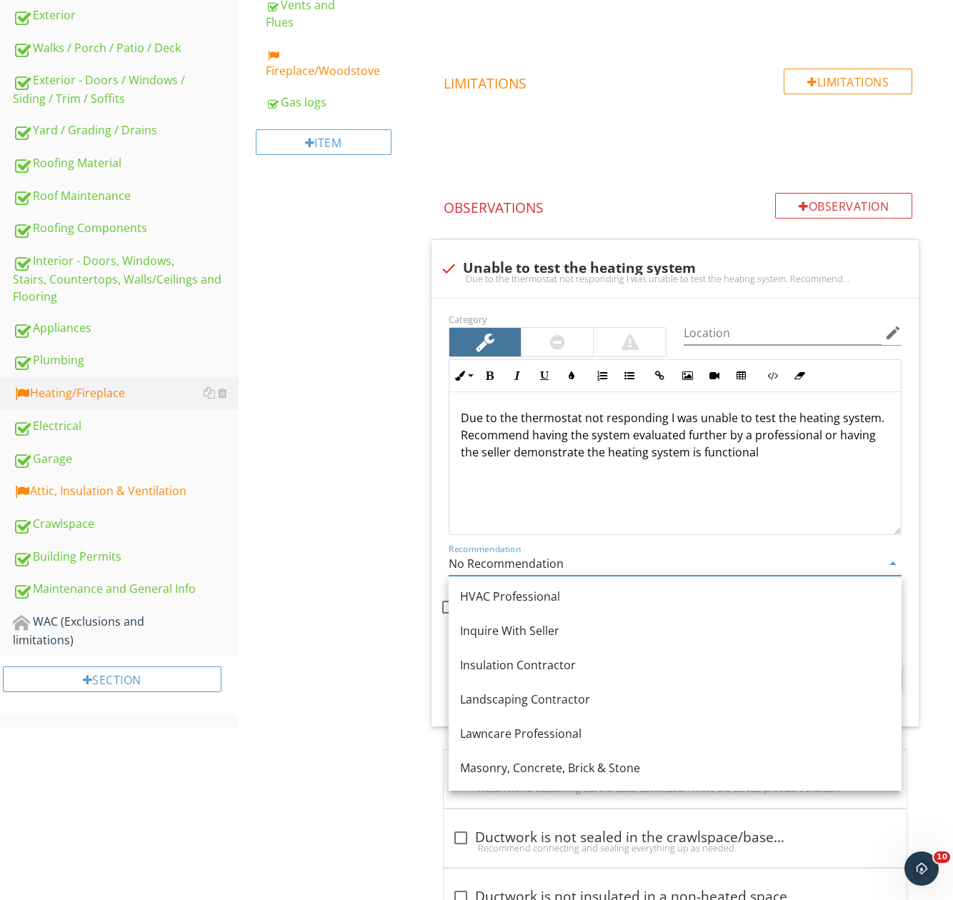
scroll to position [1143, 0]
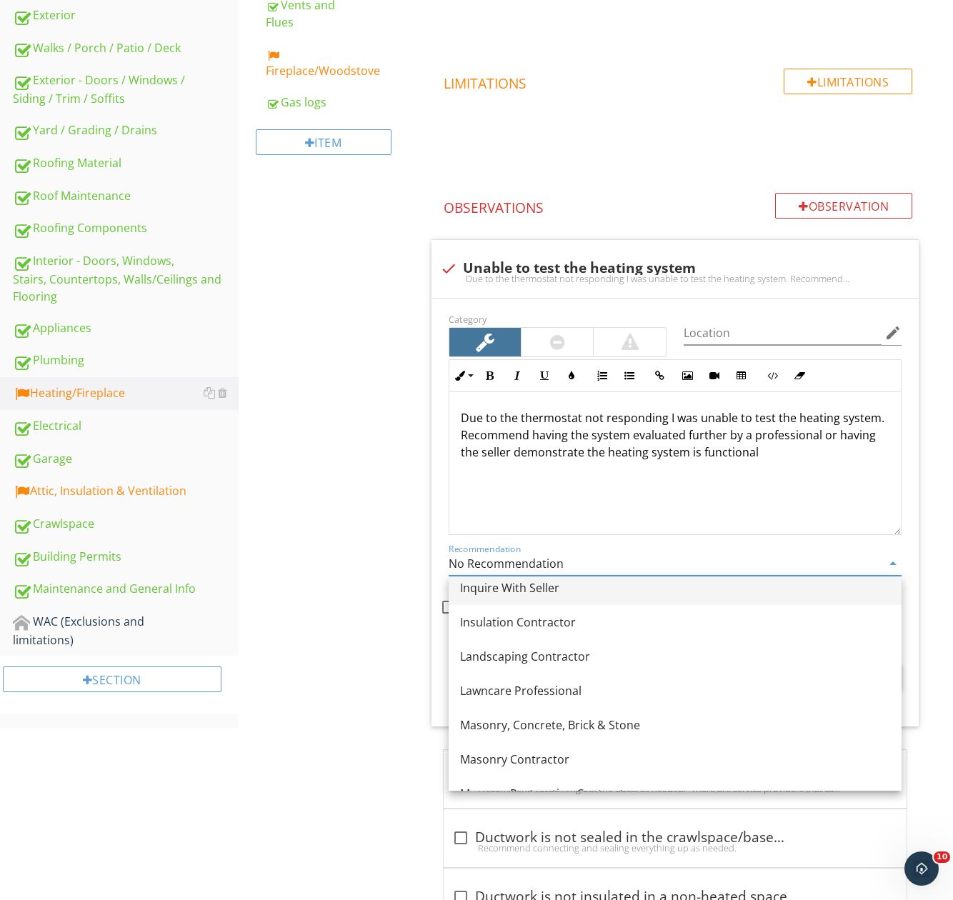
click at [509, 596] on link "Inquire With Seller" at bounding box center [675, 588] width 453 height 34
type input "Inquire With Seller"
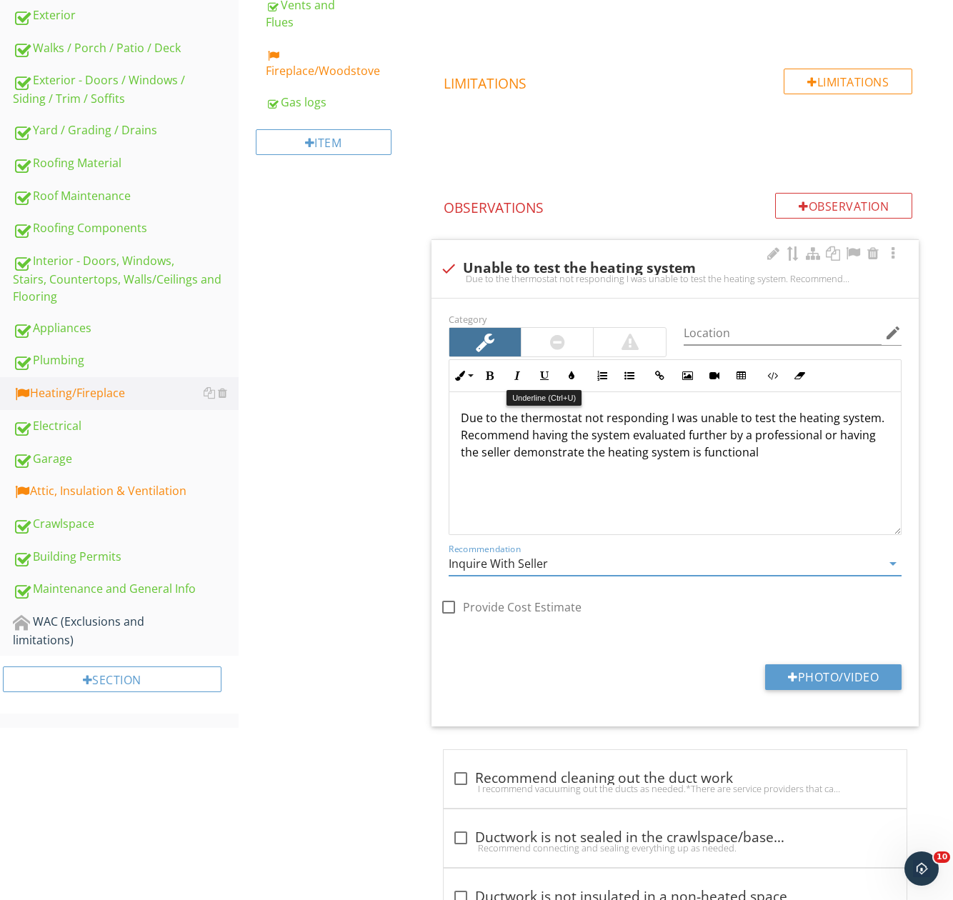
click at [548, 343] on div at bounding box center [556, 342] width 71 height 29
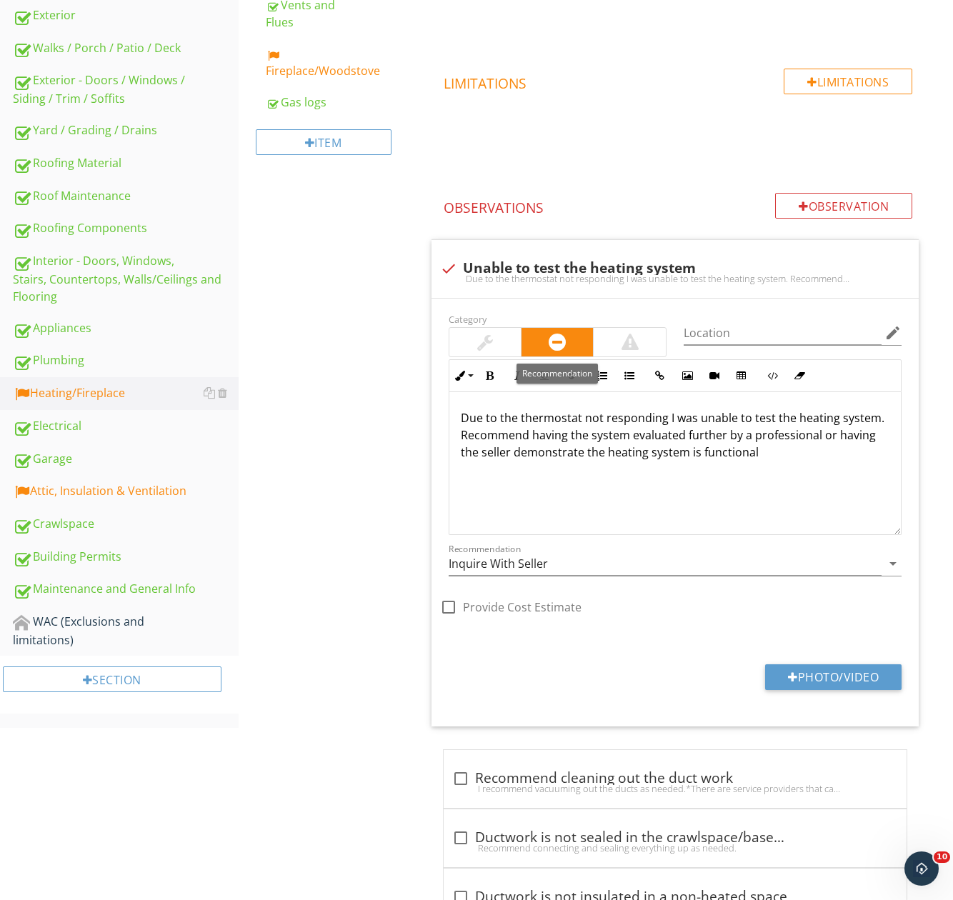
drag, startPoint x: 251, startPoint y: 447, endPoint x: 315, endPoint y: 601, distance: 167.1
click at [253, 474] on div "Heating/Fireplace Heating System Filters Thermostat Ductwork/Radiators Fuel Lin…" at bounding box center [596, 499] width 715 height 1546
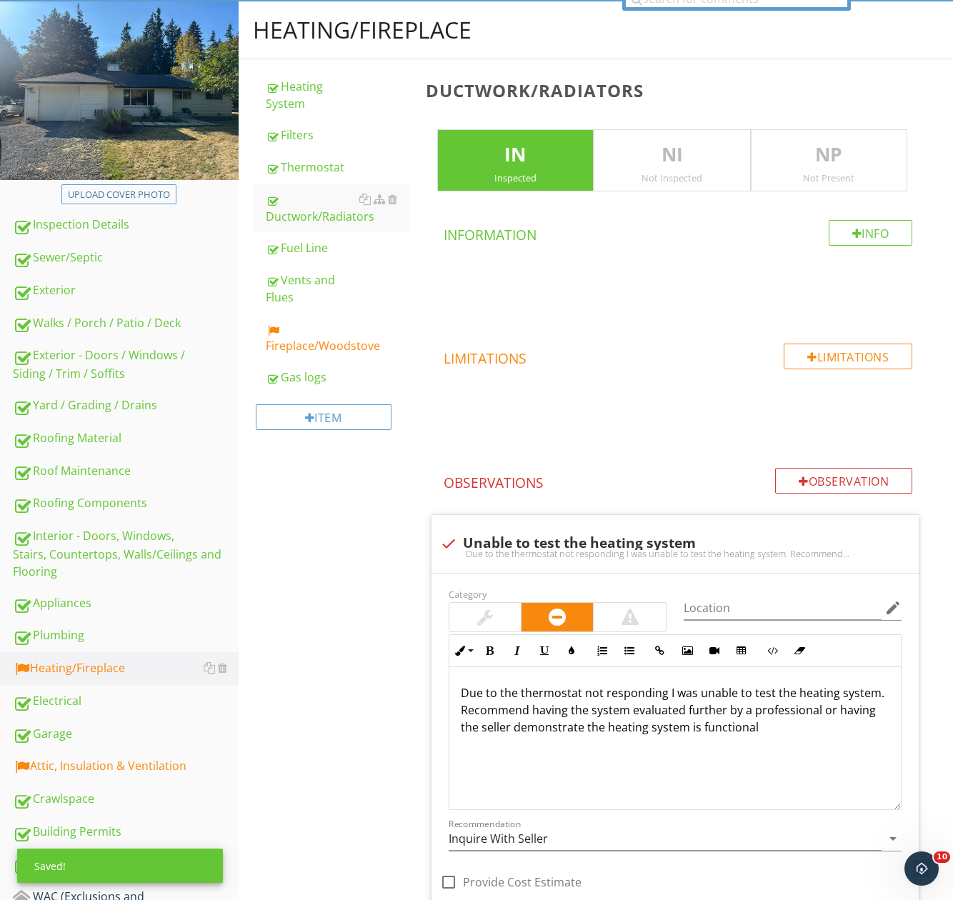
scroll to position [71, 0]
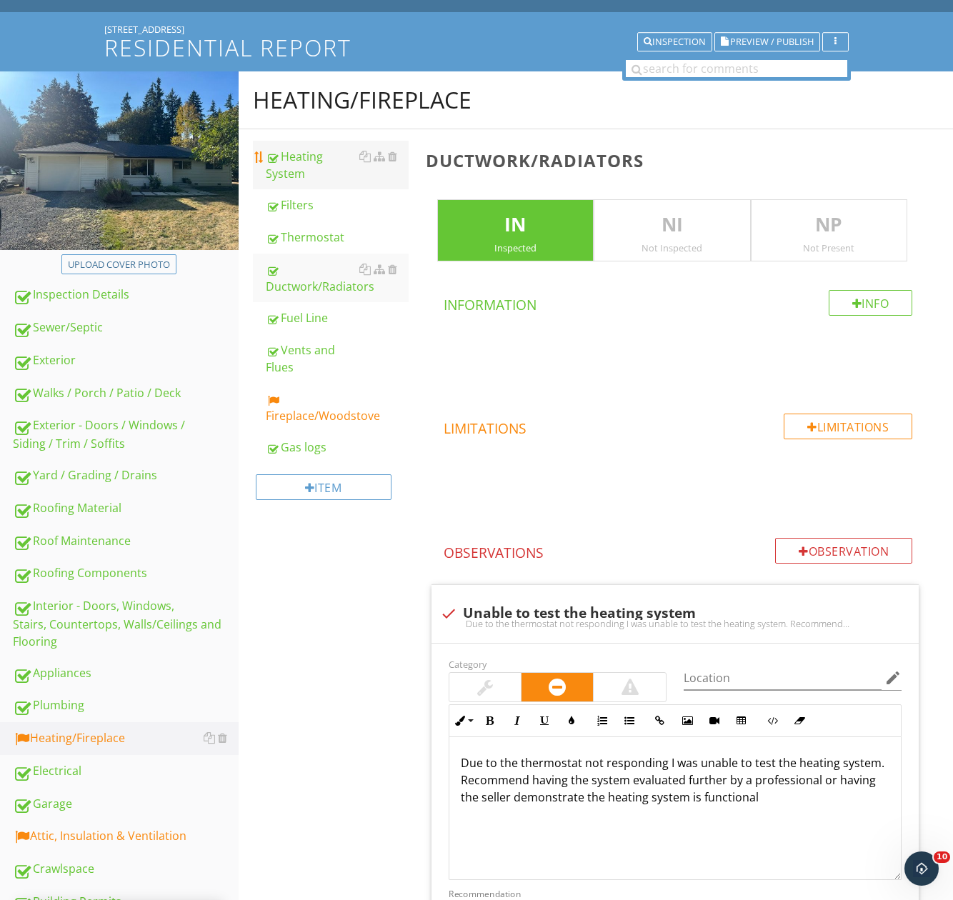
click at [315, 166] on div "Heating System" at bounding box center [337, 165] width 143 height 34
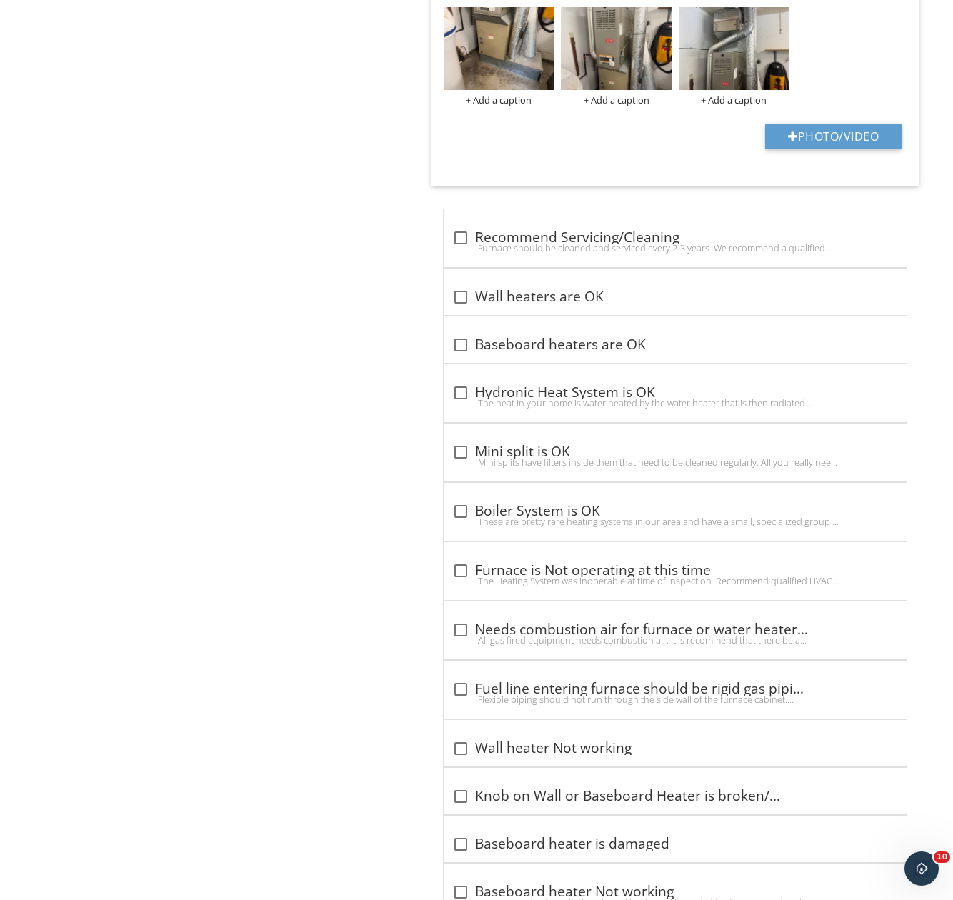
scroll to position [1500, 0]
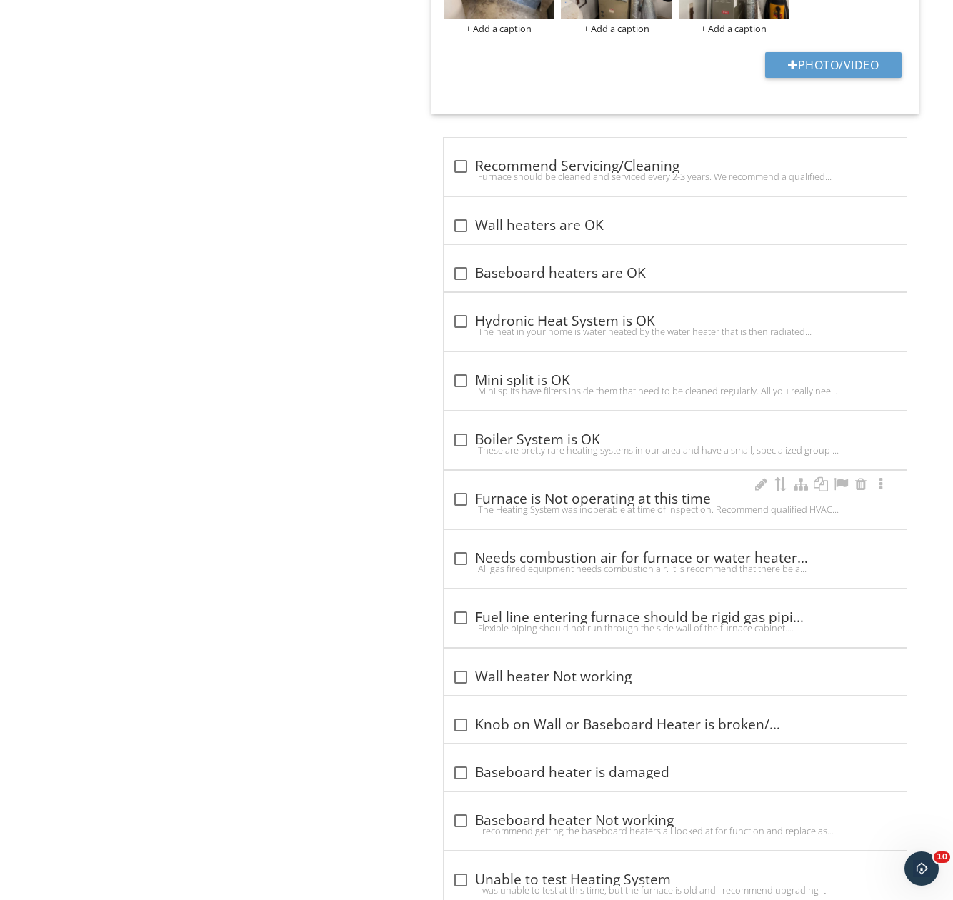
click at [558, 503] on div "The Heating System was inoperable at time of inspection. Recommend qualified HV…" at bounding box center [675, 508] width 446 height 11
checkbox input "true"
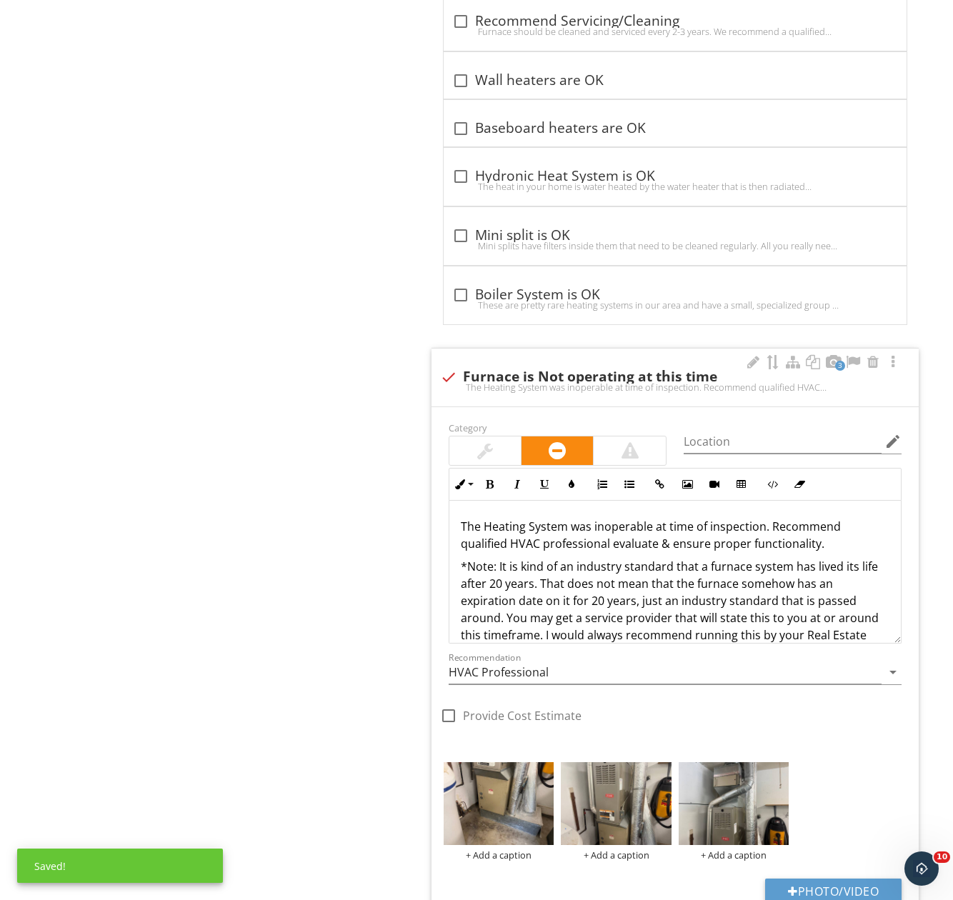
scroll to position [1514, 0]
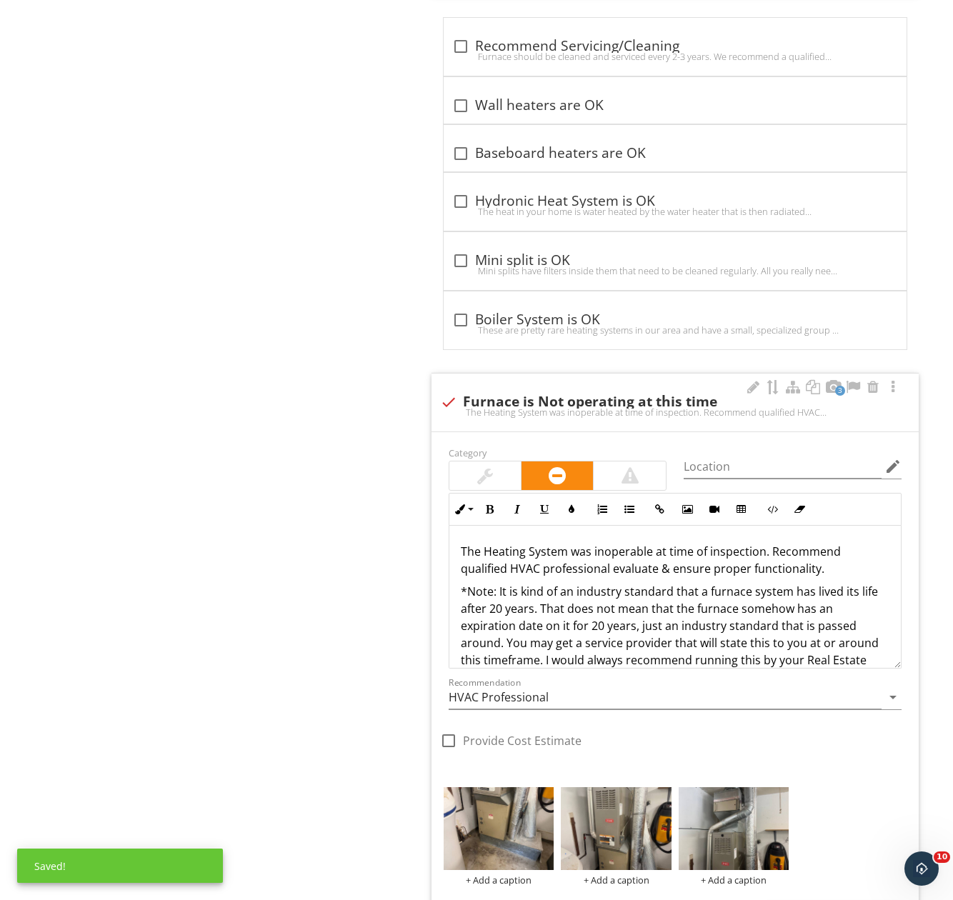
click at [456, 535] on div "The Heating System was inoperable at time of inspection. Recommend qualified HV…" at bounding box center [674, 631] width 451 height 211
click at [769, 543] on p "The Heating System was inoperable at time of inspection. Recommend qualified HV…" at bounding box center [675, 560] width 429 height 34
click at [465, 546] on p "The Heating System was inoperable at time of inspection. Recommend qualified HV…" at bounding box center [675, 560] width 429 height 34
click at [461, 544] on p "The Heating System was inoperable at time of inspection. Recommend qualified HV…" at bounding box center [675, 560] width 429 height 34
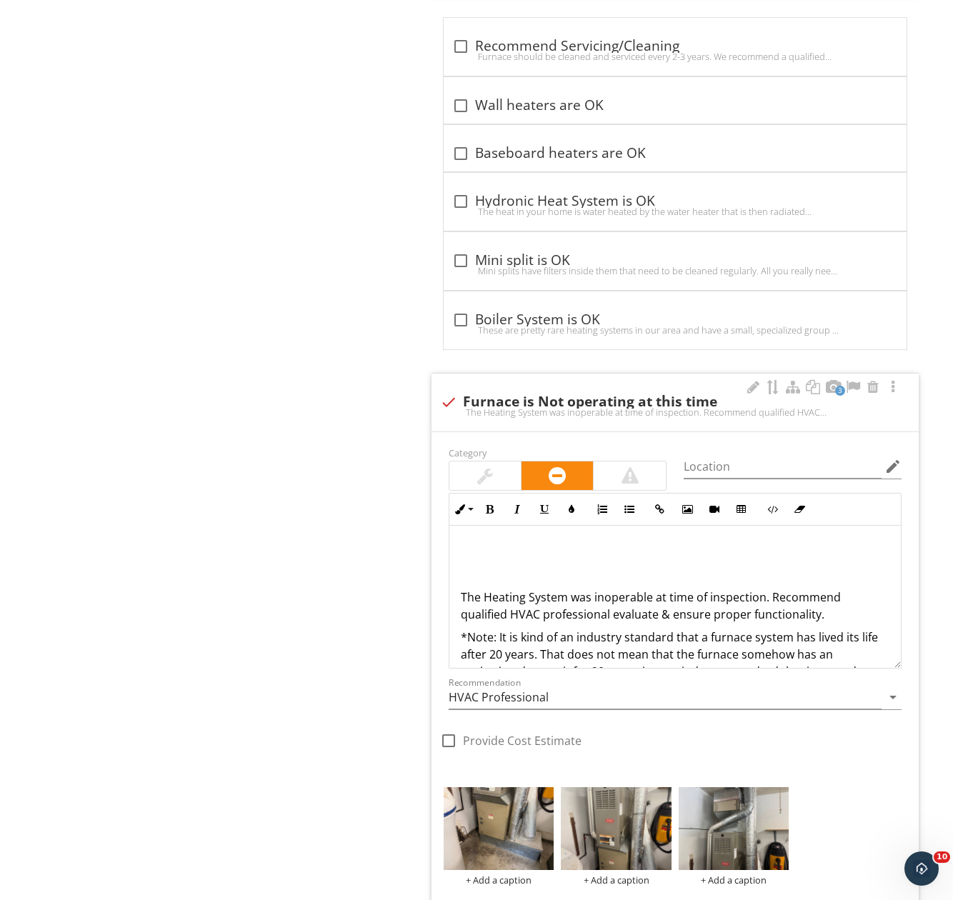
click at [466, 543] on p at bounding box center [675, 551] width 429 height 17
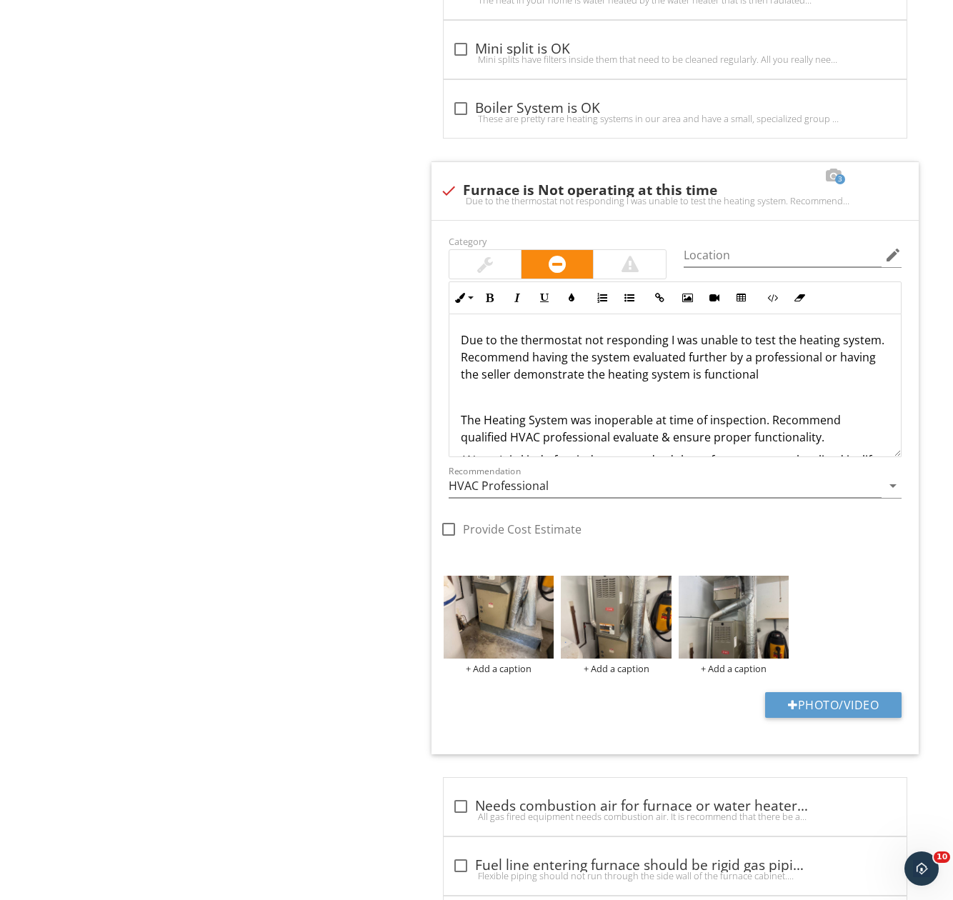
scroll to position [1657, 0]
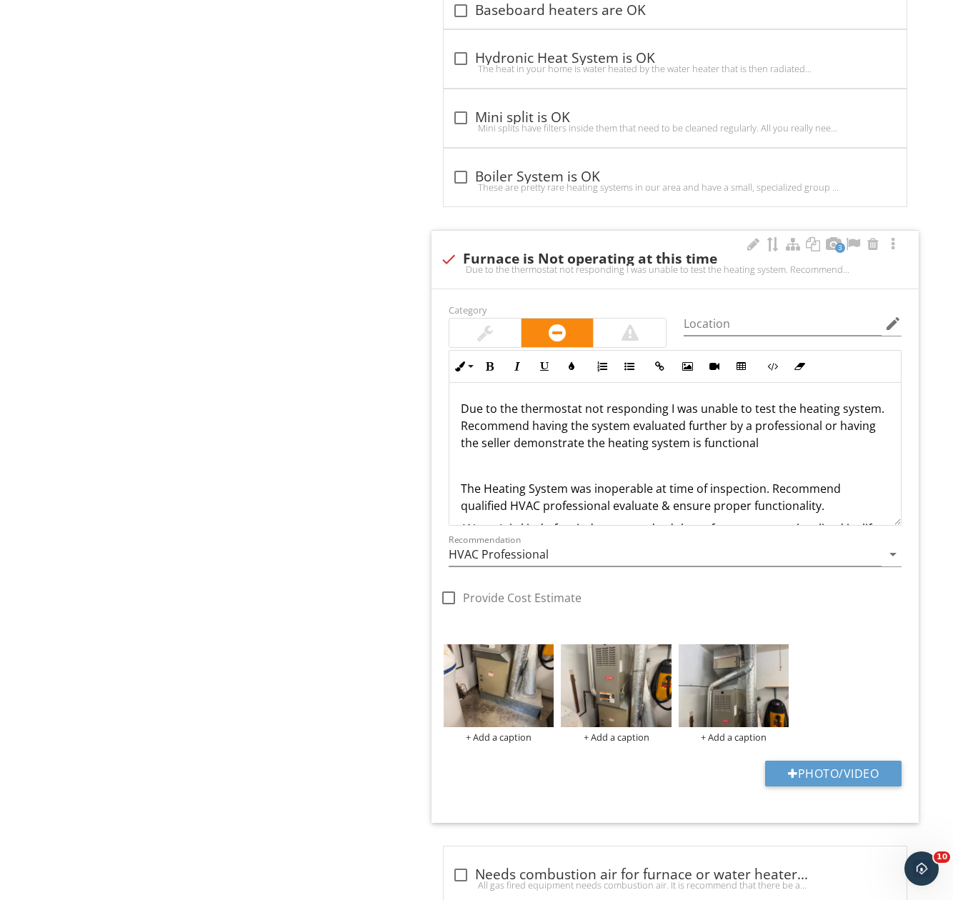
click at [476, 459] on p at bounding box center [675, 465] width 429 height 17
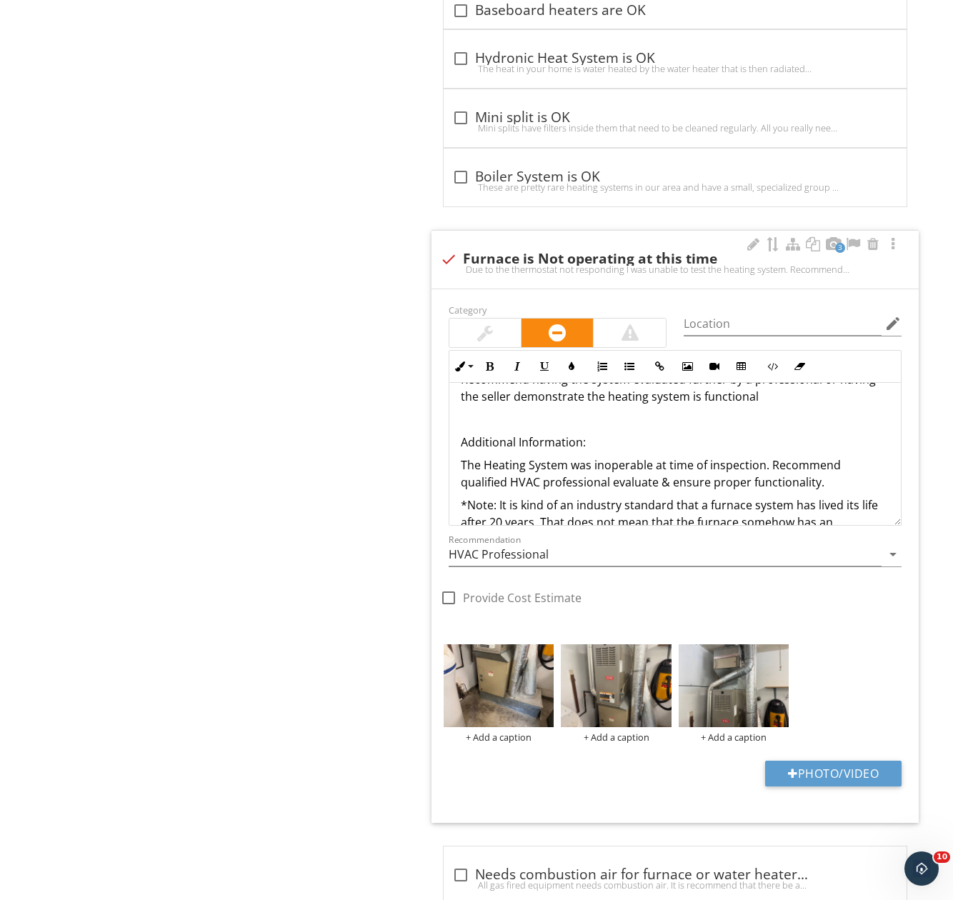
scroll to position [71, 0]
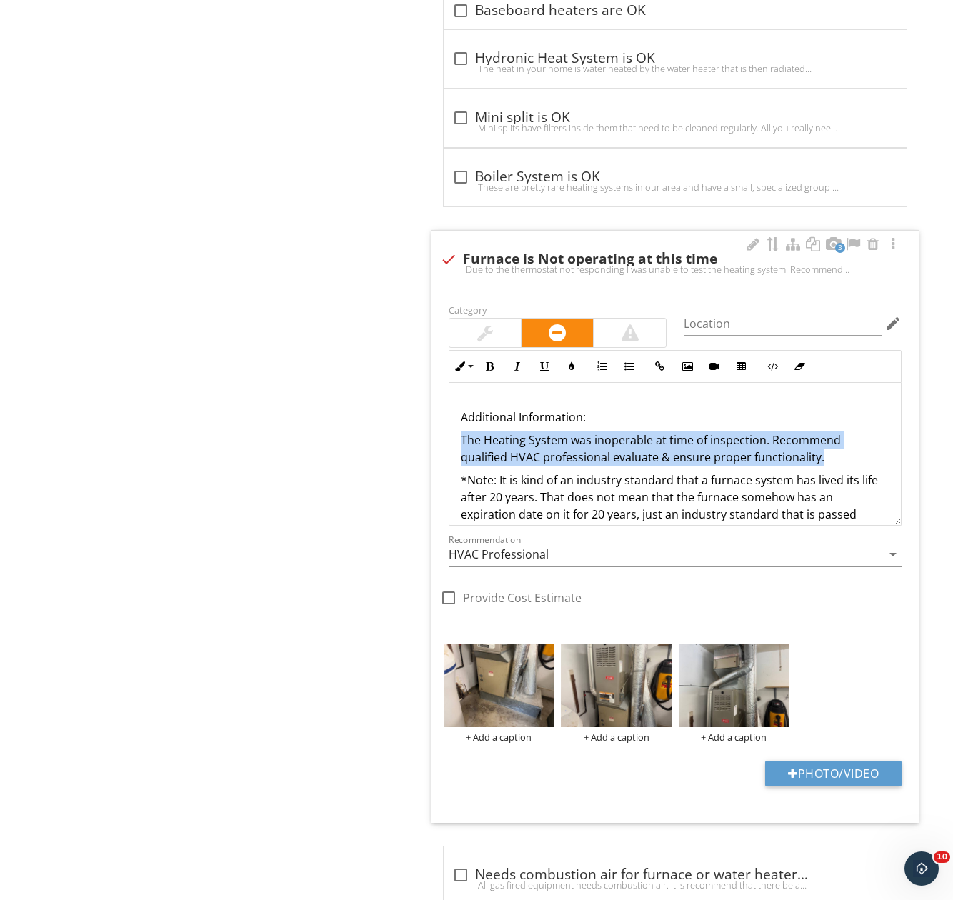
drag, startPoint x: 458, startPoint y: 429, endPoint x: 843, endPoint y: 441, distance: 385.8
click at [843, 441] on div "Due to the thermostat not responding I was unable to test the heating system. R…" at bounding box center [674, 468] width 451 height 314
click at [843, 441] on p "The Heating System was inoperable at time of inspection. Recommend qualified HV…" at bounding box center [675, 448] width 429 height 34
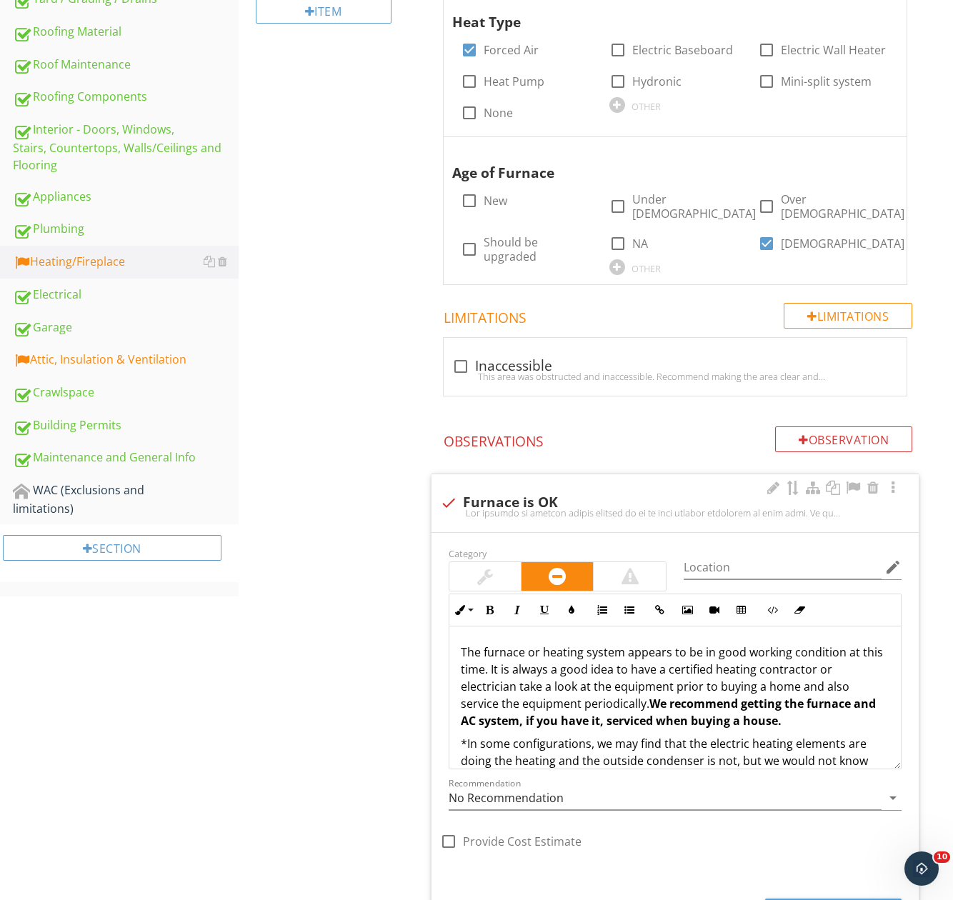
scroll to position [657, 0]
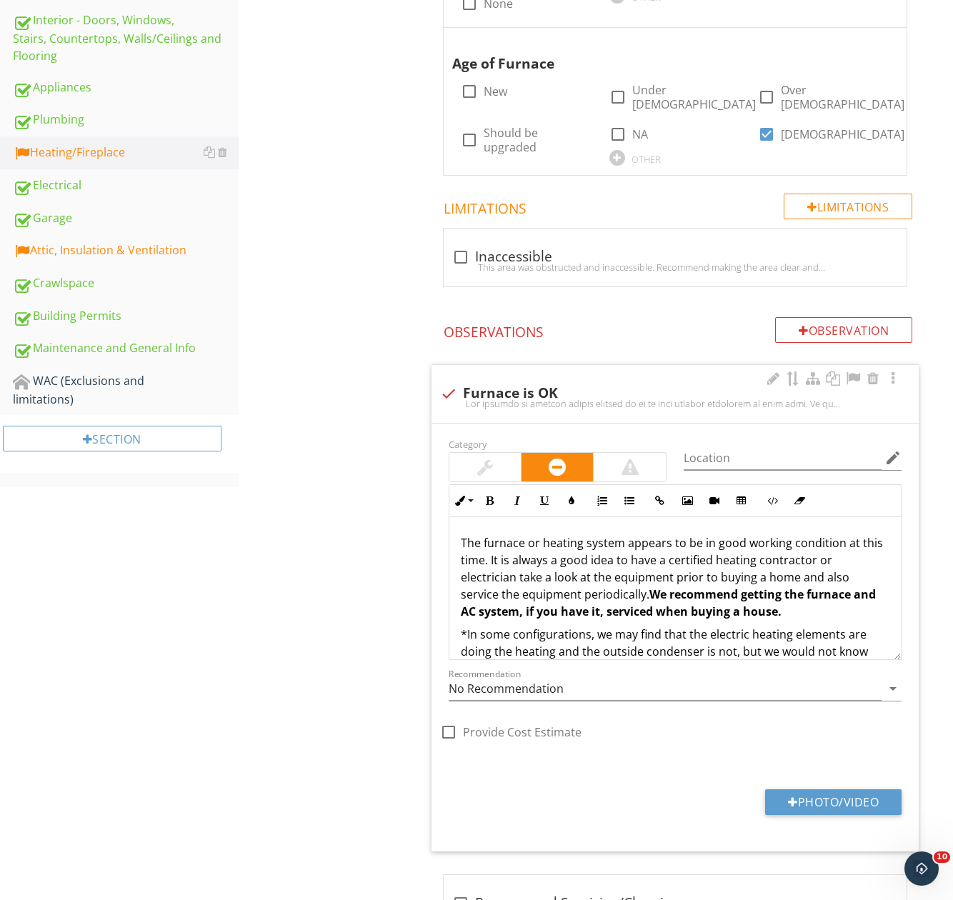
click at [634, 382] on div "check Furnace is OK" at bounding box center [675, 392] width 470 height 20
checkbox input "true"
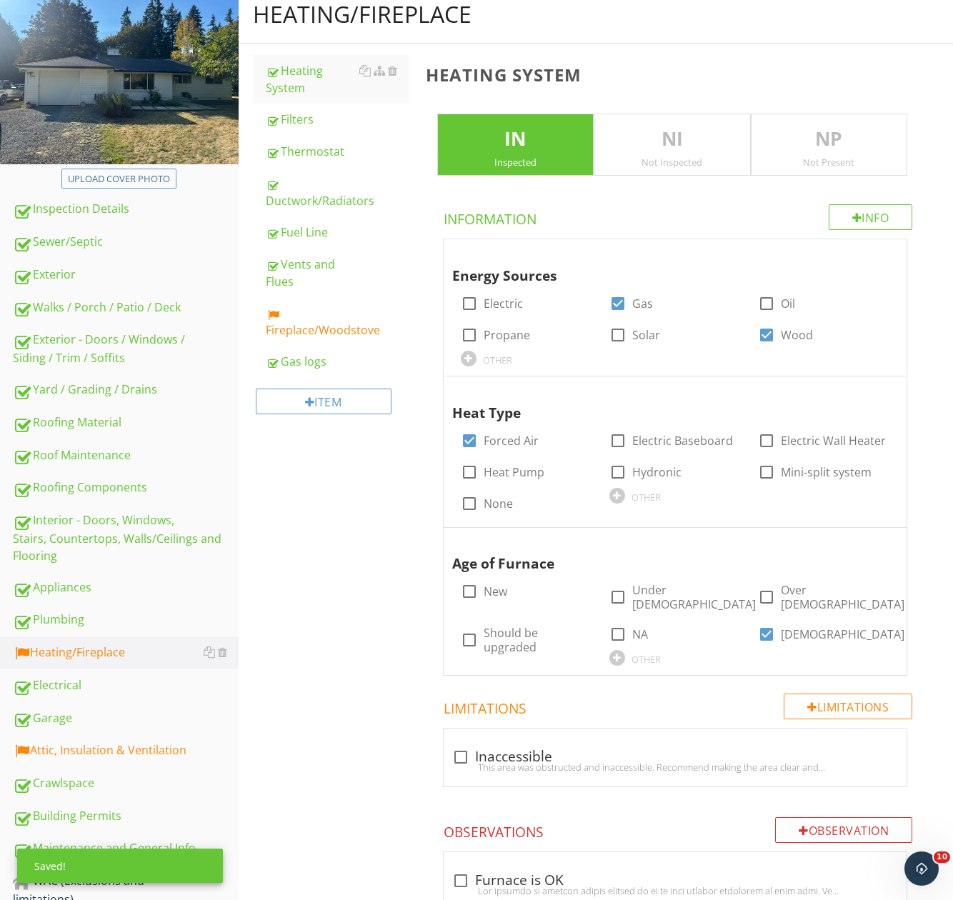
scroll to position [0, 0]
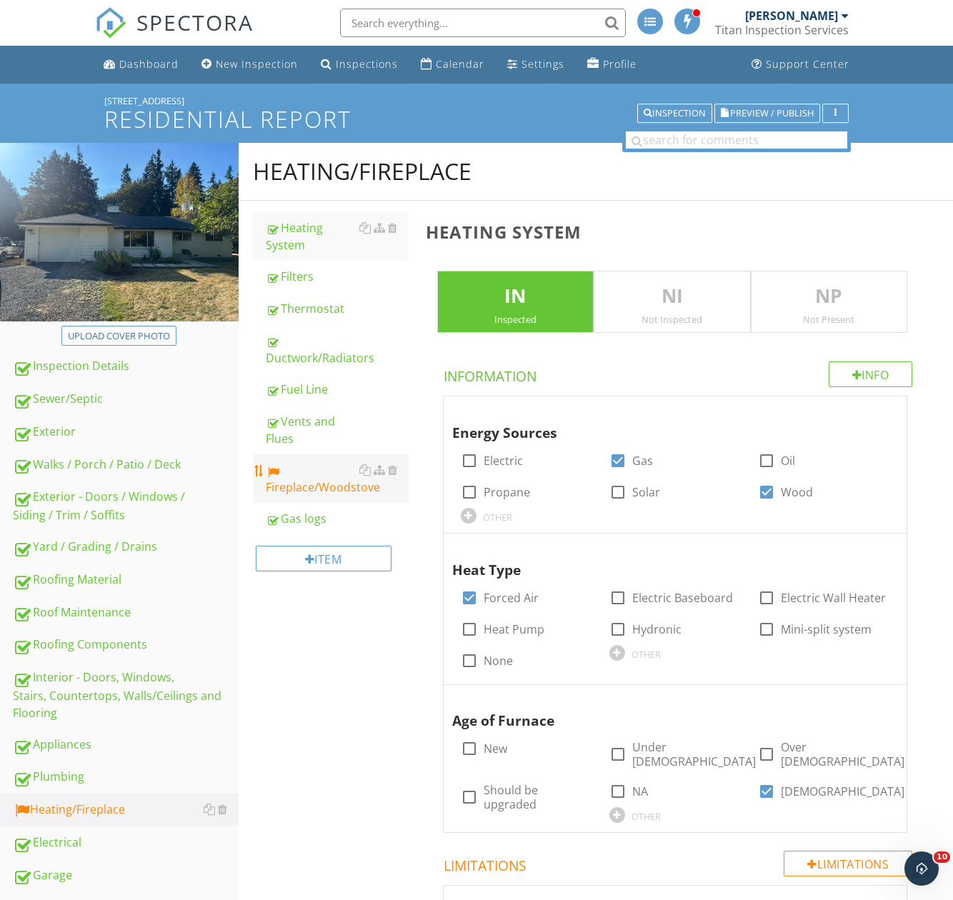
click at [335, 479] on div "Fireplace/Woodstove" at bounding box center [337, 478] width 143 height 34
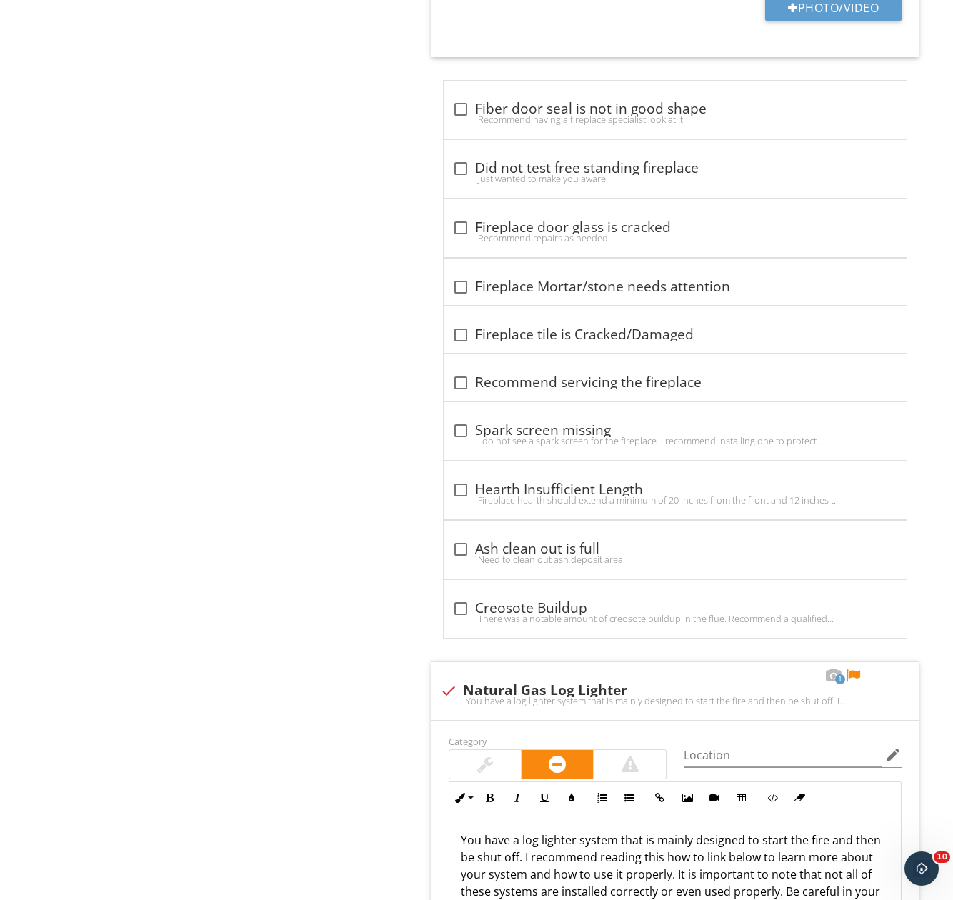
scroll to position [2983, 0]
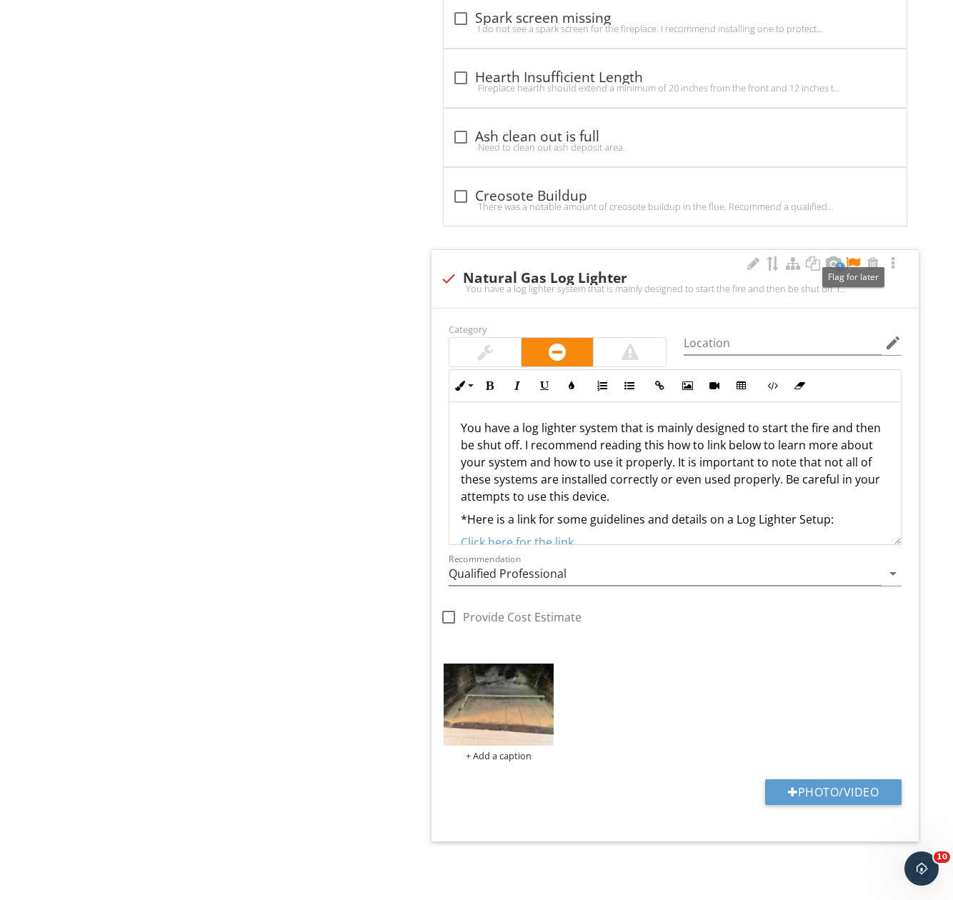
click at [851, 263] on div at bounding box center [852, 263] width 17 height 14
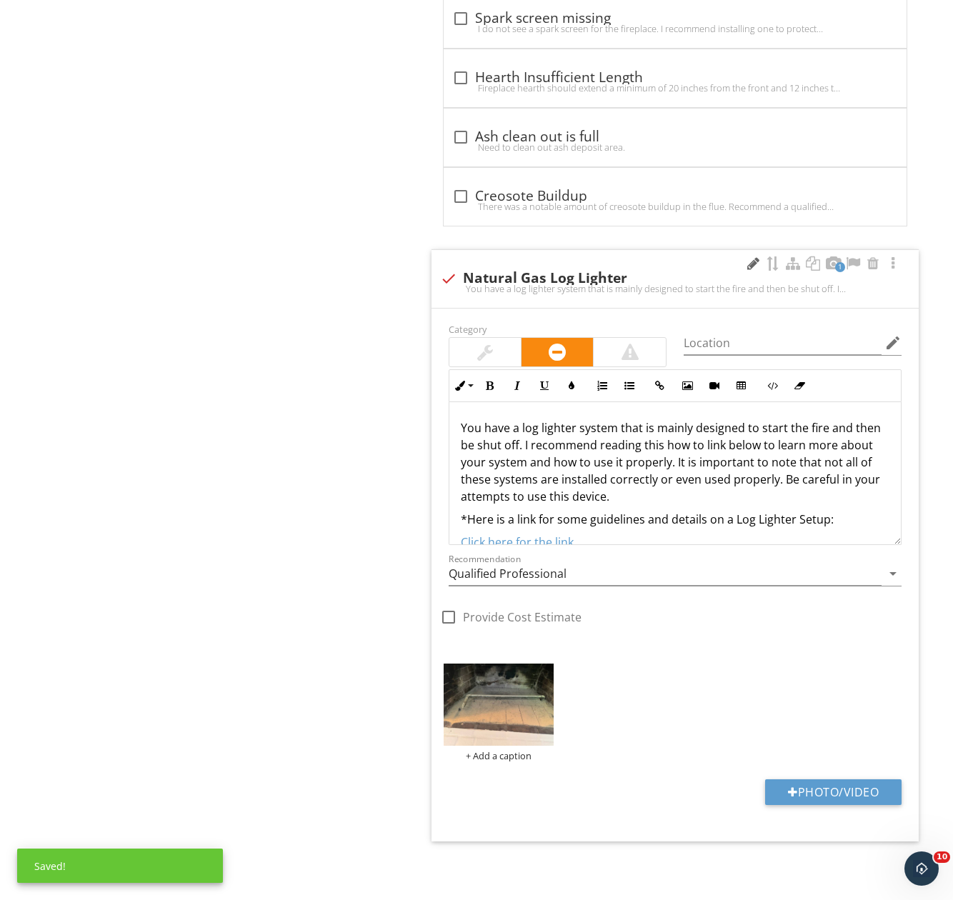
click at [750, 264] on div at bounding box center [752, 263] width 17 height 14
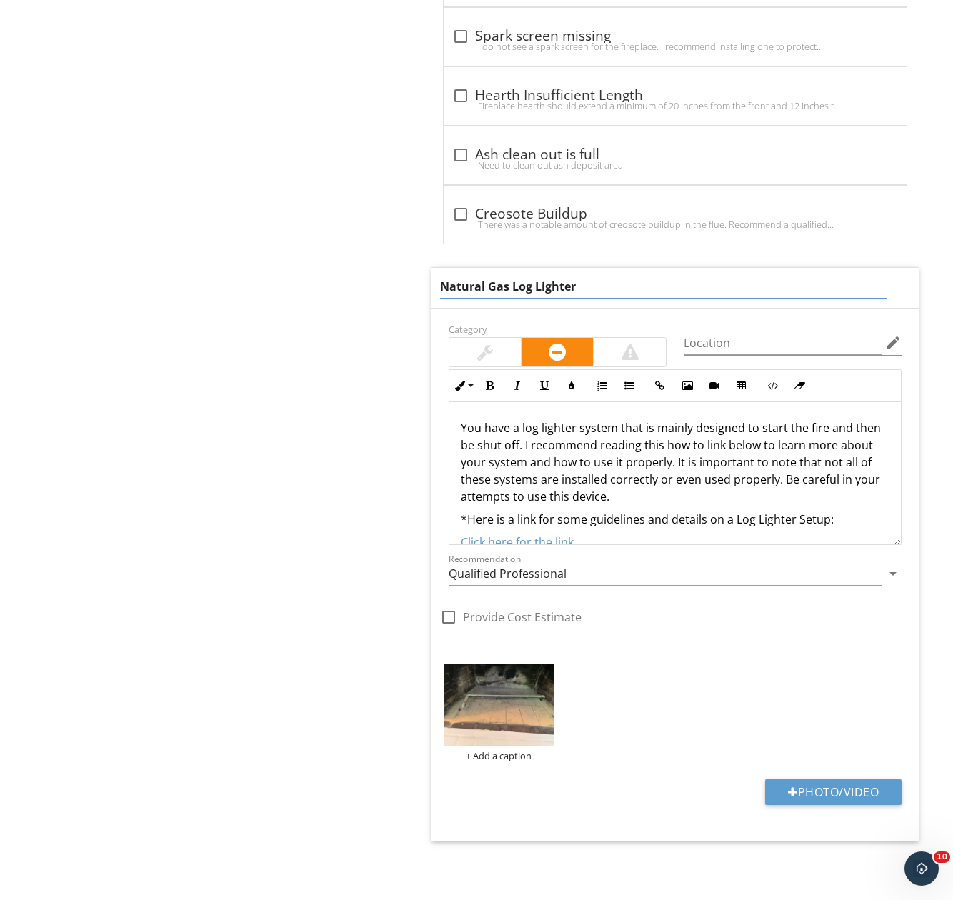
drag, startPoint x: 533, startPoint y: 289, endPoint x: 511, endPoint y: 291, distance: 22.2
click at [511, 291] on input "Natural Gas Log Lighter" at bounding box center [663, 287] width 446 height 24
type input "Natural Gas line"
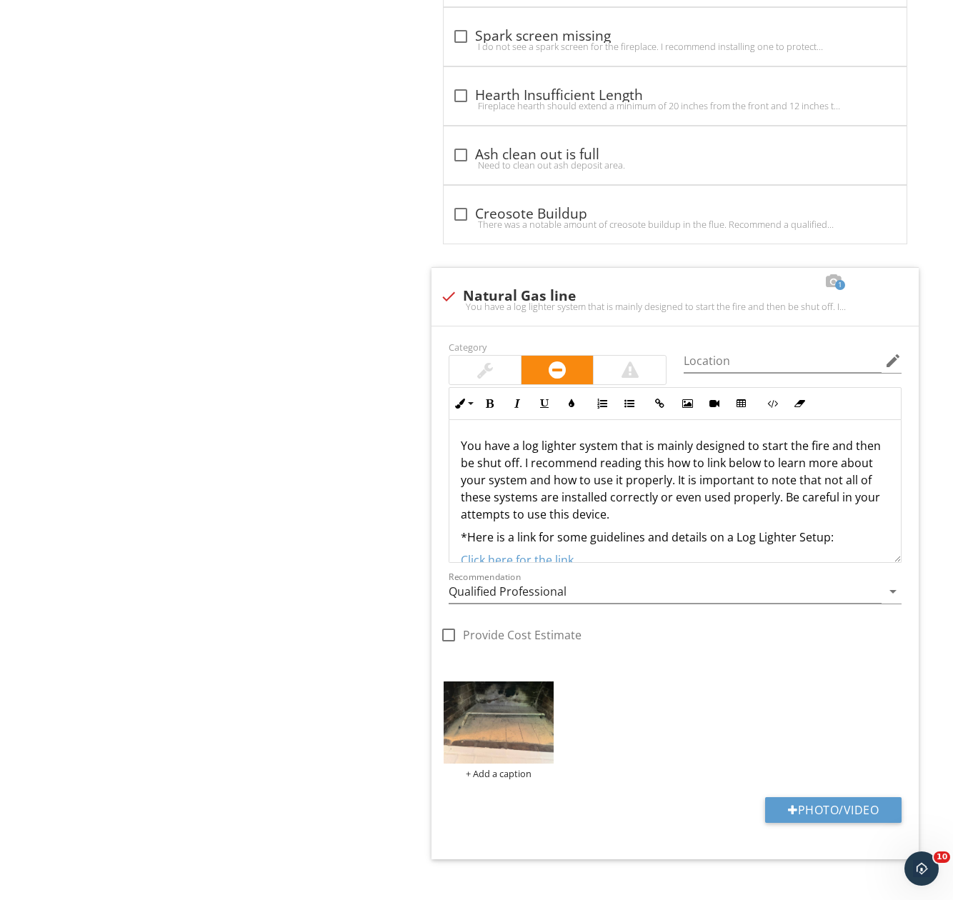
scroll to position [2983, 0]
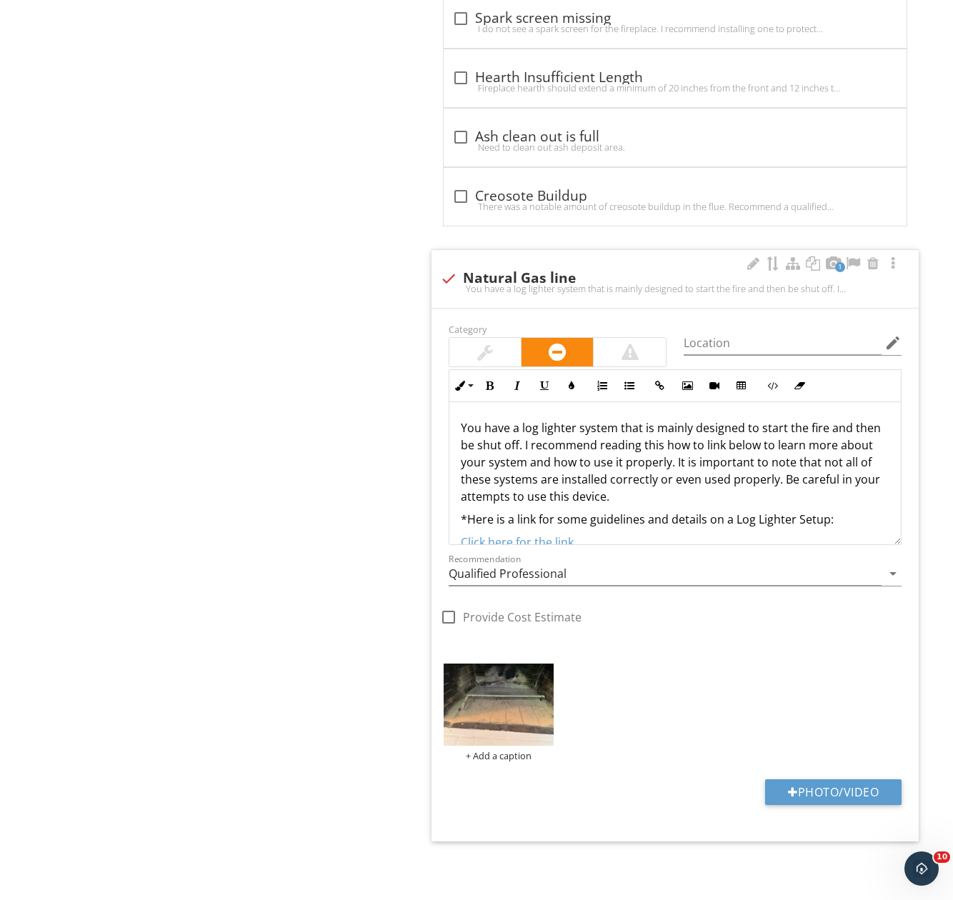
drag, startPoint x: 481, startPoint y: 425, endPoint x: 709, endPoint y: 491, distance: 238.0
click at [709, 491] on div "You have a log lighter system that is mainly designed to start the fire and the…" at bounding box center [674, 485] width 451 height 166
click at [504, 713] on img at bounding box center [499, 704] width 111 height 83
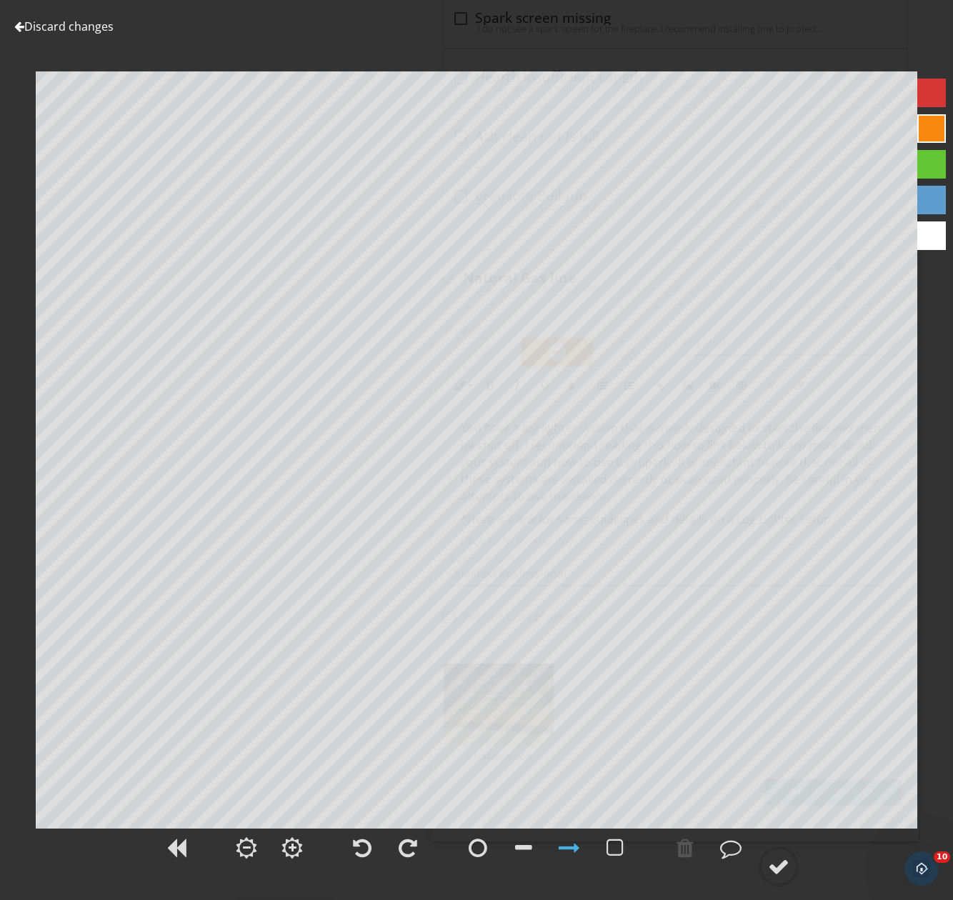
click at [66, 31] on link "Discard changes" at bounding box center [63, 27] width 99 height 16
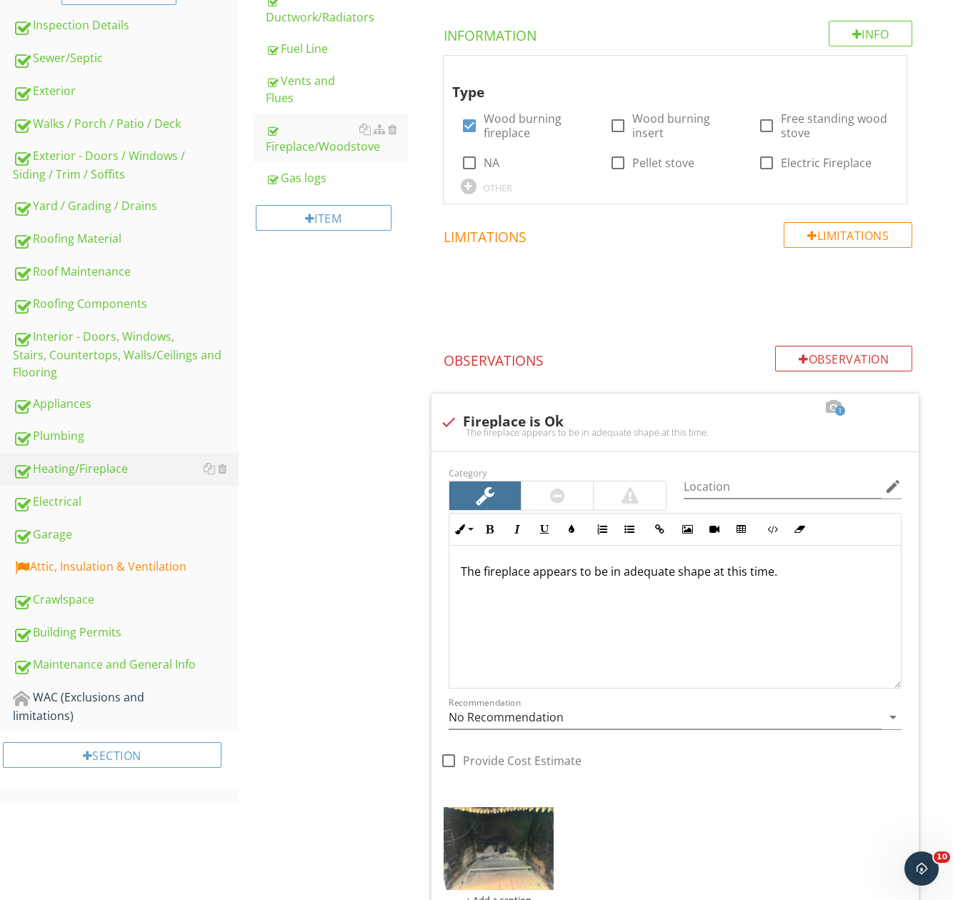
scroll to position [698, 0]
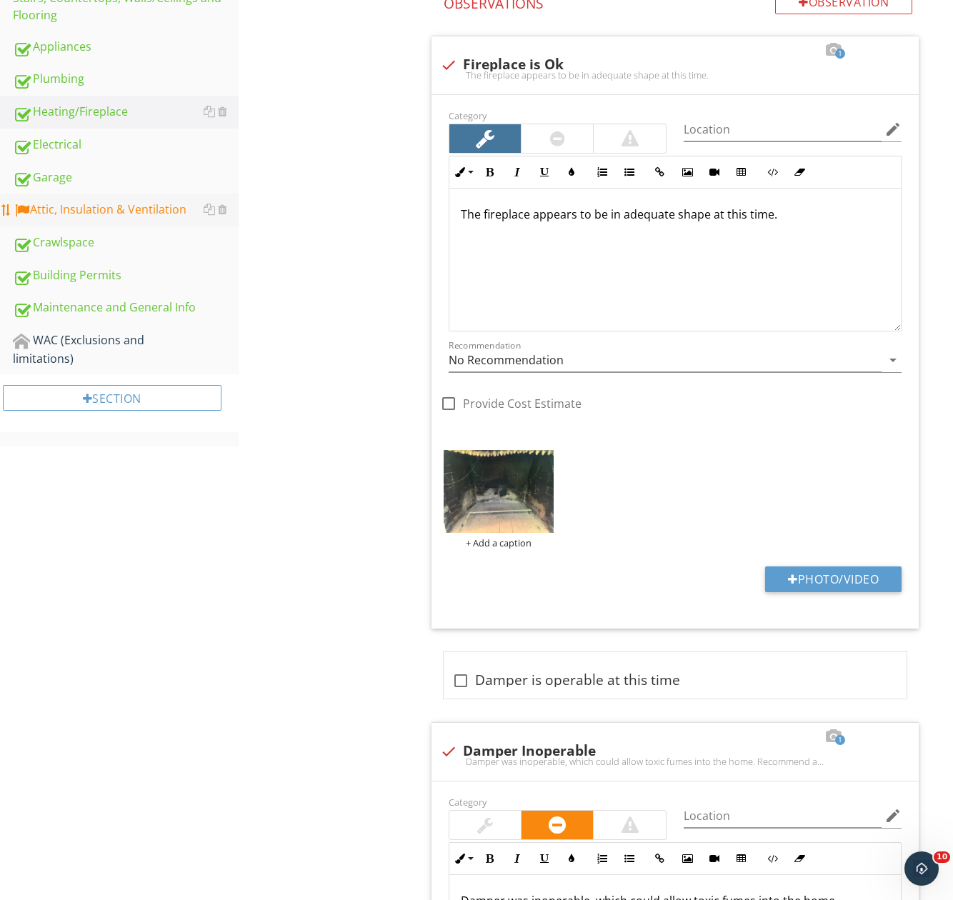
click at [93, 225] on link "Attic, Insulation & Ventilation" at bounding box center [126, 210] width 226 height 33
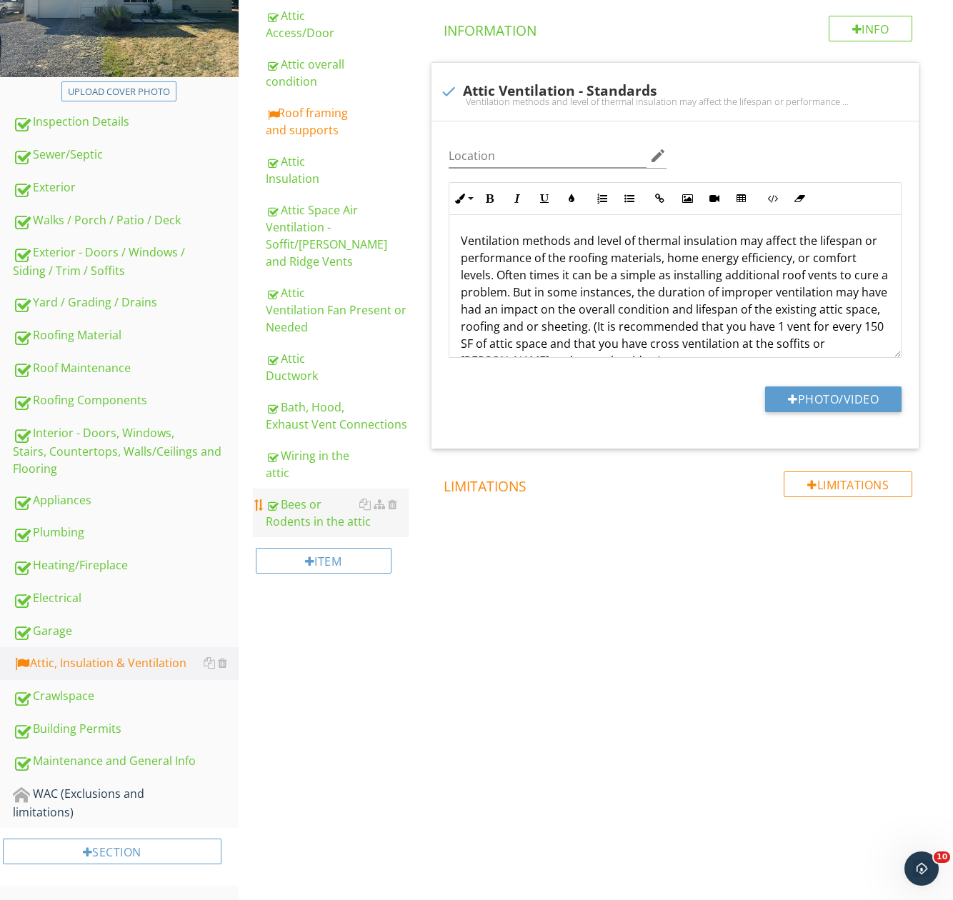
scroll to position [30, 0]
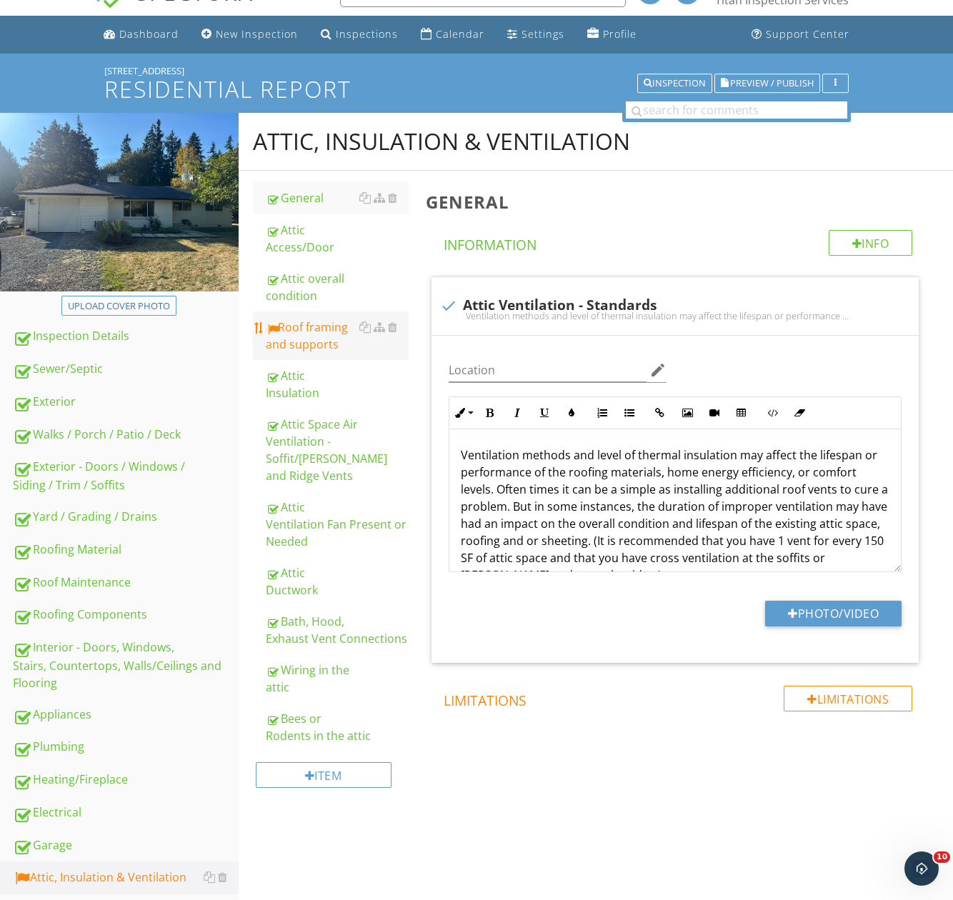
click at [316, 349] on div "Roof framing and supports" at bounding box center [337, 336] width 143 height 34
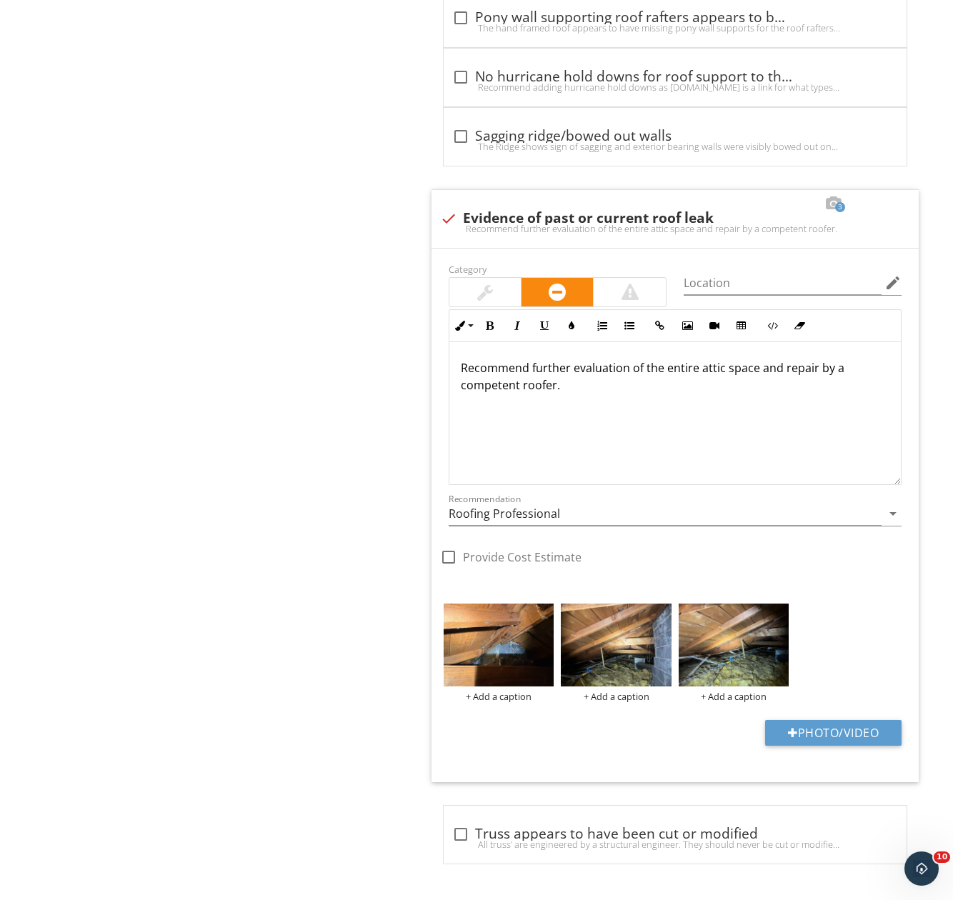
scroll to position [1271, 0]
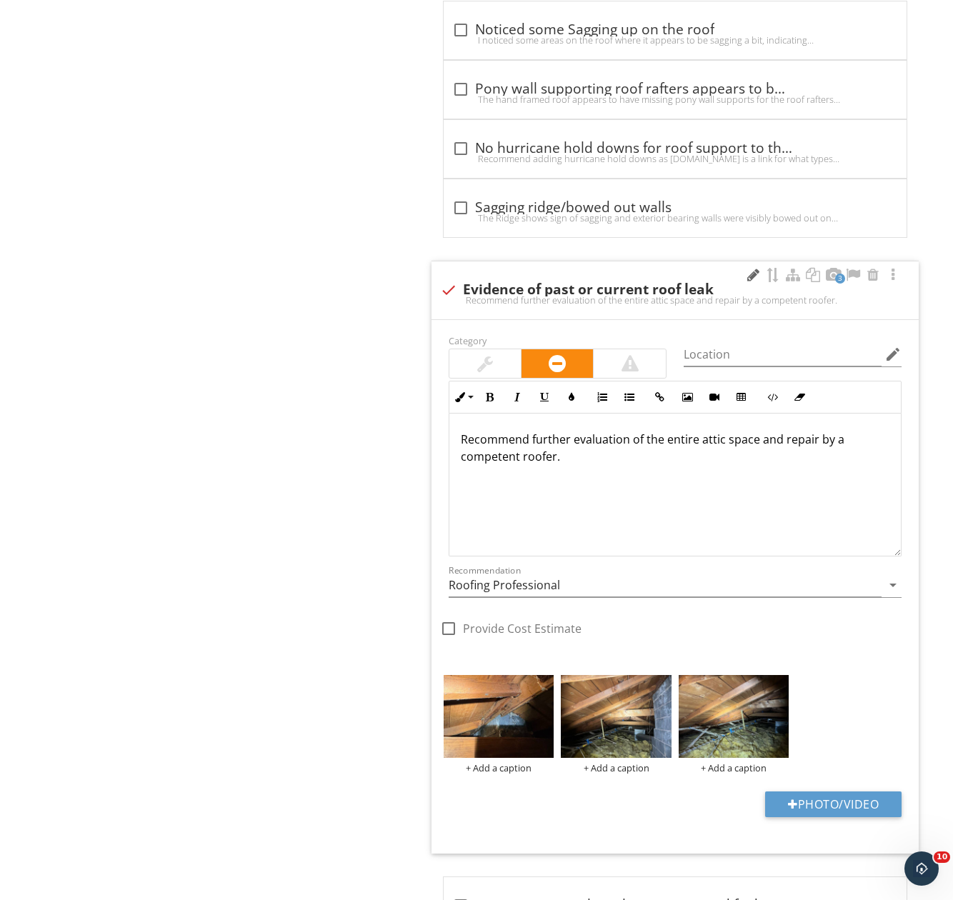
click at [751, 274] on div at bounding box center [752, 275] width 17 height 14
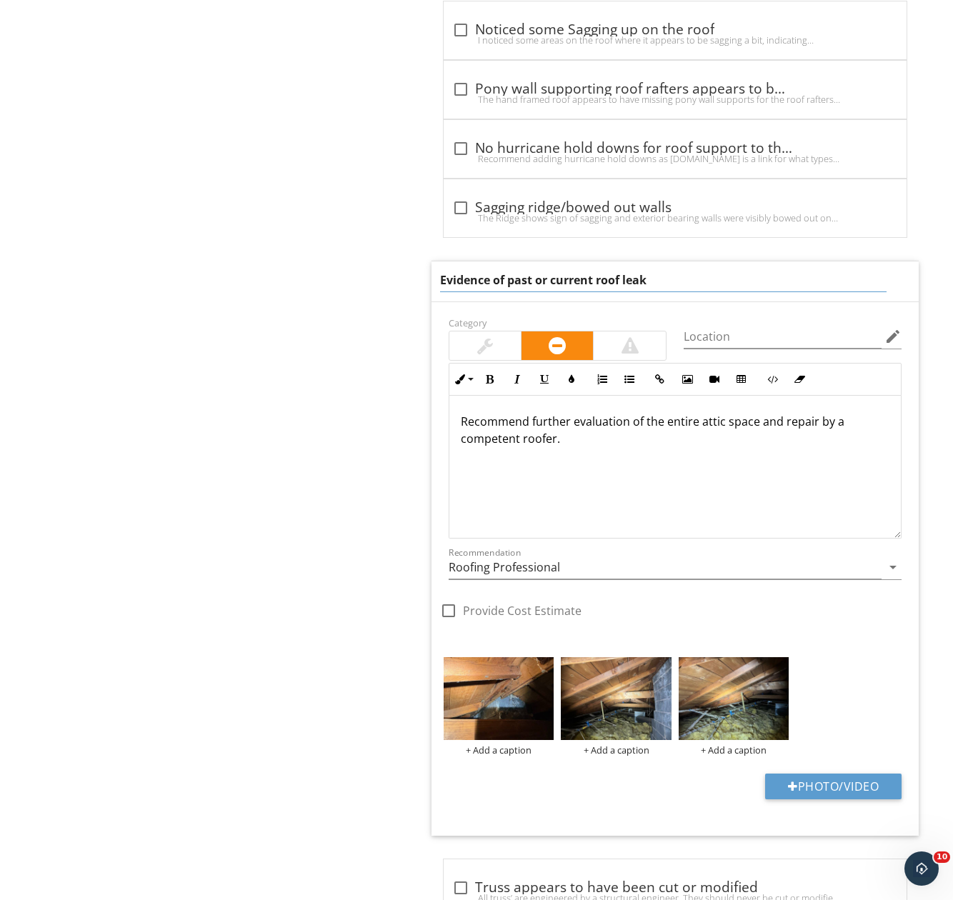
drag, startPoint x: 597, startPoint y: 280, endPoint x: 534, endPoint y: 282, distance: 62.9
click at [534, 282] on input "Evidence of past or current roof leak" at bounding box center [663, 281] width 446 height 24
type input "Evidence of past roof leak"
click at [451, 422] on div "Recommend further evaluation of the entire attic space and repair by a competen…" at bounding box center [674, 467] width 451 height 143
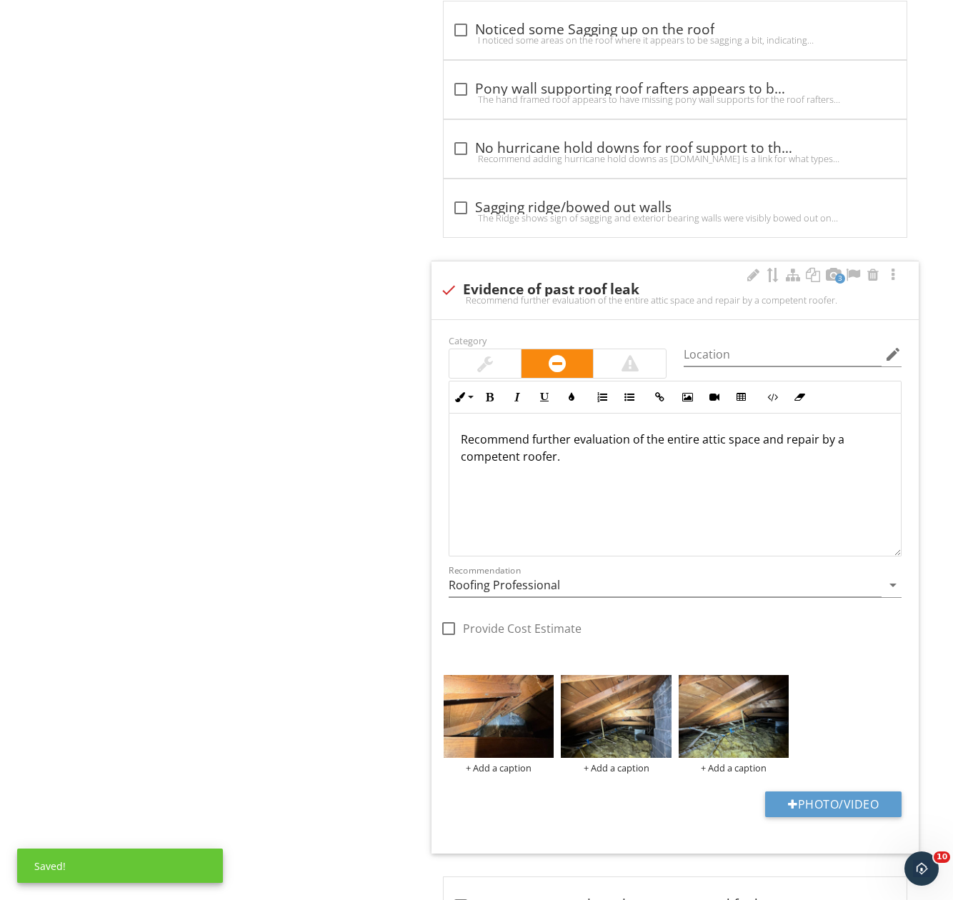
click at [530, 441] on p "Recommend further evaluation of the entire attic space and repair by a competen…" at bounding box center [675, 448] width 429 height 34
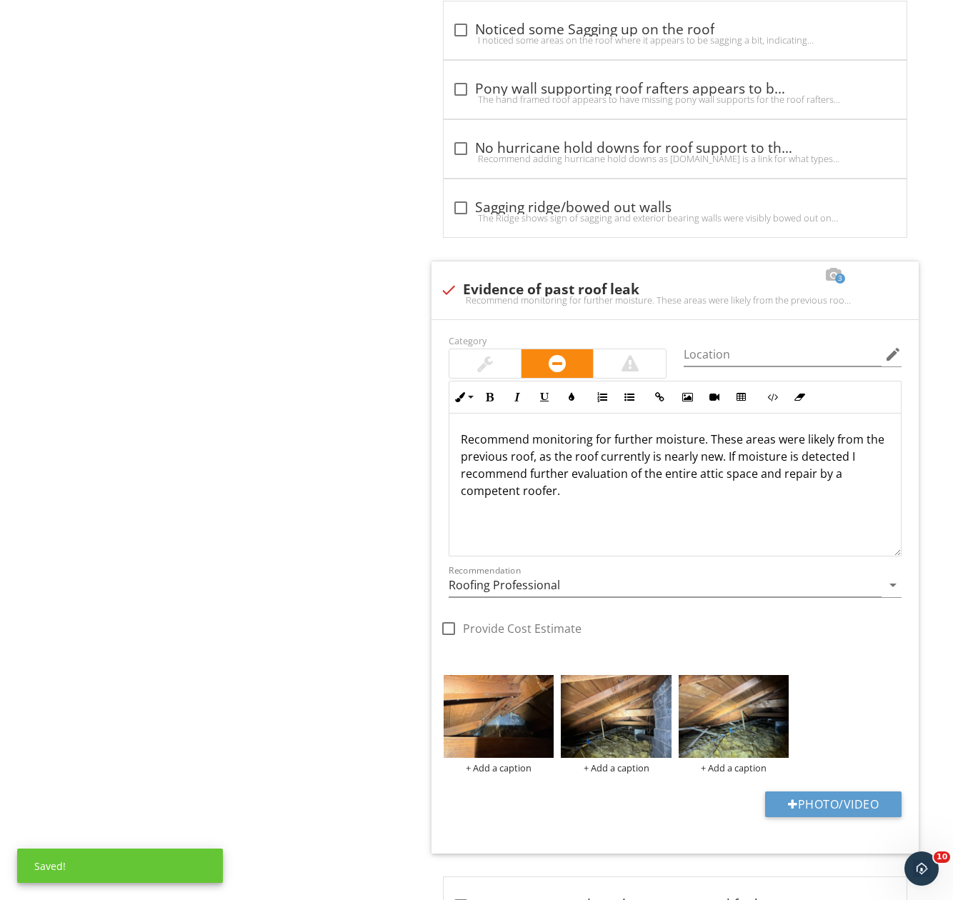
click at [487, 372] on div at bounding box center [485, 363] width 16 height 17
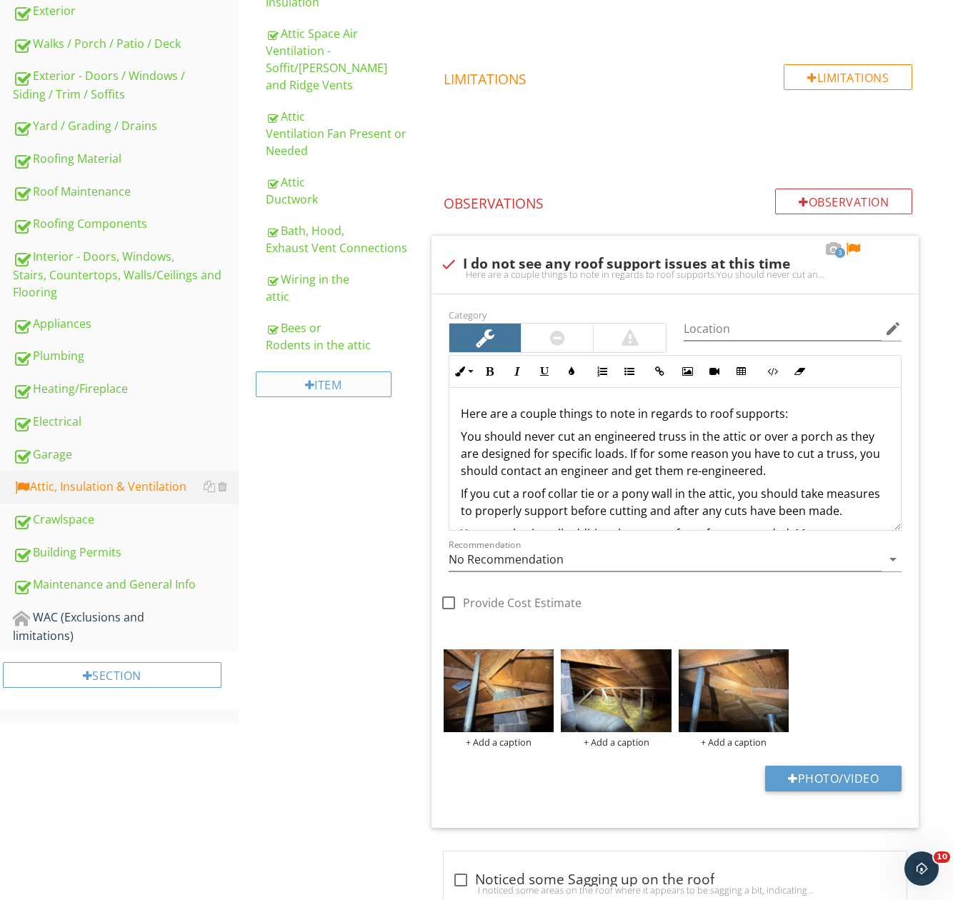
scroll to position [414, 0]
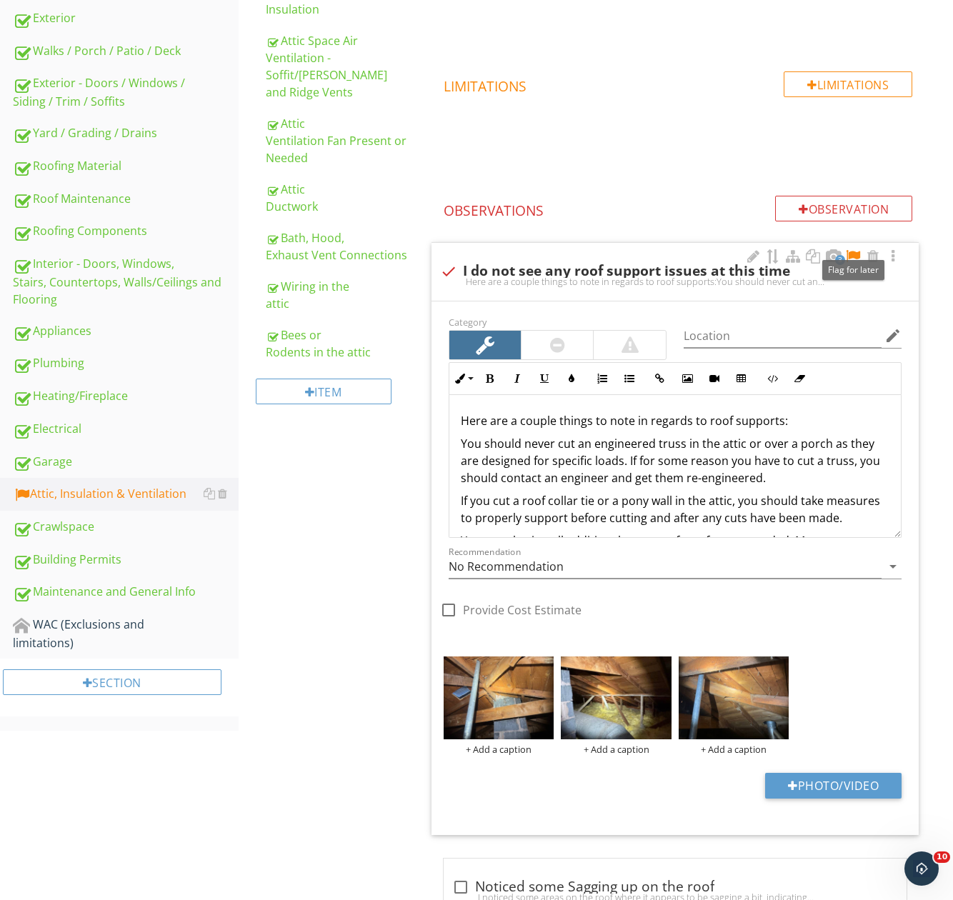
click at [853, 256] on div at bounding box center [852, 256] width 17 height 14
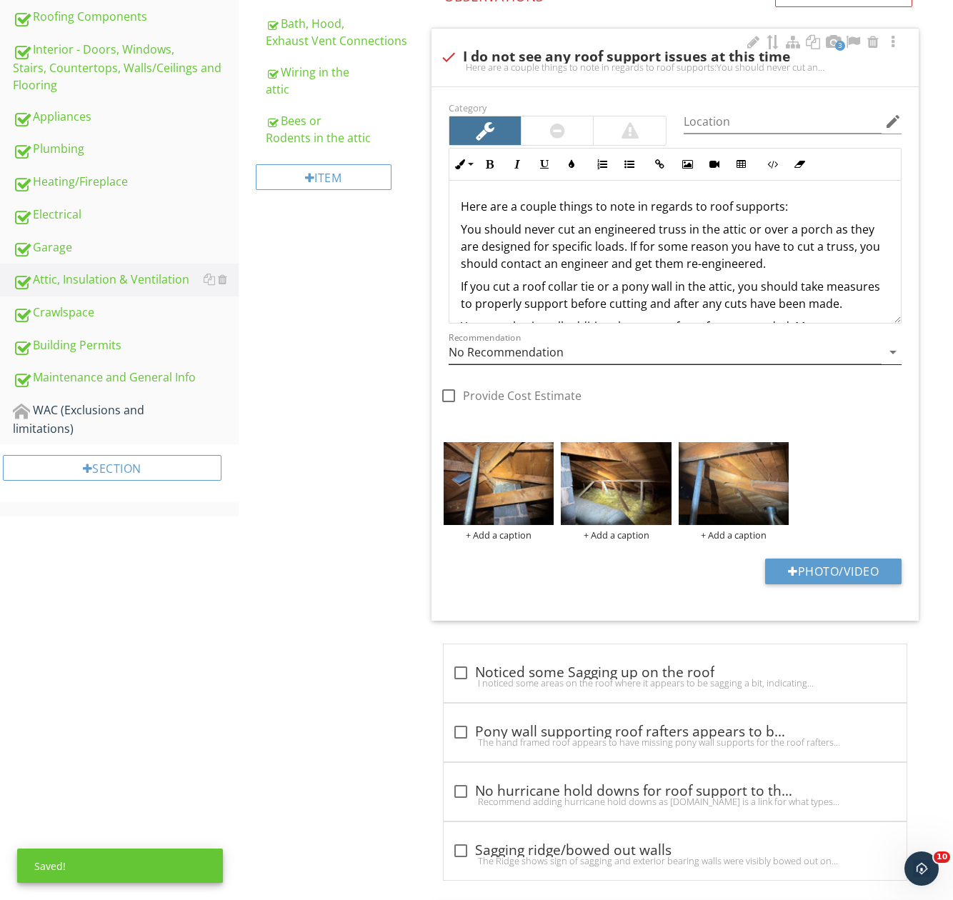
scroll to position [556, 0]
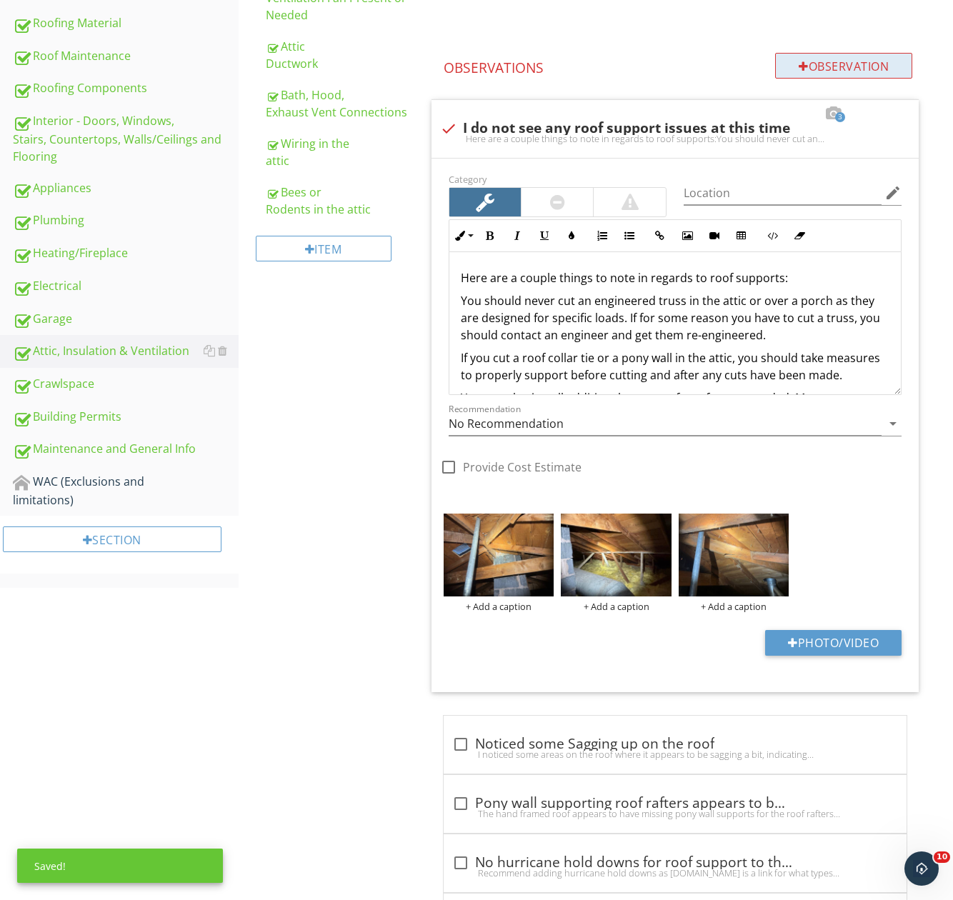
click at [808, 76] on div "Observation" at bounding box center [843, 66] width 137 height 26
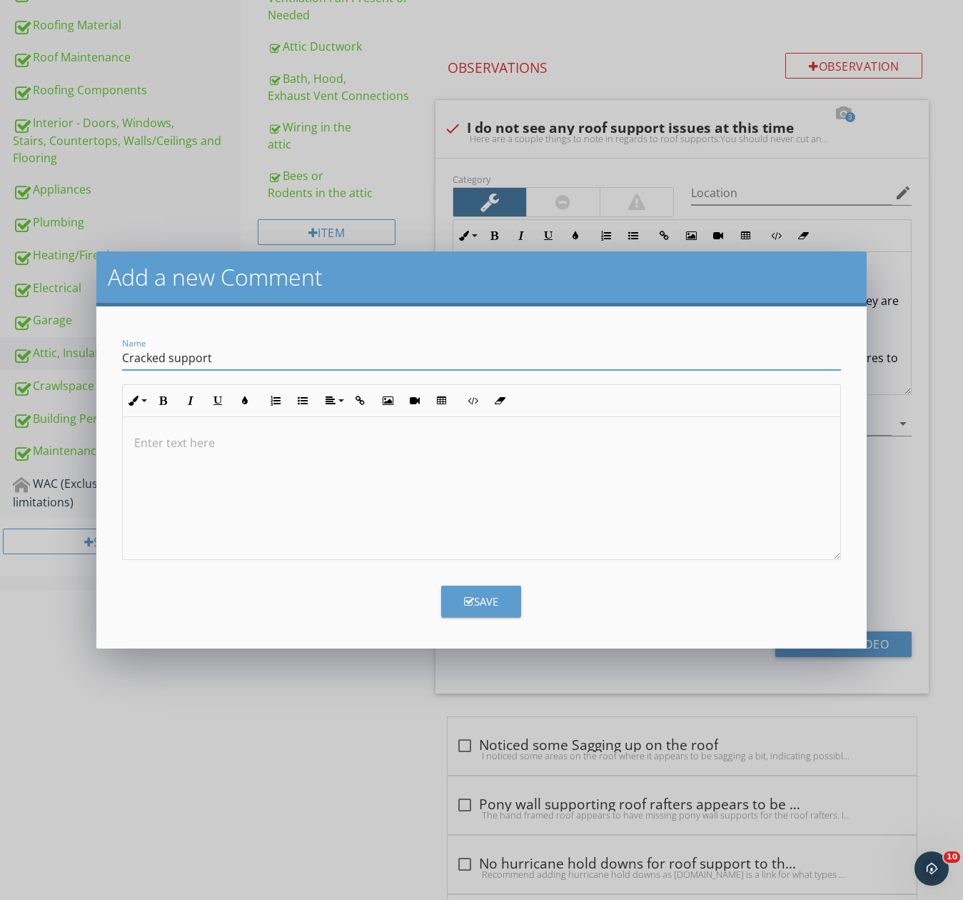
type input "Cracked support"
click at [218, 476] on div at bounding box center [482, 488] width 718 height 143
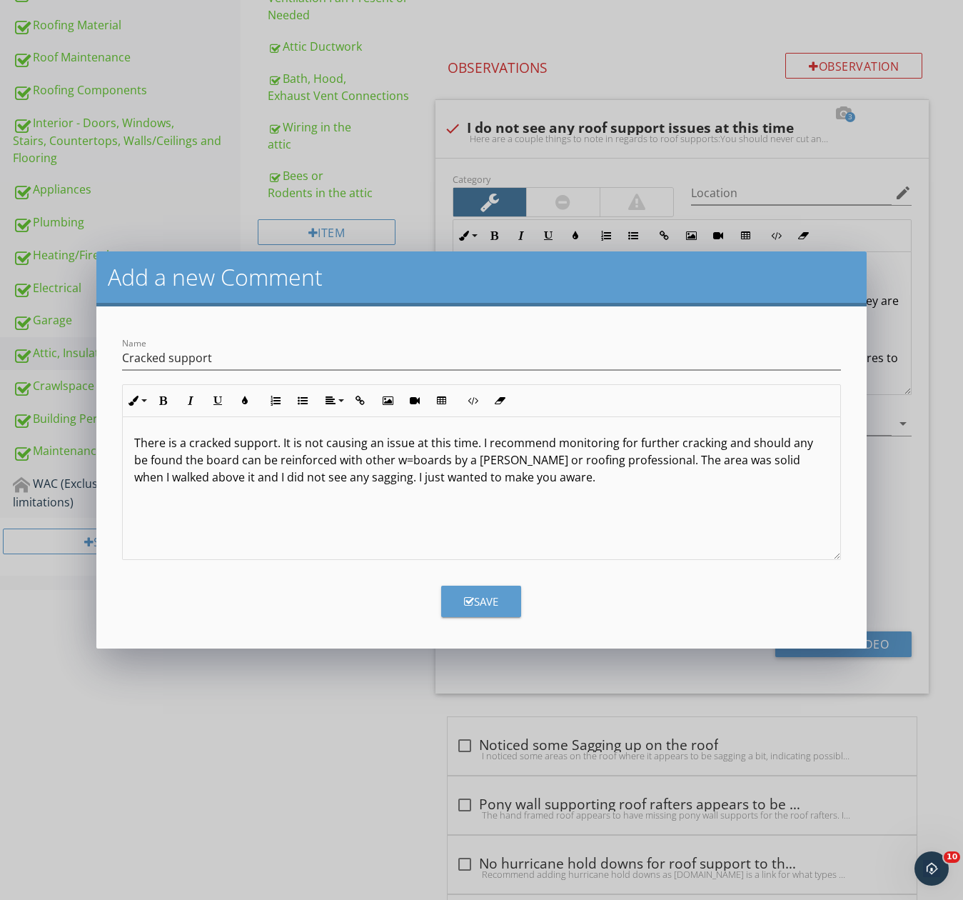
click at [556, 470] on p "There is a cracked support. It is not causing an issue at this time. I recommen…" at bounding box center [481, 459] width 695 height 51
click at [562, 482] on p "There is a cracked support. It is not causing an issue at this time. I recommen…" at bounding box center [481, 459] width 695 height 51
click at [503, 613] on button "Save" at bounding box center [481, 601] width 80 height 31
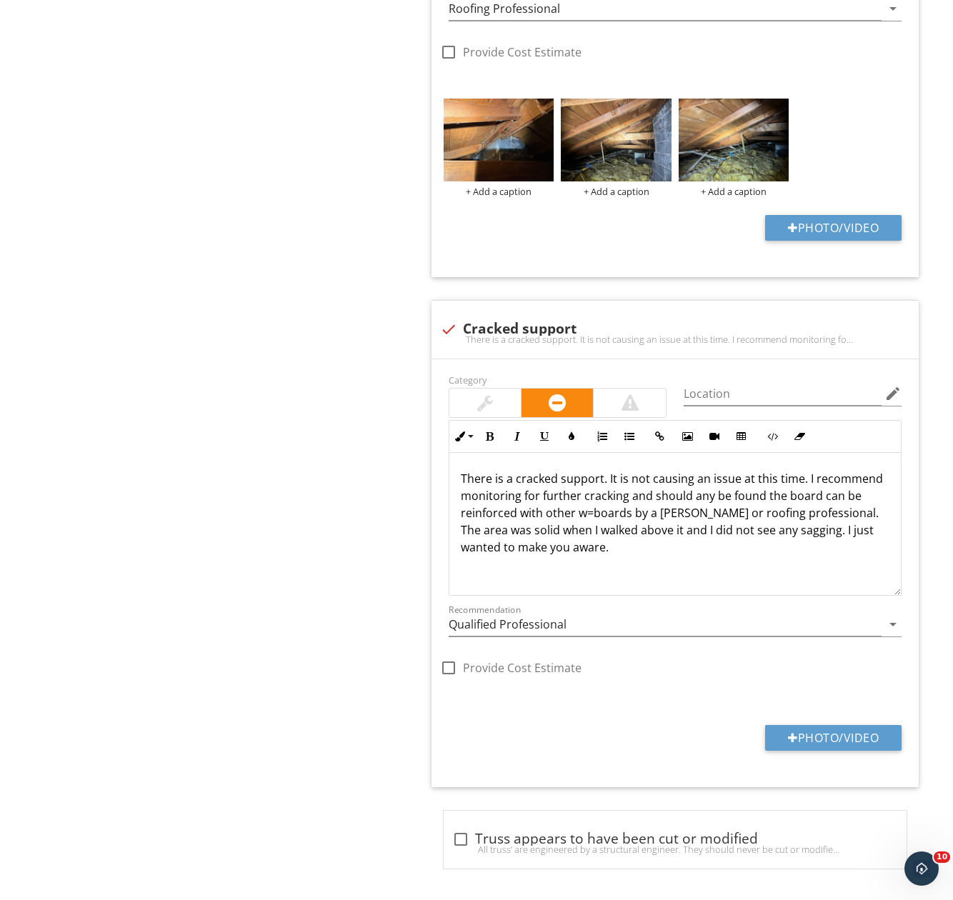
scroll to position [1852, 0]
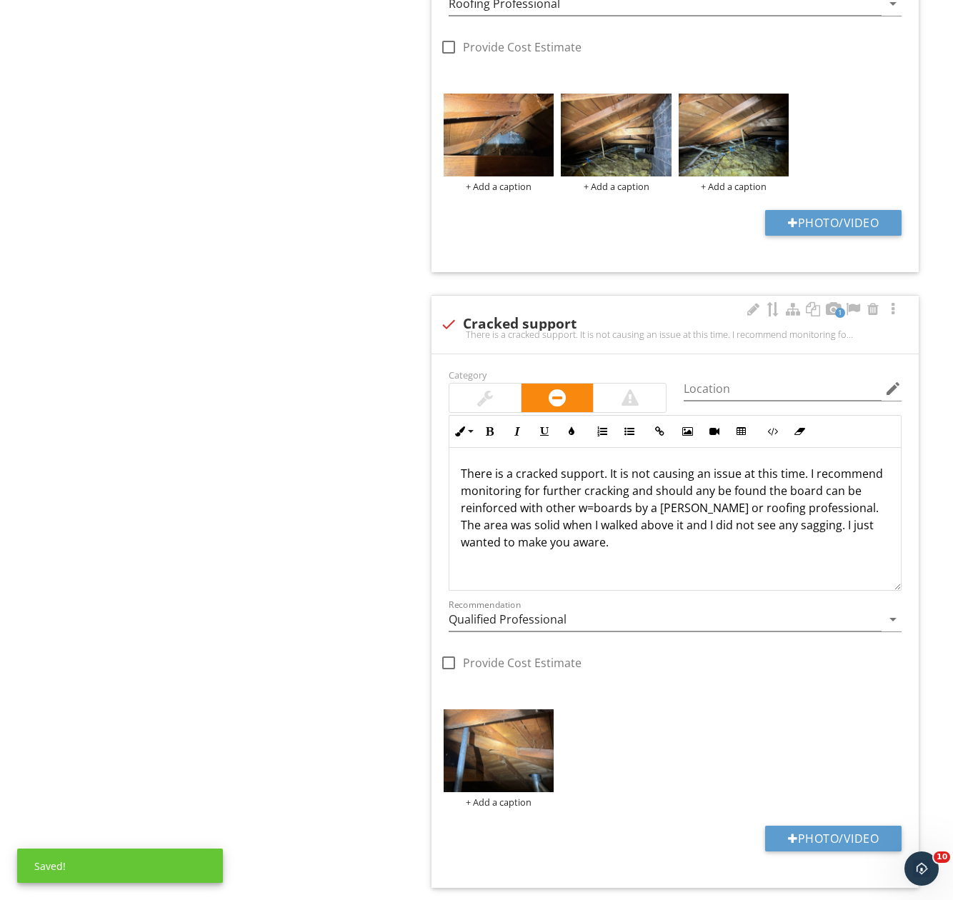
click at [491, 394] on div at bounding box center [485, 397] width 16 height 17
click at [530, 616] on input "Qualified Professional" at bounding box center [665, 620] width 433 height 24
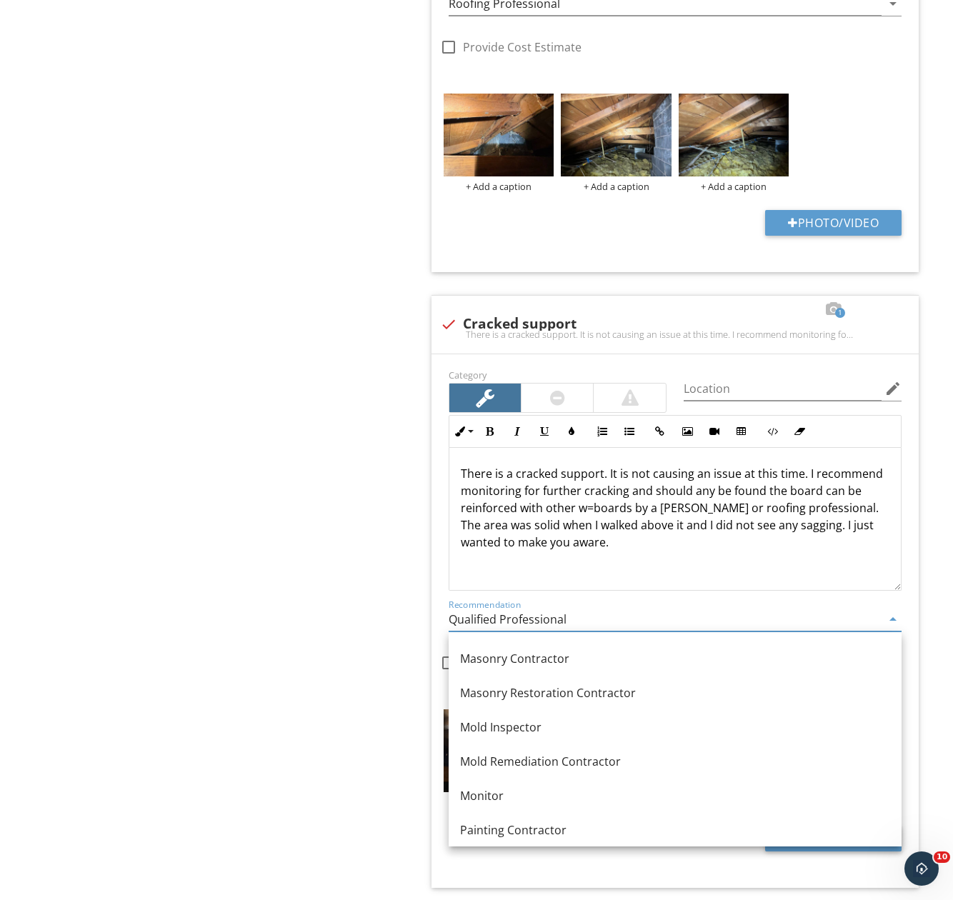
scroll to position [1277, 0]
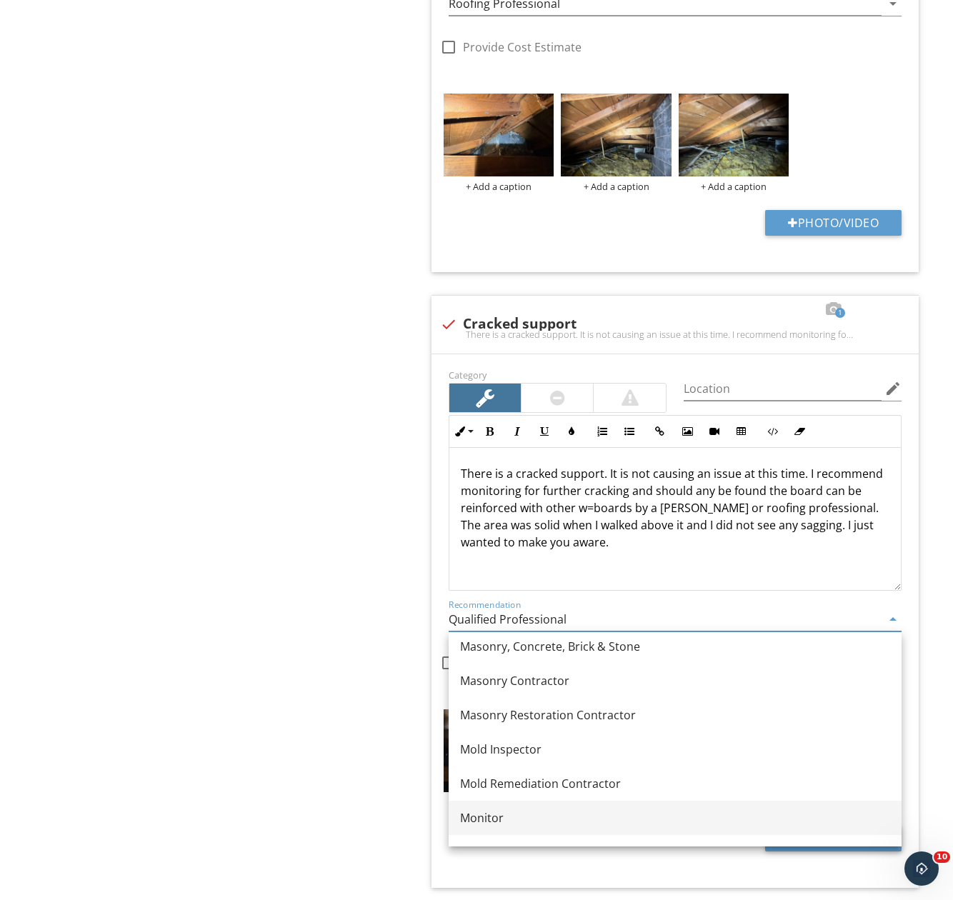
click at [493, 816] on div "Monitor" at bounding box center [675, 817] width 430 height 17
type input "Monitor"
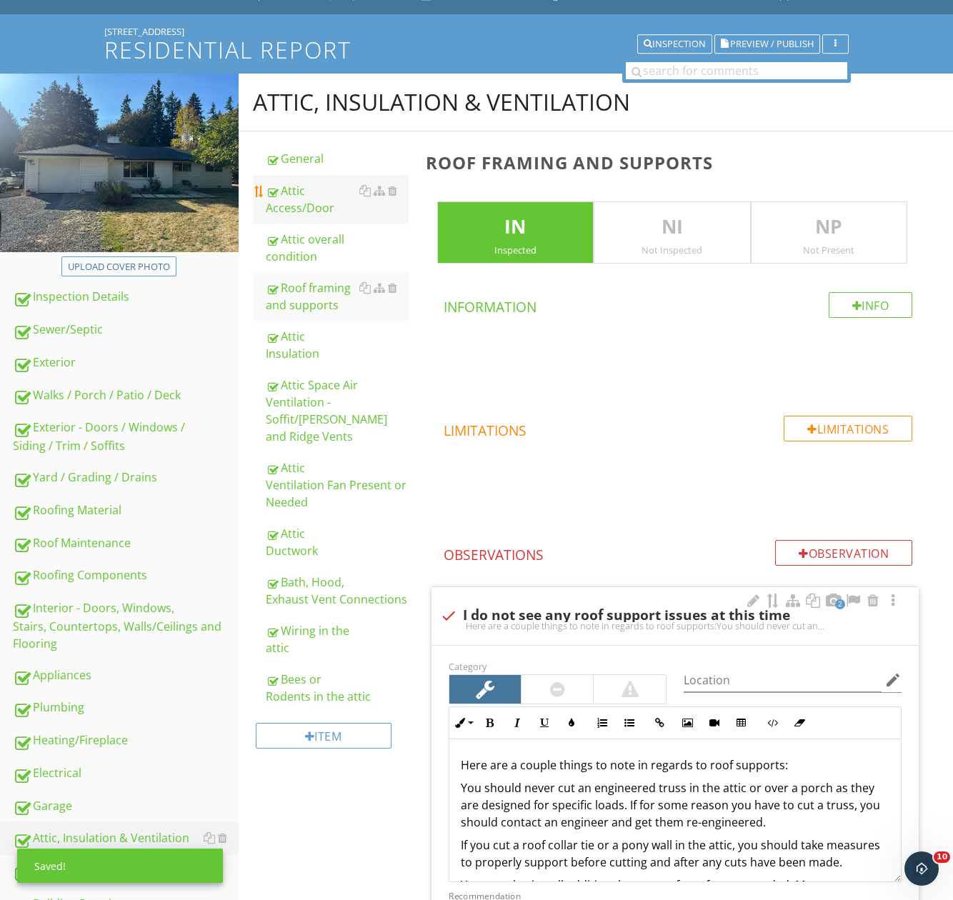
scroll to position [0, 0]
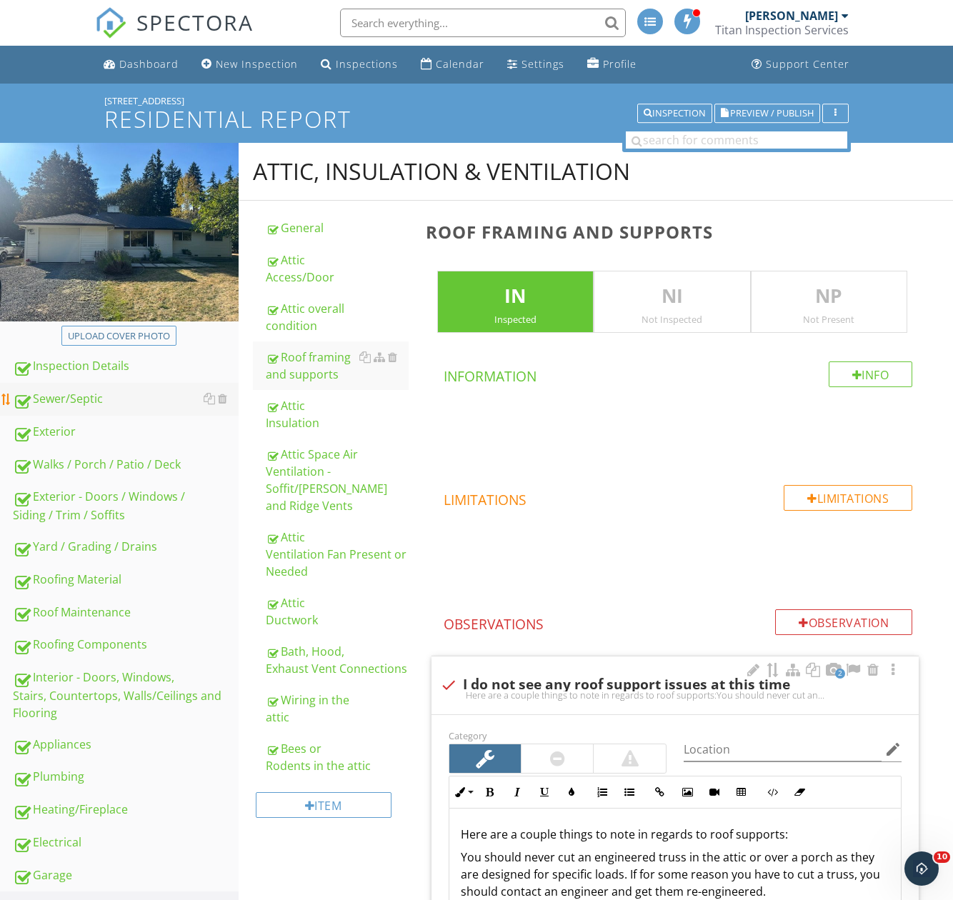
click at [80, 406] on div "Sewer/Septic" at bounding box center [126, 399] width 226 height 19
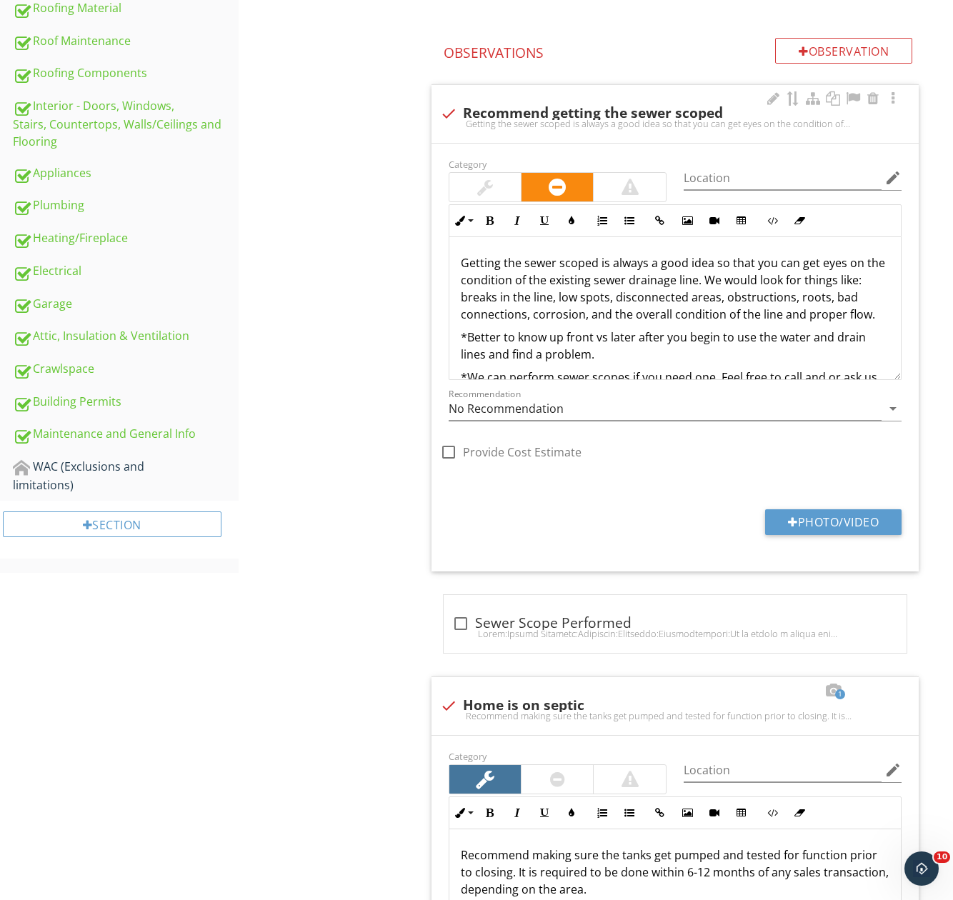
click at [627, 109] on div "check Recommend getting the sewer scoped" at bounding box center [675, 113] width 470 height 17
checkbox input "true"
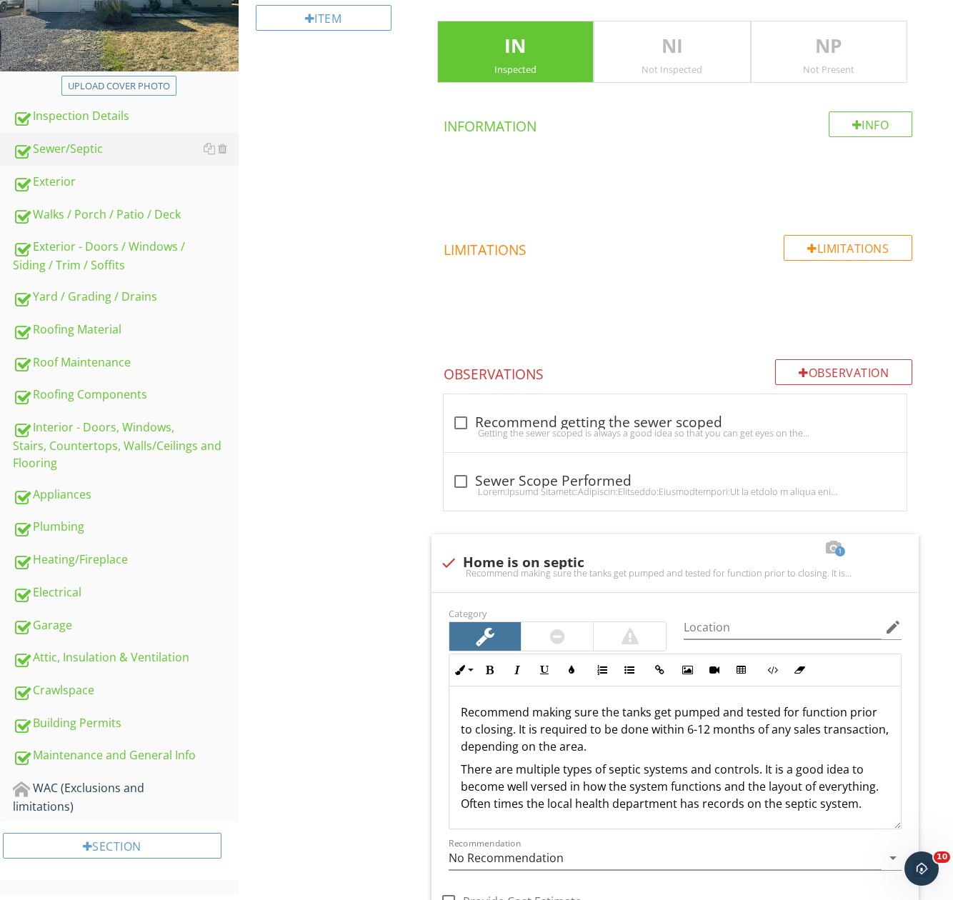
scroll to position [249, 0]
click at [100, 257] on div "Exterior - Doors / Windows / Siding / Trim / Soffits" at bounding box center [126, 257] width 226 height 36
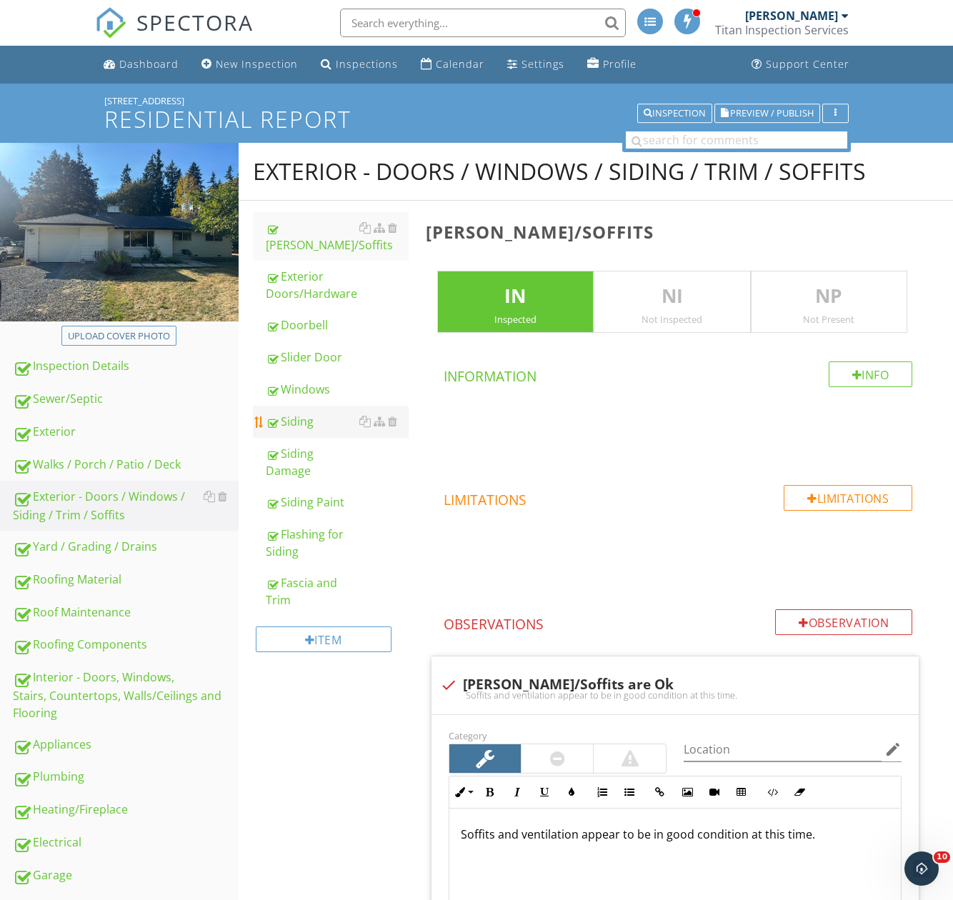
click at [300, 413] on div "Siding" at bounding box center [337, 421] width 143 height 17
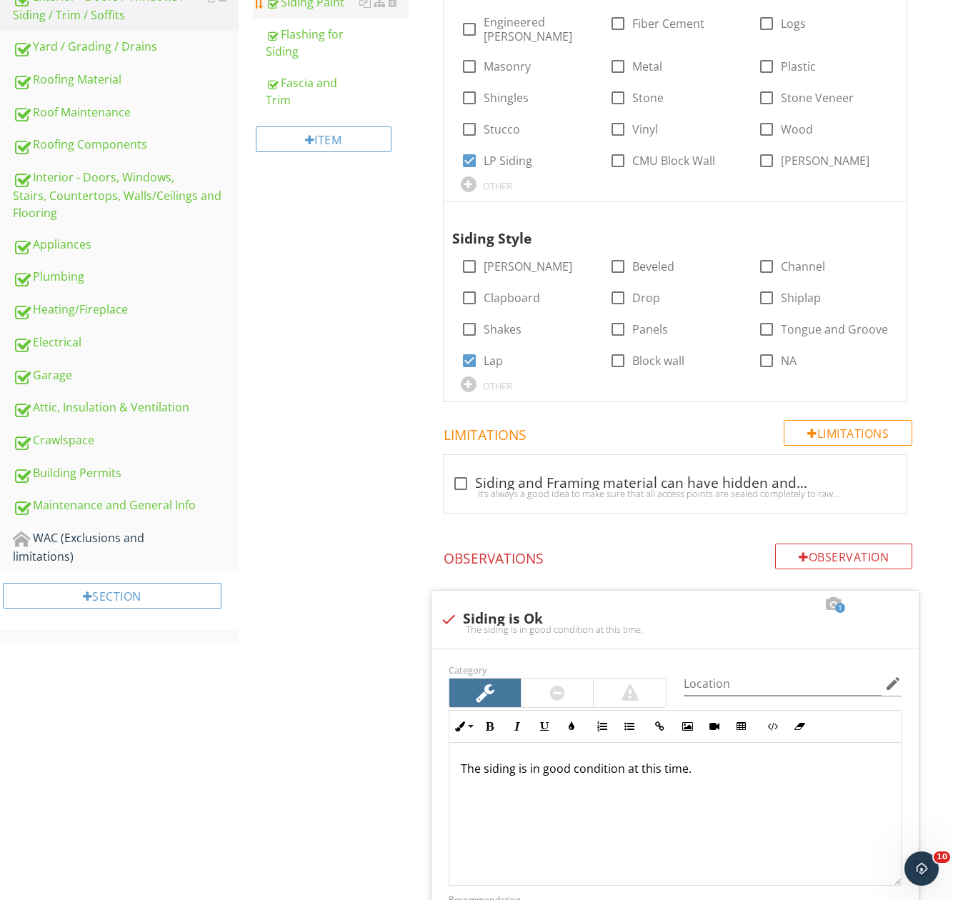
scroll to position [143, 0]
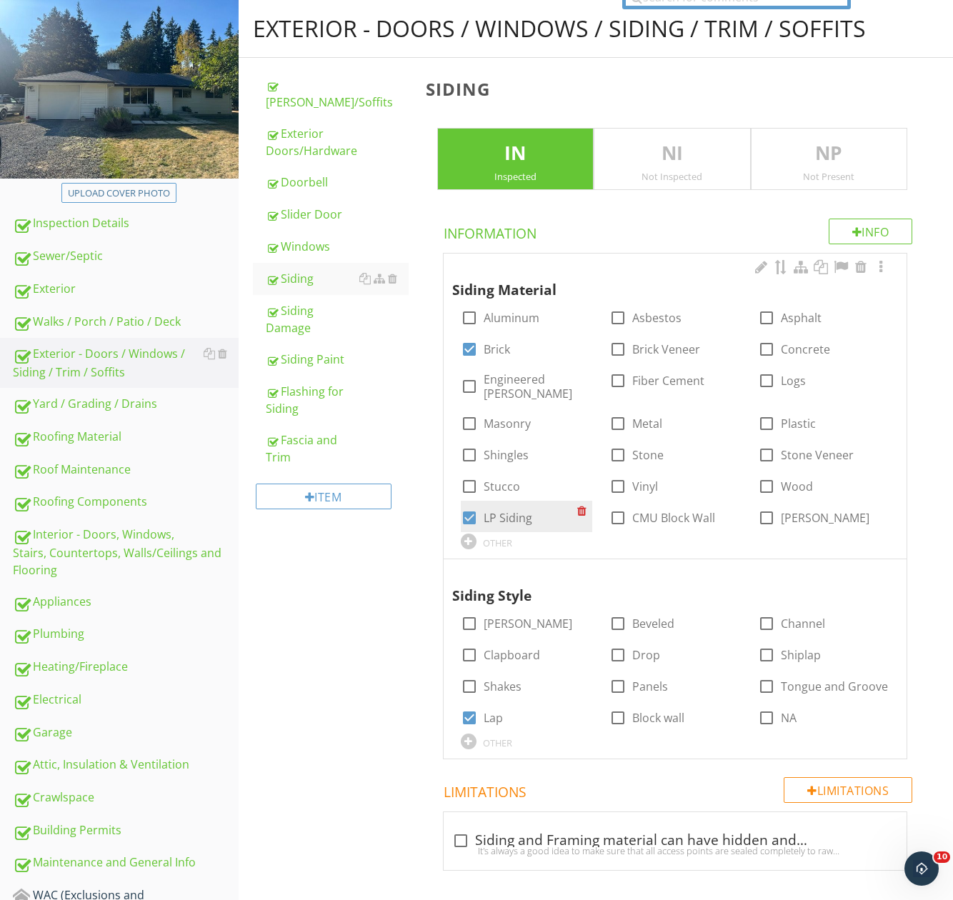
click at [494, 511] on label "LP Siding" at bounding box center [507, 518] width 49 height 14
checkbox input "false"
click at [506, 388] on label "Engineered Wood" at bounding box center [530, 386] width 94 height 29
checkbox input "true"
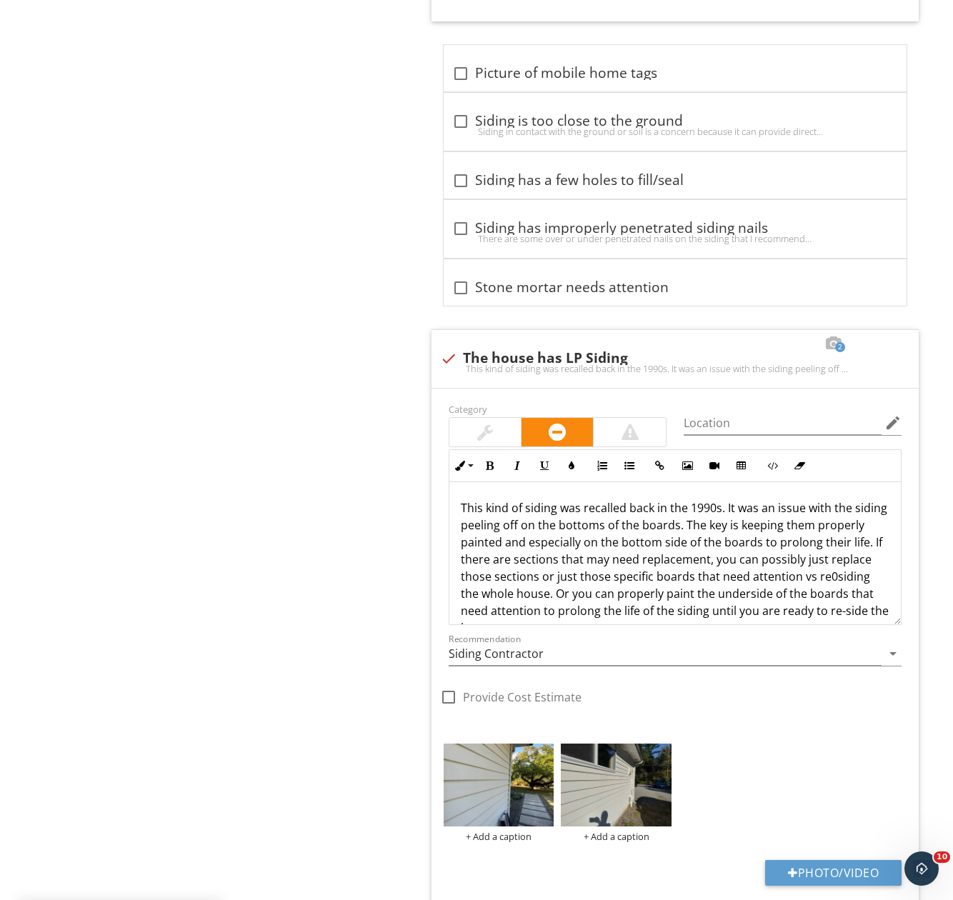
scroll to position [1714, 0]
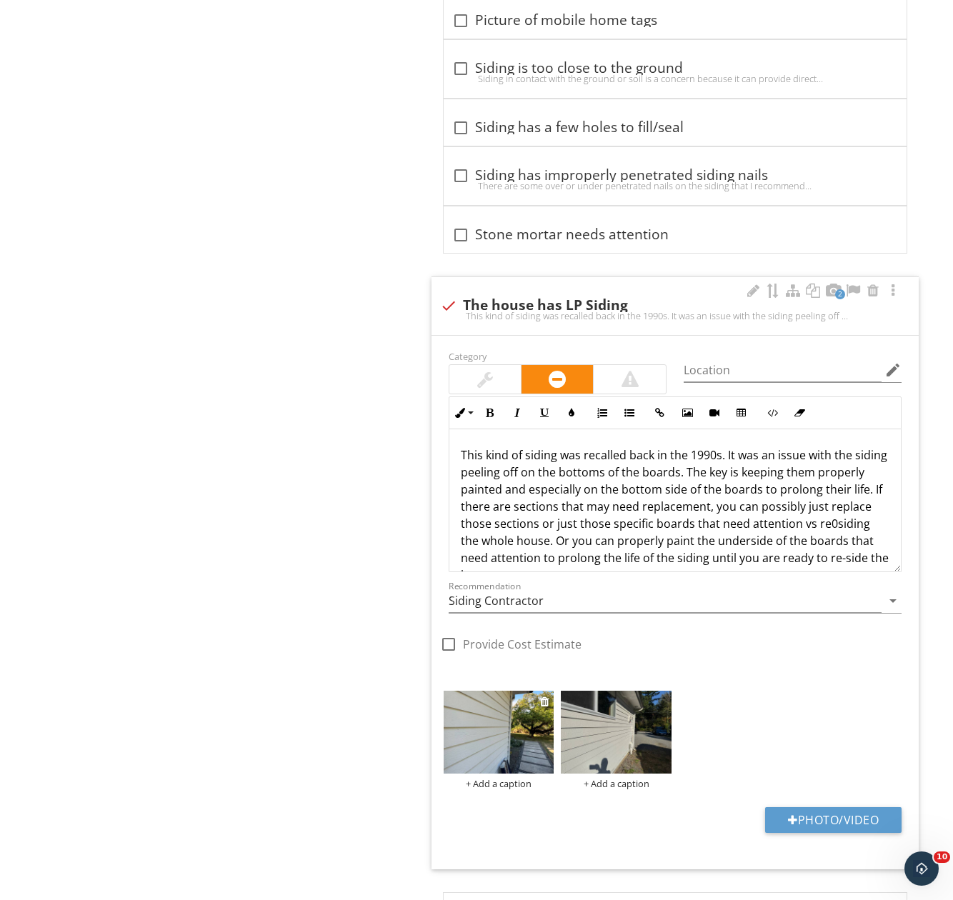
click at [493, 725] on img at bounding box center [499, 732] width 111 height 83
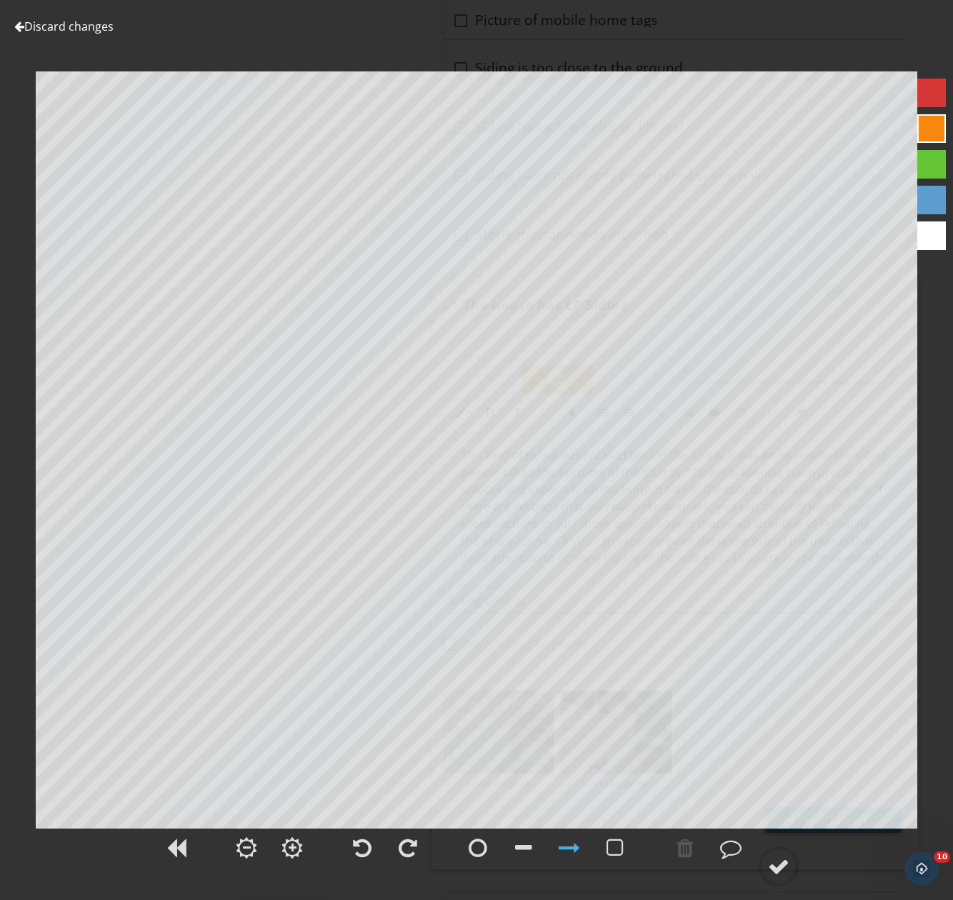
click at [61, 26] on link "Discard changes" at bounding box center [63, 27] width 99 height 16
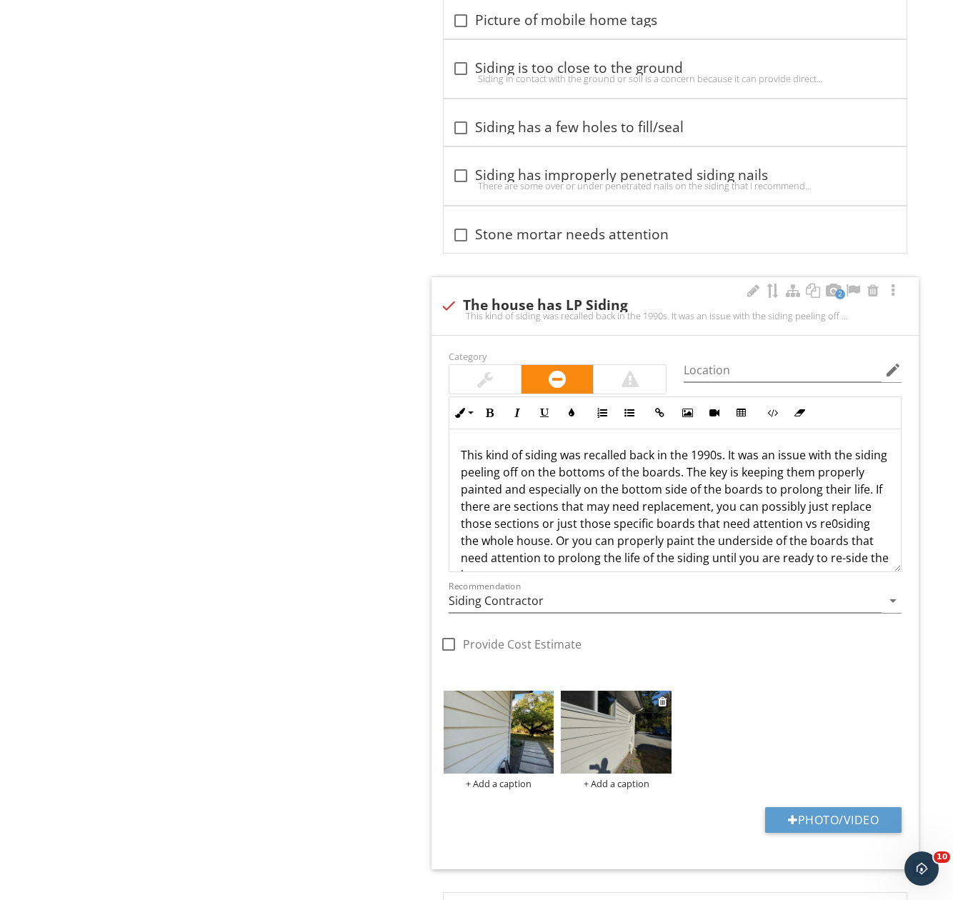
click at [598, 701] on img at bounding box center [616, 732] width 111 height 83
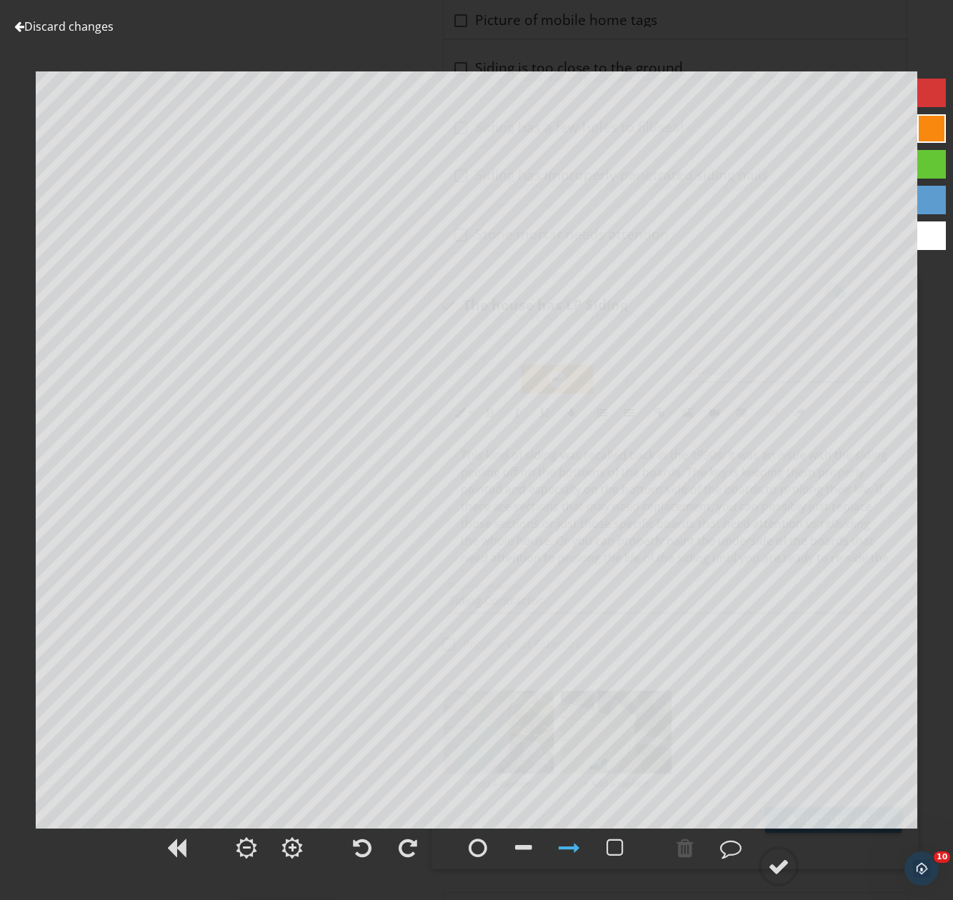
click at [46, 16] on div "Discard changes Add Location" at bounding box center [476, 450] width 953 height 900
click at [54, 31] on link "Discard changes" at bounding box center [63, 27] width 99 height 16
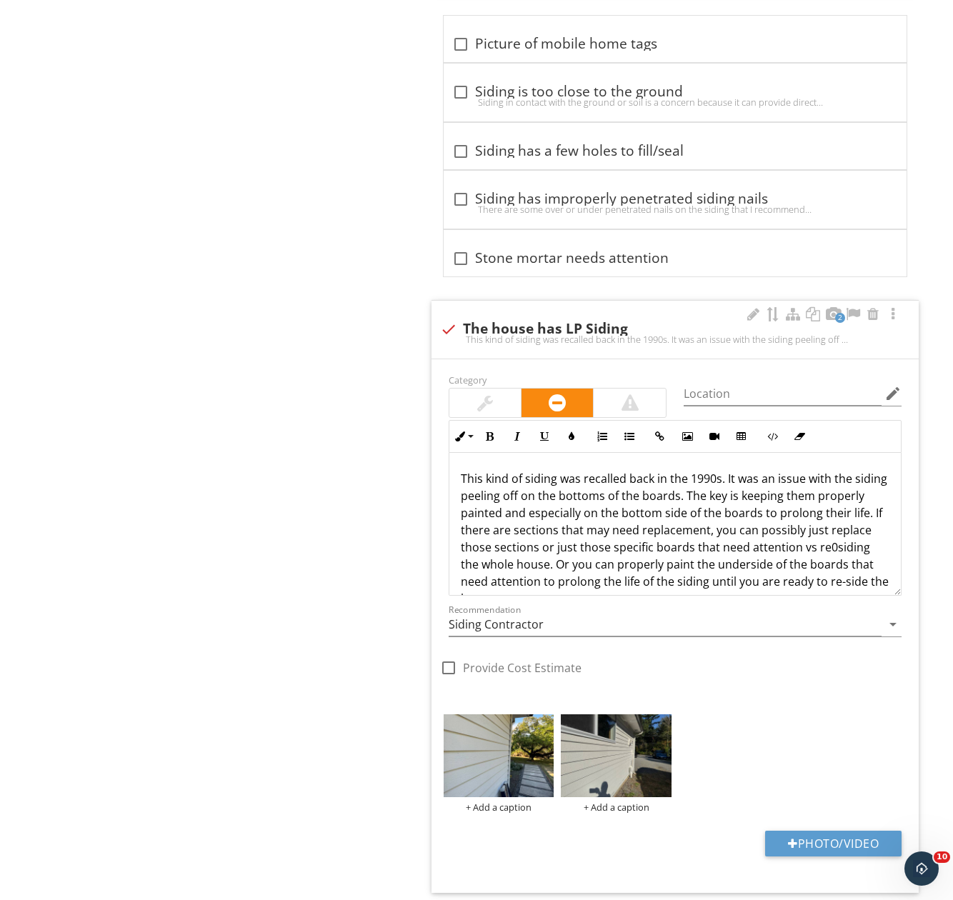
scroll to position [1571, 0]
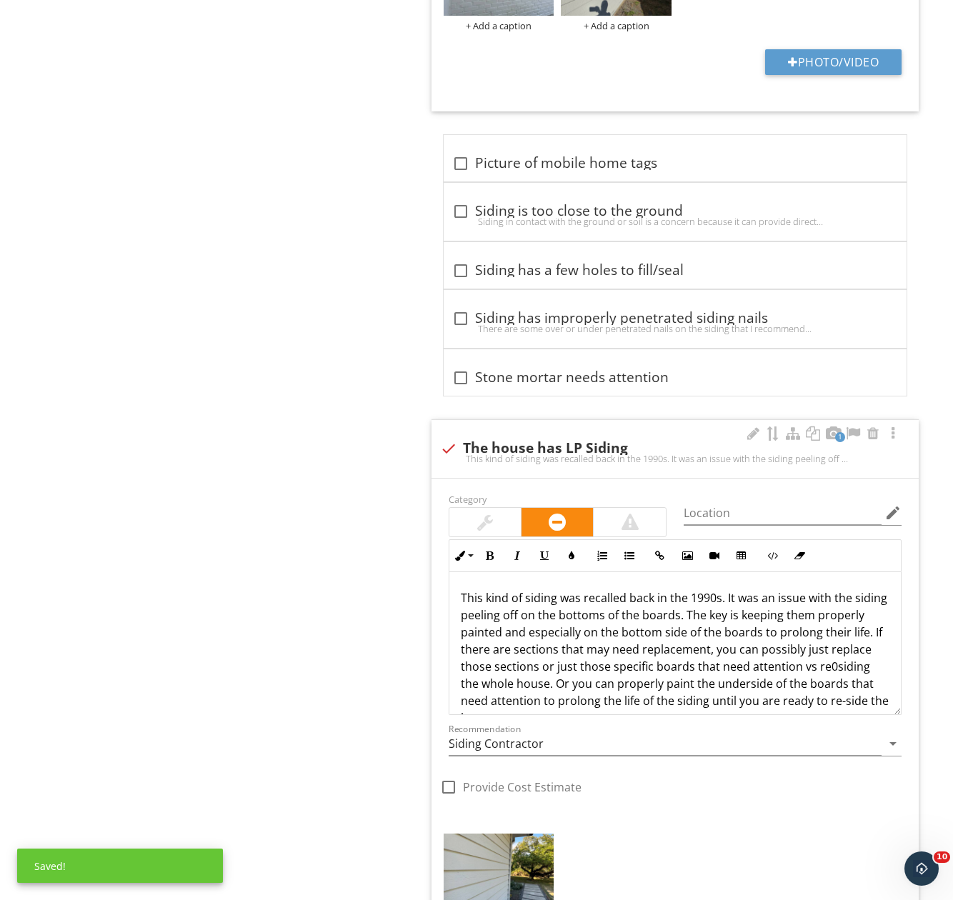
click at [586, 420] on div "1 check The house has LP Siding This kind of siding was recalled back in the 19…" at bounding box center [674, 449] width 487 height 58
checkbox input "true"
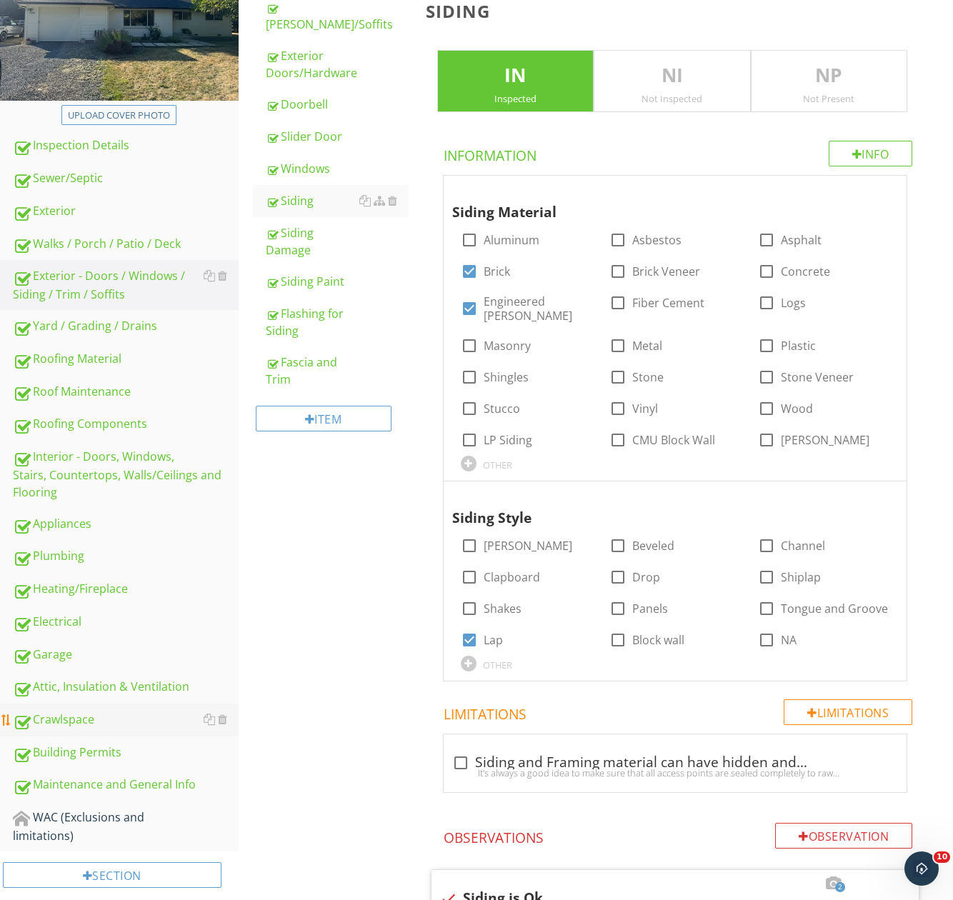
scroll to position [286, 0]
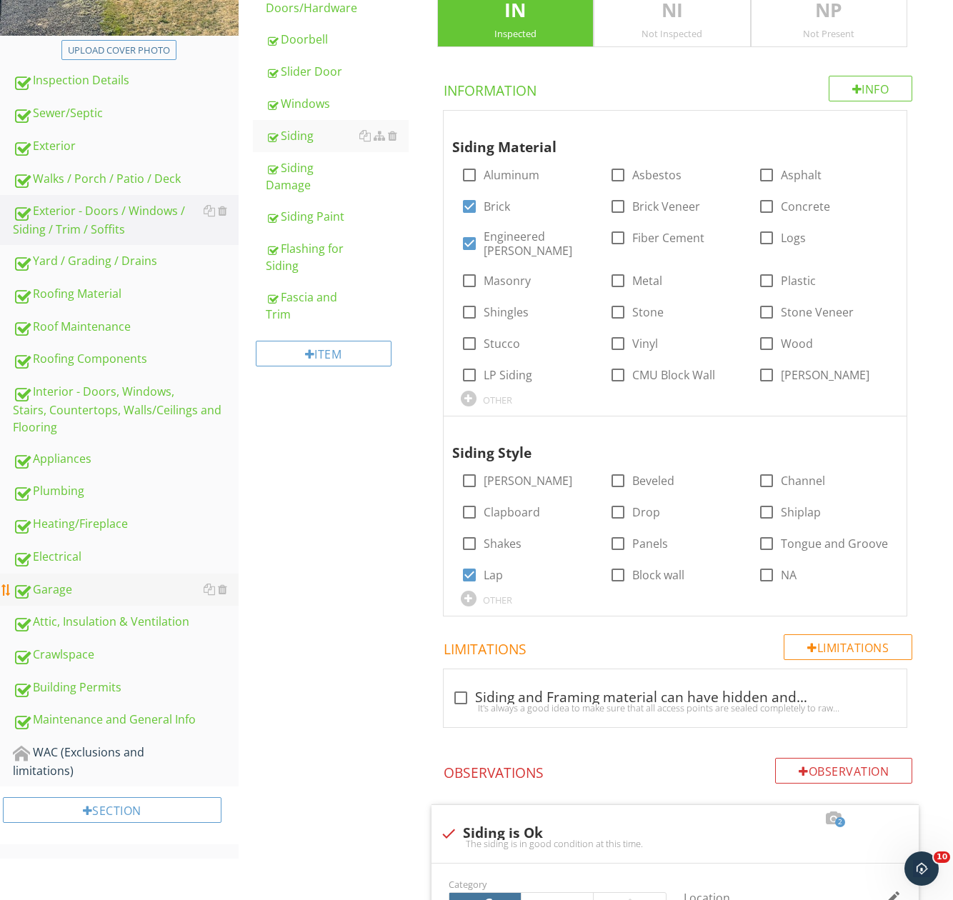
click at [81, 595] on div "Garage" at bounding box center [126, 590] width 226 height 19
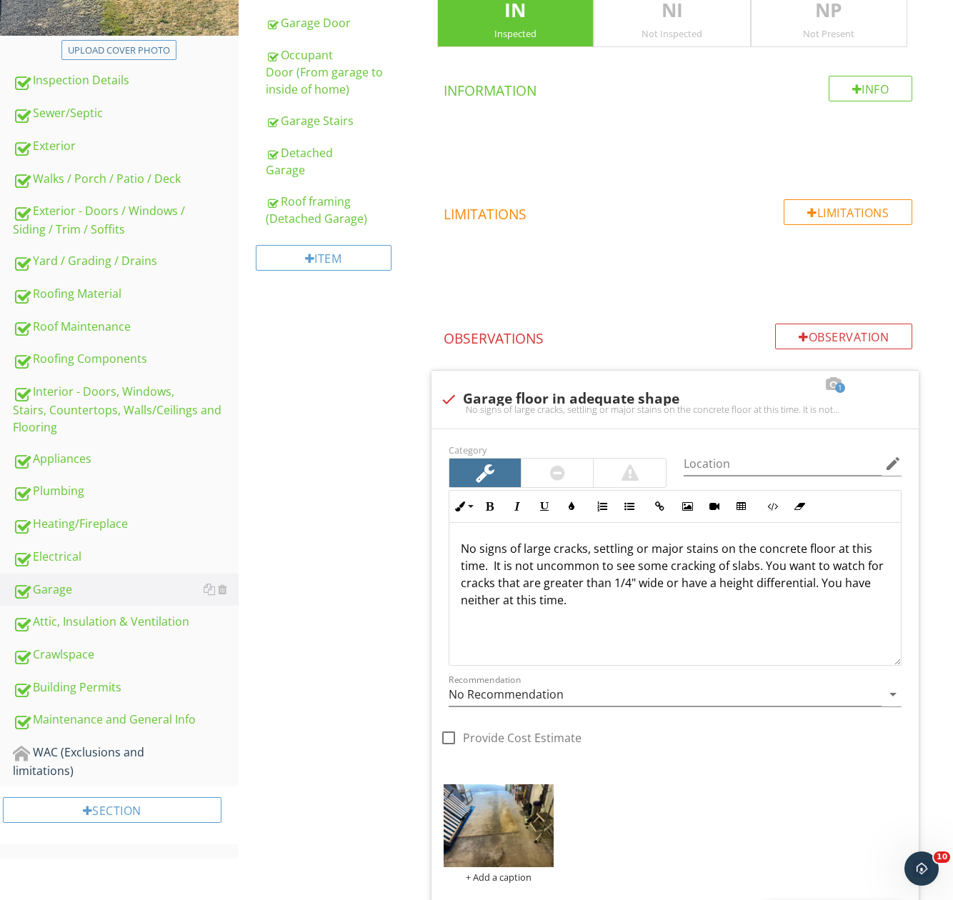
scroll to position [143, 0]
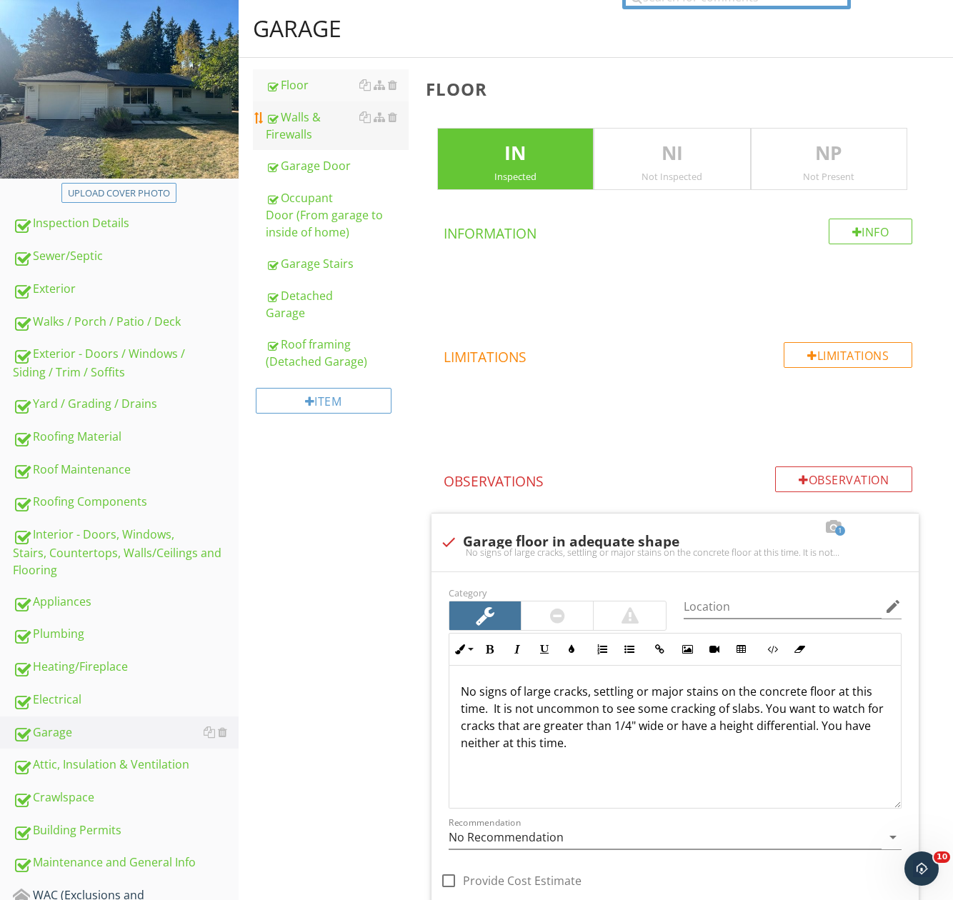
click at [295, 133] on div "Walls & Firewalls" at bounding box center [337, 126] width 143 height 34
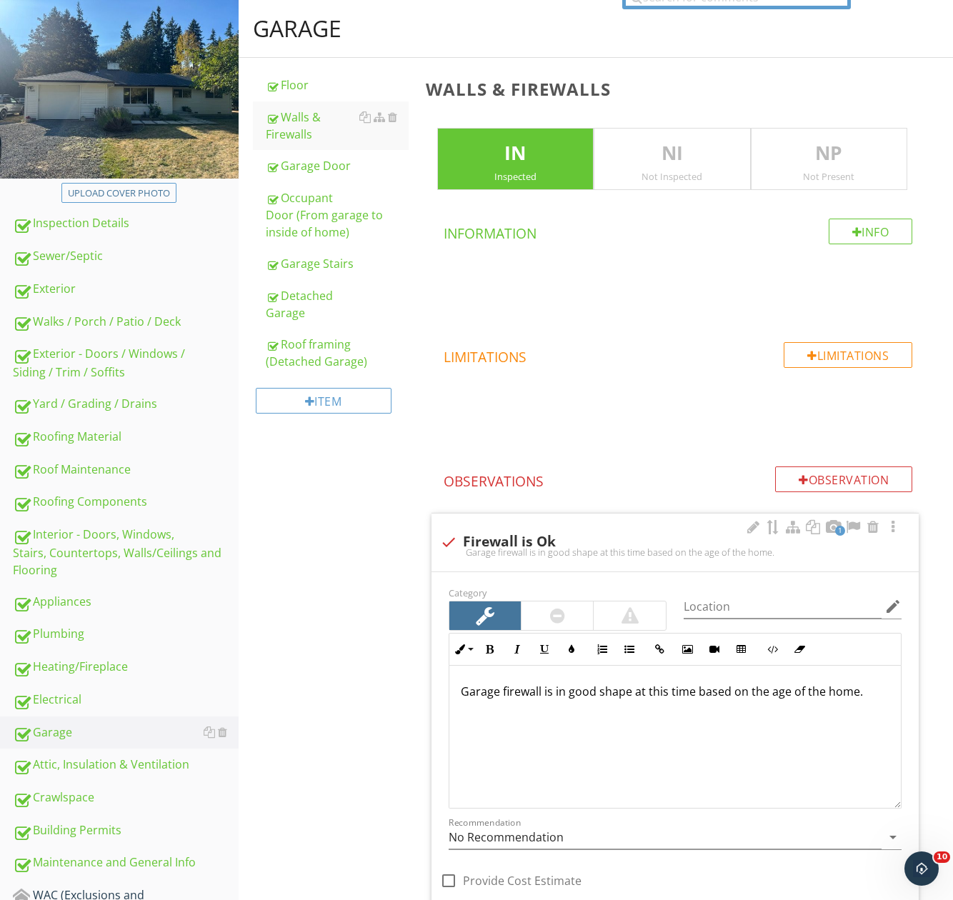
click at [567, 547] on div "Garage firewall is in good shape at this time based on the age of the home." at bounding box center [675, 551] width 470 height 11
checkbox input "true"
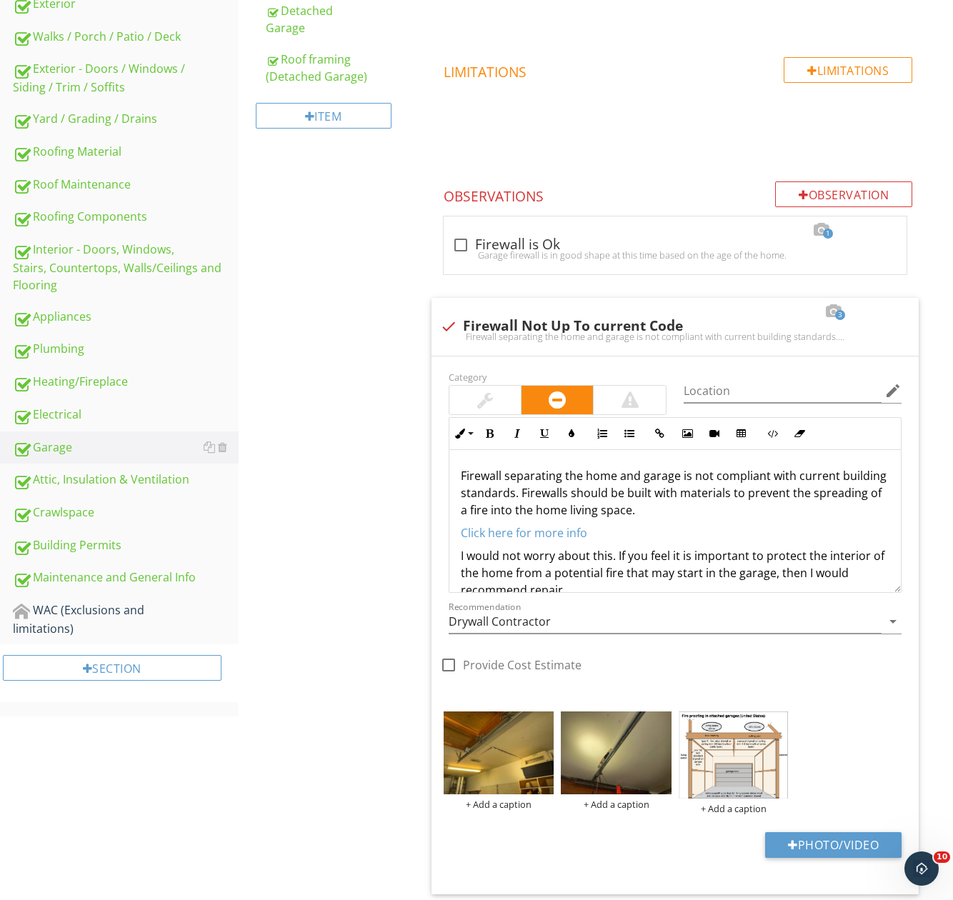
scroll to position [429, 0]
click at [79, 518] on div "Crawlspace" at bounding box center [126, 512] width 226 height 19
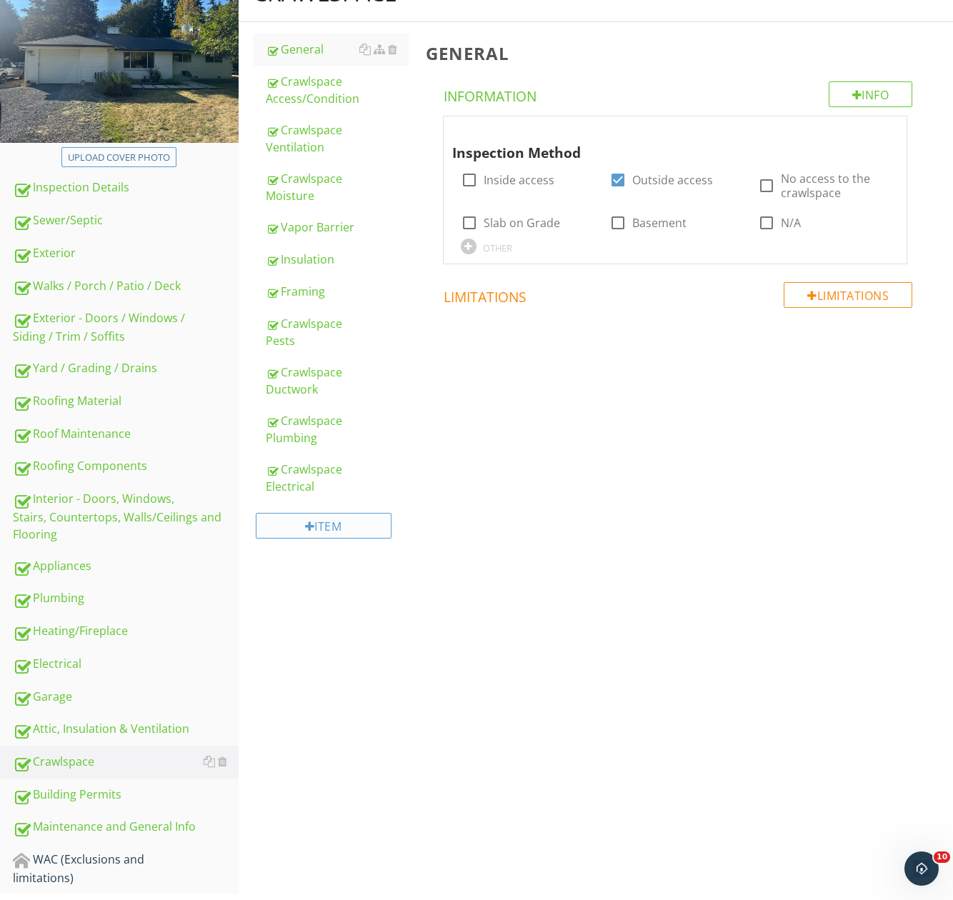
scroll to position [101, 0]
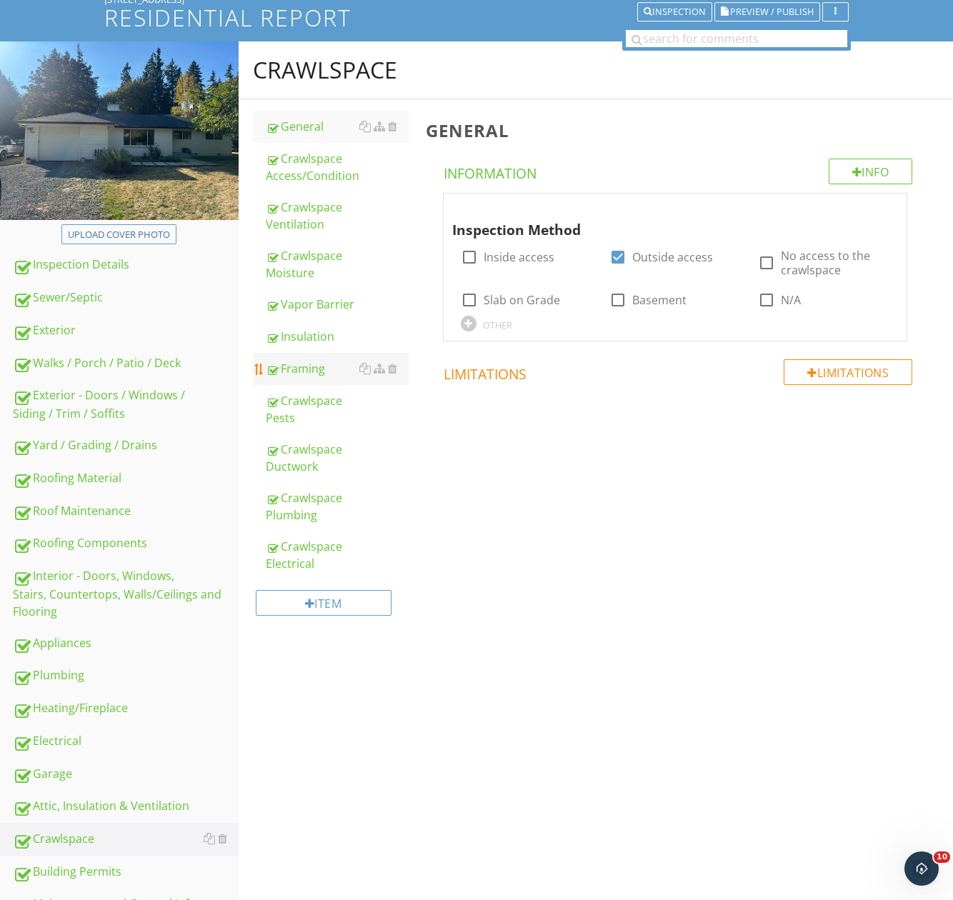
click at [309, 367] on div "Framing" at bounding box center [337, 368] width 143 height 17
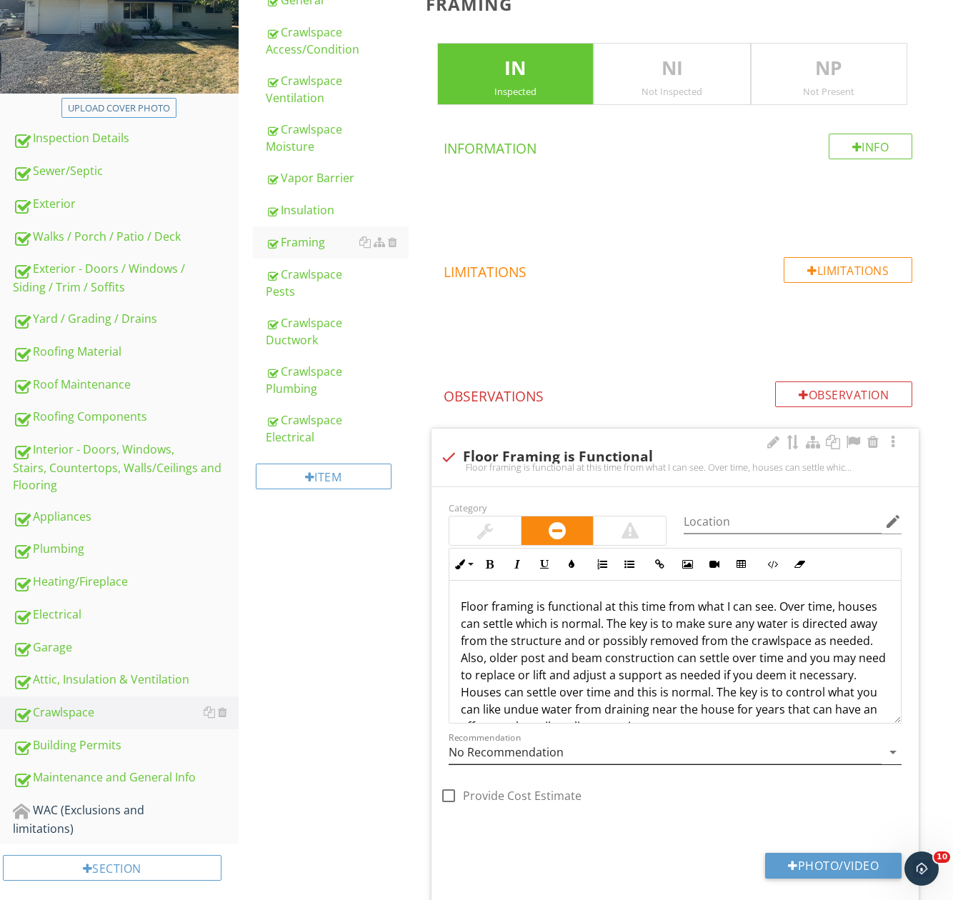
scroll to position [387, 0]
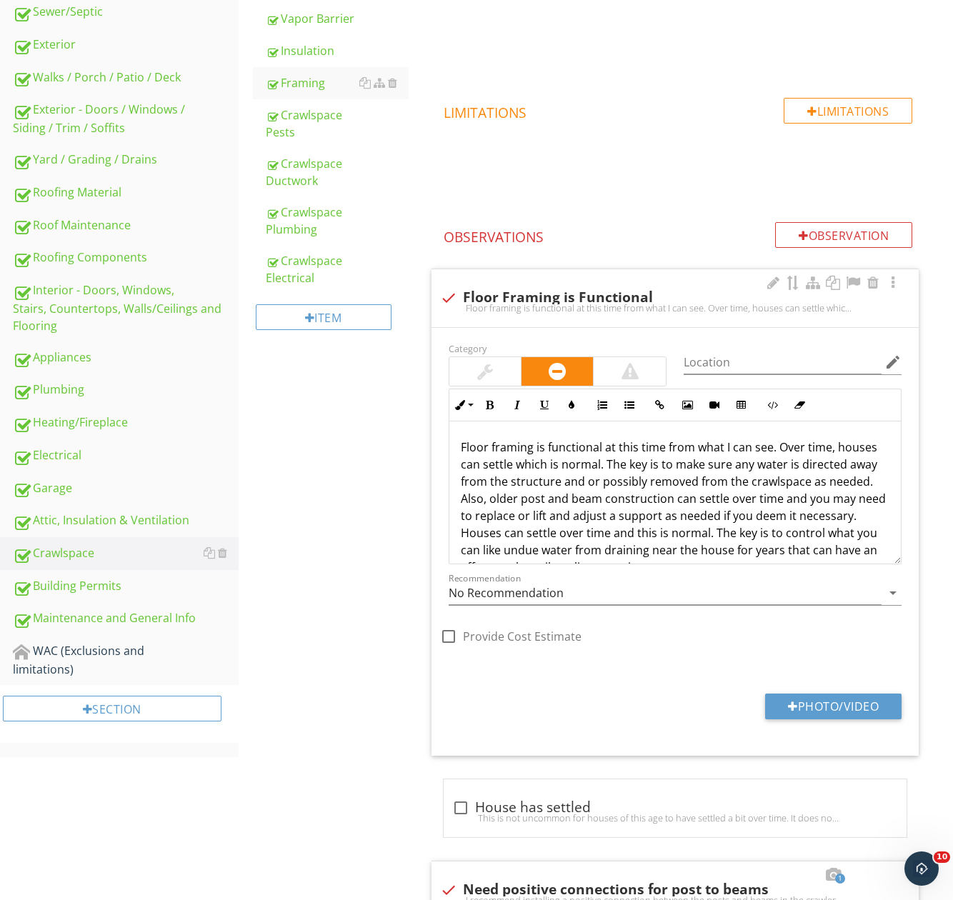
click at [580, 309] on div "Floor framing is functional at this time from what I can see. Over time, houses…" at bounding box center [675, 307] width 470 height 11
checkbox input "true"
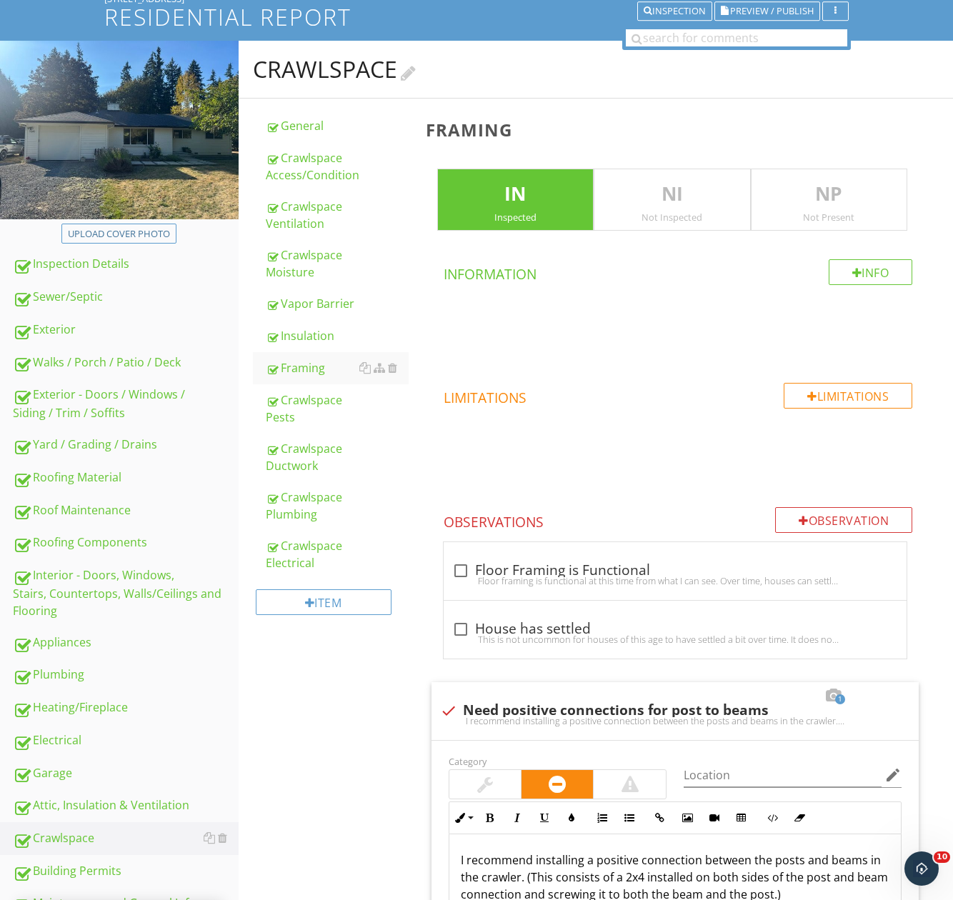
scroll to position [101, 0]
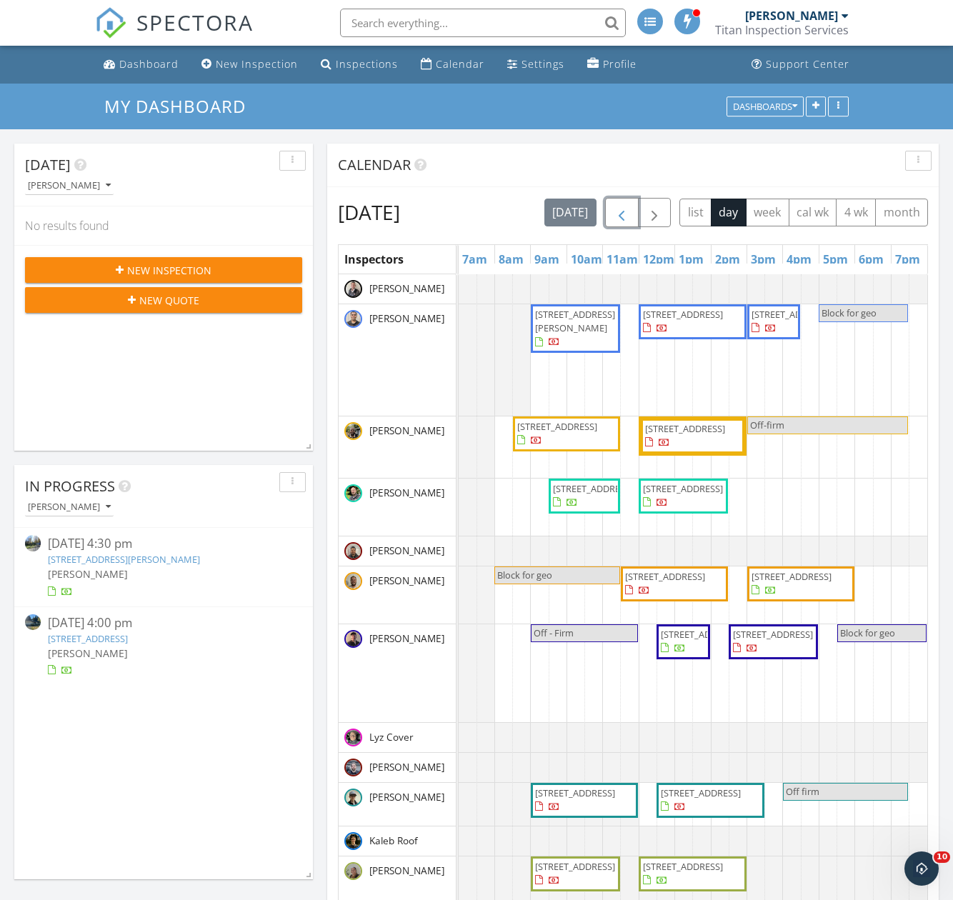
click at [630, 214] on span "button" at bounding box center [621, 212] width 17 height 17
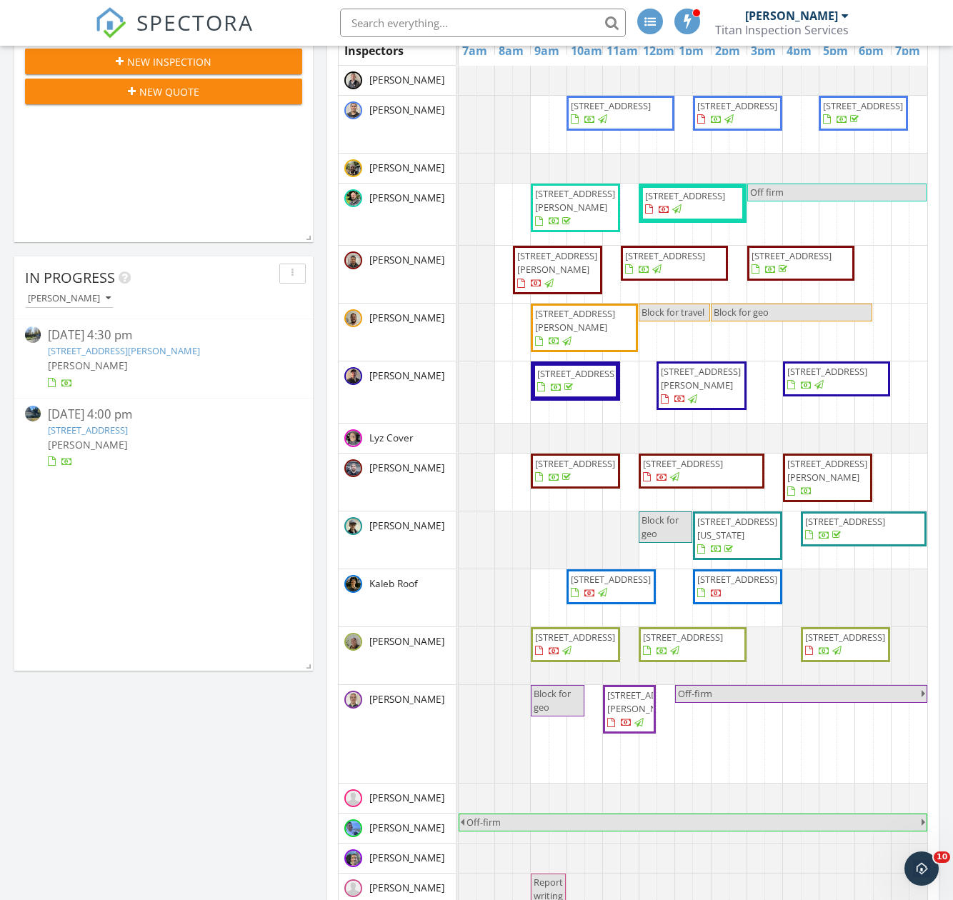
scroll to position [357, 0]
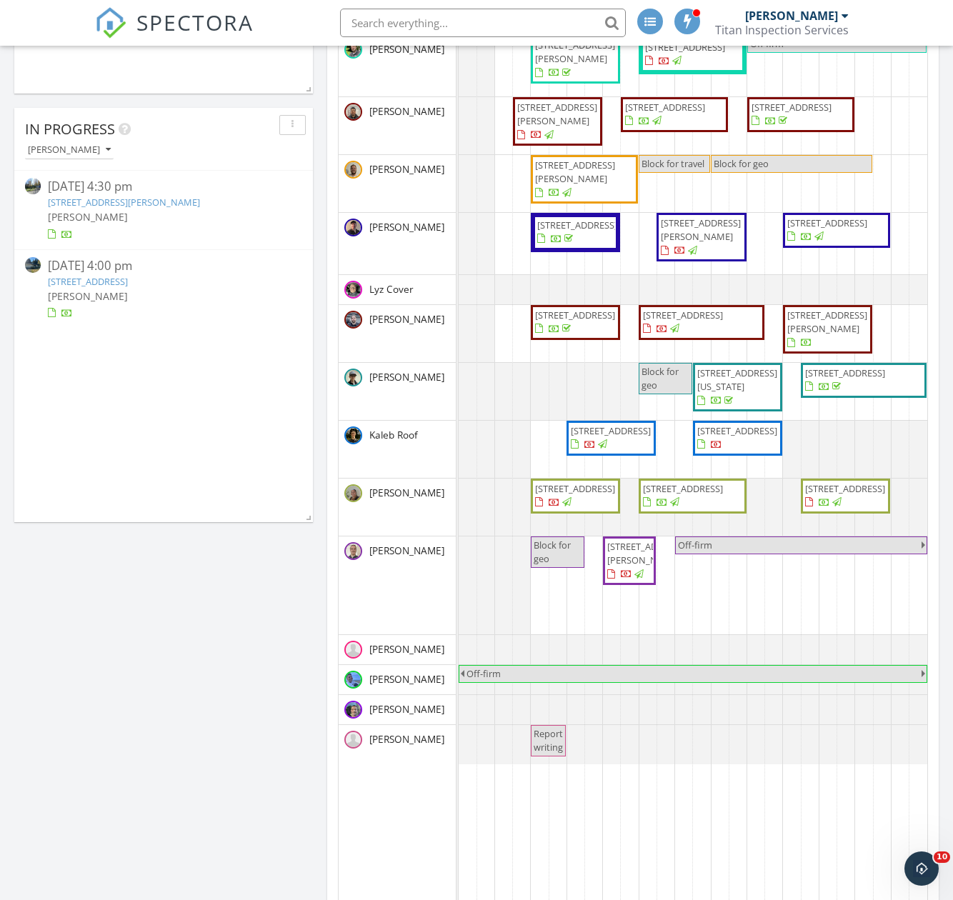
click at [686, 321] on span "[STREET_ADDRESS]" at bounding box center [683, 315] width 80 height 13
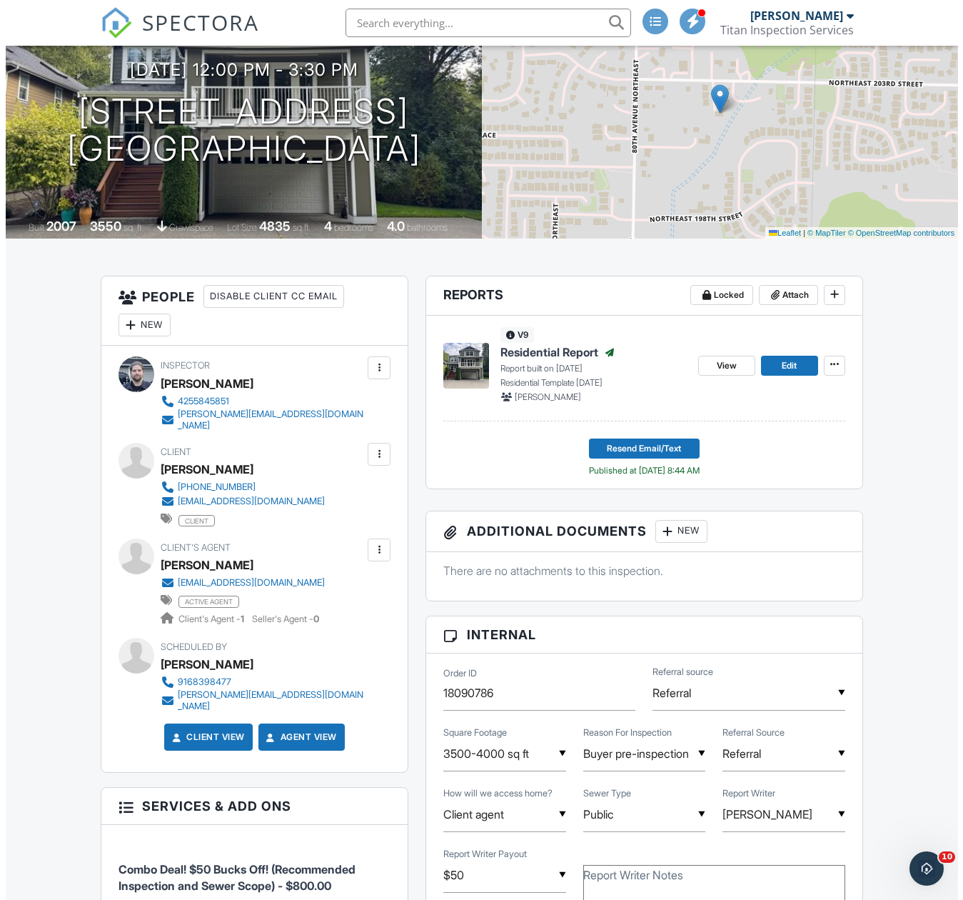
scroll to position [643, 0]
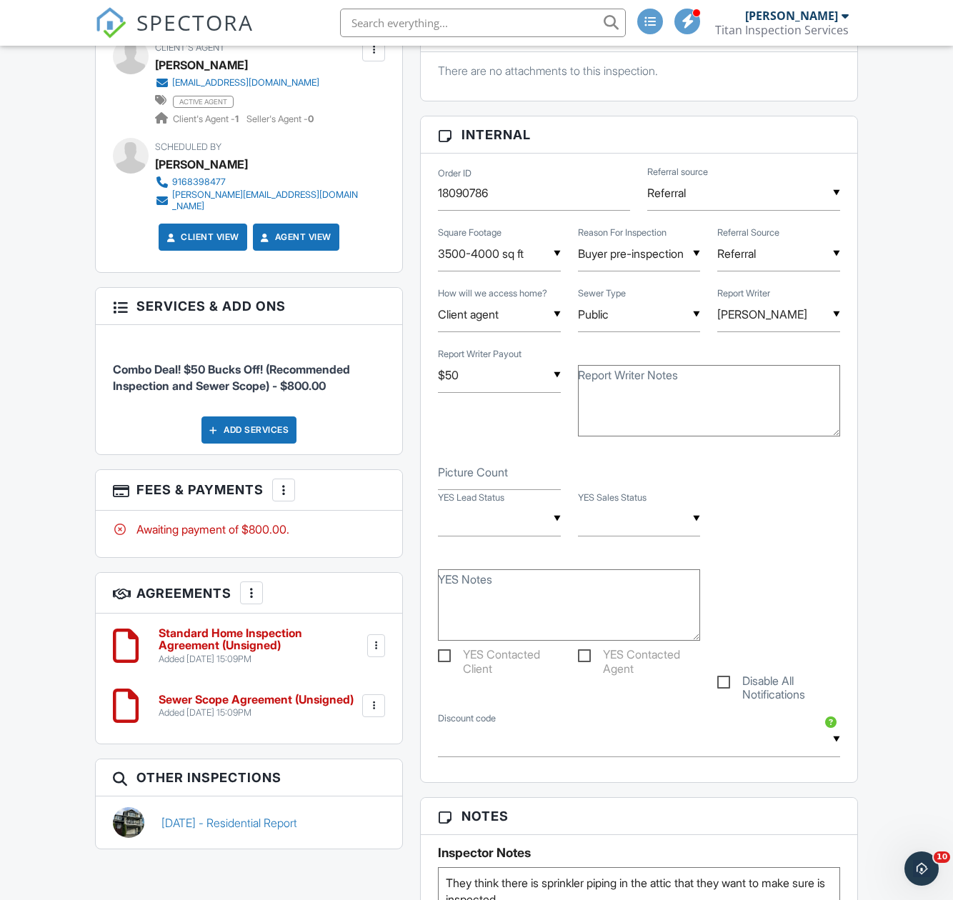
click at [286, 483] on div at bounding box center [283, 490] width 14 height 14
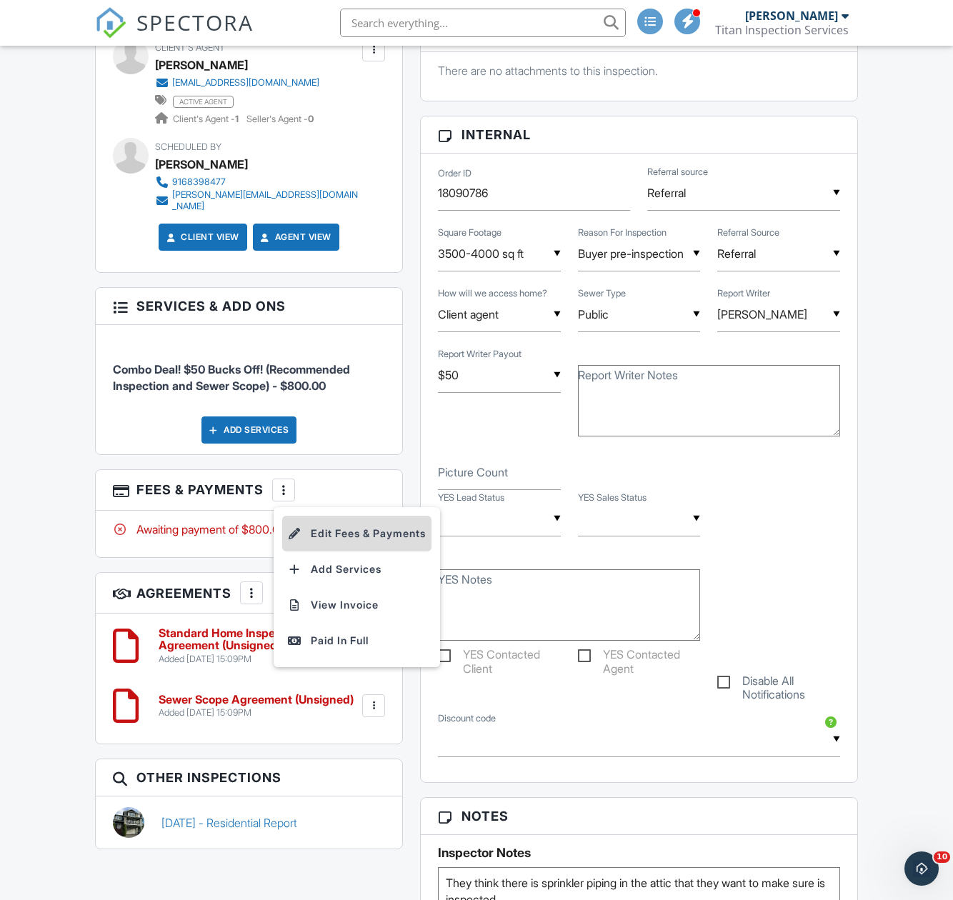
click at [345, 516] on li "Edit Fees & Payments" at bounding box center [356, 534] width 149 height 36
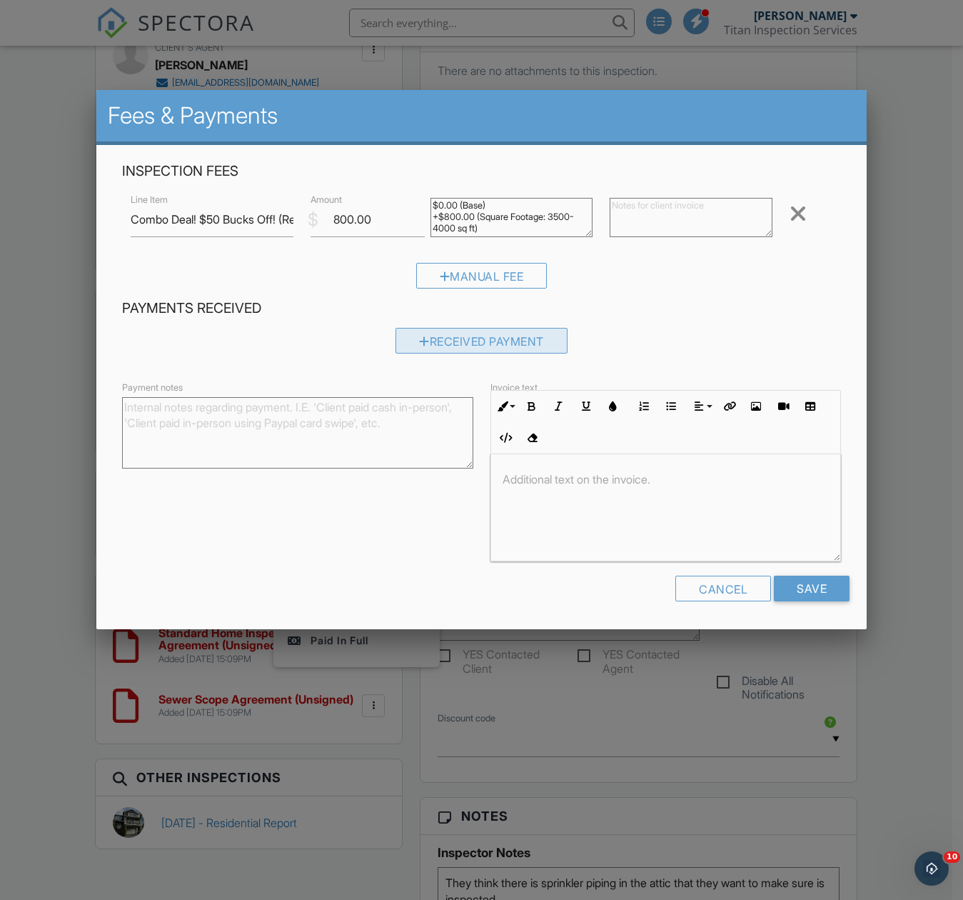
click at [456, 340] on div "Received Payment" at bounding box center [482, 341] width 172 height 26
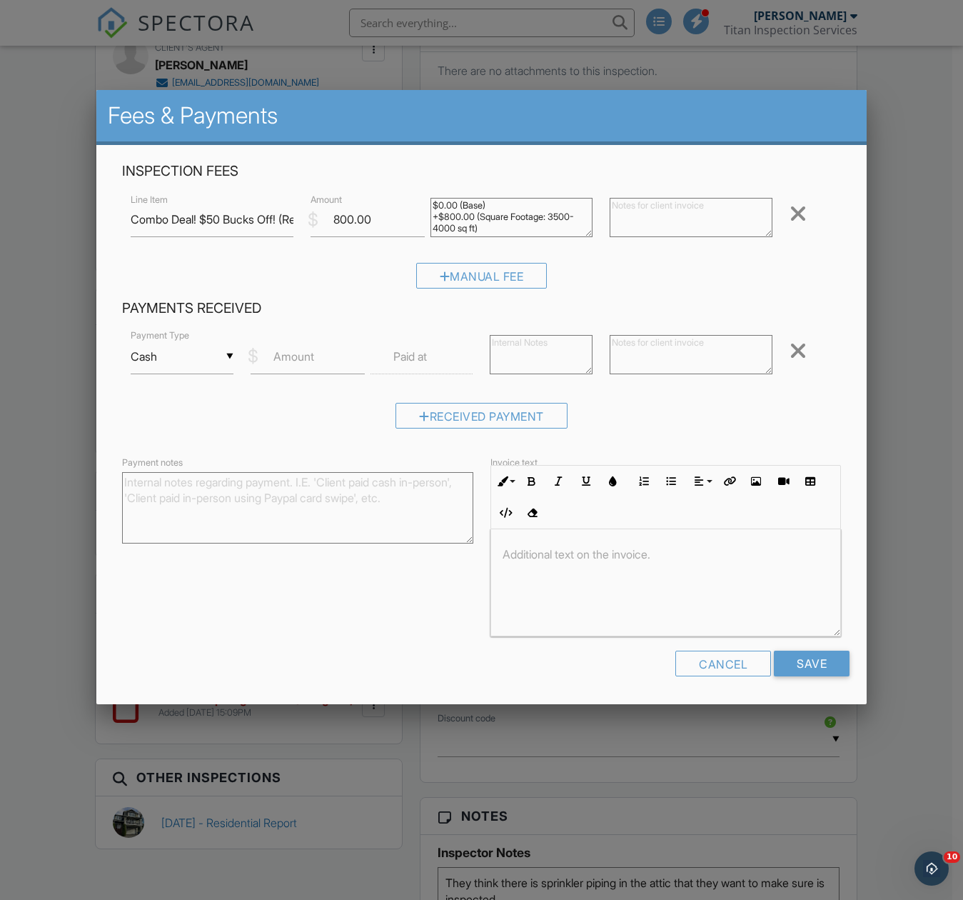
click at [196, 366] on div "▼ Cash Cash Check On-Site Card Other Cash Check On-Site Card Other" at bounding box center [182, 356] width 103 height 35
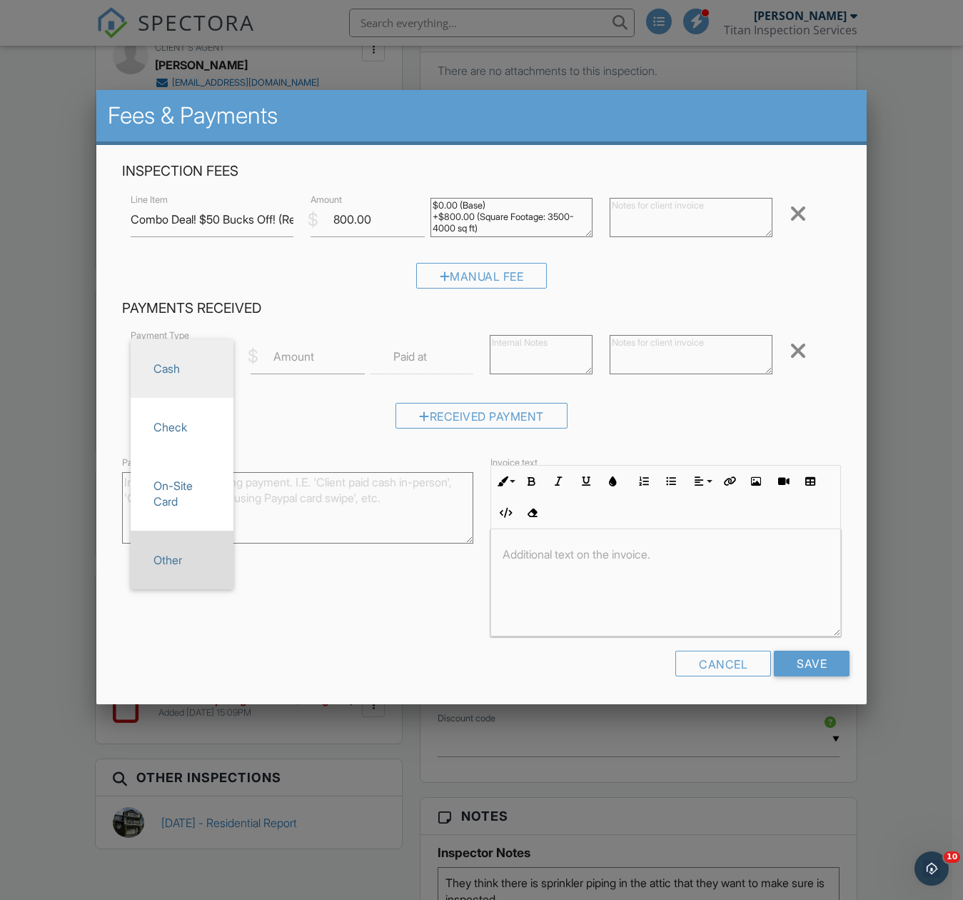
click at [178, 564] on span "Other" at bounding box center [182, 560] width 80 height 36
type input "Other"
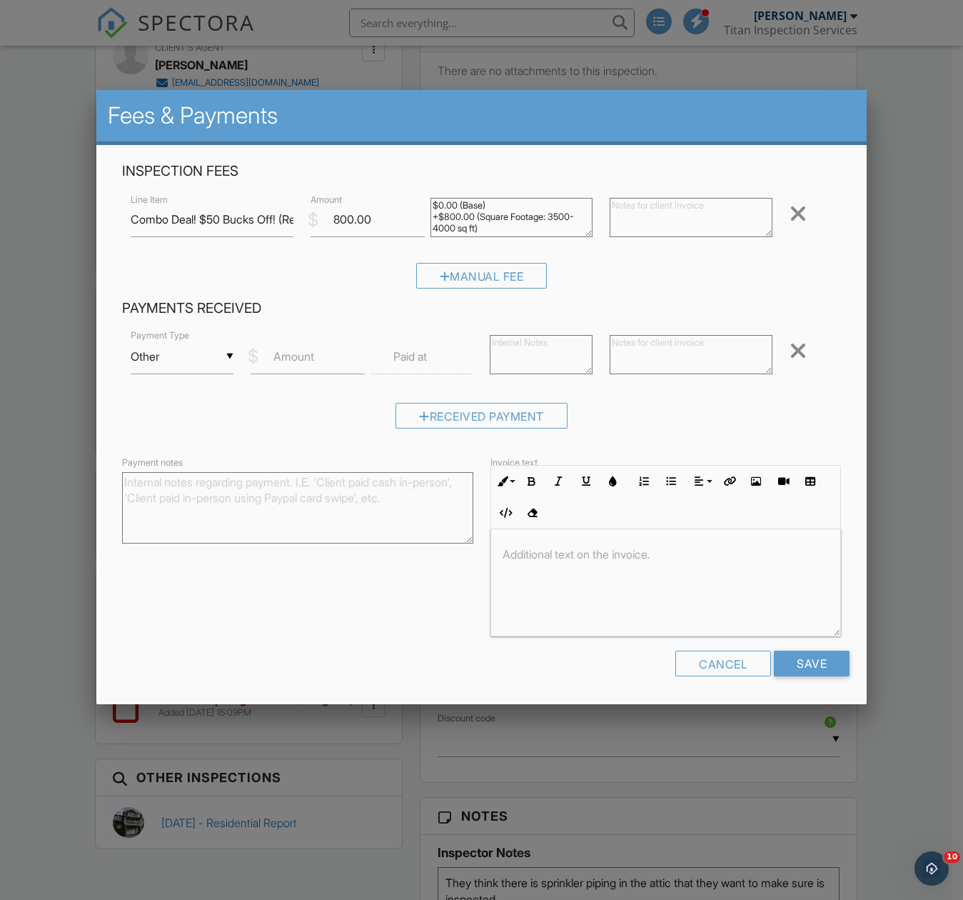
click at [309, 358] on label "Amount" at bounding box center [294, 357] width 41 height 16
click at [309, 358] on input "Amount" at bounding box center [308, 356] width 114 height 35
type input "800"
click at [541, 359] on textarea at bounding box center [541, 354] width 103 height 39
type textarea "Venmo"
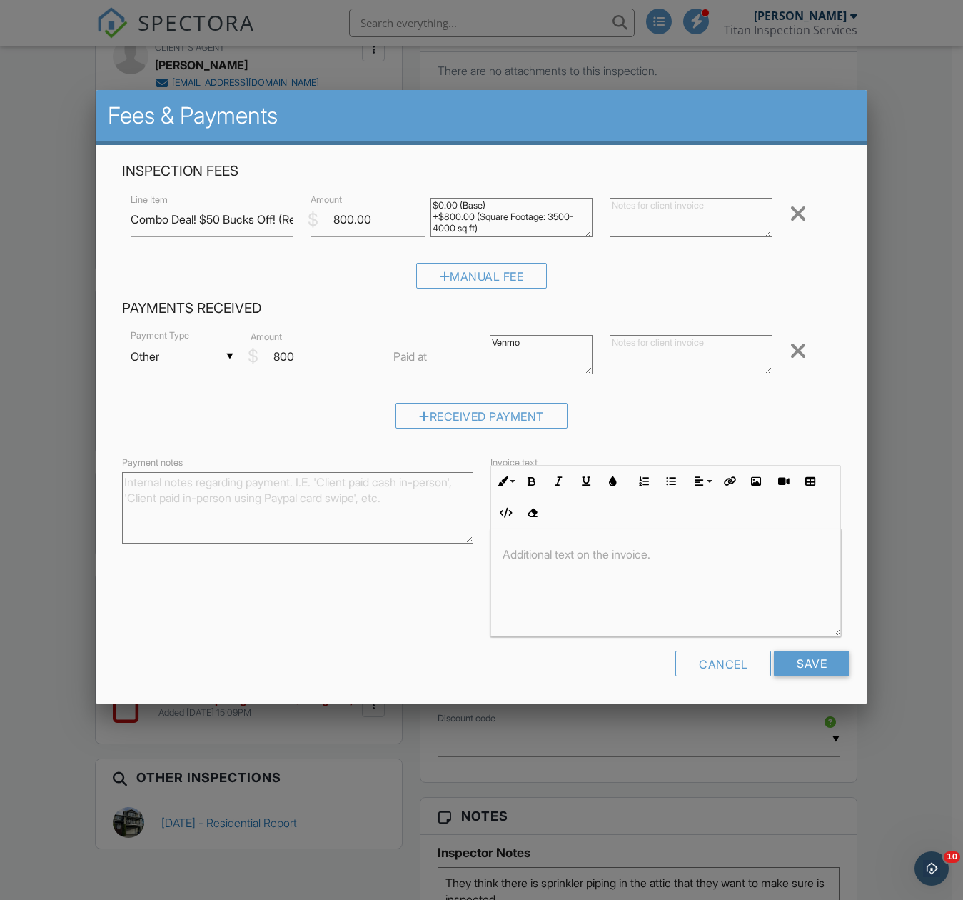
click at [647, 411] on div "Received Payment" at bounding box center [481, 421] width 719 height 36
click at [793, 663] on input "Save" at bounding box center [812, 664] width 76 height 26
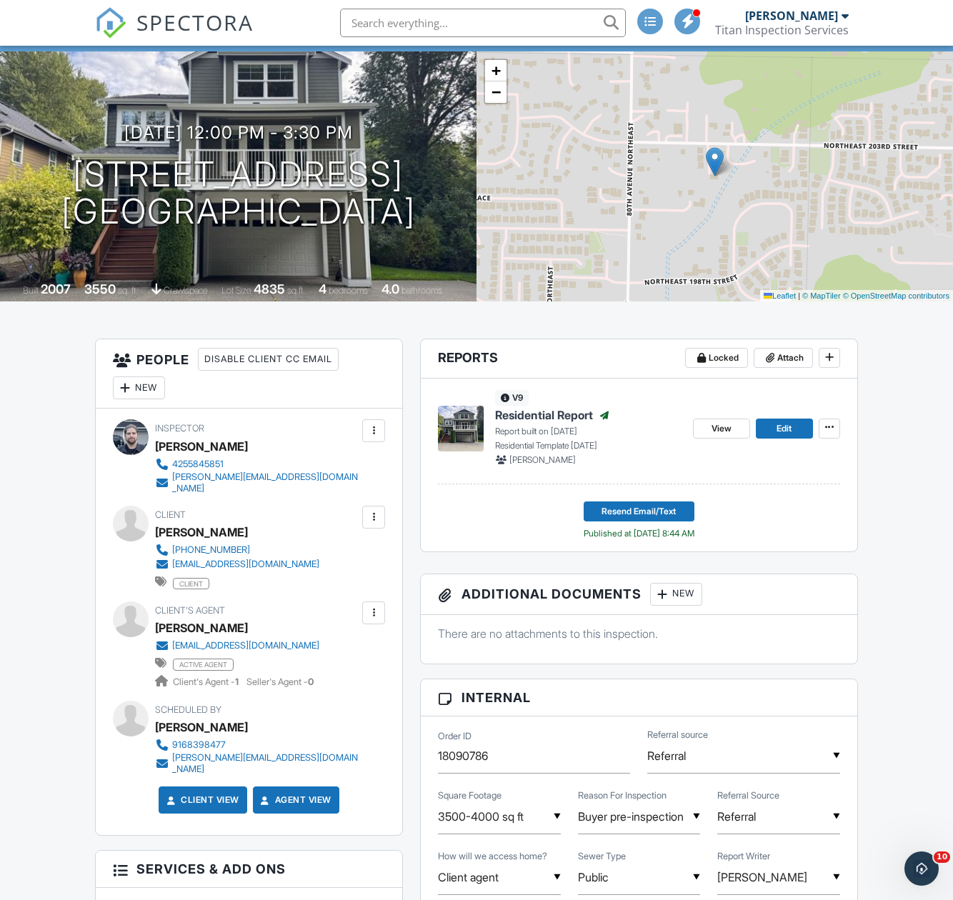
scroll to position [143, 0]
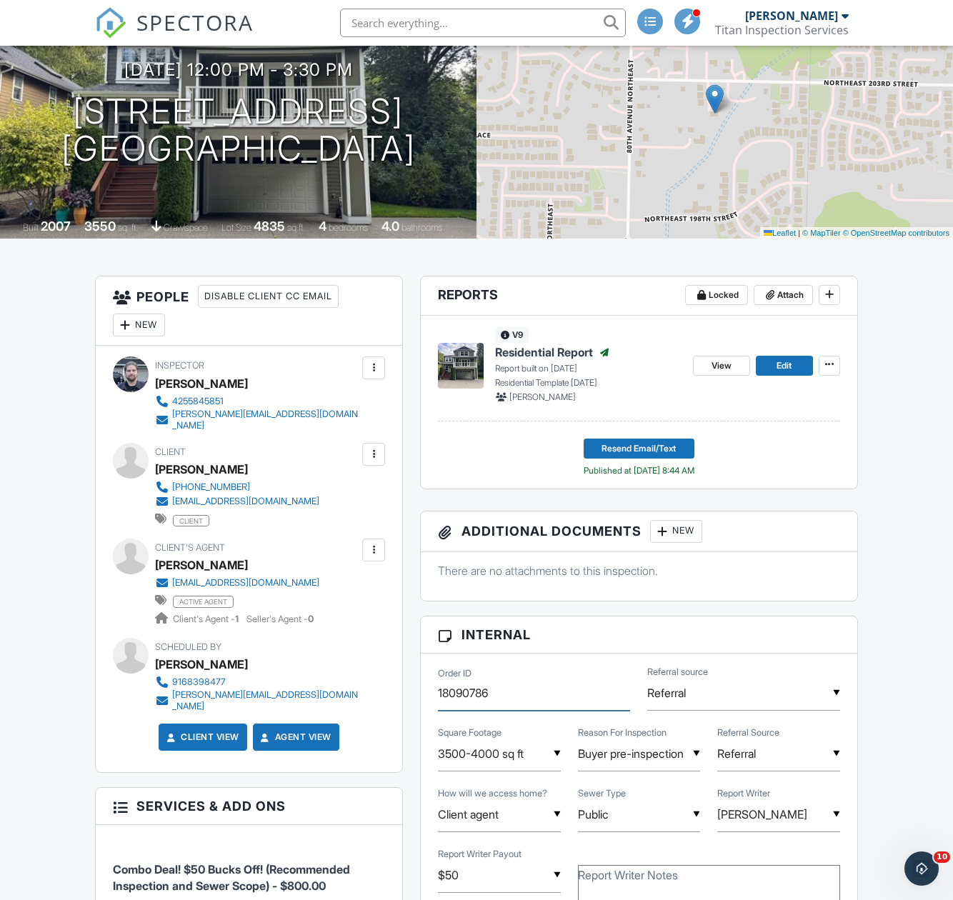
click at [472, 694] on input "18090786" at bounding box center [534, 693] width 192 height 35
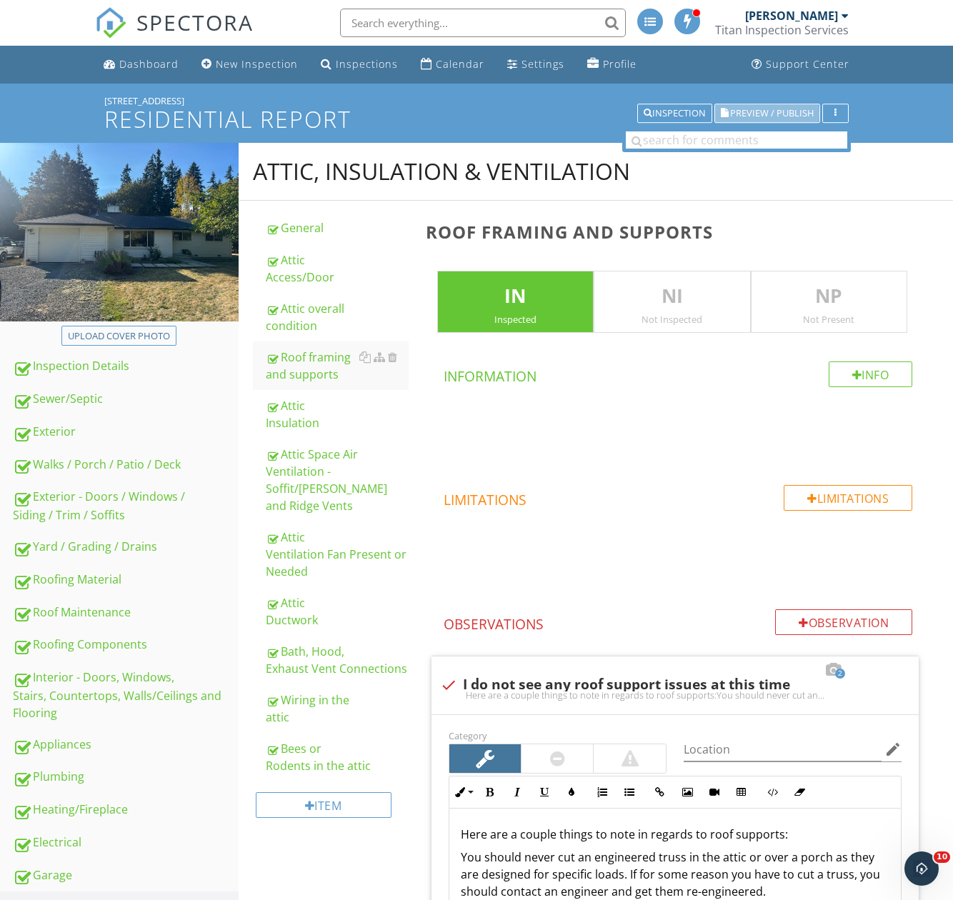
click at [759, 110] on span "Preview / Publish" at bounding box center [772, 113] width 84 height 9
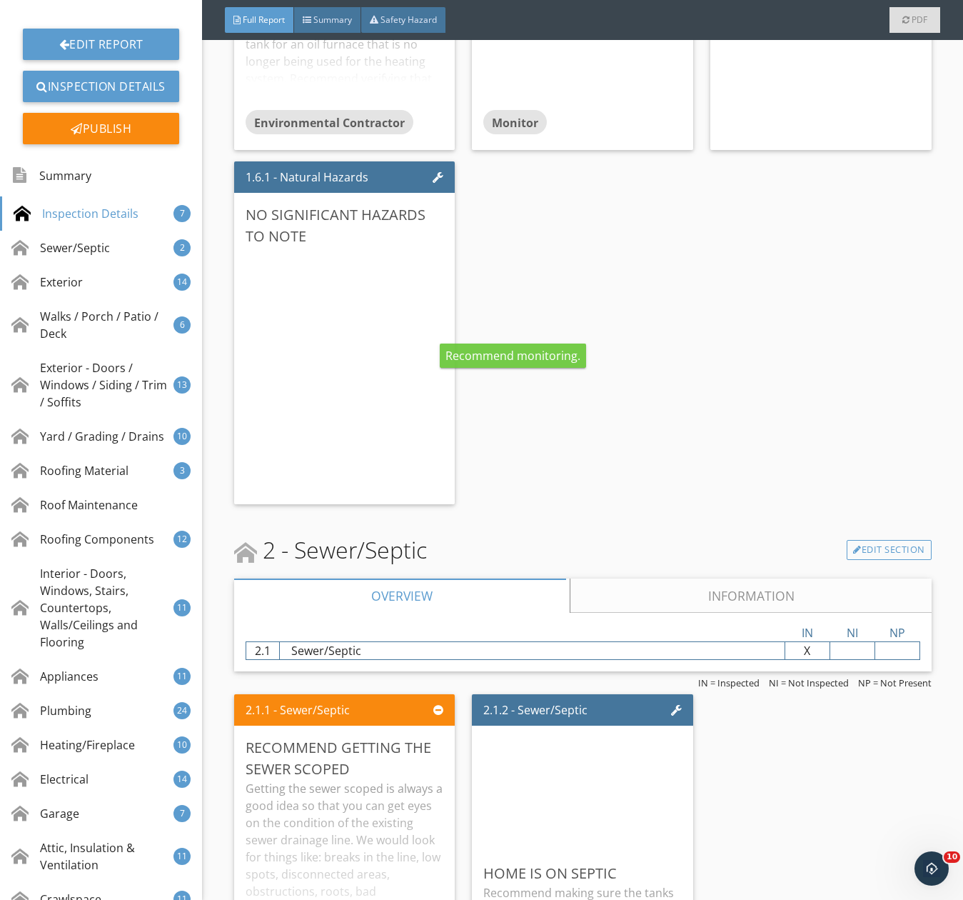
scroll to position [2285, 0]
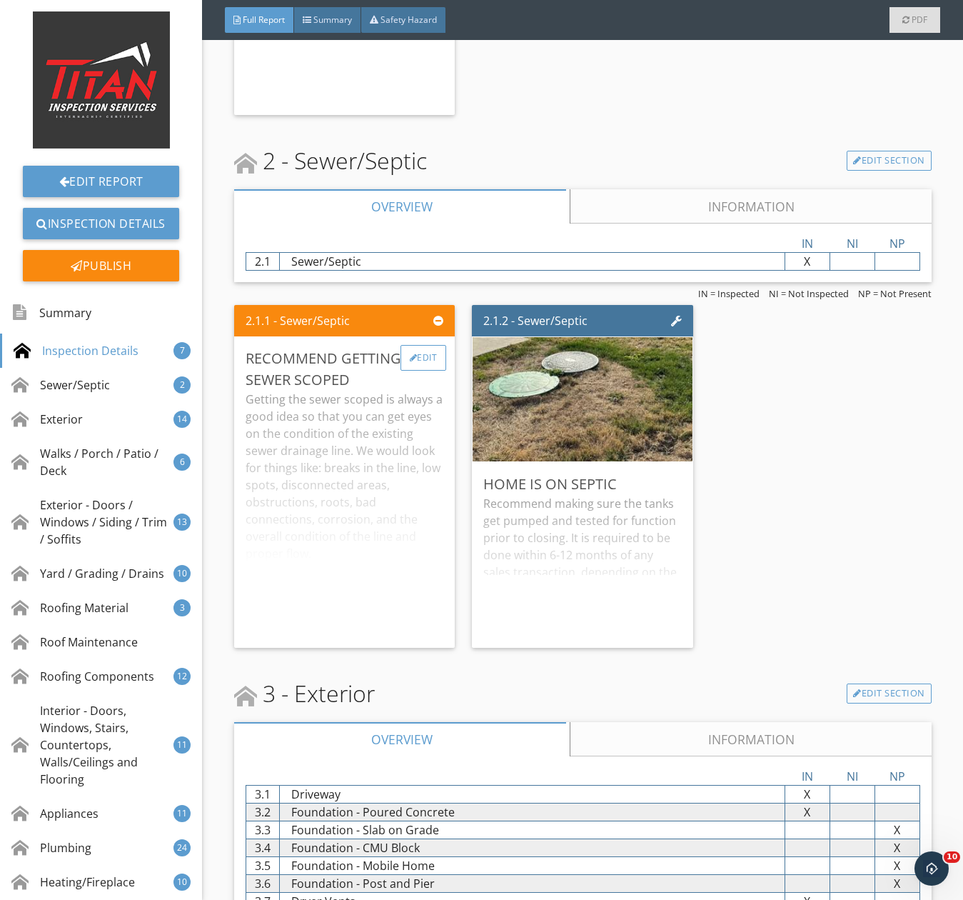
click at [426, 371] on div "Edit" at bounding box center [424, 358] width 46 height 26
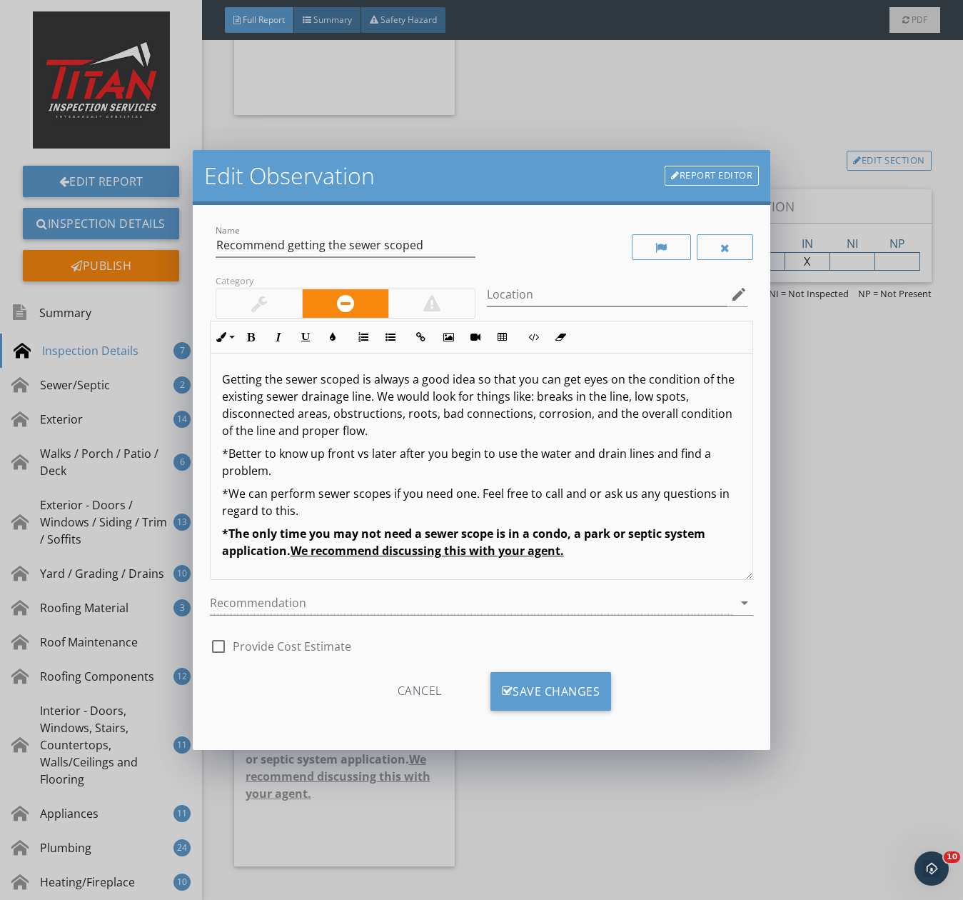
click at [410, 693] on div "Cancel" at bounding box center [420, 691] width 136 height 39
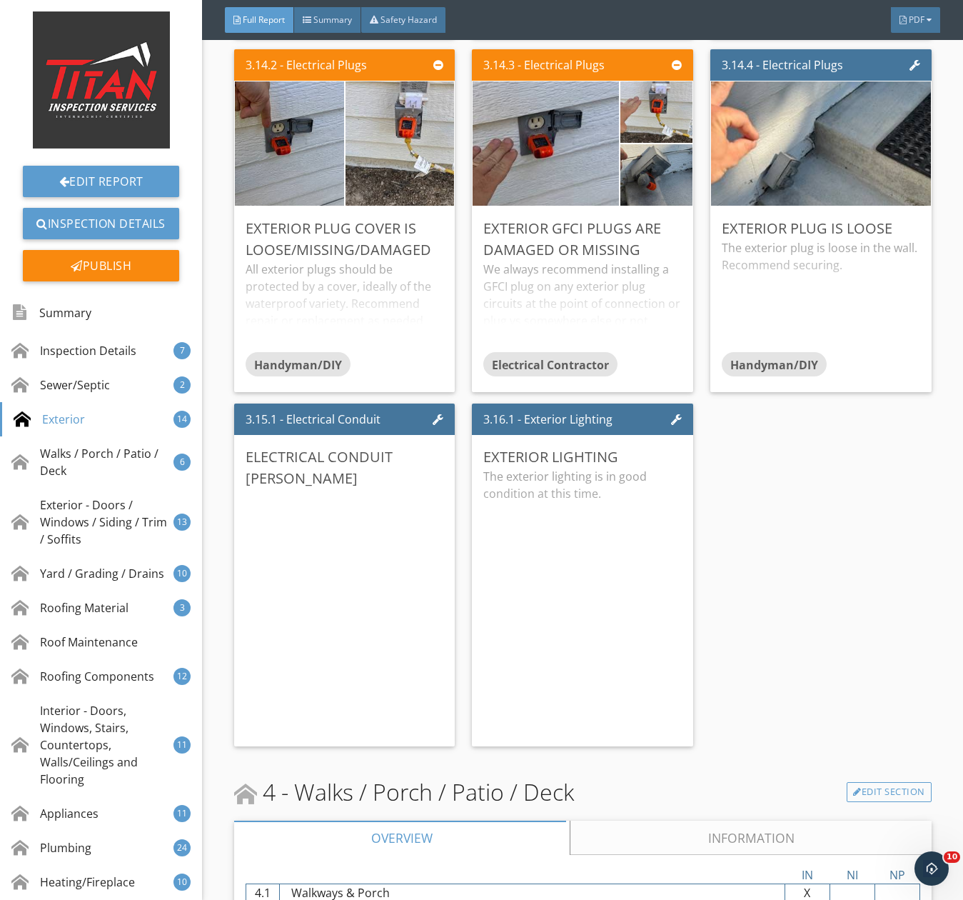
scroll to position [4642, 0]
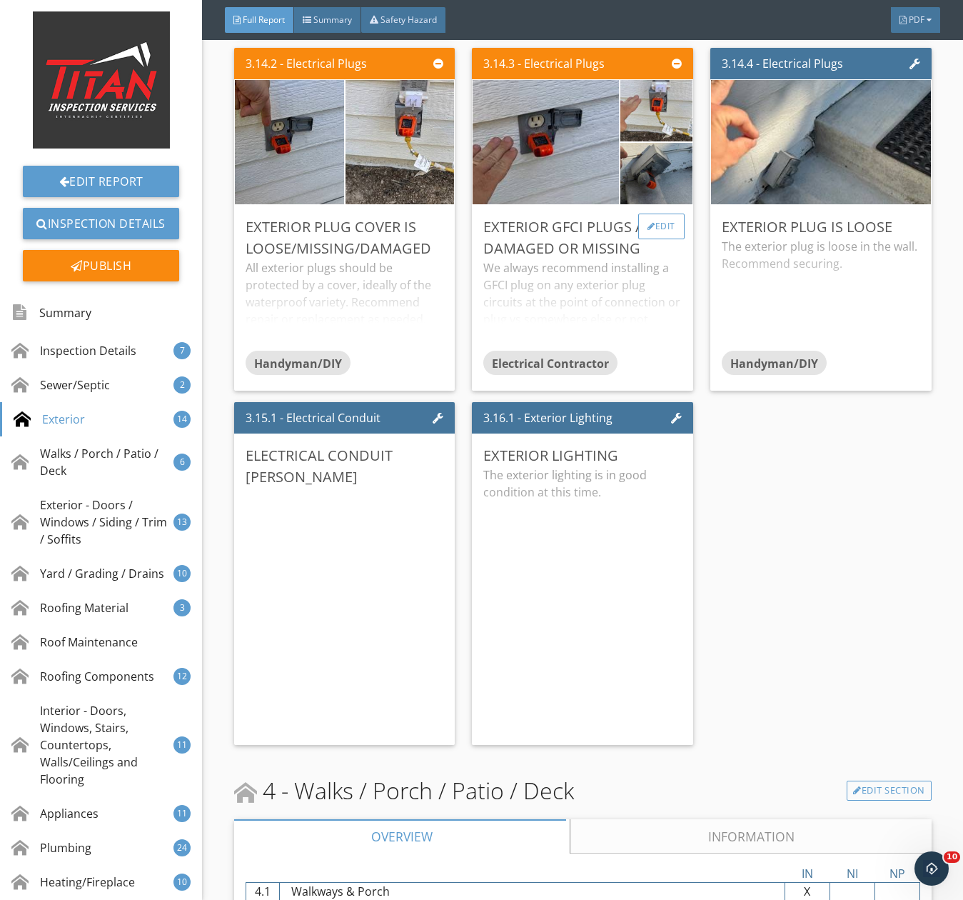
click at [660, 239] on div "Edit" at bounding box center [661, 227] width 46 height 26
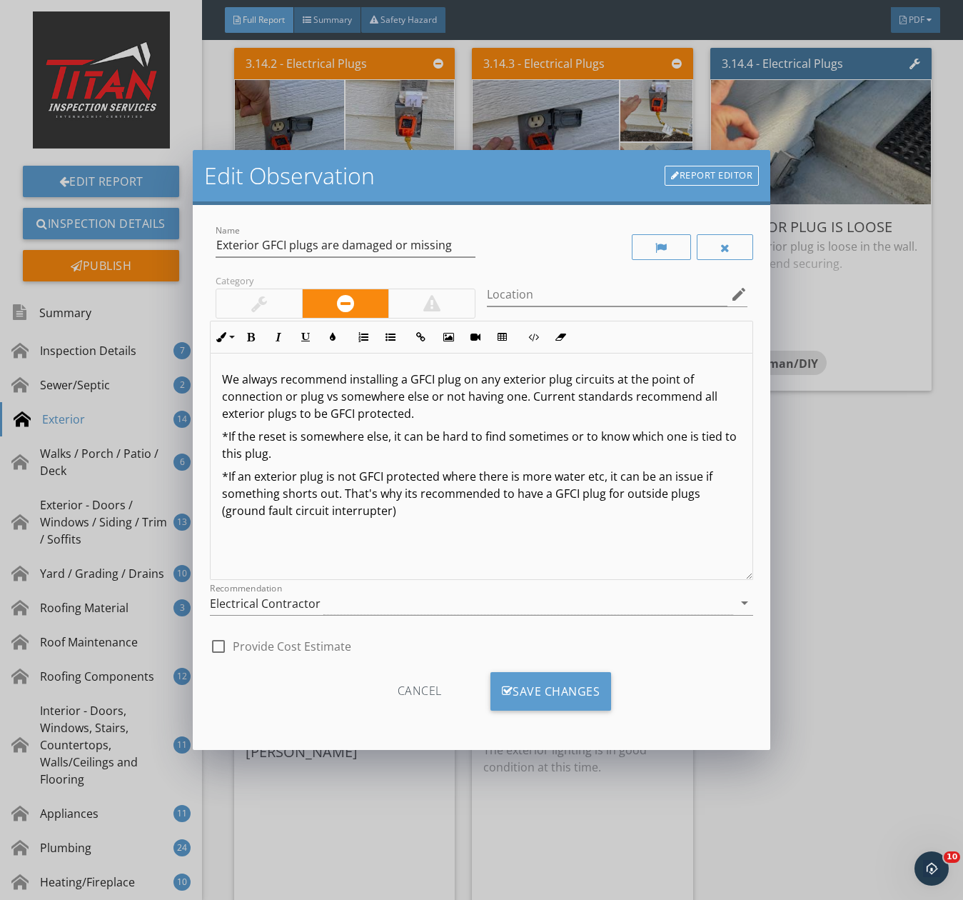
click at [248, 303] on div at bounding box center [259, 303] width 86 height 29
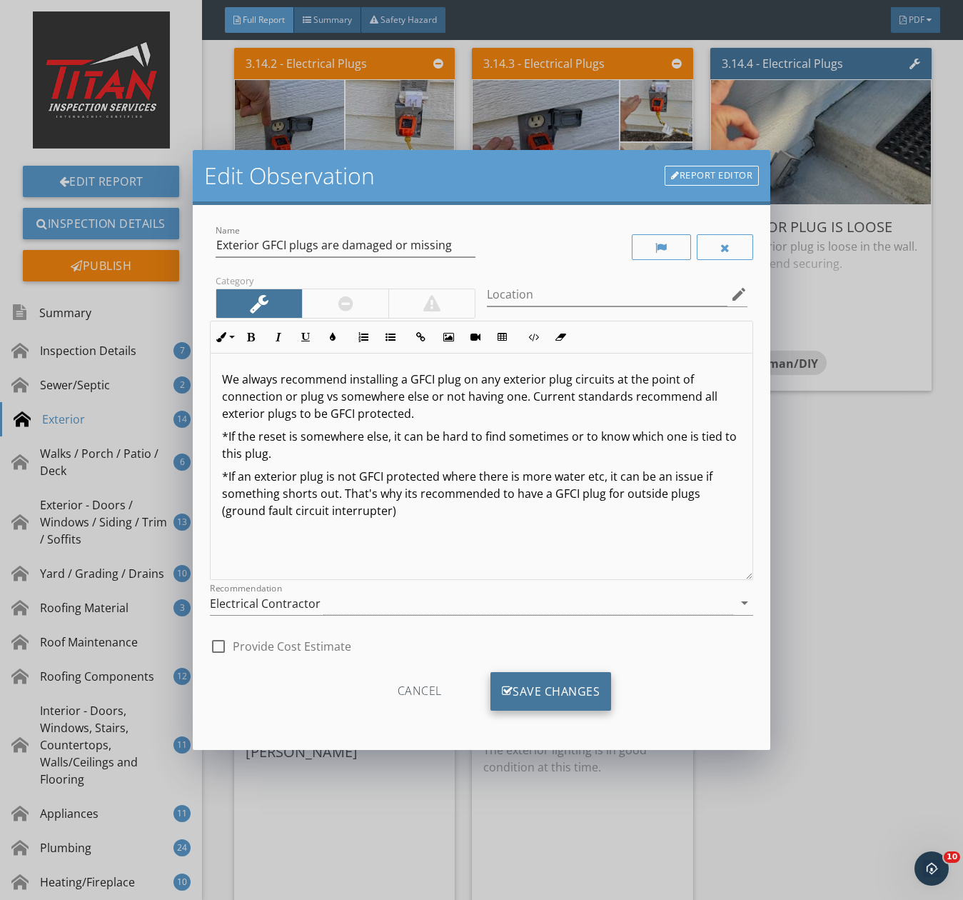
click at [536, 693] on div "Save Changes" at bounding box center [551, 691] width 121 height 39
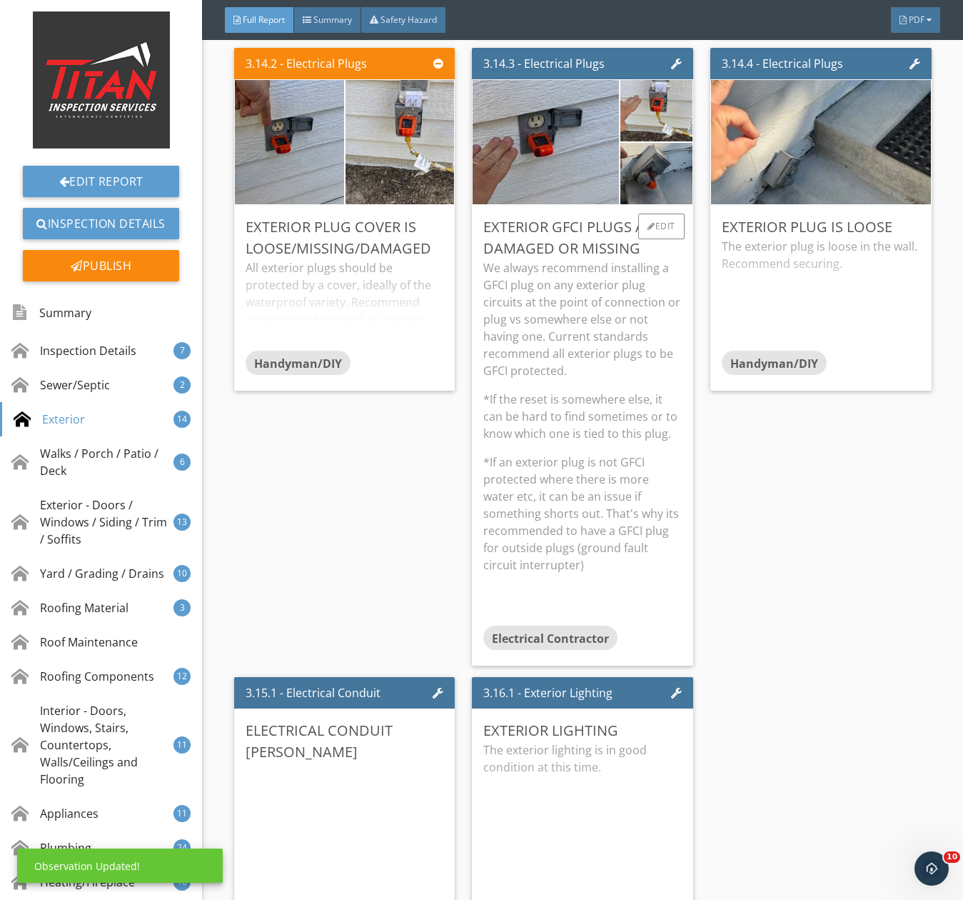
click at [557, 420] on p "*If the reset is somewhere else, it can be hard to find sometimes or to know wh…" at bounding box center [582, 416] width 199 height 51
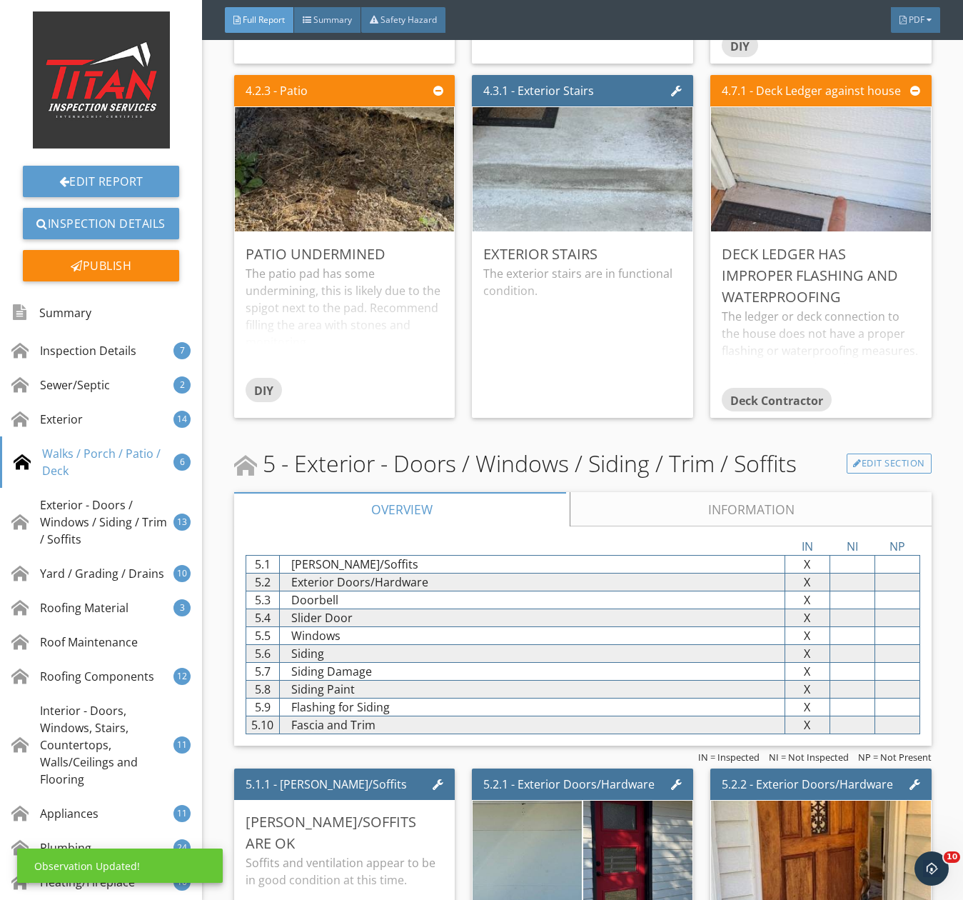
scroll to position [5928, 0]
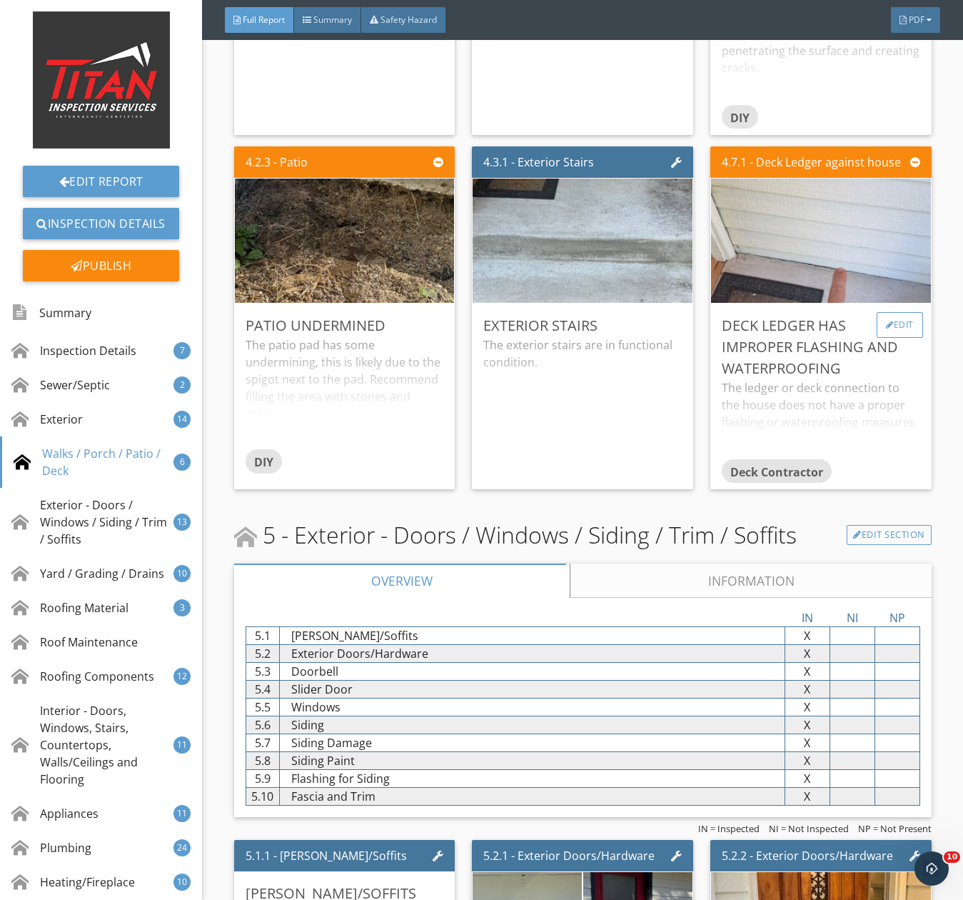
click at [891, 334] on div "Edit" at bounding box center [900, 325] width 46 height 26
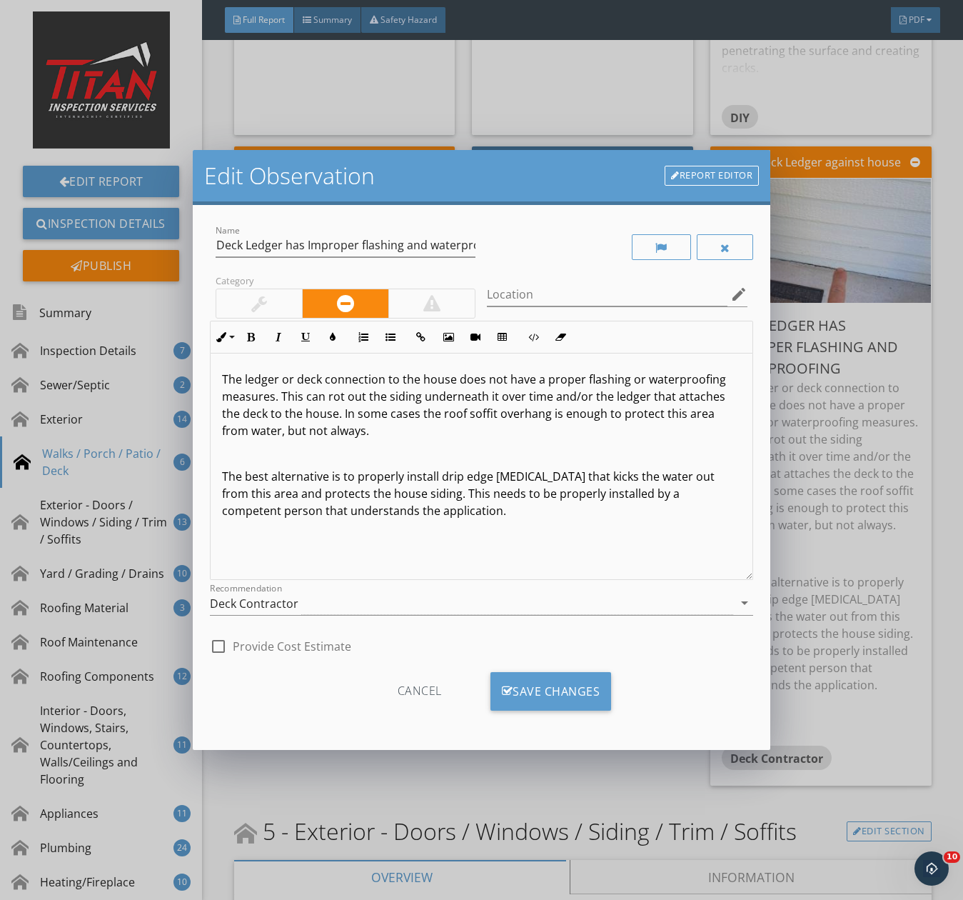
click at [243, 301] on div at bounding box center [259, 303] width 86 height 29
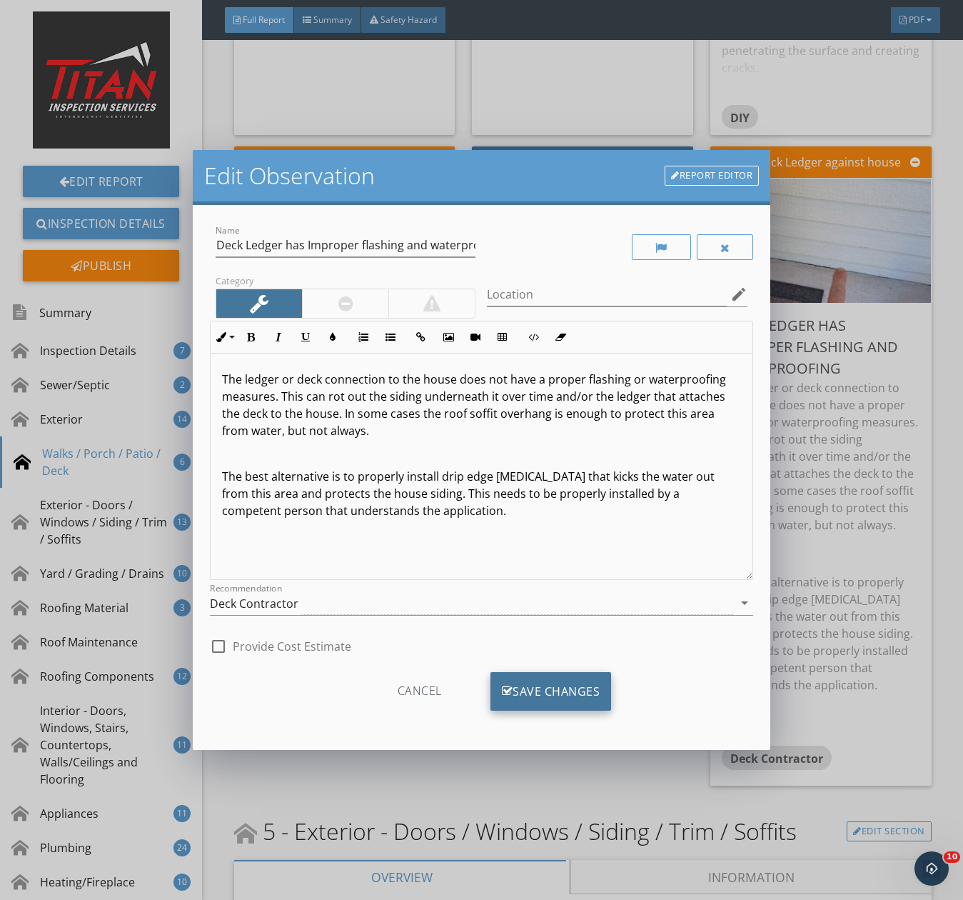
click at [539, 708] on div "Save Changes" at bounding box center [551, 691] width 121 height 39
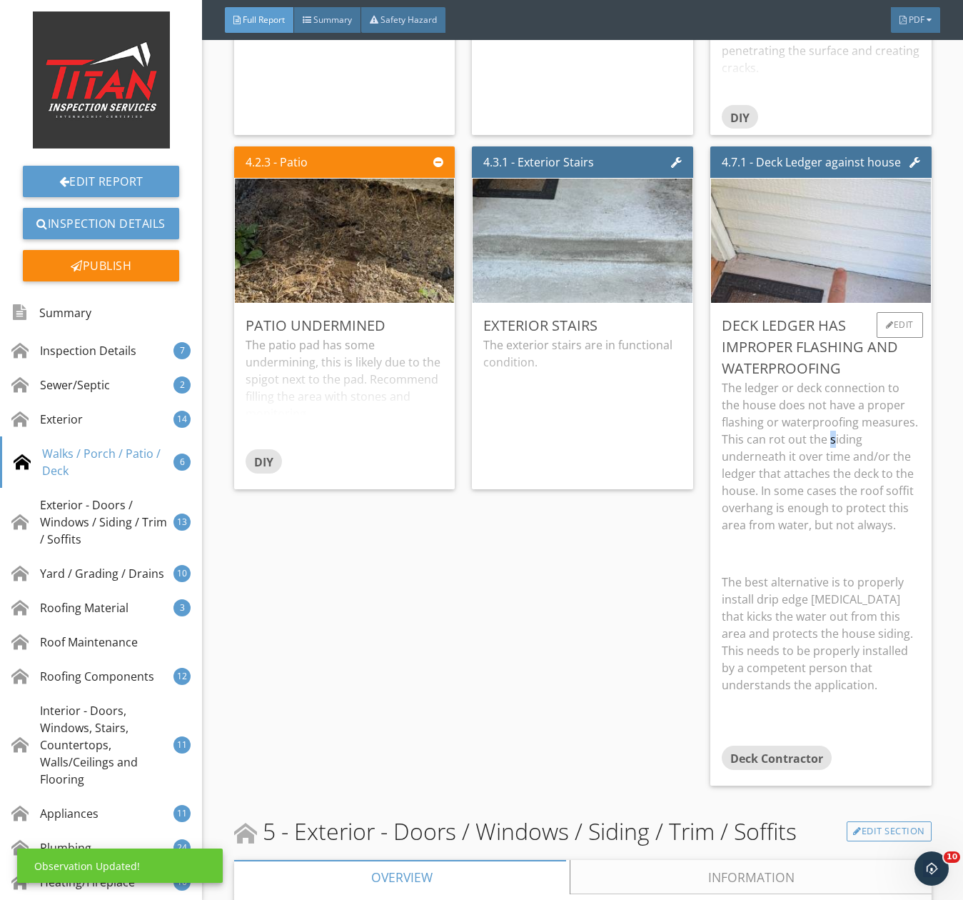
click at [821, 446] on p "The ledger or deck connection to the house does not have a proper flashing or w…" at bounding box center [821, 456] width 199 height 154
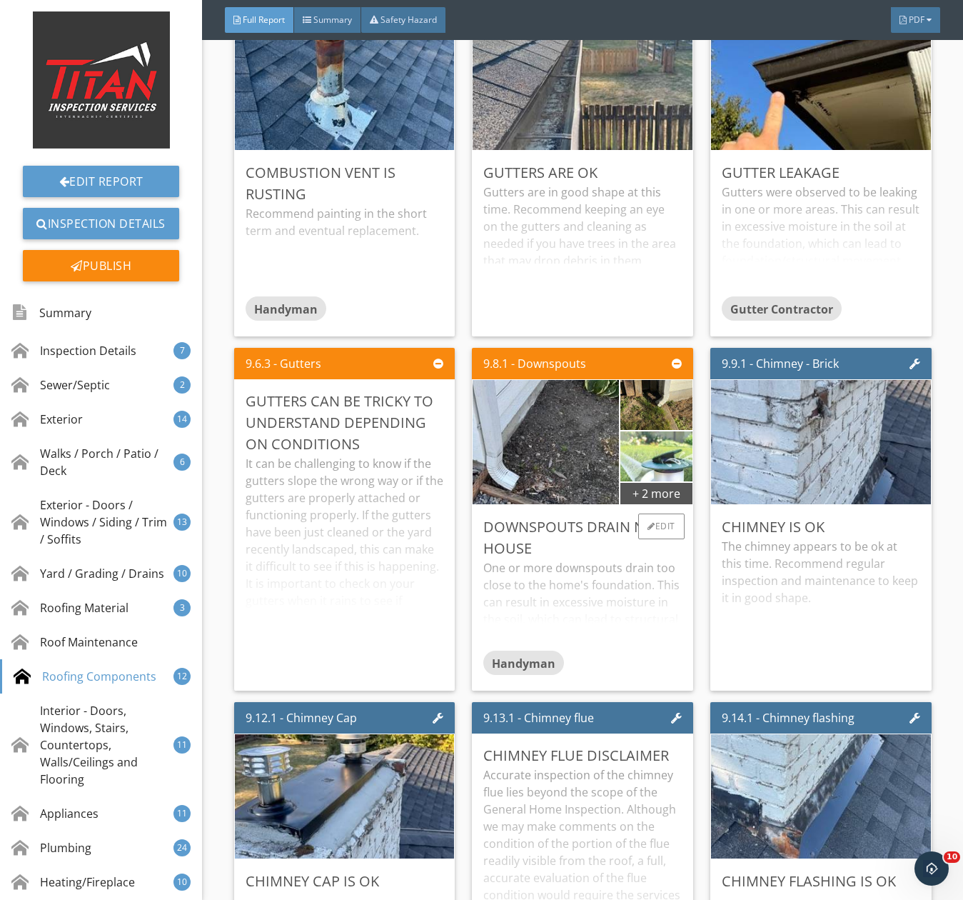
scroll to position [11927, 0]
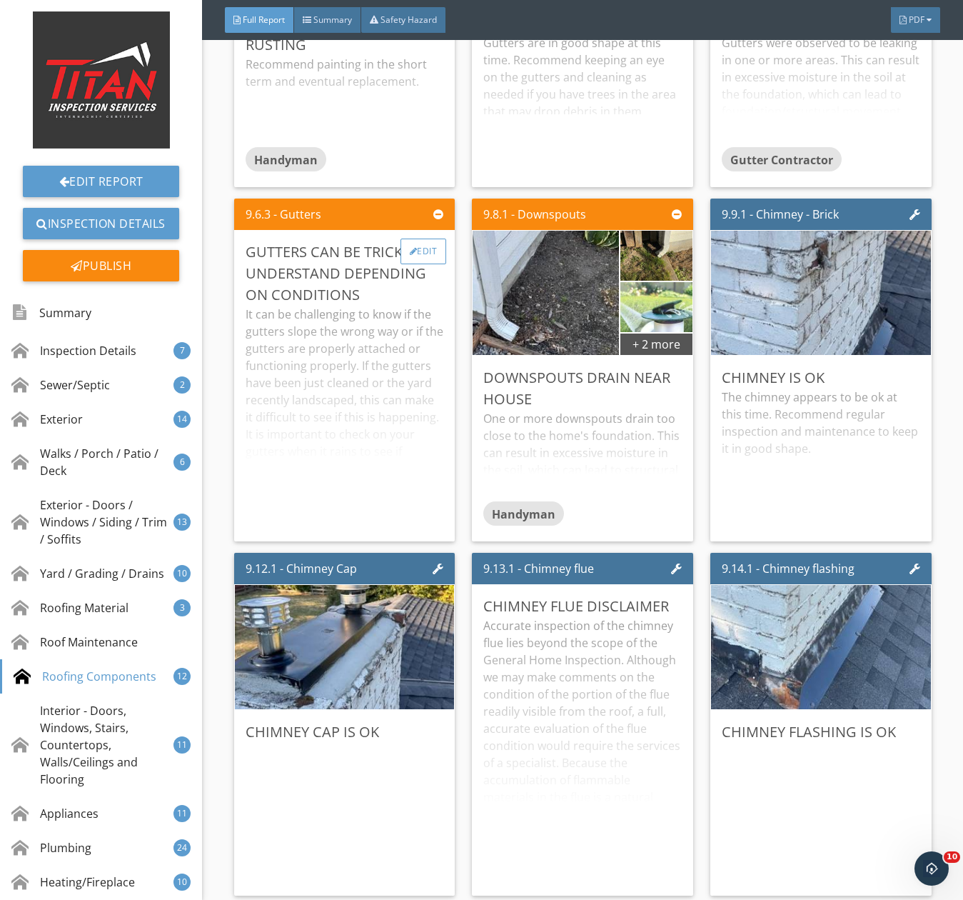
click at [428, 264] on div "Edit" at bounding box center [424, 252] width 46 height 26
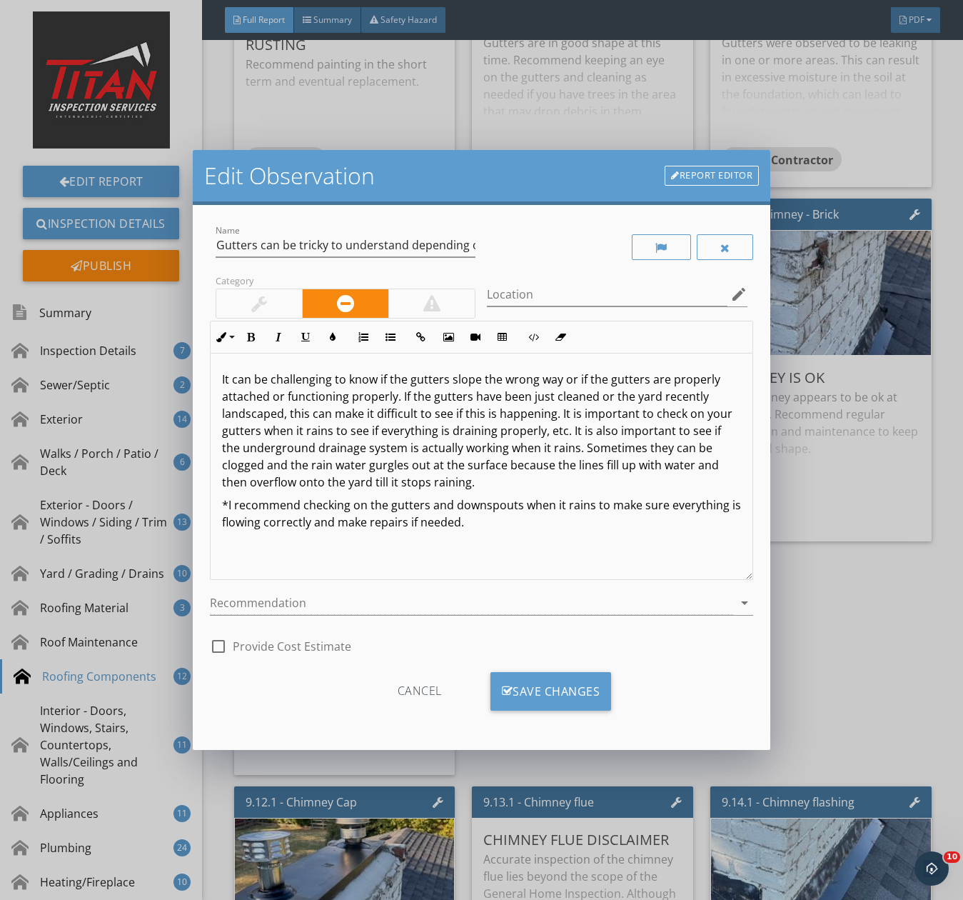
click at [244, 311] on div at bounding box center [259, 303] width 86 height 29
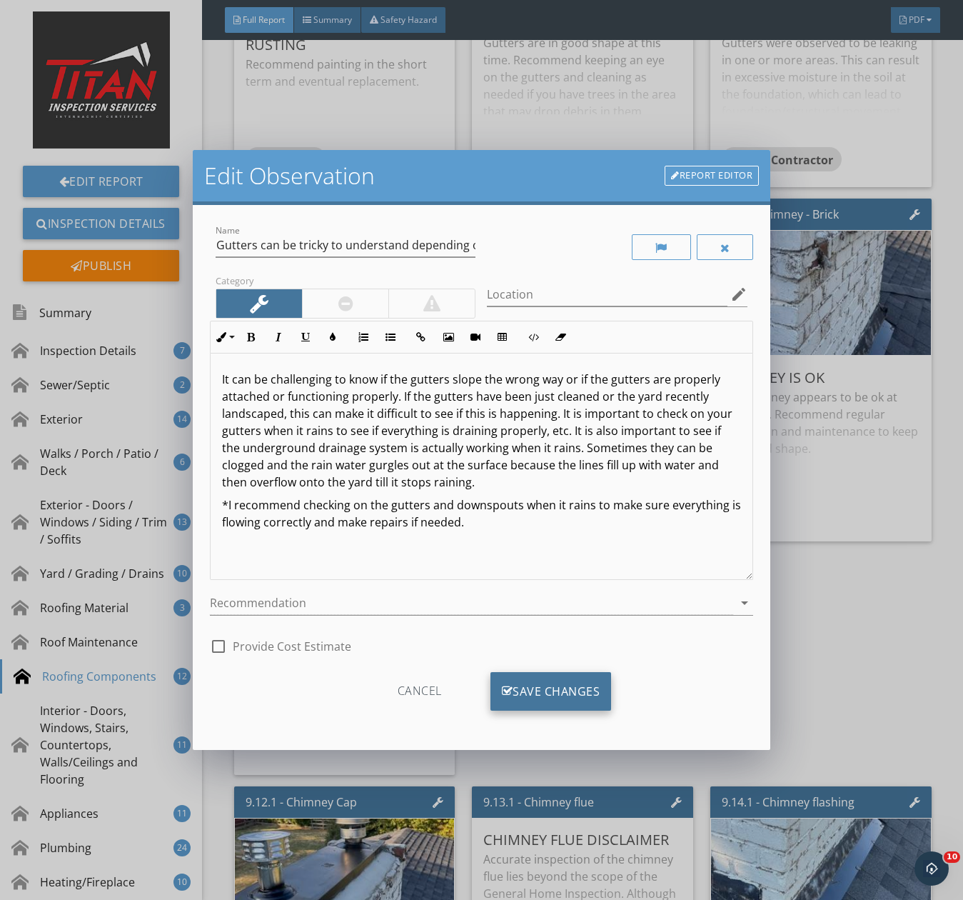
click at [526, 698] on div "Save Changes" at bounding box center [551, 691] width 121 height 39
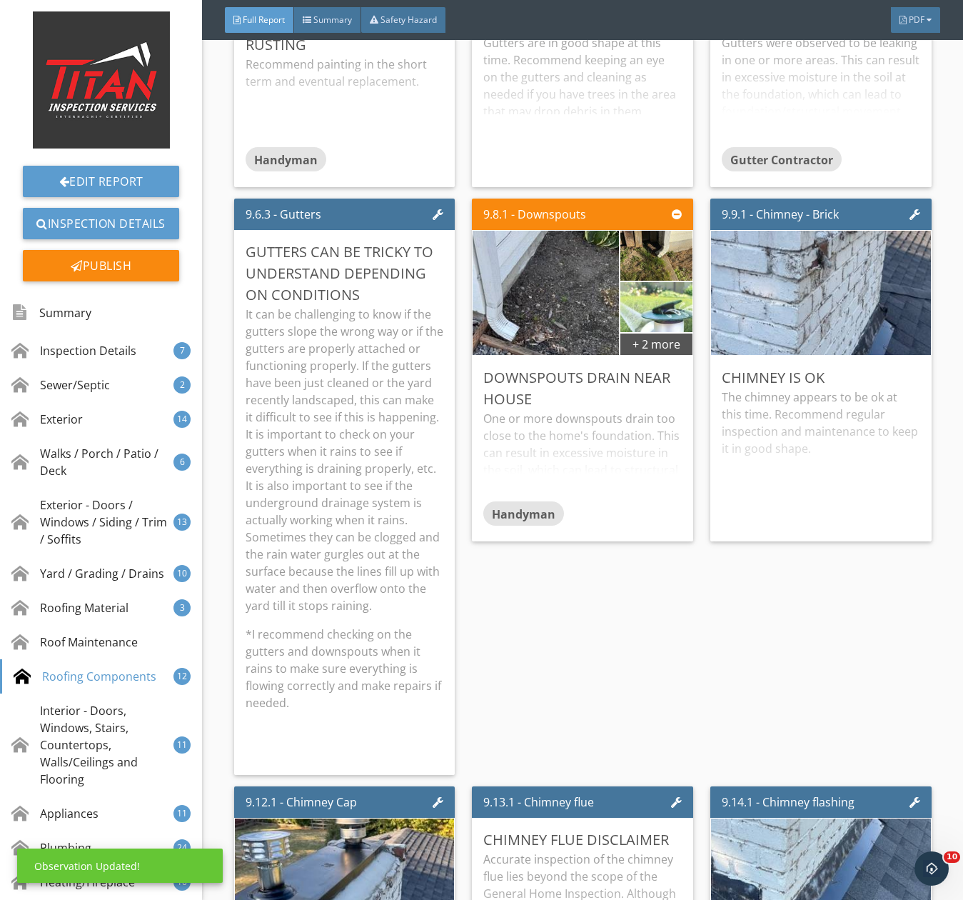
click at [311, 450] on p "It can be challenging to know if the gutters slope the wrong way or if the gutt…" at bounding box center [345, 460] width 199 height 309
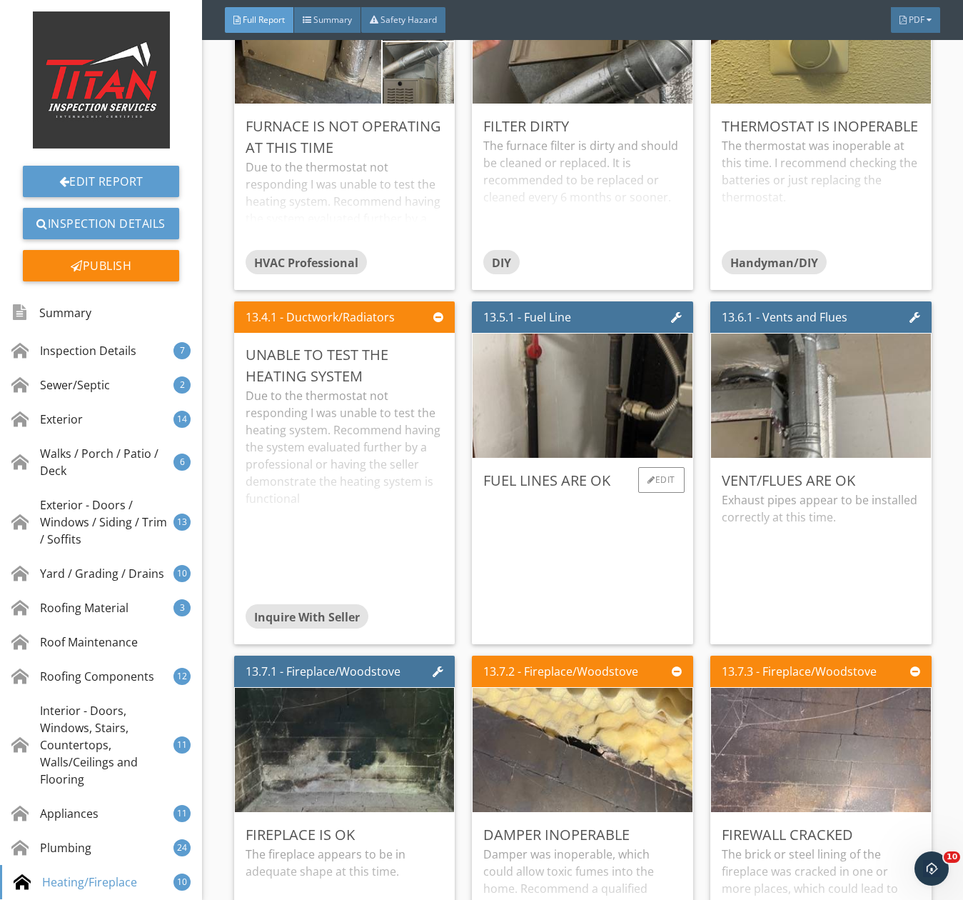
scroll to position [20782, 0]
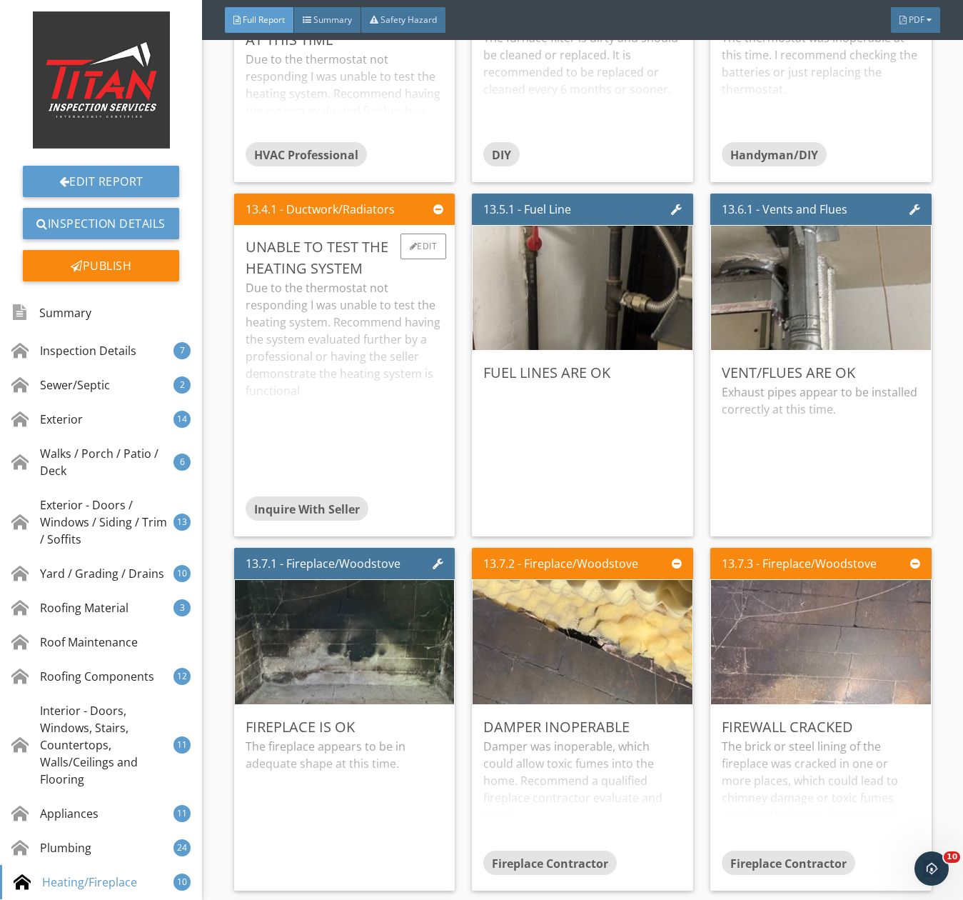
click at [383, 352] on div "Due to the thermostat not responding I was unable to test the heating system. R…" at bounding box center [345, 387] width 199 height 217
click at [383, 353] on p "Due to the thermostat not responding I was unable to test the heating system. R…" at bounding box center [345, 339] width 199 height 120
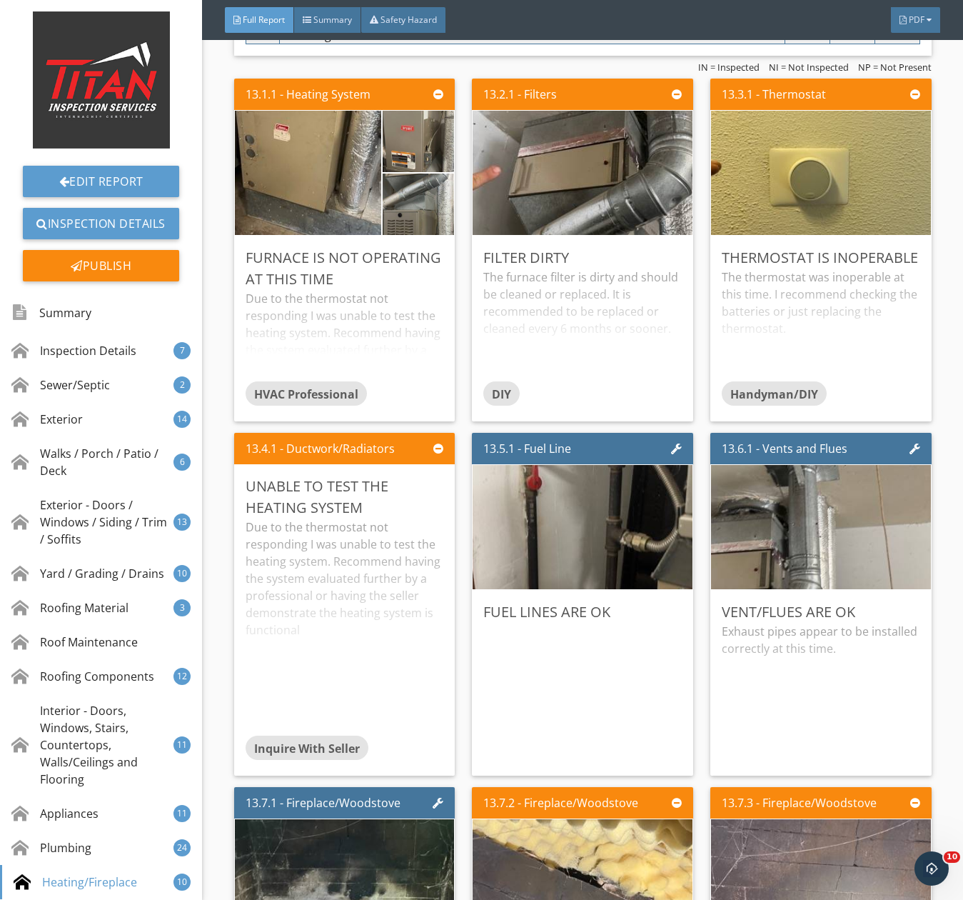
scroll to position [20568, 0]
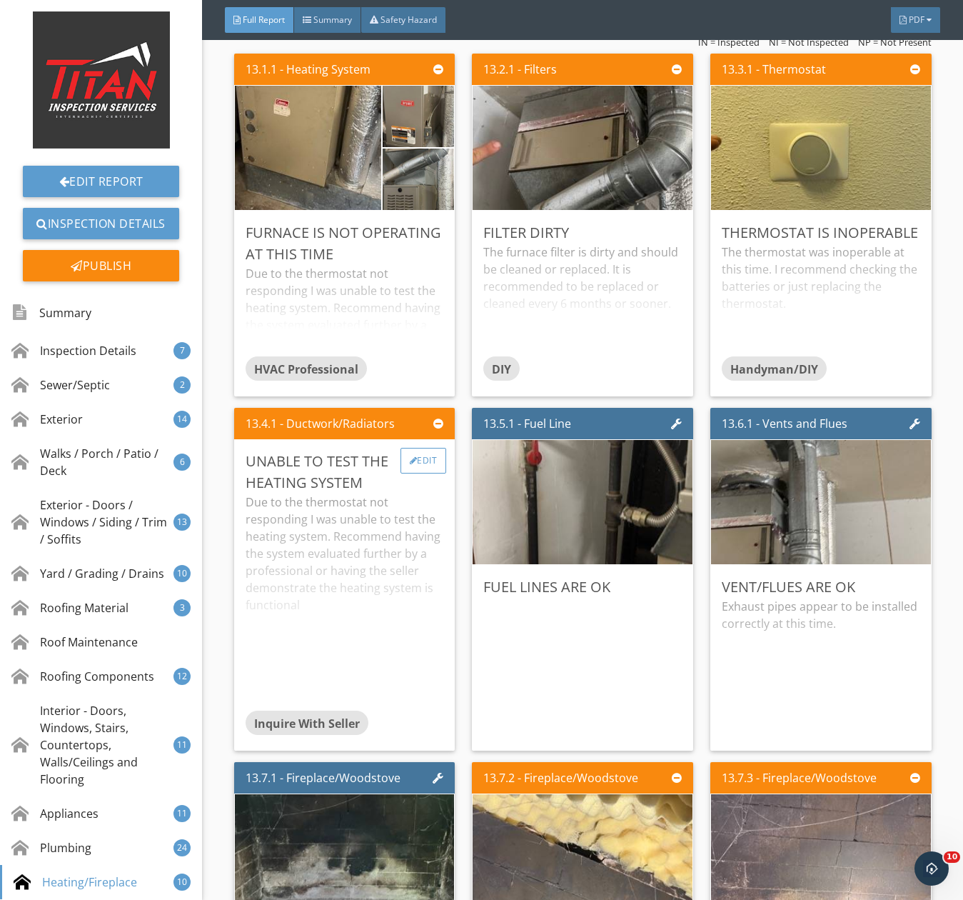
click at [423, 473] on div "Edit" at bounding box center [424, 461] width 46 height 26
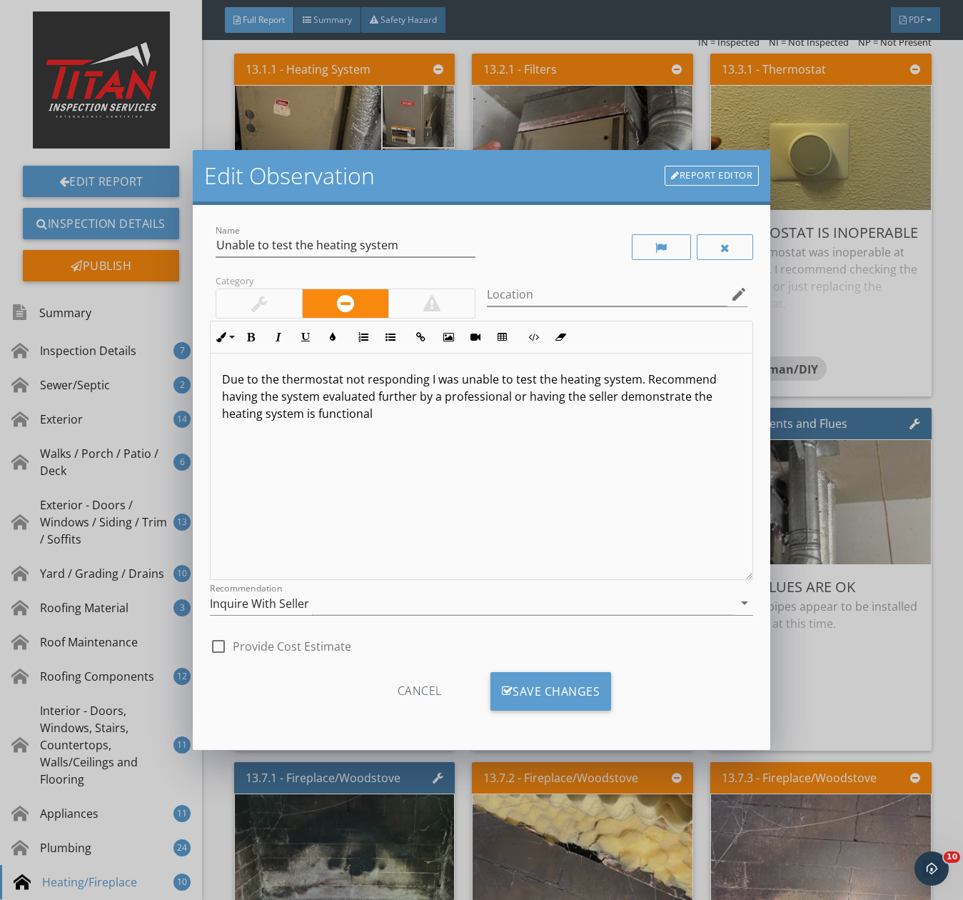
click at [268, 303] on div at bounding box center [259, 303] width 86 height 29
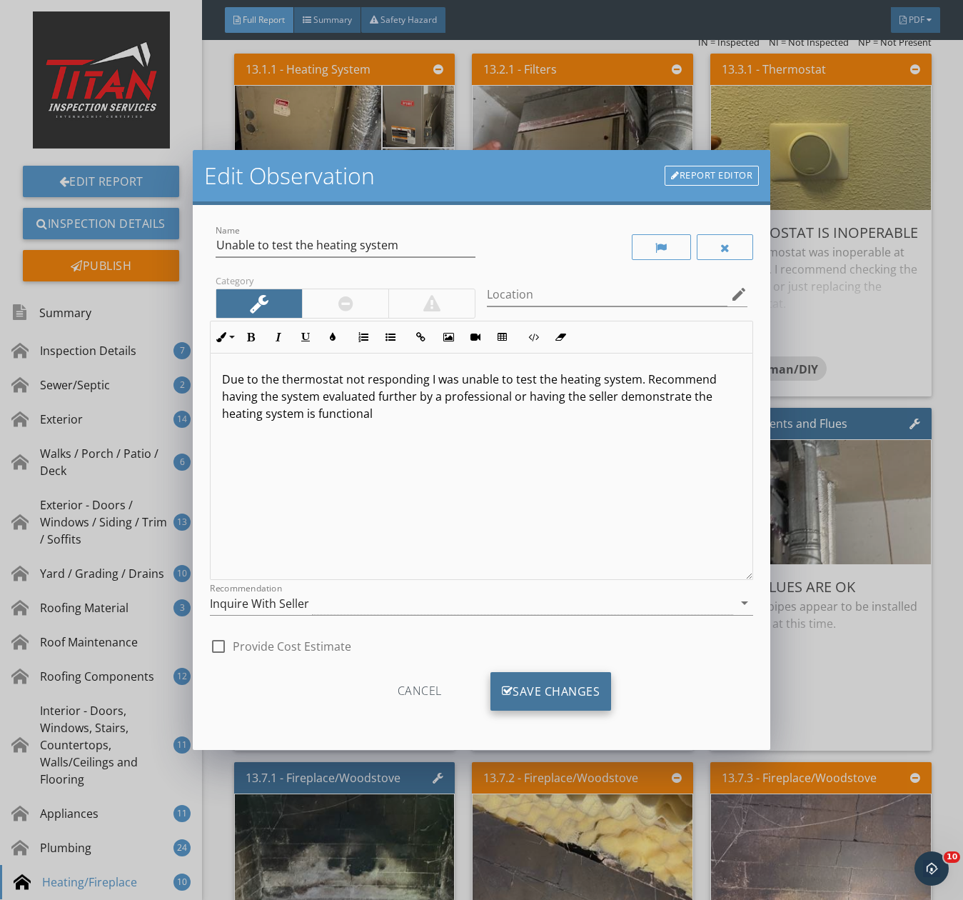
click at [560, 686] on div "Save Changes" at bounding box center [551, 691] width 121 height 39
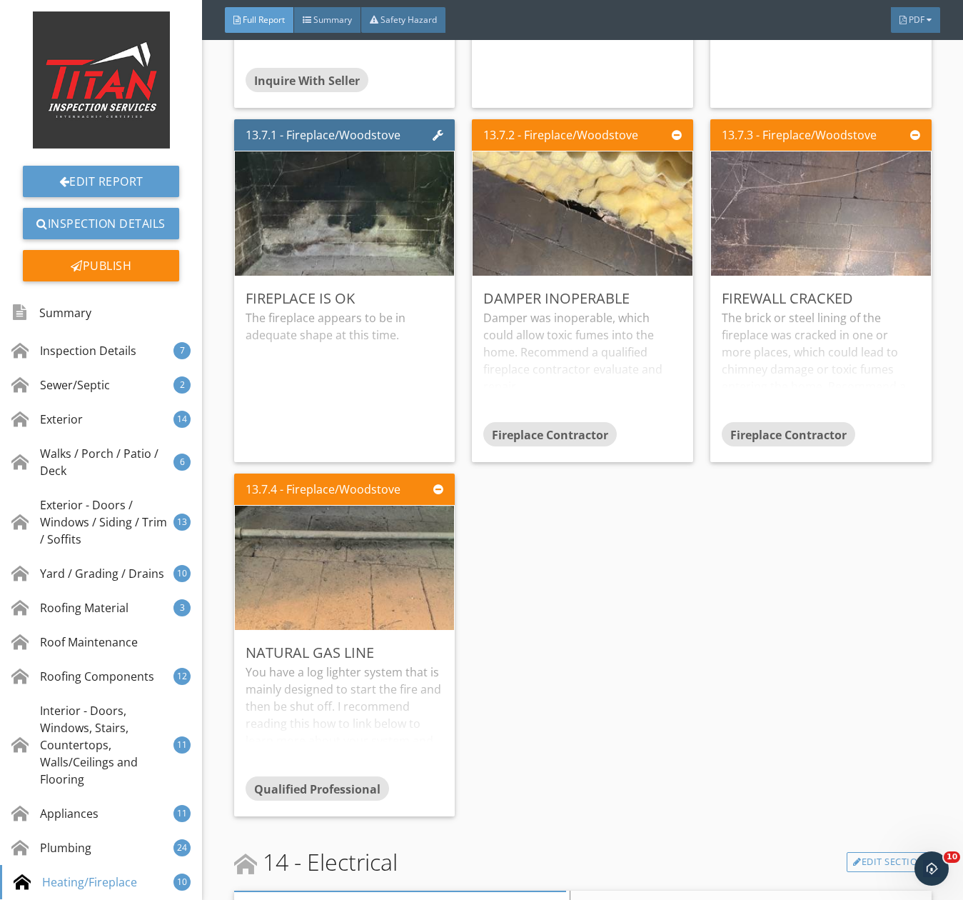
scroll to position [21425, 0]
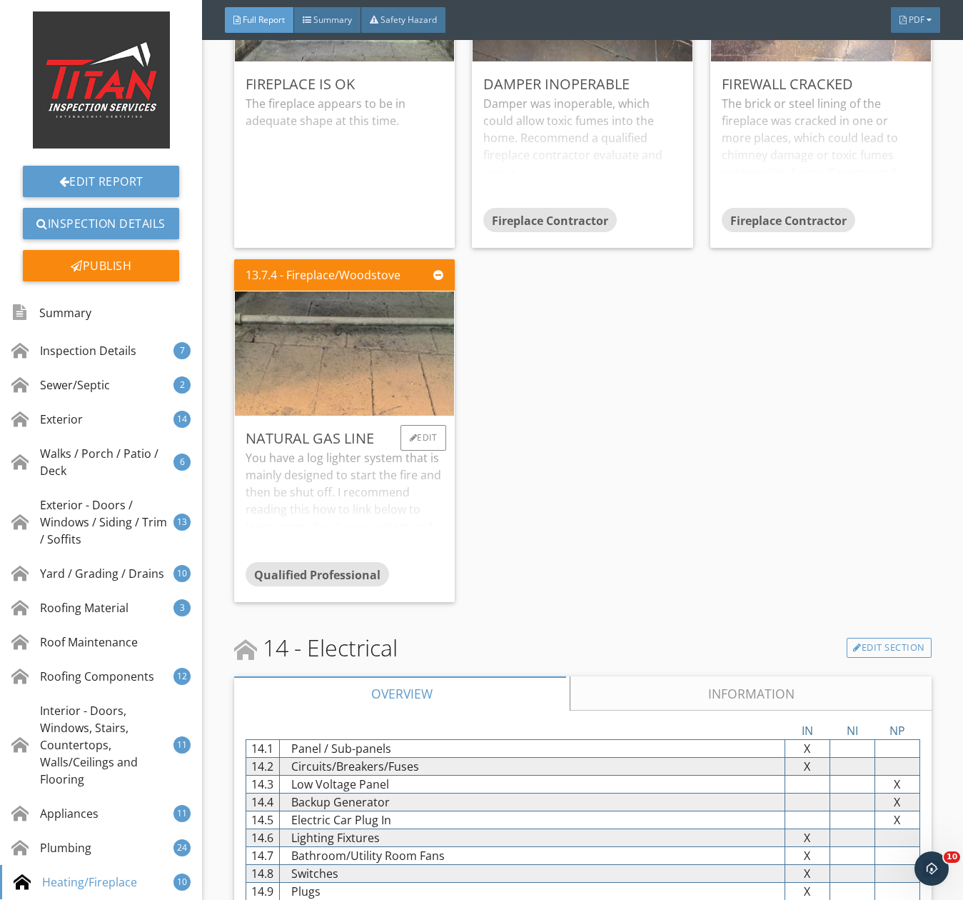
click at [395, 494] on div "You have a log lighter system that is mainly designed to start the fire and the…" at bounding box center [345, 505] width 199 height 113
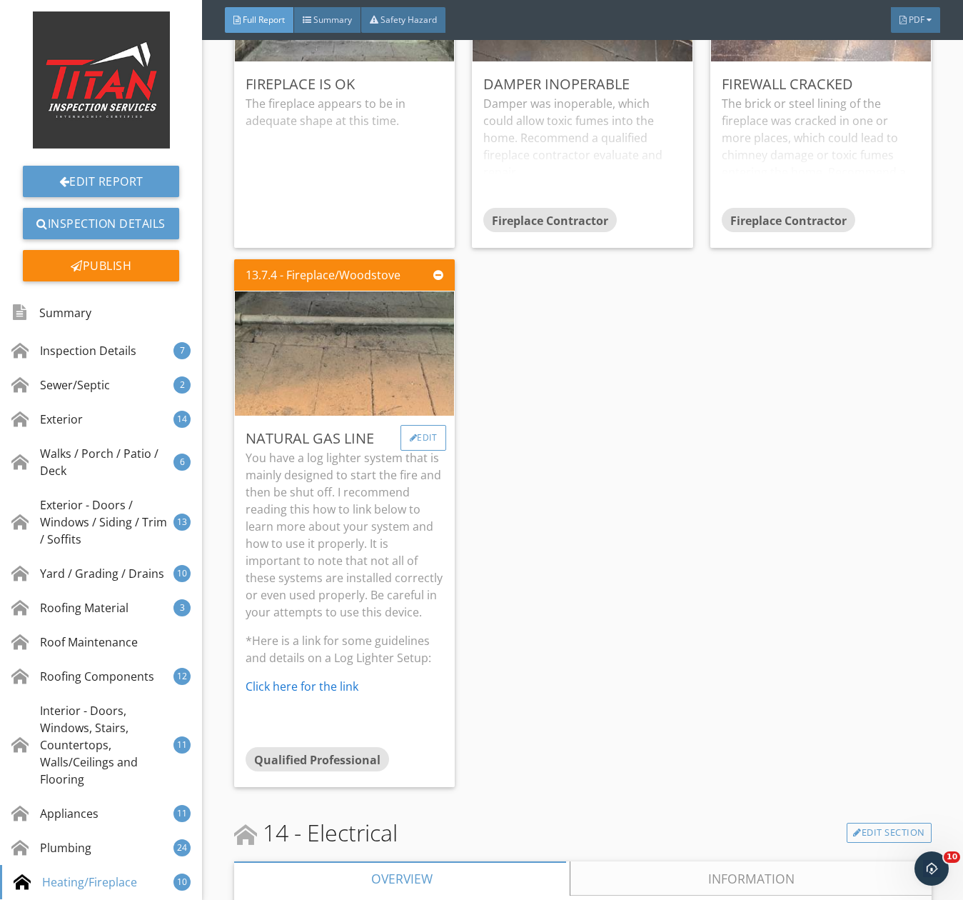
click at [426, 444] on div "Edit" at bounding box center [424, 438] width 46 height 26
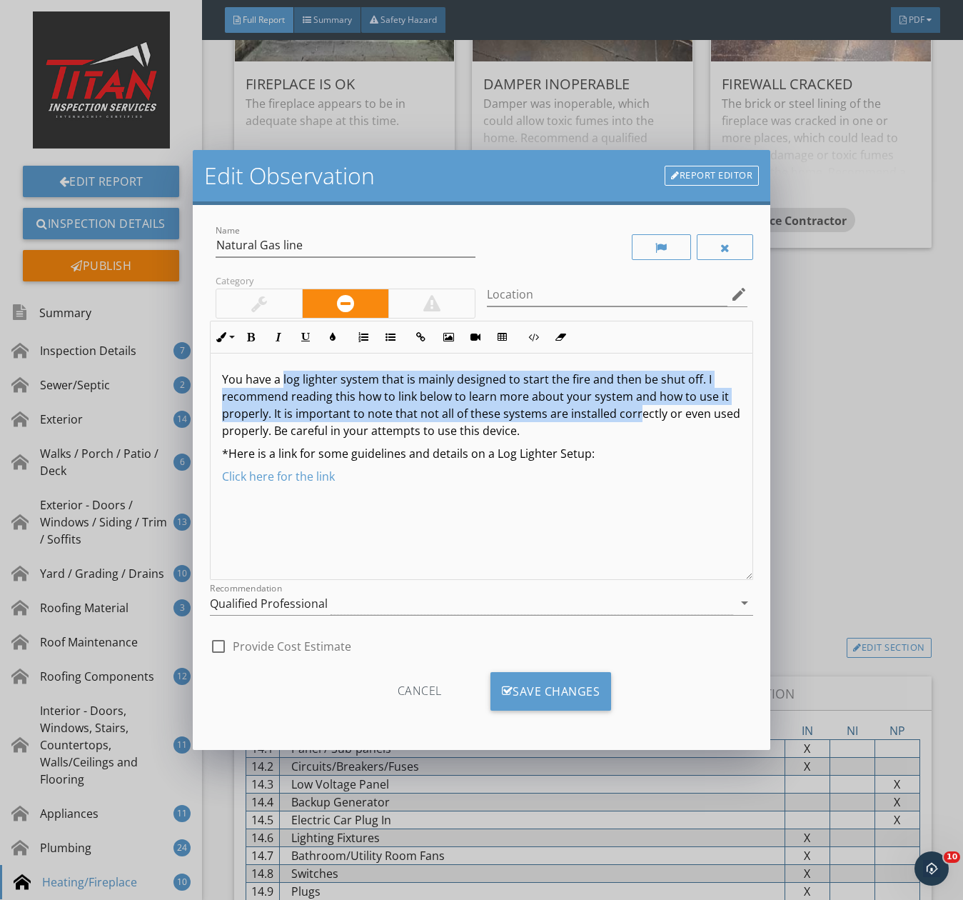
drag, startPoint x: 284, startPoint y: 380, endPoint x: 636, endPoint y: 406, distance: 352.3
click at [636, 406] on p "You have a log lighter system that is mainly designed to start the fire and the…" at bounding box center [481, 405] width 519 height 69
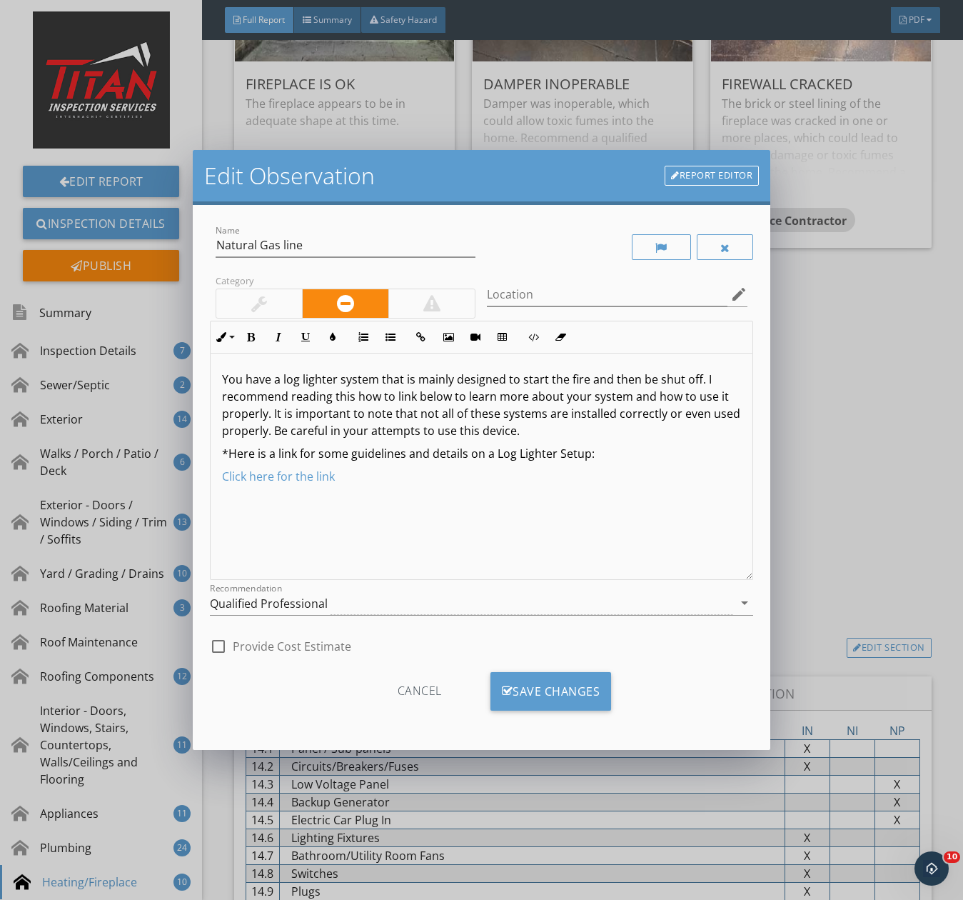
click at [556, 439] on div "You have a log lighter system that is mainly designed to start the fire and the…" at bounding box center [482, 467] width 542 height 226
drag, startPoint x: 303, startPoint y: 383, endPoint x: 658, endPoint y: 439, distance: 359.3
click at [658, 439] on p "You have a log lighter system that is mainly designed to start the fire and the…" at bounding box center [481, 405] width 519 height 69
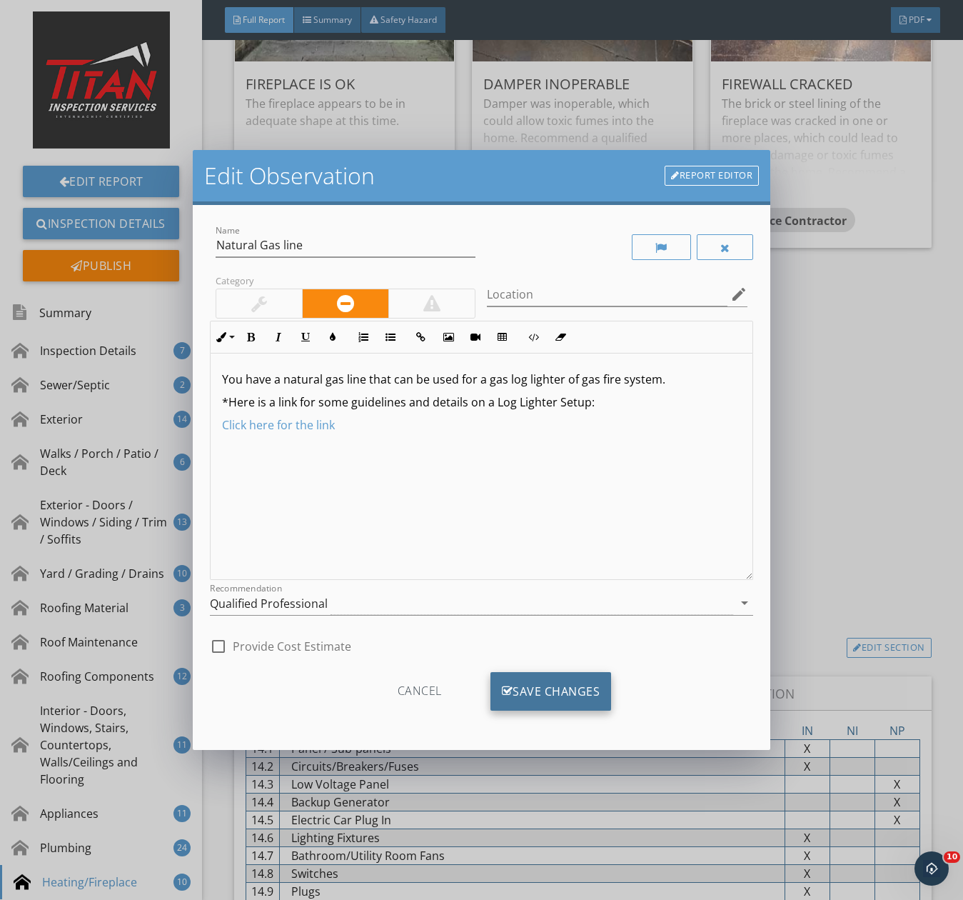
click at [561, 696] on div "Save Changes" at bounding box center [551, 691] width 121 height 39
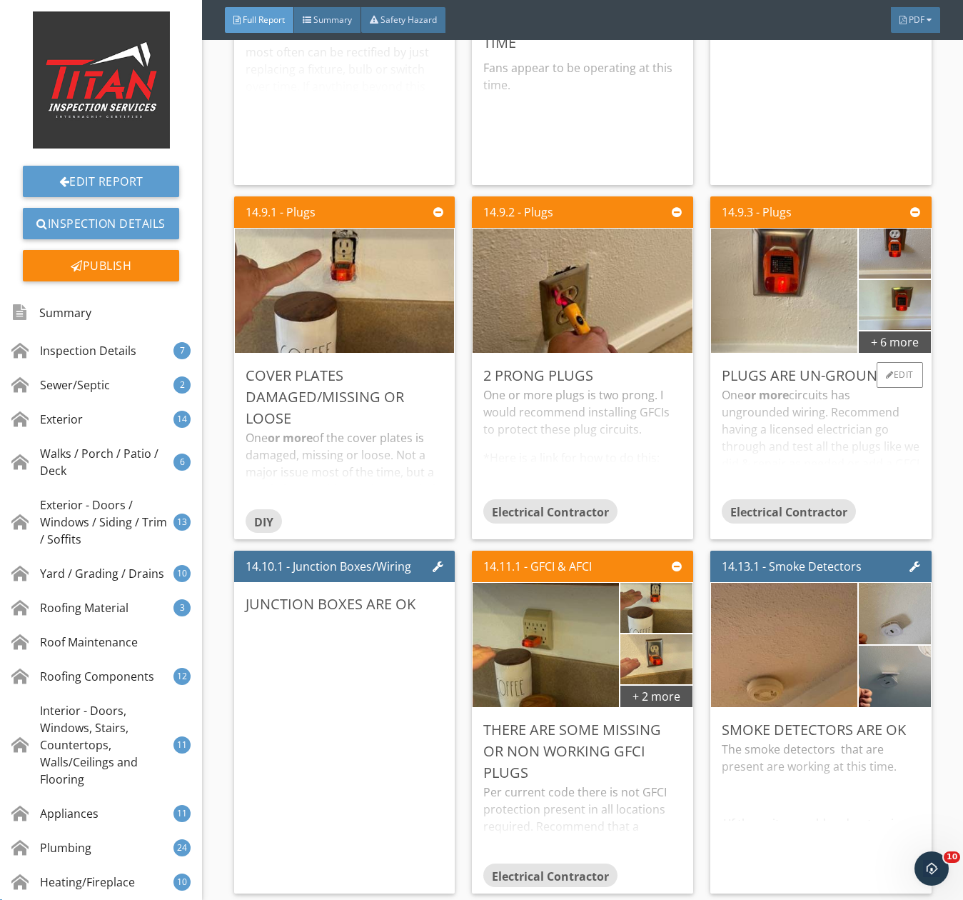
scroll to position [22996, 0]
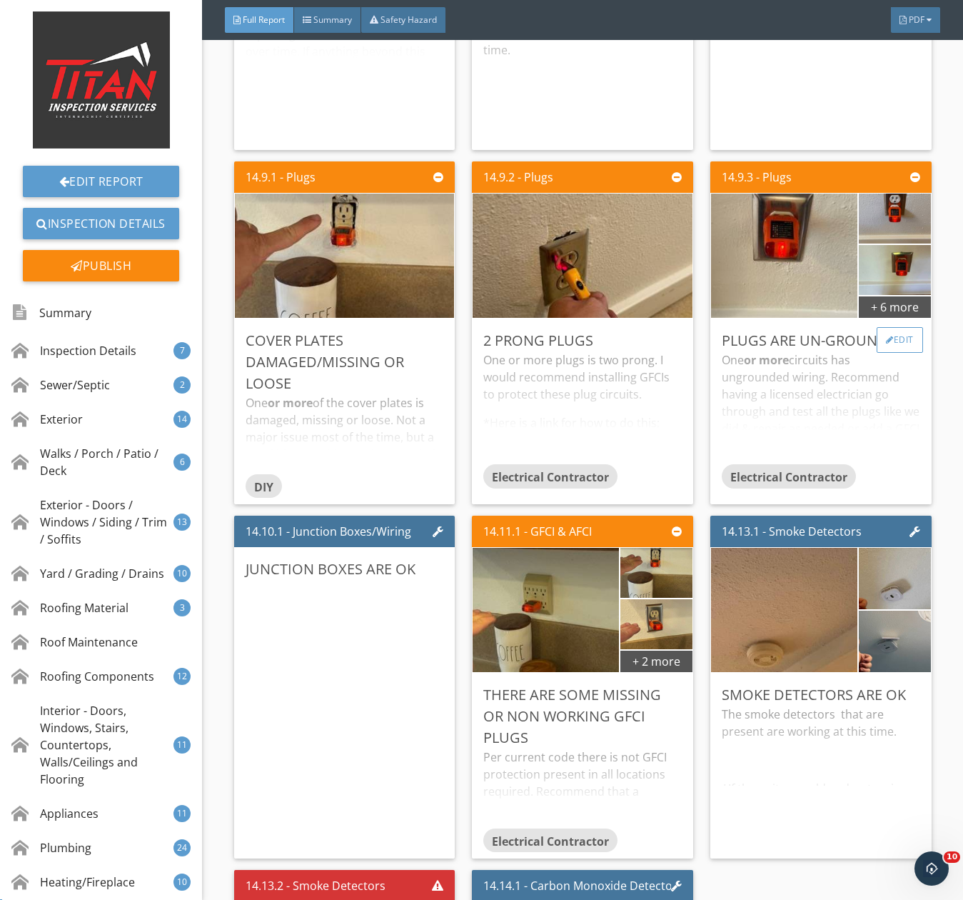
click at [884, 349] on div "Edit" at bounding box center [900, 340] width 46 height 26
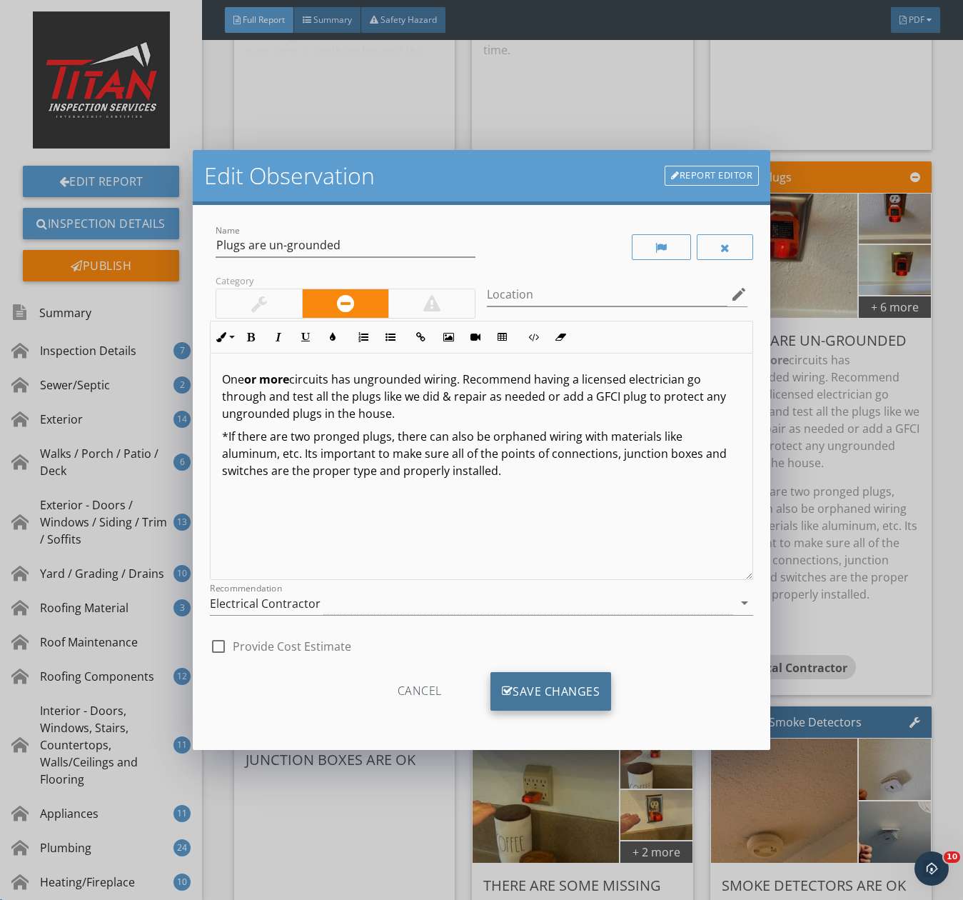
click at [530, 686] on div "Save Changes" at bounding box center [551, 691] width 121 height 39
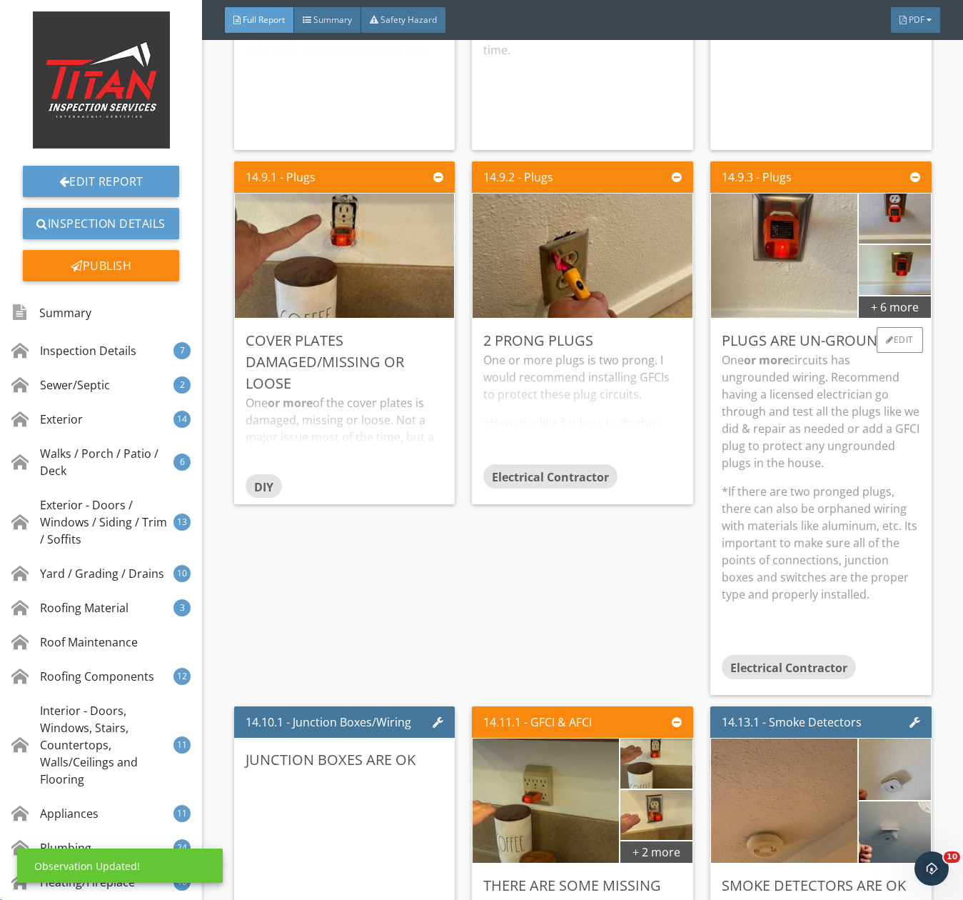
click at [768, 455] on p "One or more circuits has ungrounded wiring. Recommend having a licensed electri…" at bounding box center [821, 411] width 199 height 120
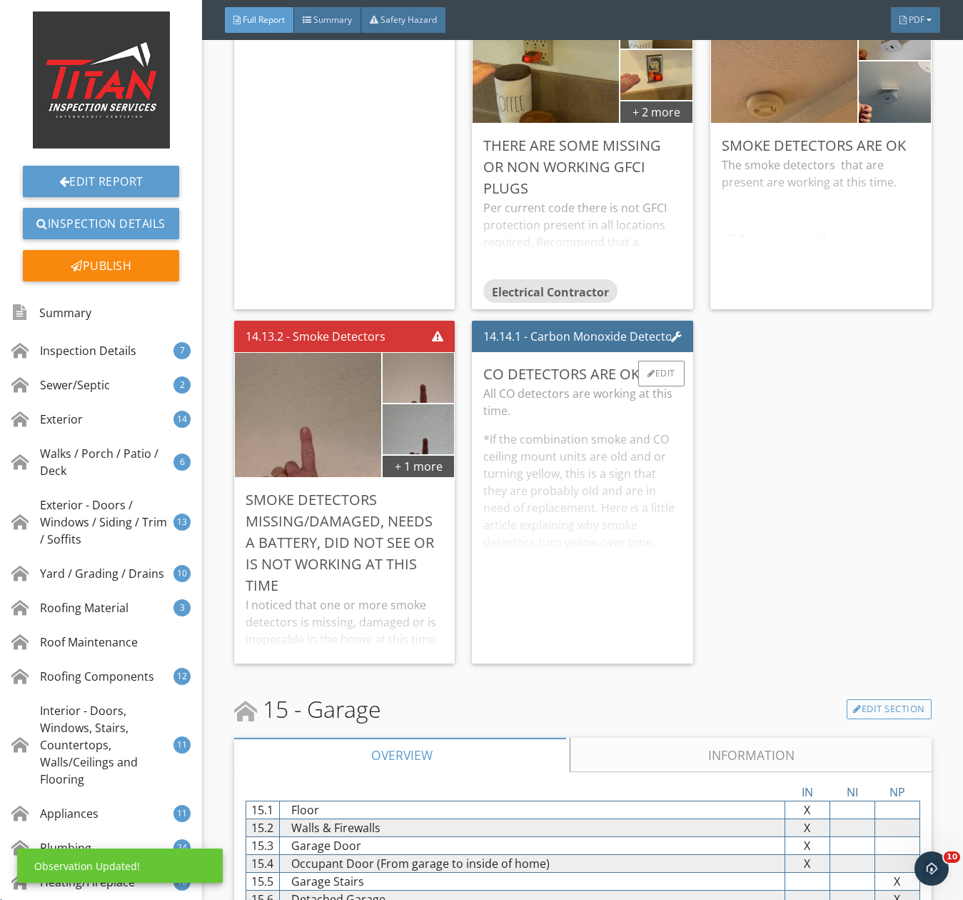
scroll to position [23639, 0]
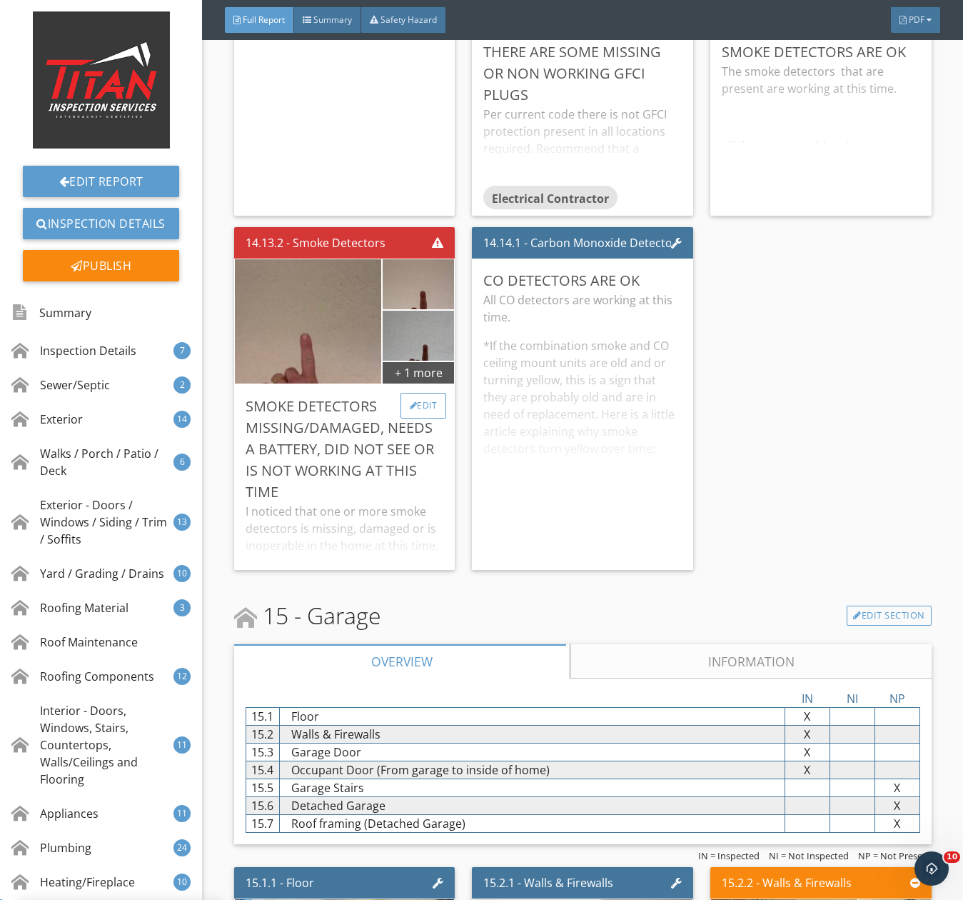
click at [410, 410] on div at bounding box center [414, 405] width 8 height 9
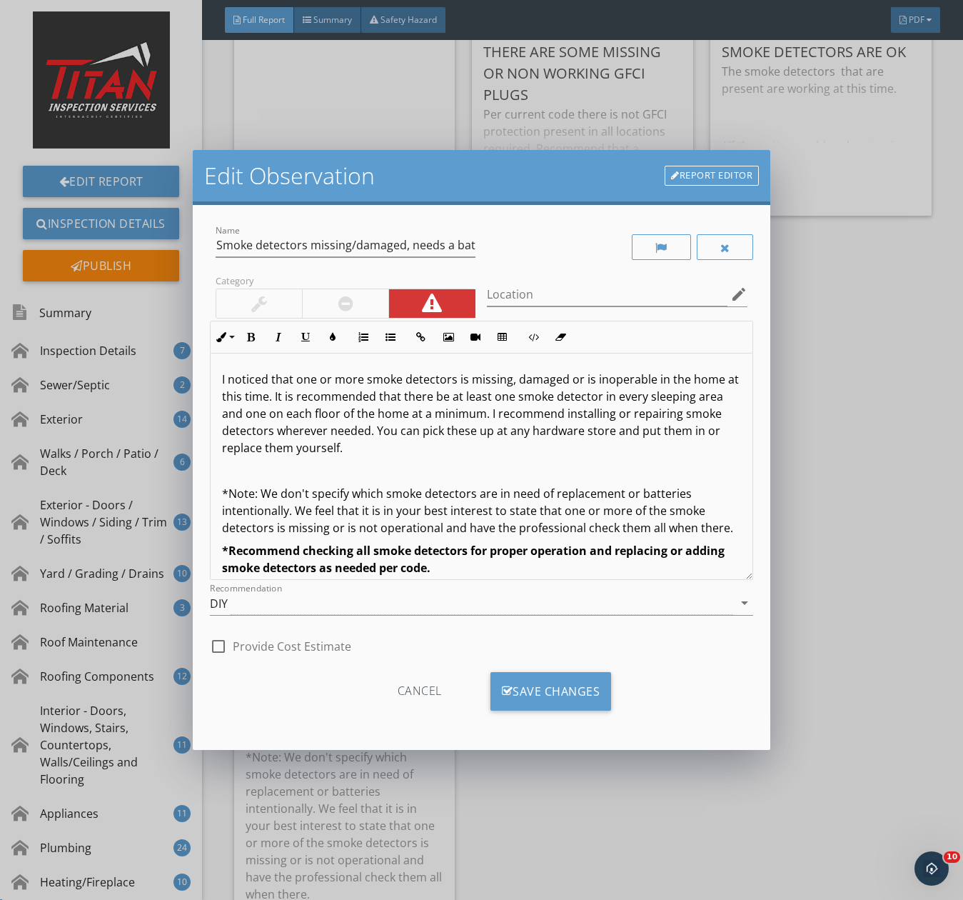
click at [317, 305] on div at bounding box center [345, 303] width 86 height 29
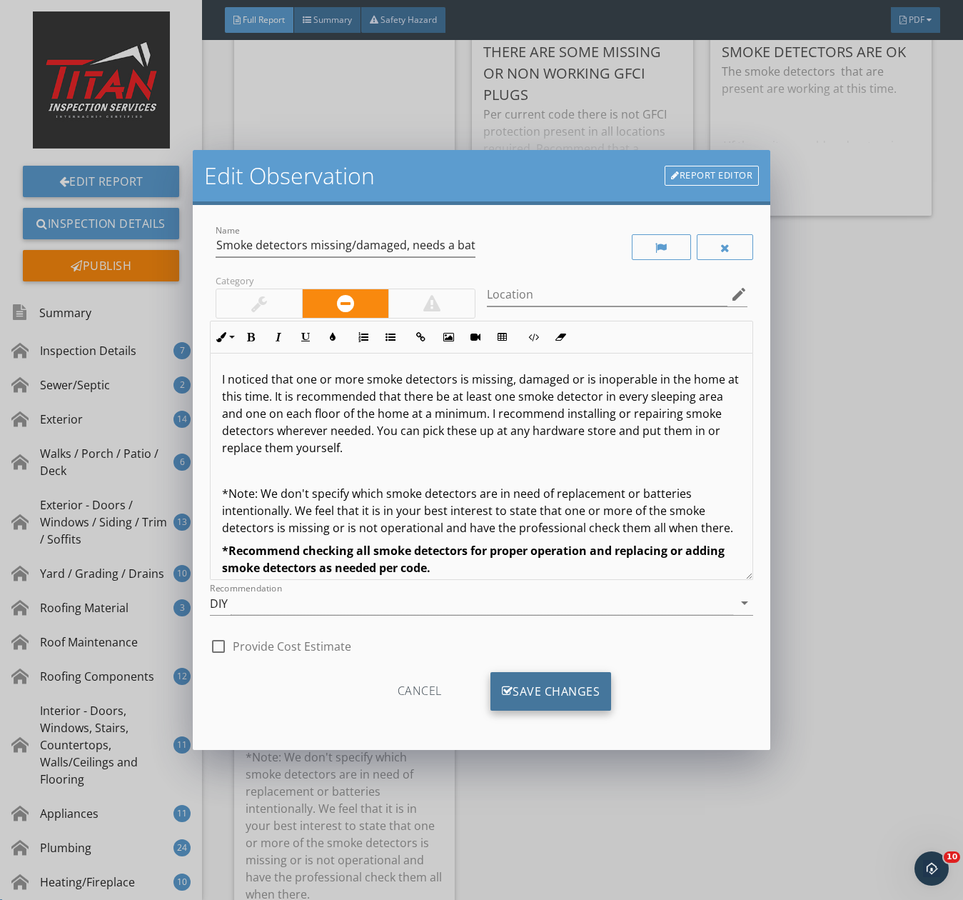
click at [546, 699] on div "Save Changes" at bounding box center [551, 691] width 121 height 39
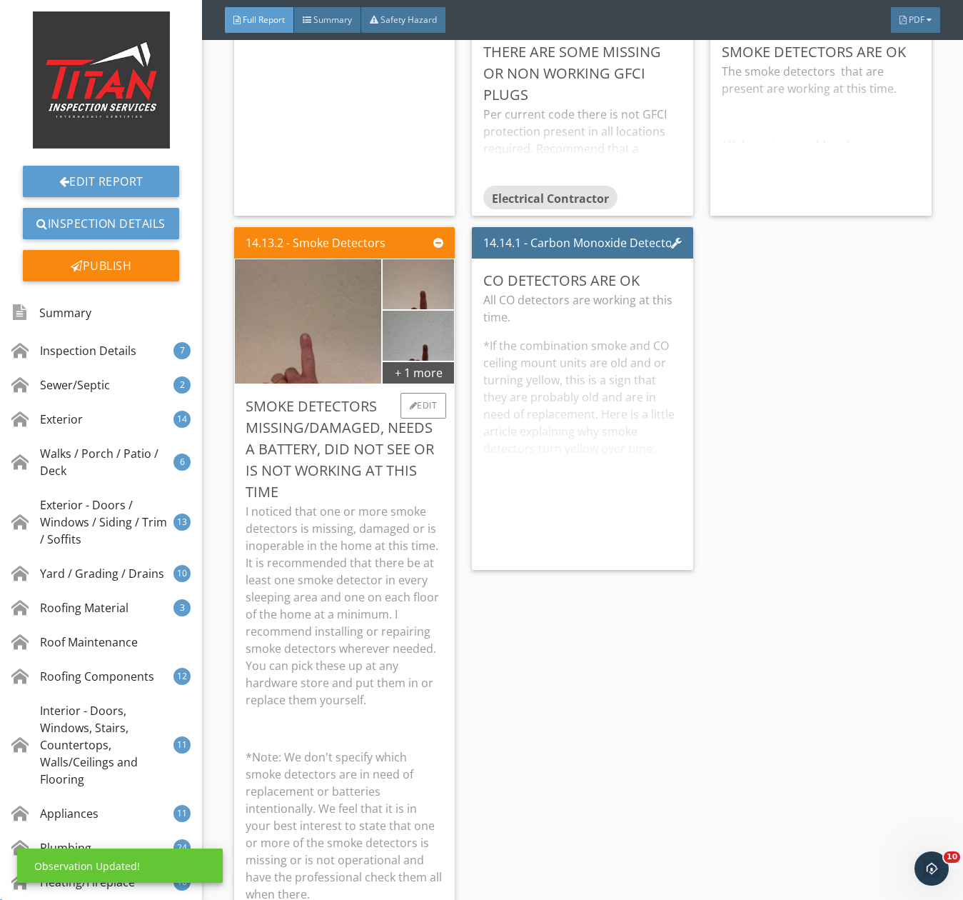
drag, startPoint x: 341, startPoint y: 509, endPoint x: 363, endPoint y: 515, distance: 22.2
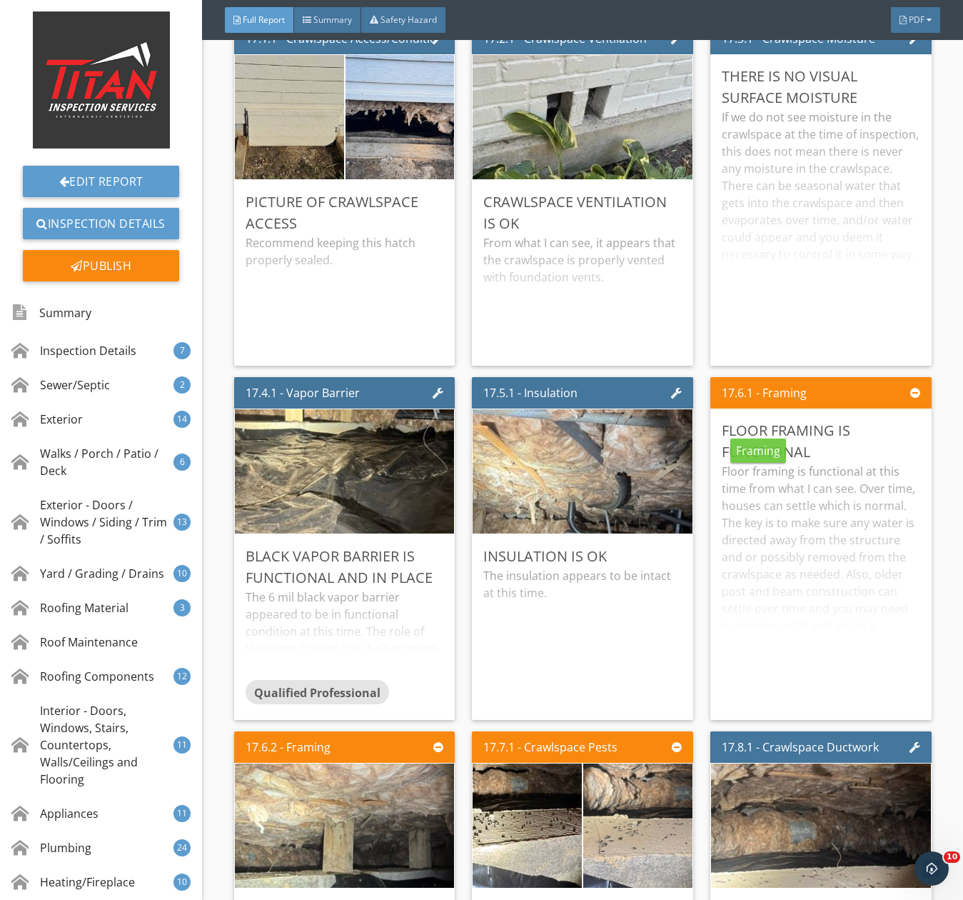
scroll to position [27710, 0]
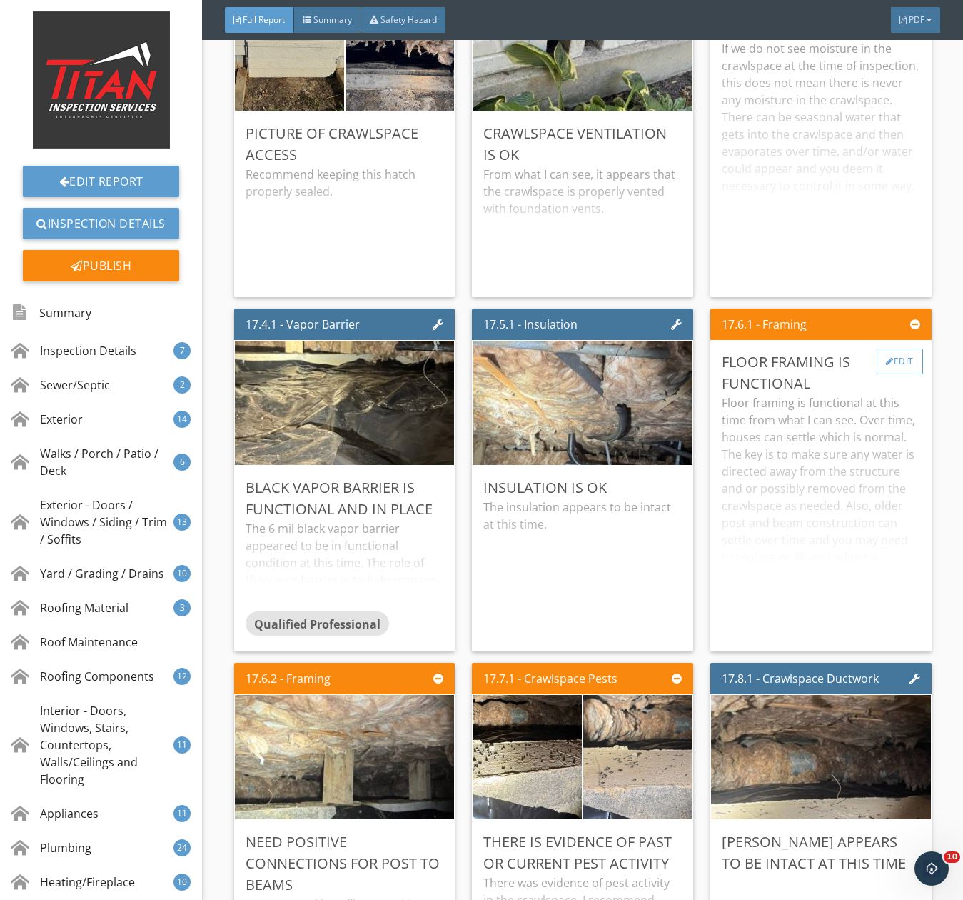
click at [901, 374] on div "Edit" at bounding box center [900, 362] width 46 height 26
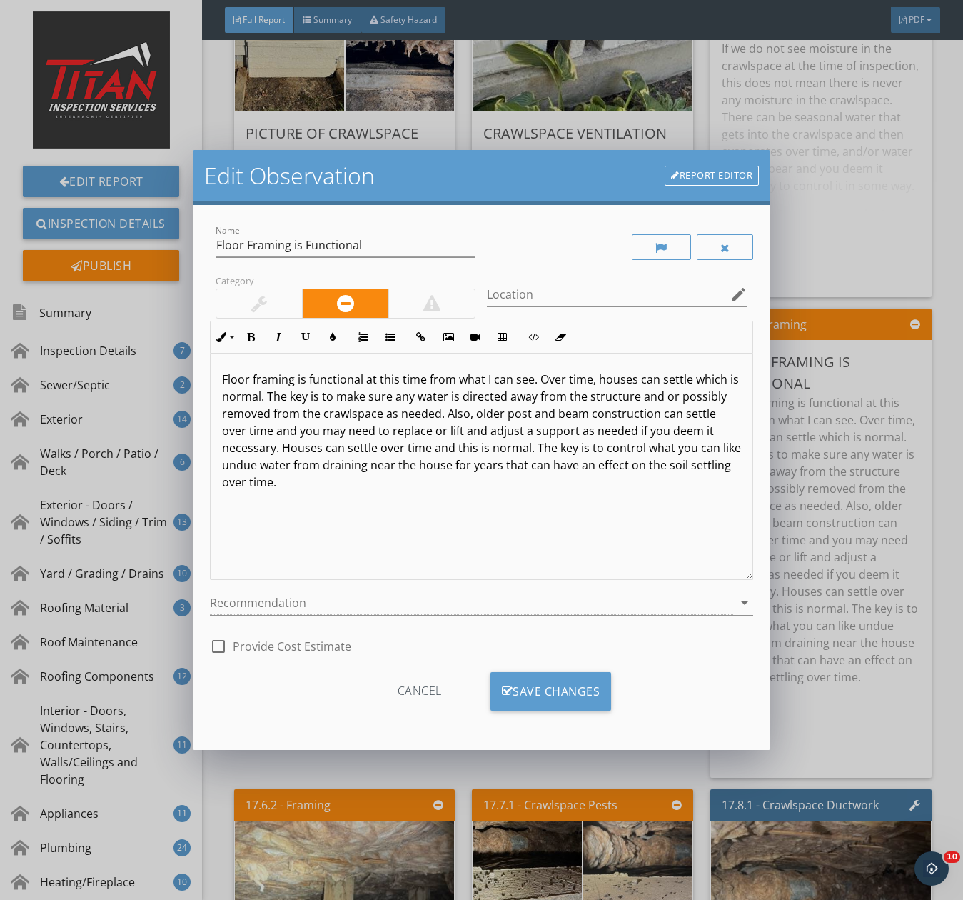
click at [255, 300] on div at bounding box center [259, 303] width 16 height 17
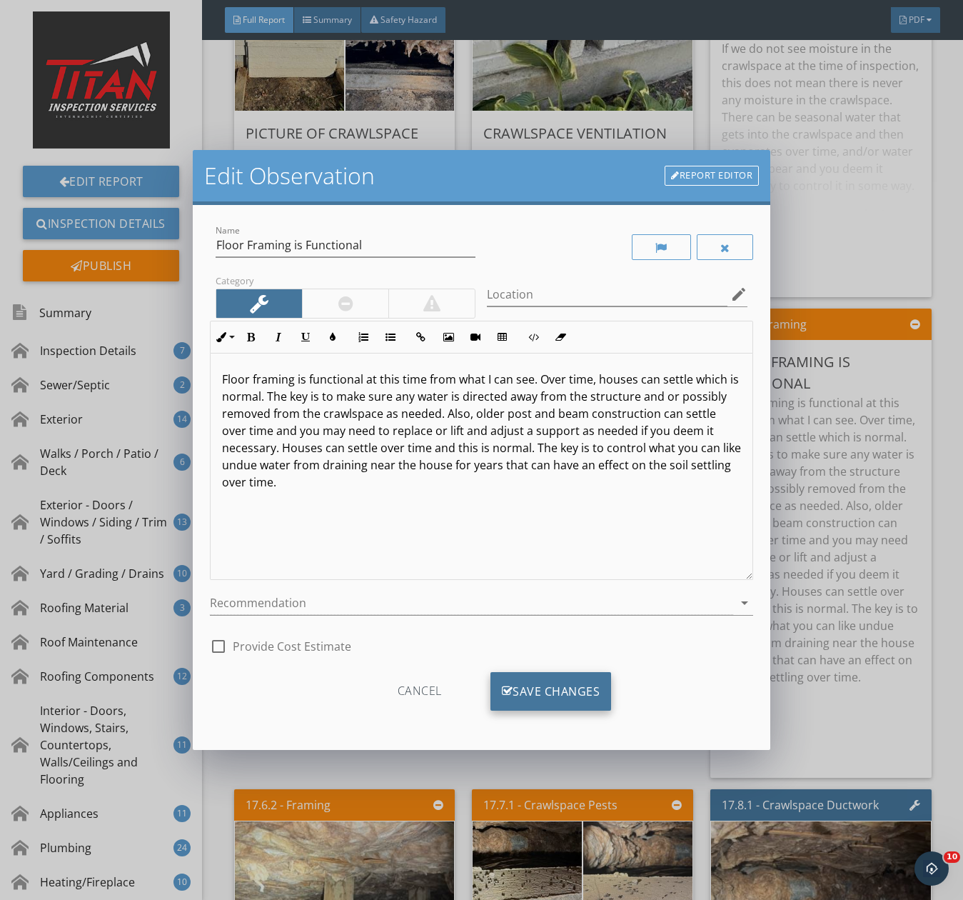
click at [542, 705] on div "Save Changes" at bounding box center [551, 691] width 121 height 39
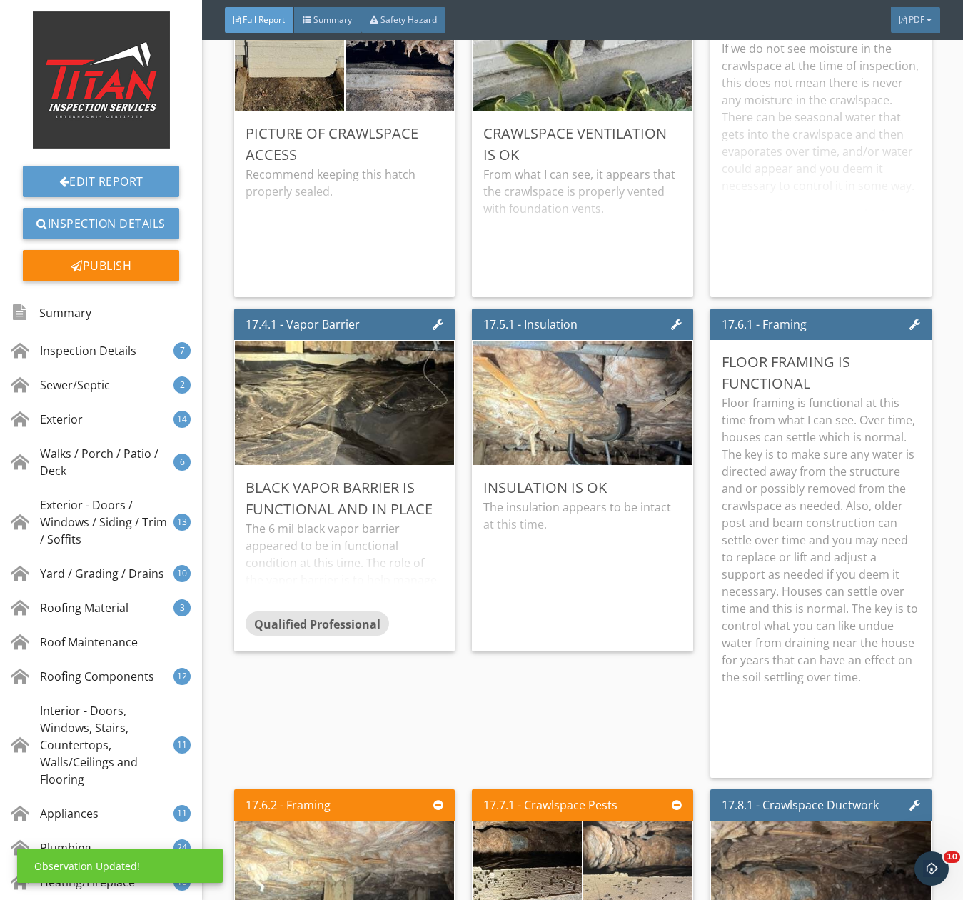
click at [792, 504] on p "Floor framing is functional at this time from what I can see. Over time, houses…" at bounding box center [821, 539] width 199 height 291
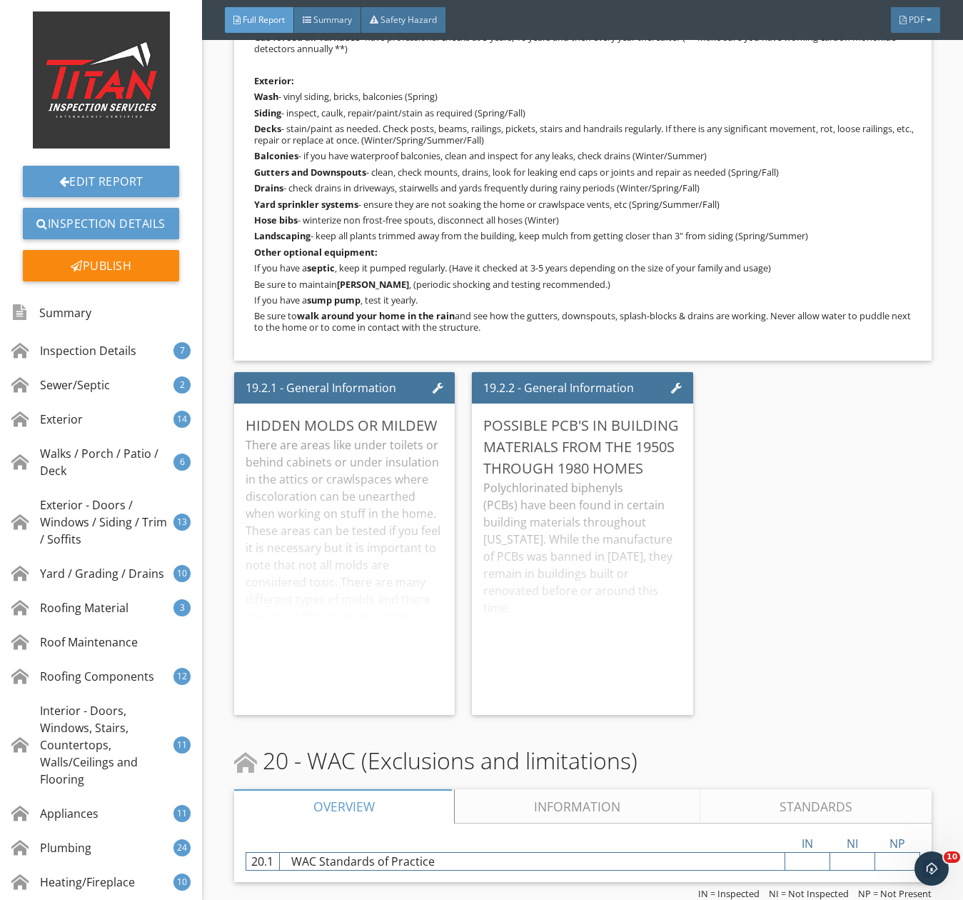
scroll to position [29766, 0]
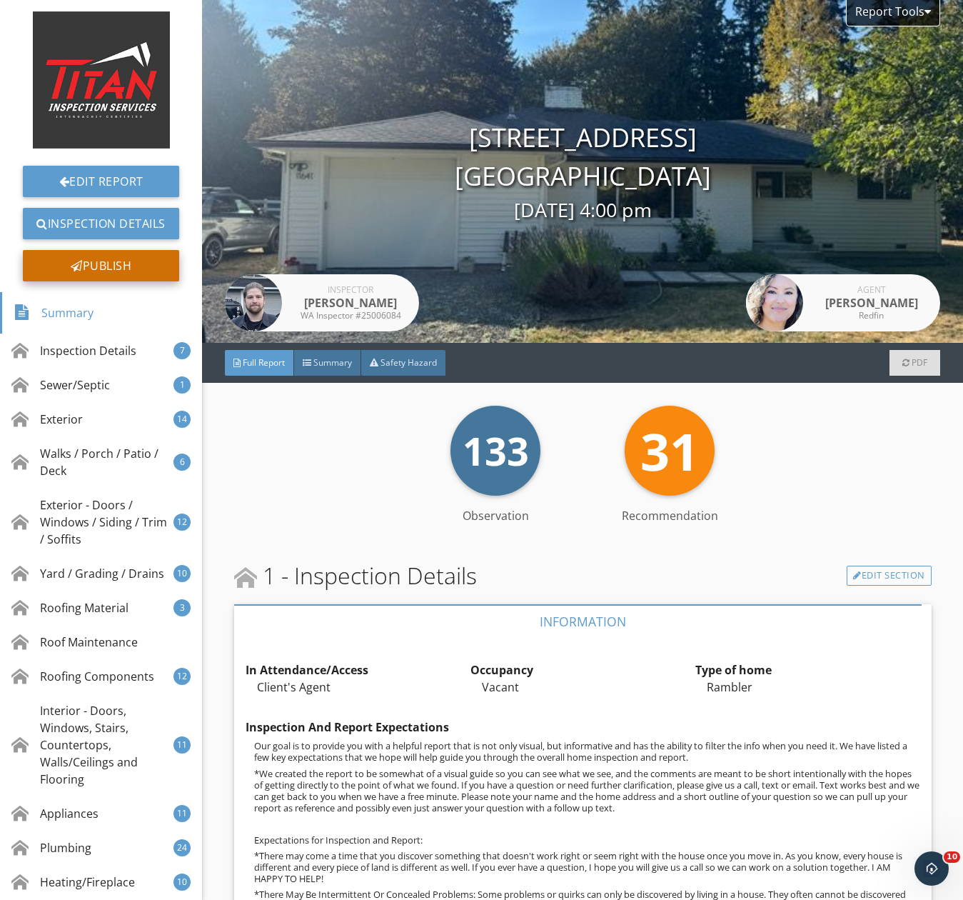
click at [76, 270] on div "Publish" at bounding box center [101, 265] width 156 height 31
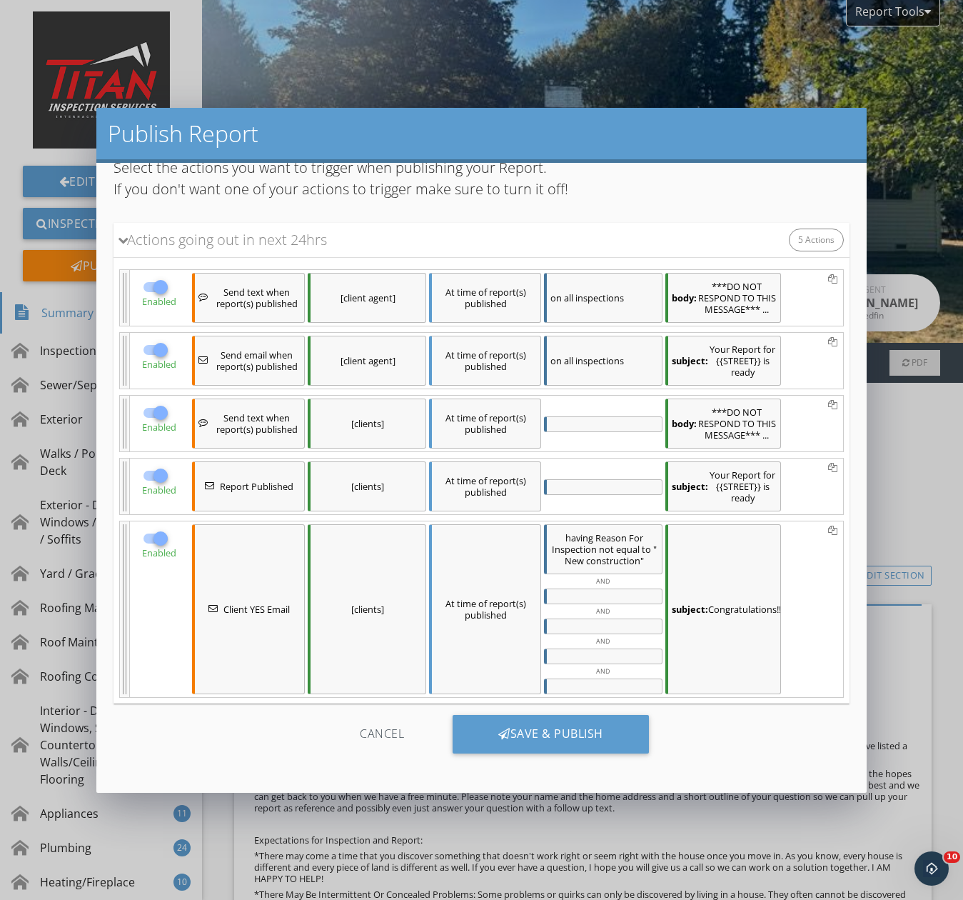
scroll to position [46, 0]
drag, startPoint x: 508, startPoint y: 728, endPoint x: 524, endPoint y: 721, distance: 17.6
click at [509, 728] on div "Save & Publish" at bounding box center [551, 734] width 196 height 39
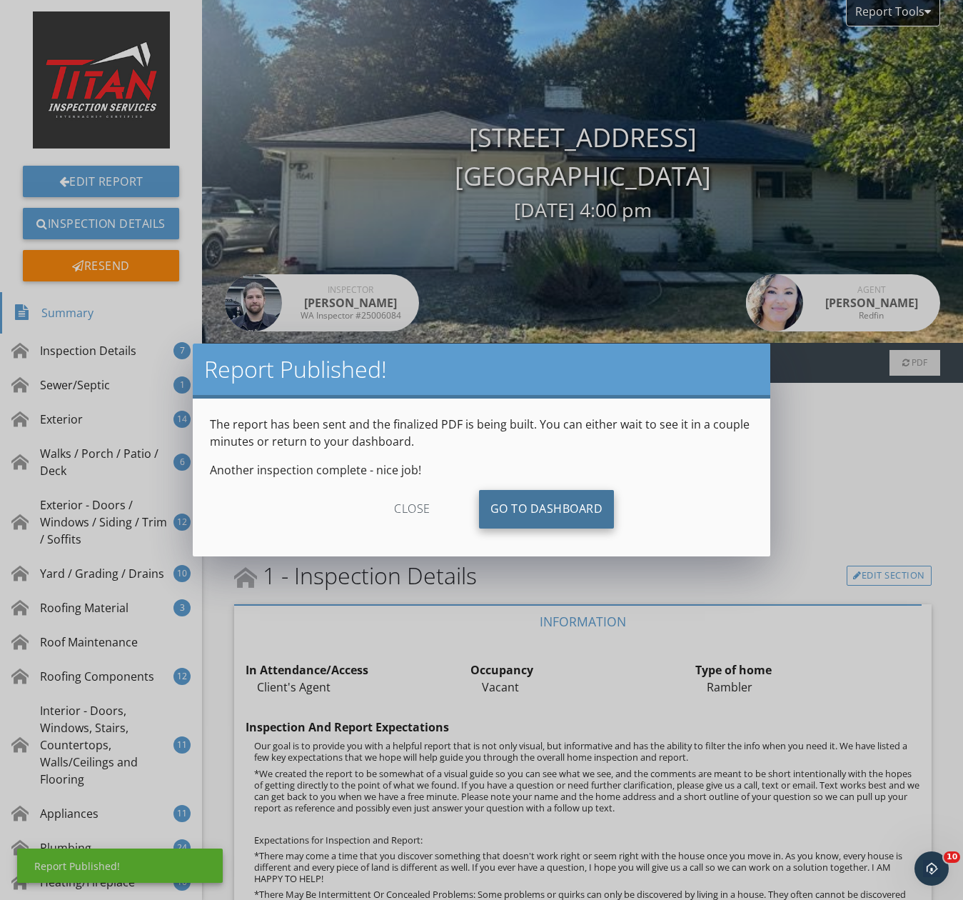
click at [560, 513] on link "Go To Dashboard" at bounding box center [547, 509] width 136 height 39
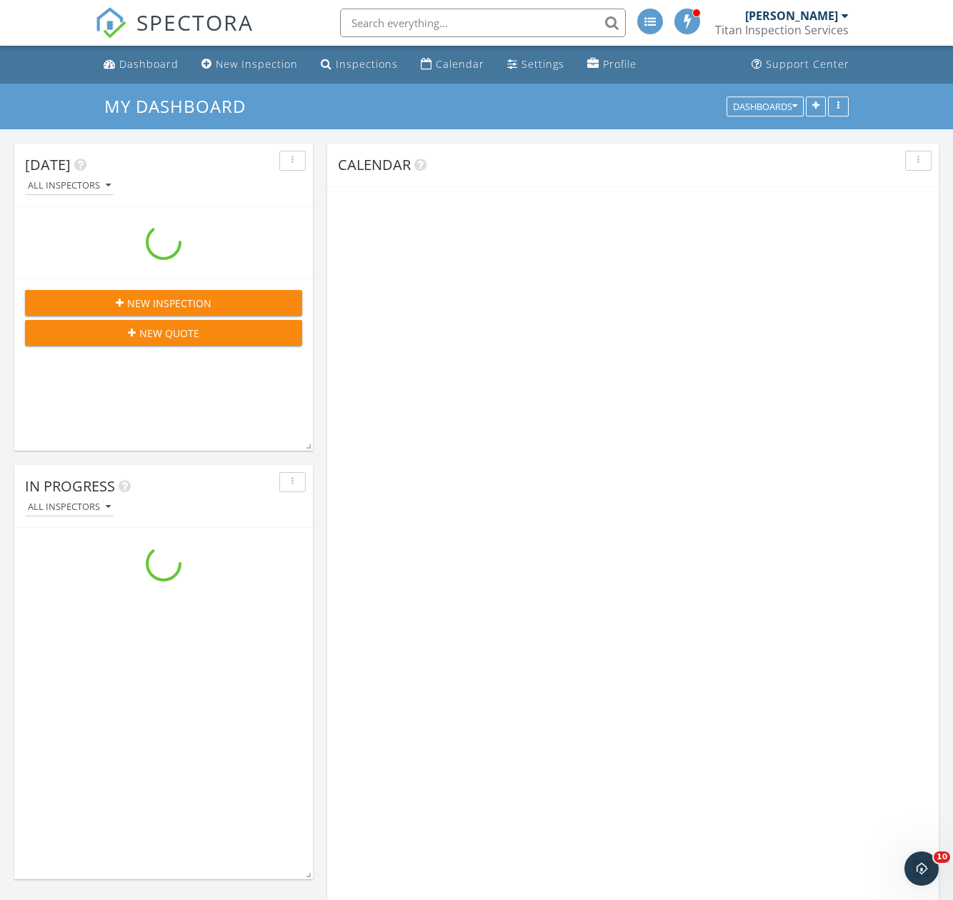
scroll to position [2286, 975]
